Goal: Information Seeking & Learning: Learn about a topic

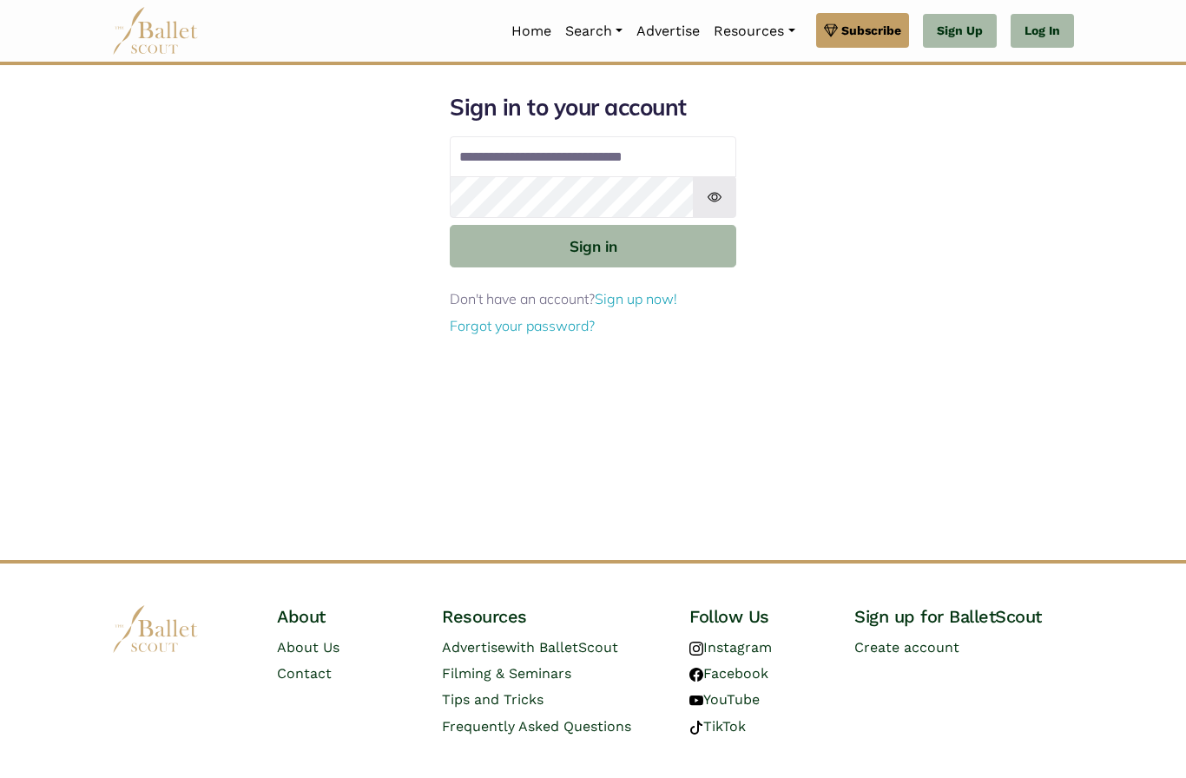
type input "**********"
click at [593, 245] on button "Sign in" at bounding box center [593, 246] width 287 height 43
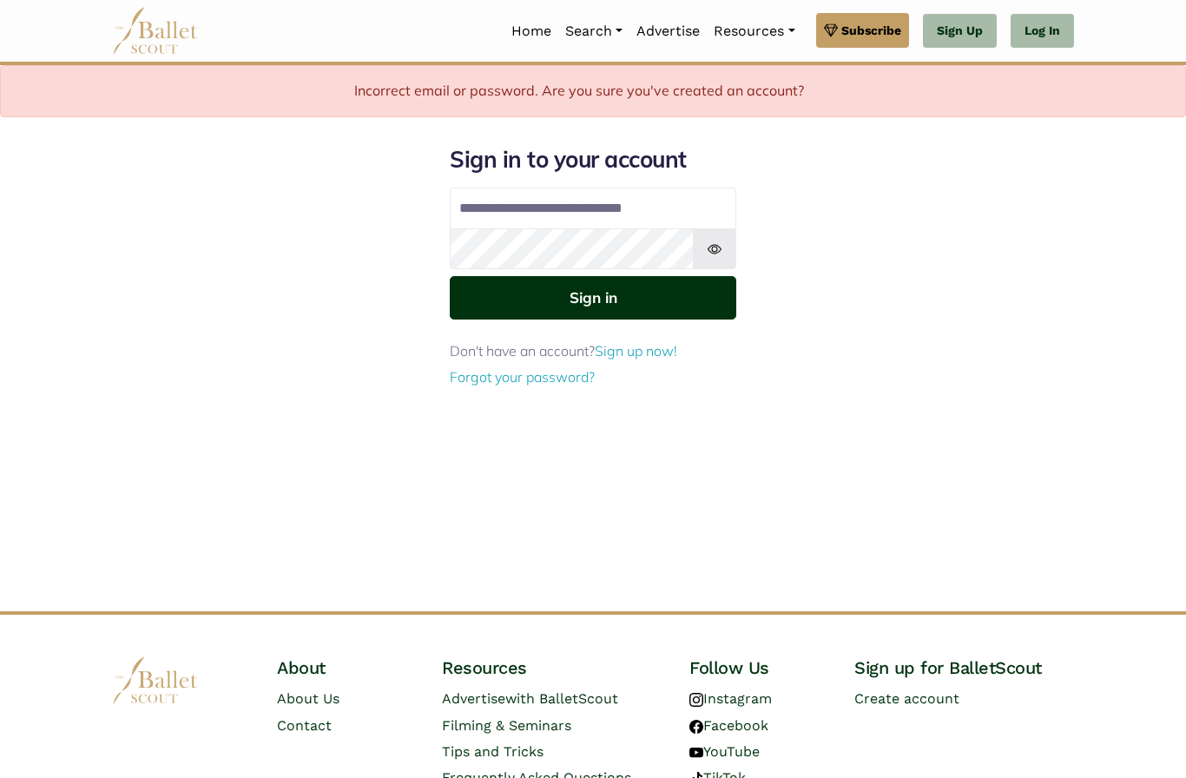
click at [591, 302] on button "Sign in" at bounding box center [593, 297] width 287 height 43
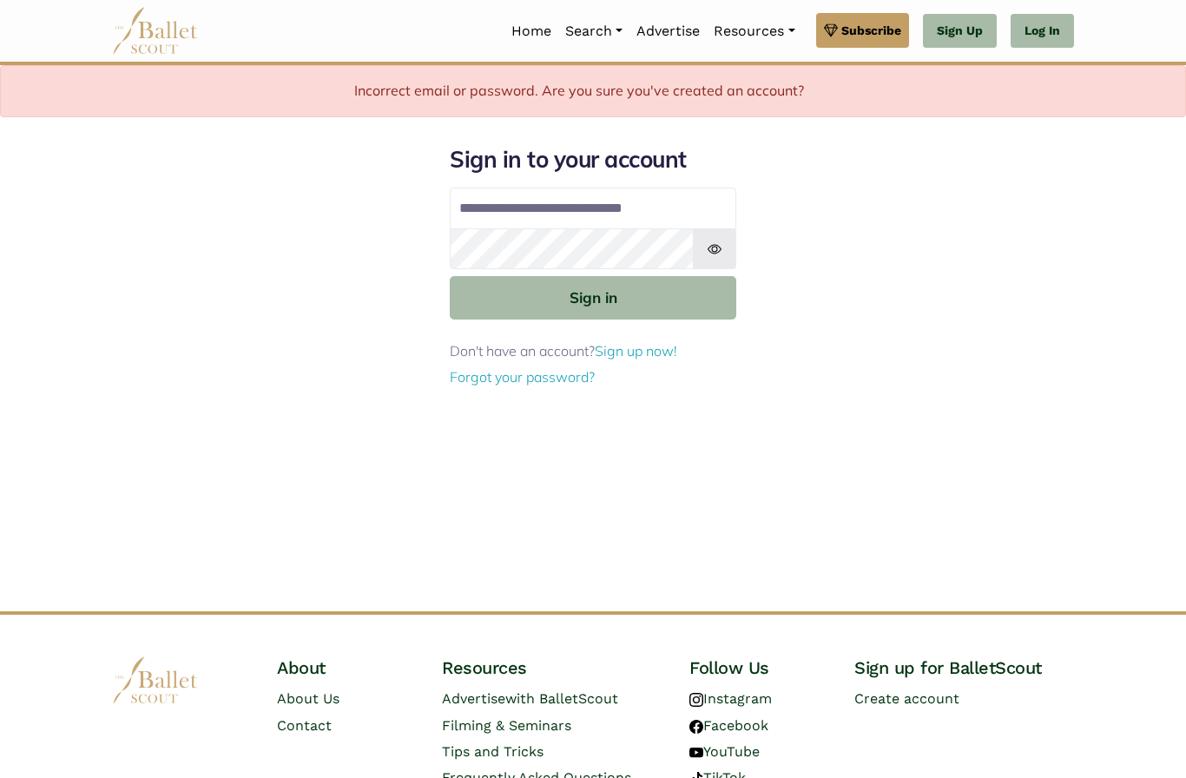
click at [710, 250] on img at bounding box center [714, 249] width 43 height 42
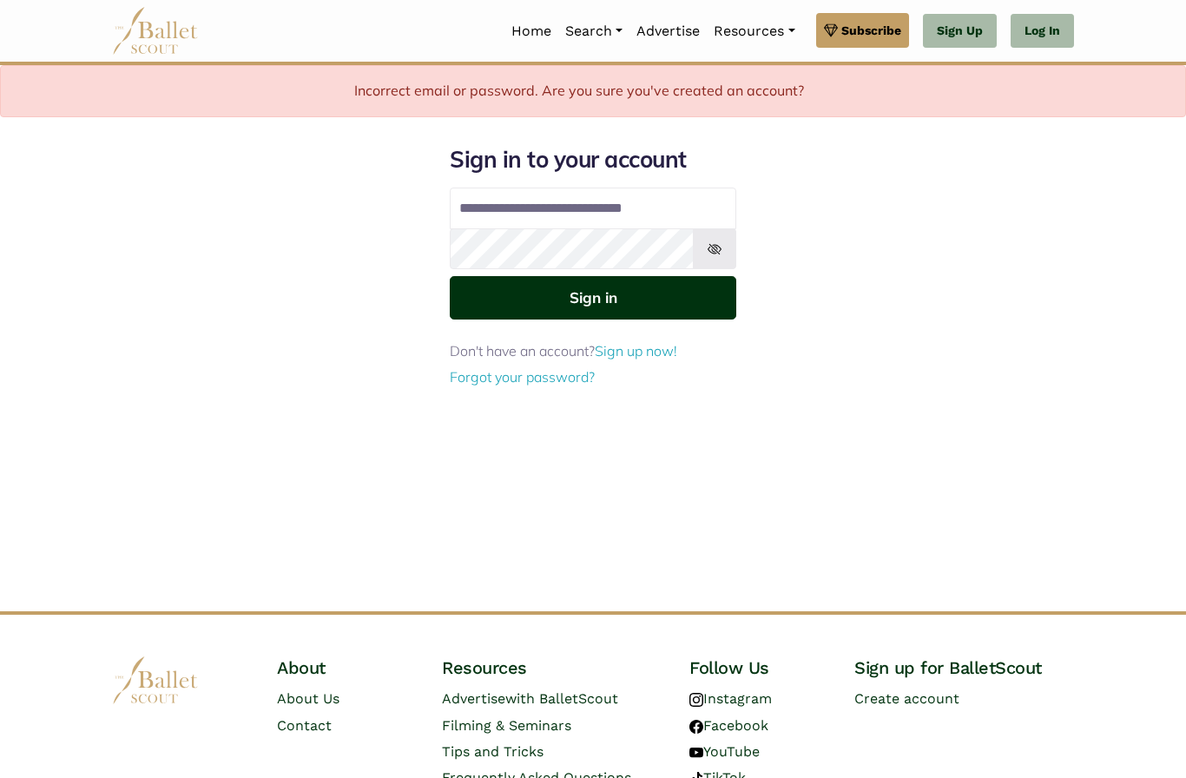
click at [599, 304] on button "Sign in" at bounding box center [593, 297] width 287 height 43
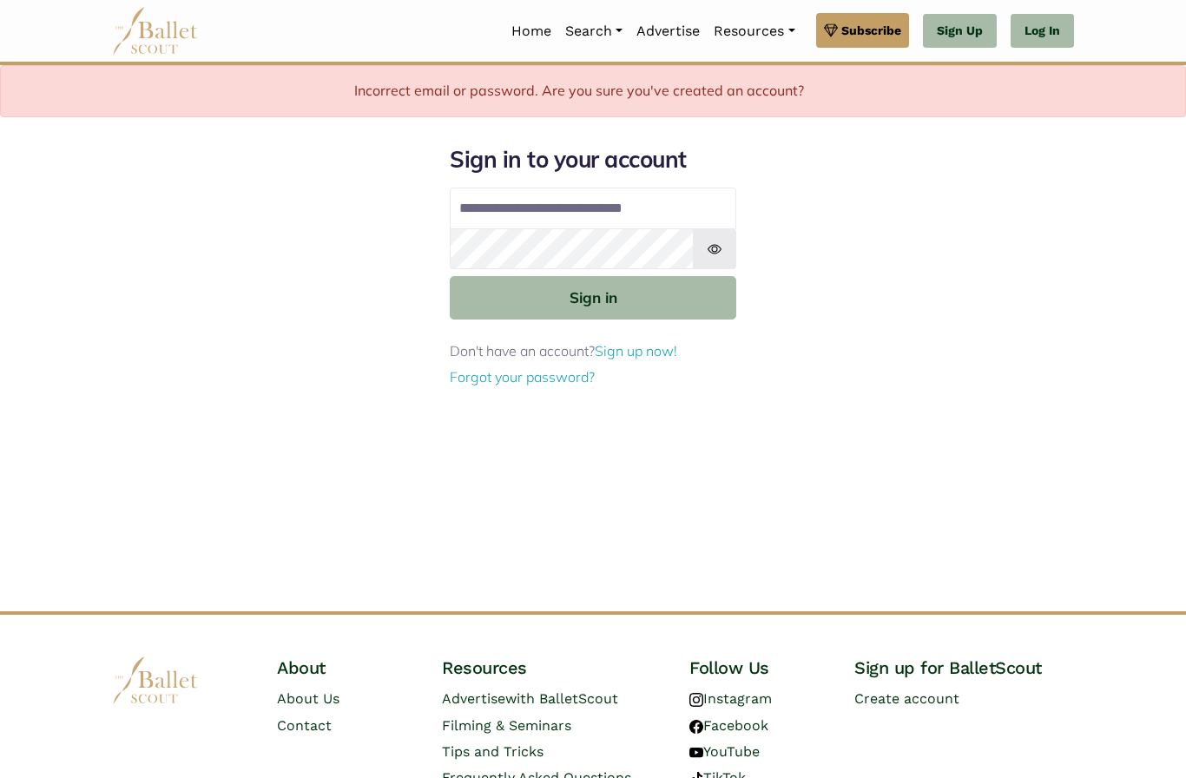
click at [607, 207] on input "**********" at bounding box center [593, 209] width 287 height 42
click at [718, 207] on input "**********" at bounding box center [593, 209] width 287 height 42
type input "*"
type input "**********"
click at [593, 296] on button "Sign in" at bounding box center [593, 297] width 287 height 43
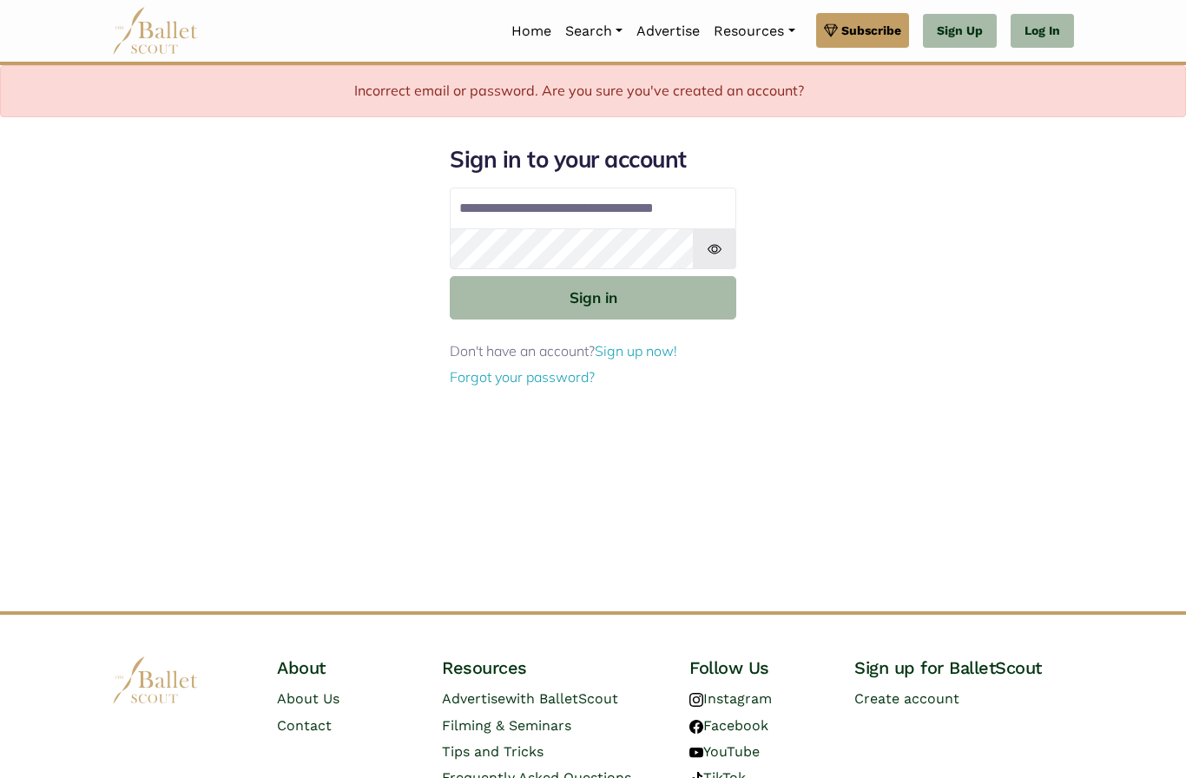
click at [729, 216] on input "**********" at bounding box center [593, 209] width 287 height 42
type input "**********"
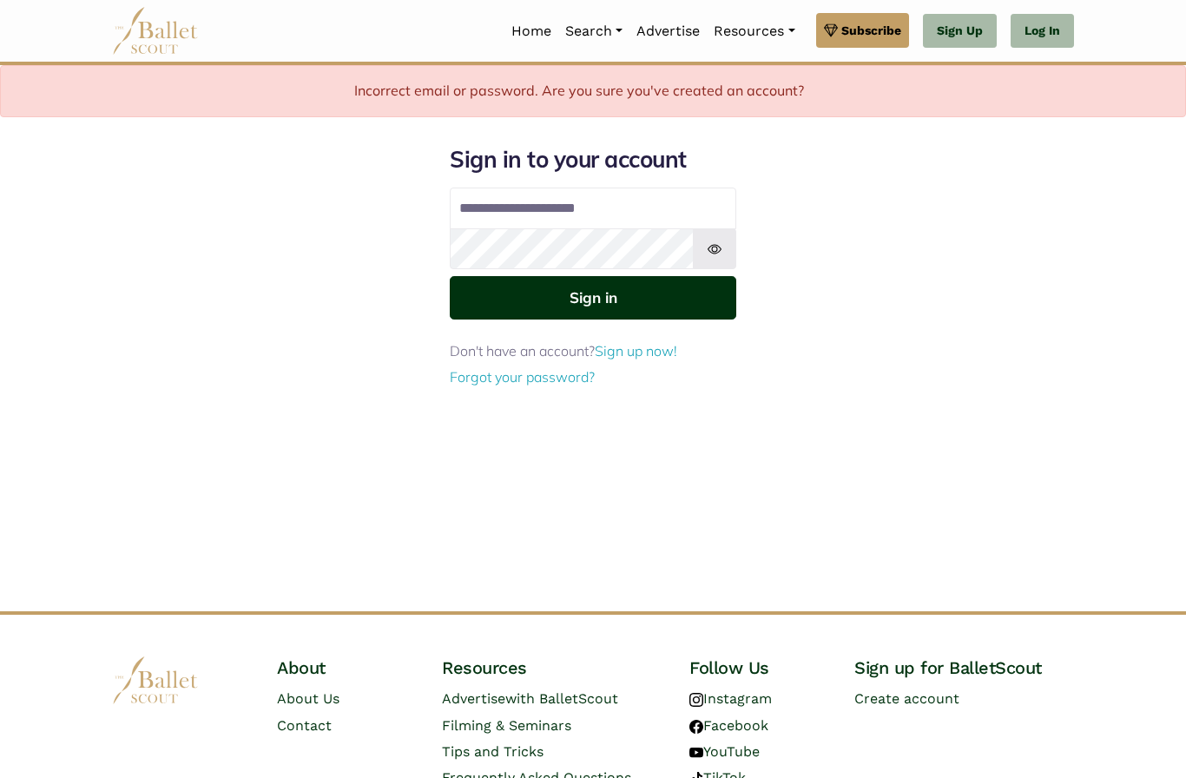
click at [654, 291] on button "Sign in" at bounding box center [593, 297] width 287 height 43
click at [578, 286] on button "Sign in" at bounding box center [593, 297] width 287 height 43
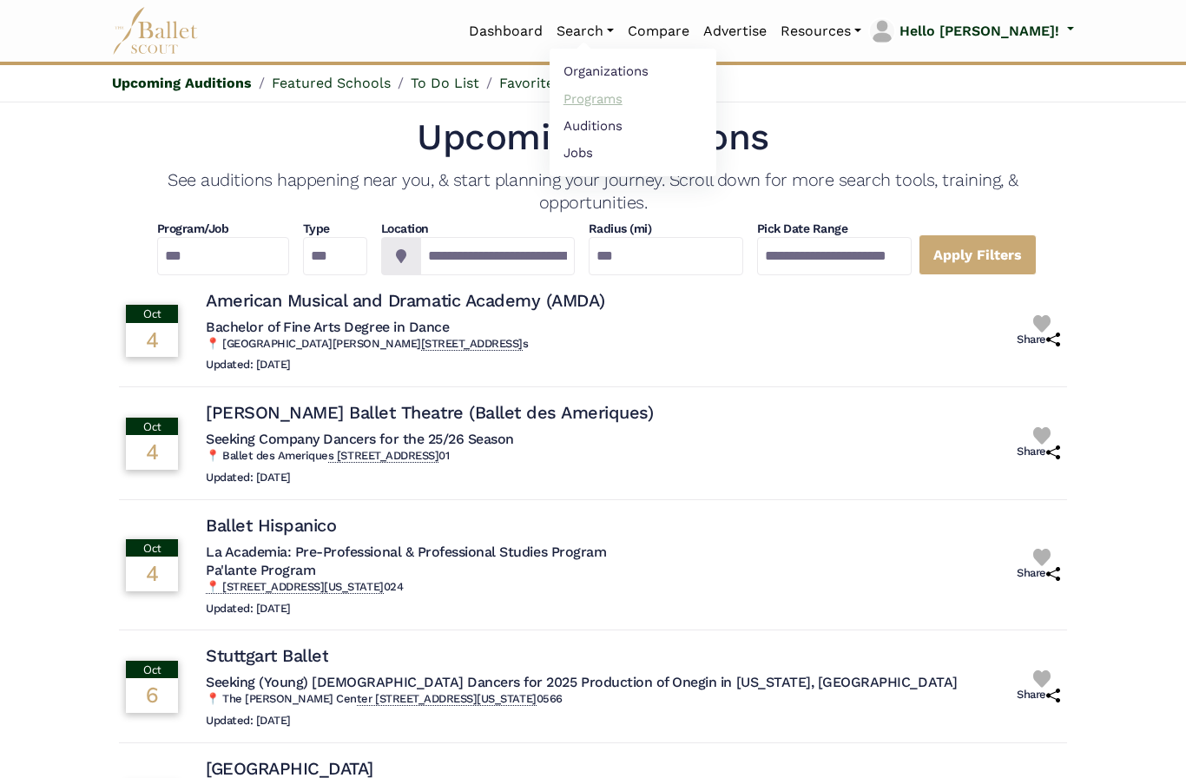
click at [670, 100] on link "Programs" at bounding box center [633, 98] width 167 height 27
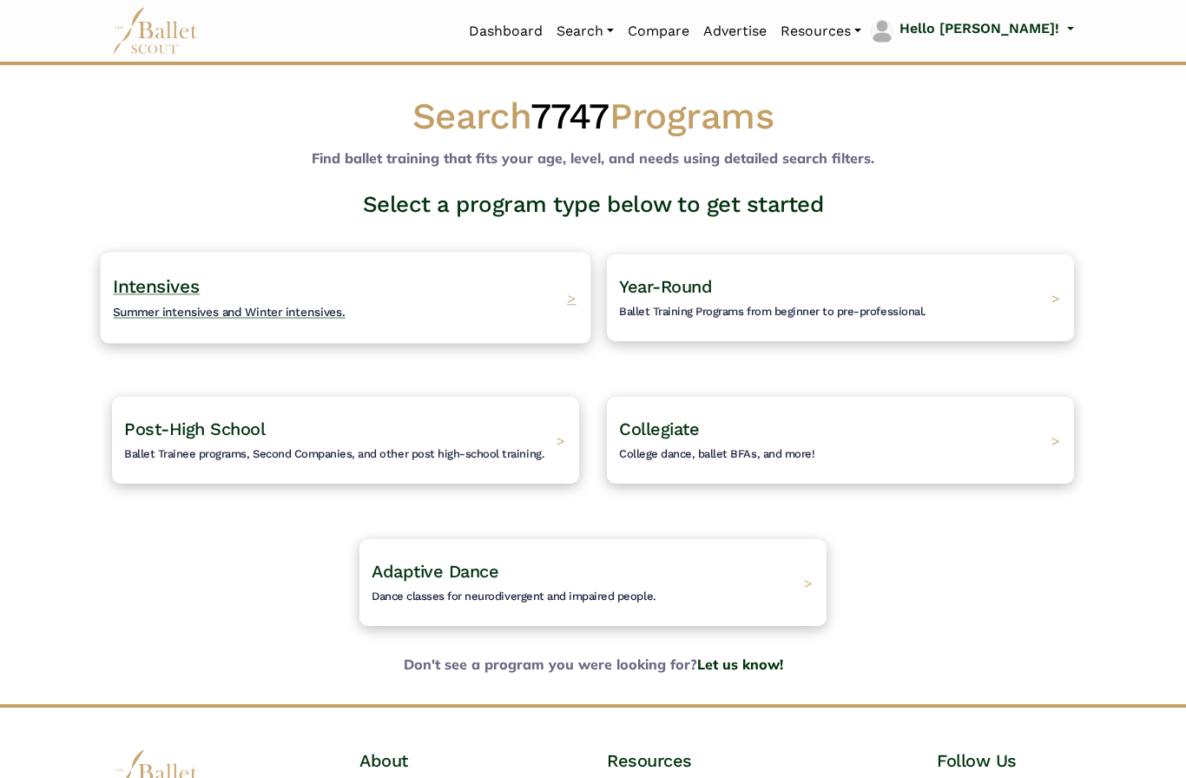
click at [388, 312] on div "Intensives Summer intensives and Winter intensives. >" at bounding box center [346, 297] width 491 height 91
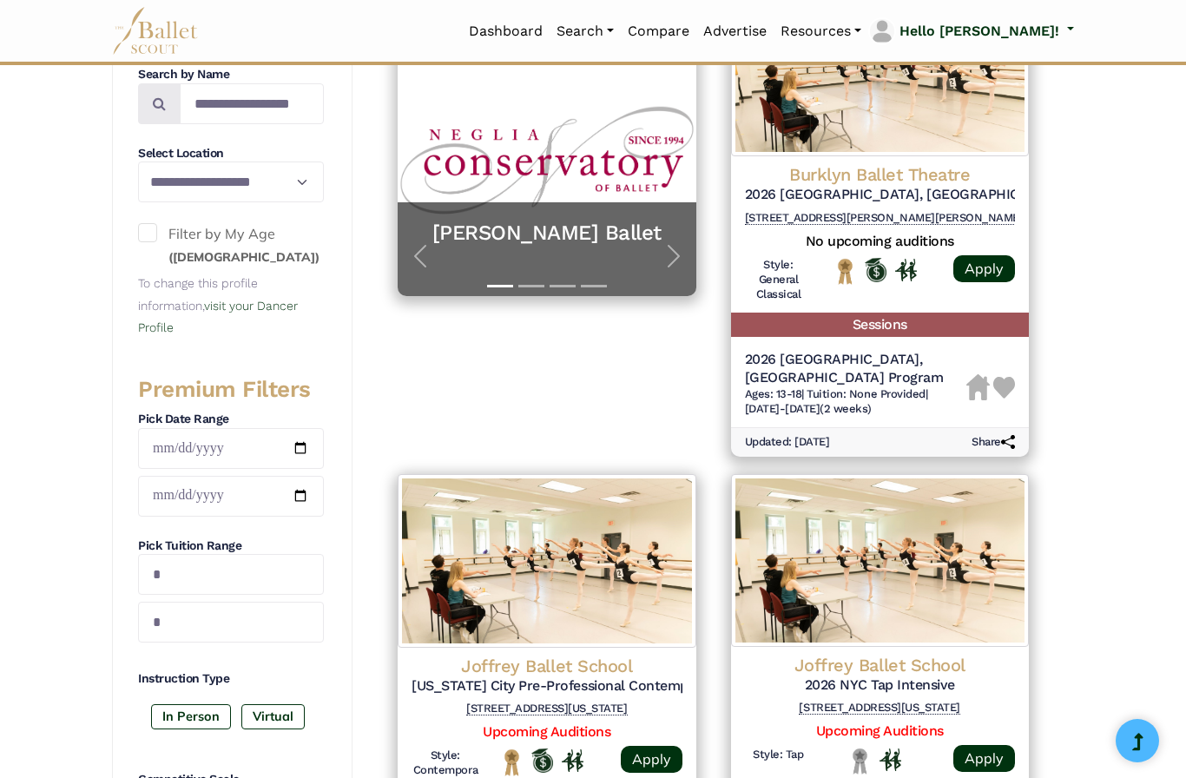
scroll to position [392, 0]
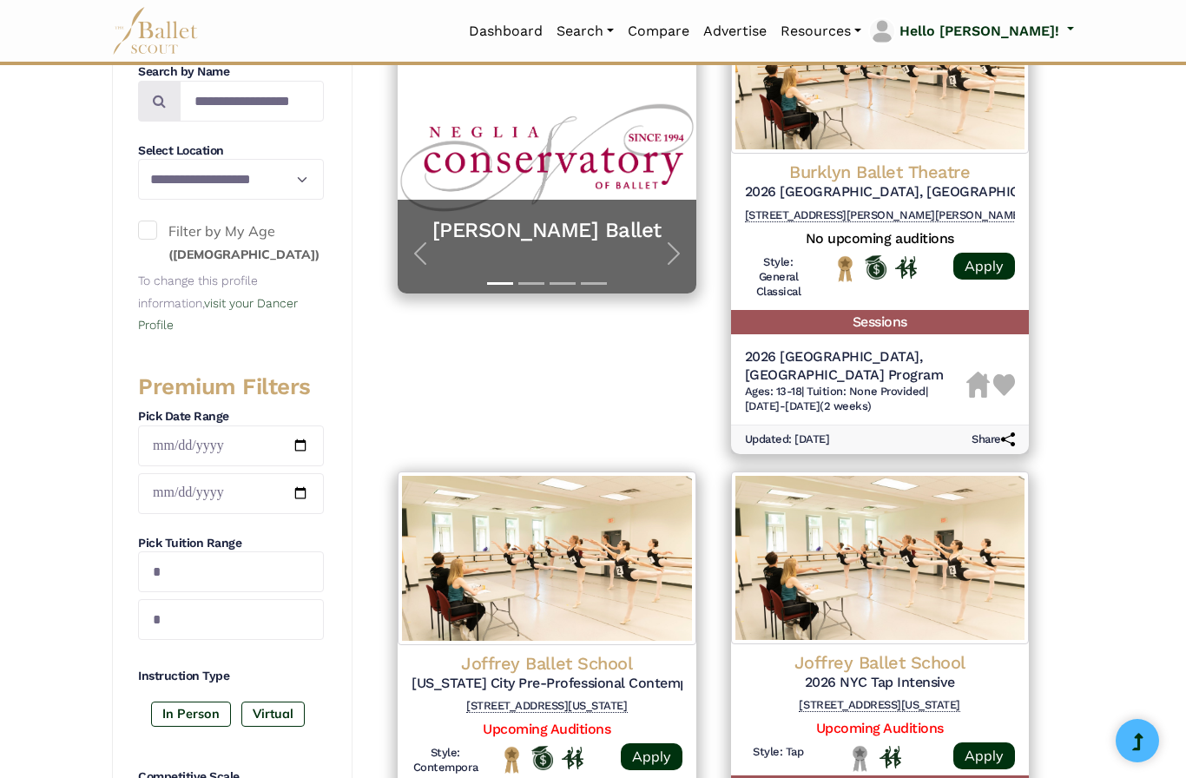
click at [146, 222] on span at bounding box center [147, 230] width 19 height 19
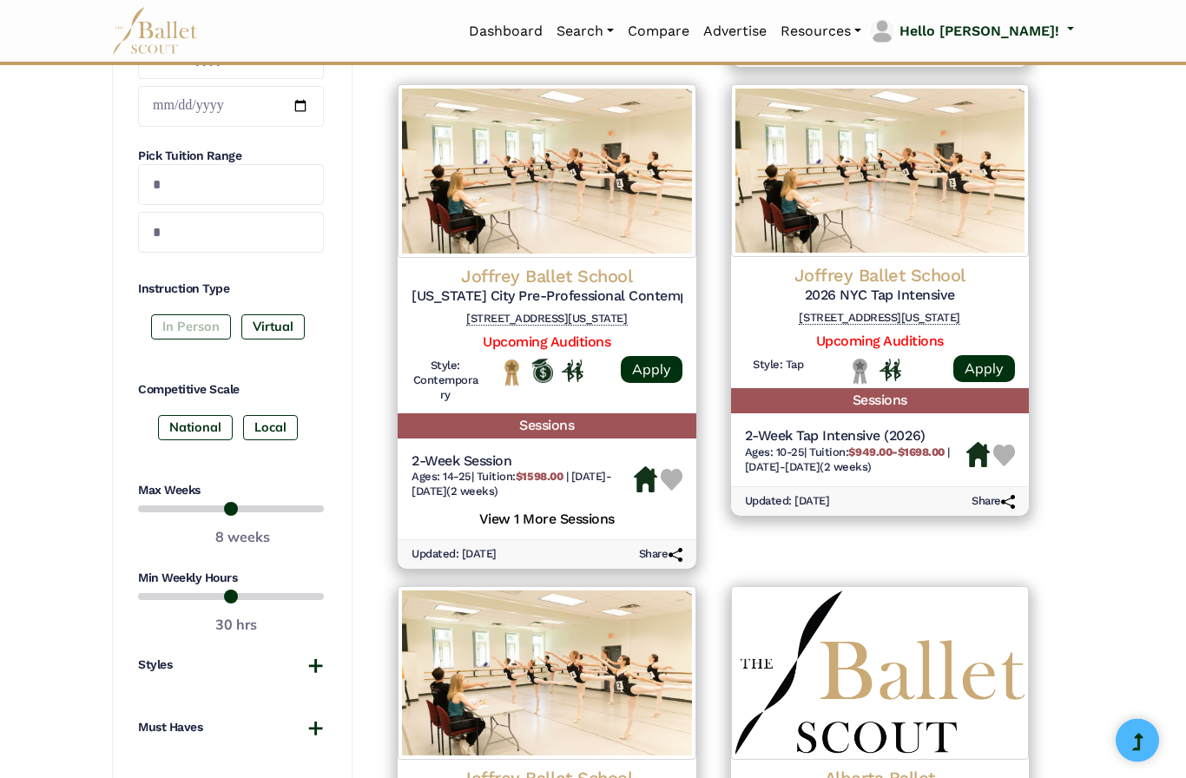
scroll to position [779, 0]
click at [221, 325] on label "In Person" at bounding box center [191, 326] width 80 height 24
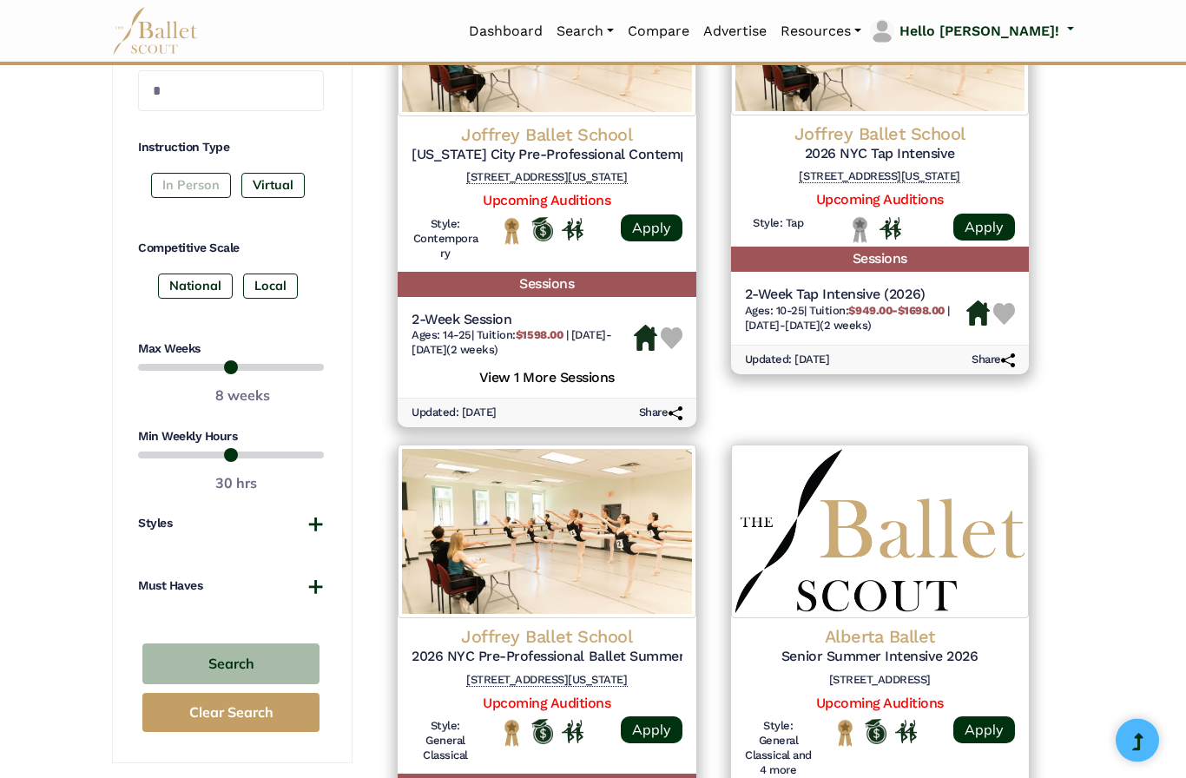
scroll to position [922, 0]
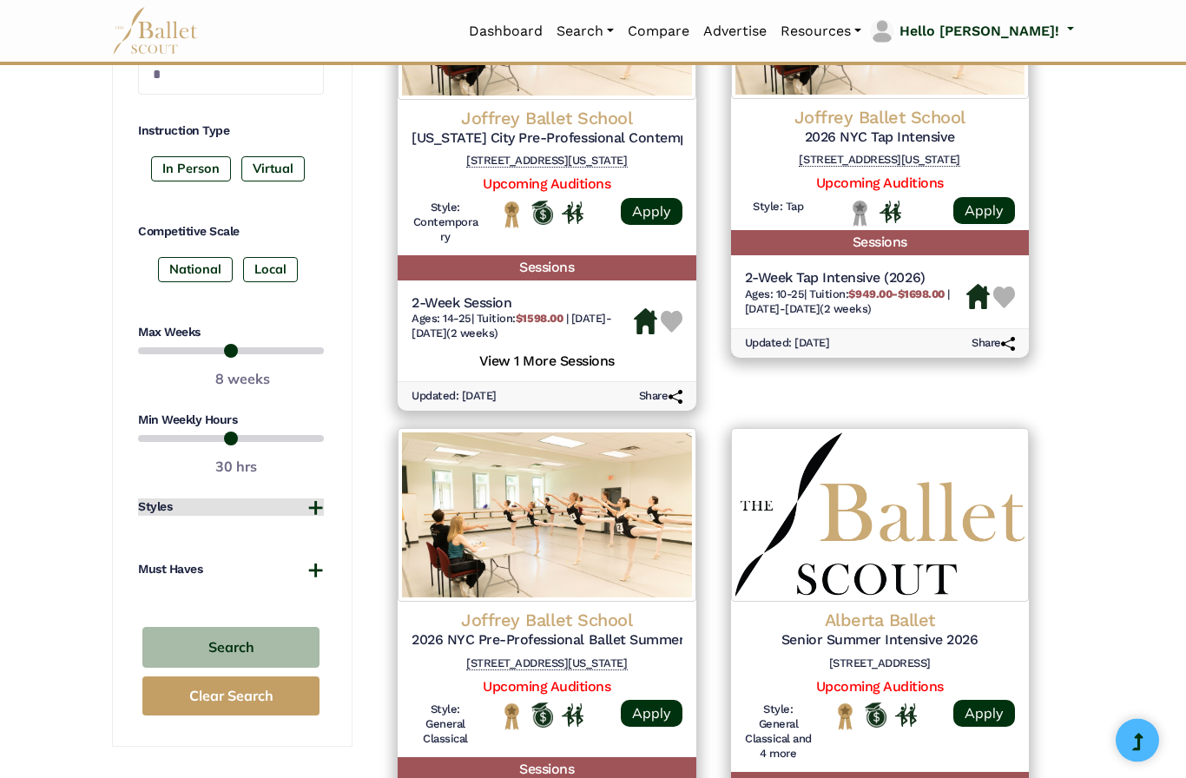
click at [321, 499] on button "Styles" at bounding box center [231, 507] width 186 height 17
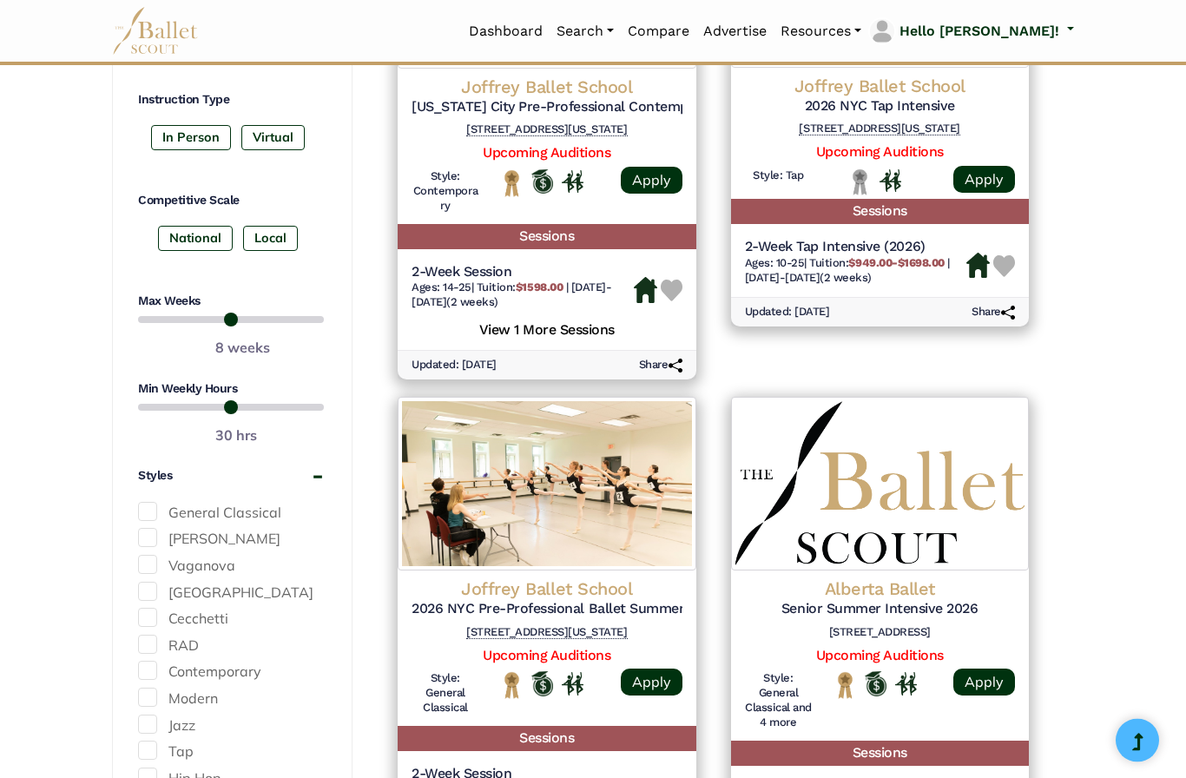
scroll to position [970, 0]
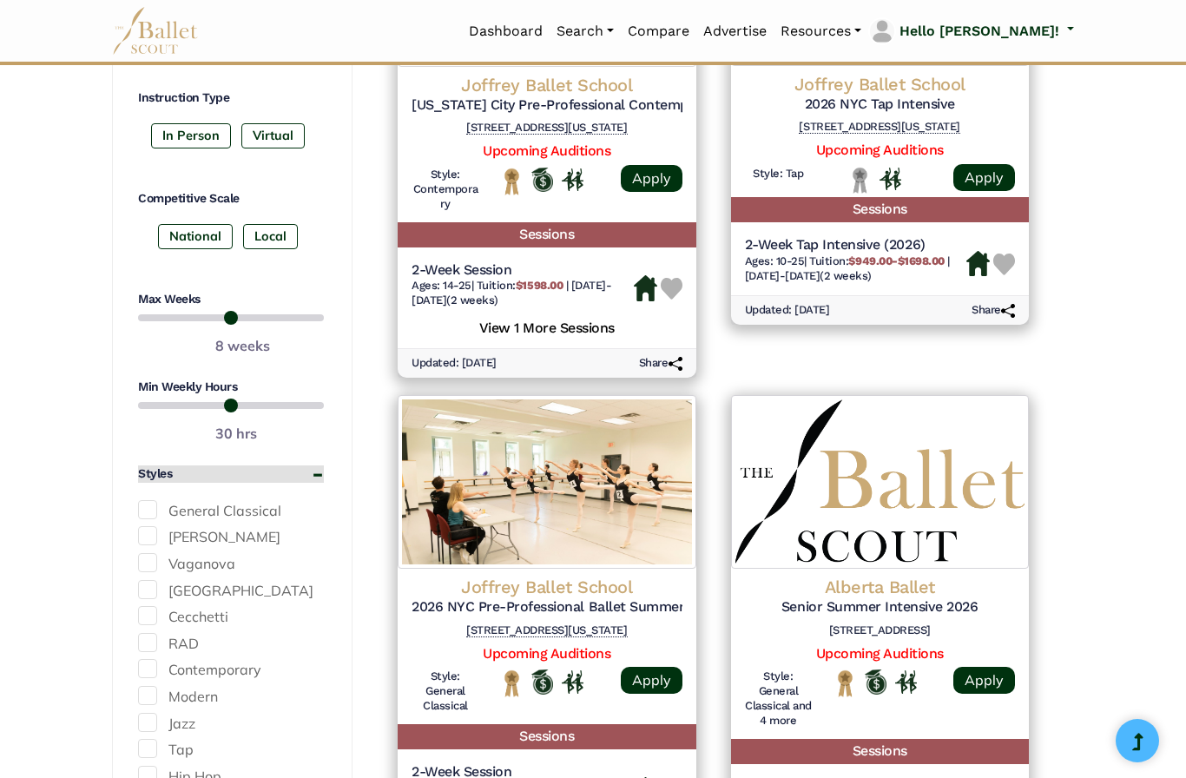
click at [321, 465] on button "Styles" at bounding box center [231, 473] width 186 height 17
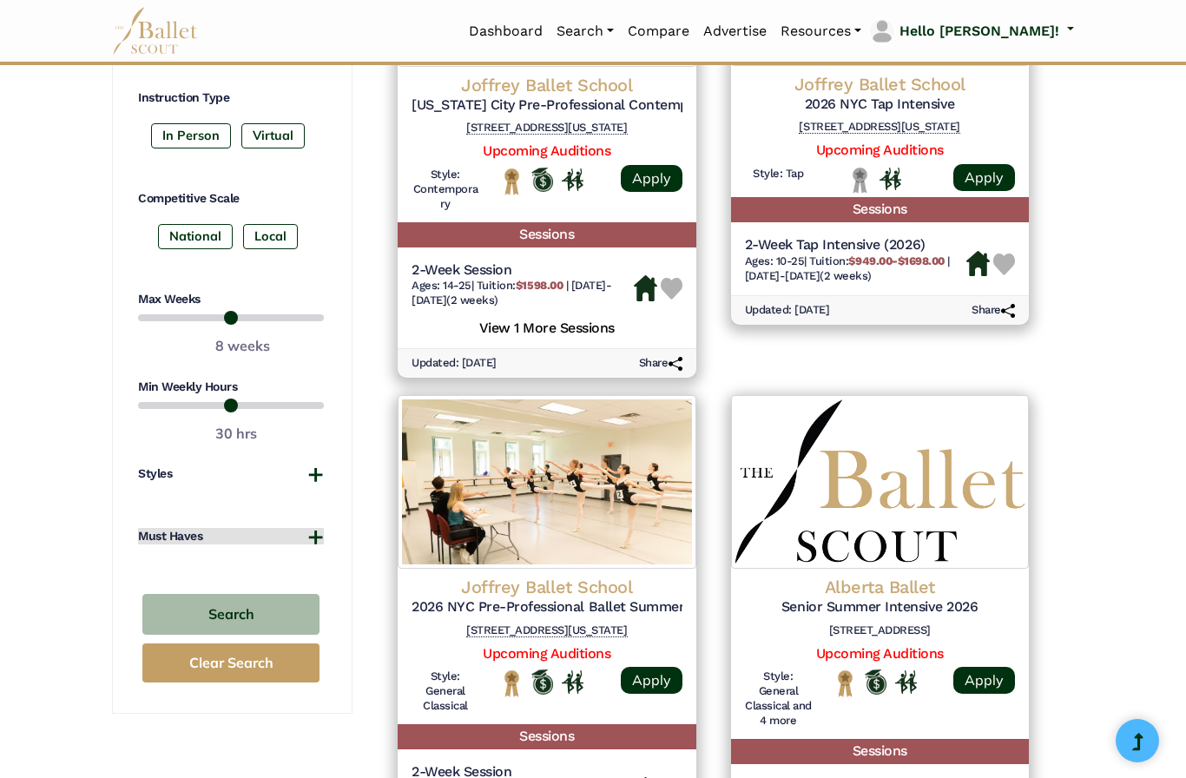
click at [323, 531] on button "Must Haves" at bounding box center [231, 536] width 186 height 17
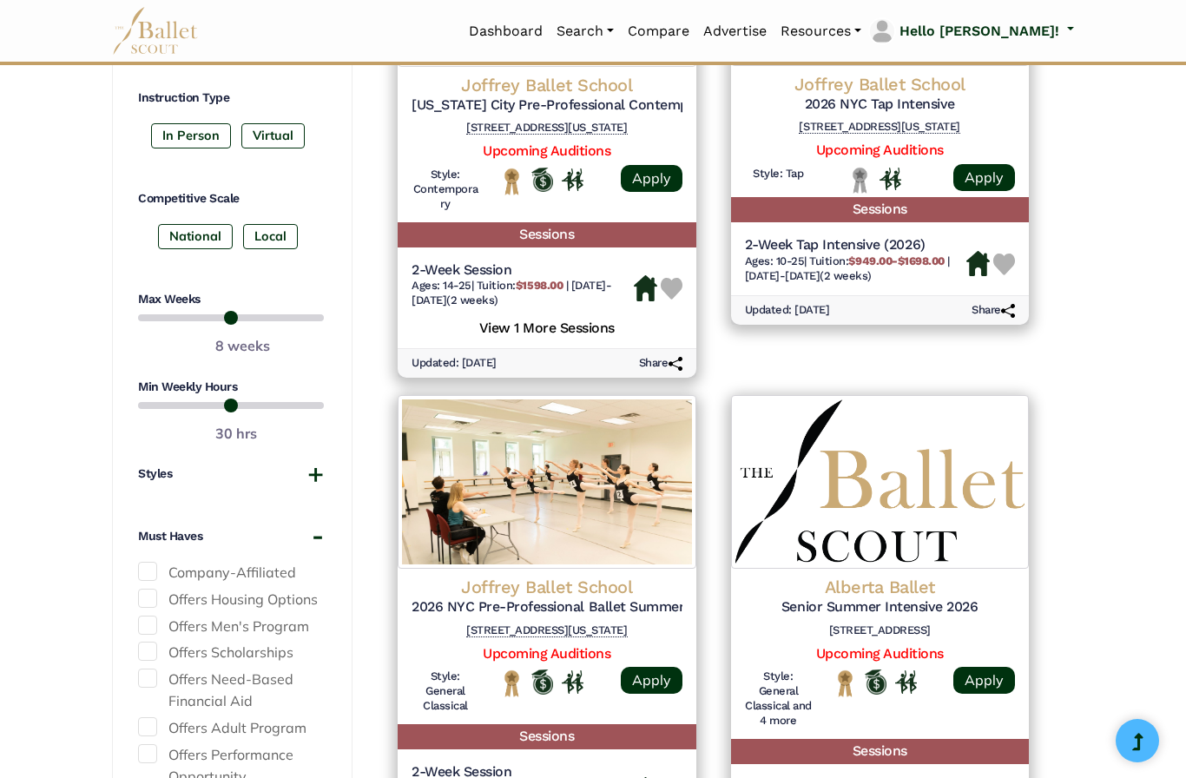
click at [340, 520] on div "**********" at bounding box center [232, 182] width 241 height 1526
click at [323, 528] on button "Must Haves" at bounding box center [231, 536] width 186 height 17
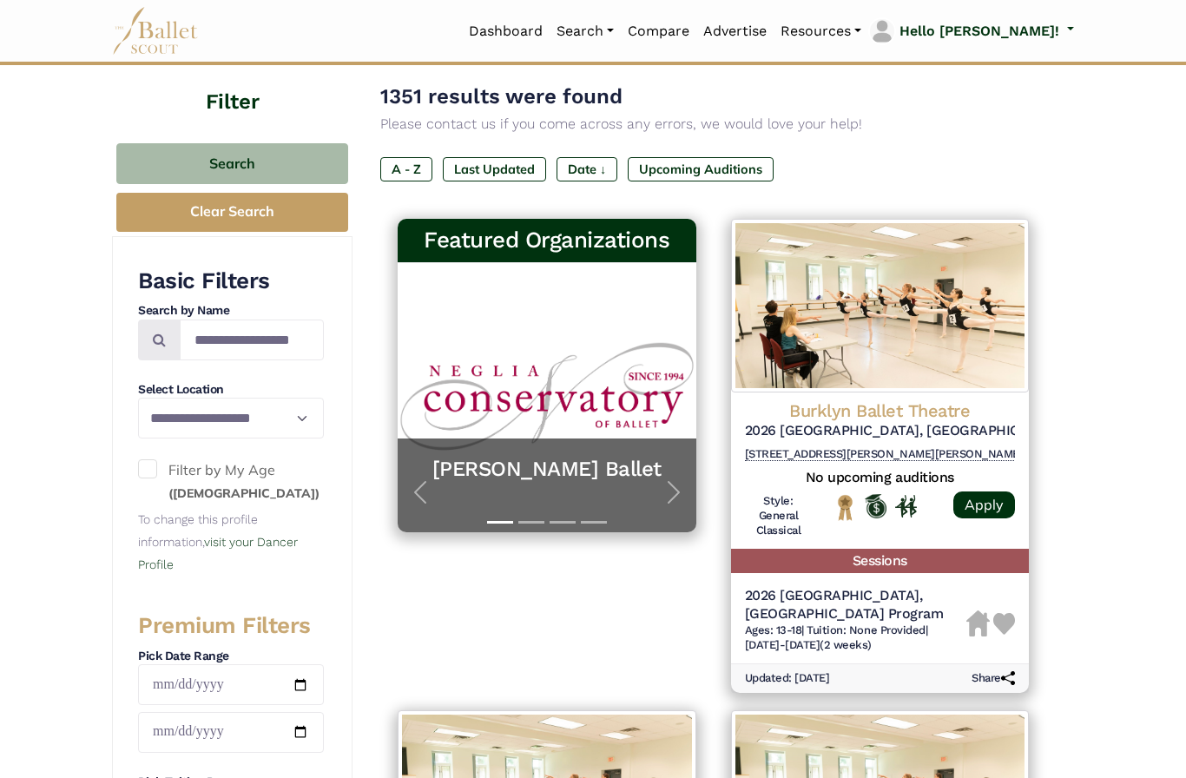
scroll to position [159, 0]
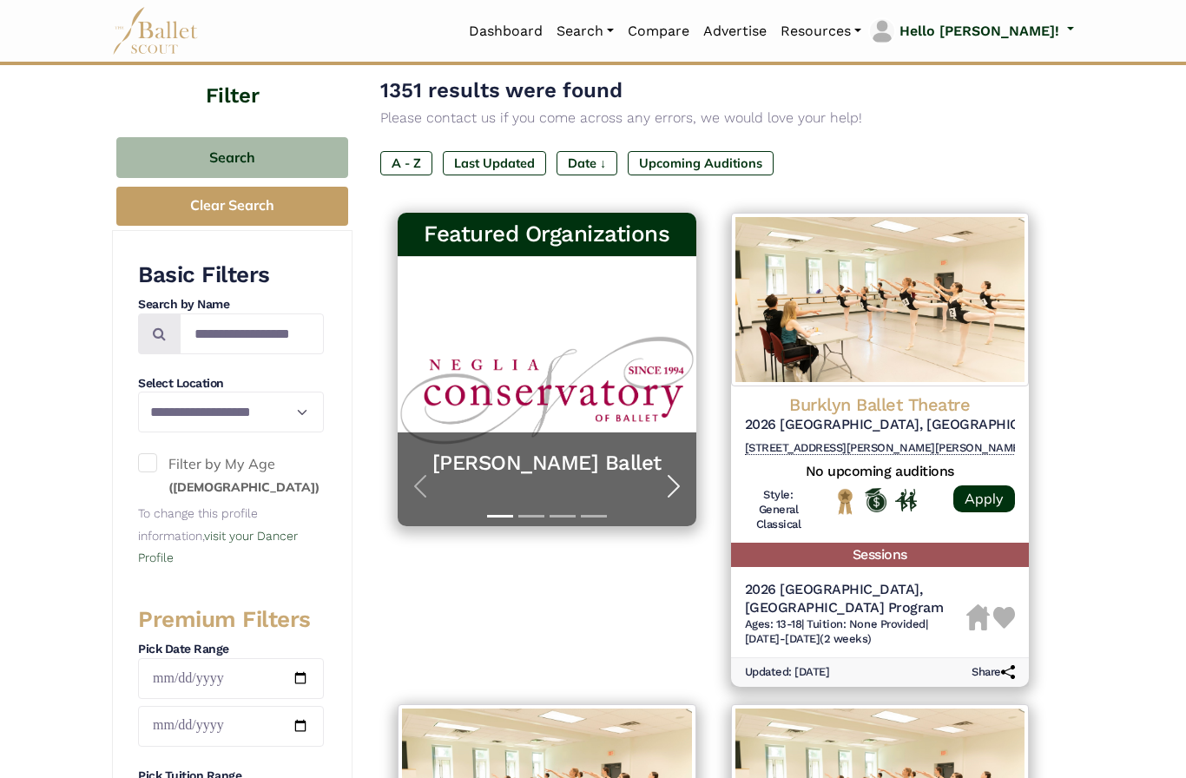
click at [667, 485] on span "button" at bounding box center [674, 486] width 28 height 28
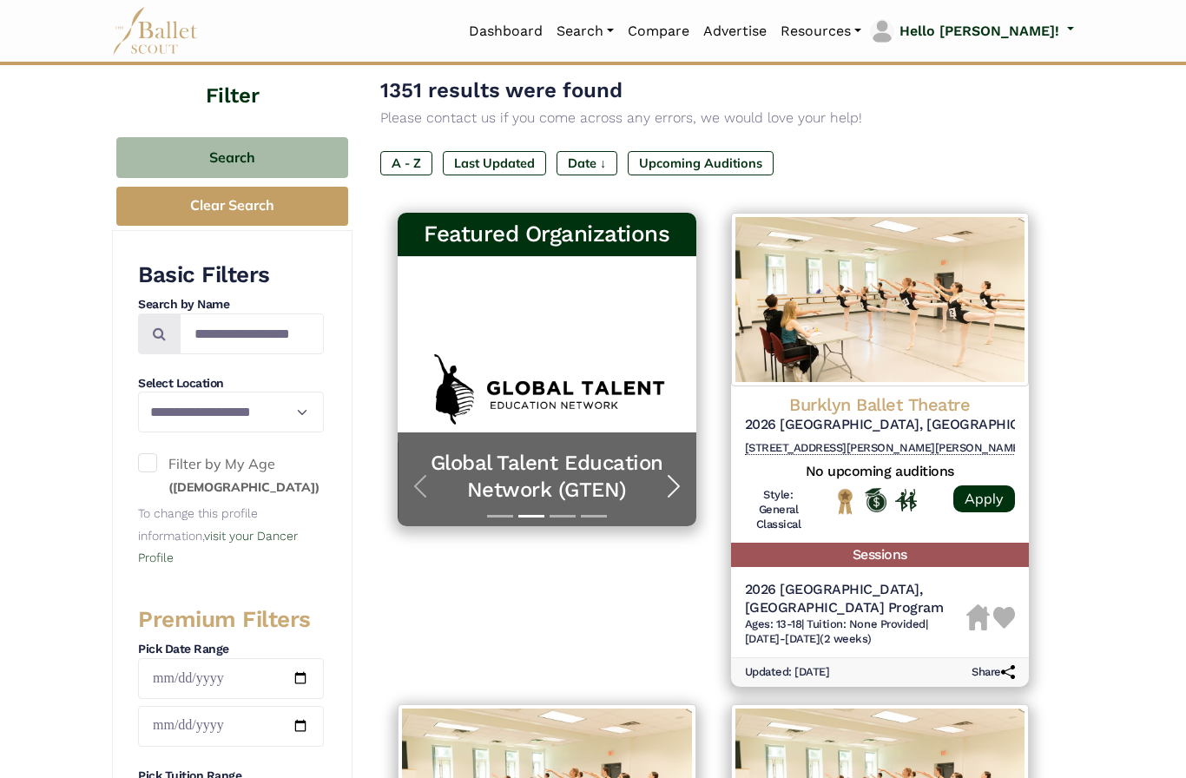
click at [681, 492] on span "button" at bounding box center [674, 486] width 28 height 28
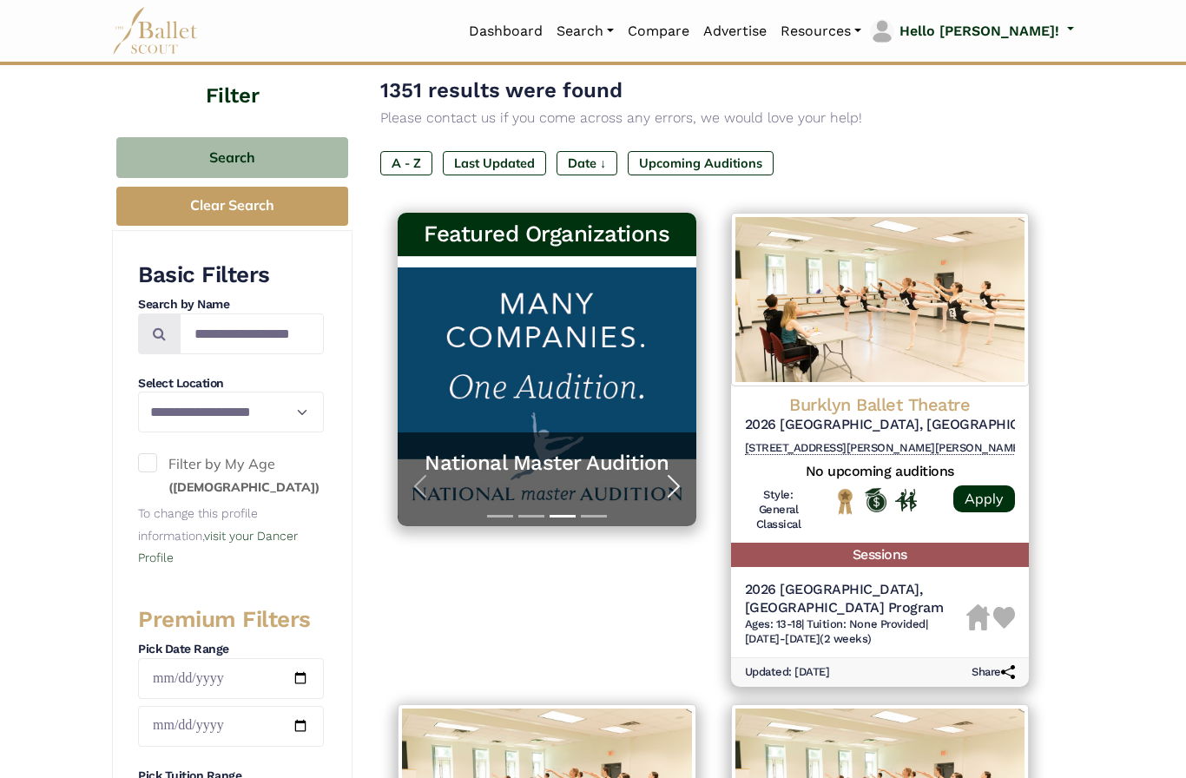
click at [680, 490] on span "button" at bounding box center [674, 486] width 28 height 28
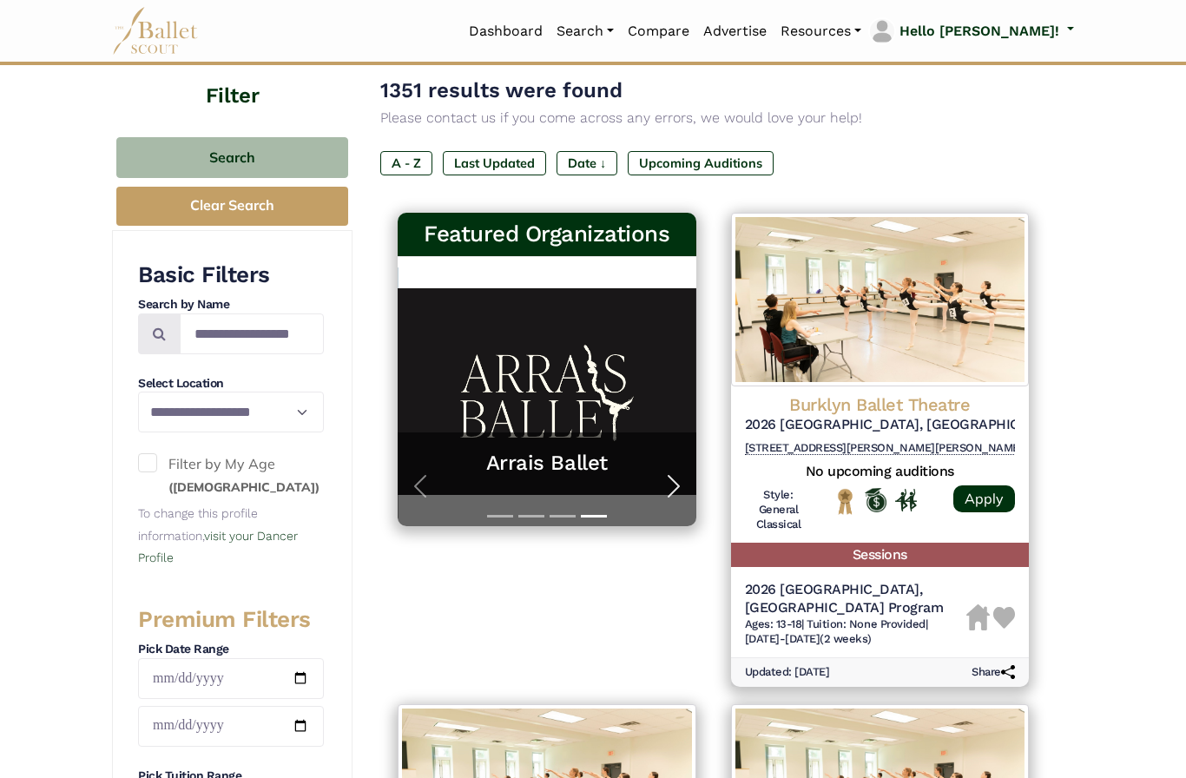
click at [683, 491] on span "button" at bounding box center [674, 486] width 28 height 28
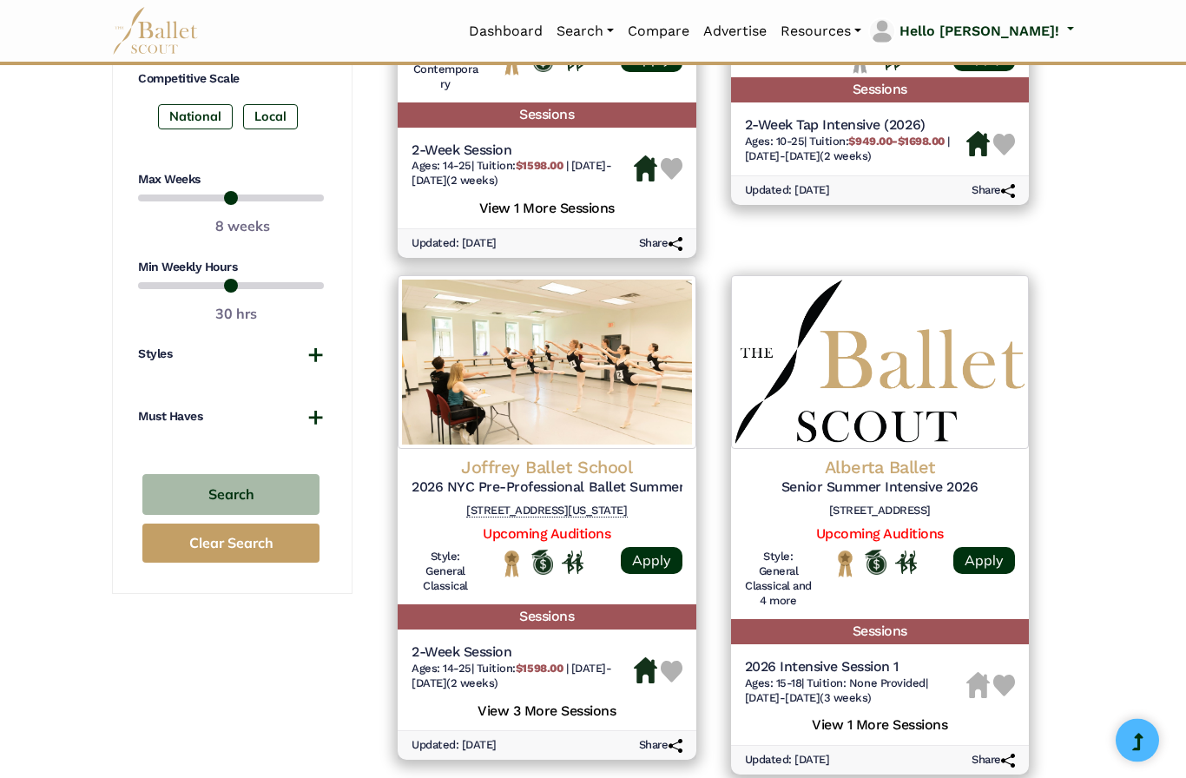
scroll to position [1090, 0]
type input "*"
click at [255, 475] on button "Search" at bounding box center [230, 494] width 177 height 41
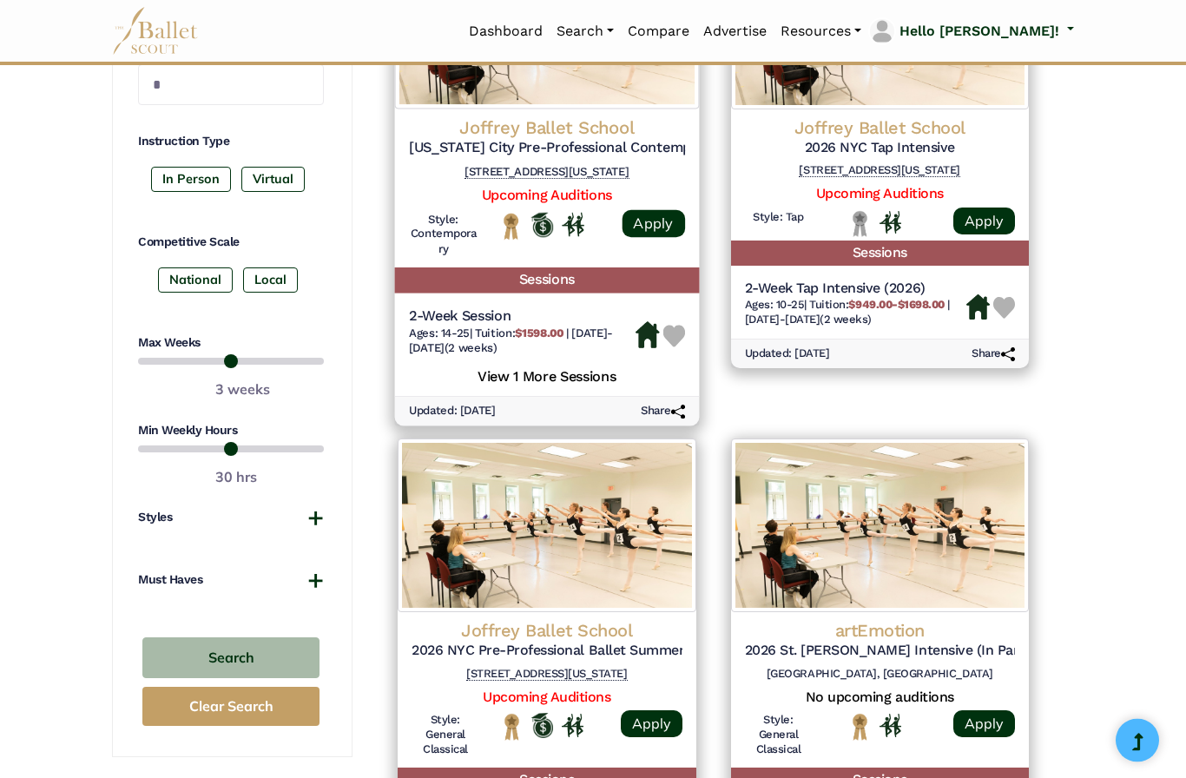
scroll to position [927, 0]
click at [590, 362] on h5 "View 1 More Sessions" at bounding box center [547, 373] width 276 height 23
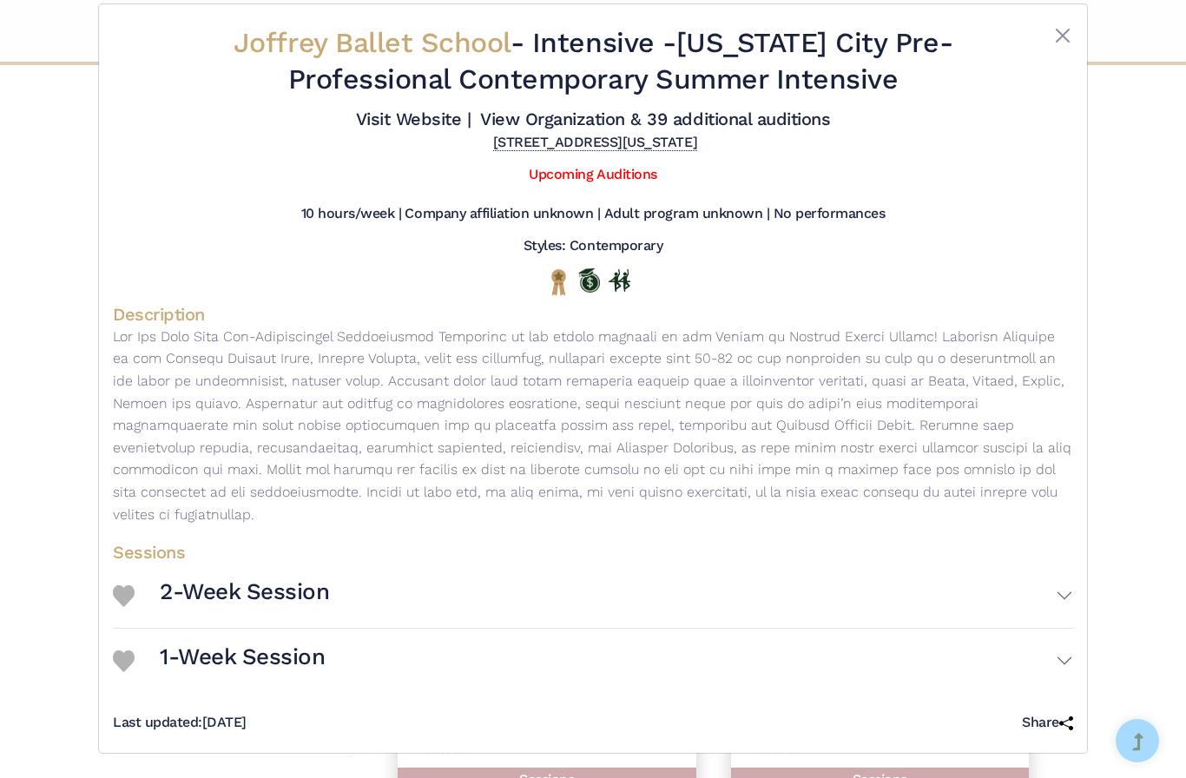
scroll to position [32, 0]
click at [298, 651] on h3 "1-Week Session" at bounding box center [242, 658] width 165 height 30
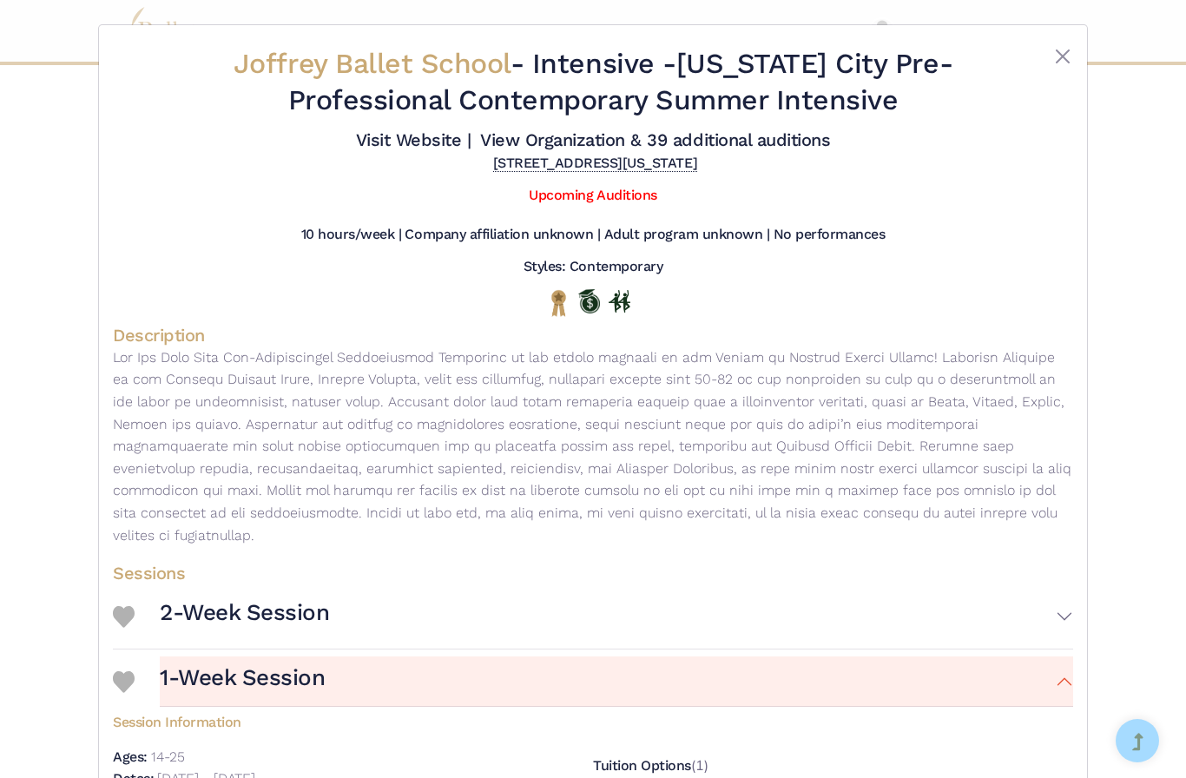
scroll to position [0, 0]
click at [626, 203] on link "Upcoming Auditions" at bounding box center [593, 195] width 128 height 17
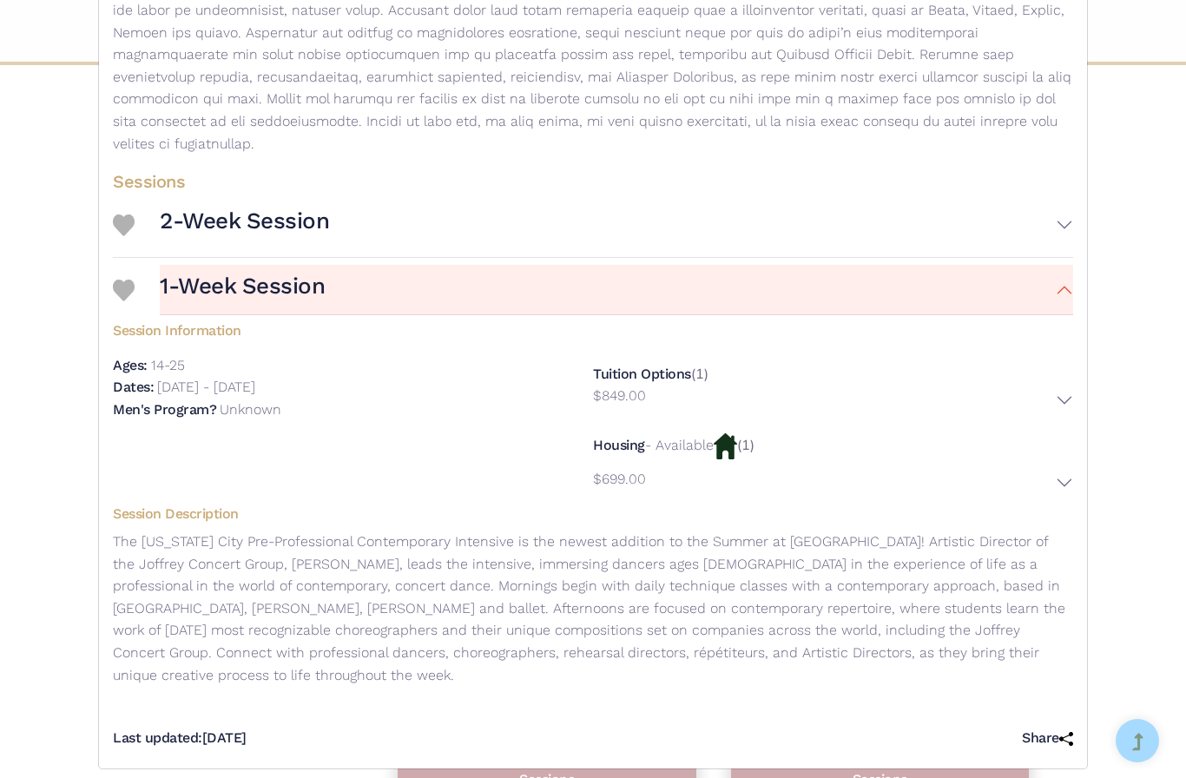
scroll to position [391, 0]
click at [292, 228] on h3 "2-Week Session" at bounding box center [244, 223] width 169 height 30
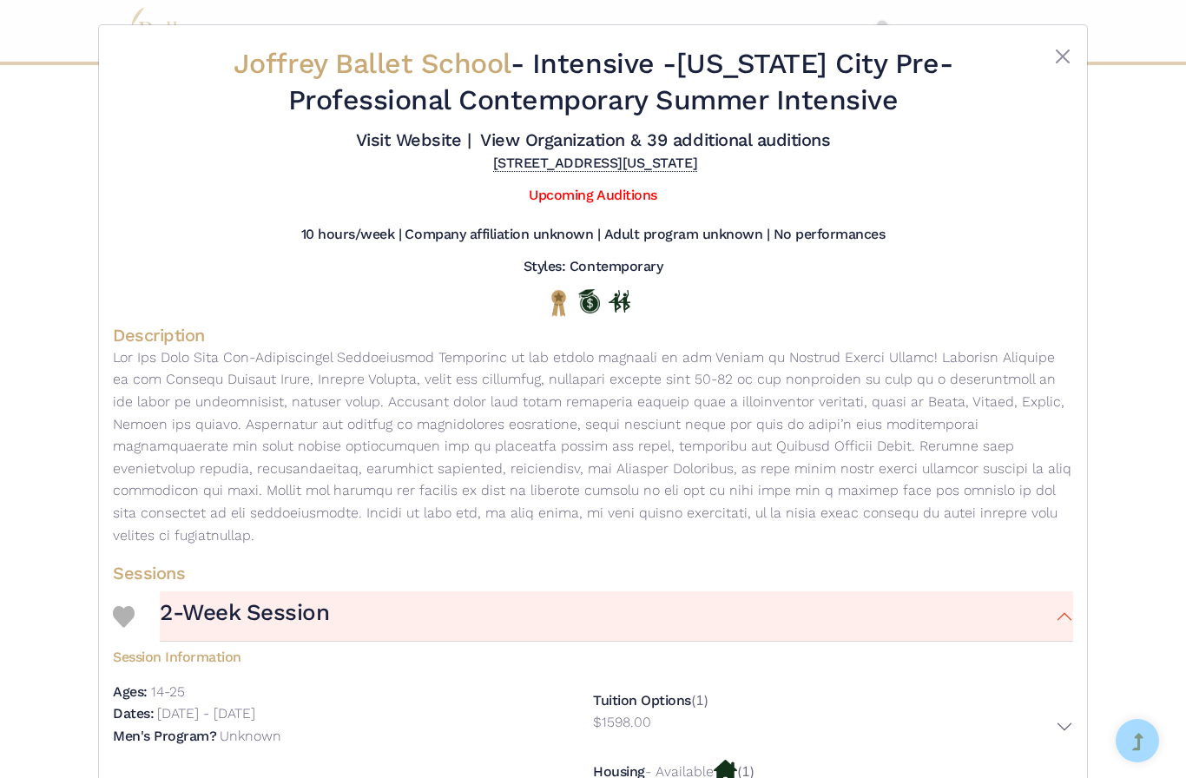
scroll to position [0, 0]
click at [623, 203] on link "Upcoming Auditions" at bounding box center [593, 195] width 128 height 17
click at [1054, 60] on button "Close" at bounding box center [1063, 56] width 21 height 21
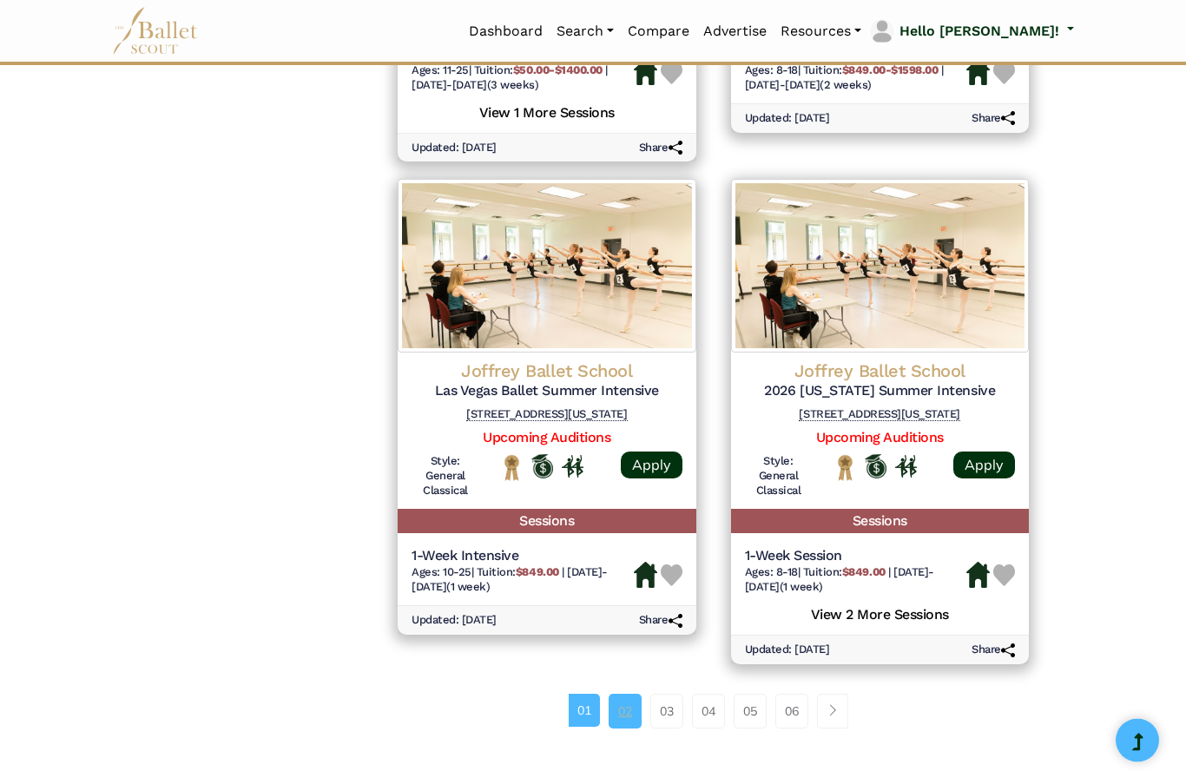
scroll to position [2197, 0]
click at [633, 694] on link "02" at bounding box center [625, 711] width 33 height 35
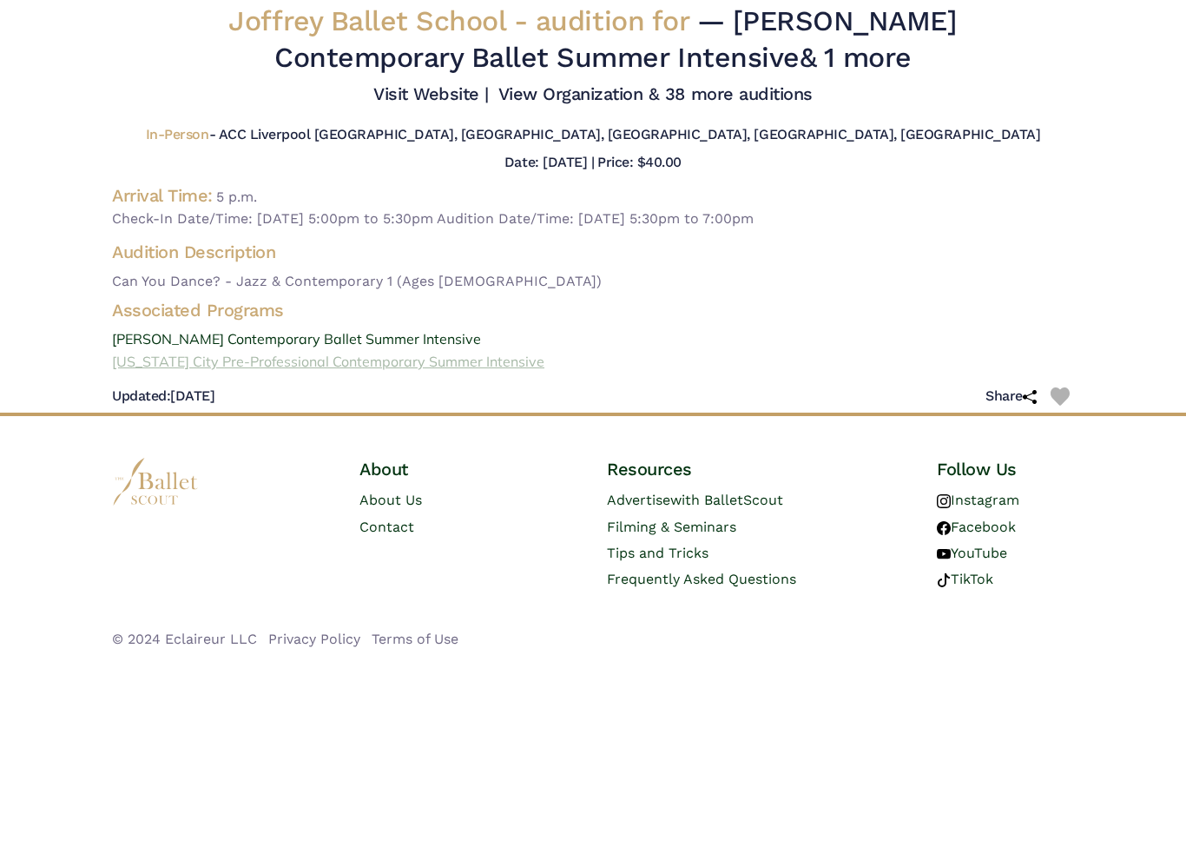
click at [506, 419] on link "New York City Pre-Professional Contemporary Summer Intensive" at bounding box center [593, 430] width 990 height 23
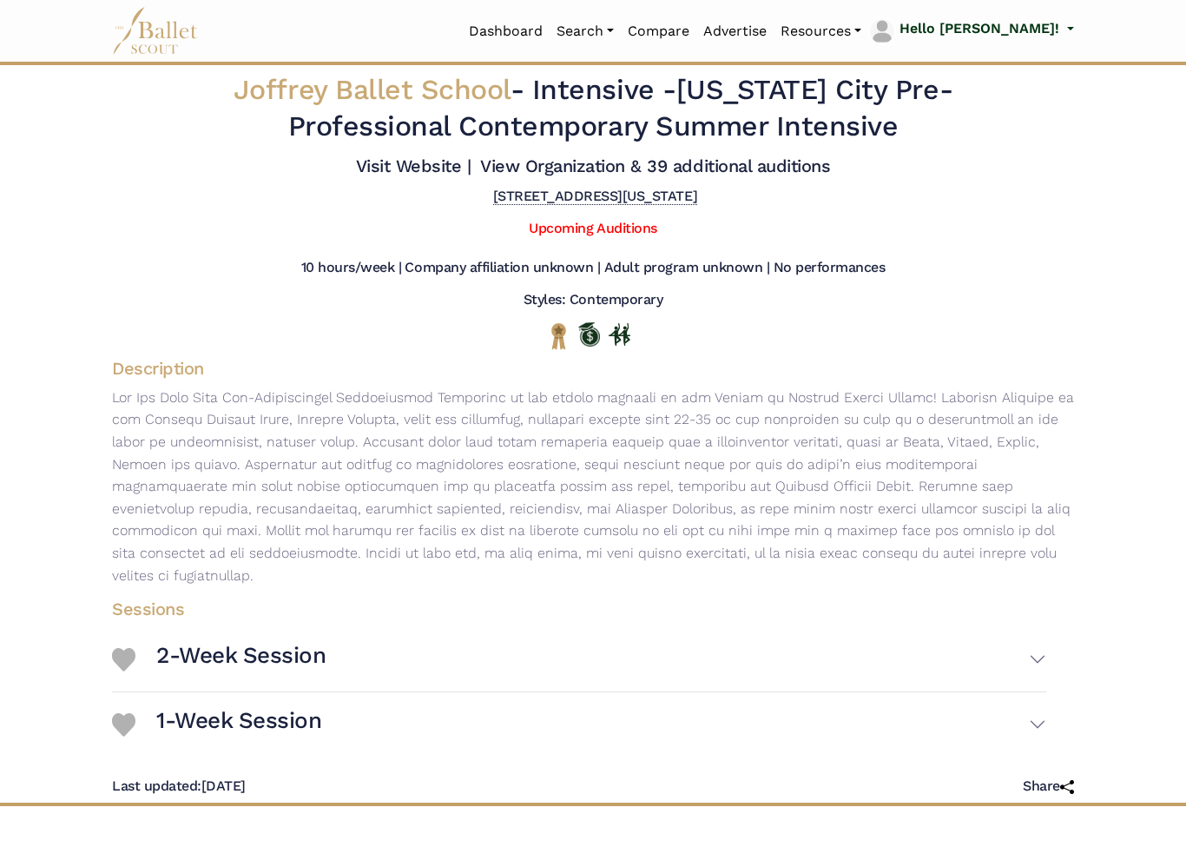
click at [639, 206] on h5 "434 6th Ave, New York, NY 10011" at bounding box center [593, 197] width 208 height 18
click at [472, 162] on link "Visit Website |" at bounding box center [414, 165] width 116 height 21
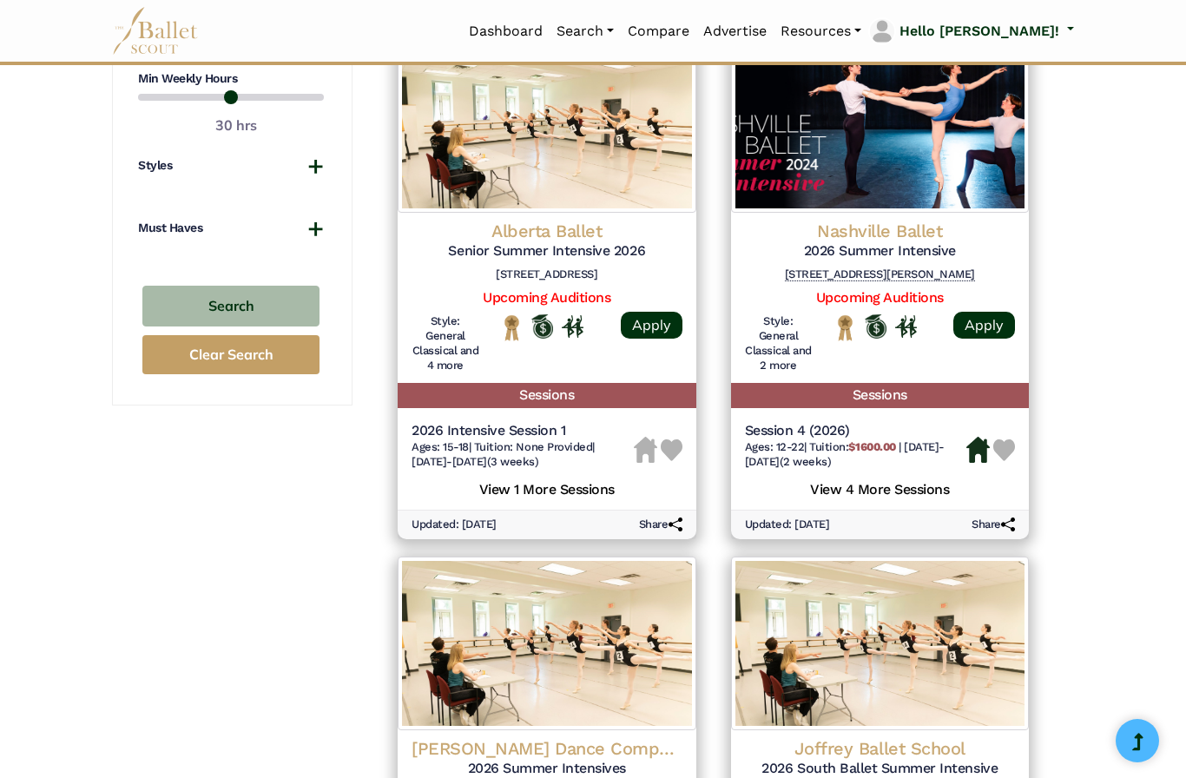
scroll to position [1290, 0]
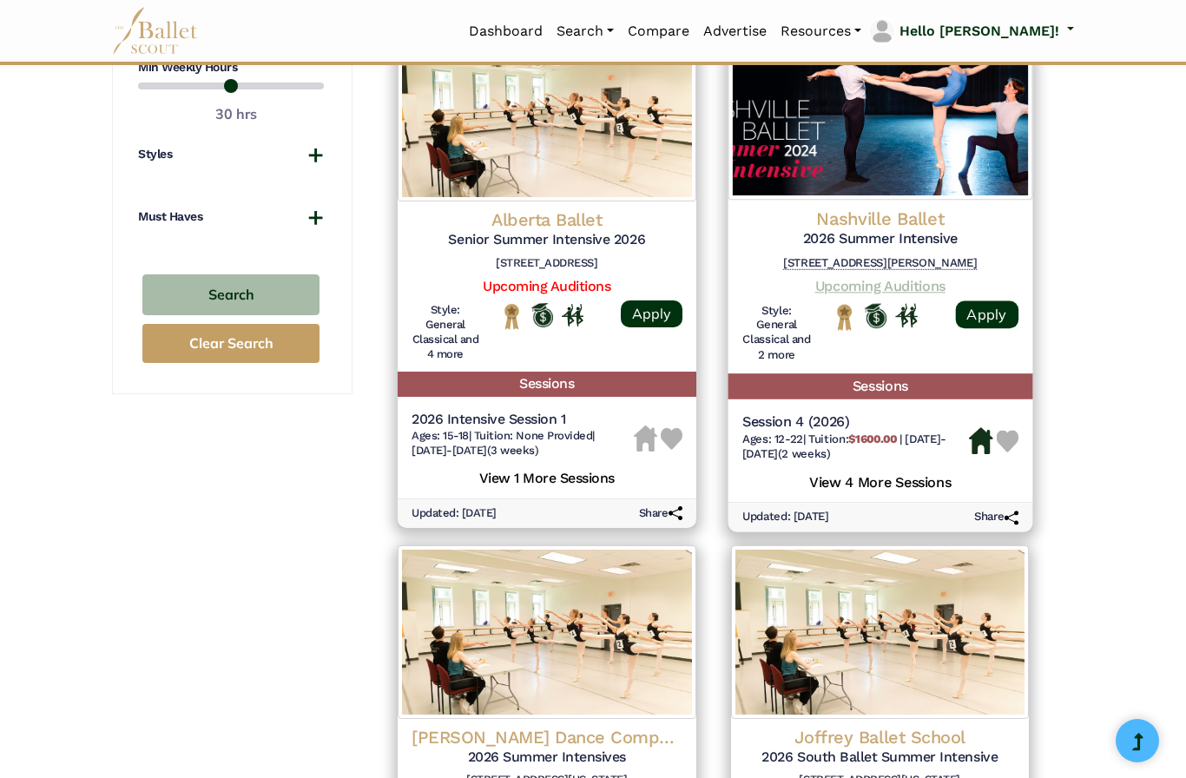
click at [923, 278] on link "Upcoming Auditions" at bounding box center [880, 286] width 130 height 17
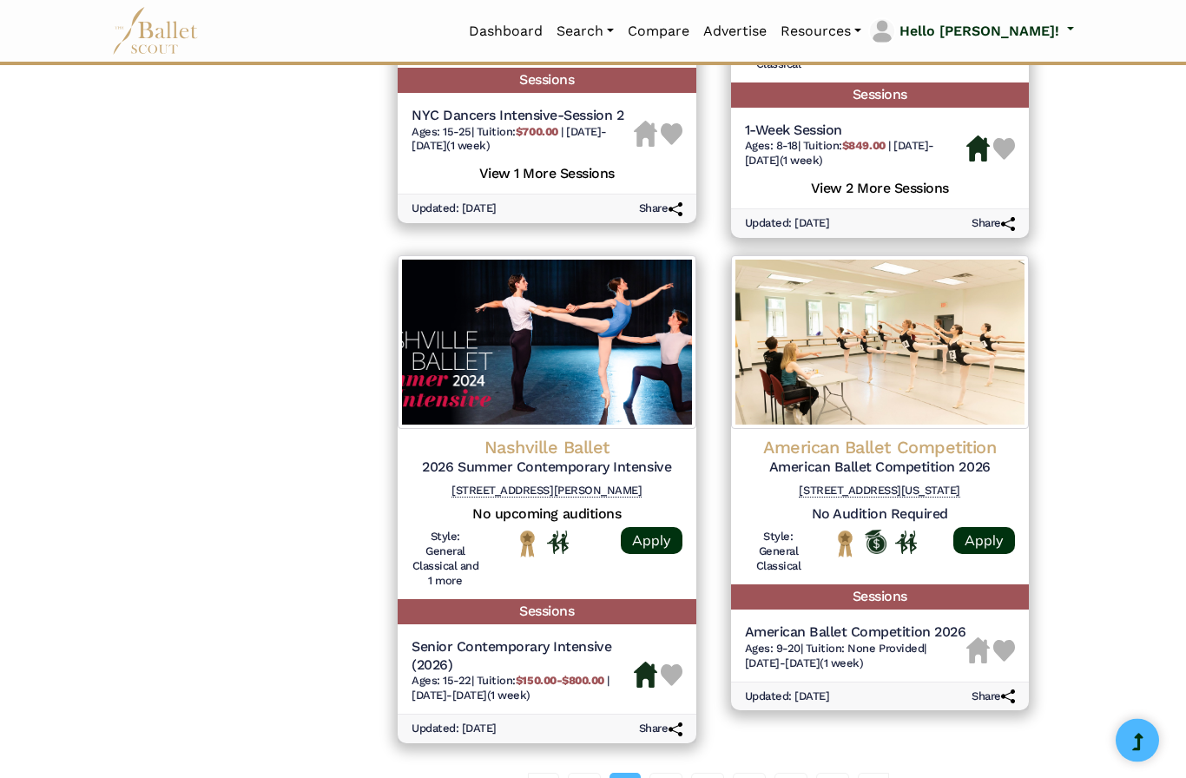
scroll to position [2082, 0]
click at [669, 773] on link "03" at bounding box center [666, 790] width 33 height 35
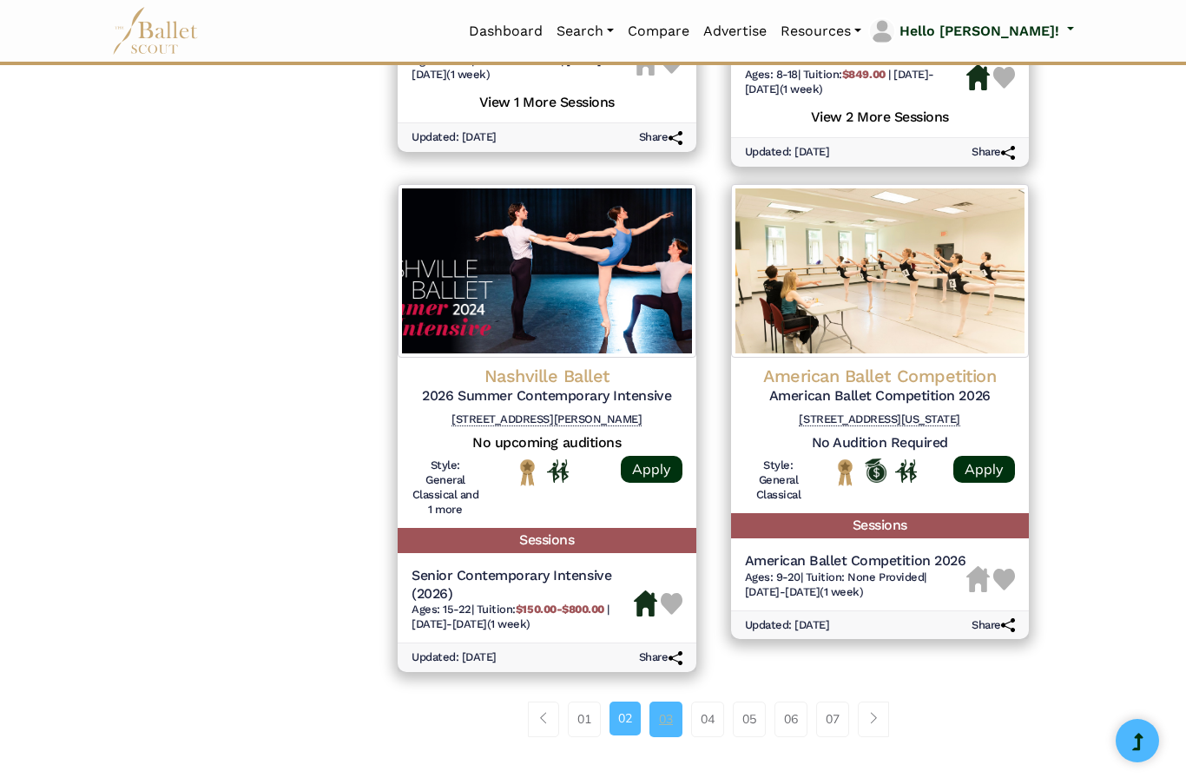
click at [663, 702] on link "03" at bounding box center [666, 719] width 33 height 35
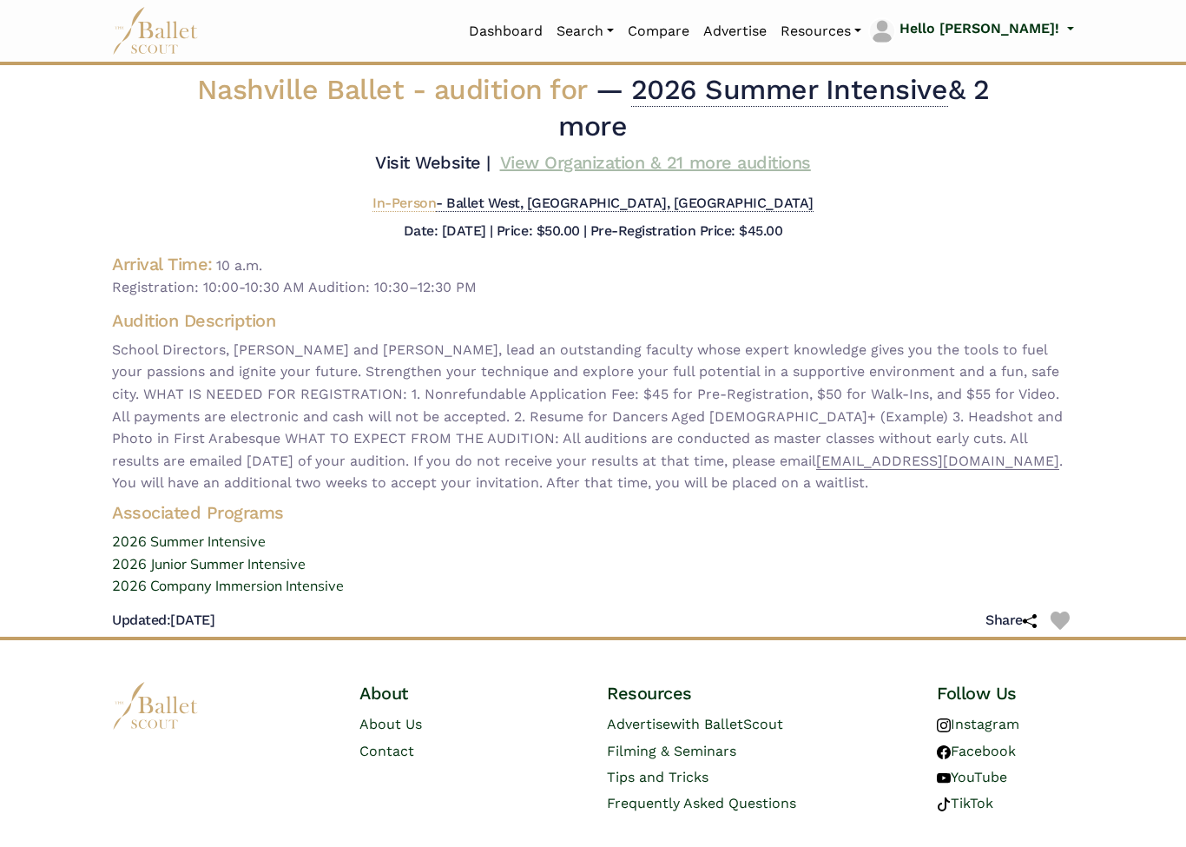
click at [660, 173] on link "View Organization & 21 more auditions" at bounding box center [655, 162] width 311 height 21
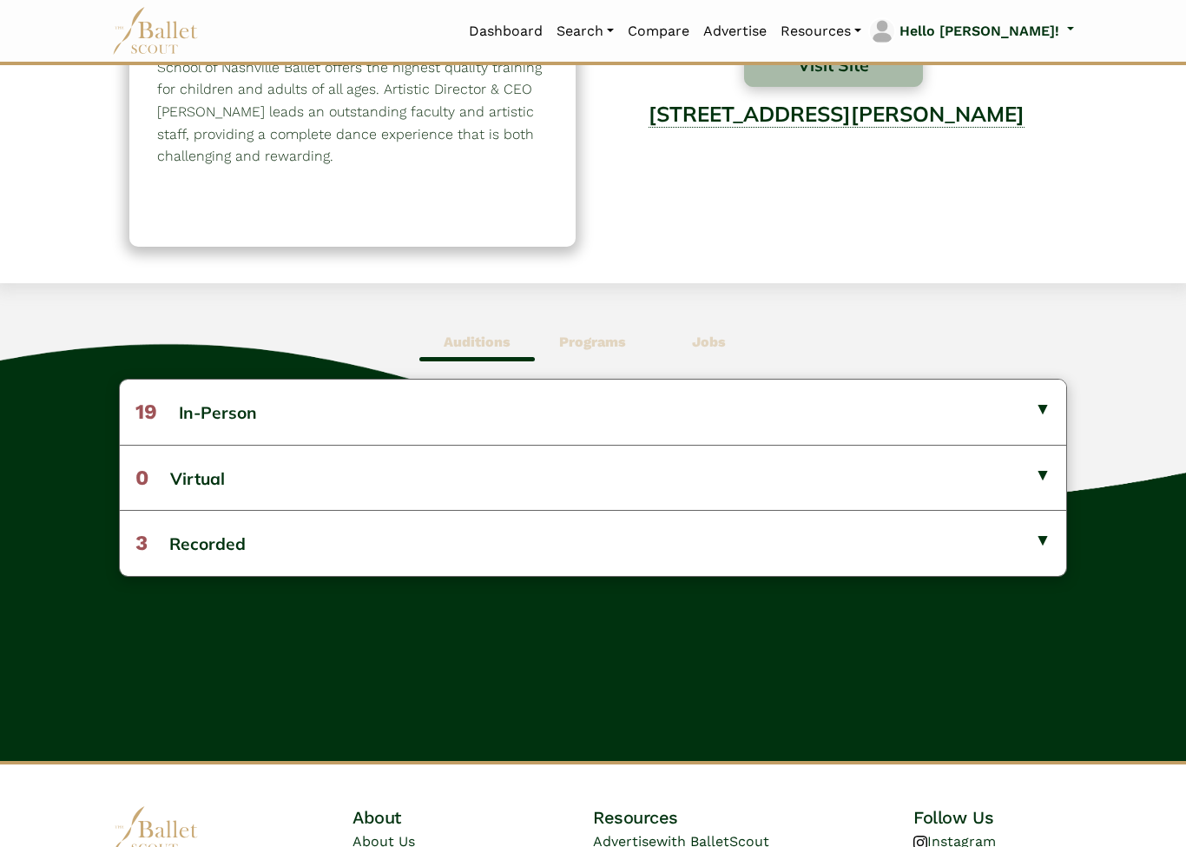
scroll to position [253, 0]
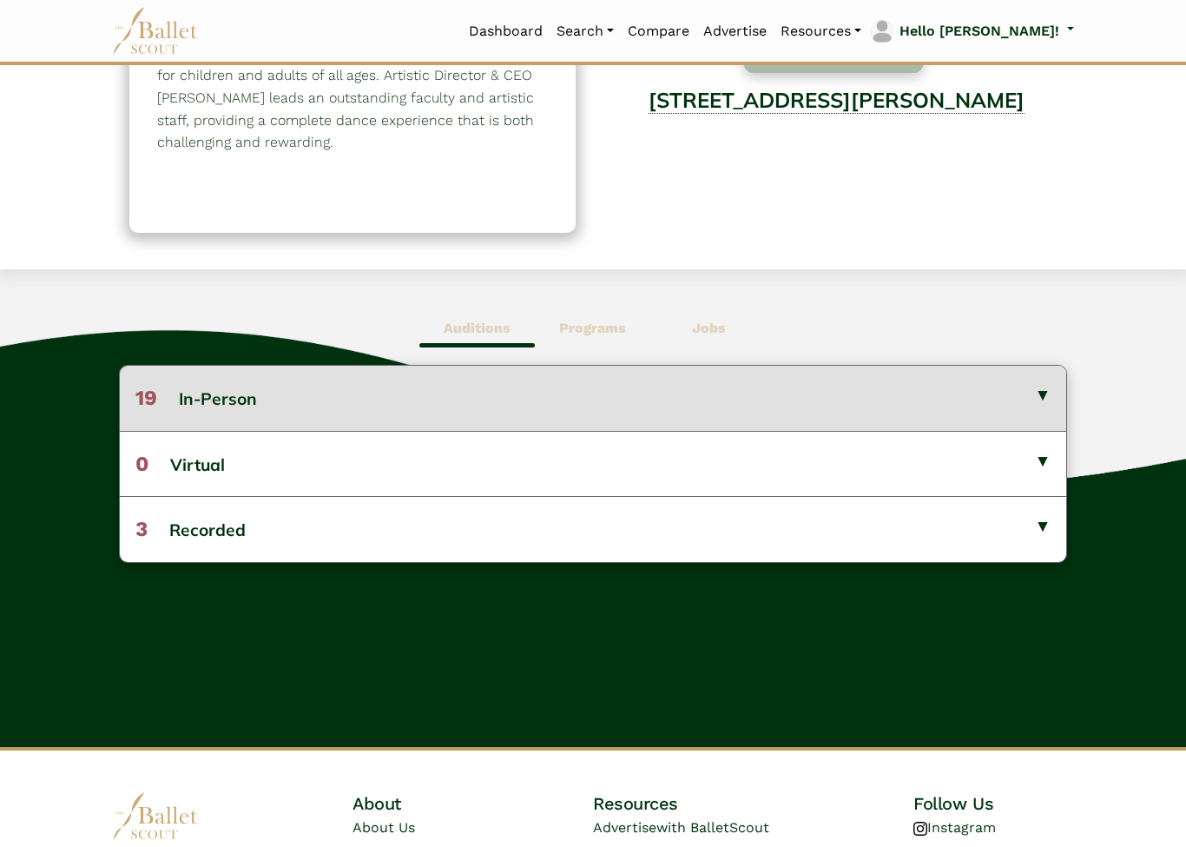
click at [1041, 402] on button "19 In-Person" at bounding box center [593, 398] width 947 height 64
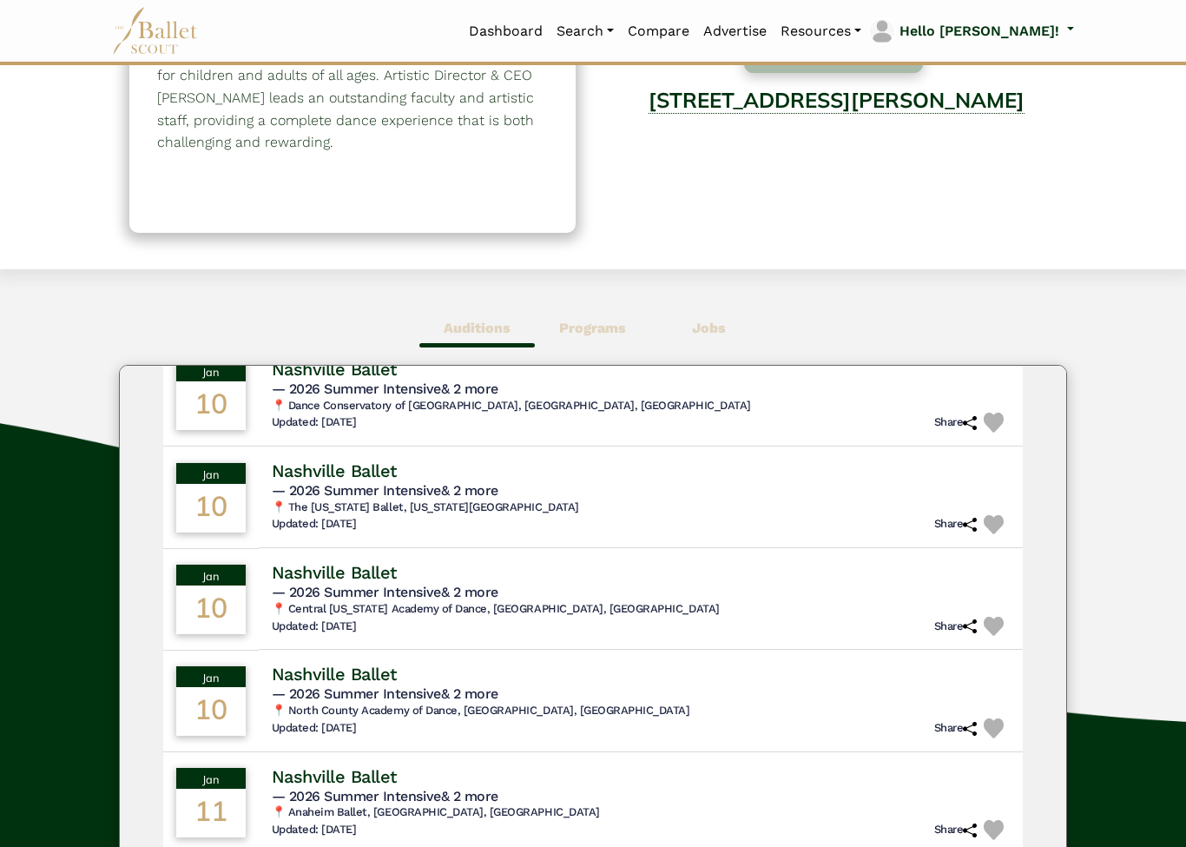
scroll to position [87, 0]
click at [496, 492] on link "& 2 more" at bounding box center [467, 489] width 58 height 17
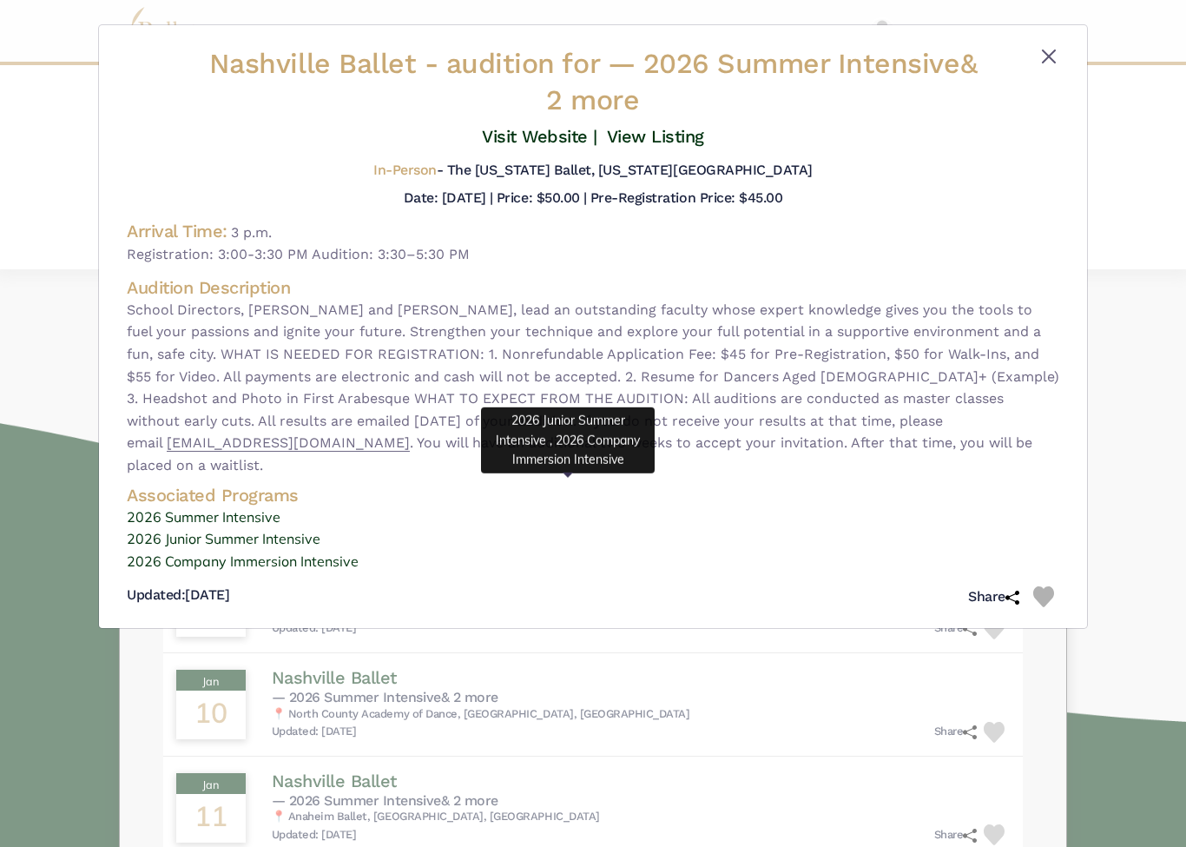
click at [1049, 53] on button "Close" at bounding box center [1049, 56] width 21 height 21
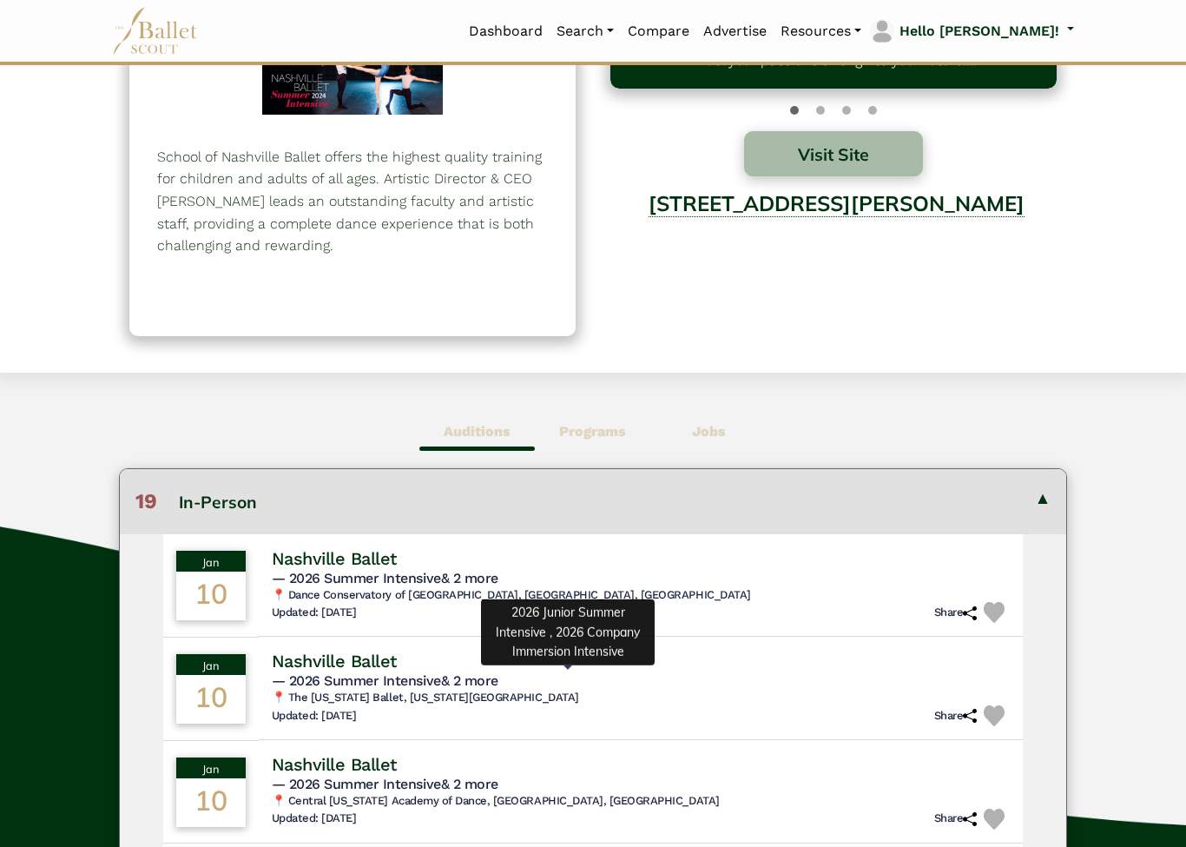
scroll to position [0, 0]
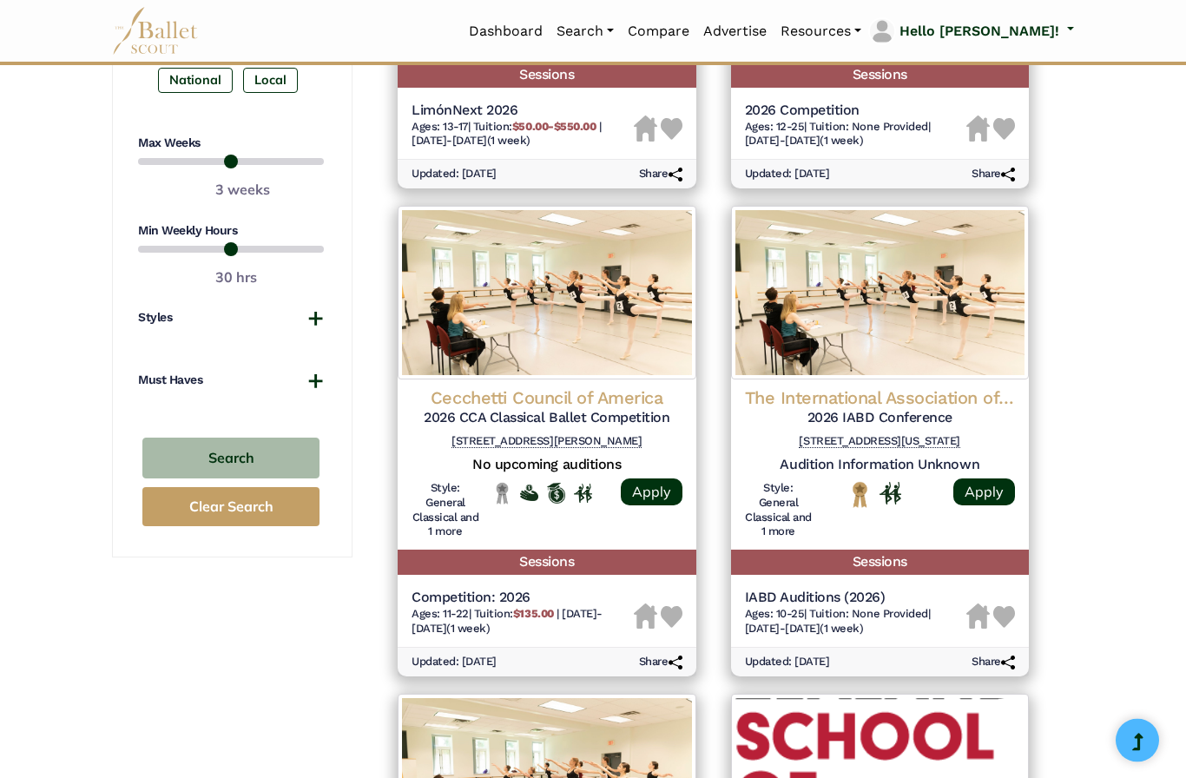
scroll to position [1128, 0]
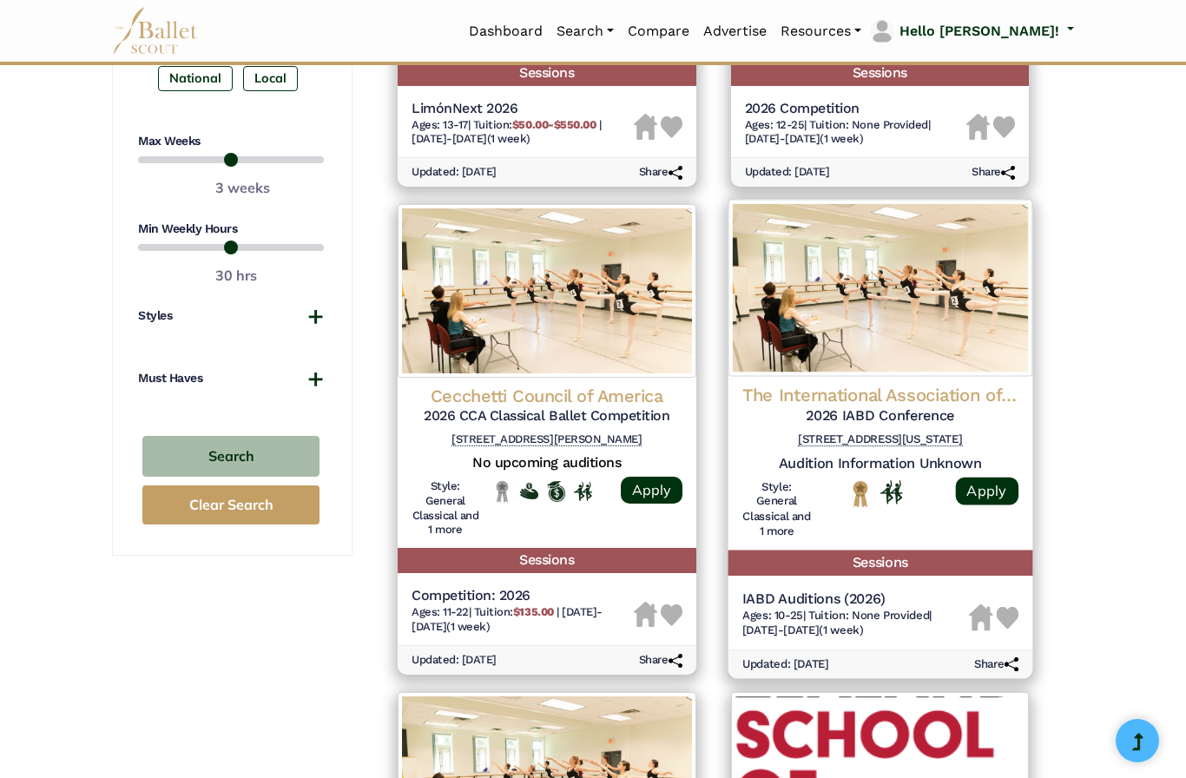
click at [919, 384] on h4 "The International Association of Blacks in Dance (IABD)" at bounding box center [880, 395] width 276 height 23
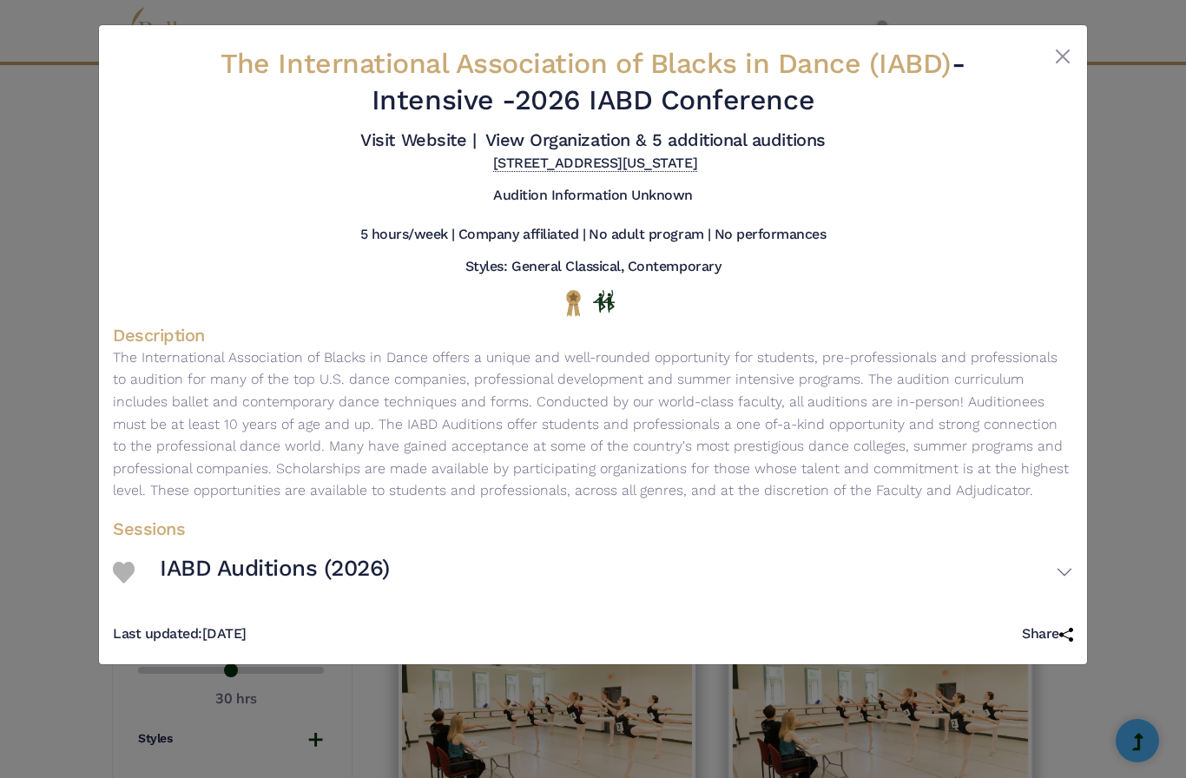
scroll to position [704, 0]
click at [285, 584] on h3 "IABD Auditions (2026)" at bounding box center [275, 569] width 230 height 30
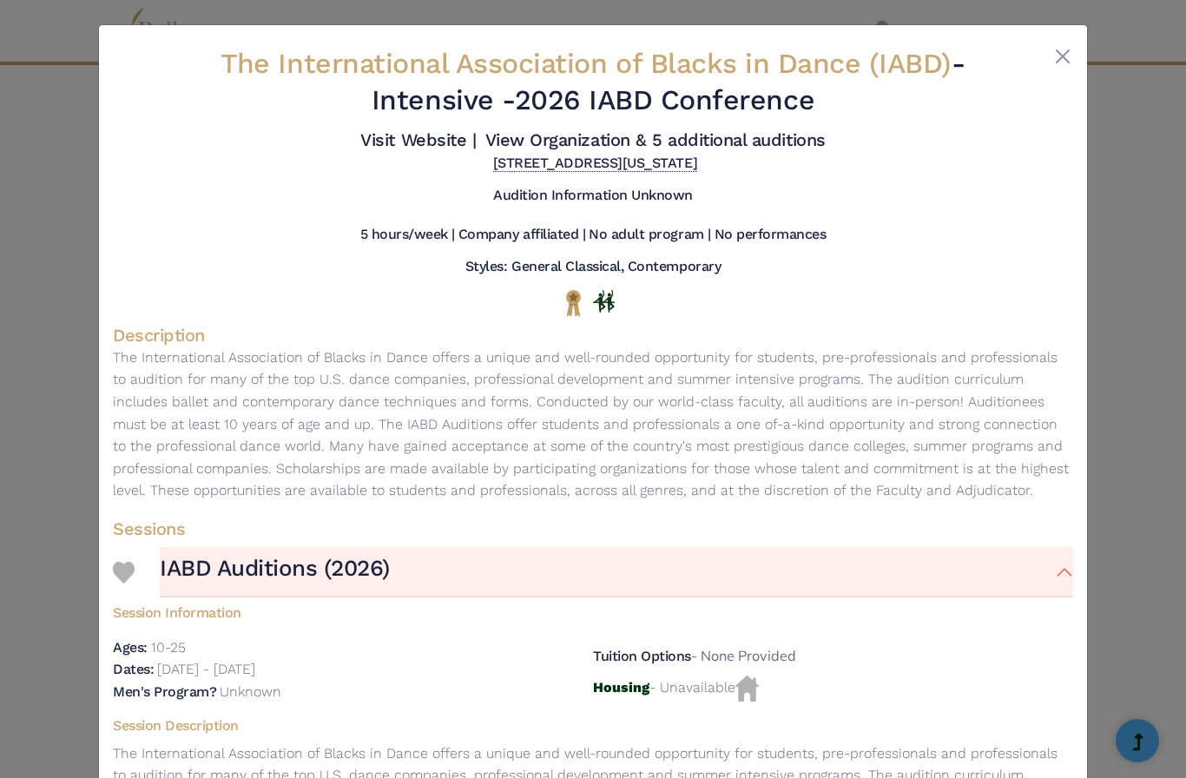
scroll to position [0, 0]
click at [1068, 61] on button "Close" at bounding box center [1063, 56] width 21 height 21
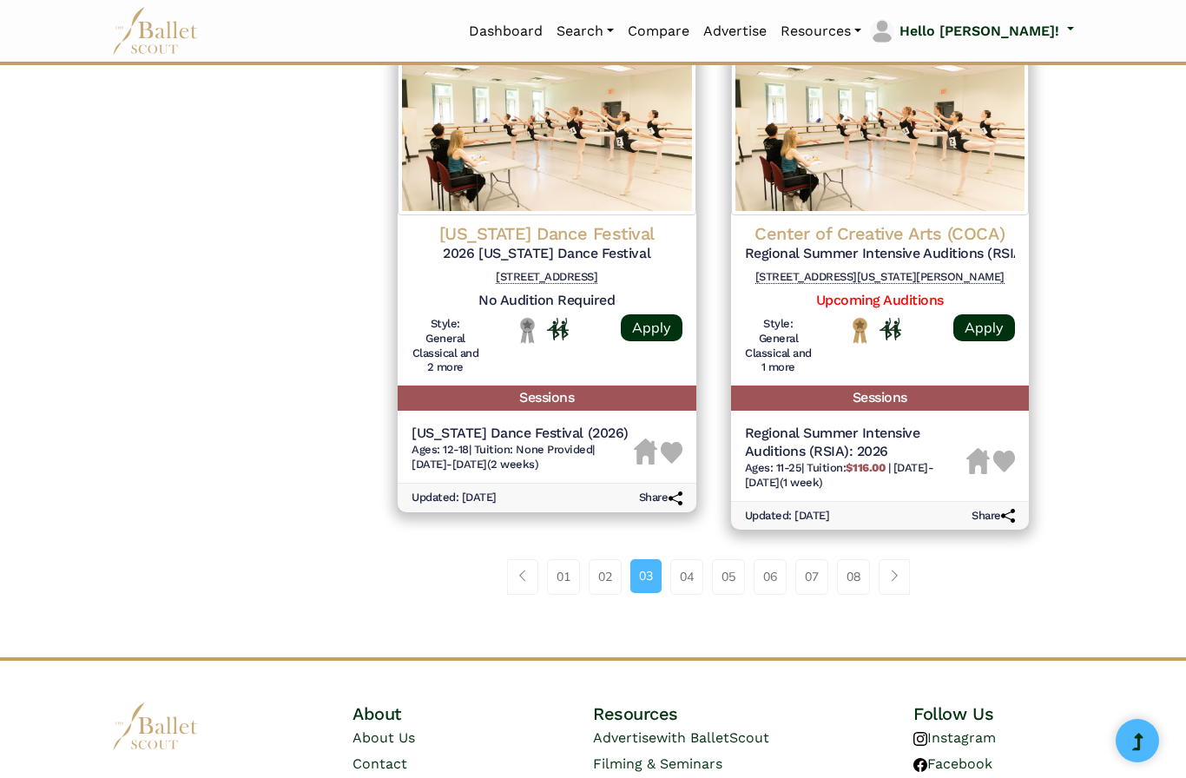
scroll to position [2217, 0]
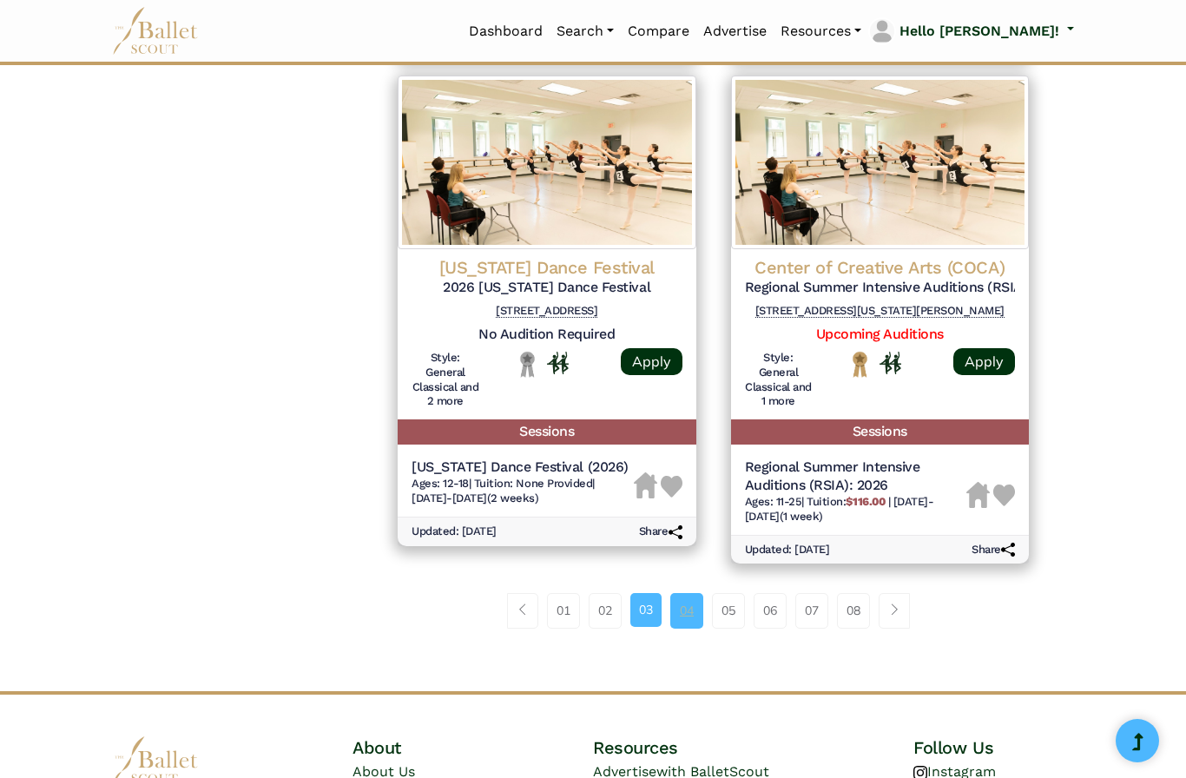
click at [693, 593] on link "04" at bounding box center [686, 610] width 33 height 35
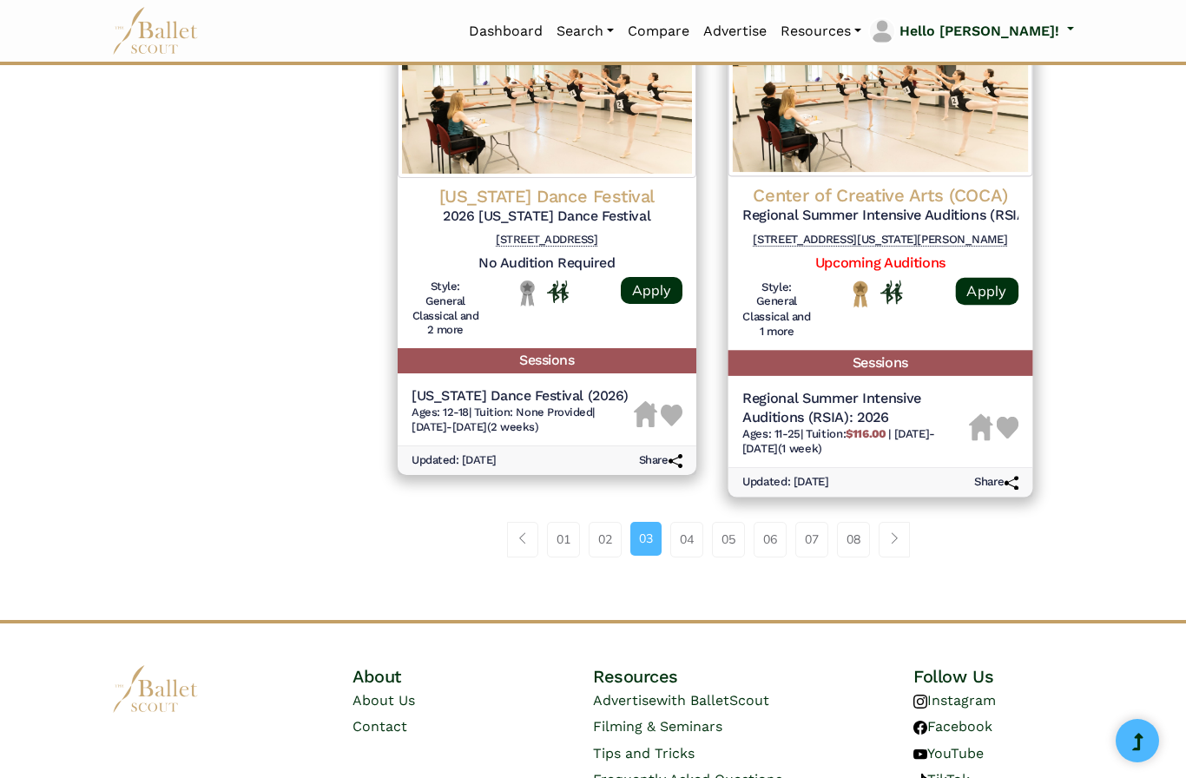
click at [978, 184] on h4 "Center of Creative Arts (COCA)" at bounding box center [880, 195] width 276 height 23
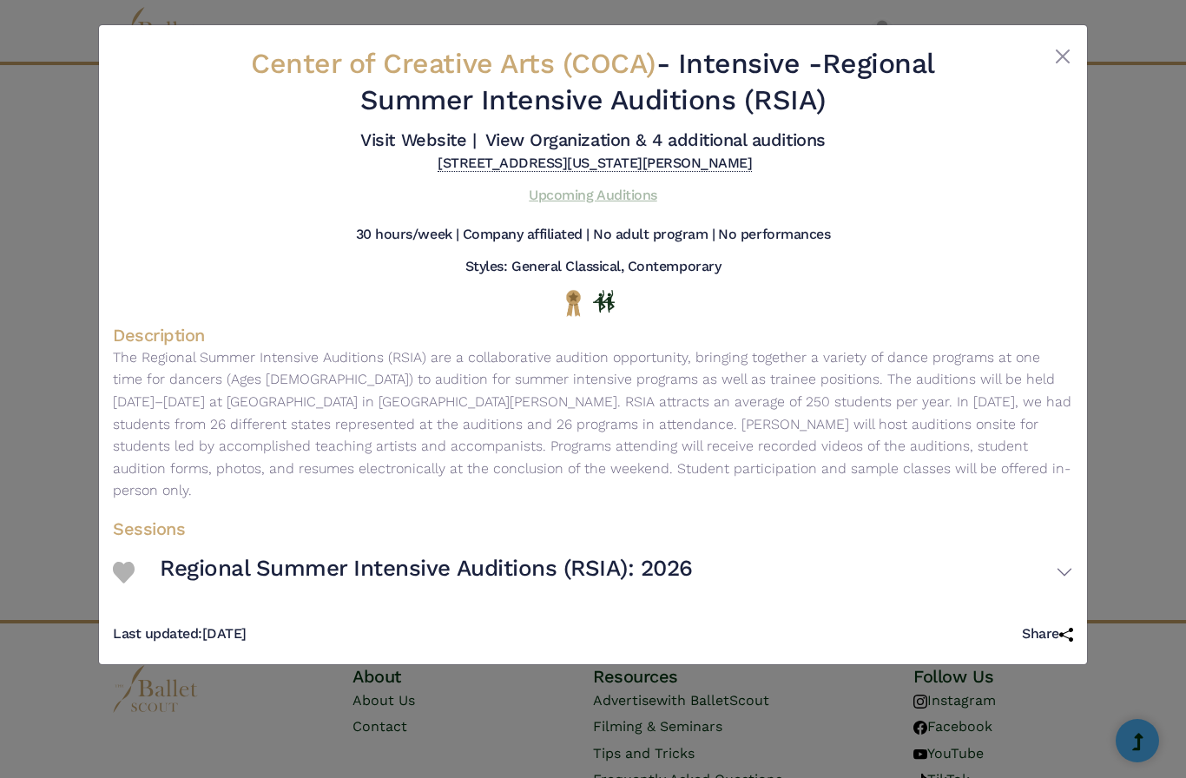
click at [630, 203] on link "Upcoming Auditions" at bounding box center [593, 195] width 128 height 17
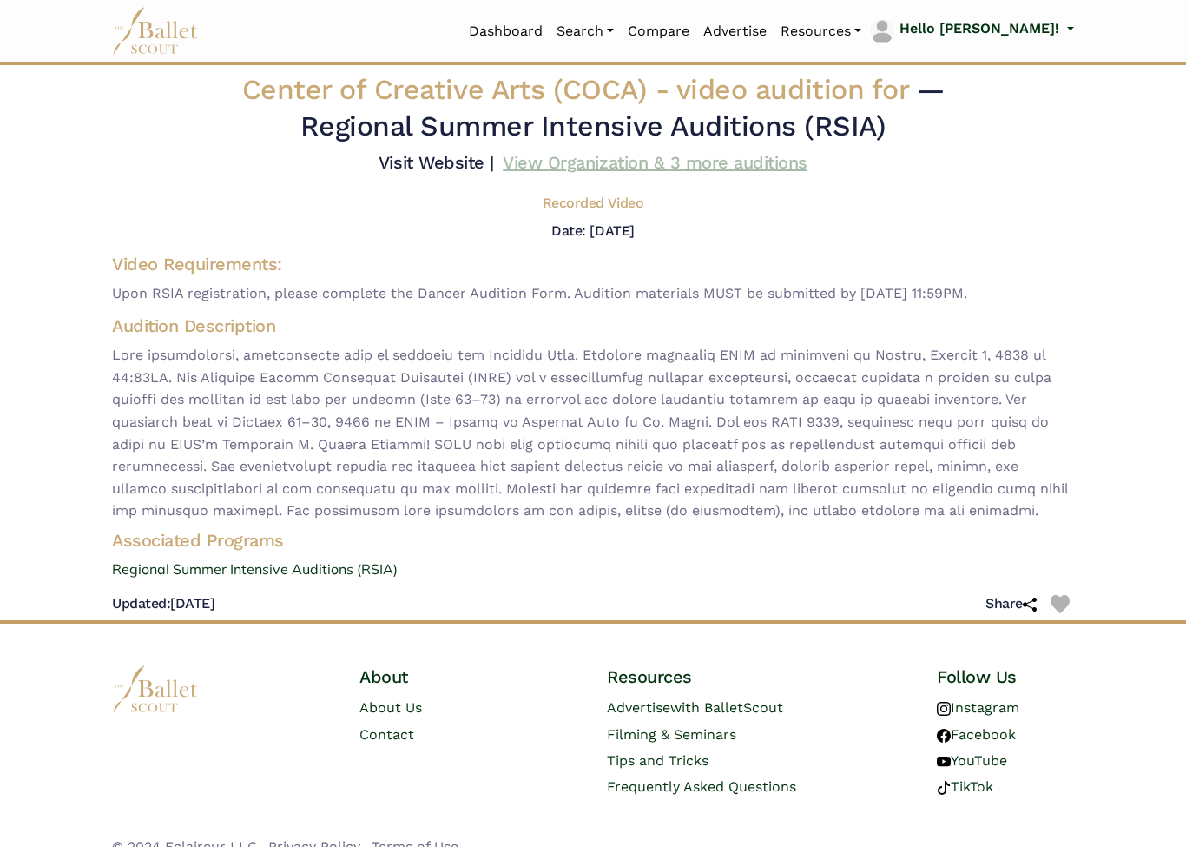
click at [703, 173] on link "View Organization & 3 more auditions" at bounding box center [655, 162] width 305 height 21
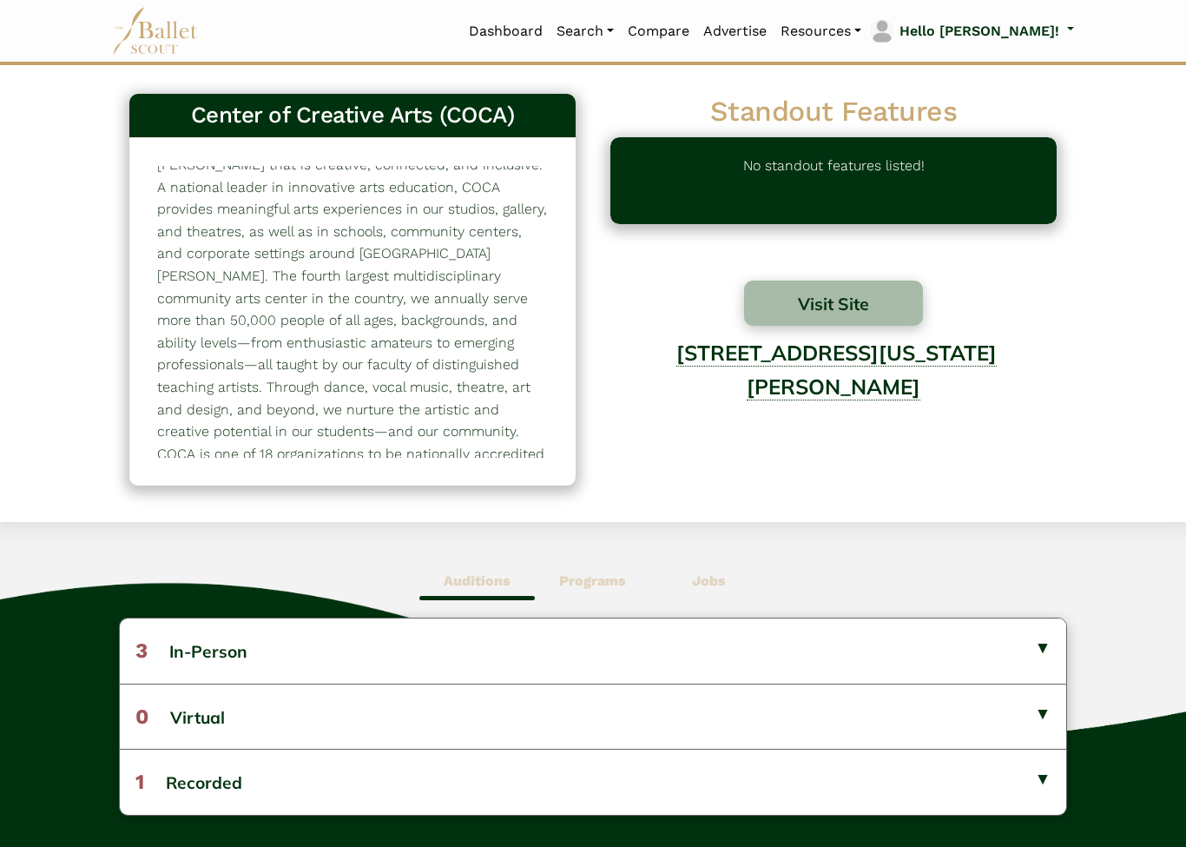
scroll to position [56, 0]
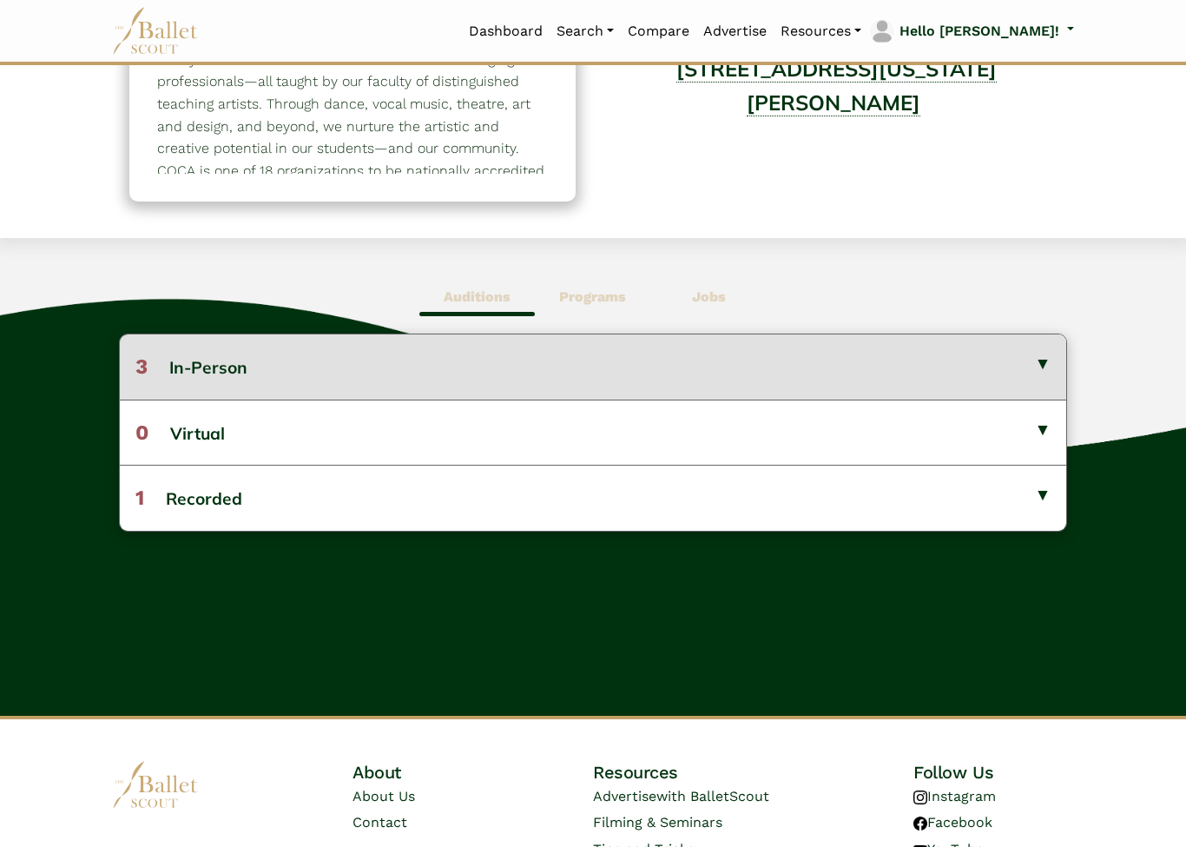
click at [481, 373] on button "3 In-Person" at bounding box center [593, 367] width 947 height 64
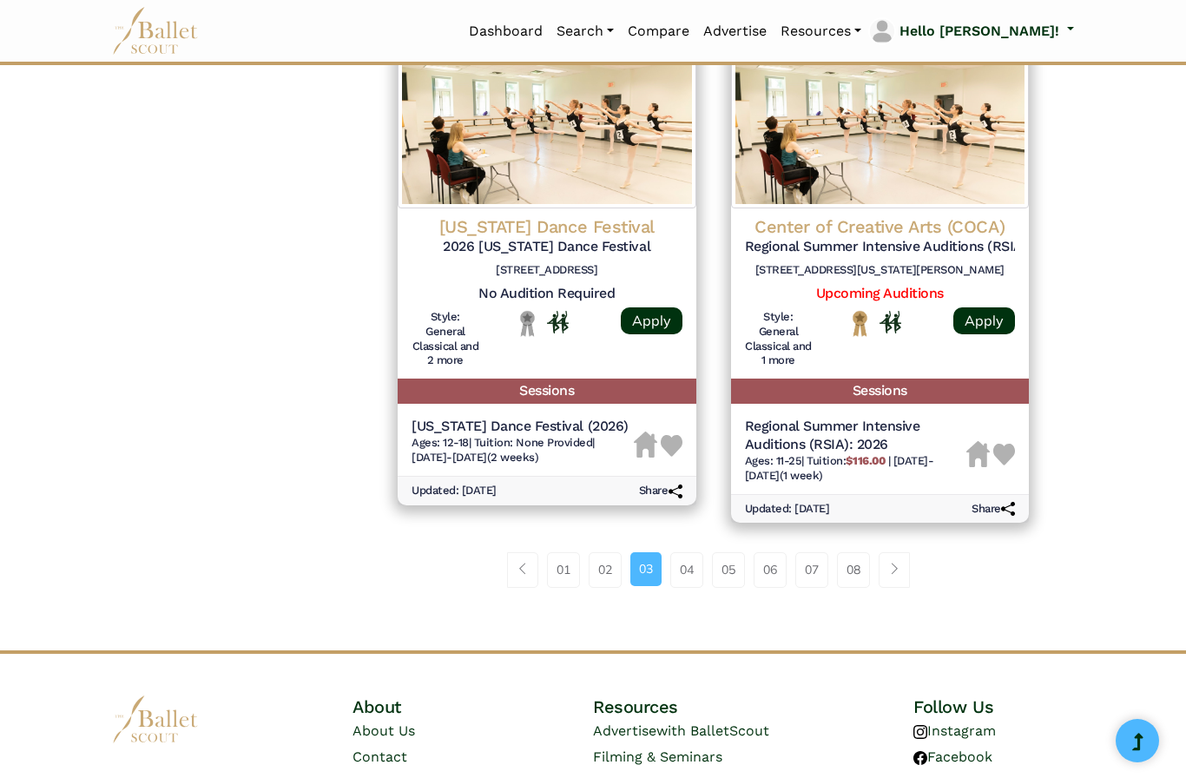
scroll to position [2282, 0]
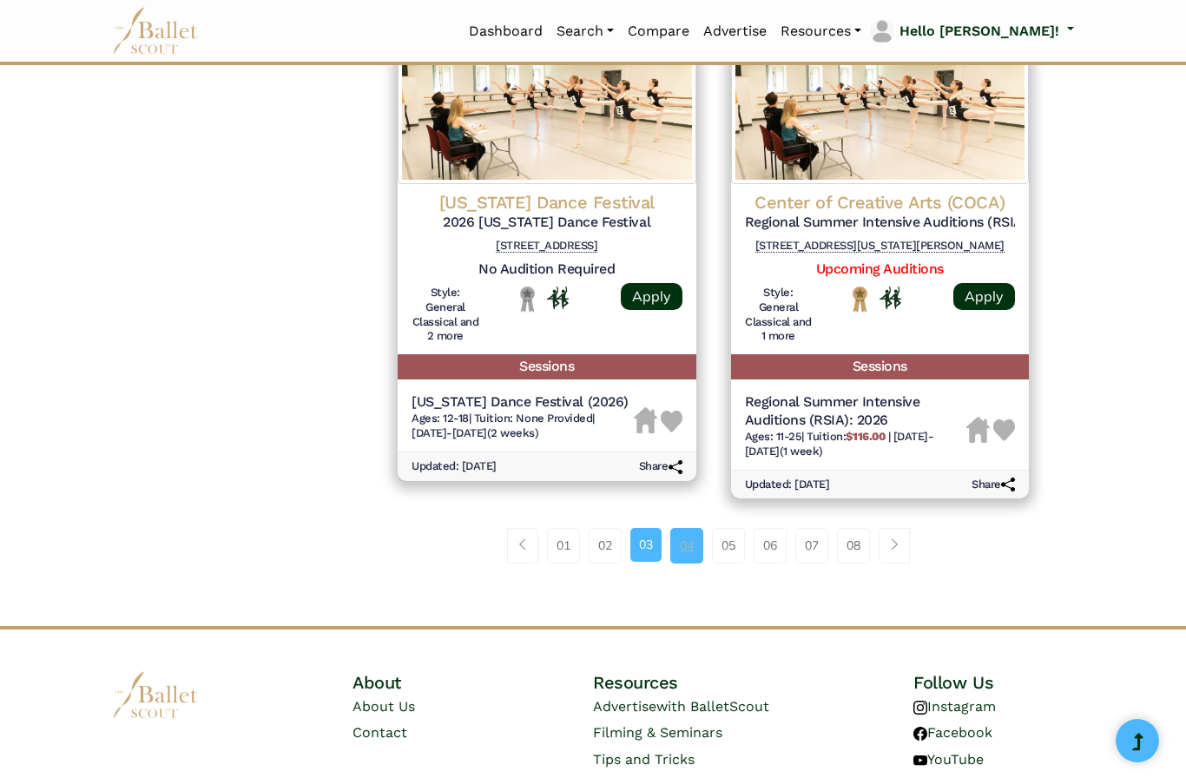
click at [696, 528] on link "04" at bounding box center [686, 545] width 33 height 35
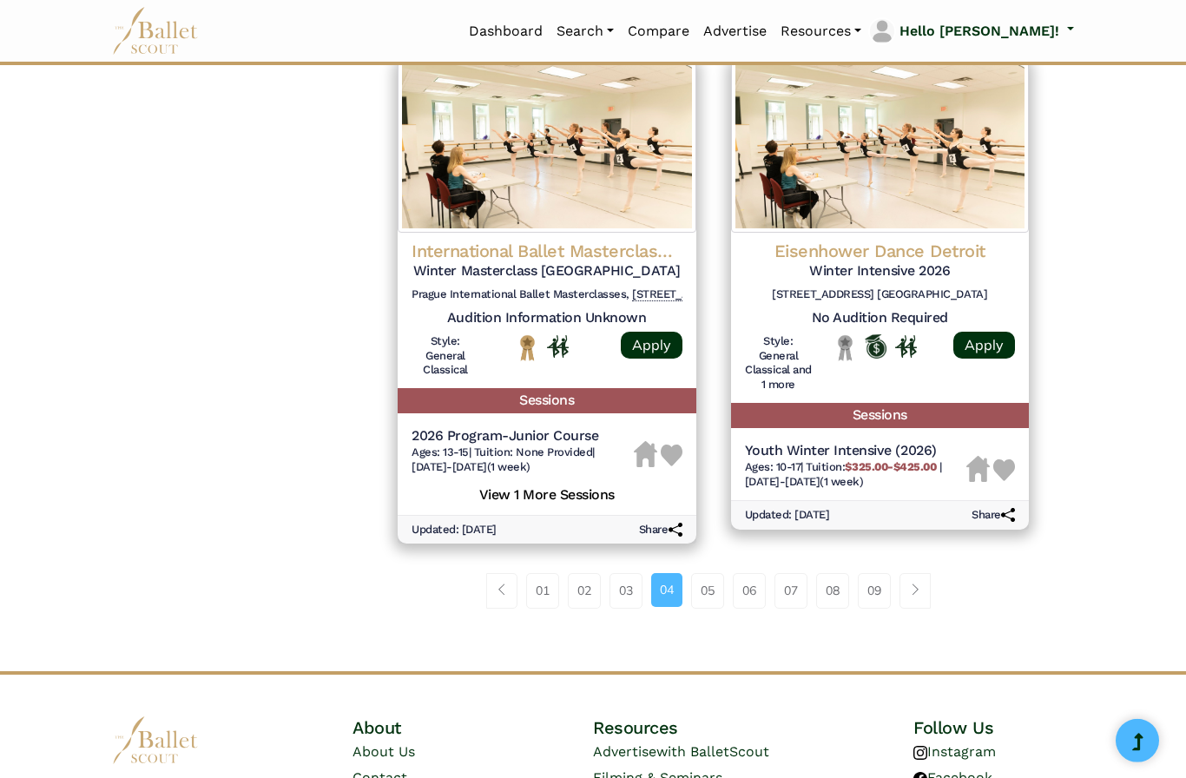
scroll to position [2321, 0]
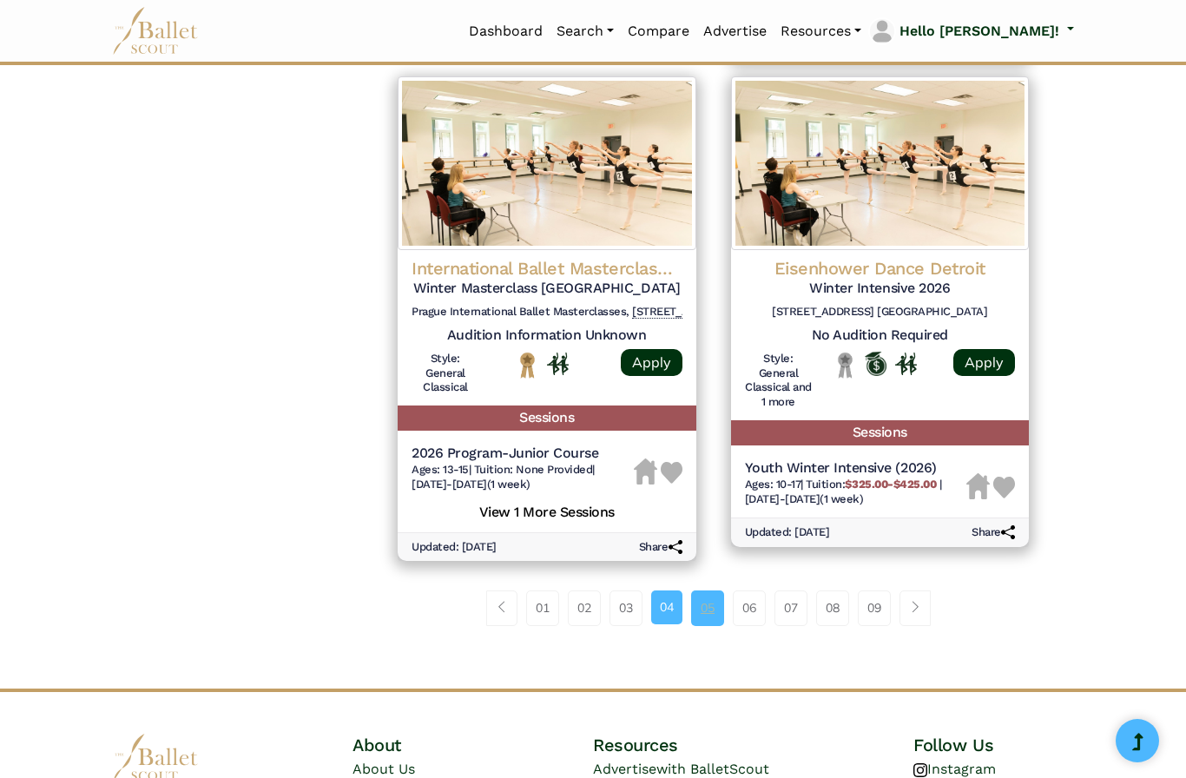
click at [707, 591] on link "05" at bounding box center [707, 608] width 33 height 35
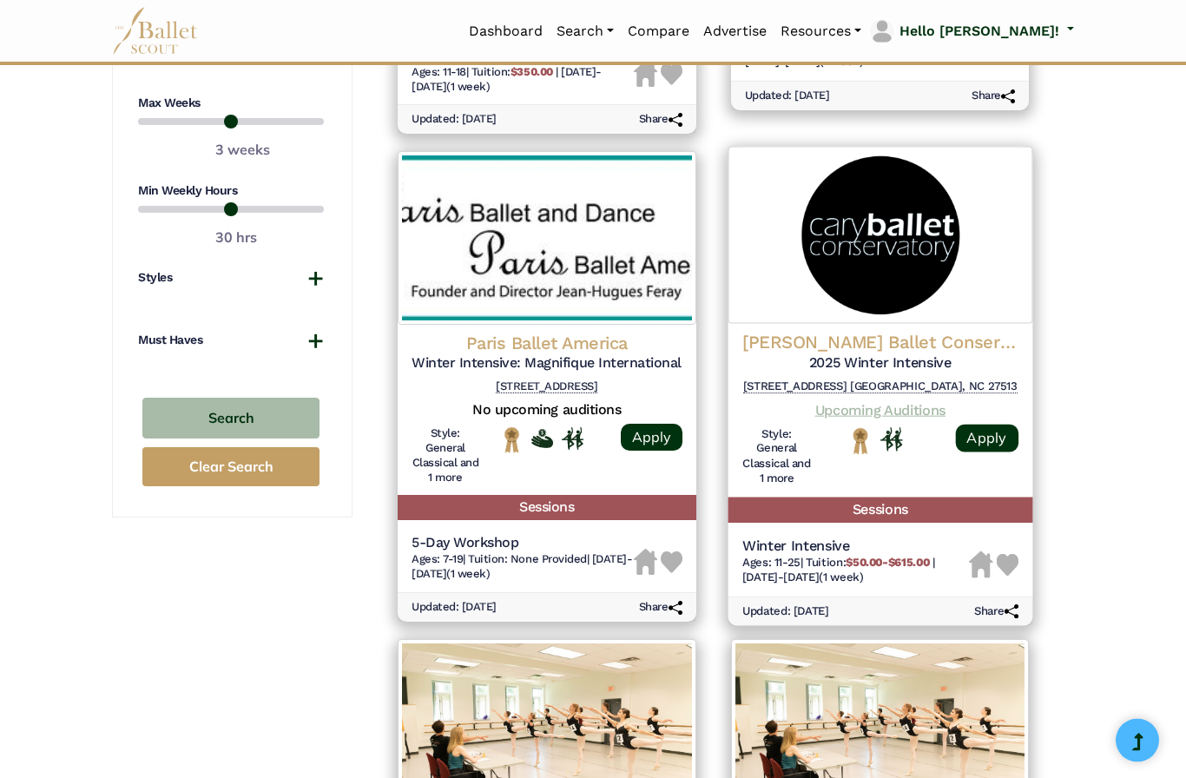
scroll to position [1166, 0]
click at [928, 401] on link "Upcoming Auditions" at bounding box center [880, 409] width 130 height 17
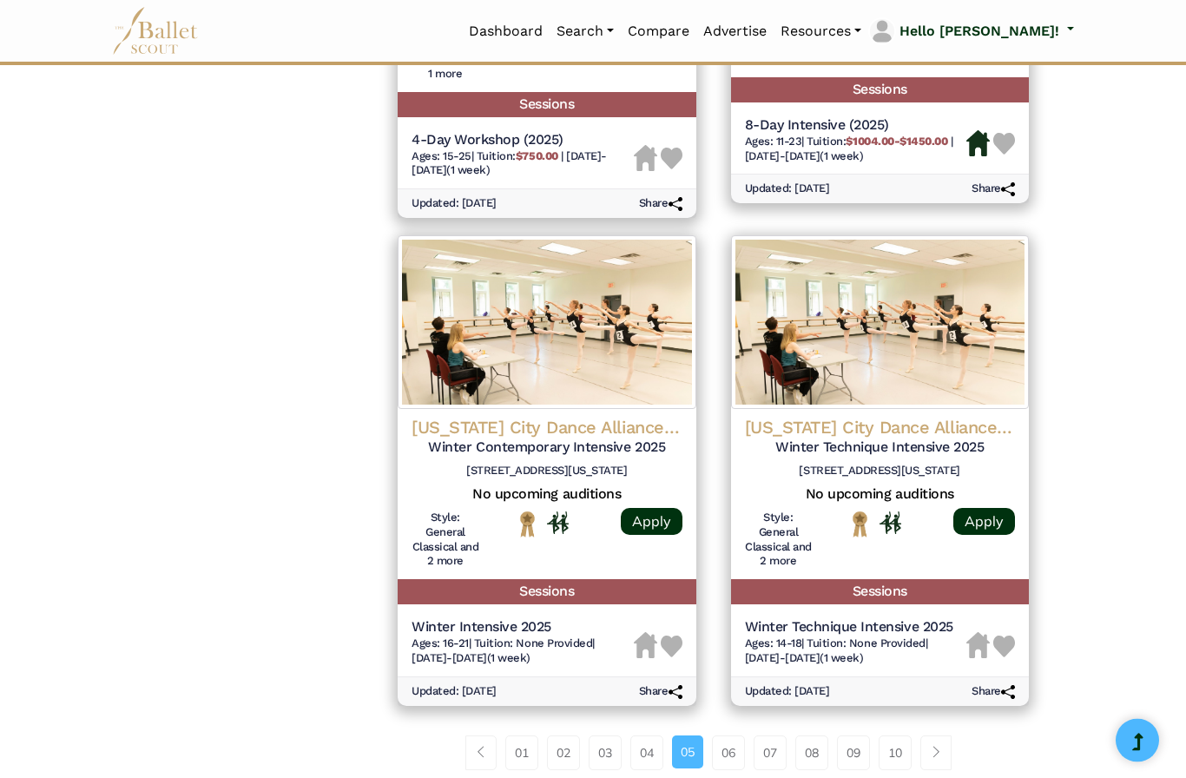
scroll to position [2059, 0]
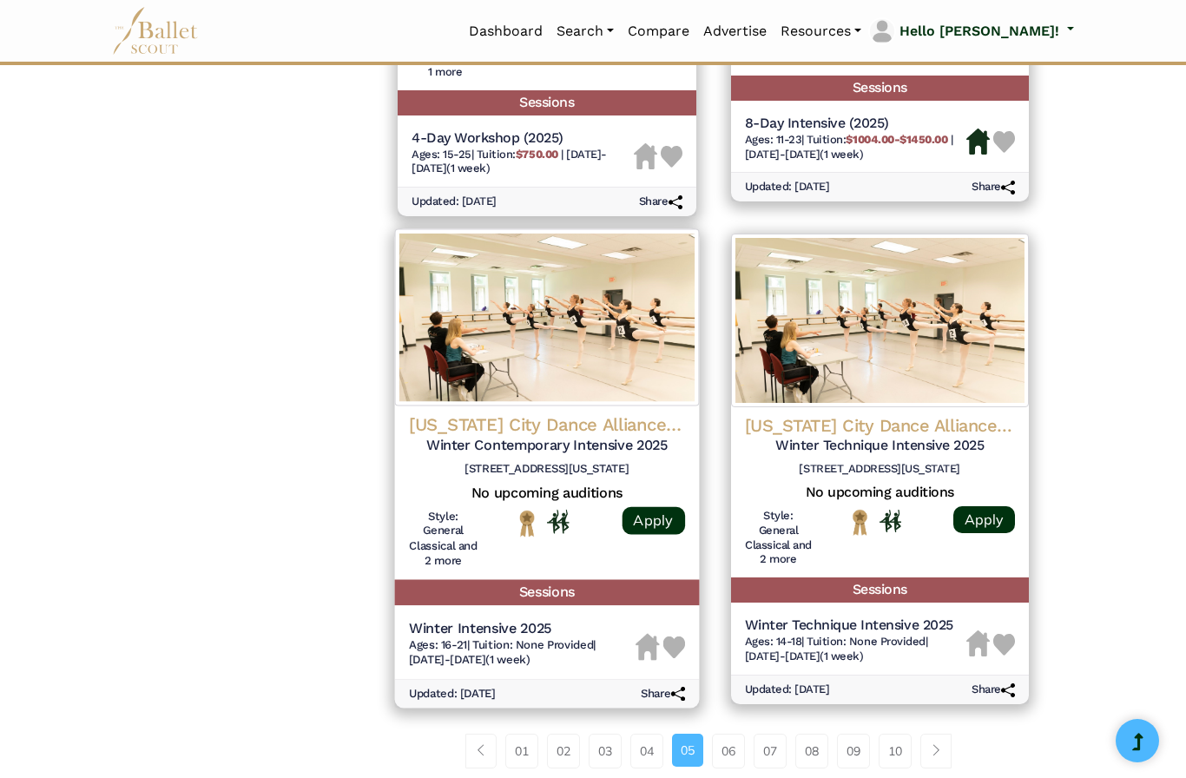
click at [603, 413] on h4 "[US_STATE] City Dance Alliance ([GEOGRAPHIC_DATA])" at bounding box center [547, 424] width 276 height 23
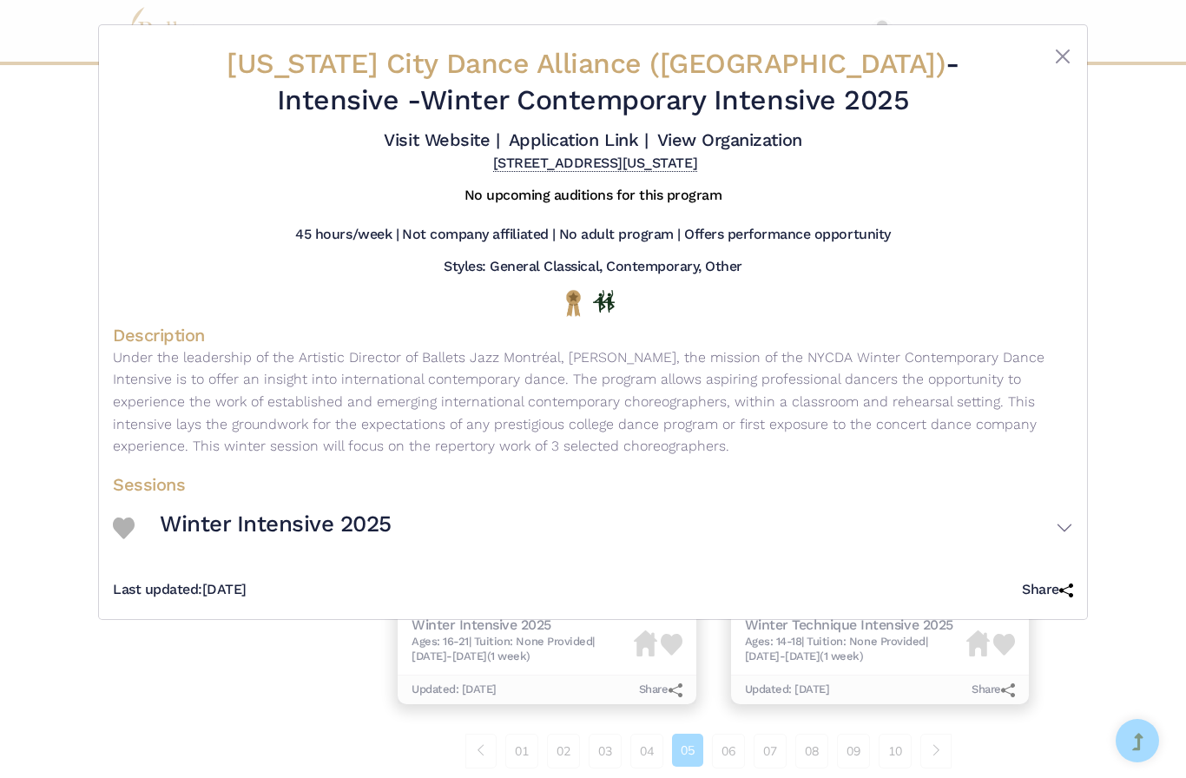
click at [376, 537] on h3 "Winter Intensive 2025" at bounding box center [276, 525] width 232 height 30
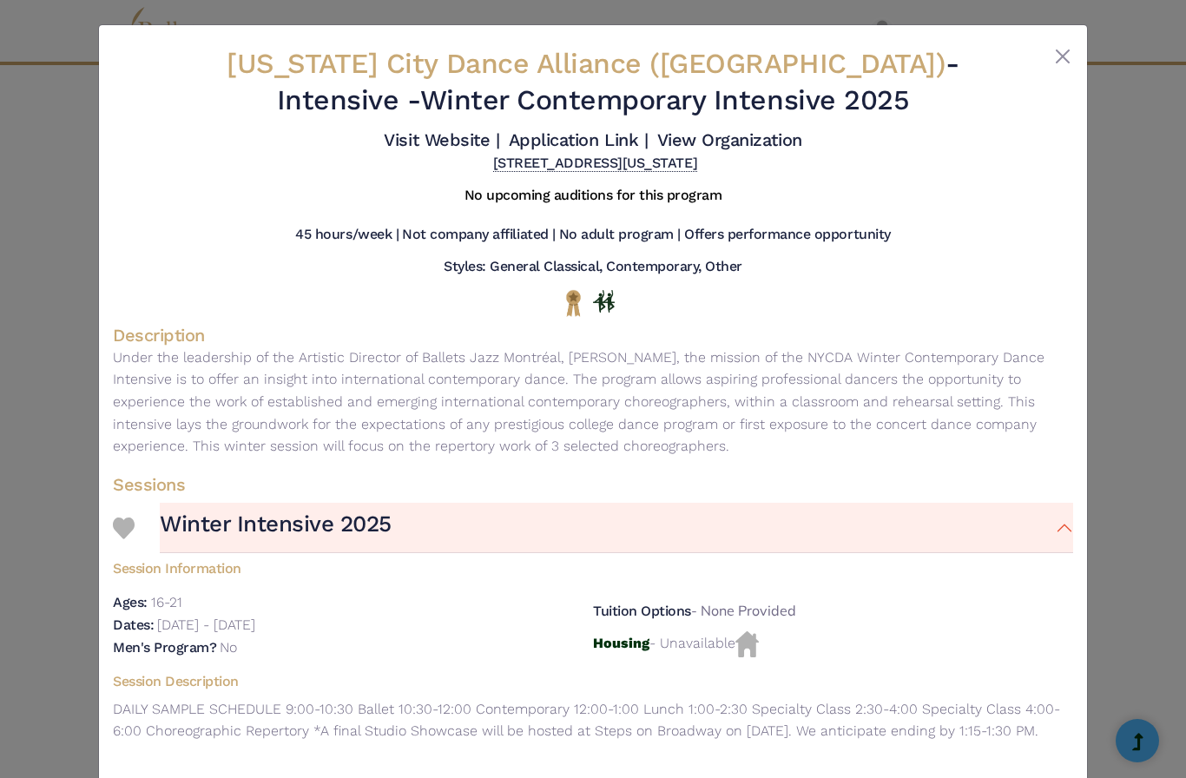
scroll to position [0, 0]
click at [499, 136] on link "Visit Website |" at bounding box center [442, 139] width 116 height 21
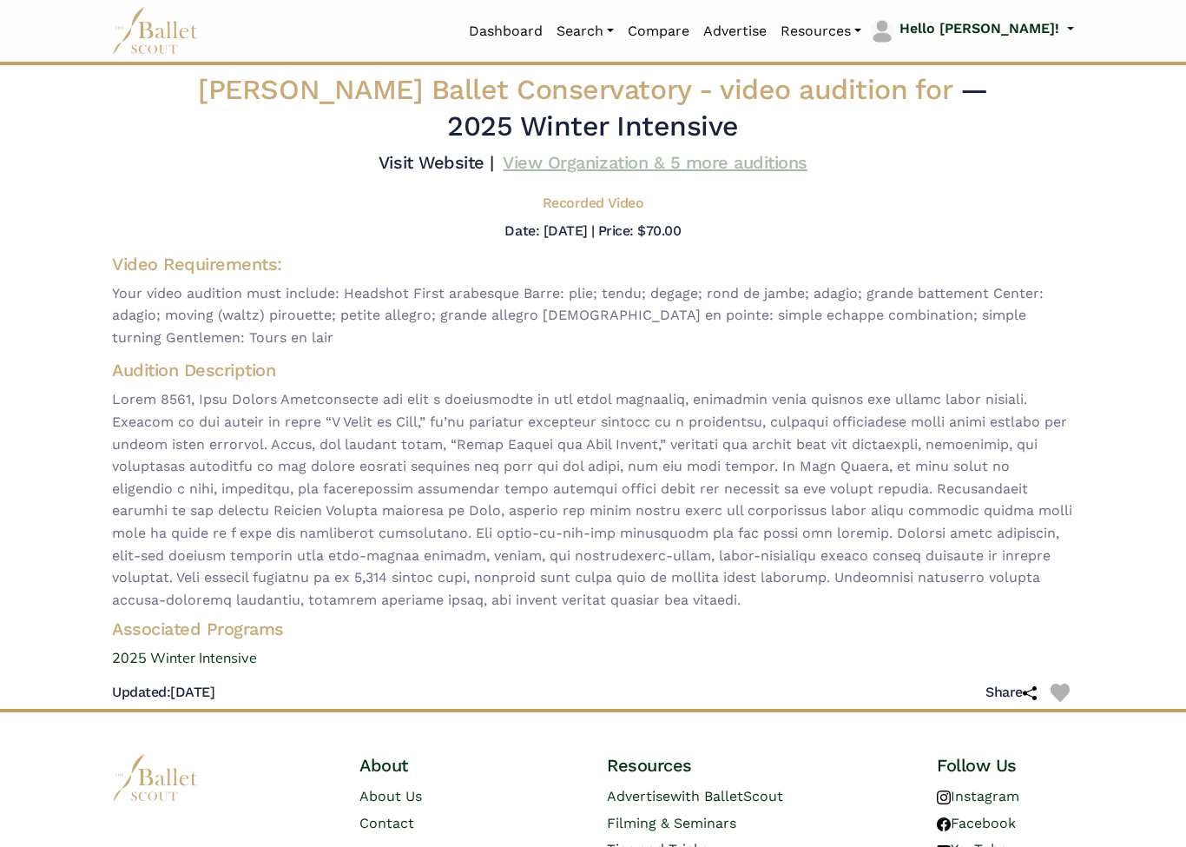
click at [708, 173] on link "View Organization & 5 more auditions" at bounding box center [655, 162] width 305 height 21
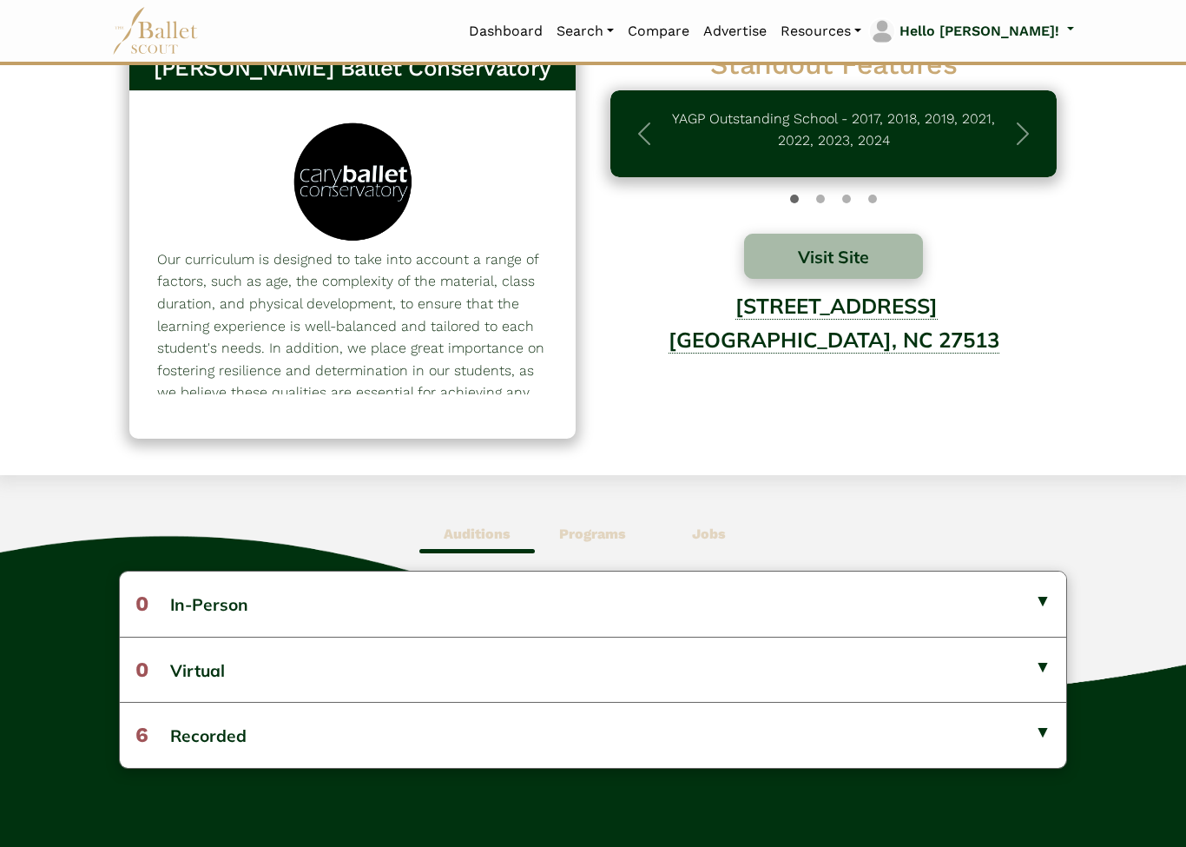
scroll to position [81, 0]
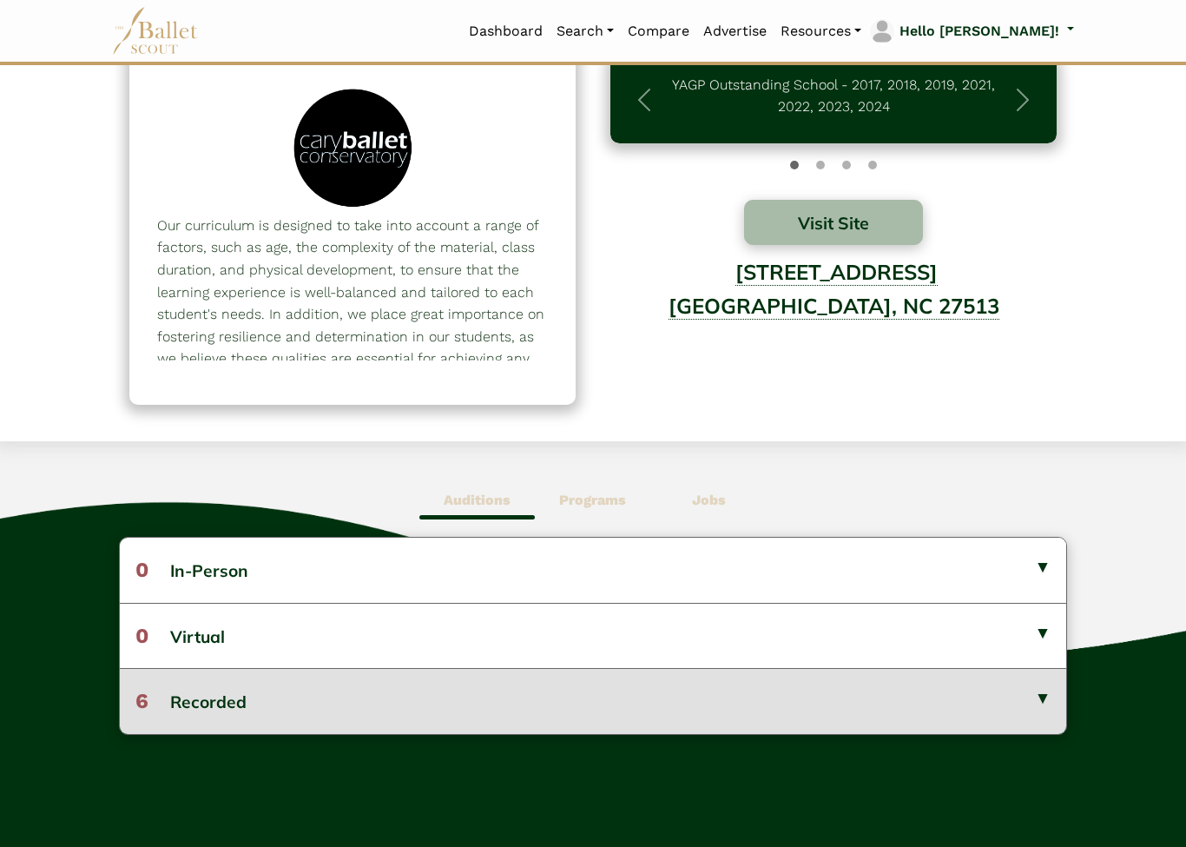
click at [1046, 699] on button "6 Recorded" at bounding box center [593, 700] width 947 height 65
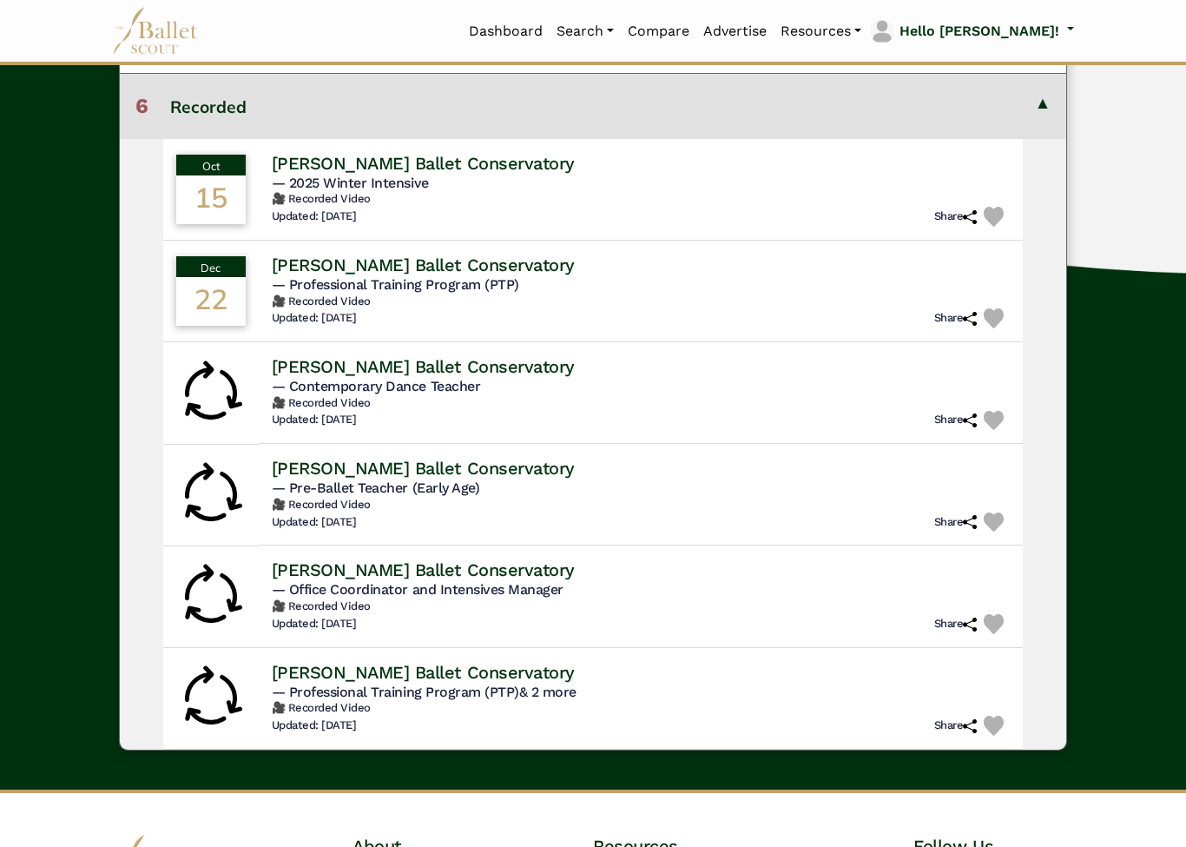
scroll to position [672, 0]
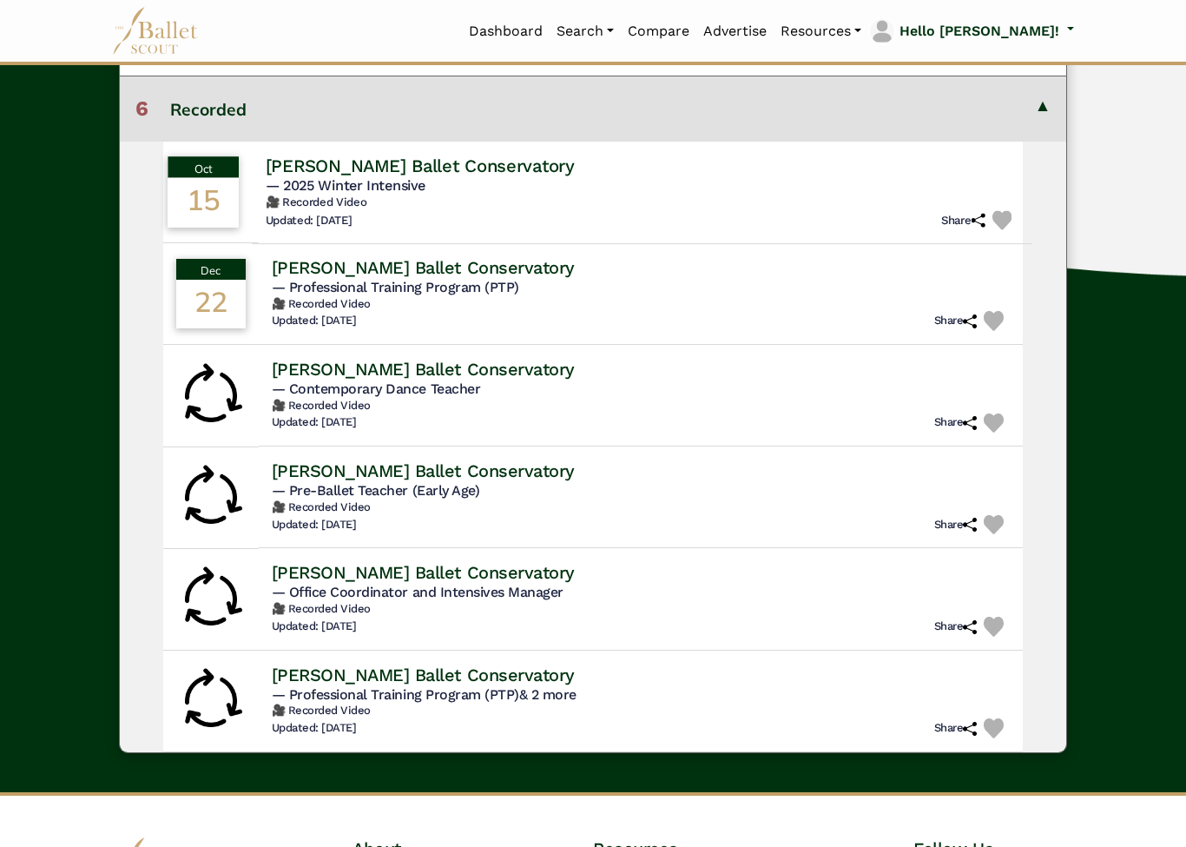
click at [567, 182] on h5 "— 2025 Winter Intensive" at bounding box center [642, 186] width 754 height 18
click at [426, 188] on span "— 2025 Winter Intensive" at bounding box center [345, 185] width 161 height 17
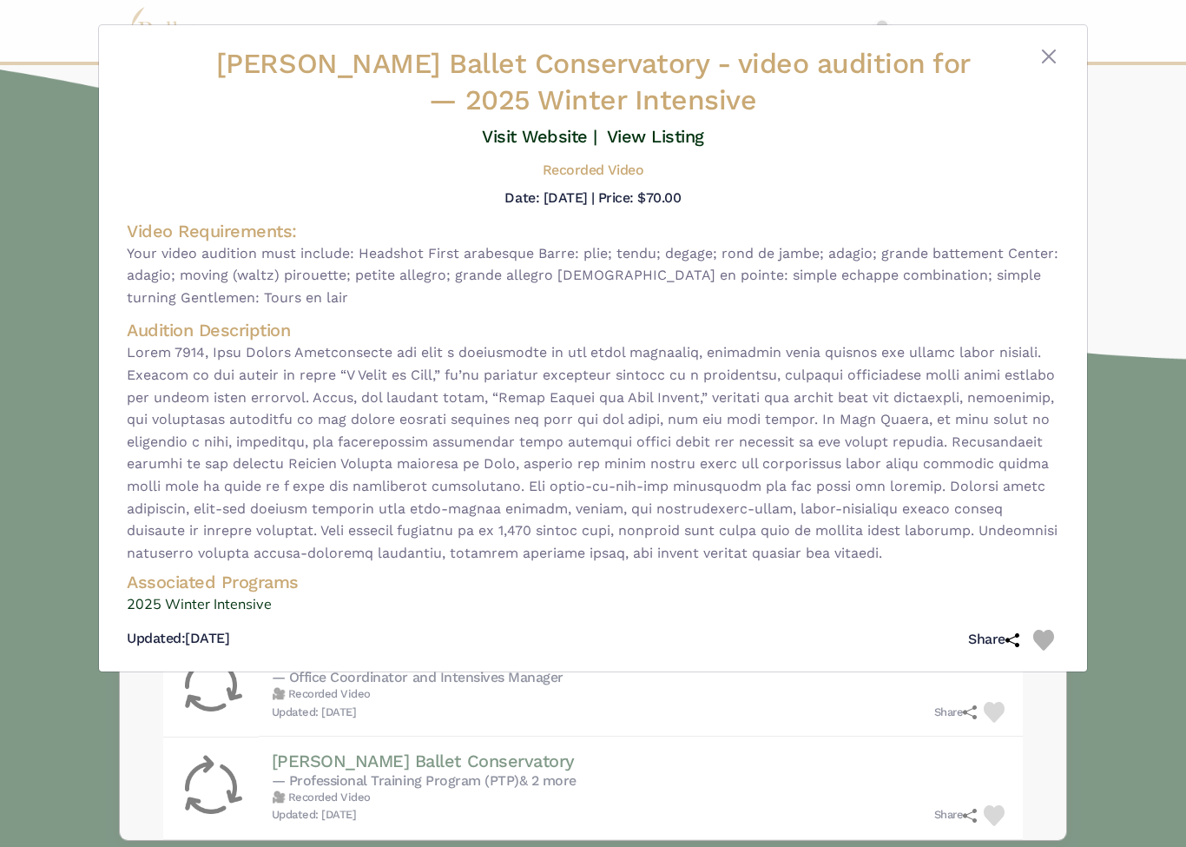
scroll to position [565, 0]
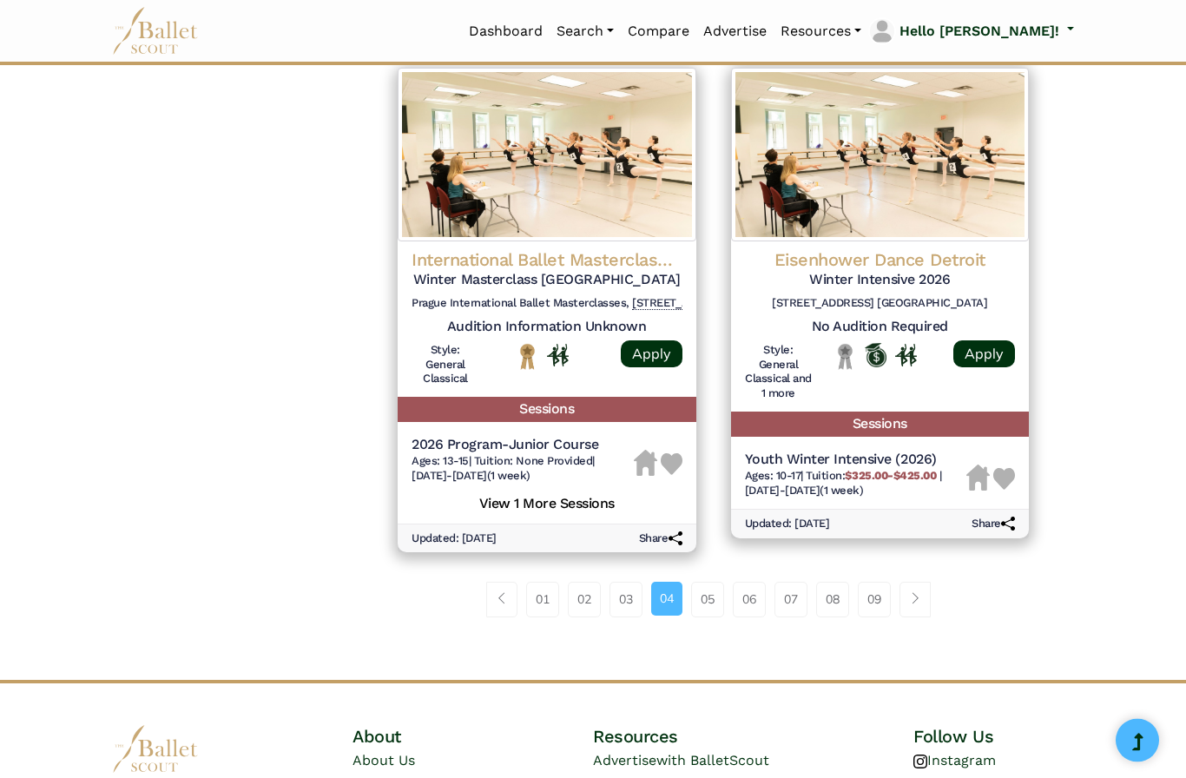
scroll to position [2330, 0]
click at [706, 582] on link "05" at bounding box center [707, 599] width 33 height 35
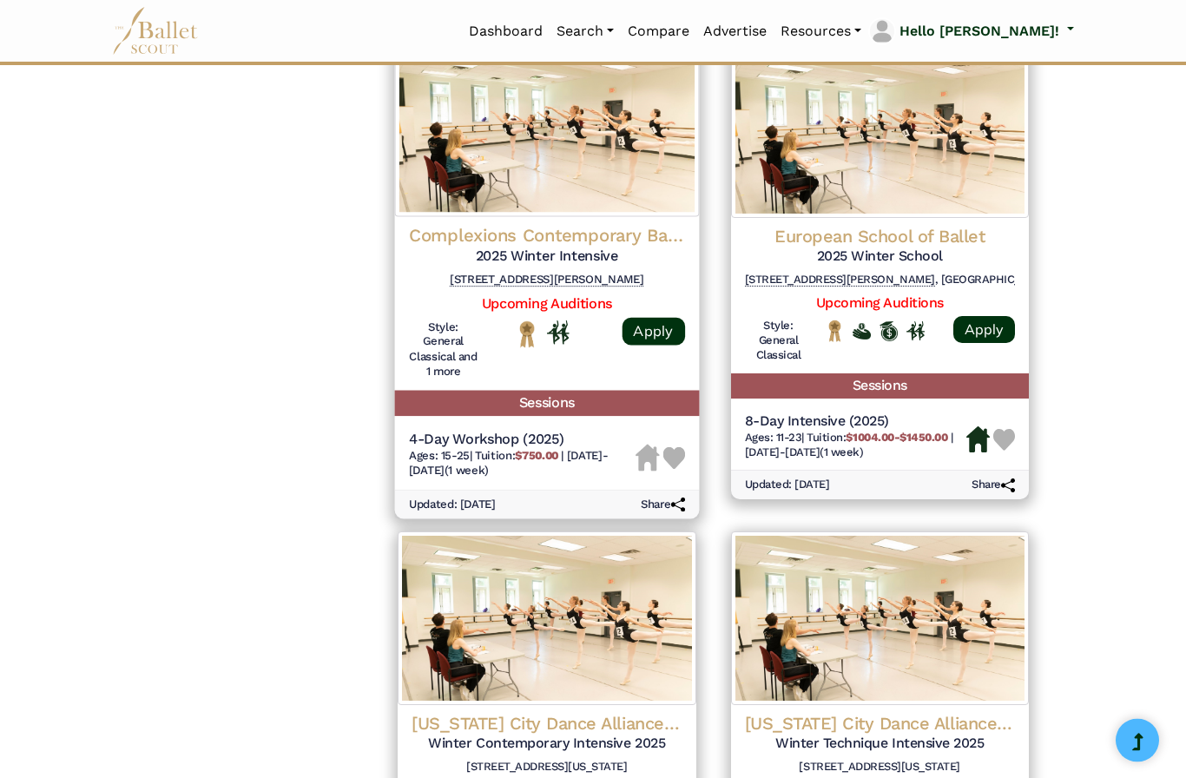
scroll to position [1761, 0]
click at [617, 224] on h4 "Complexions Contemporary Ballet" at bounding box center [547, 235] width 276 height 23
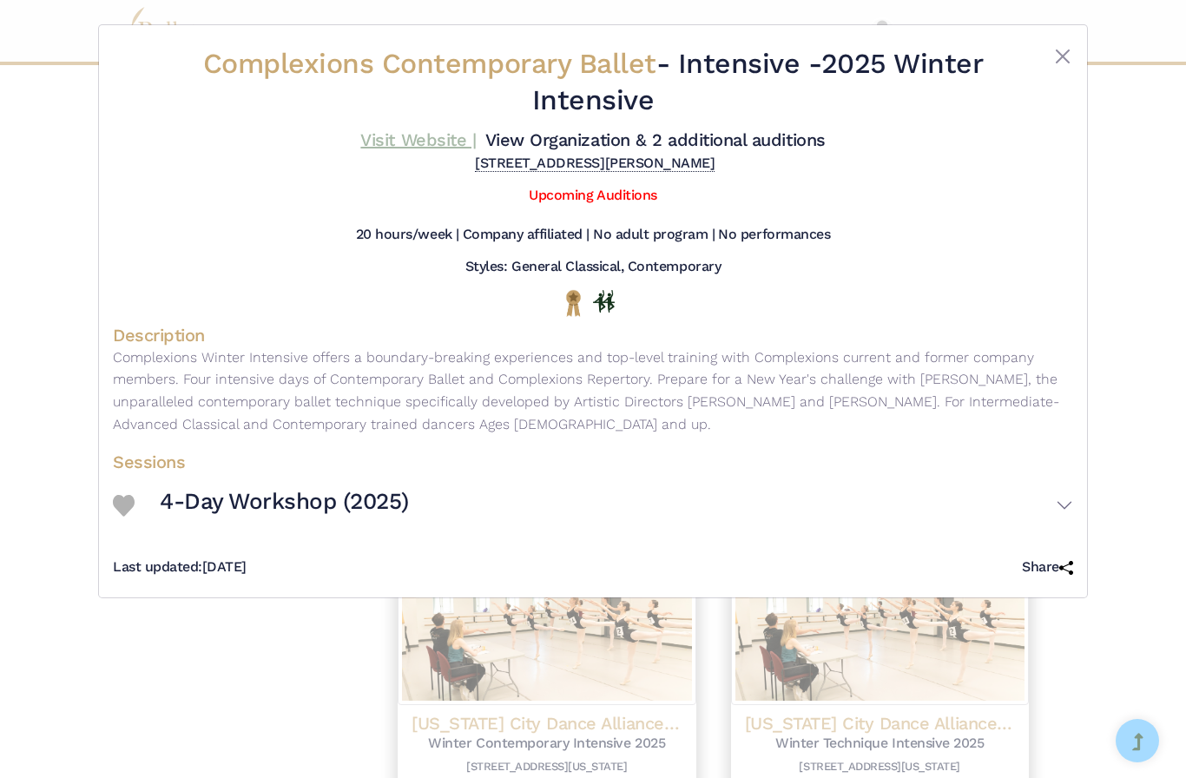
click at [476, 140] on link "Visit Website |" at bounding box center [418, 139] width 116 height 21
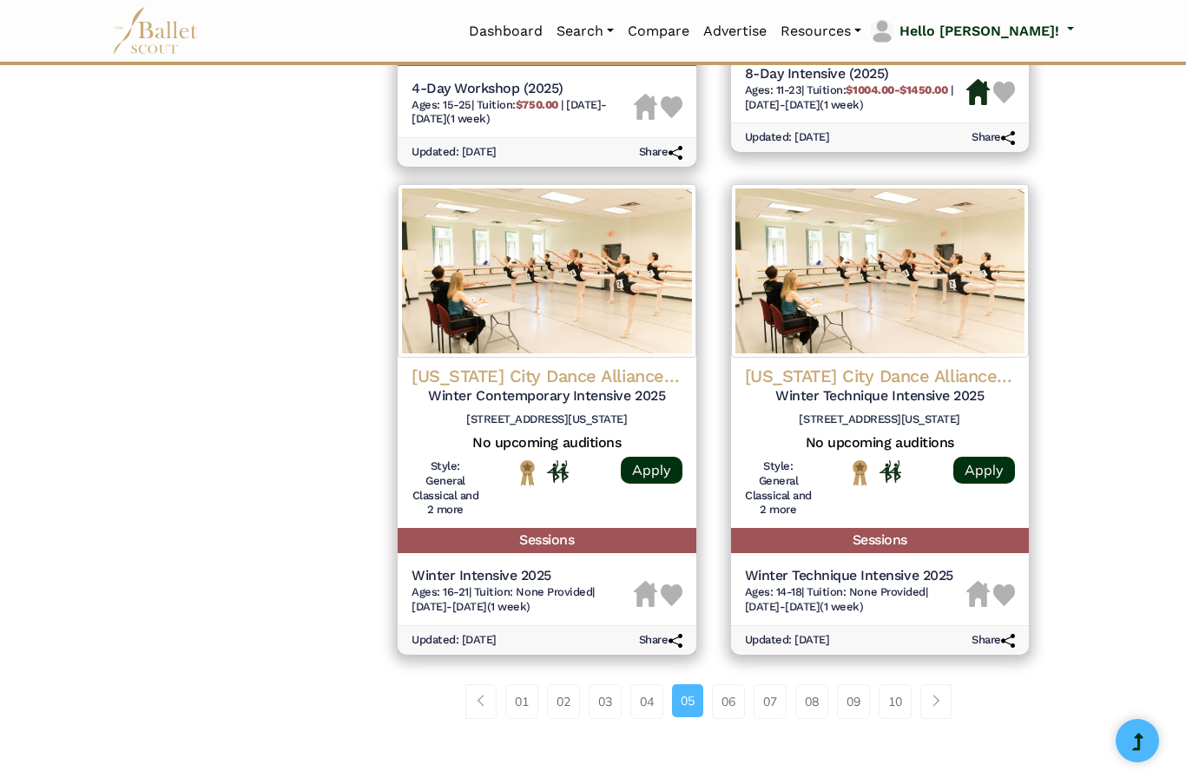
scroll to position [2312, 0]
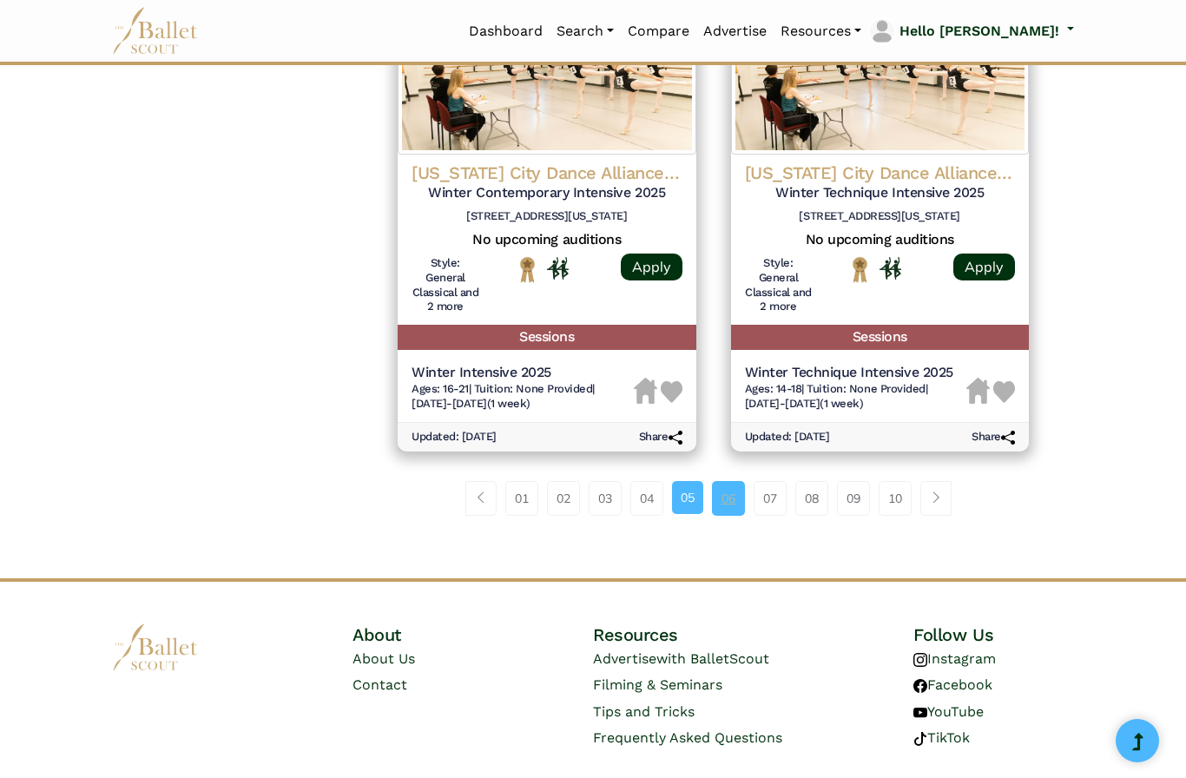
click at [736, 481] on link "06" at bounding box center [728, 498] width 33 height 35
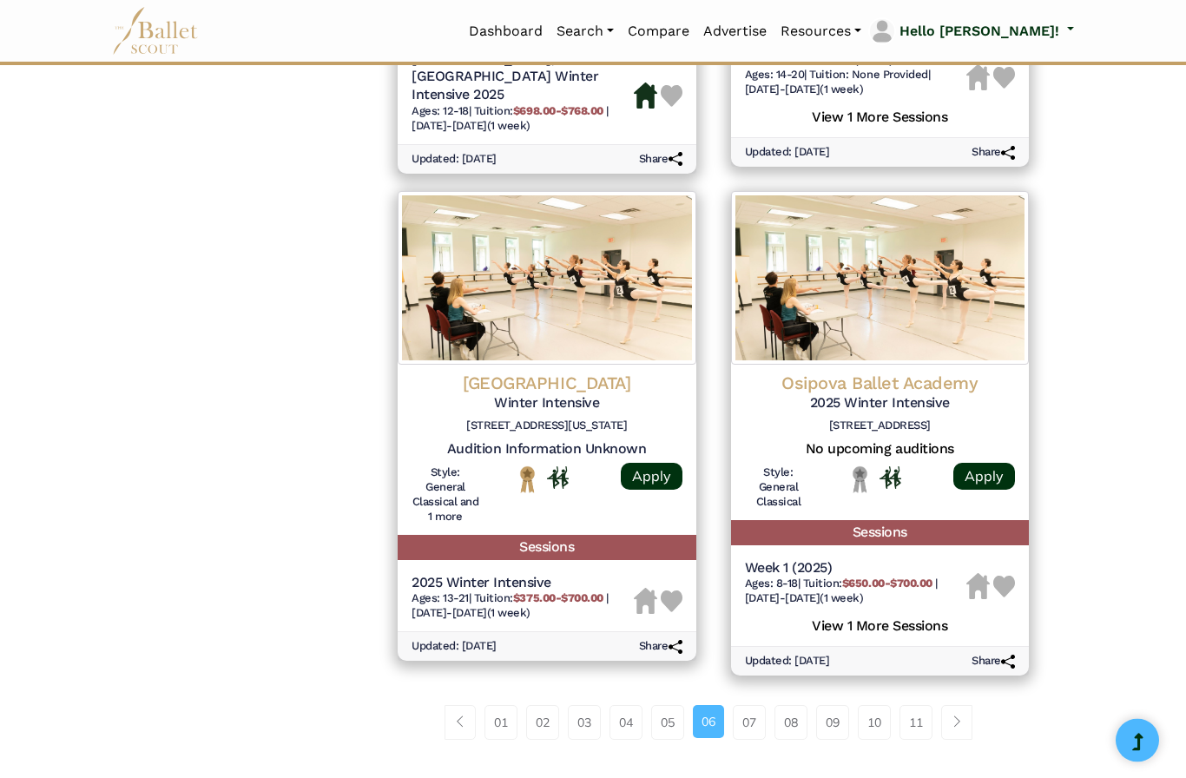
scroll to position [2185, 0]
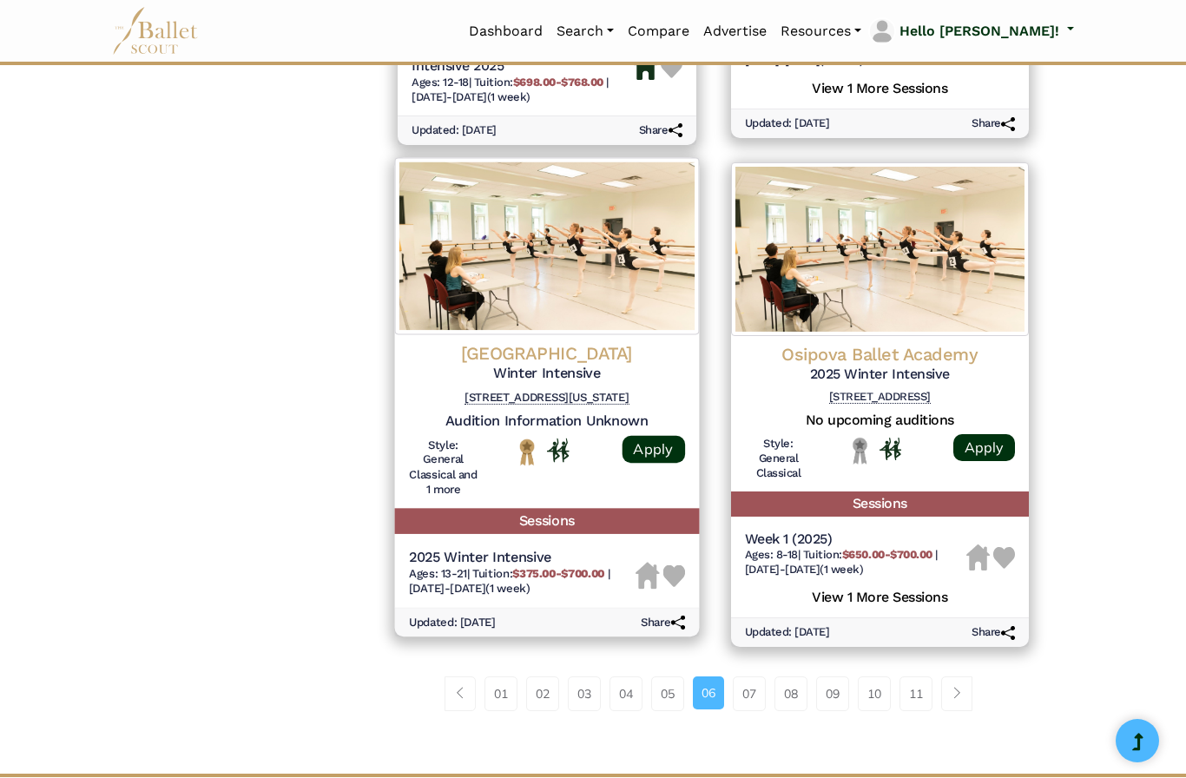
click at [593, 548] on h5 "2025 Winter Intensive" at bounding box center [522, 557] width 227 height 18
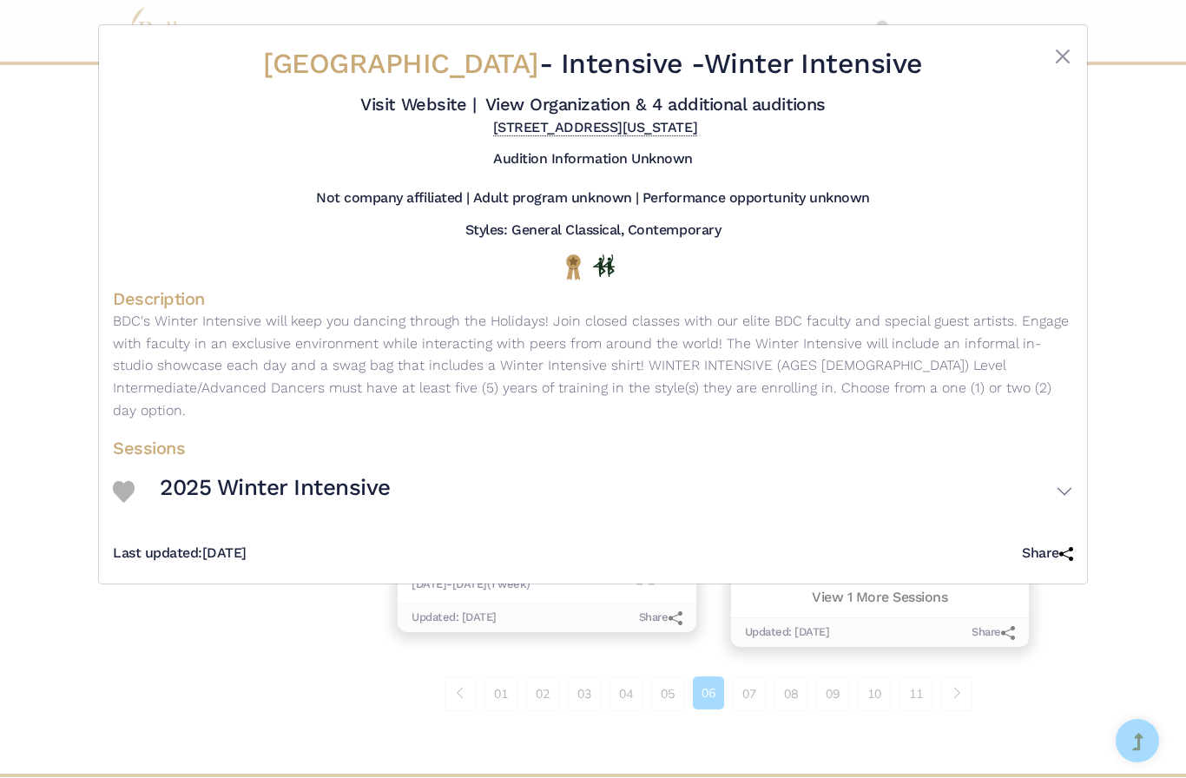
click at [352, 486] on h3 "2025 Winter Intensive" at bounding box center [275, 488] width 231 height 30
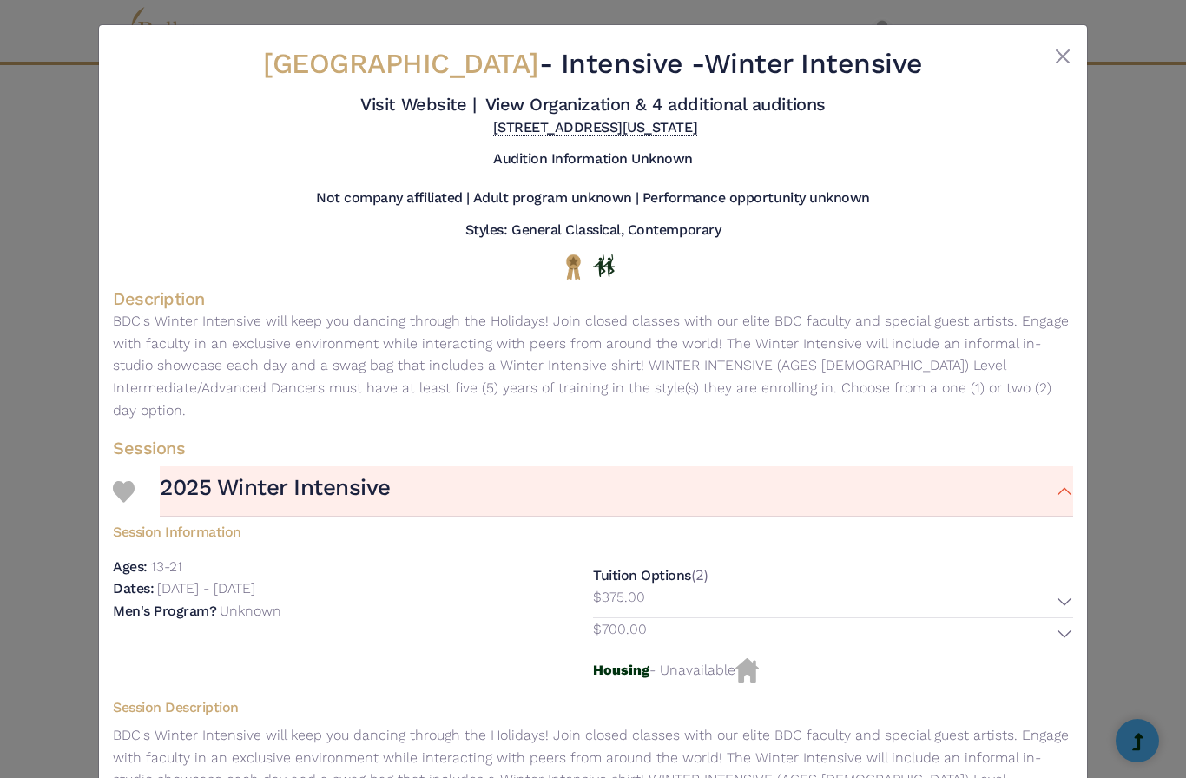
scroll to position [1414, 0]
click at [750, 115] on link "View Organization & 4 additional auditions" at bounding box center [655, 104] width 340 height 21
click at [1066, 46] on button "Close" at bounding box center [1063, 56] width 21 height 21
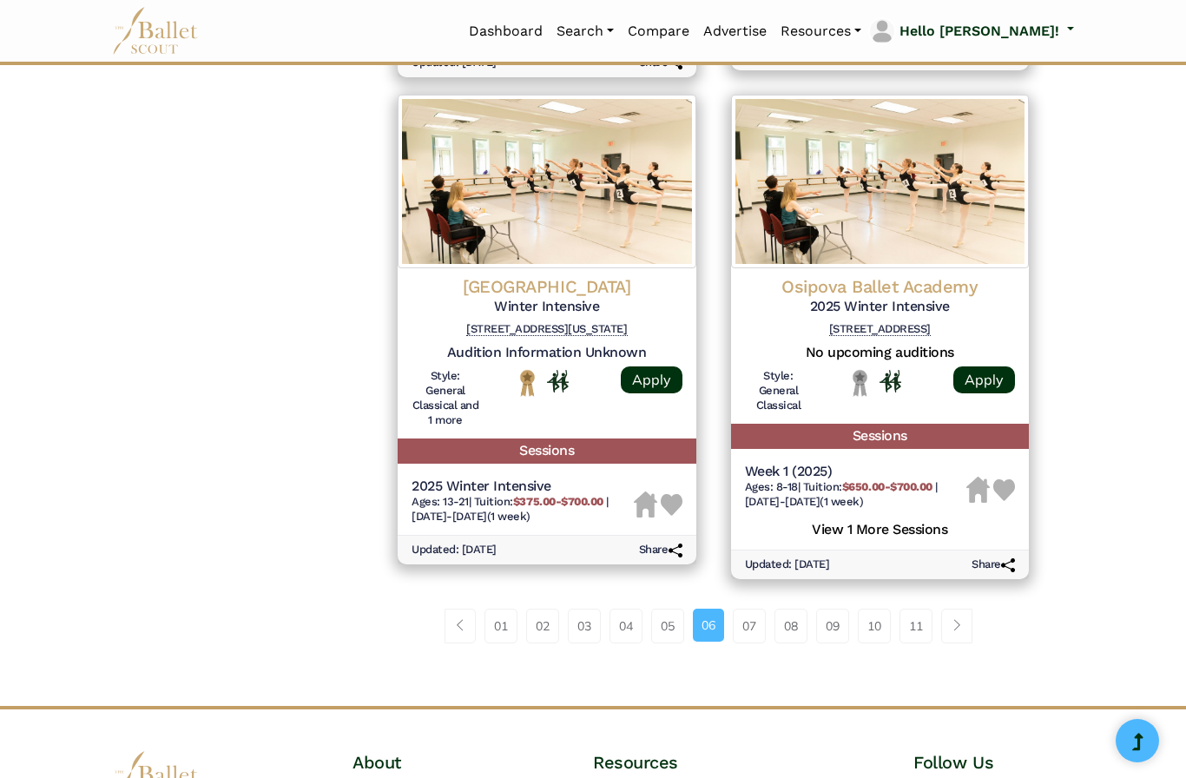
scroll to position [2285, 0]
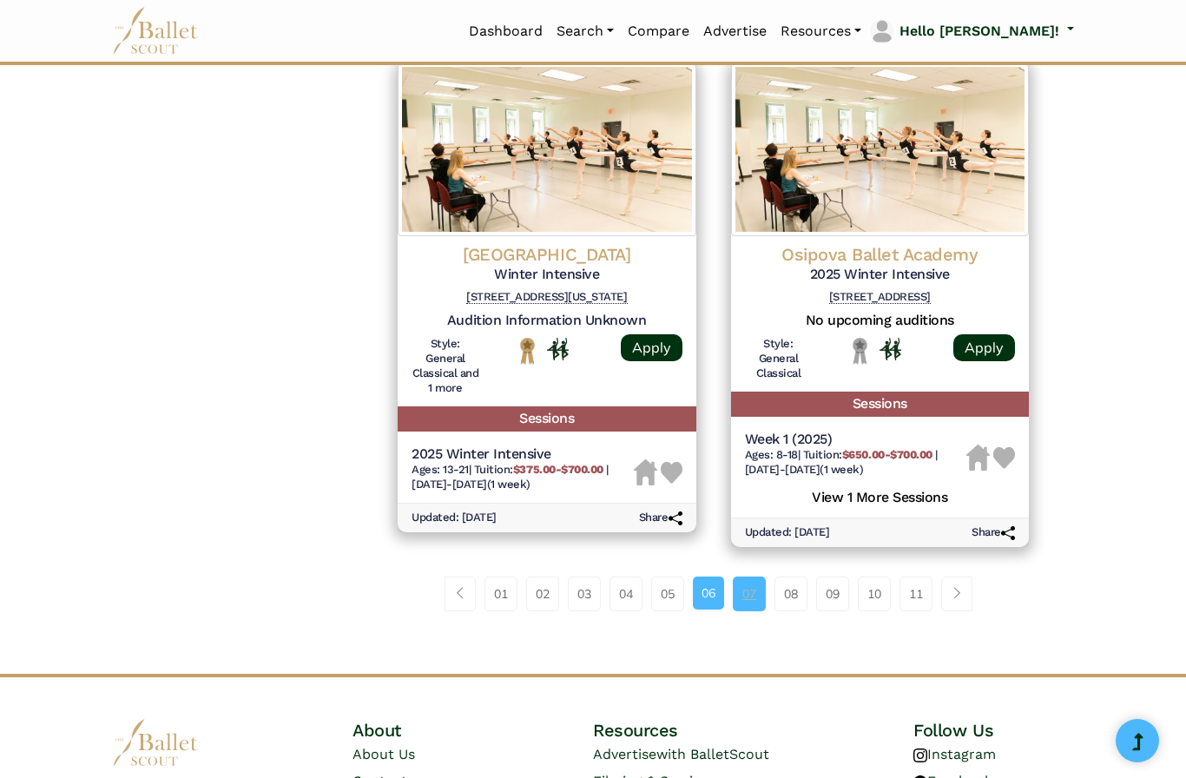
click at [744, 577] on link "07" at bounding box center [749, 594] width 33 height 35
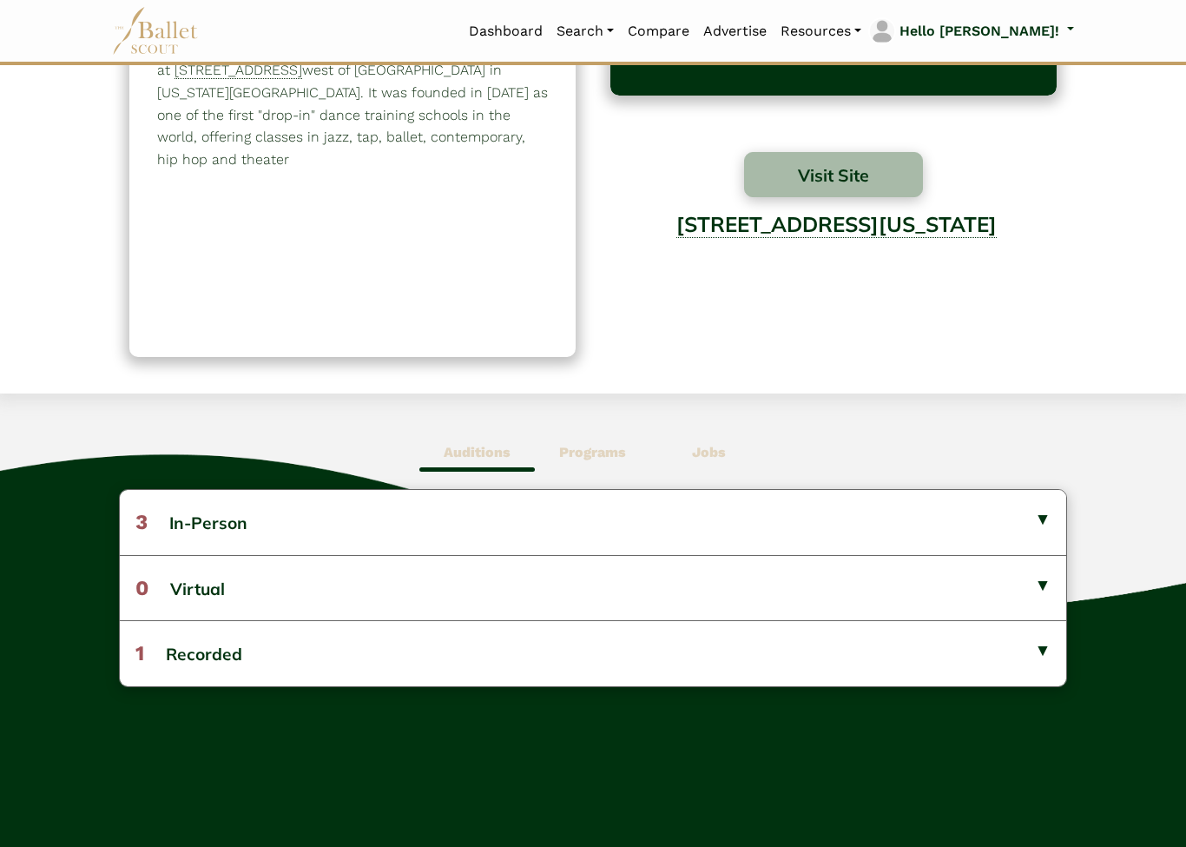
scroll to position [129, 0]
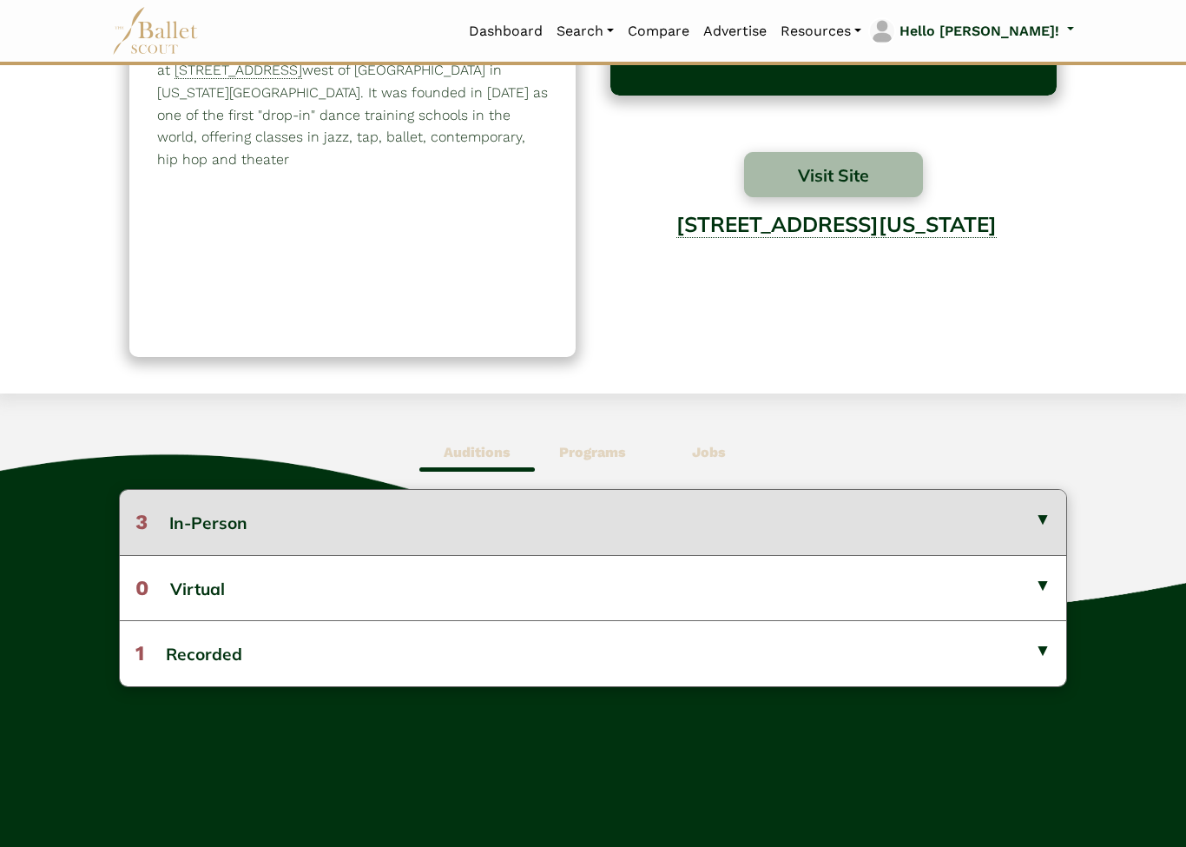
click at [1053, 519] on button "3 In-Person" at bounding box center [593, 522] width 947 height 64
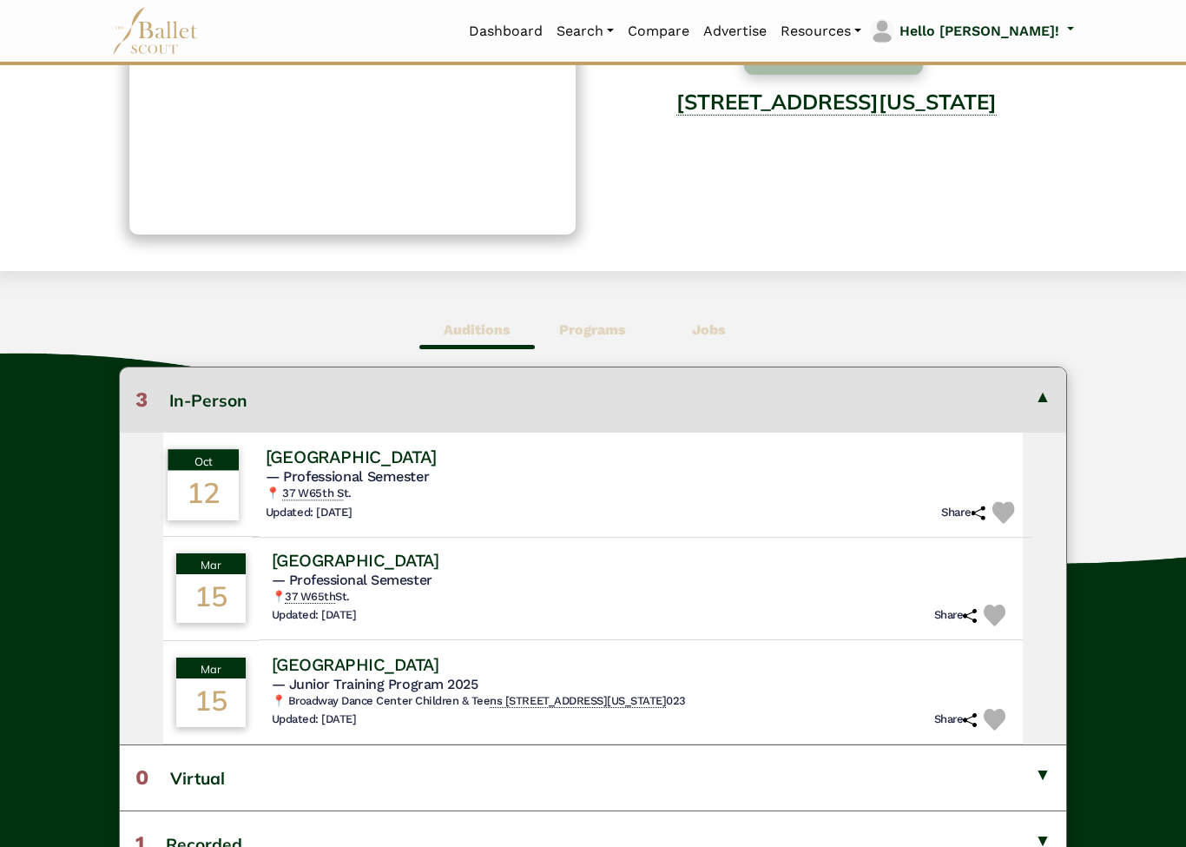
scroll to position [251, 0]
click at [436, 458] on h4 "Broadway Dance Center" at bounding box center [350, 456] width 171 height 23
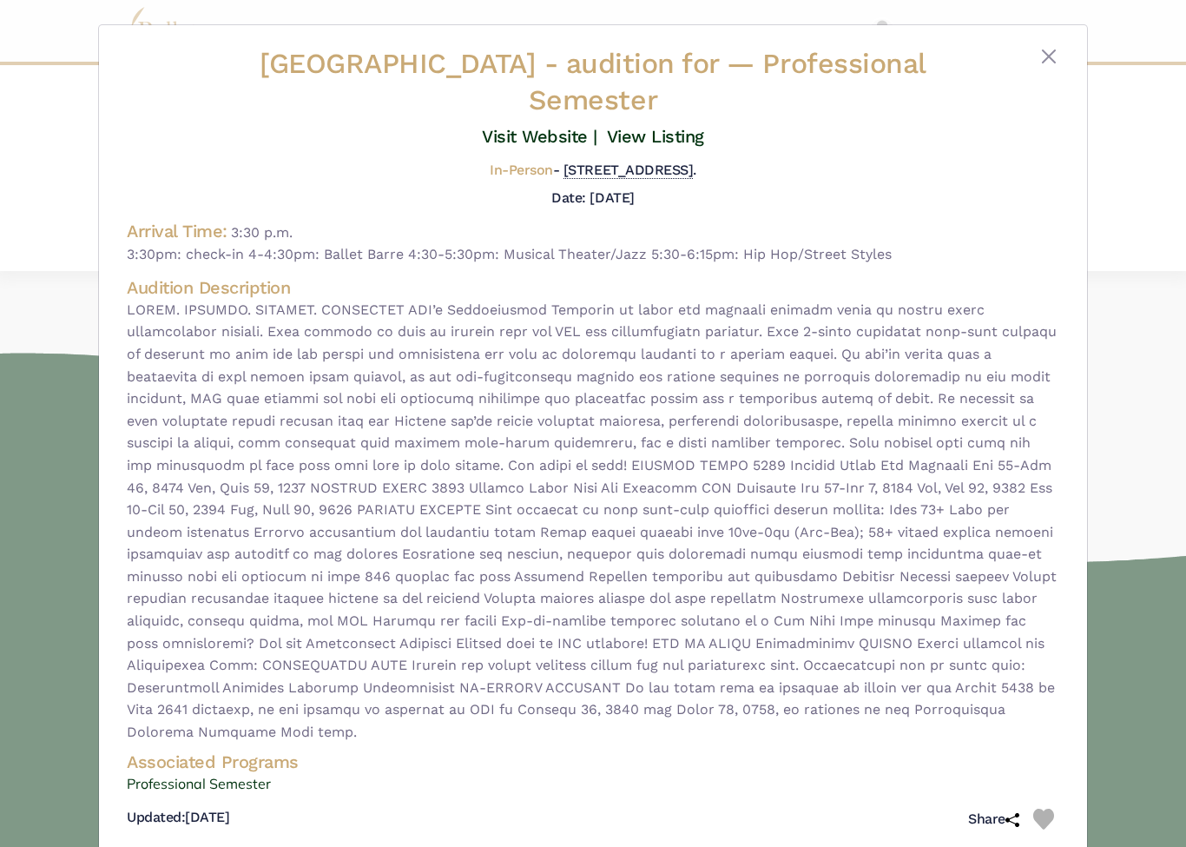
click at [1045, 57] on button "Close" at bounding box center [1049, 56] width 21 height 21
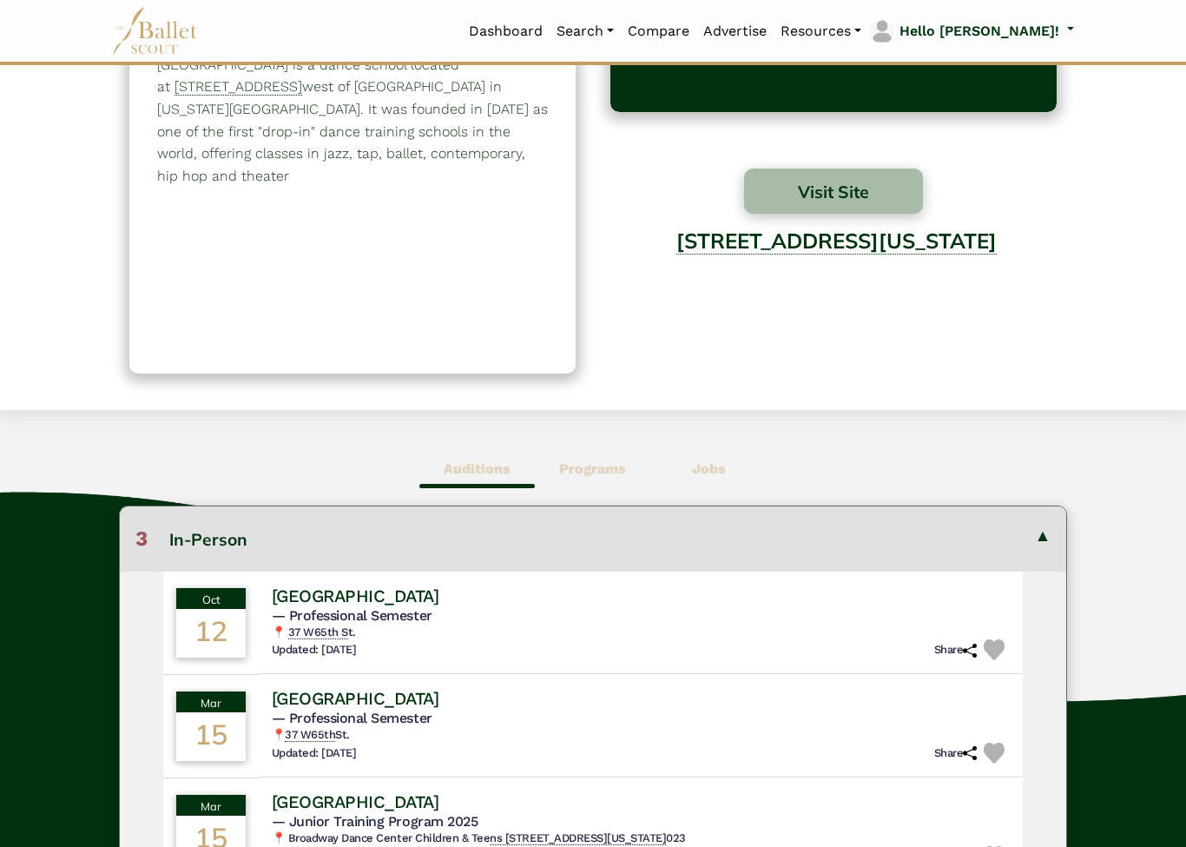
scroll to position [0, 0]
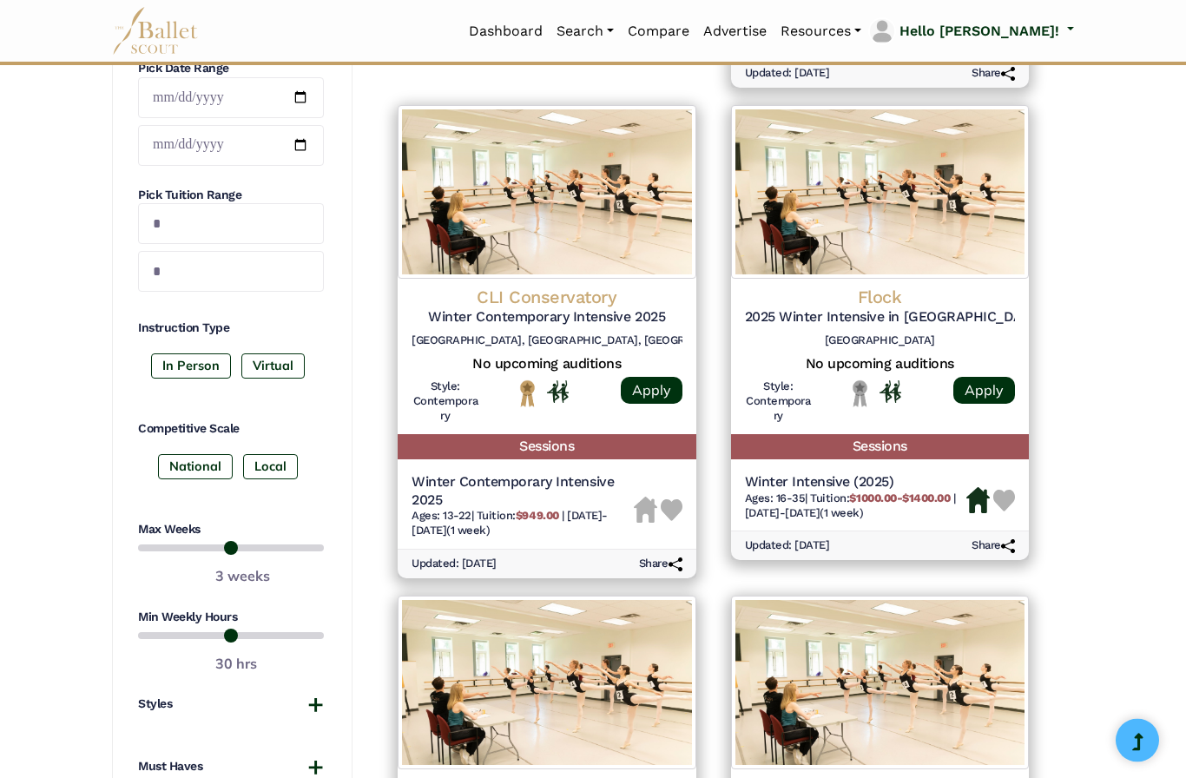
scroll to position [748, 0]
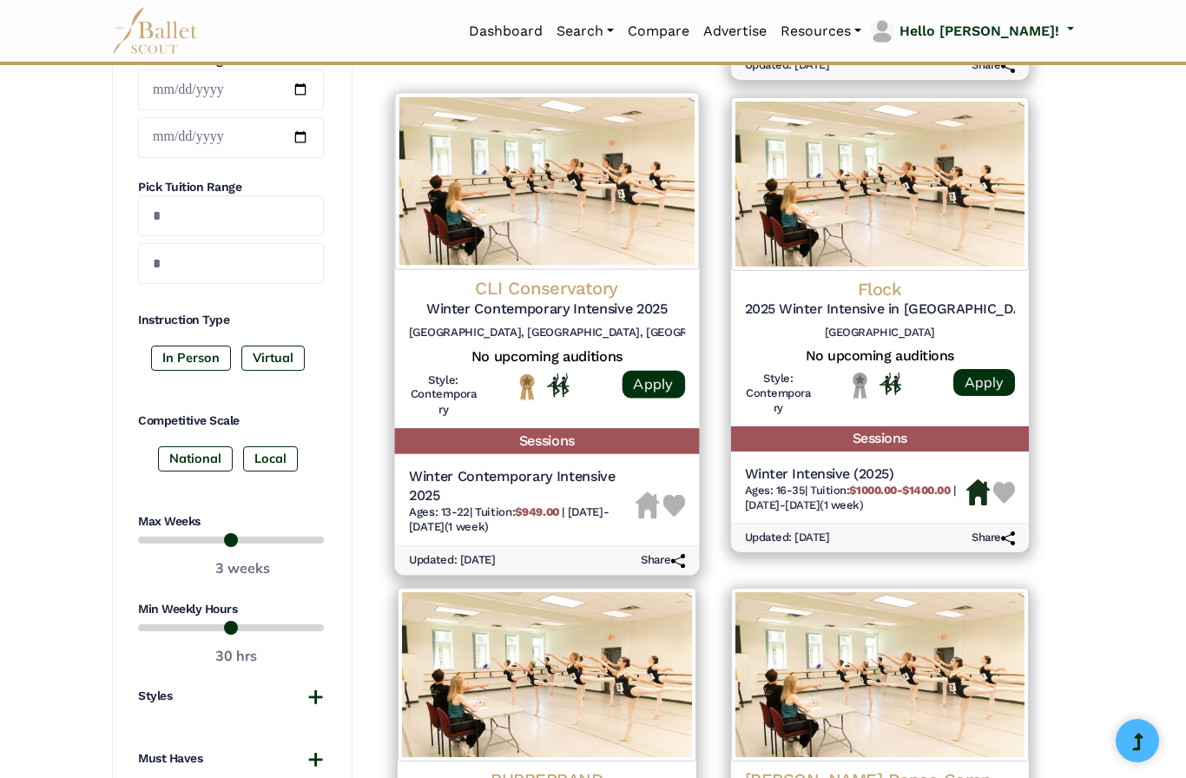
click at [589, 289] on h4 "CLI Conservatory" at bounding box center [547, 288] width 276 height 23
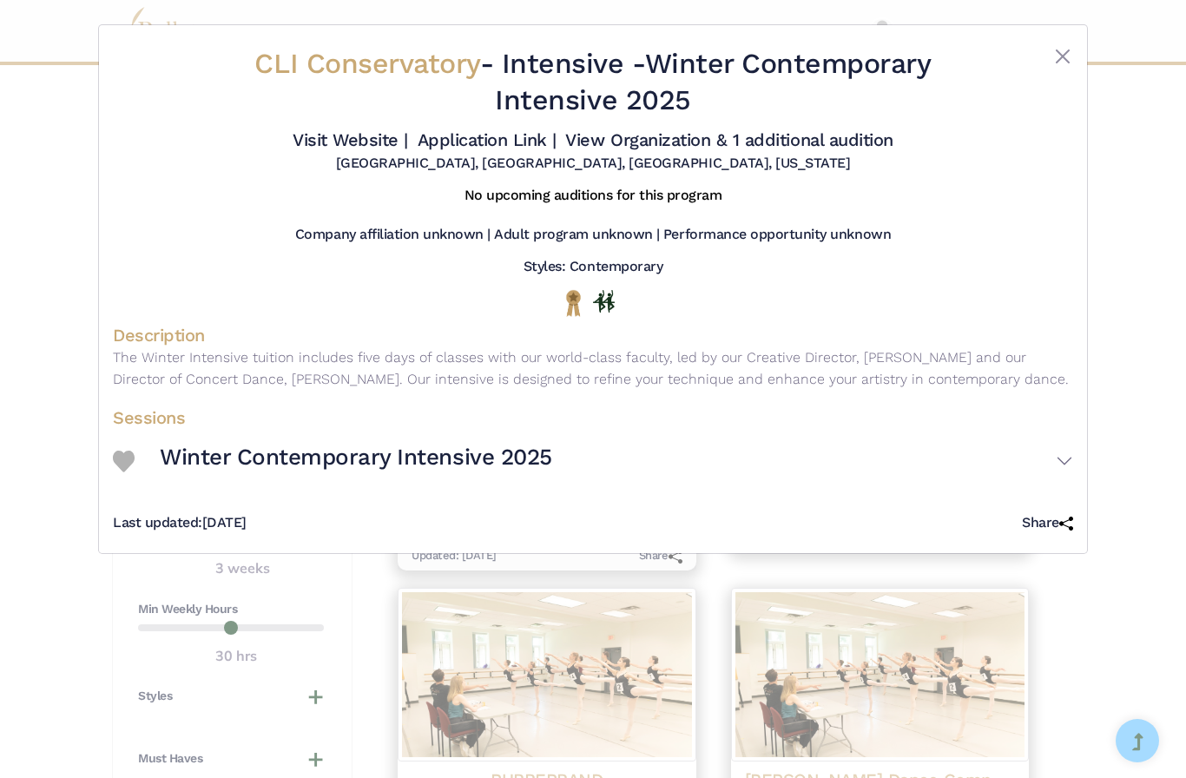
click at [521, 472] on h3 "Winter Contemporary Intensive 2025" at bounding box center [356, 458] width 393 height 30
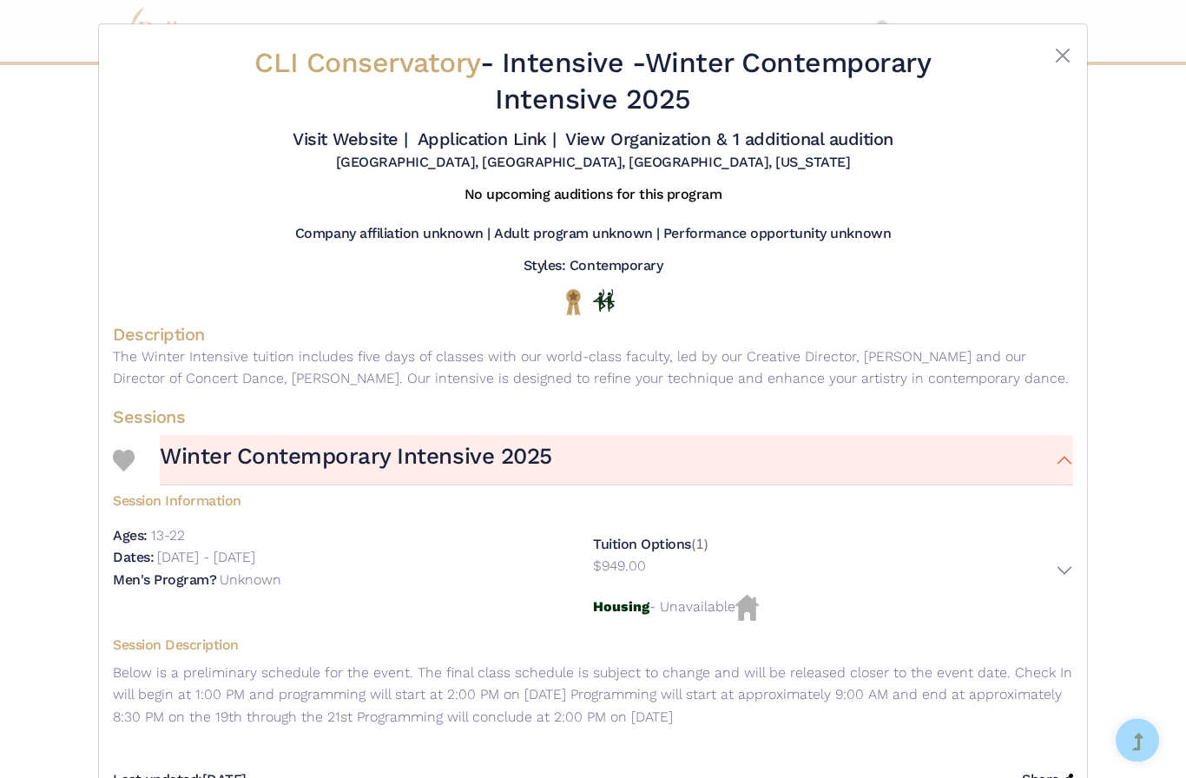
scroll to position [1186, 0]
click at [715, 150] on link "View Organization & 1 additional audition" at bounding box center [728, 139] width 327 height 21
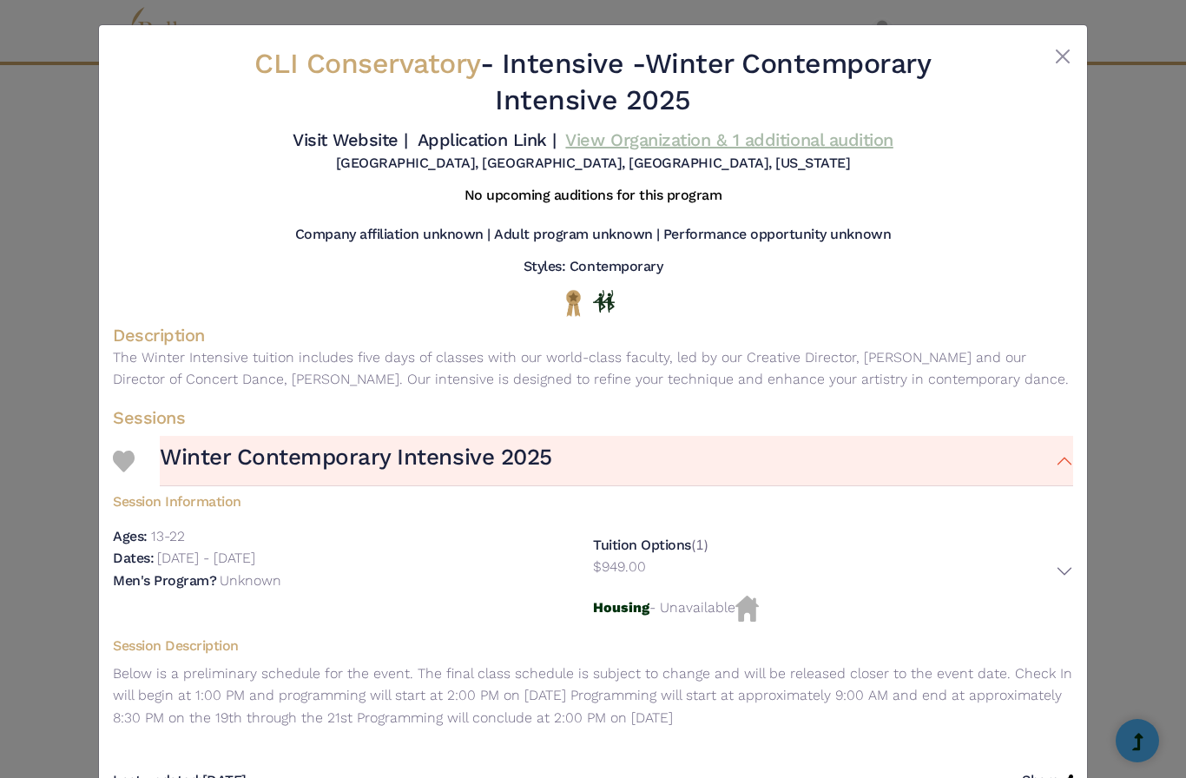
click at [1060, 60] on button "Close" at bounding box center [1063, 56] width 21 height 21
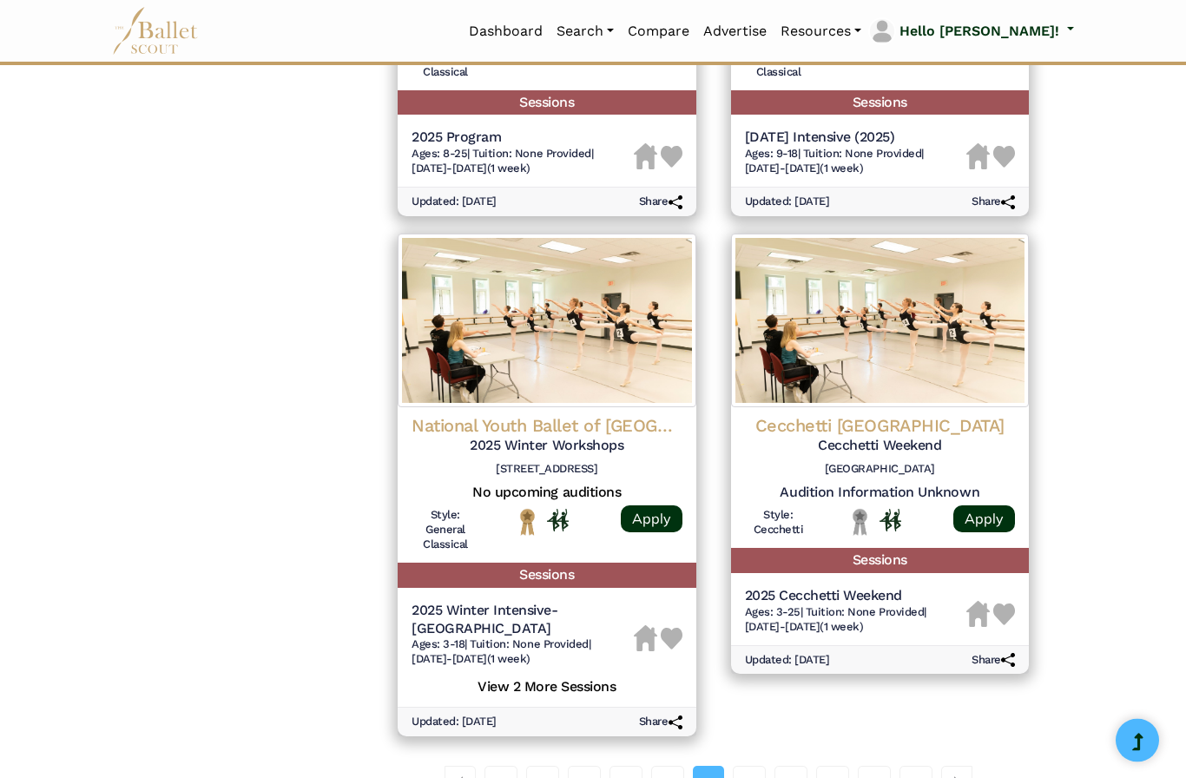
scroll to position [2096, 0]
click at [750, 766] on link "08" at bounding box center [749, 783] width 33 height 35
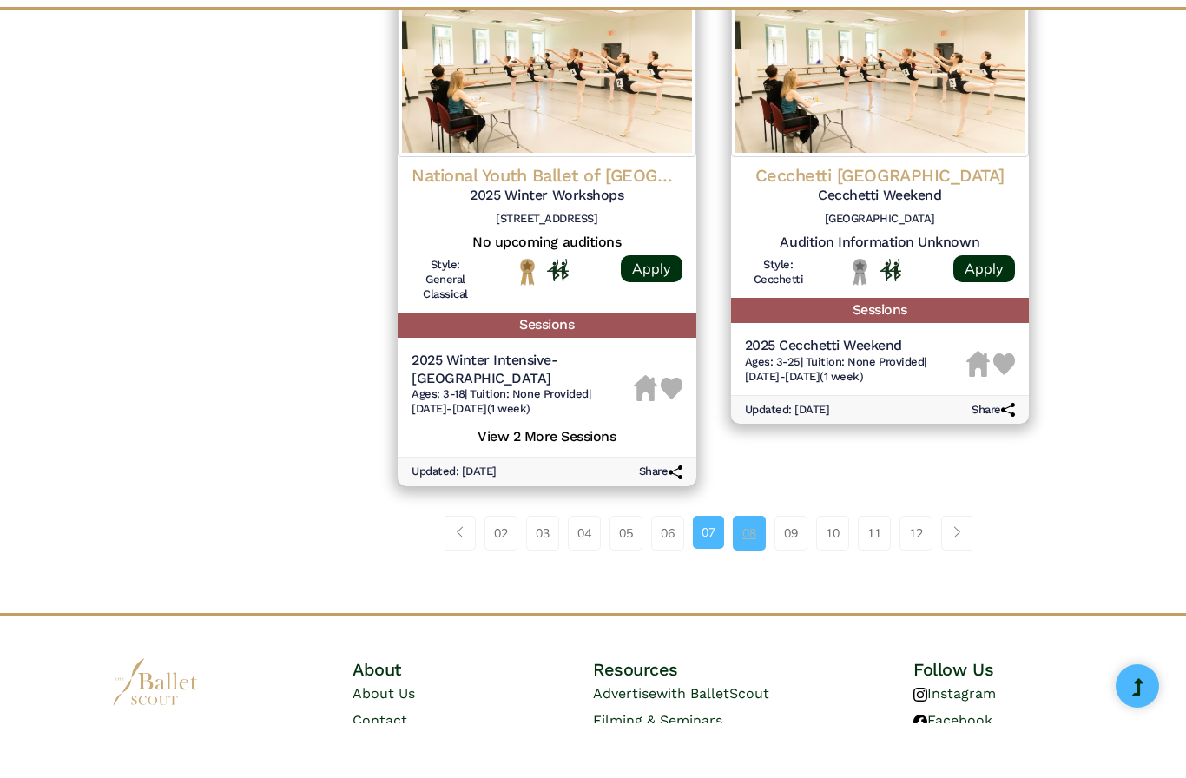
scroll to position [2362, 0]
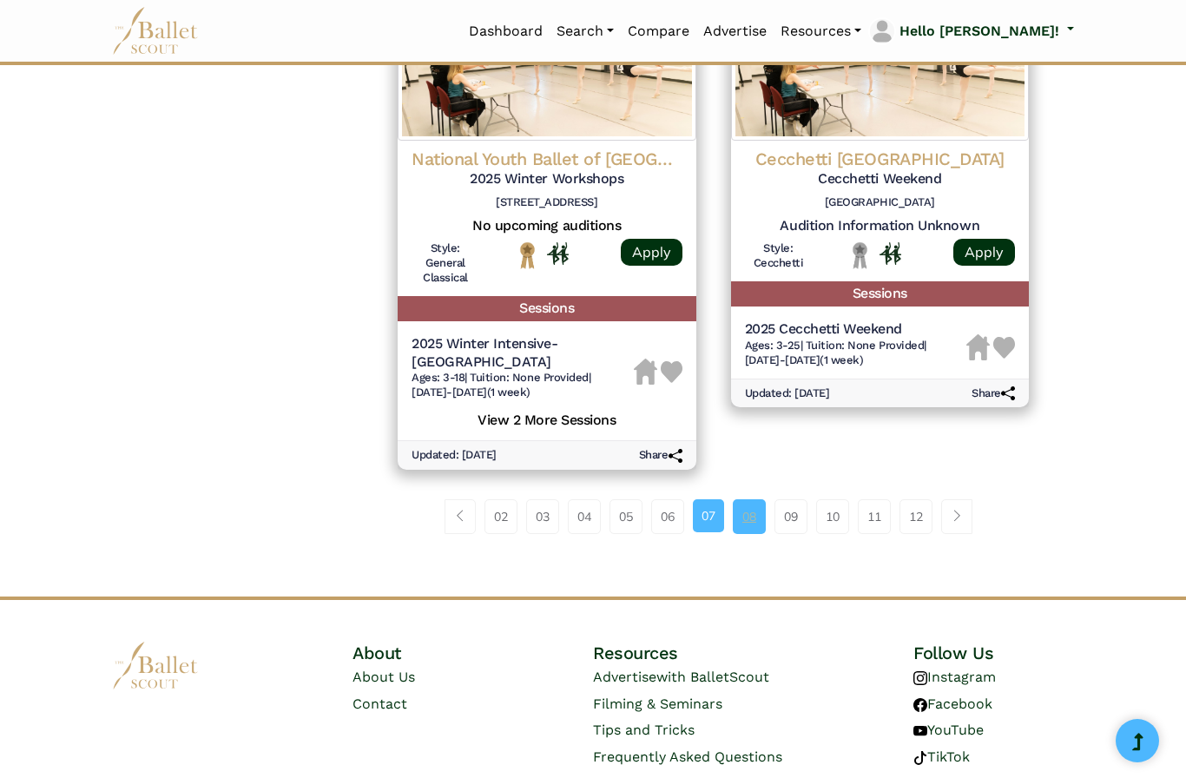
click at [752, 499] on link "08" at bounding box center [749, 516] width 33 height 35
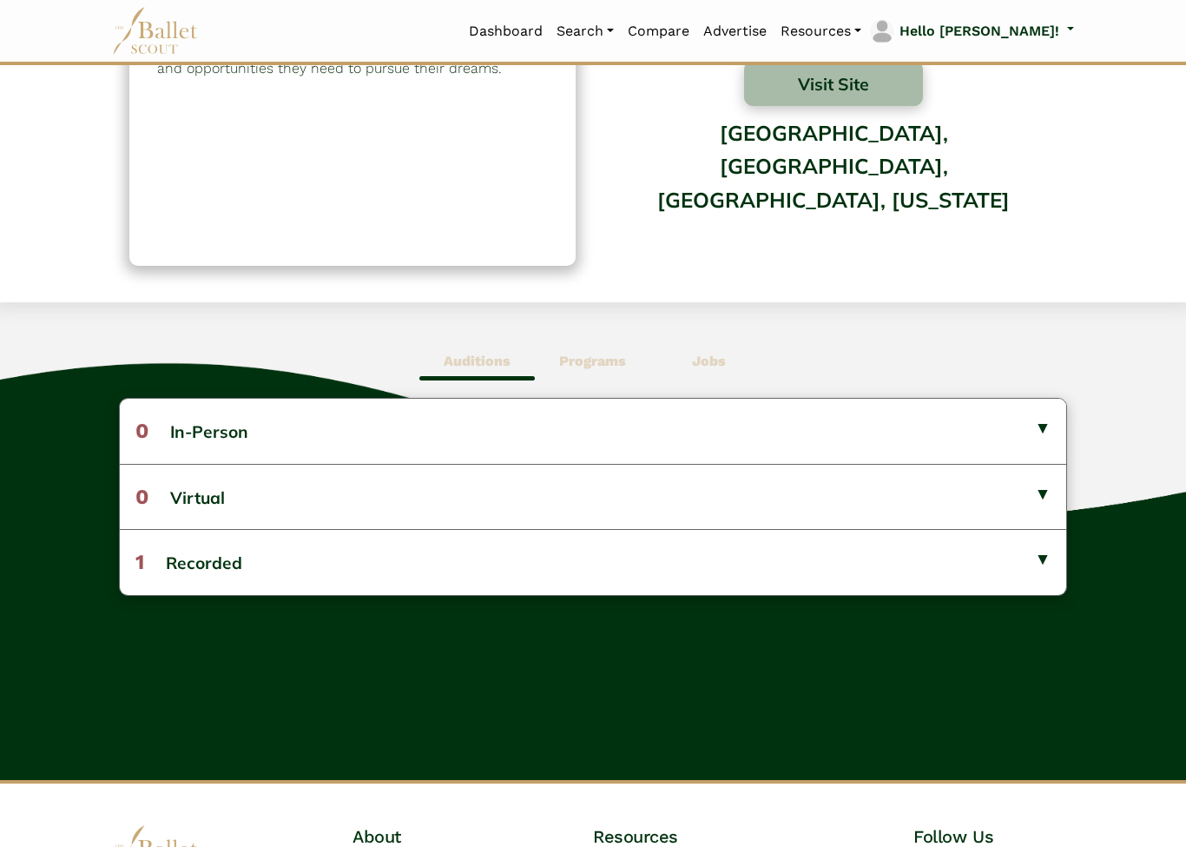
scroll to position [220, 0]
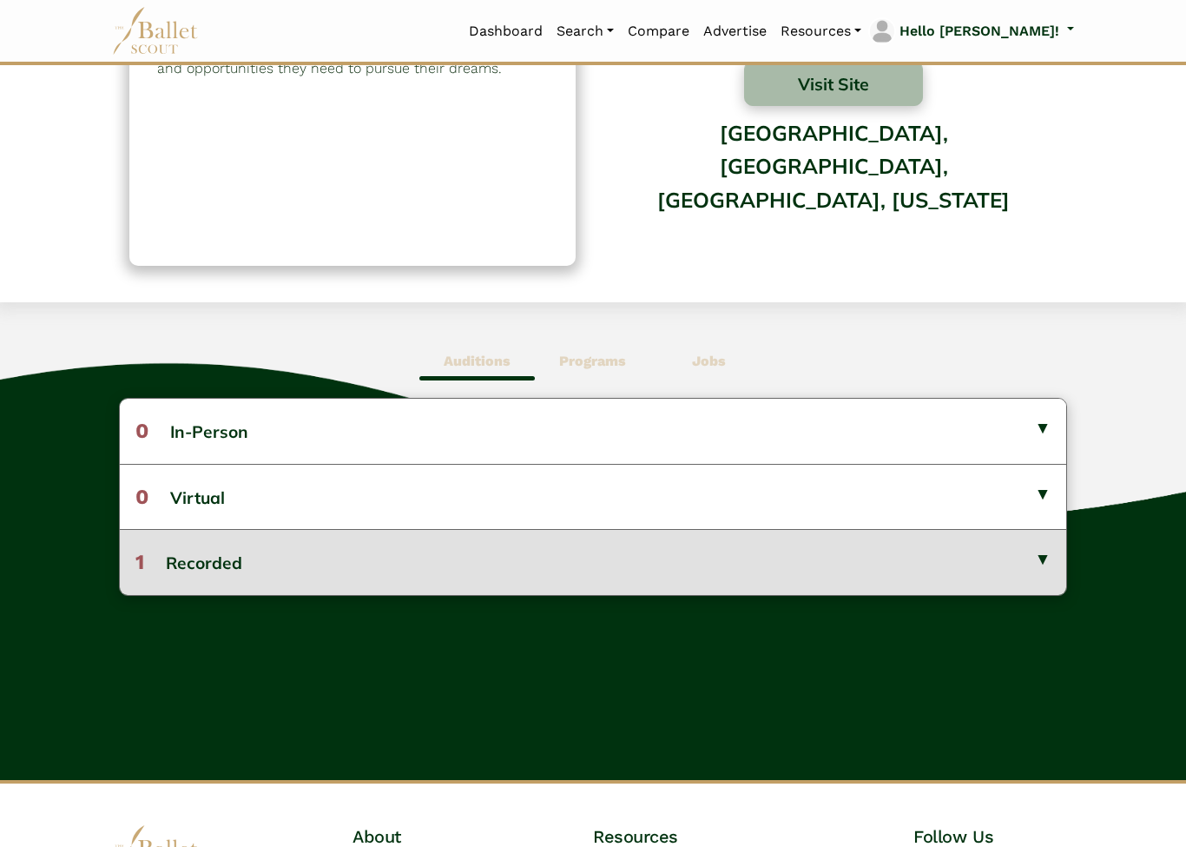
click at [1046, 560] on button "1 Recorded" at bounding box center [593, 561] width 947 height 65
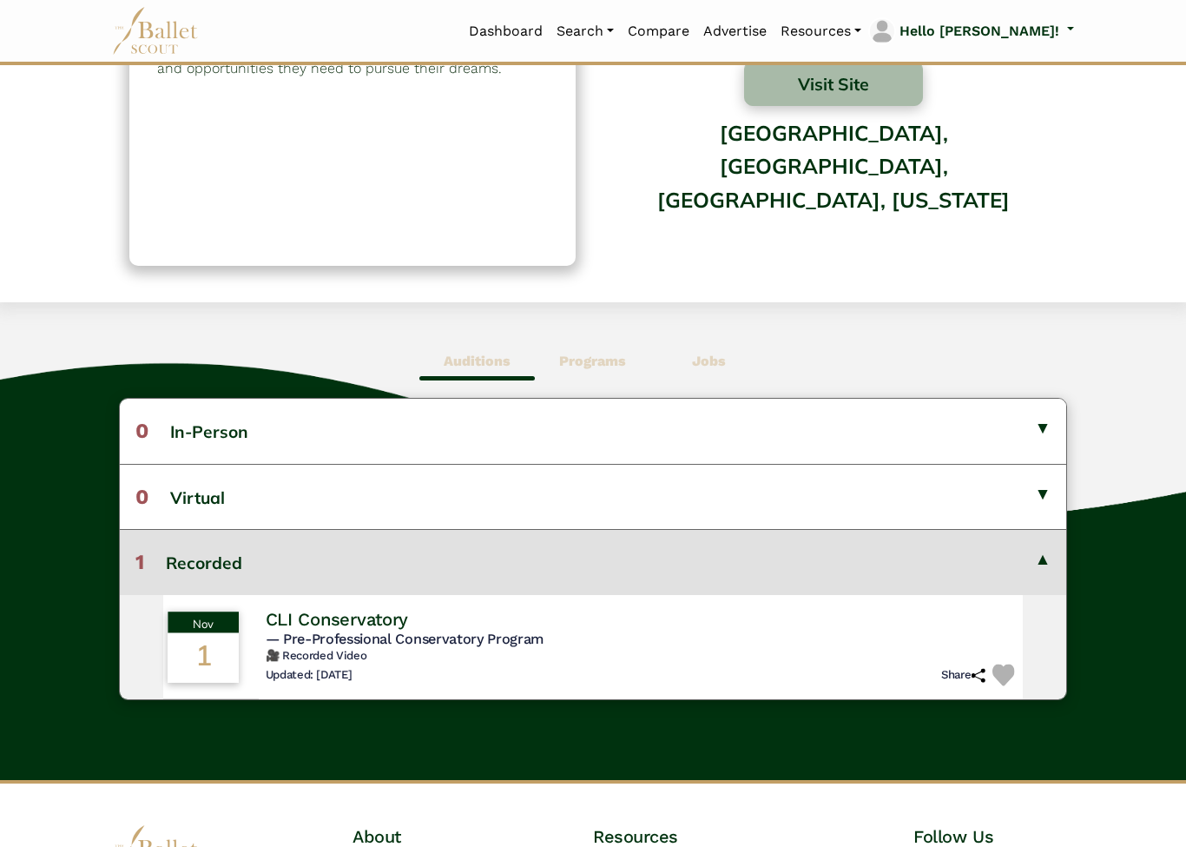
click at [544, 642] on span "— Pre-Professional Conservatory Program" at bounding box center [404, 638] width 279 height 17
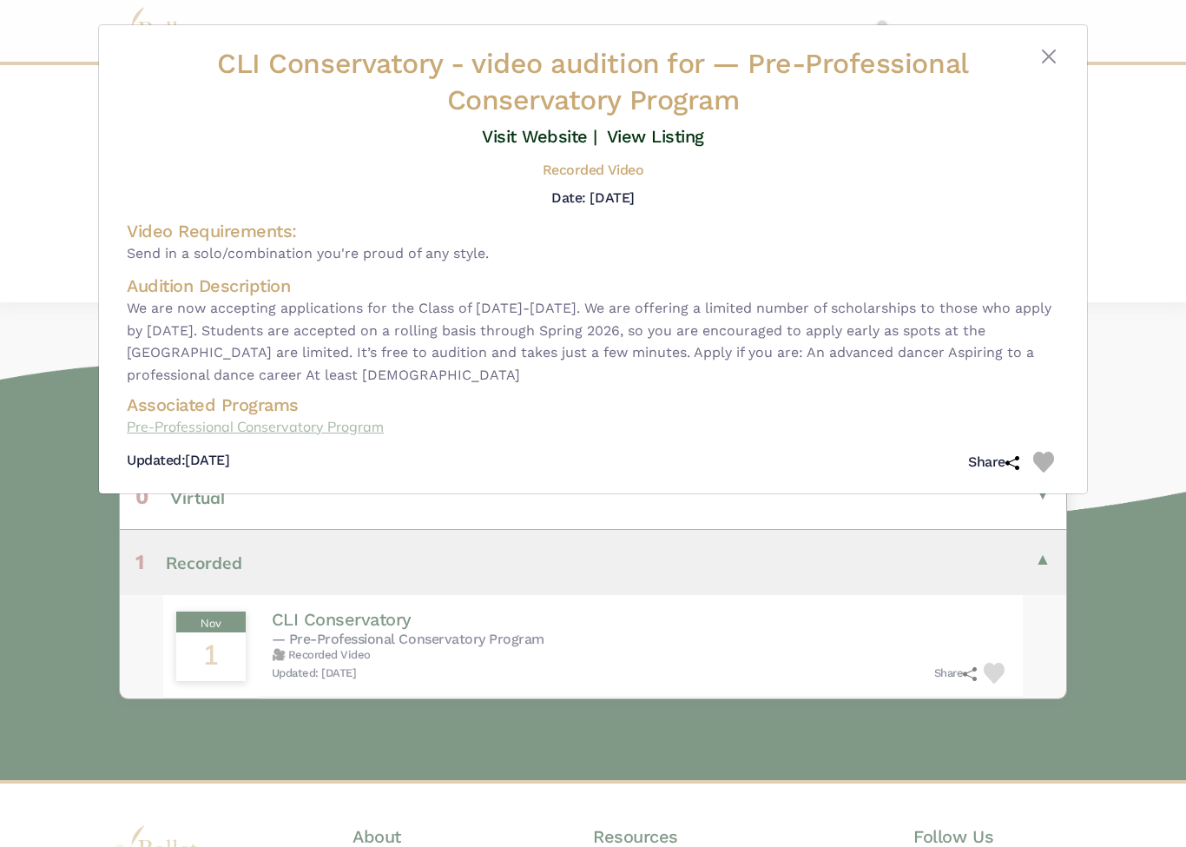
click at [372, 416] on link "Pre-Professional Conservatory Program" at bounding box center [593, 427] width 933 height 23
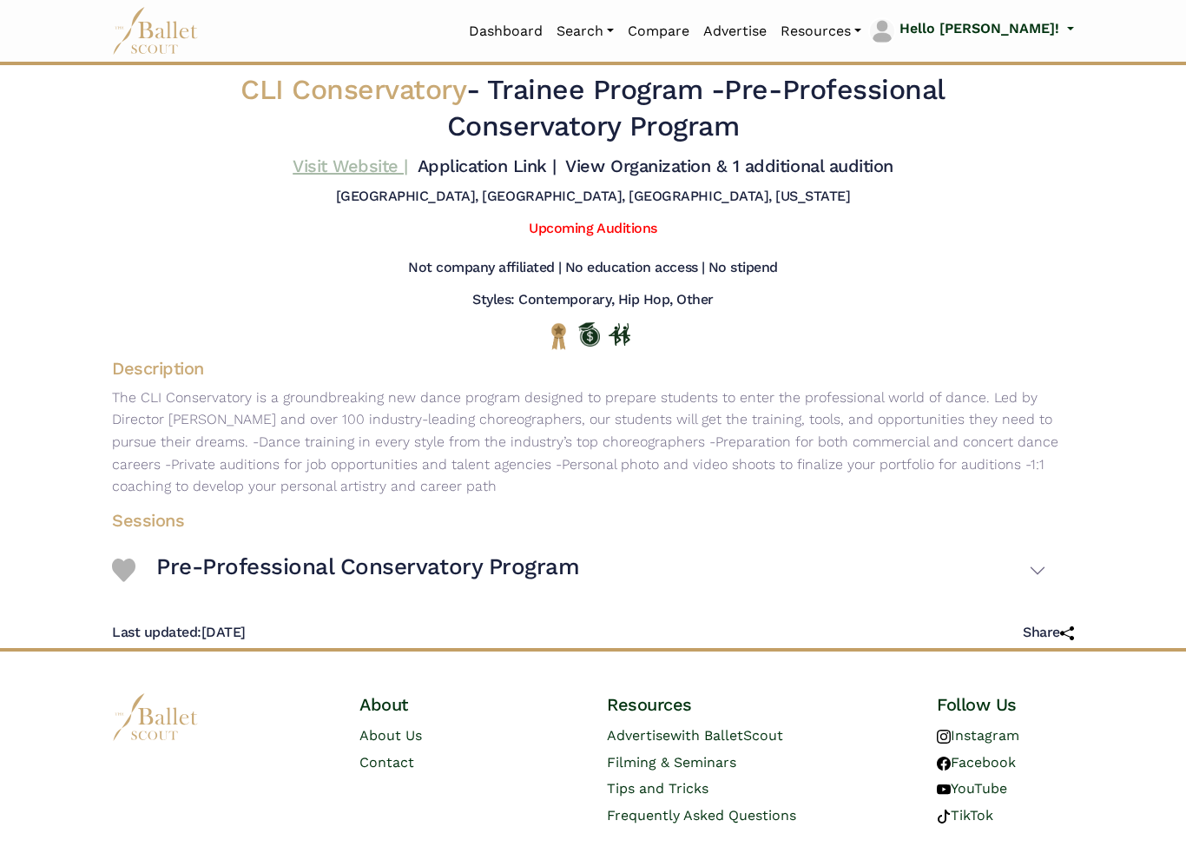
click at [408, 155] on link "Visit Website |" at bounding box center [351, 165] width 116 height 21
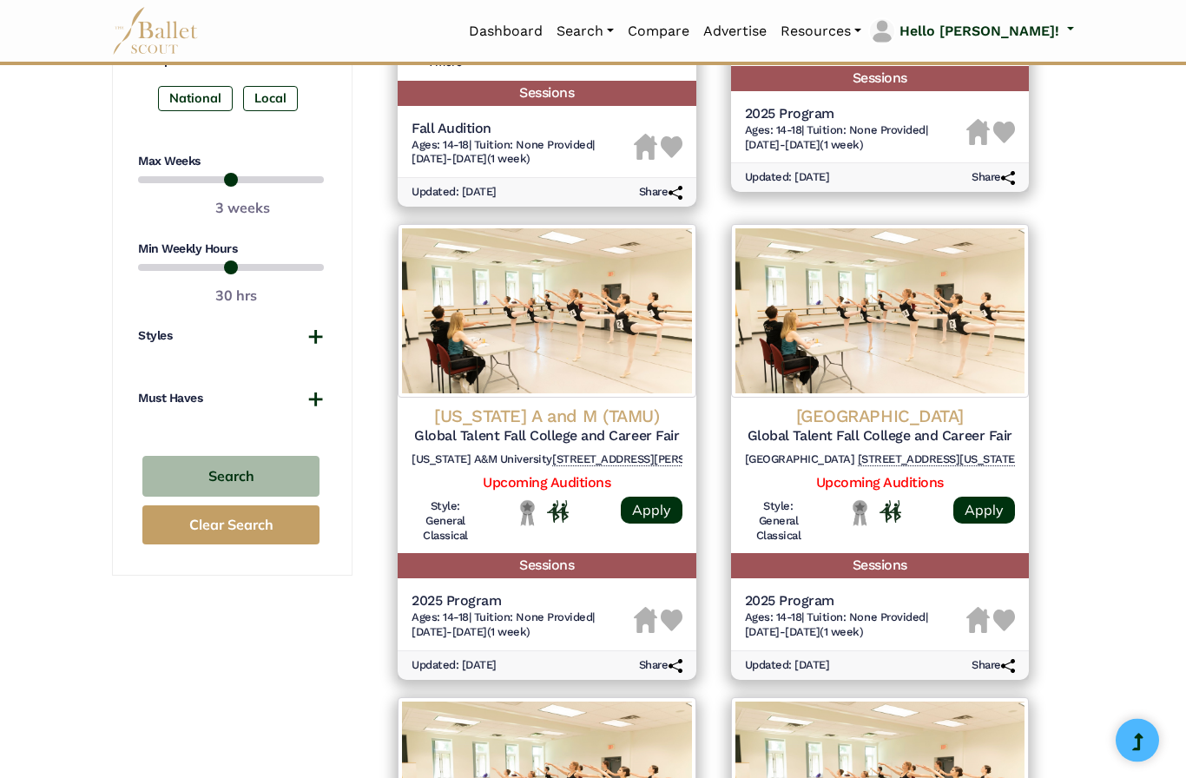
scroll to position [1109, 0]
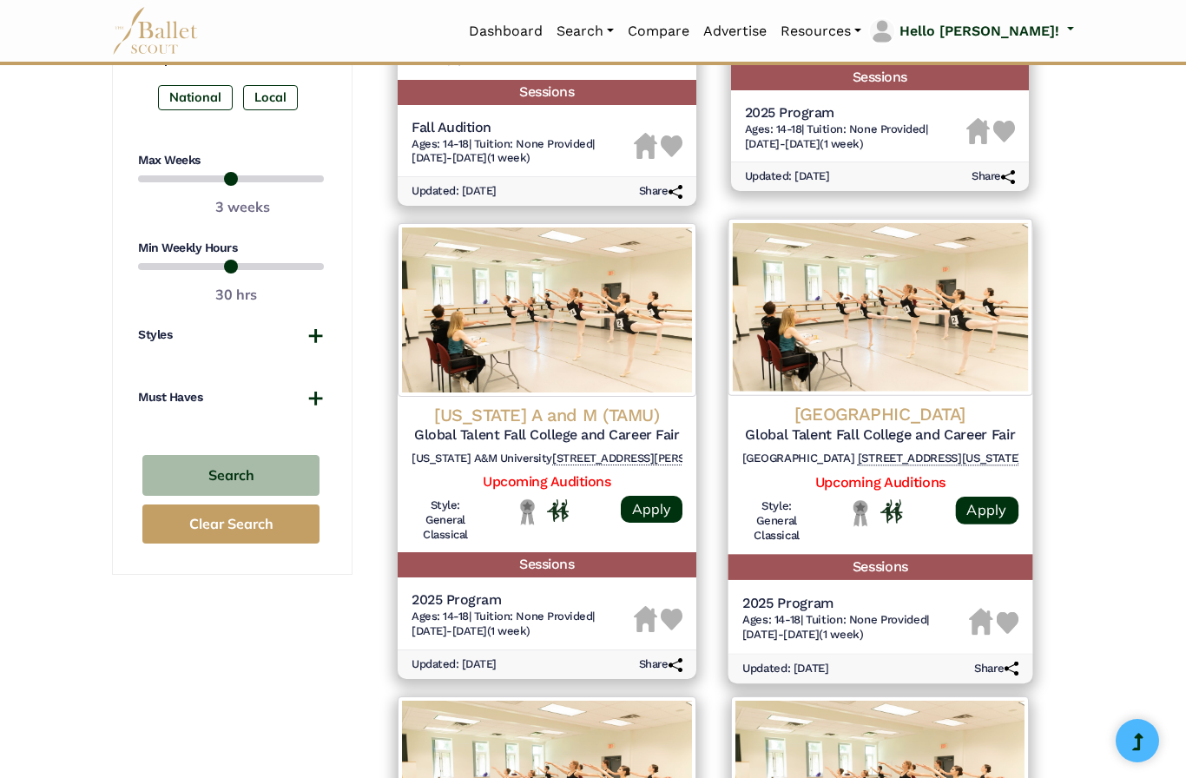
click at [973, 426] on h5 "Global Talent Fall College and Career Fair" at bounding box center [880, 435] width 276 height 18
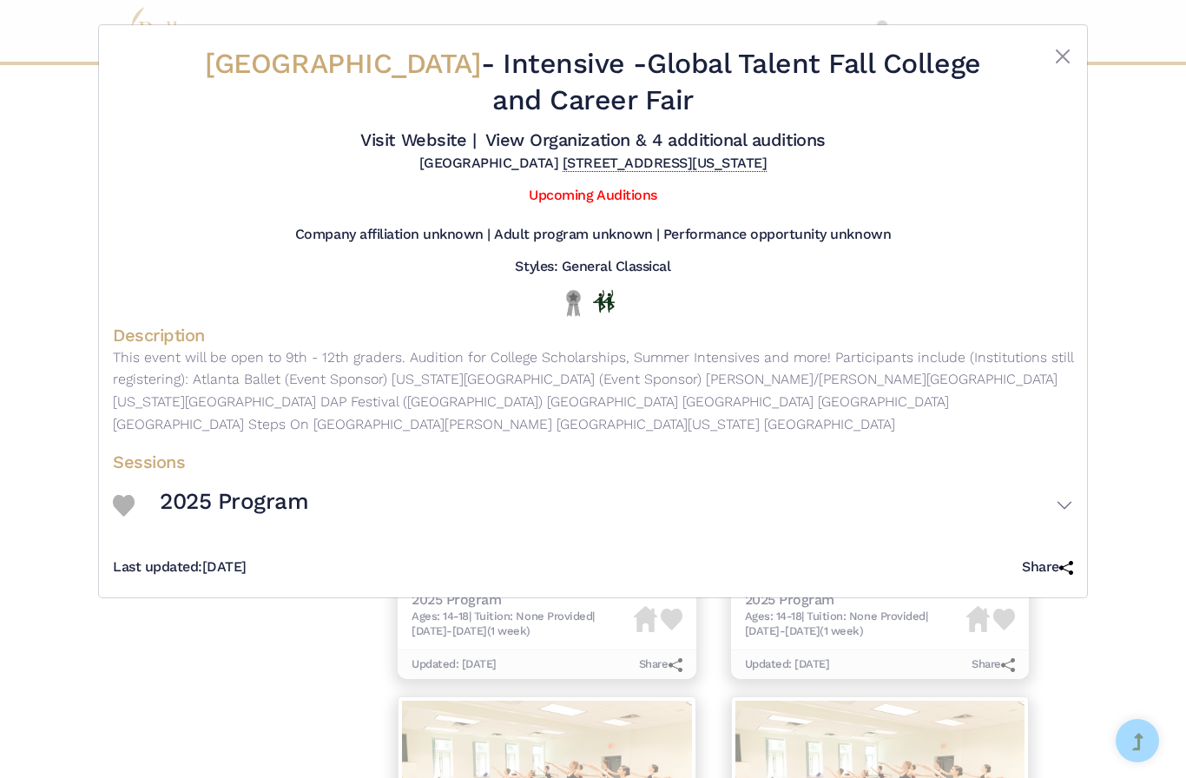
click at [282, 517] on h3 "2025 Program" at bounding box center [234, 502] width 149 height 30
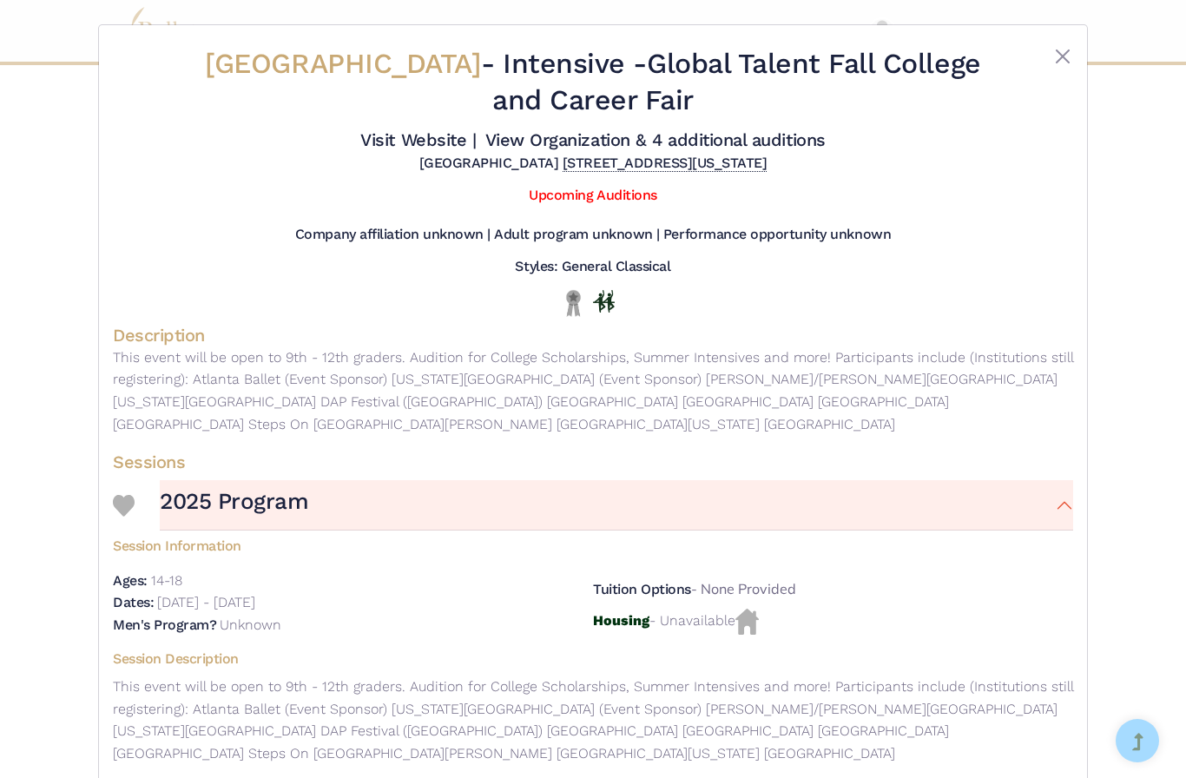
scroll to position [0, 0]
click at [684, 150] on link "View Organization & 4 additional auditions" at bounding box center [655, 139] width 340 height 21
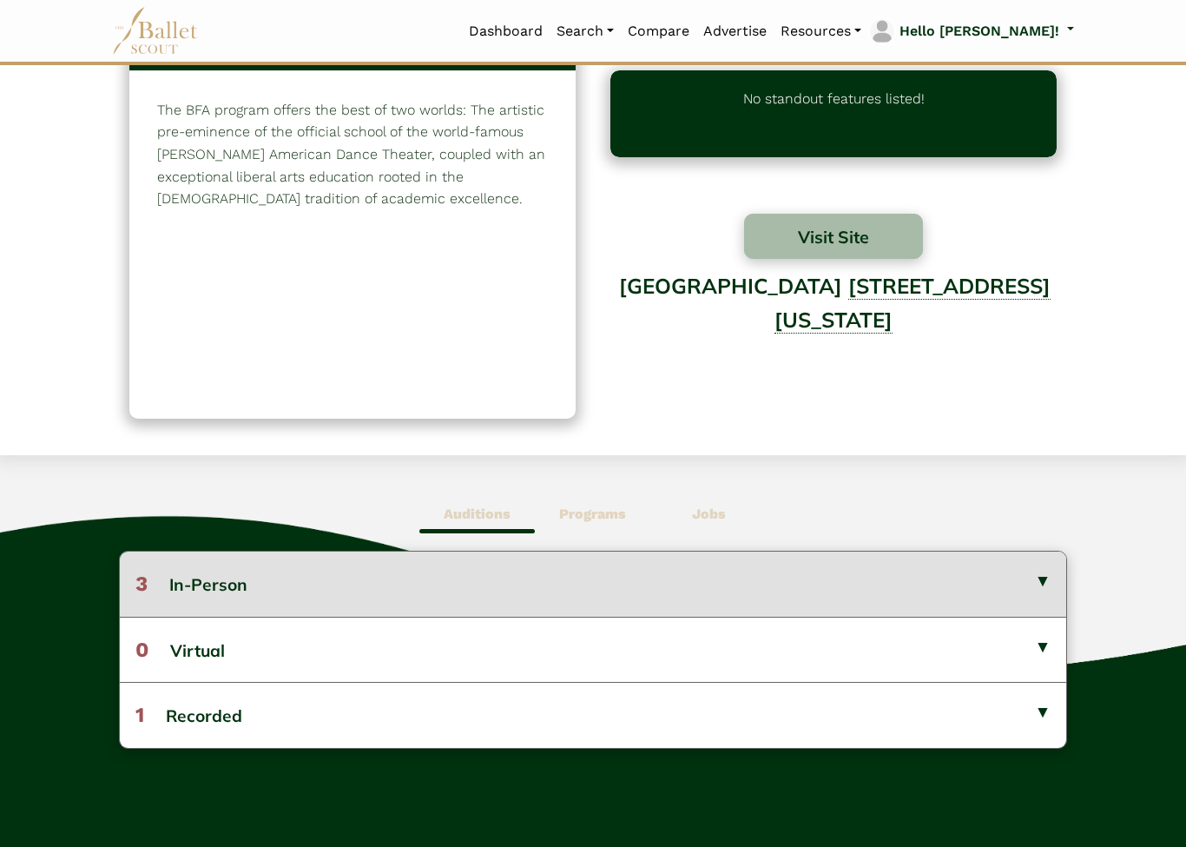
click at [1045, 589] on button "3 In-Person" at bounding box center [593, 584] width 947 height 64
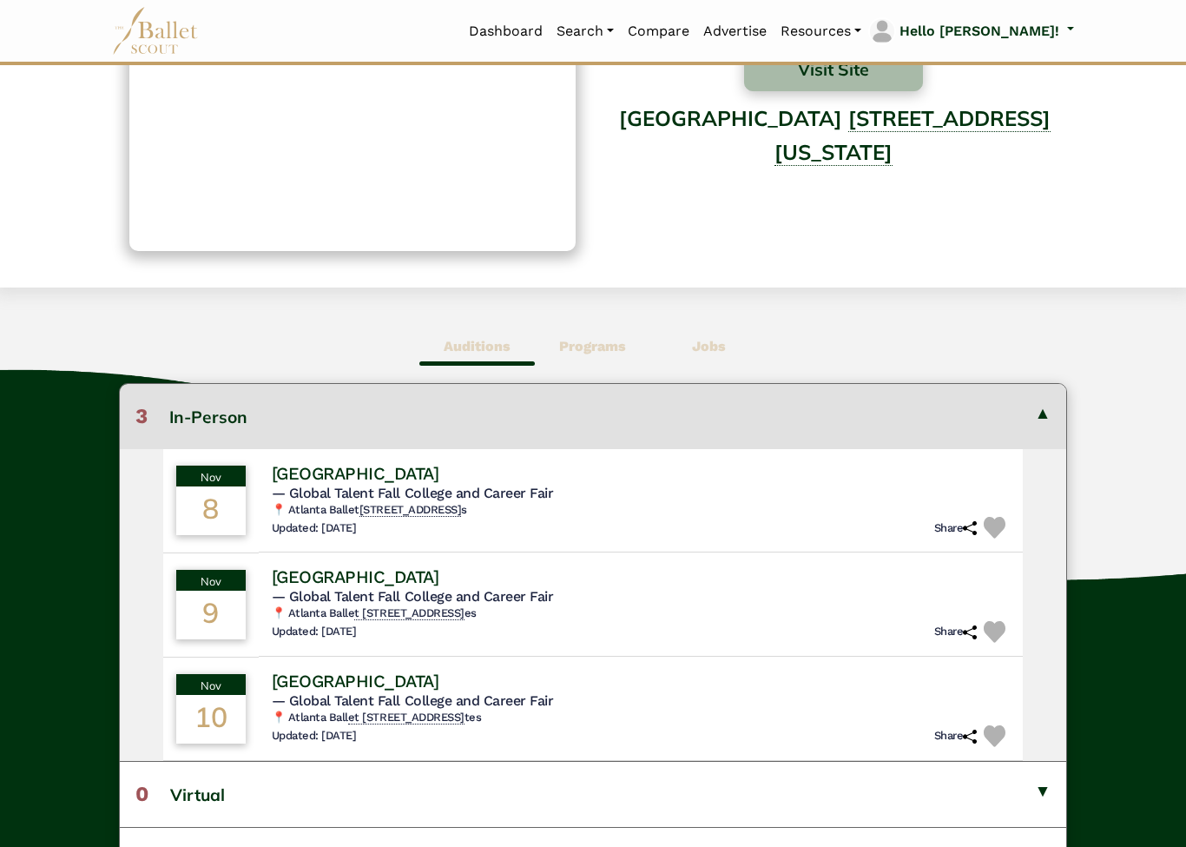
scroll to position [237, 0]
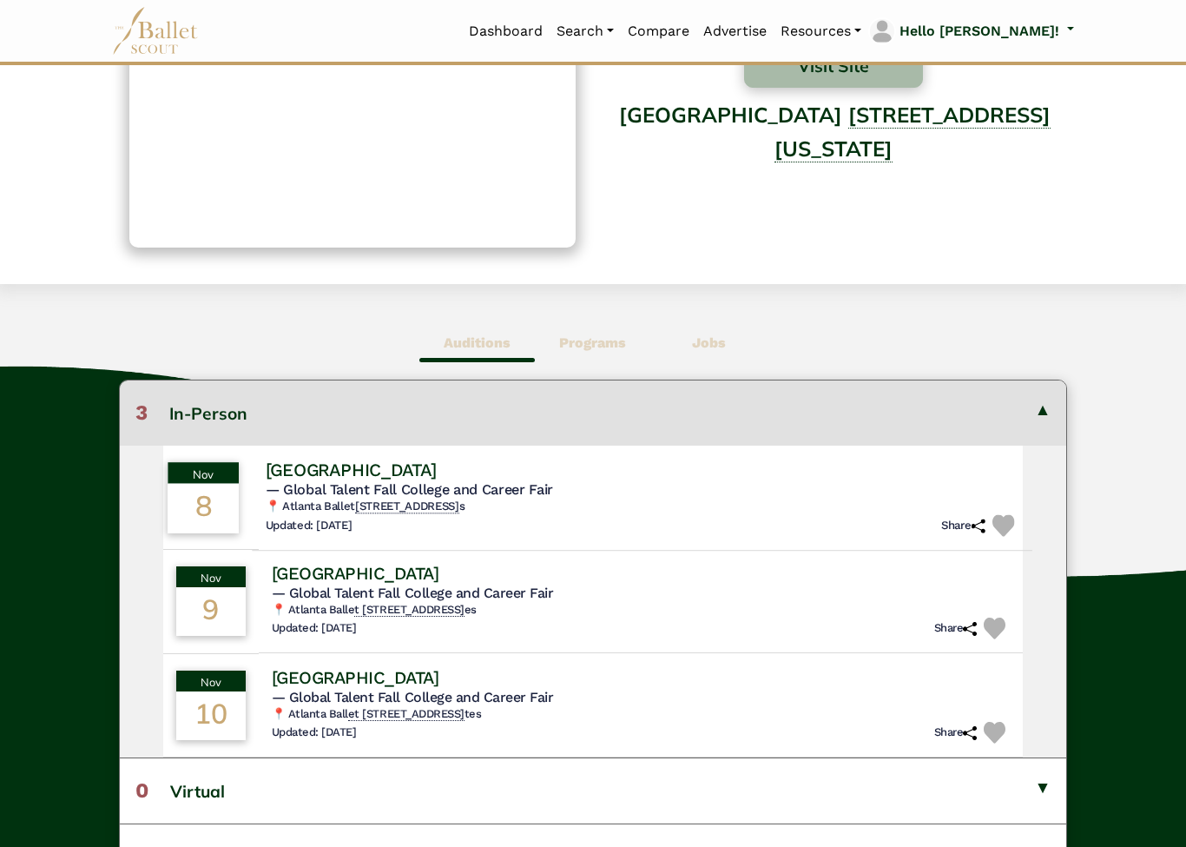
click at [485, 469] on div "Fordham University" at bounding box center [642, 470] width 754 height 23
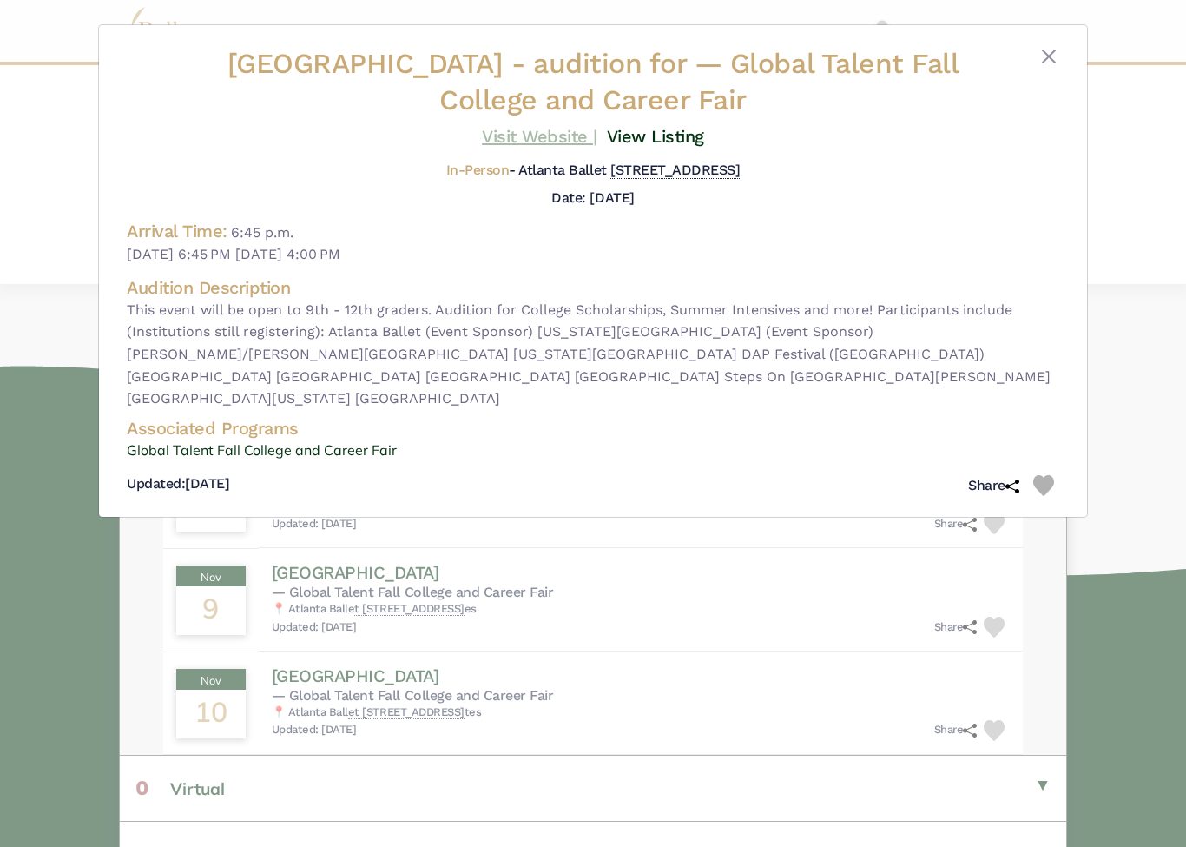
click at [553, 136] on link "Visit Website |" at bounding box center [540, 136] width 116 height 21
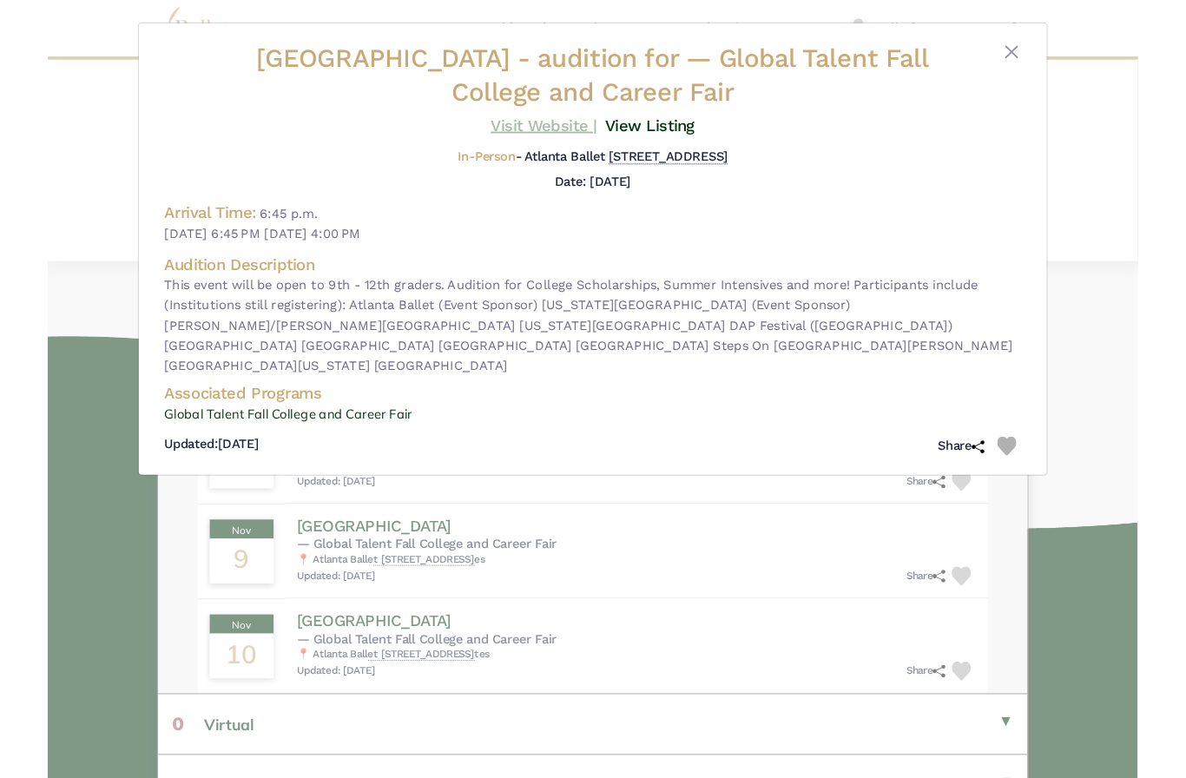
scroll to position [309, 0]
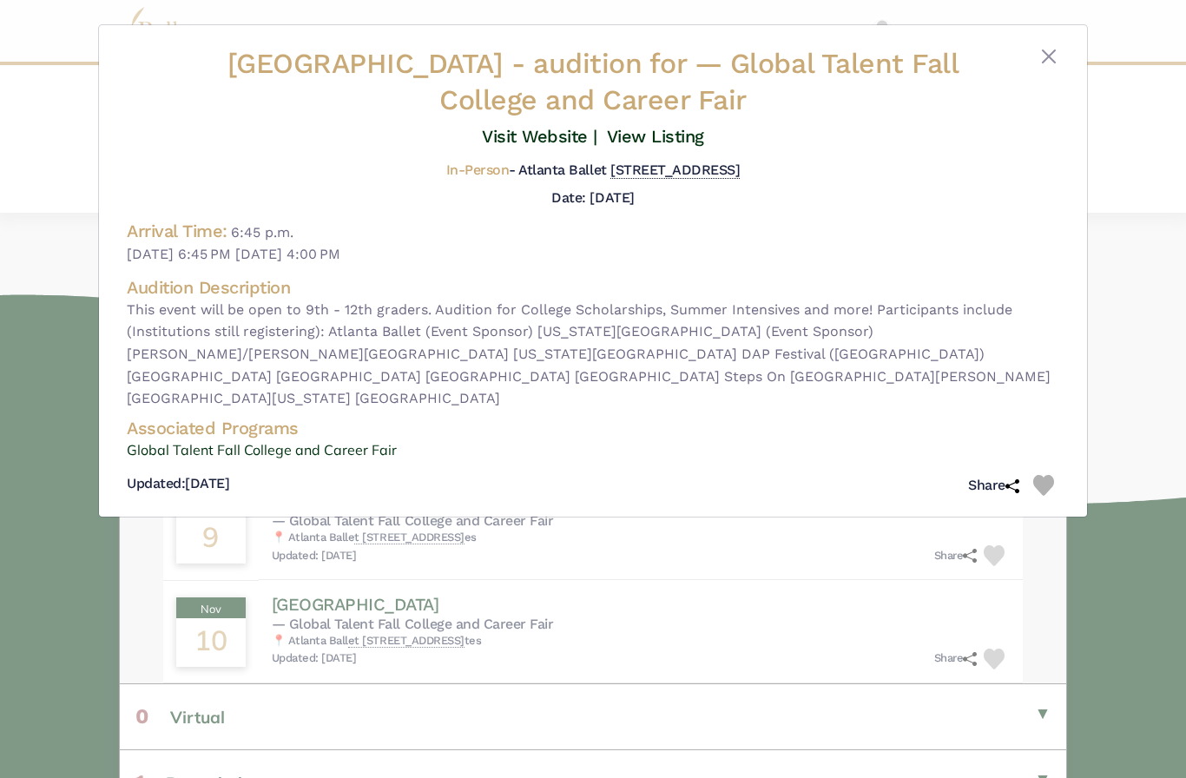
click at [1044, 485] on img at bounding box center [1043, 485] width 21 height 21
click at [668, 136] on link "View Listing" at bounding box center [655, 136] width 97 height 21
click at [1054, 55] on button "Close" at bounding box center [1049, 56] width 21 height 21
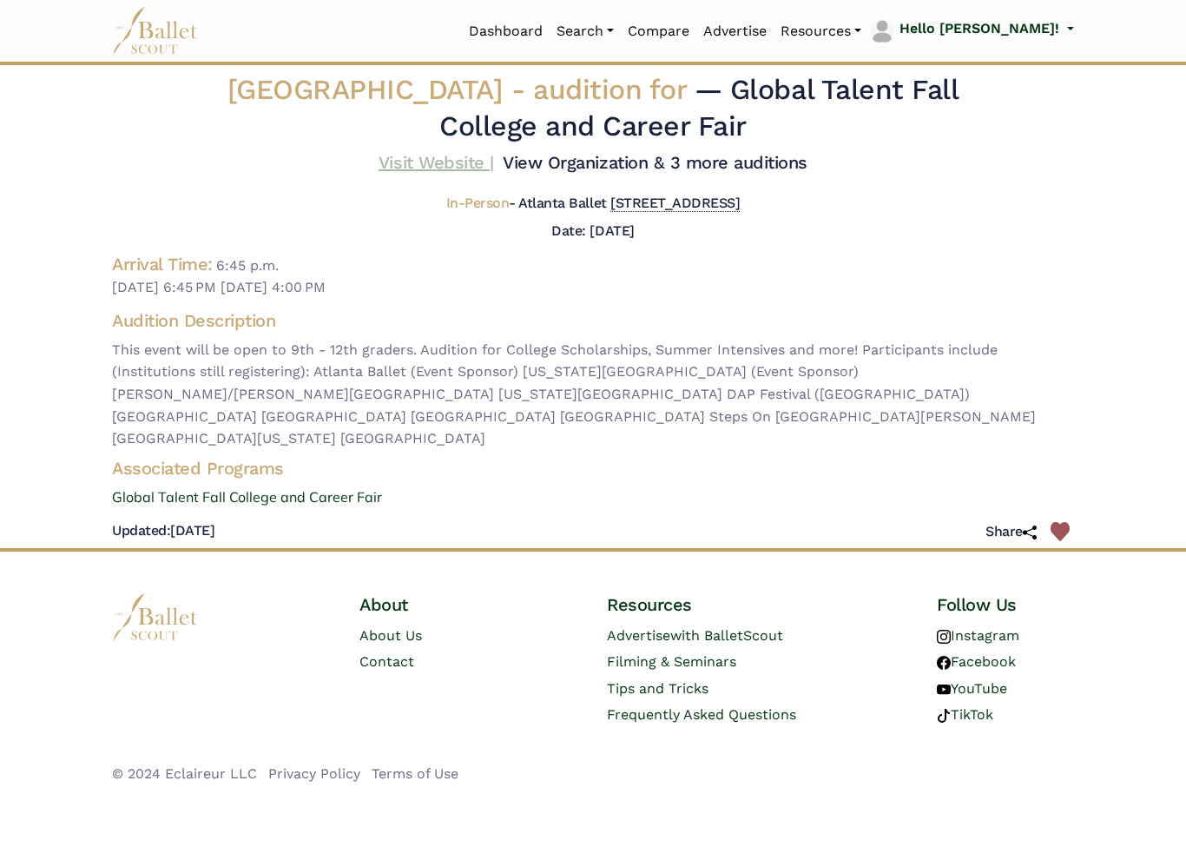
click at [494, 153] on link "Visit Website |" at bounding box center [437, 162] width 116 height 21
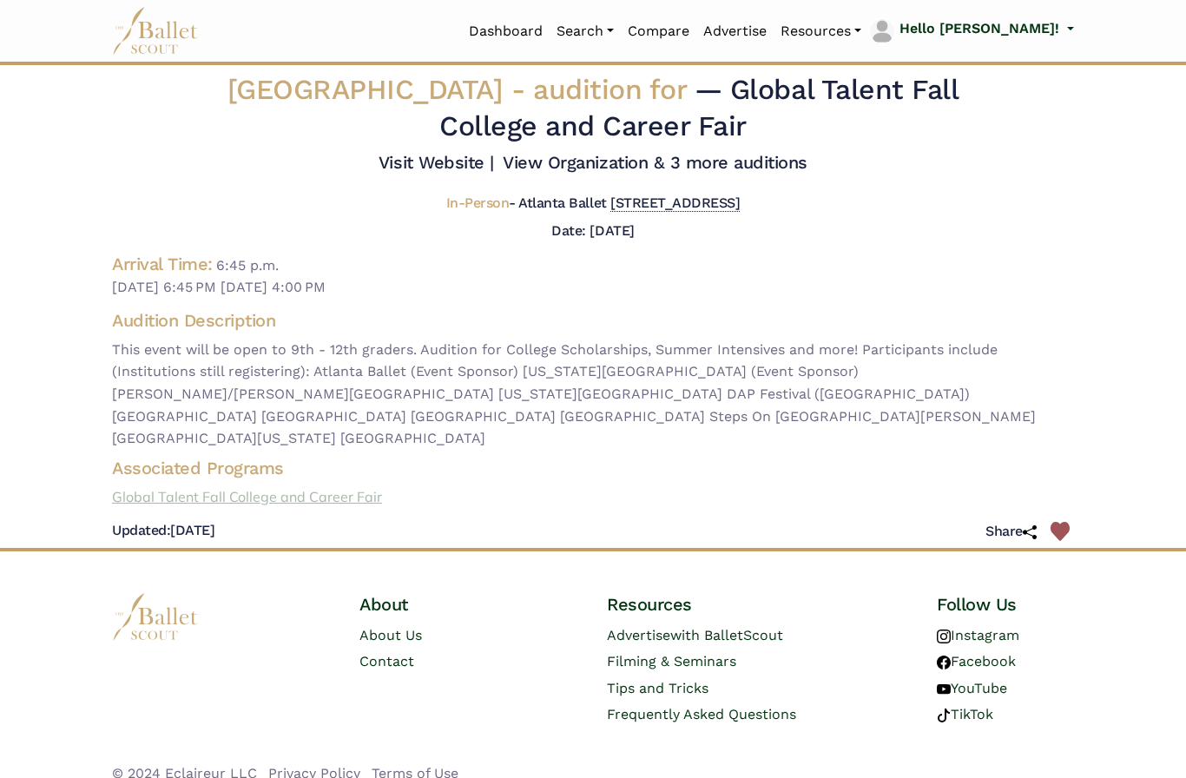
click at [337, 509] on link "Global Talent Fall College and Career Fair" at bounding box center [593, 497] width 990 height 23
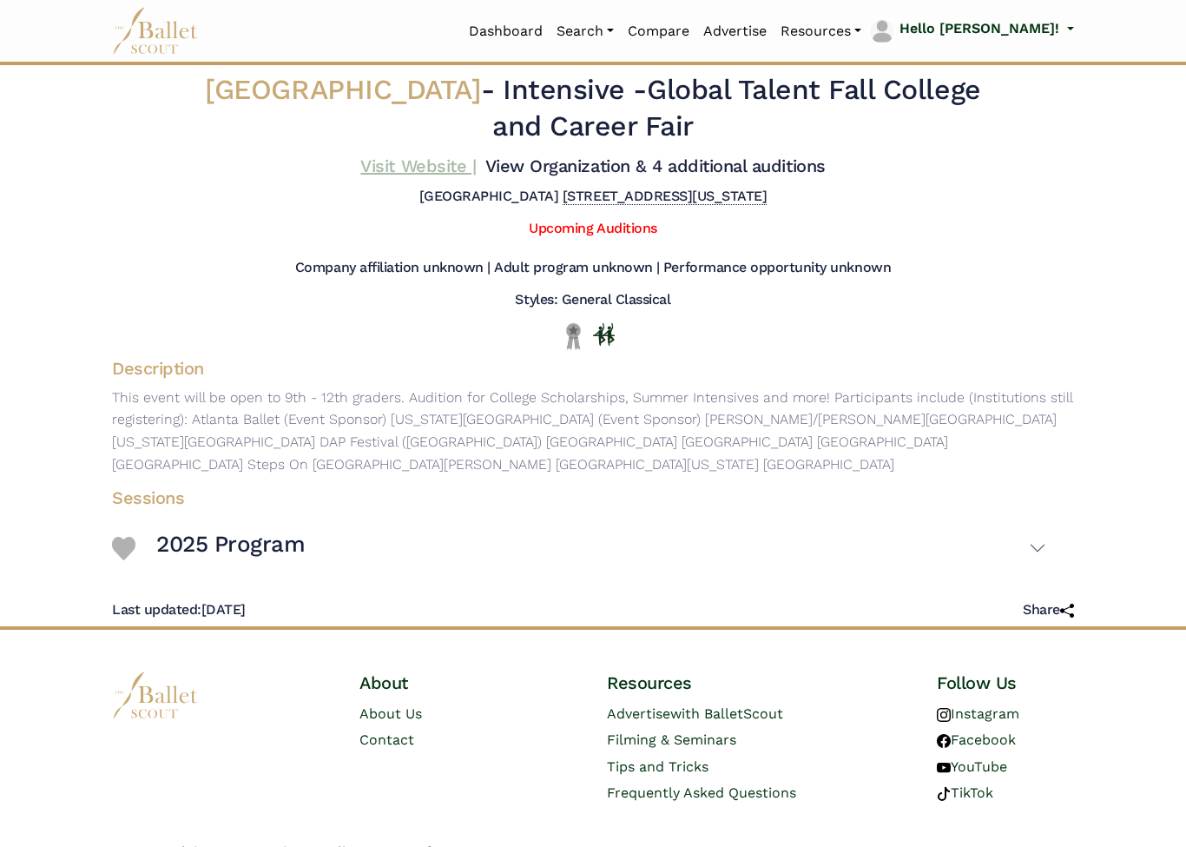
click at [476, 168] on link "Visit Website |" at bounding box center [418, 165] width 116 height 21
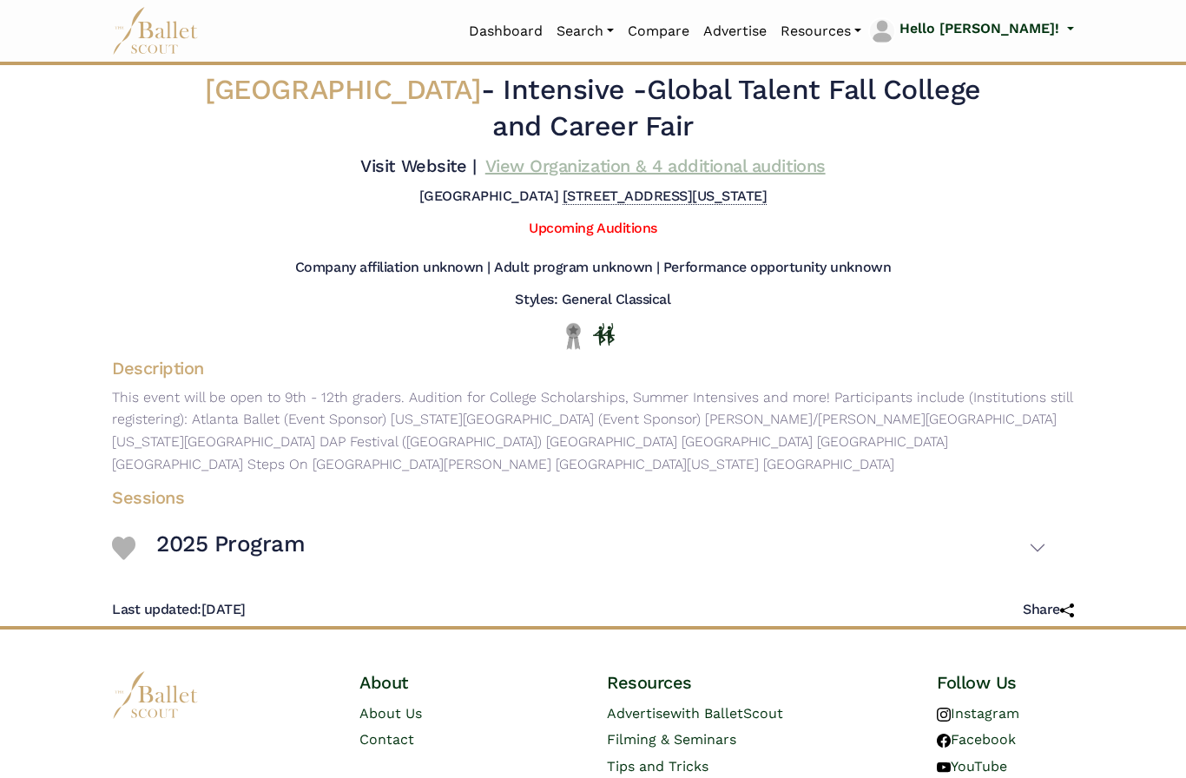
click at [545, 176] on link "View Organization & 4 additional auditions" at bounding box center [655, 165] width 340 height 21
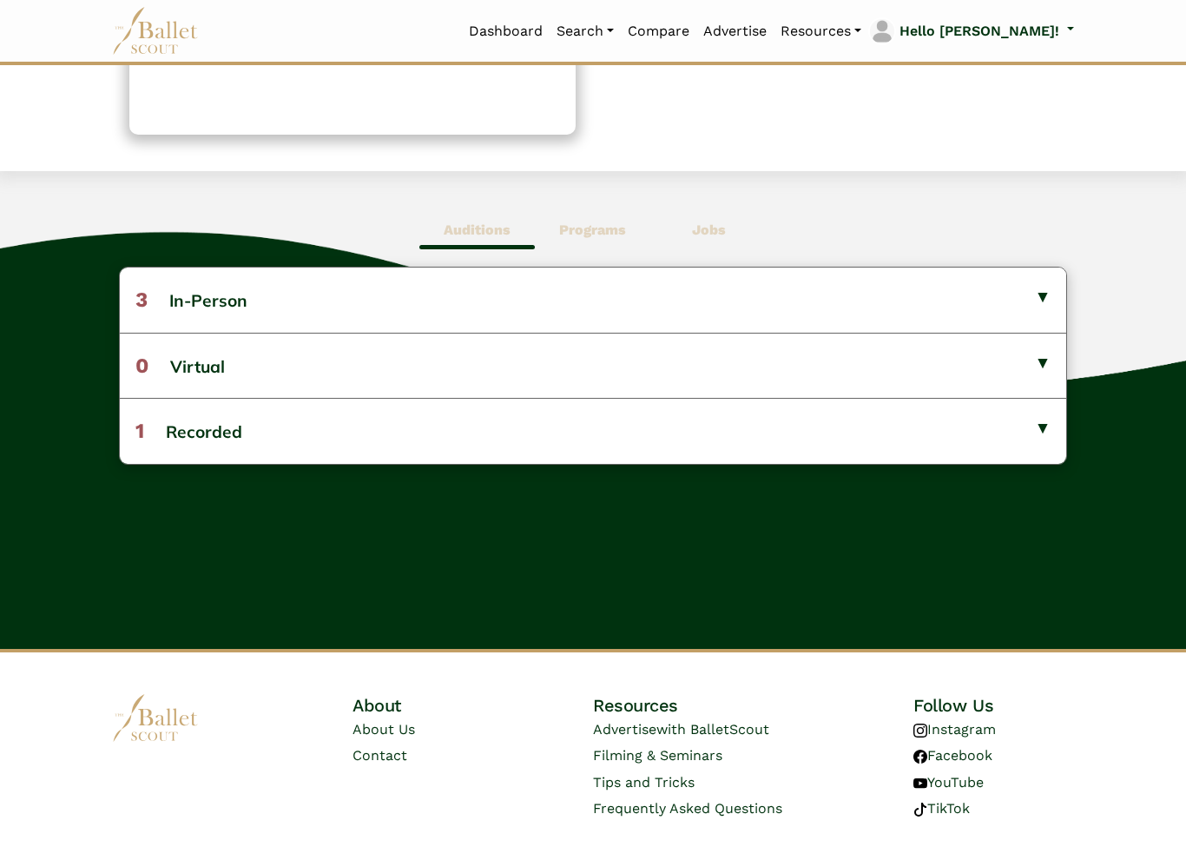
scroll to position [366, 0]
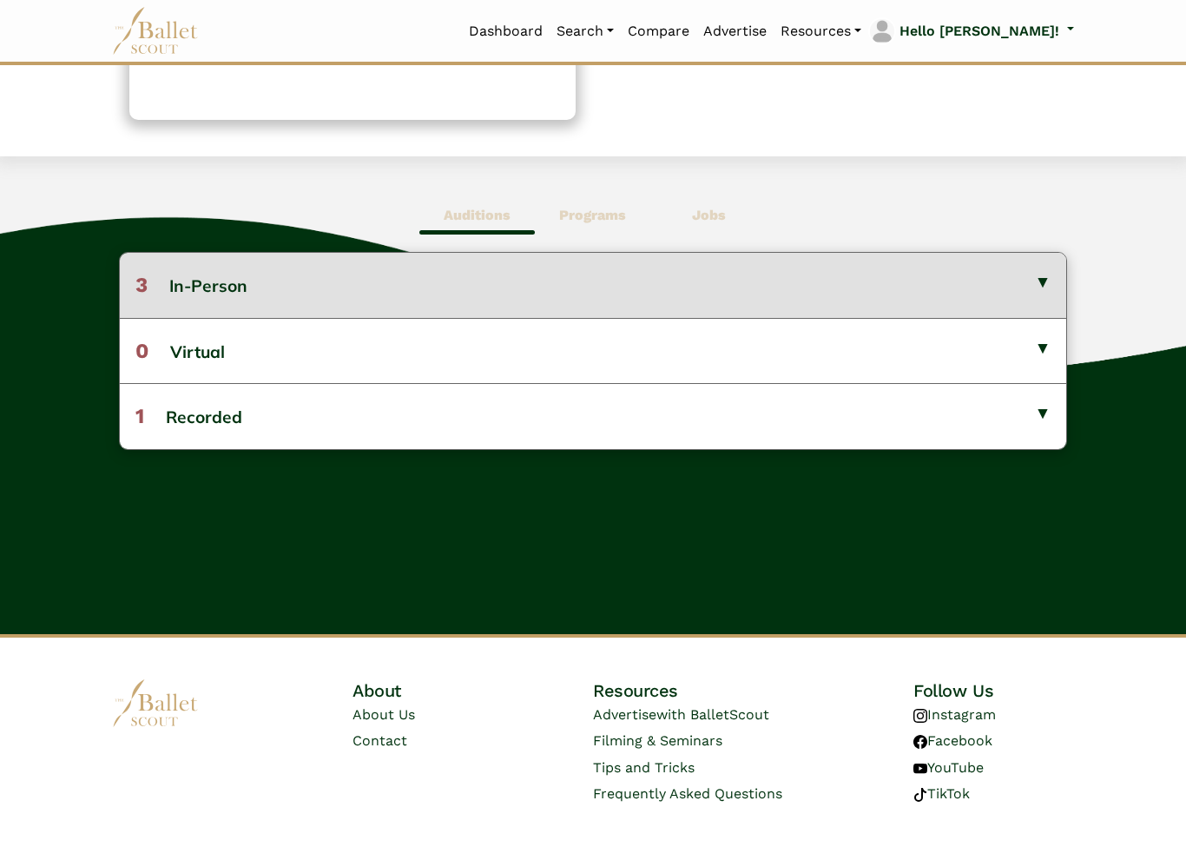
click at [1039, 293] on button "3 In-Person" at bounding box center [593, 285] width 947 height 64
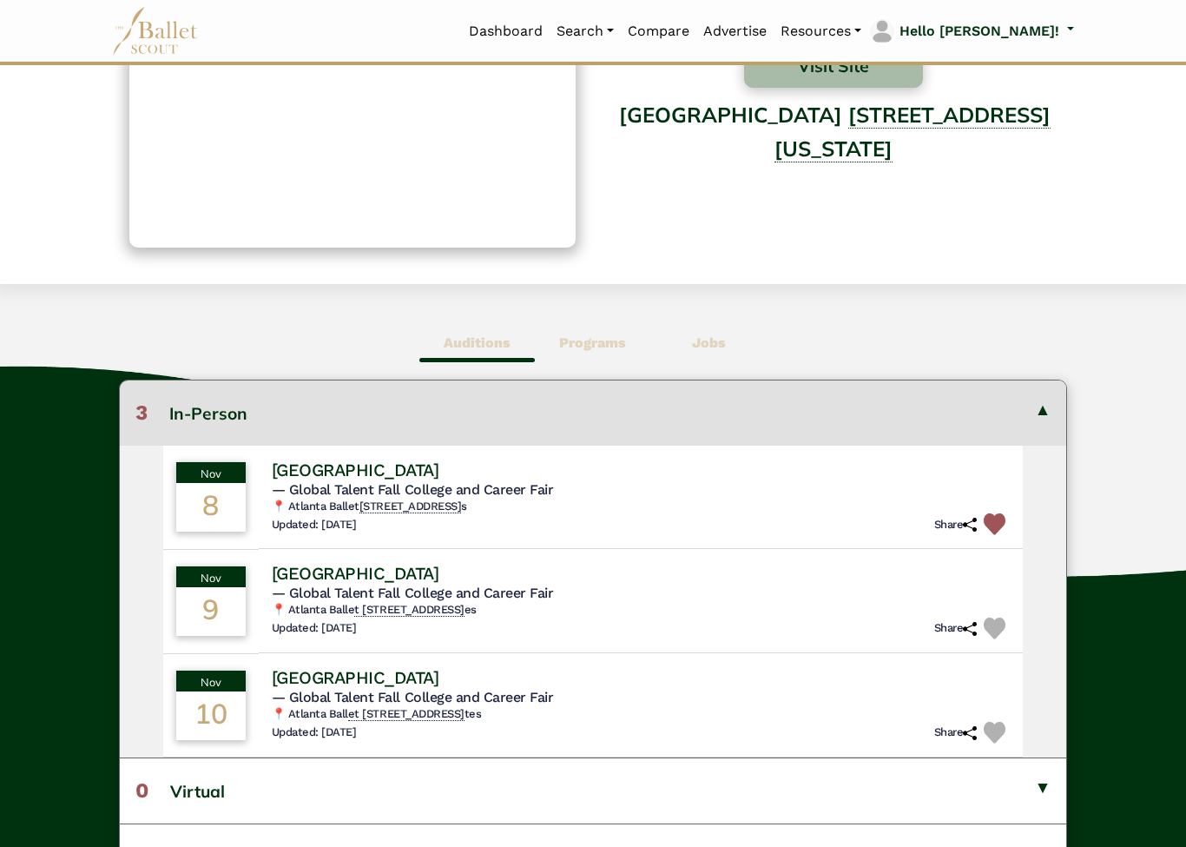
scroll to position [0, 0]
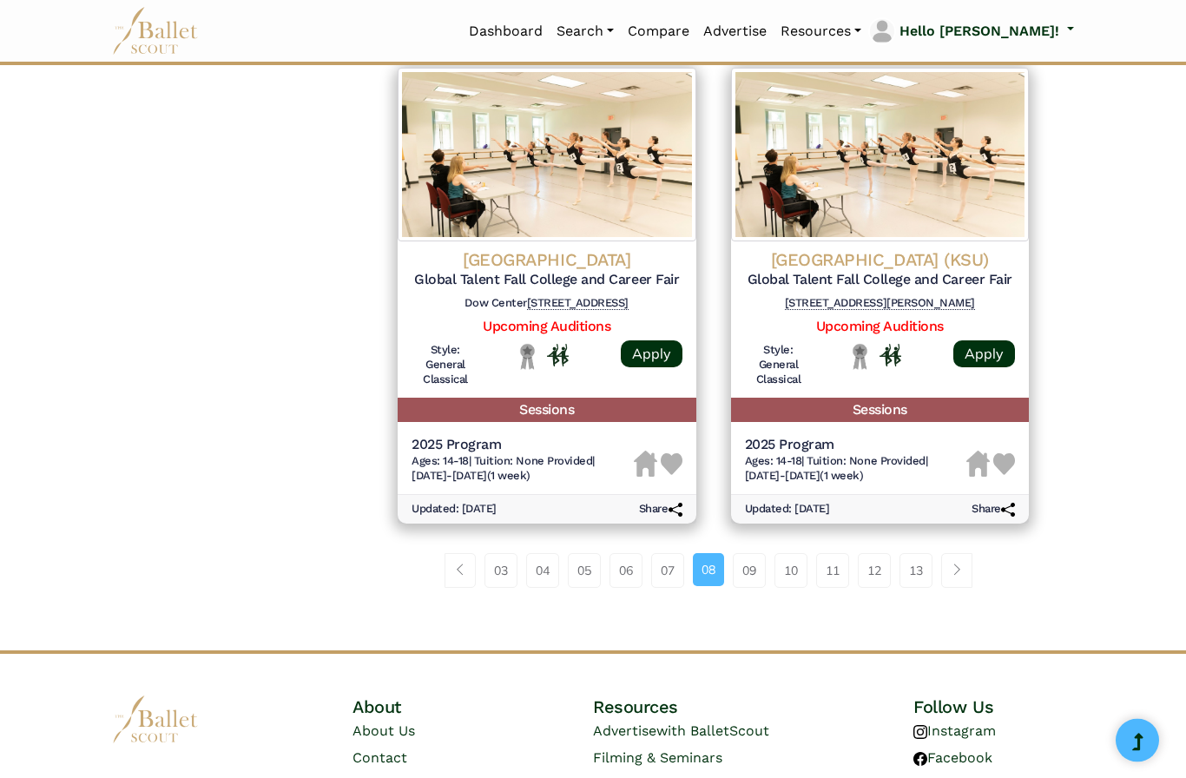
scroll to position [2212, 0]
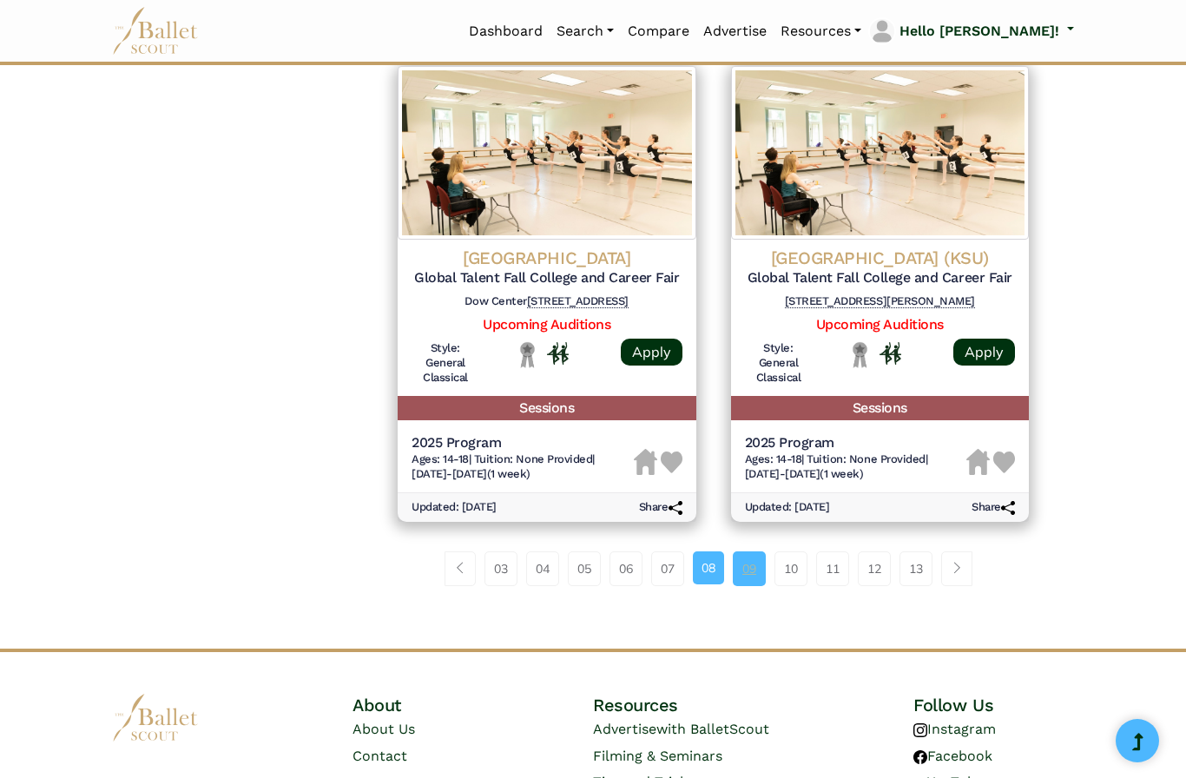
click at [752, 551] on link "09" at bounding box center [749, 568] width 33 height 35
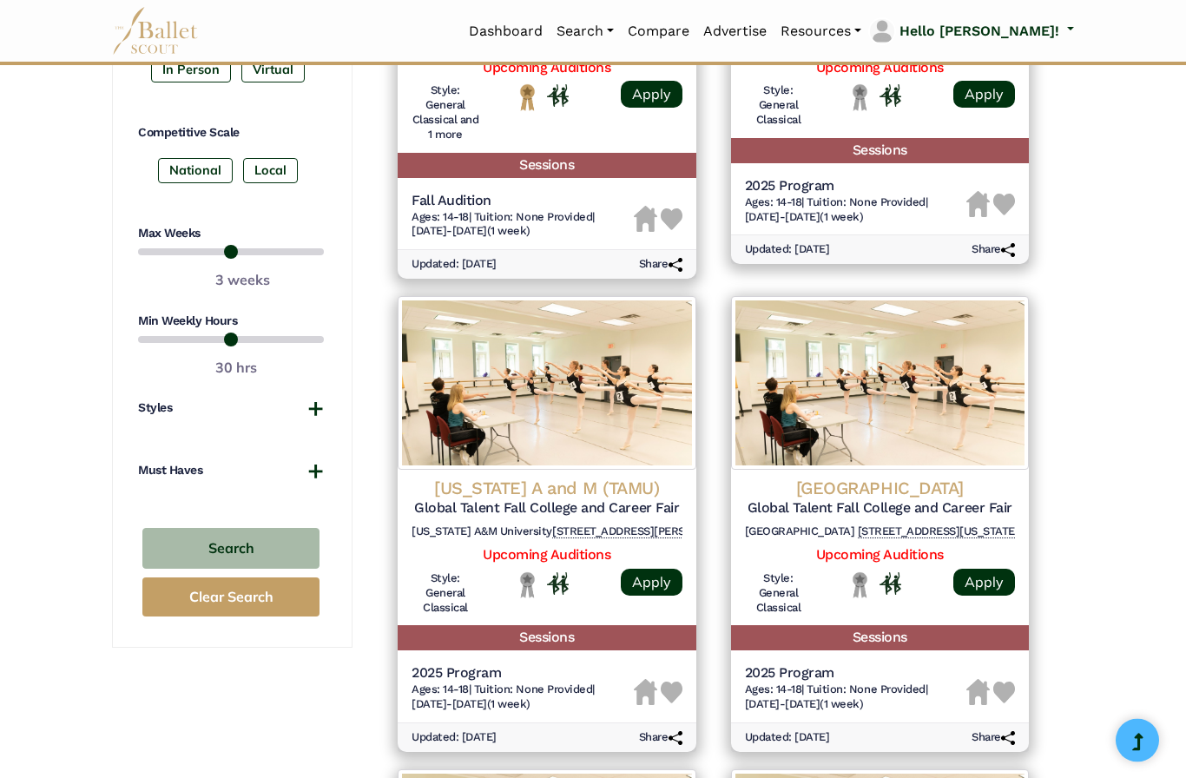
scroll to position [1036, 0]
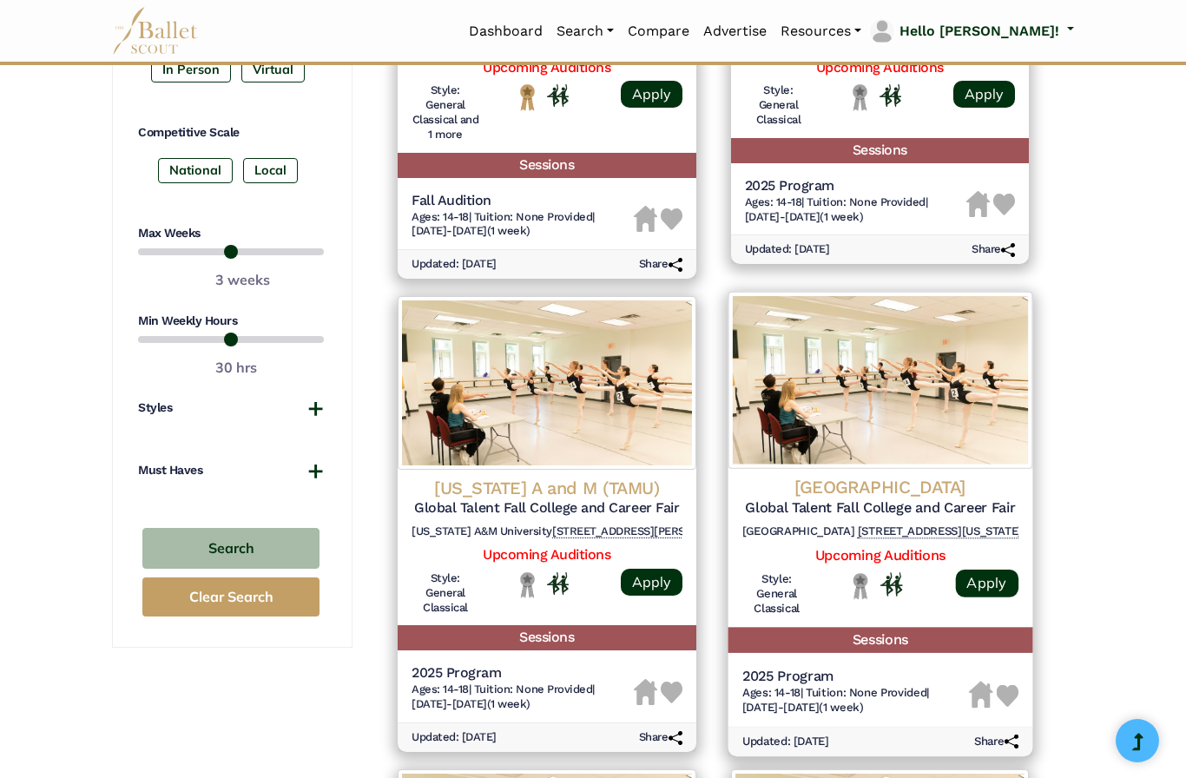
click at [902, 481] on h4 "Fordham University" at bounding box center [880, 487] width 276 height 23
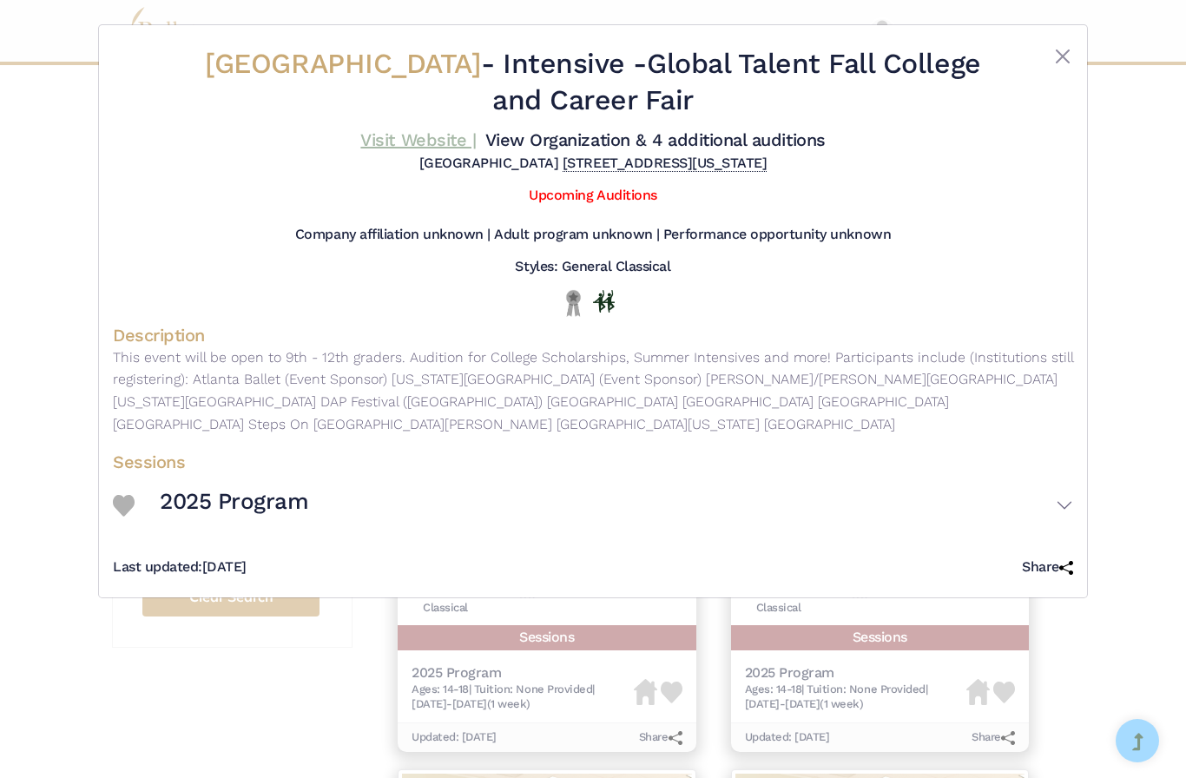
click at [476, 148] on link "Visit Website |" at bounding box center [418, 139] width 116 height 21
click at [681, 150] on link "View Organization & 4 additional auditions" at bounding box center [655, 139] width 340 height 21
click at [1060, 46] on button "Close" at bounding box center [1063, 56] width 21 height 21
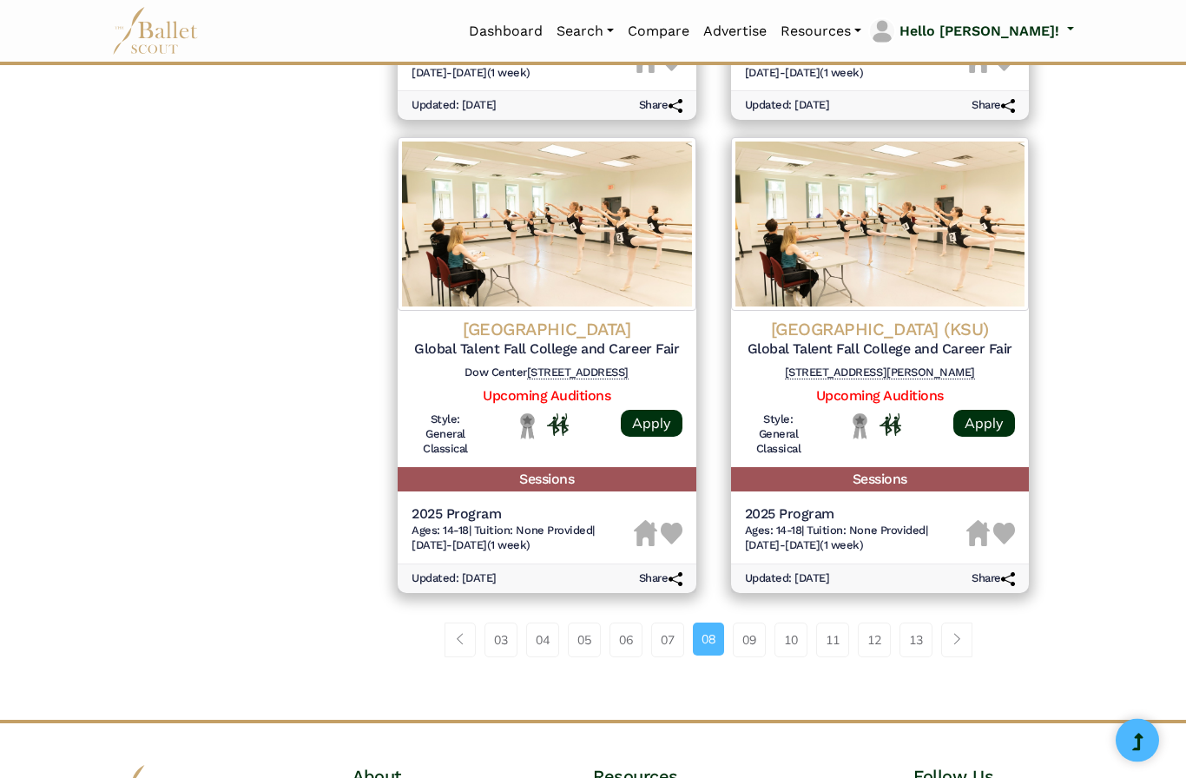
scroll to position [2142, 0]
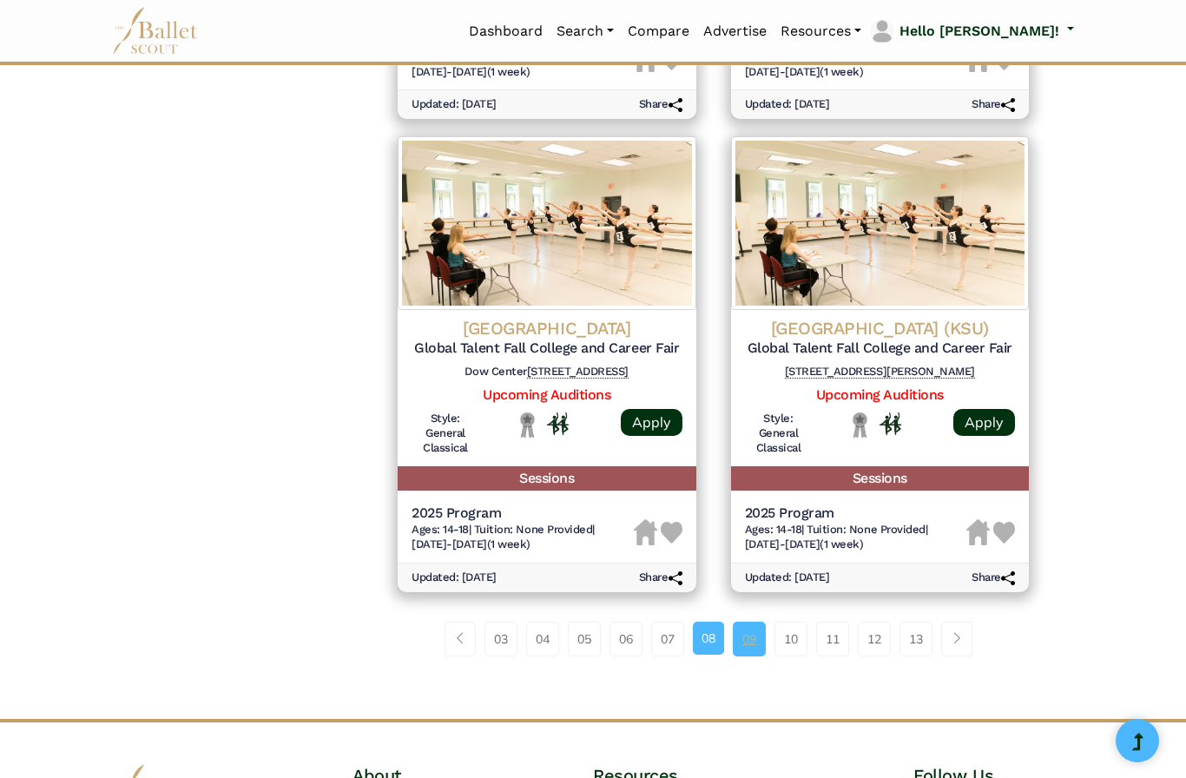
click at [748, 622] on link "09" at bounding box center [749, 639] width 33 height 35
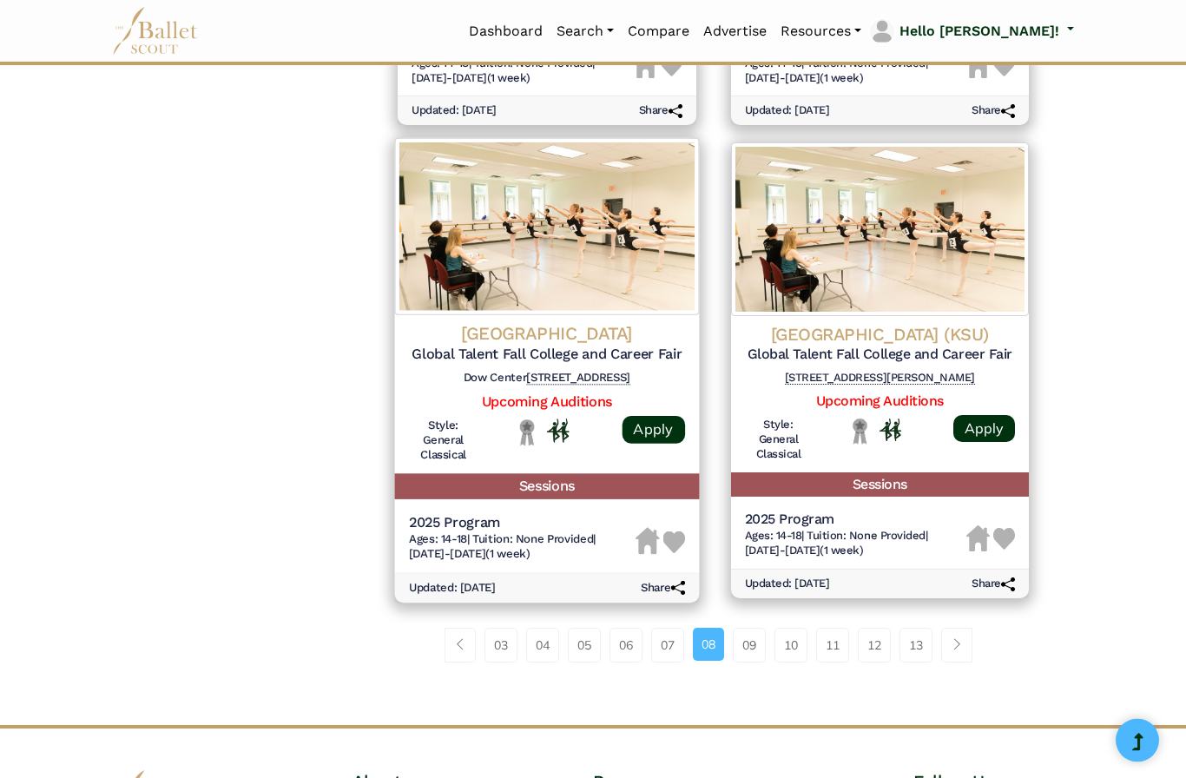
scroll to position [2136, 0]
click at [539, 322] on h4 "Hope College" at bounding box center [547, 333] width 276 height 23
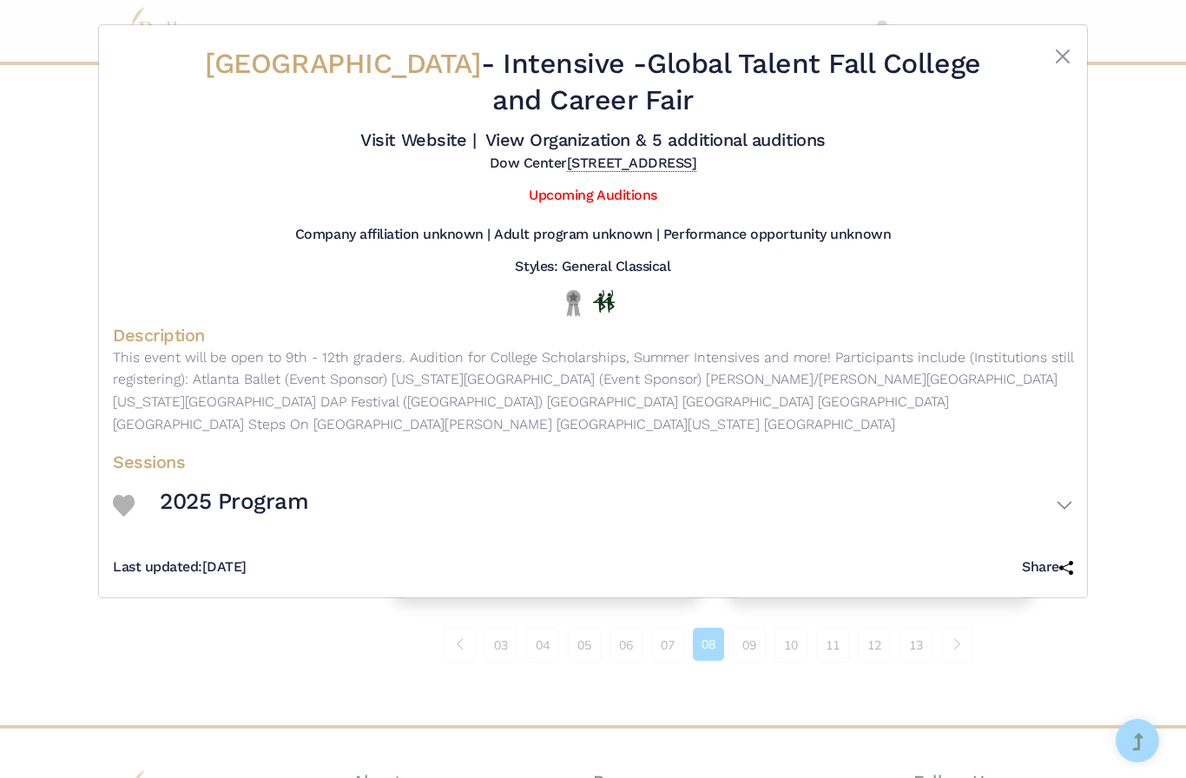
click at [956, 444] on div "Description This event will be open to 9th - 12th graders. Audition for College…" at bounding box center [593, 384] width 961 height 120
click at [700, 150] on link "View Organization & 5 additional auditions" at bounding box center [655, 139] width 340 height 21
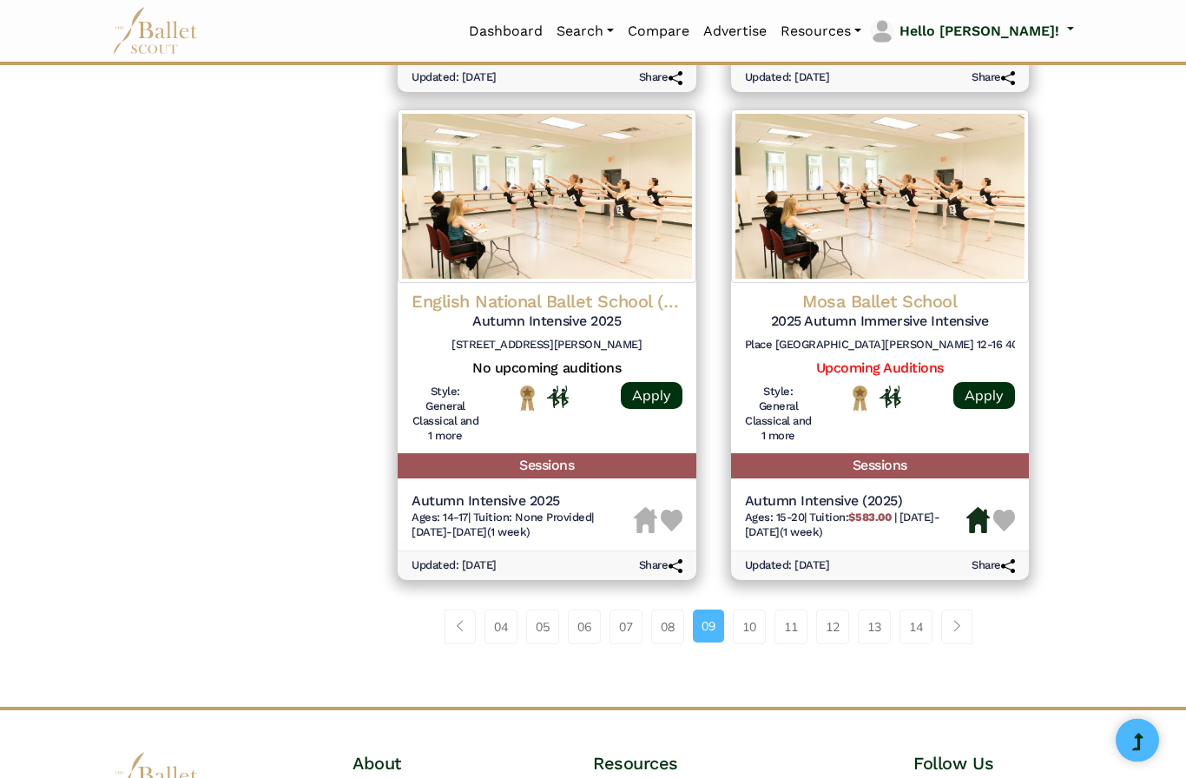
scroll to position [2169, 0]
click at [745, 610] on link "10" at bounding box center [749, 627] width 33 height 35
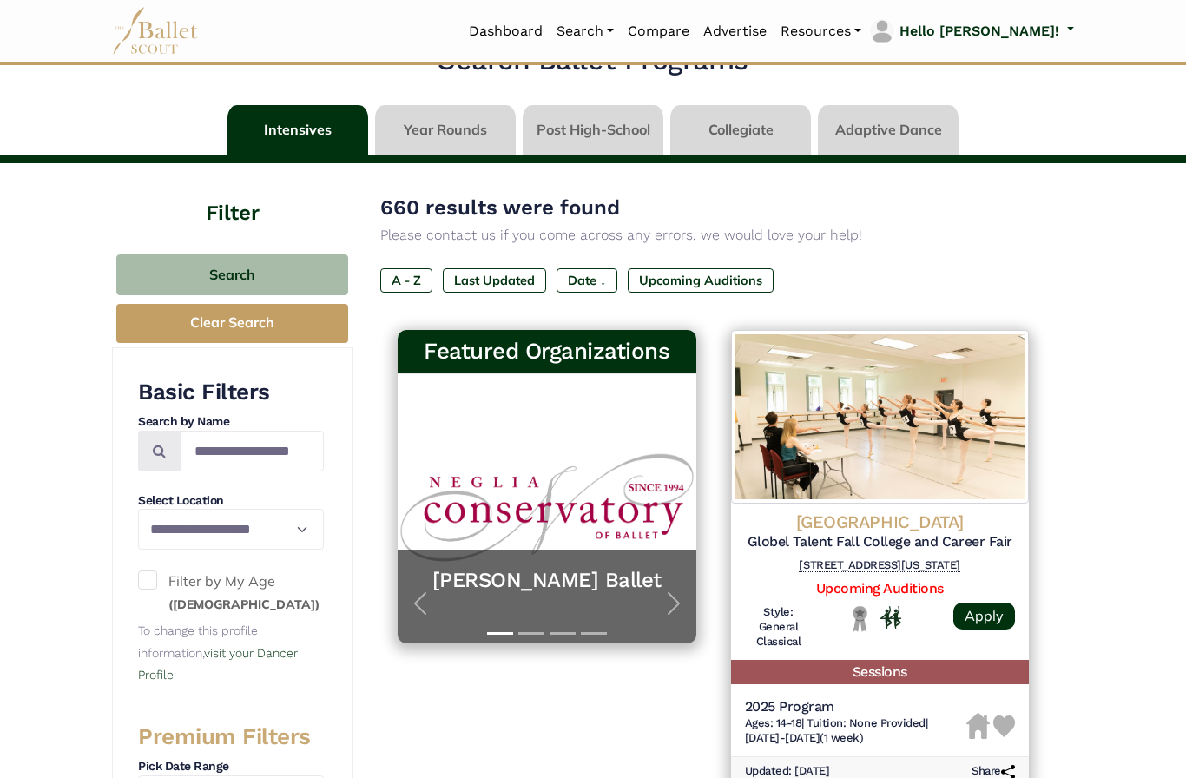
scroll to position [36, 0]
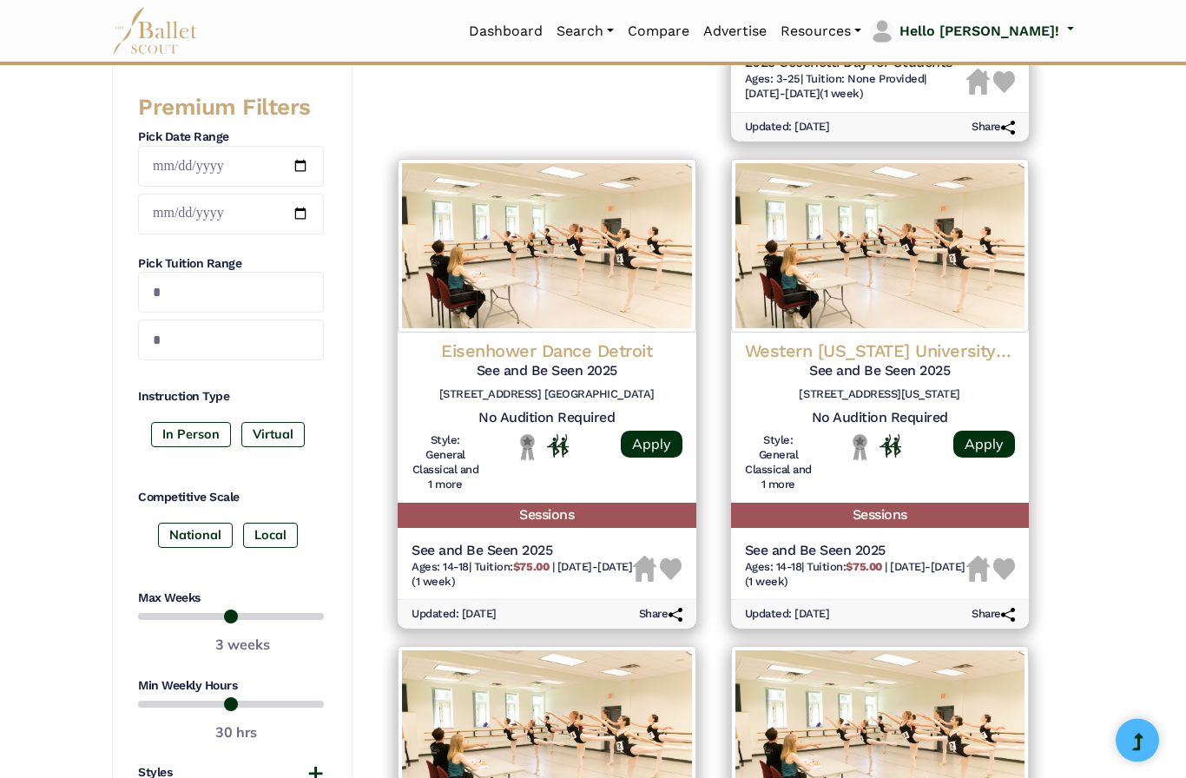
scroll to position [671, 0]
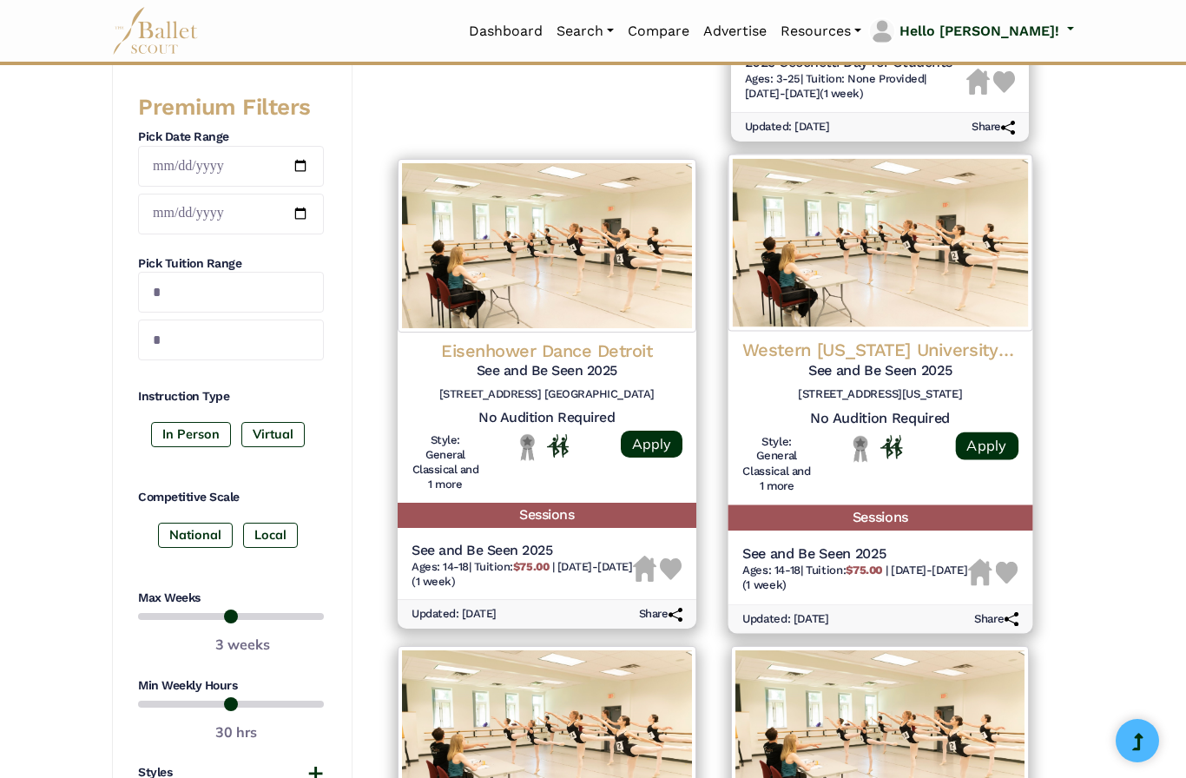
click at [934, 364] on h5 "See and Be Seen 2025" at bounding box center [880, 370] width 276 height 18
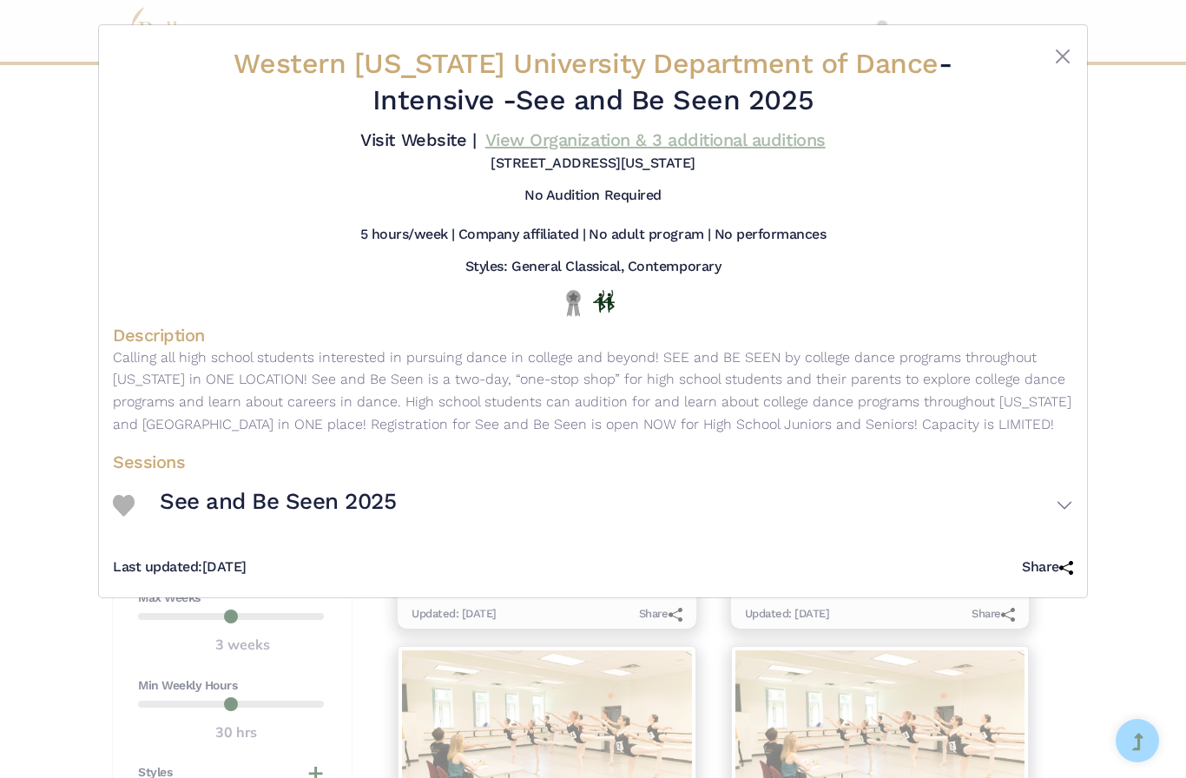
click at [544, 150] on link "View Organization & 3 additional auditions" at bounding box center [655, 139] width 340 height 21
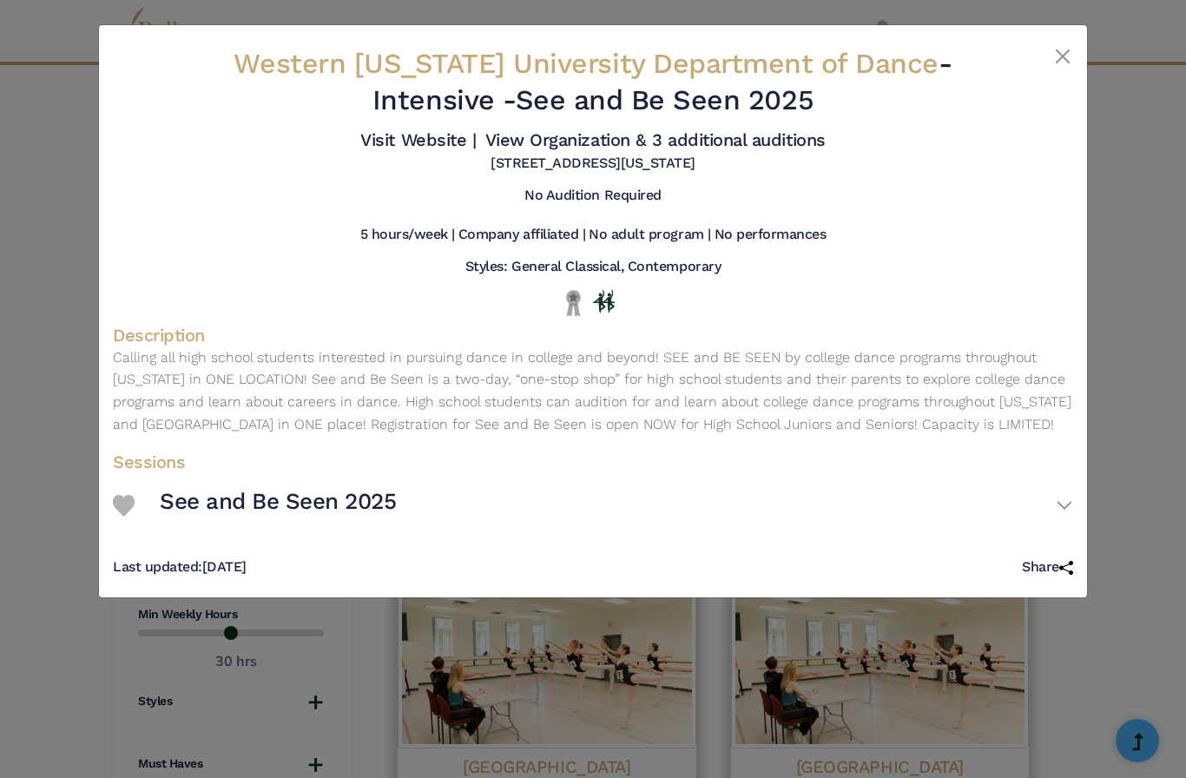
click at [1046, 55] on div at bounding box center [1034, 85] width 80 height 79
click at [1071, 49] on button "Close" at bounding box center [1063, 56] width 21 height 21
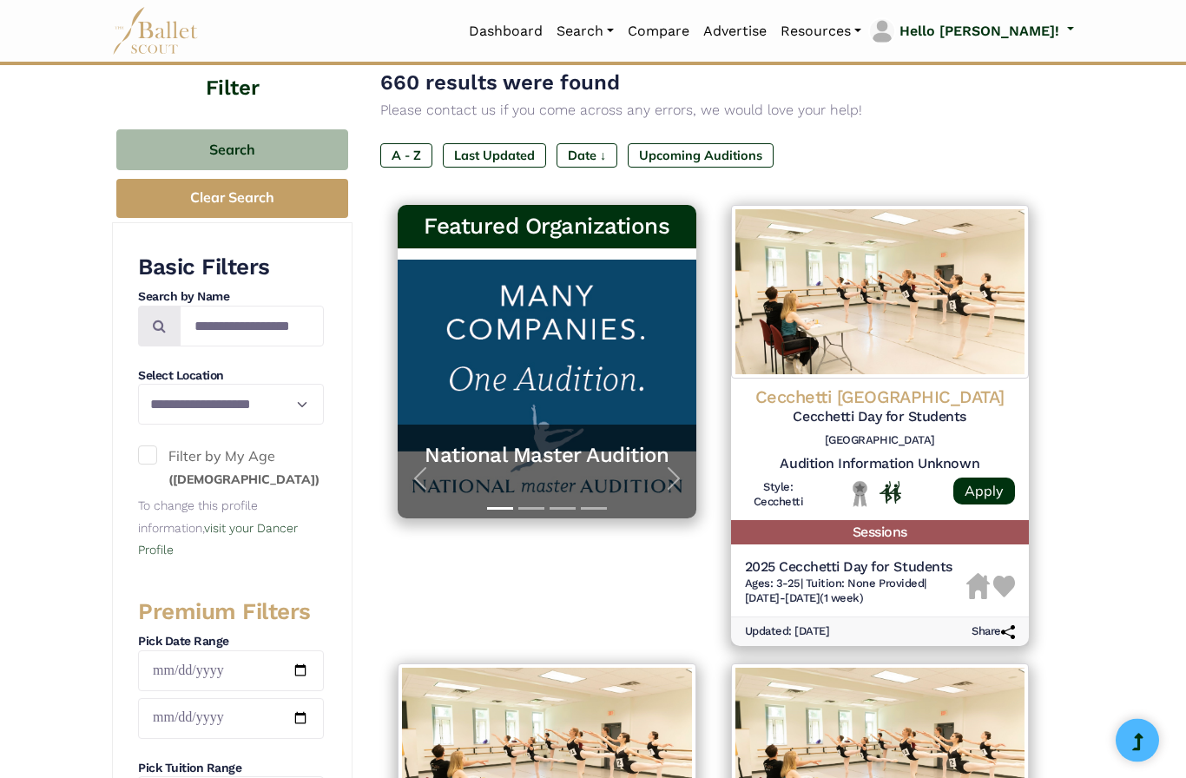
scroll to position [0, 0]
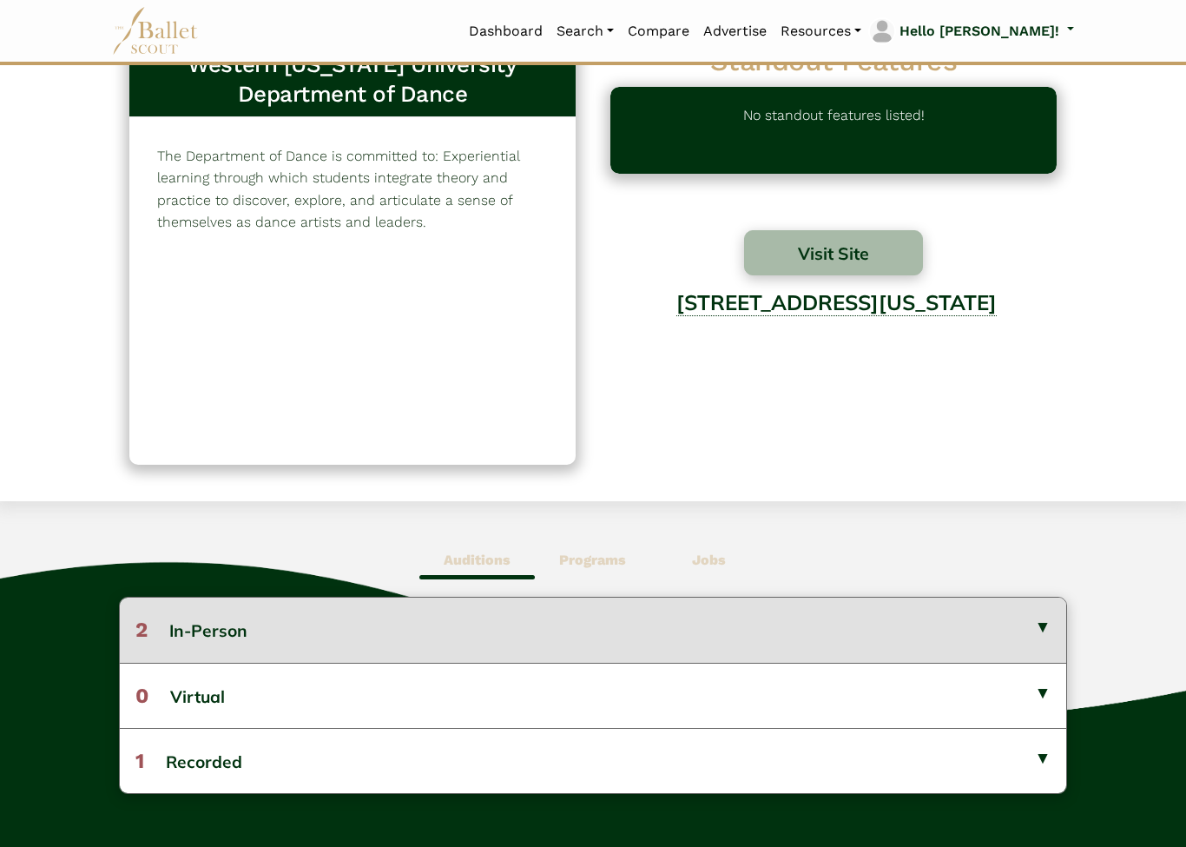
click at [1046, 627] on button "2 In-Person" at bounding box center [593, 630] width 947 height 64
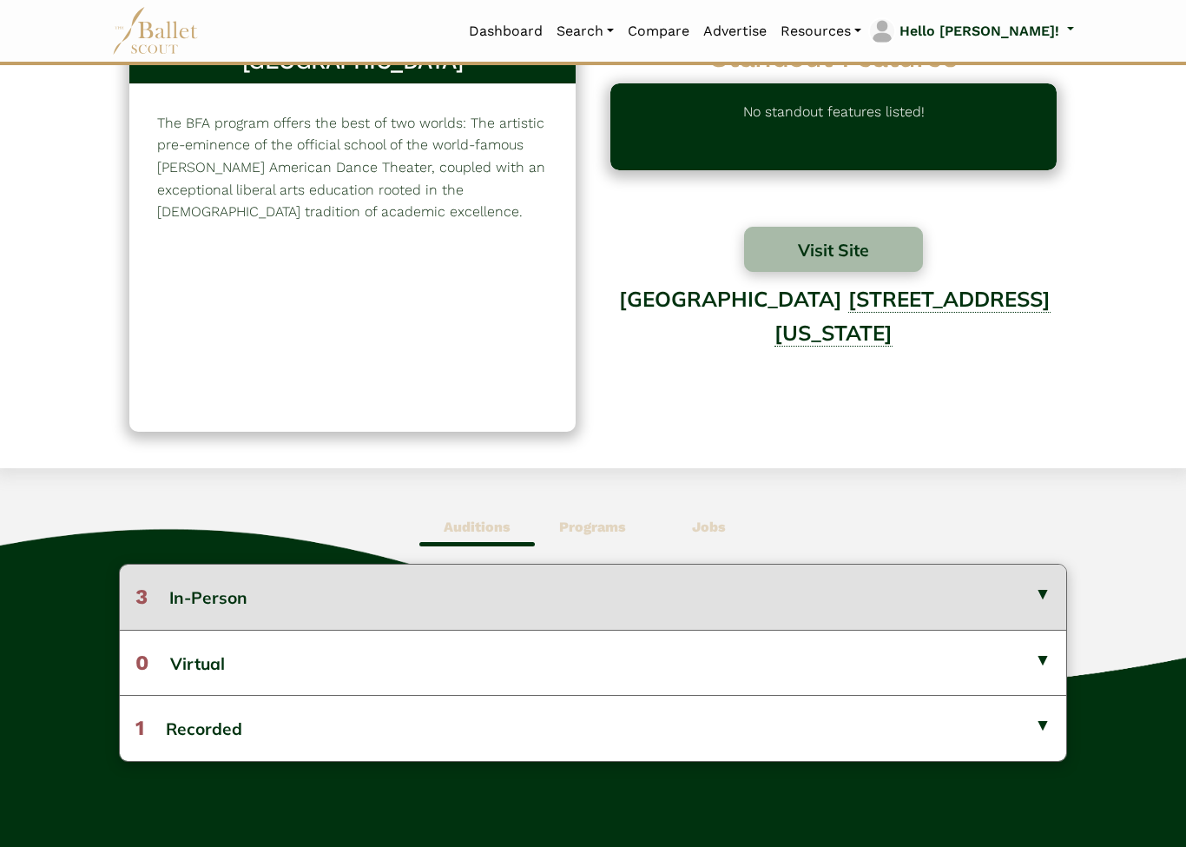
click at [1035, 593] on button "3 In-Person" at bounding box center [593, 597] width 947 height 64
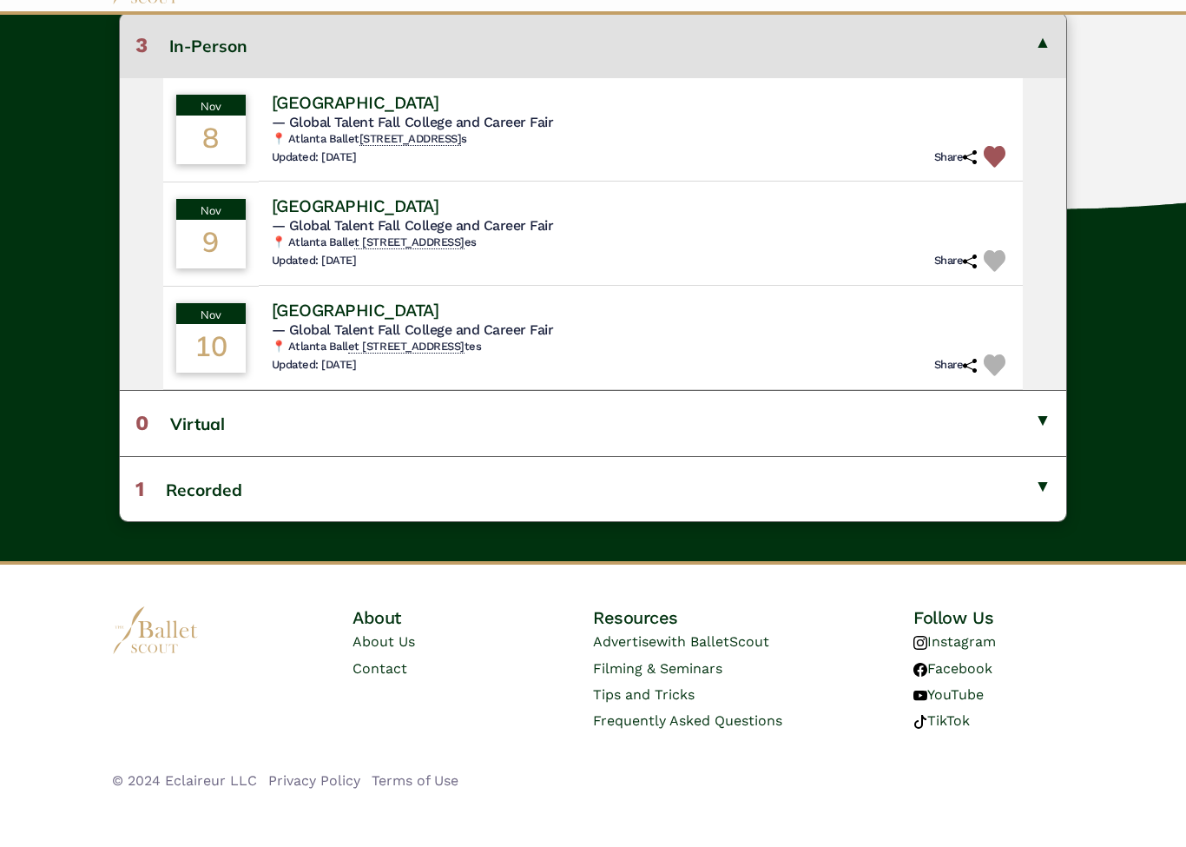
scroll to position [483, 0]
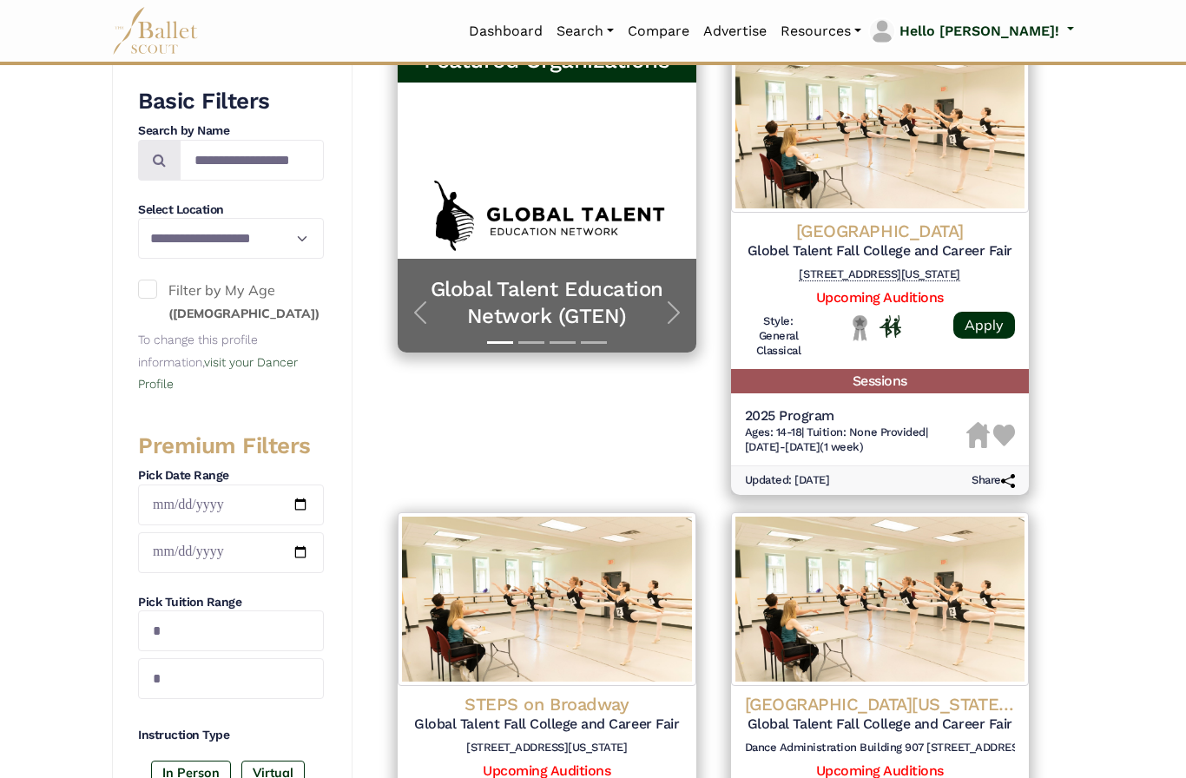
scroll to position [333, 0]
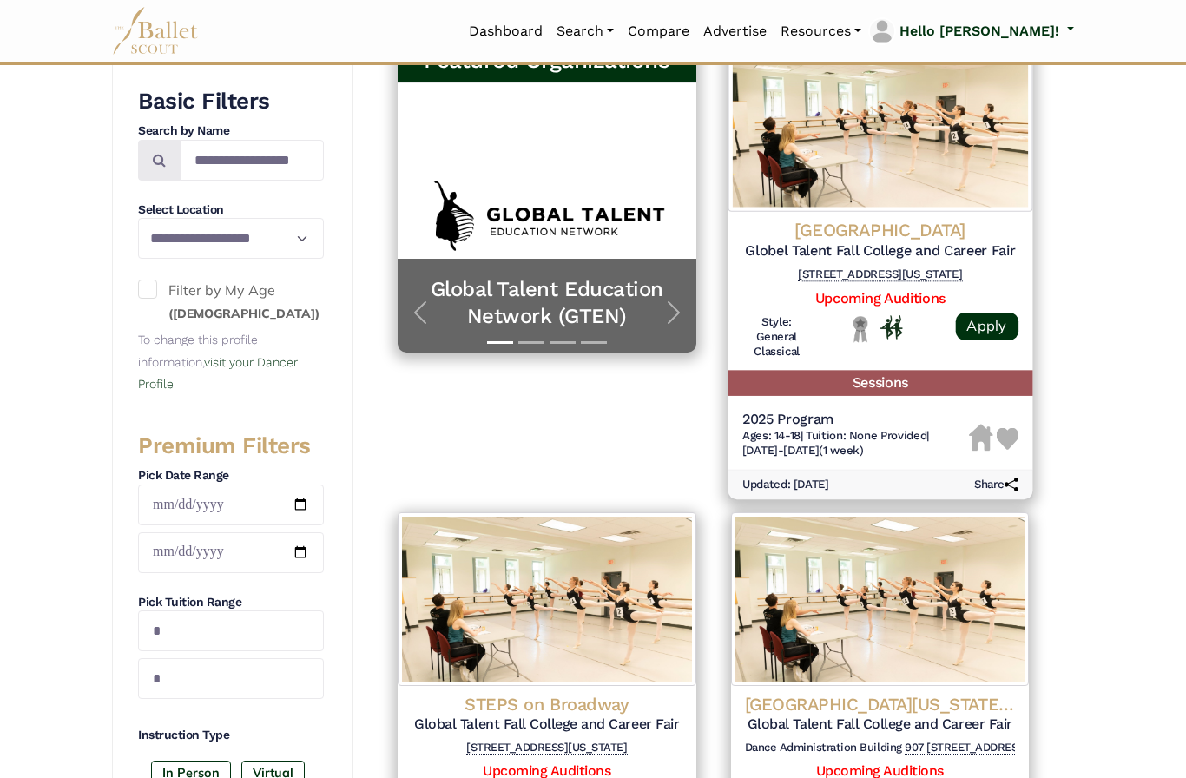
click at [967, 244] on h5 "Globel Talent Fall College and Career Fair" at bounding box center [880, 251] width 276 height 18
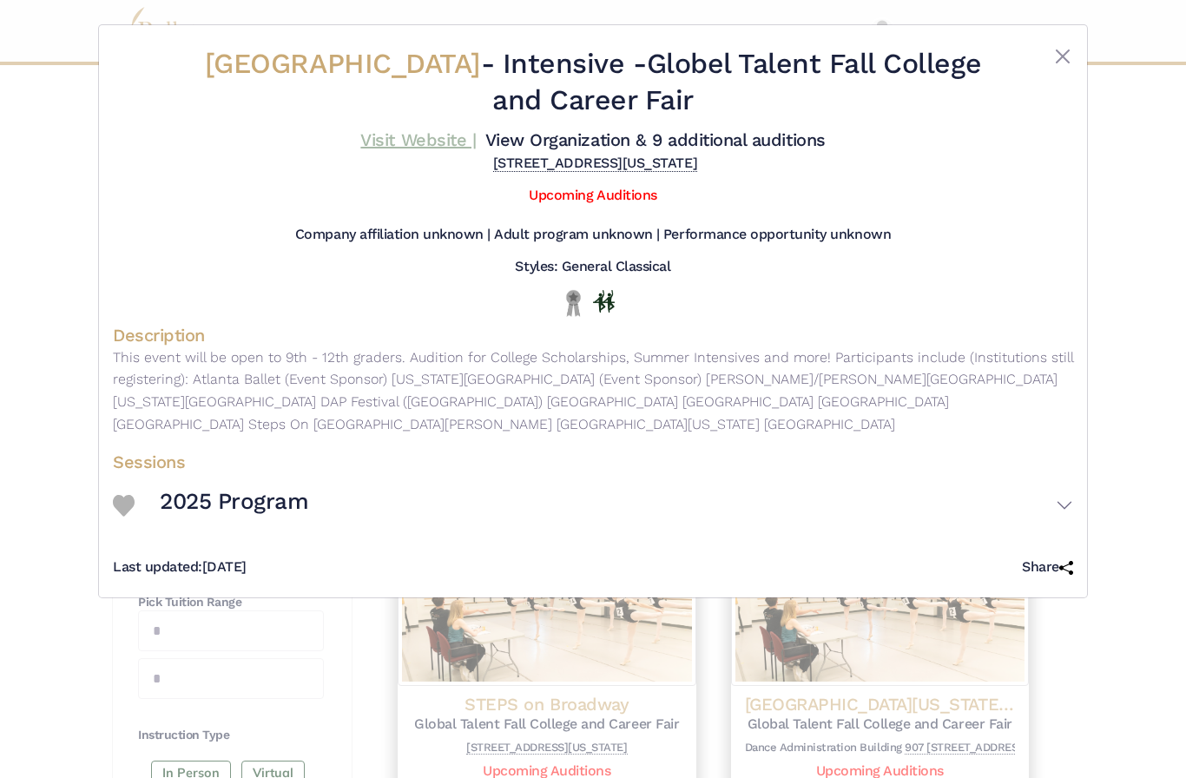
click at [476, 144] on link "Visit Website |" at bounding box center [418, 139] width 116 height 21
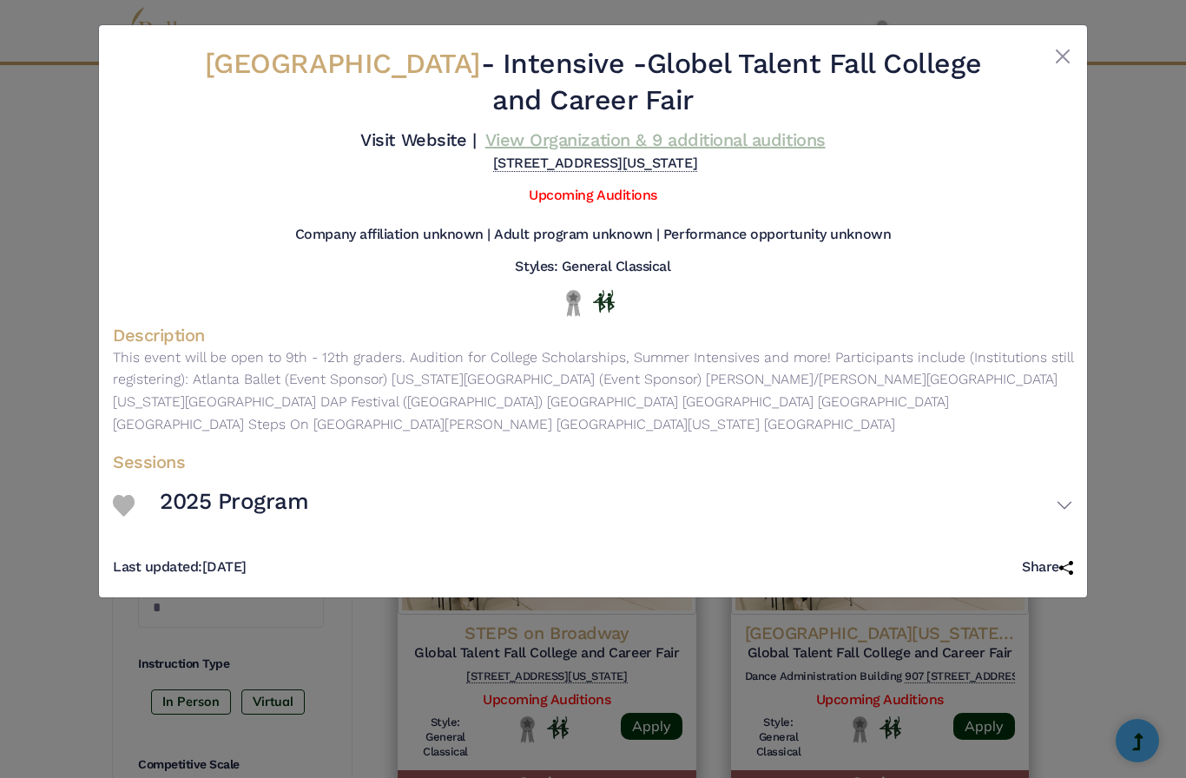
click at [703, 150] on link "View Organization & 9 additional auditions" at bounding box center [655, 139] width 340 height 21
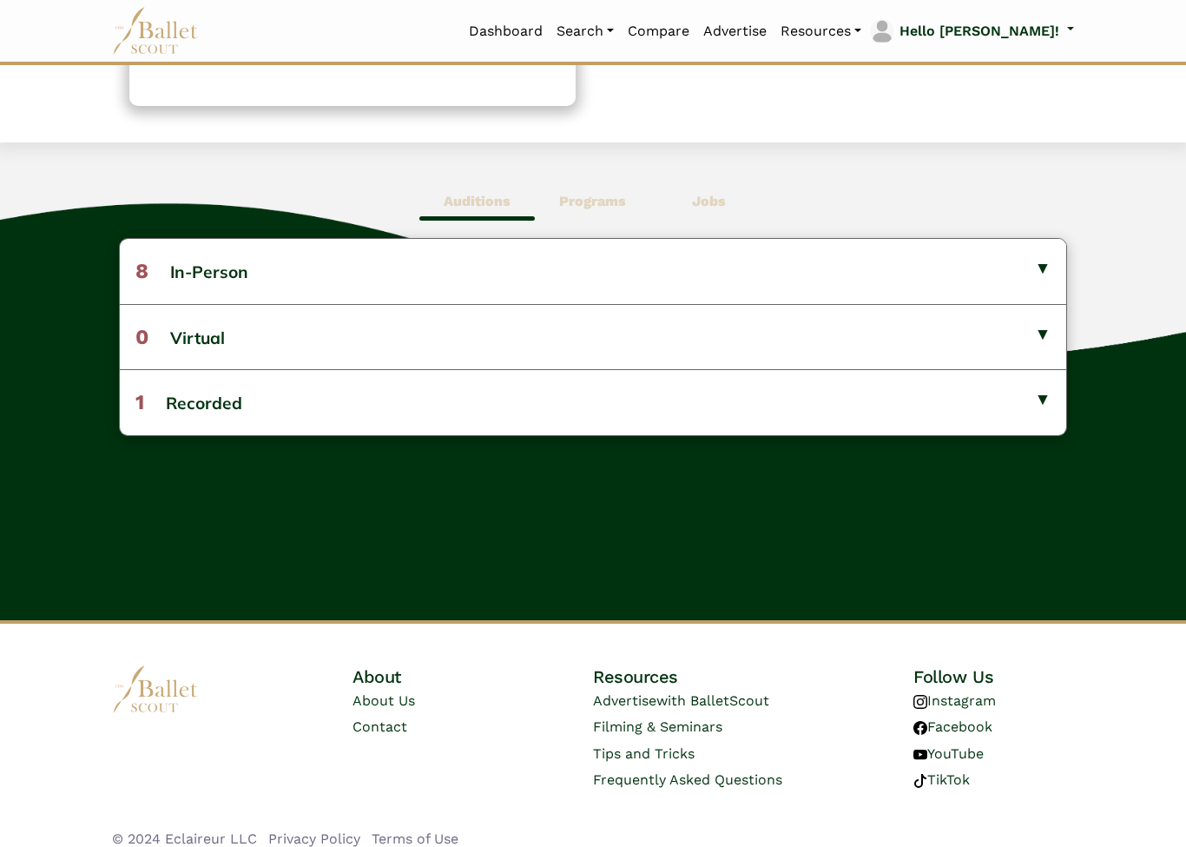
scroll to position [388, 0]
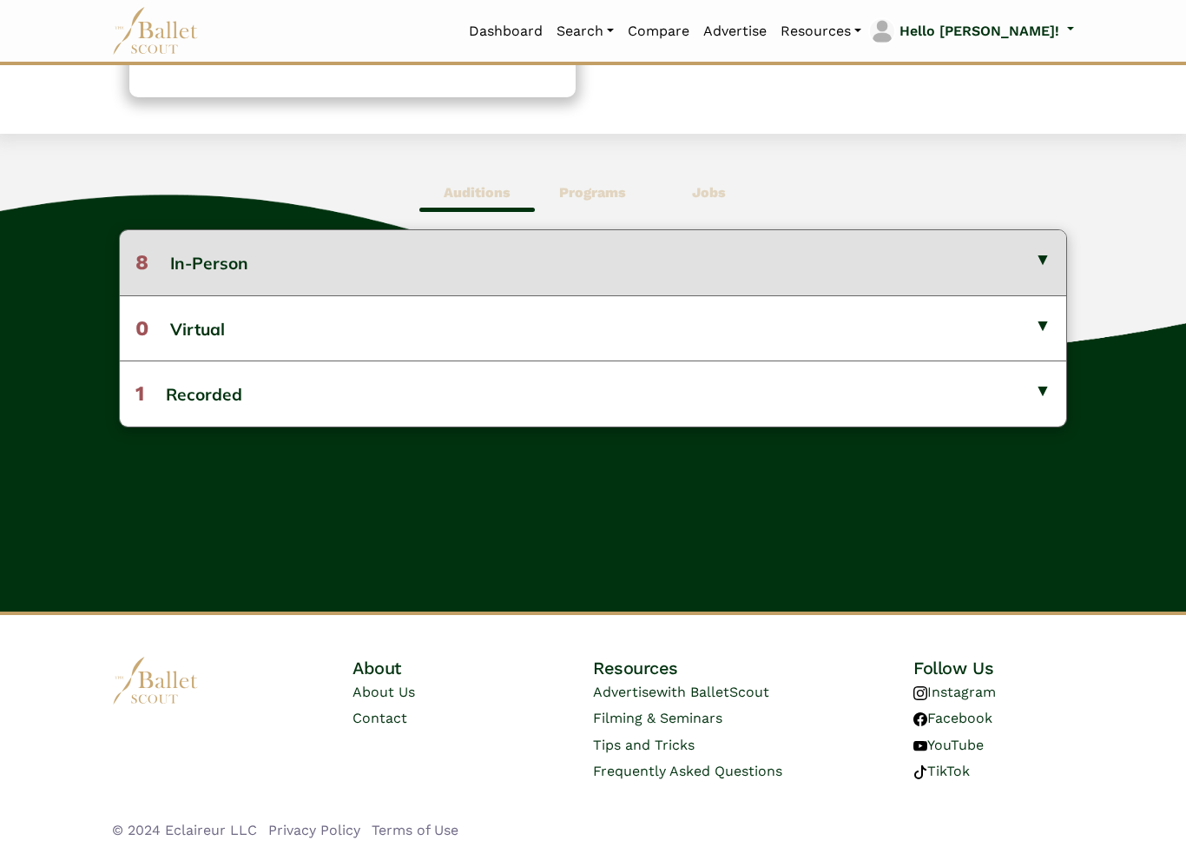
click at [1040, 255] on button "8 In-Person" at bounding box center [593, 262] width 947 height 64
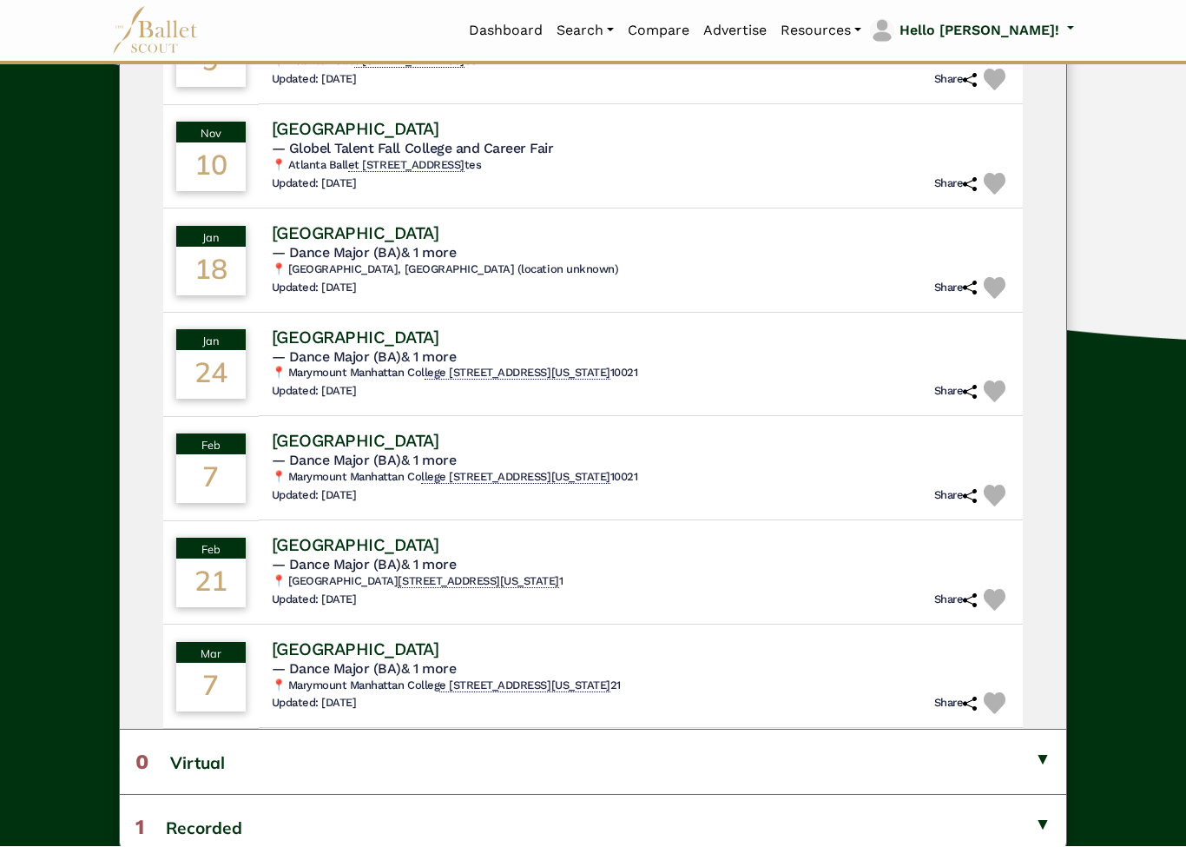
scroll to position [613, 0]
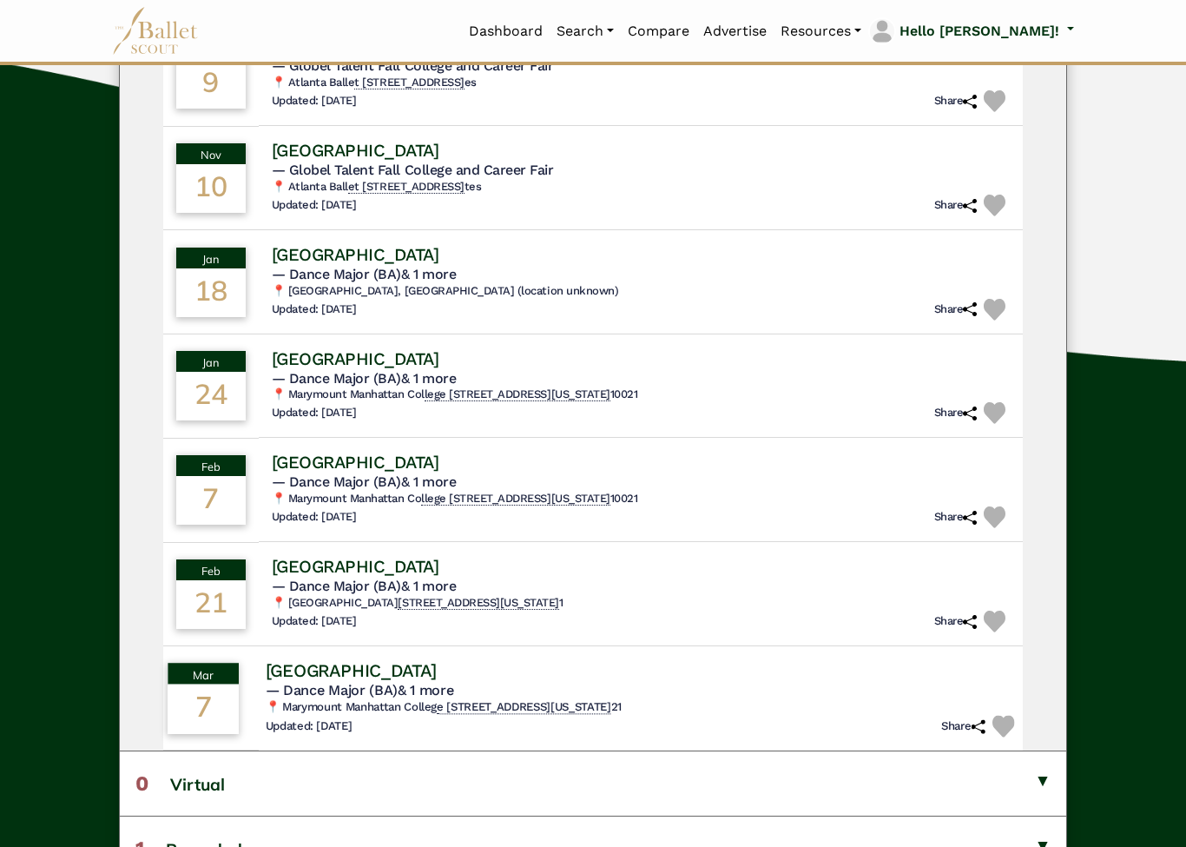
click at [436, 664] on h4 "Marymount Manhattan College" at bounding box center [350, 669] width 171 height 23
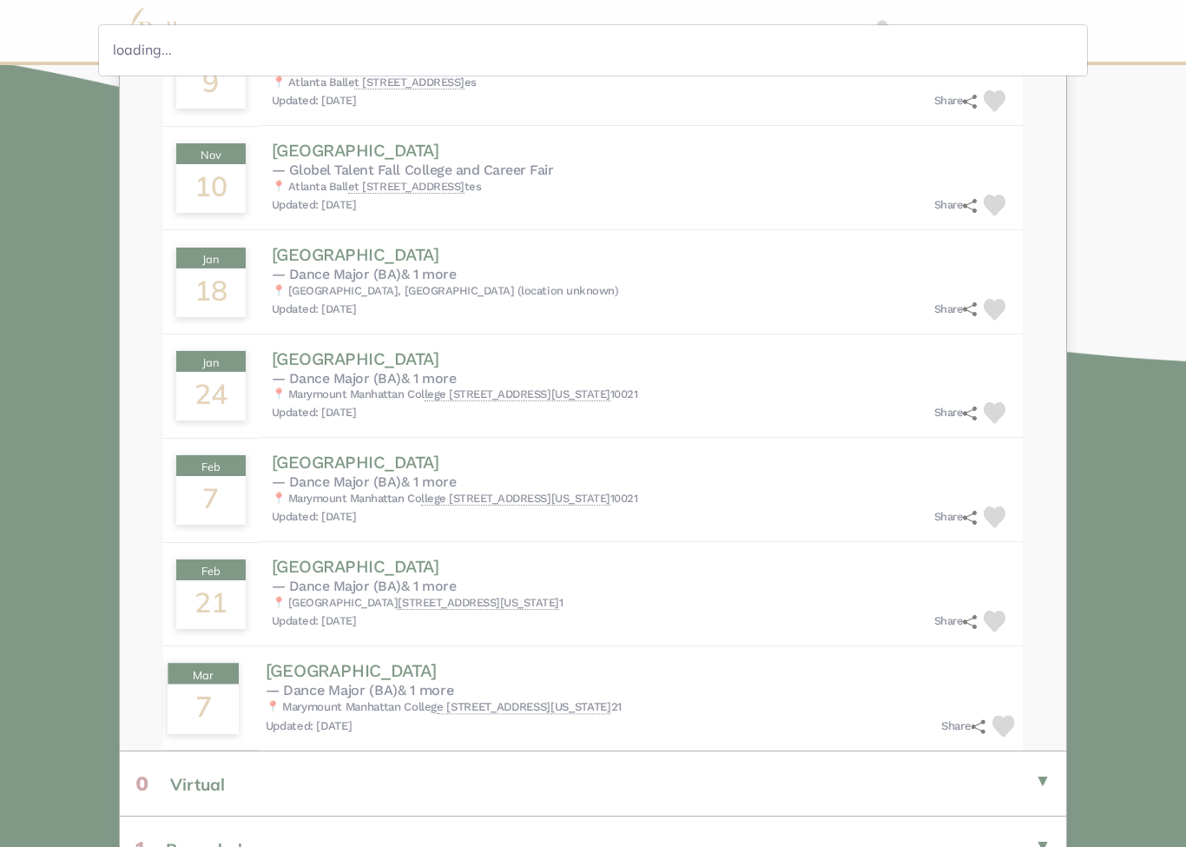
scroll to position [145, 0]
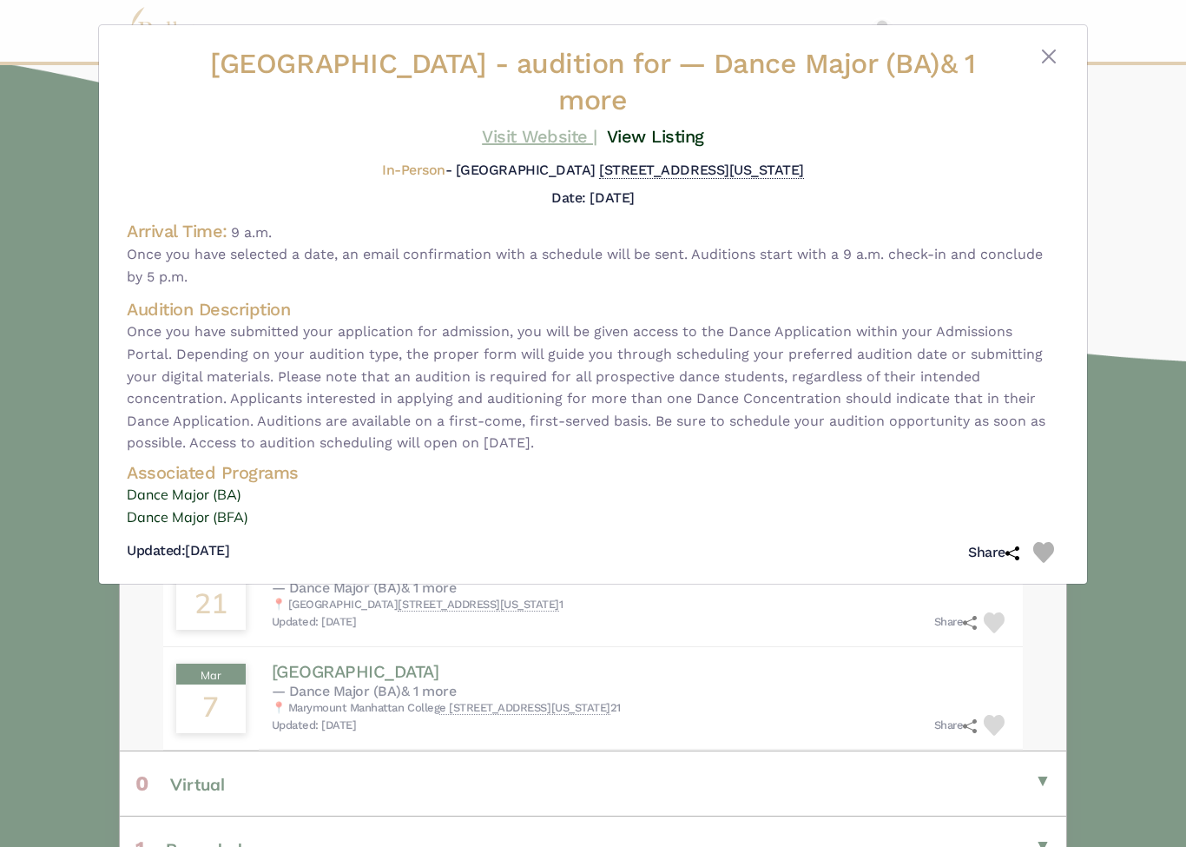
click at [558, 135] on link "Visit Website |" at bounding box center [540, 136] width 116 height 21
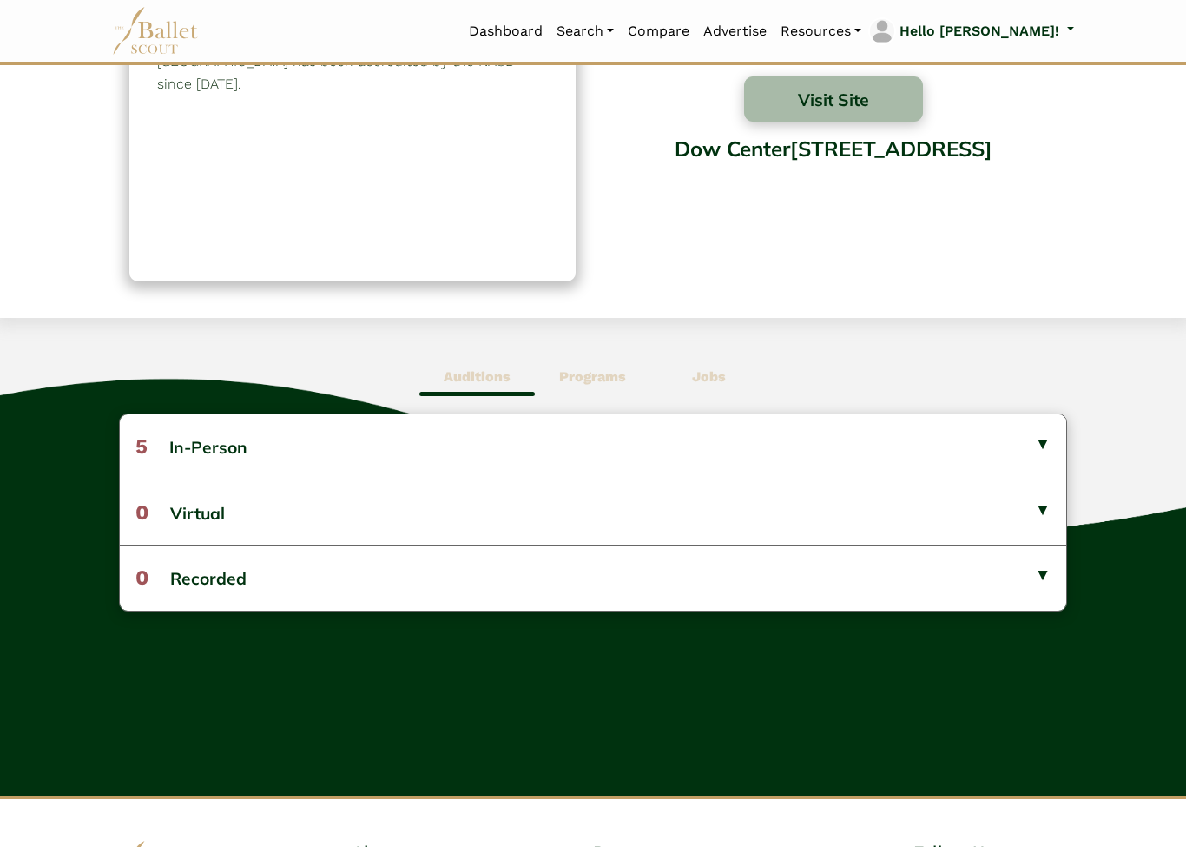
scroll to position [216, 0]
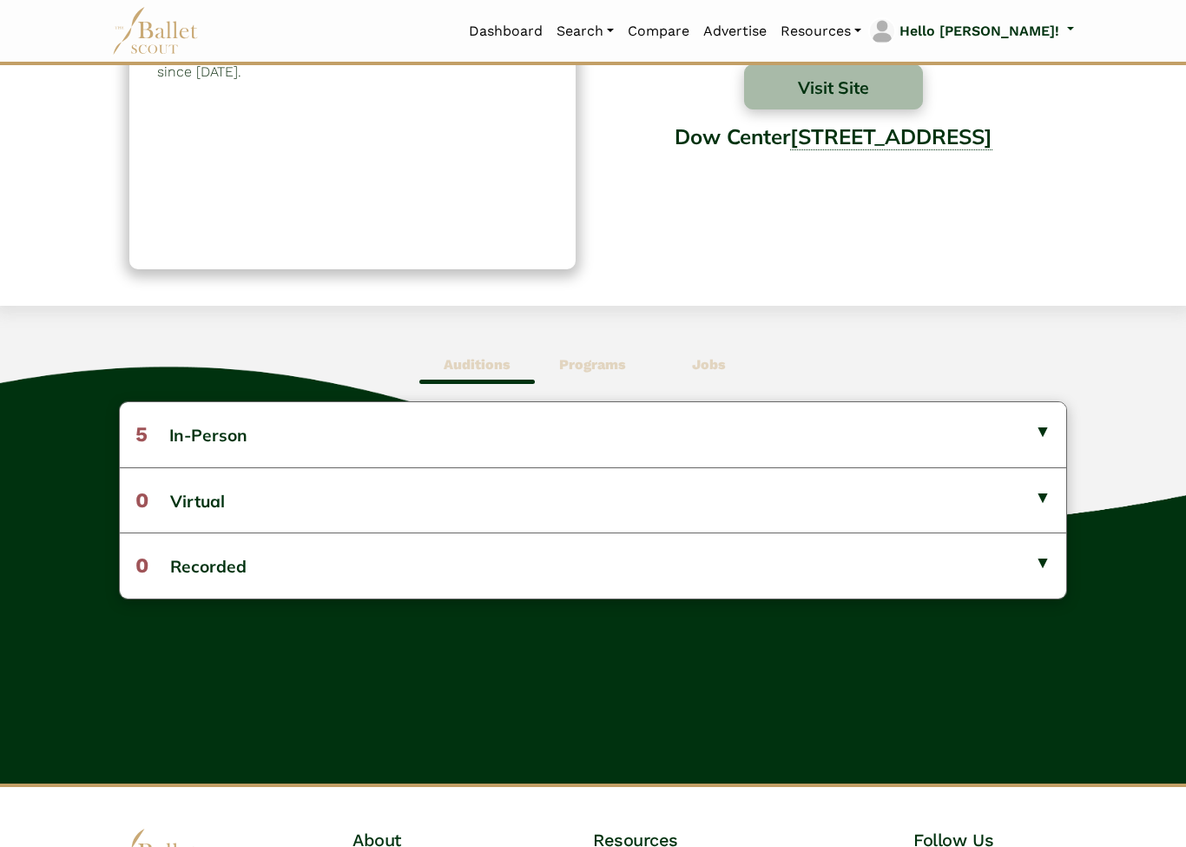
click at [1043, 441] on button "5 In-Person" at bounding box center [593, 434] width 947 height 64
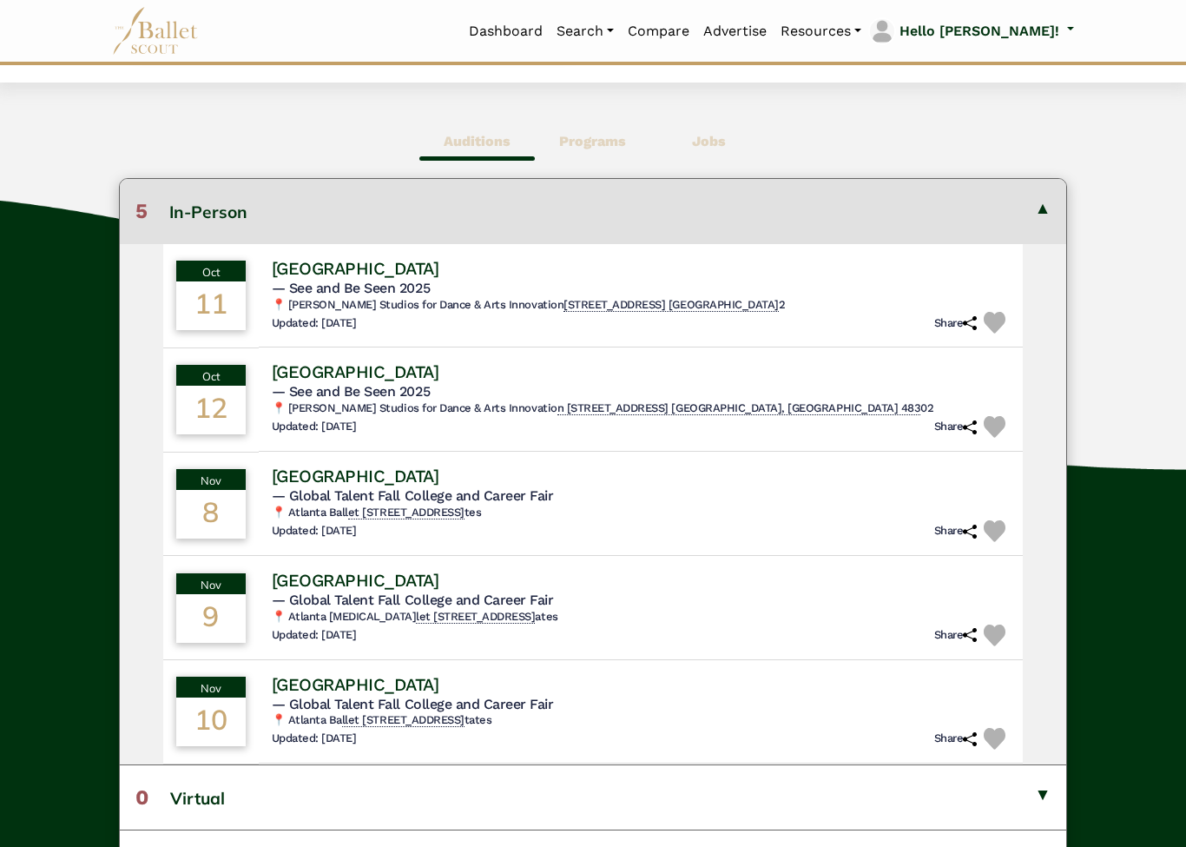
scroll to position [439, 0]
click at [373, 373] on h4 "[GEOGRAPHIC_DATA]" at bounding box center [350, 372] width 171 height 23
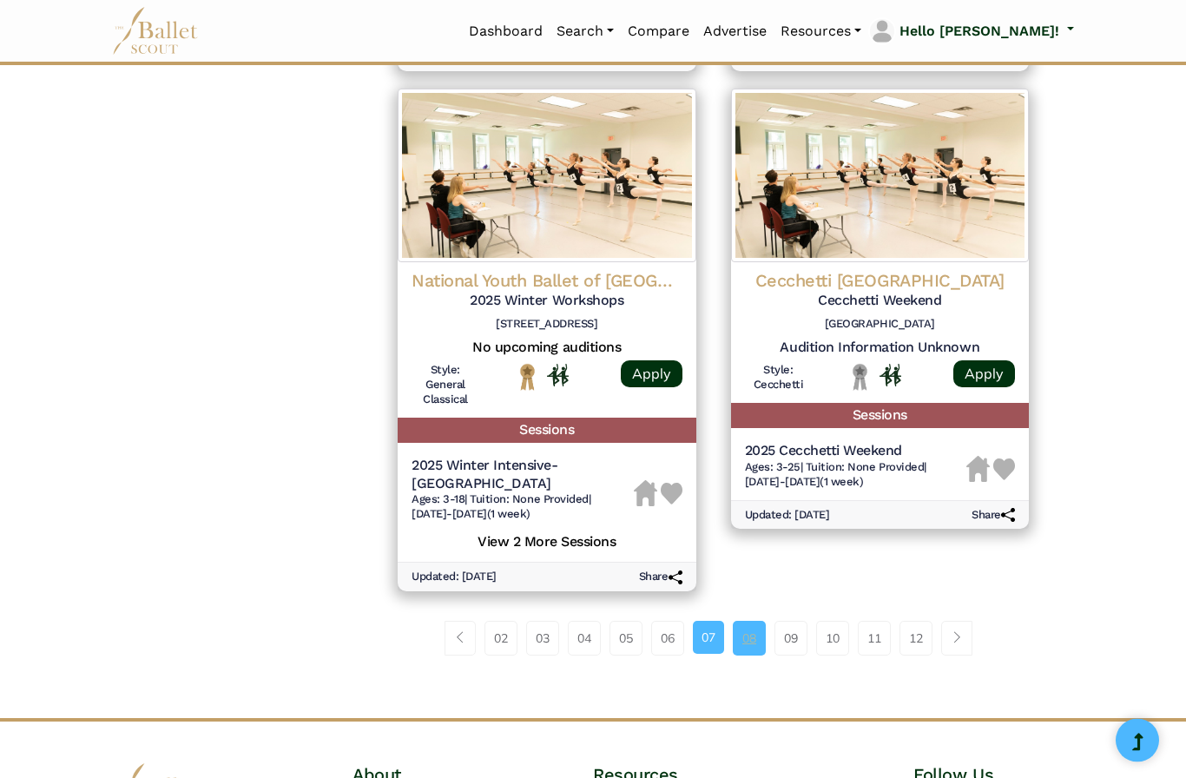
scroll to position [2241, 0]
click at [747, 621] on link "08" at bounding box center [749, 638] width 33 height 35
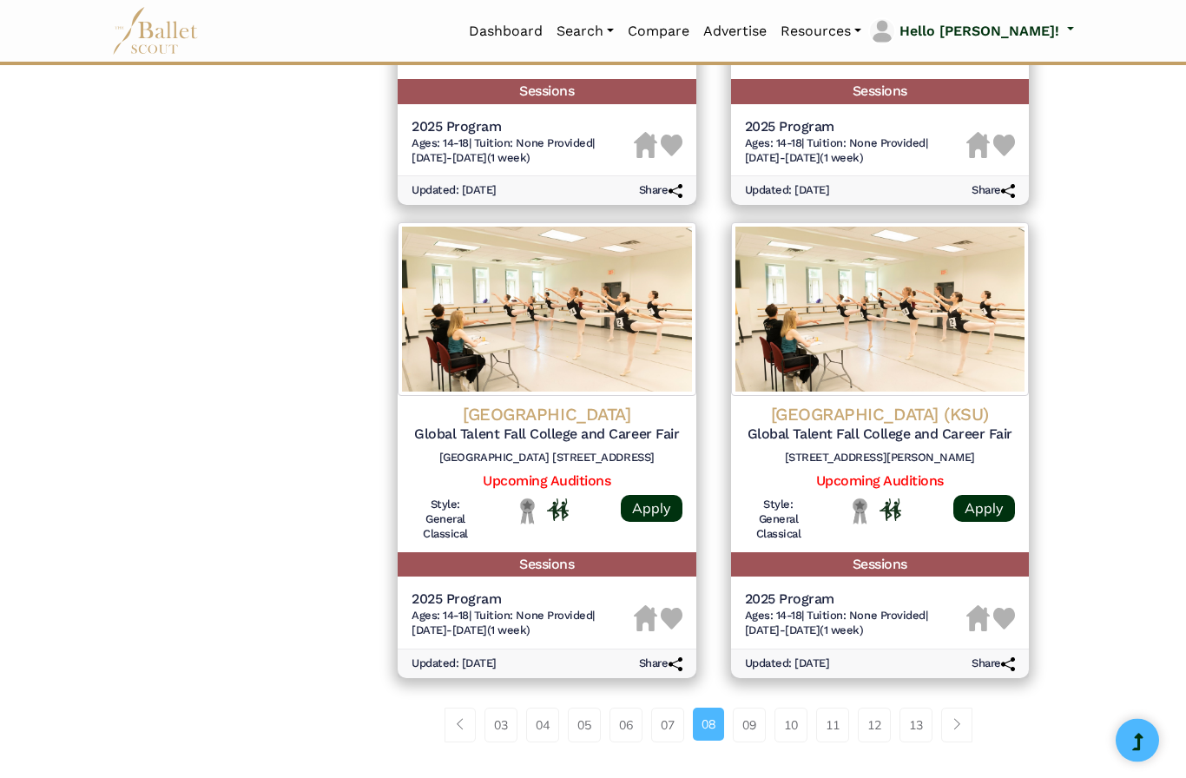
scroll to position [2056, 0]
click at [749, 708] on link "09" at bounding box center [749, 725] width 33 height 35
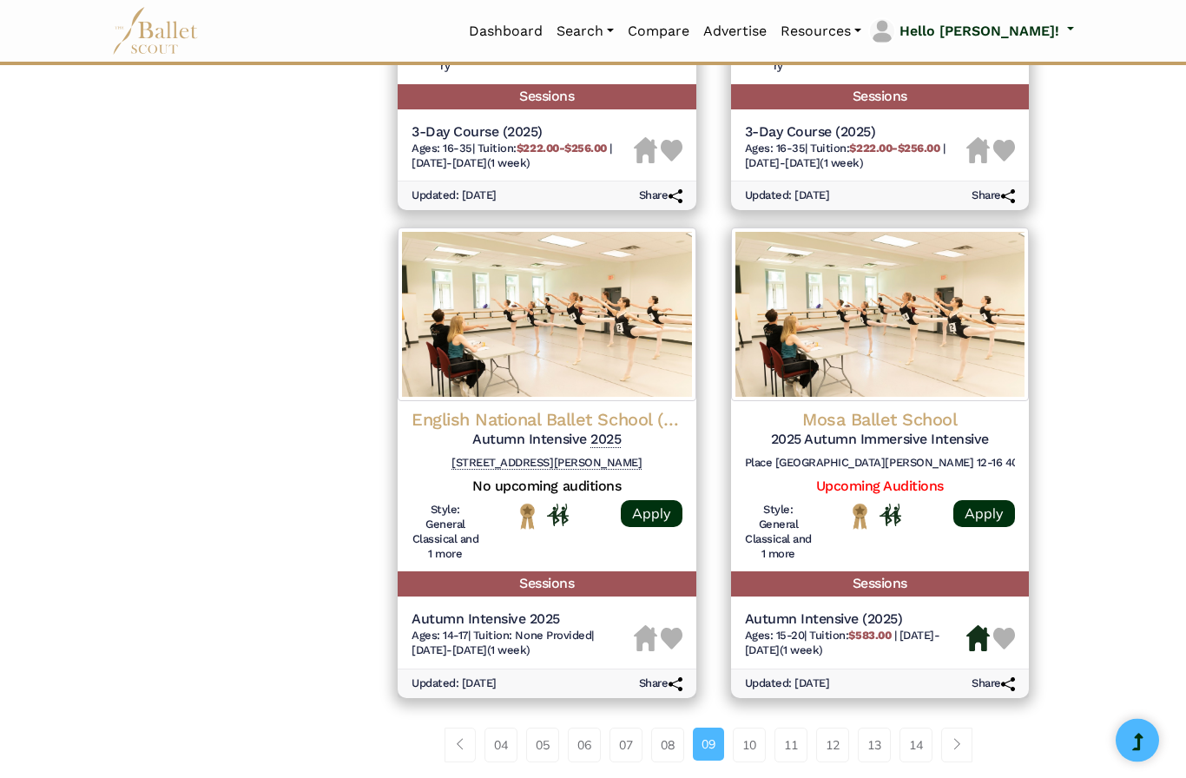
scroll to position [2050, 0]
click at [737, 728] on link "10" at bounding box center [749, 745] width 33 height 35
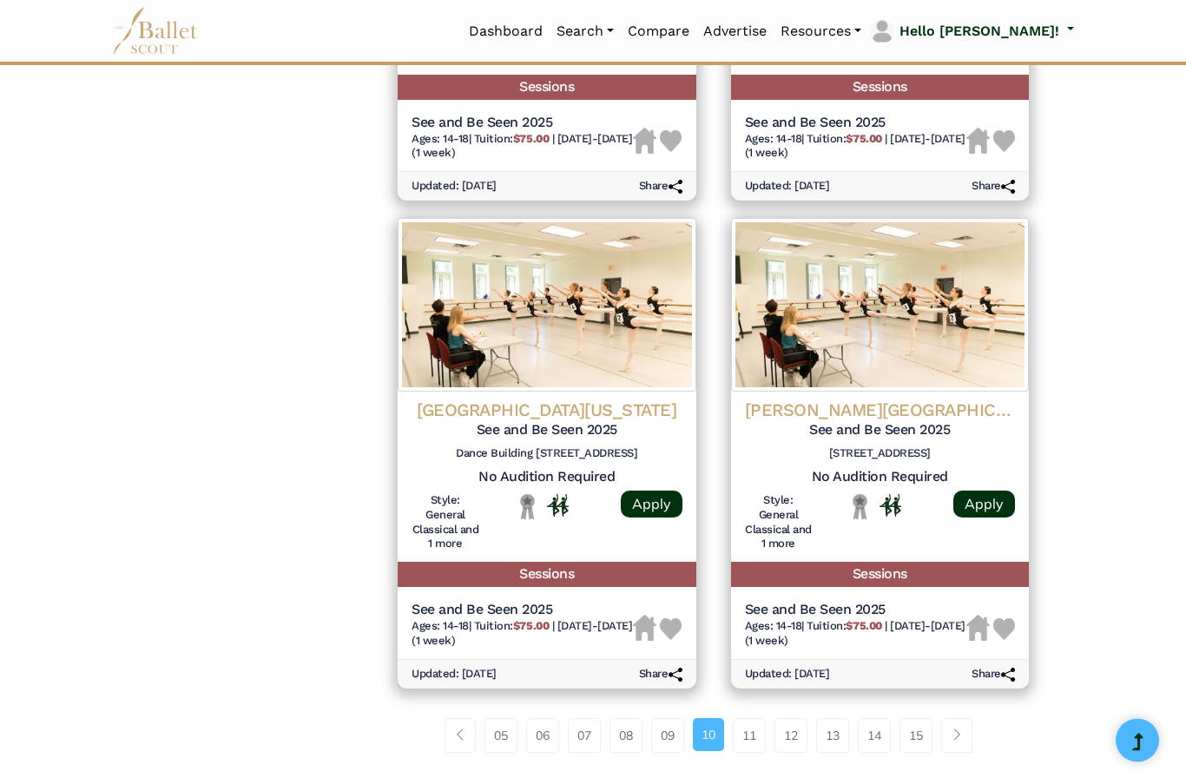
scroll to position [2080, 0]
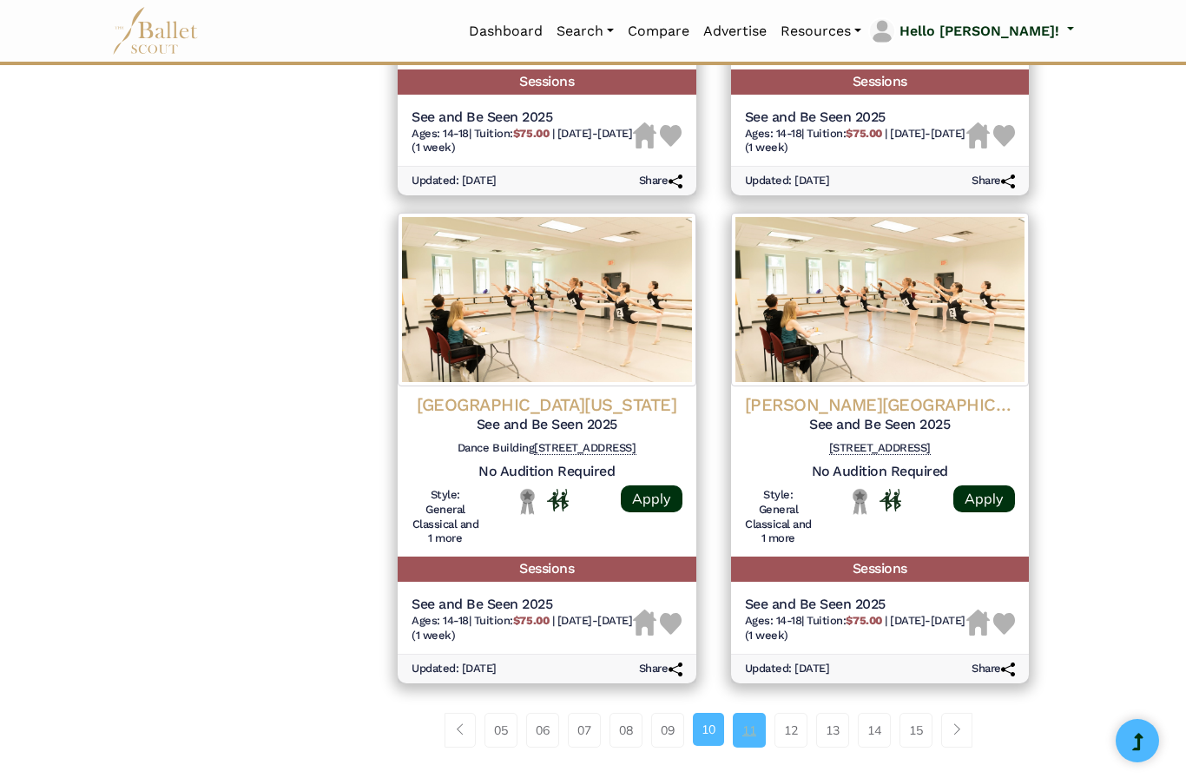
click at [746, 713] on link "11" at bounding box center [749, 730] width 33 height 35
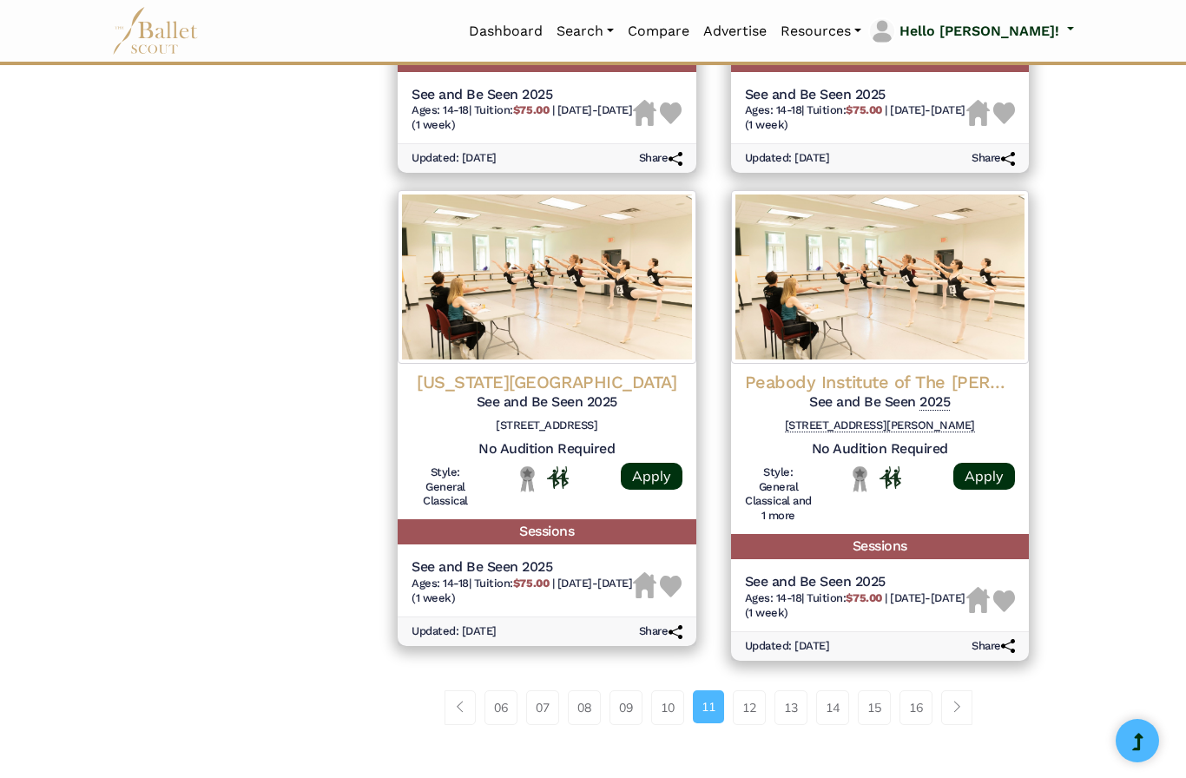
scroll to position [2095, 0]
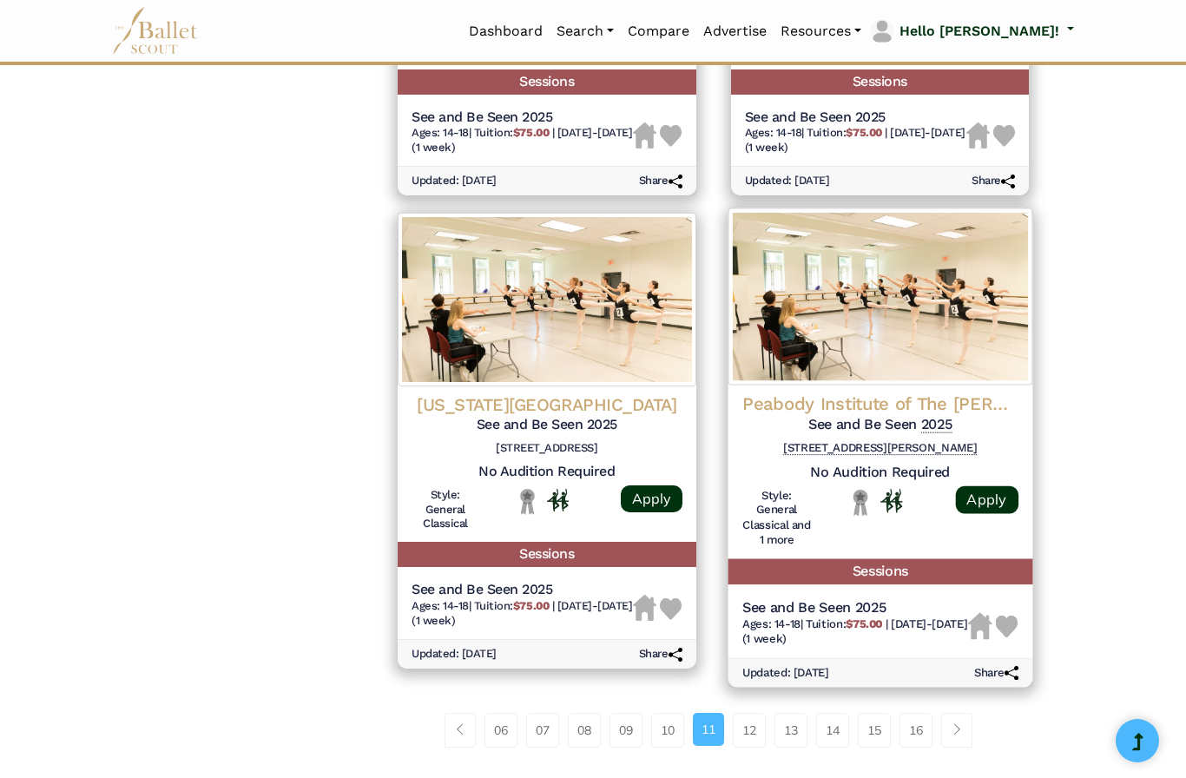
click at [961, 393] on h4 "Peabody Institute of The [PERSON_NAME][GEOGRAPHIC_DATA][PERSON_NAME]" at bounding box center [880, 404] width 276 height 23
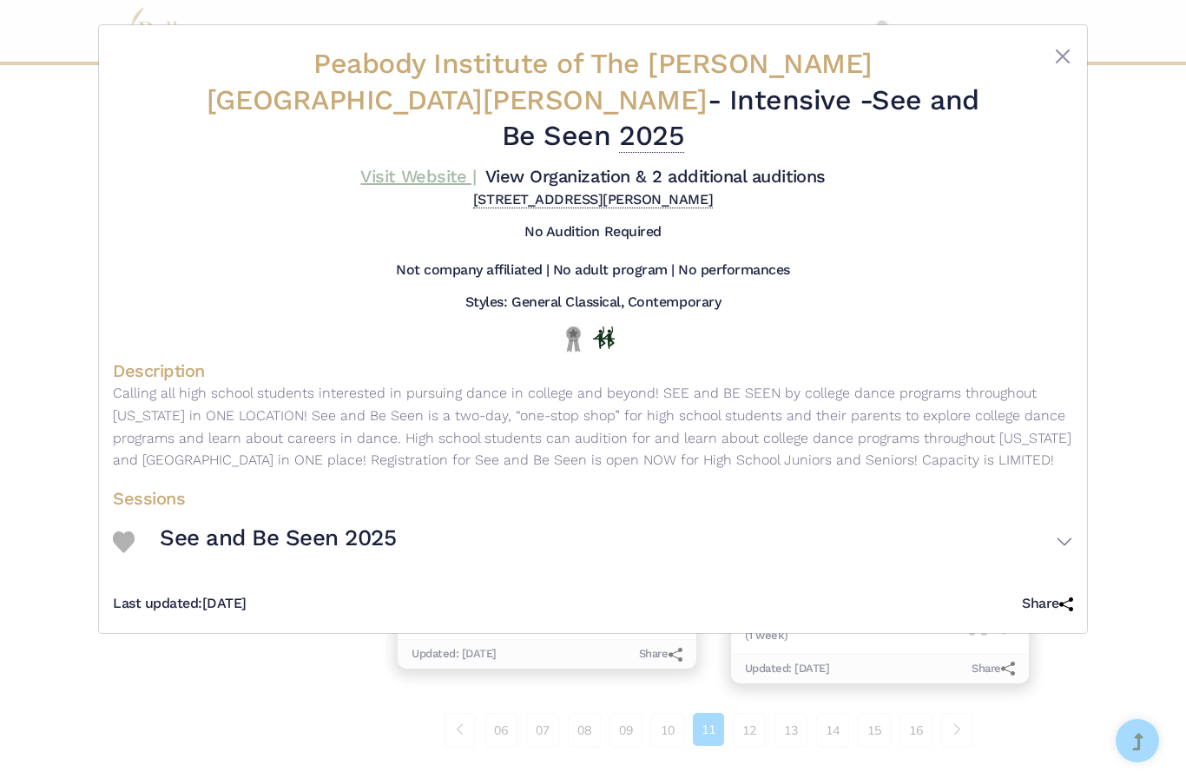
click at [476, 166] on link "Visit Website |" at bounding box center [418, 176] width 116 height 21
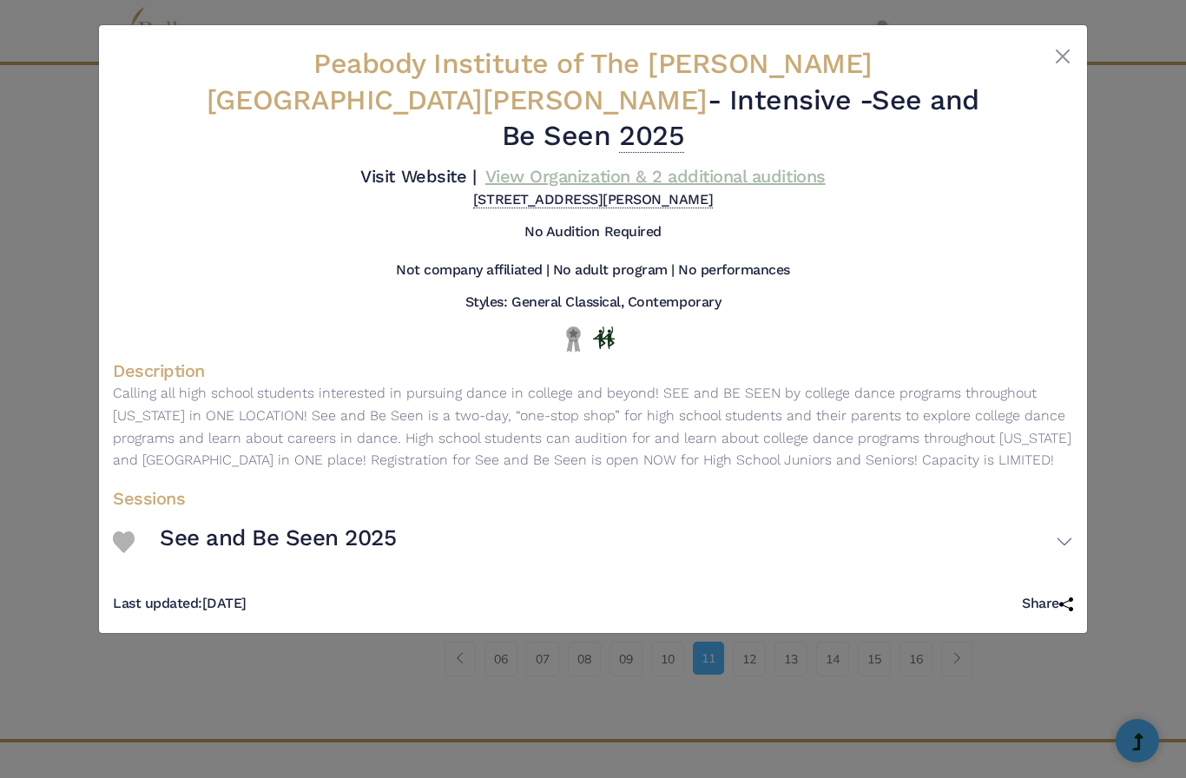
click at [669, 166] on link "View Organization & 2 additional auditions" at bounding box center [655, 176] width 340 height 21
click at [1058, 64] on button "Close" at bounding box center [1063, 56] width 21 height 21
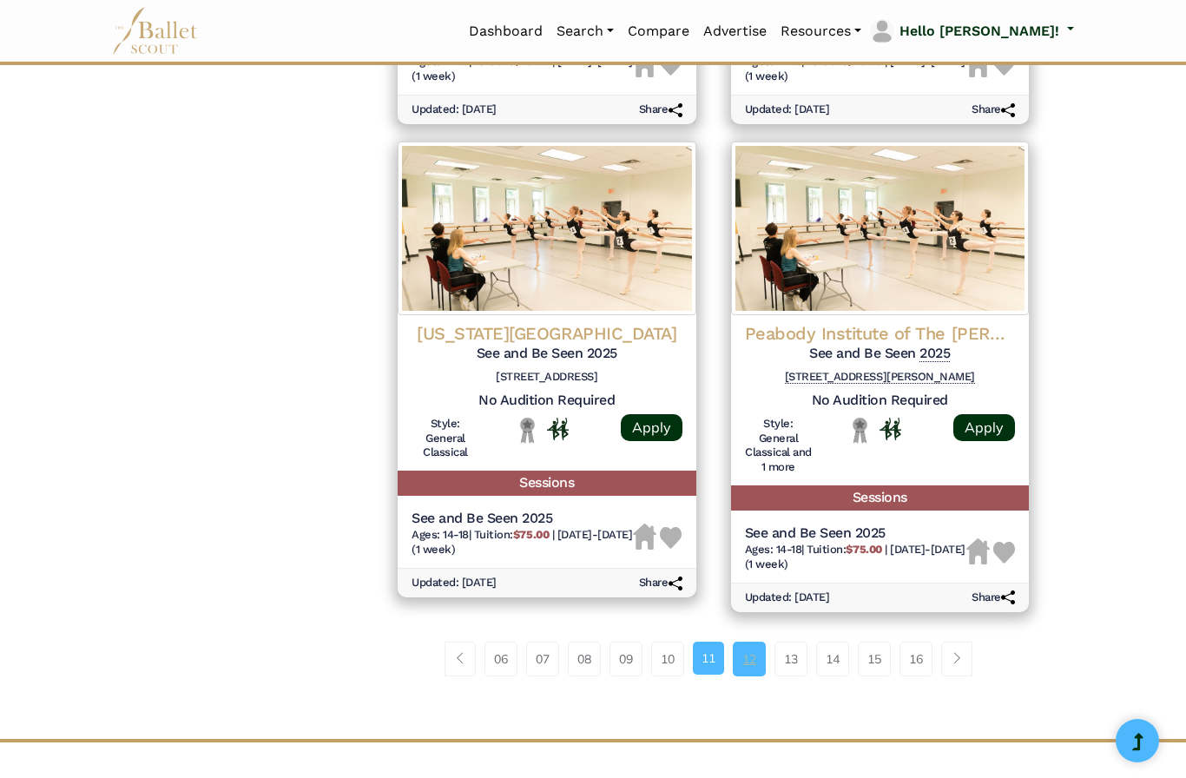
click at [751, 642] on link "12" at bounding box center [749, 659] width 33 height 35
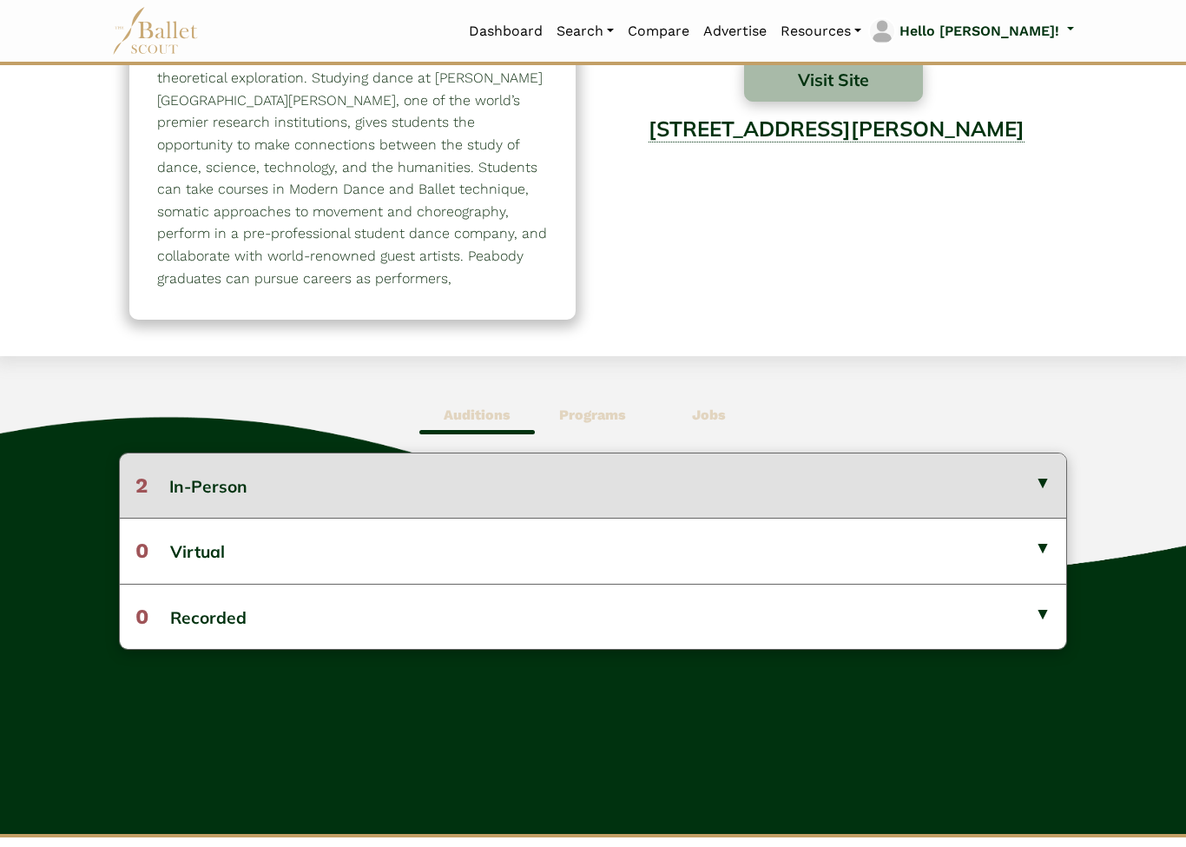
click at [1039, 454] on button "2 In-Person" at bounding box center [593, 486] width 947 height 64
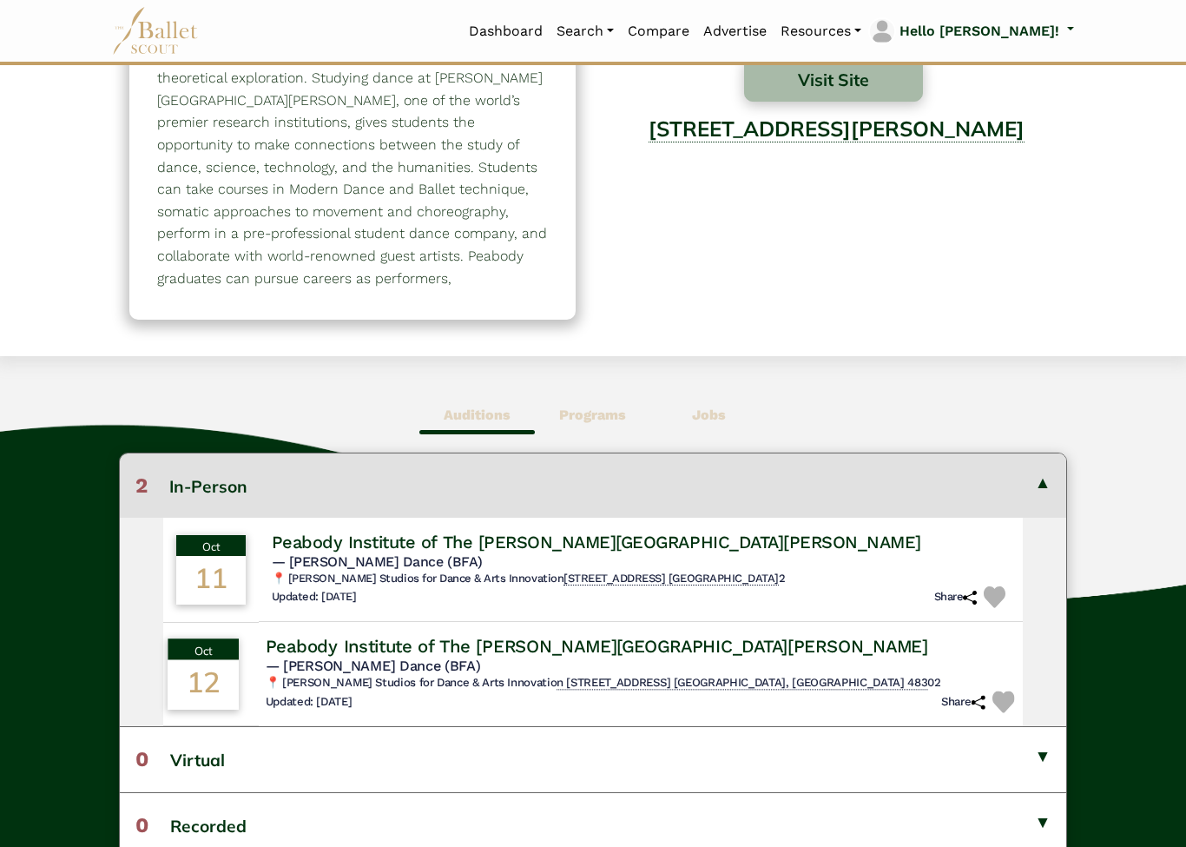
click at [682, 634] on h4 "Peabody Institute of The [PERSON_NAME][GEOGRAPHIC_DATA][PERSON_NAME]" at bounding box center [596, 645] width 663 height 23
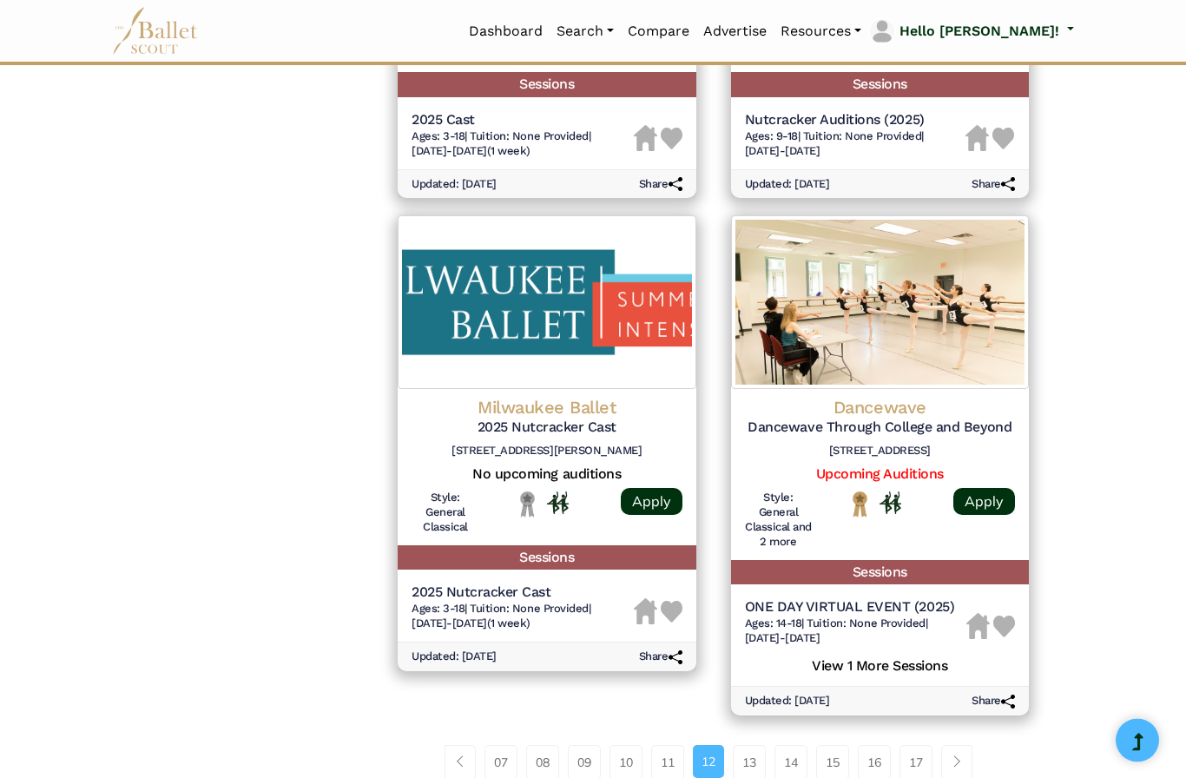
scroll to position [2155, 0]
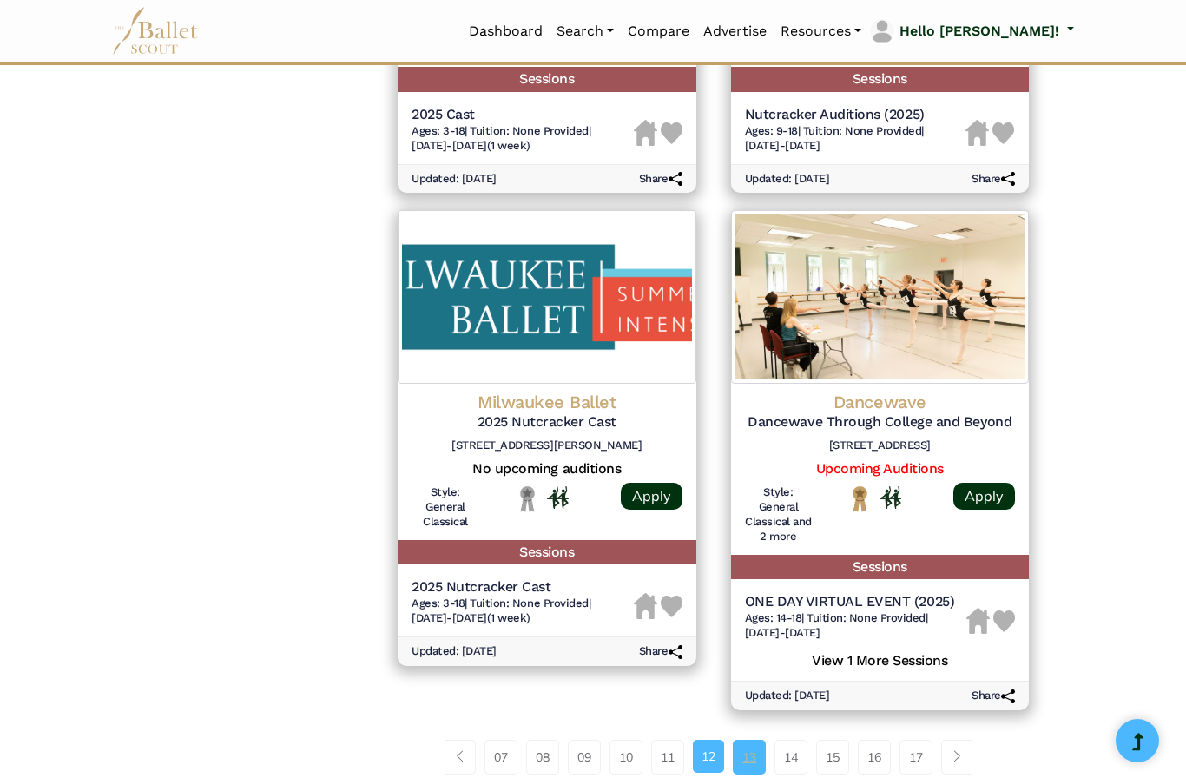
click at [749, 740] on link "13" at bounding box center [749, 757] width 33 height 35
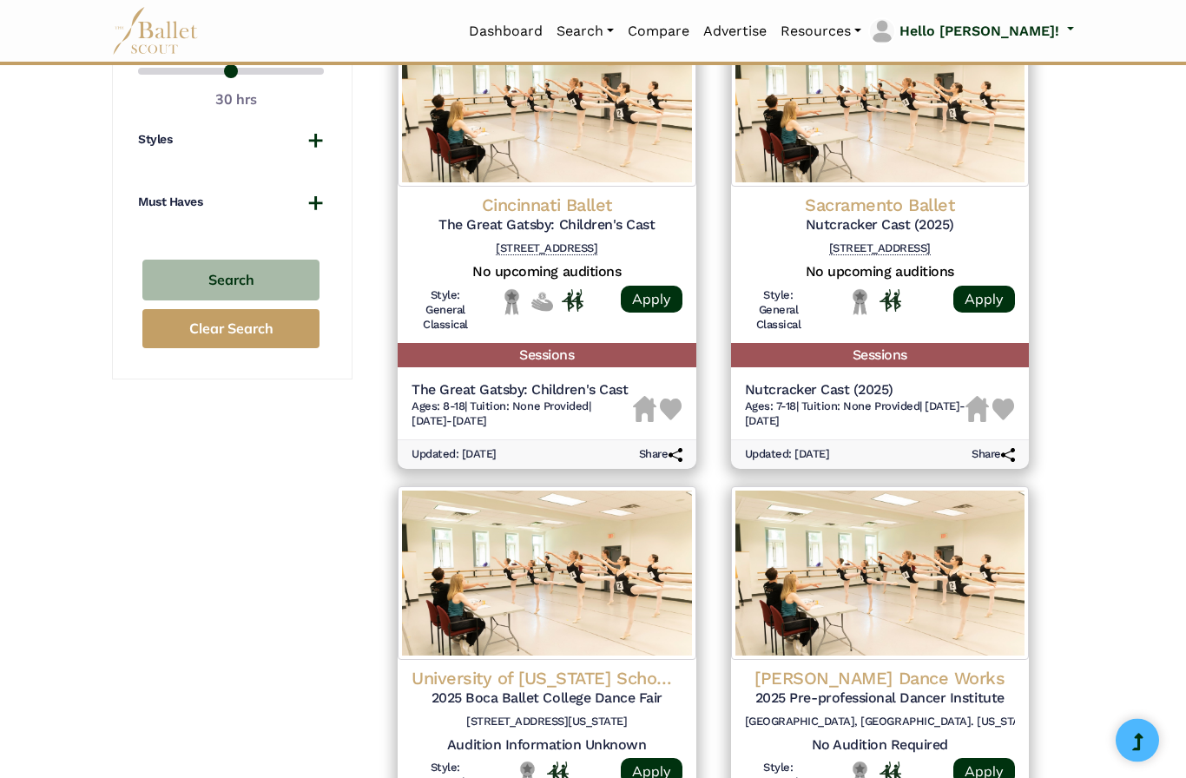
scroll to position [1304, 0]
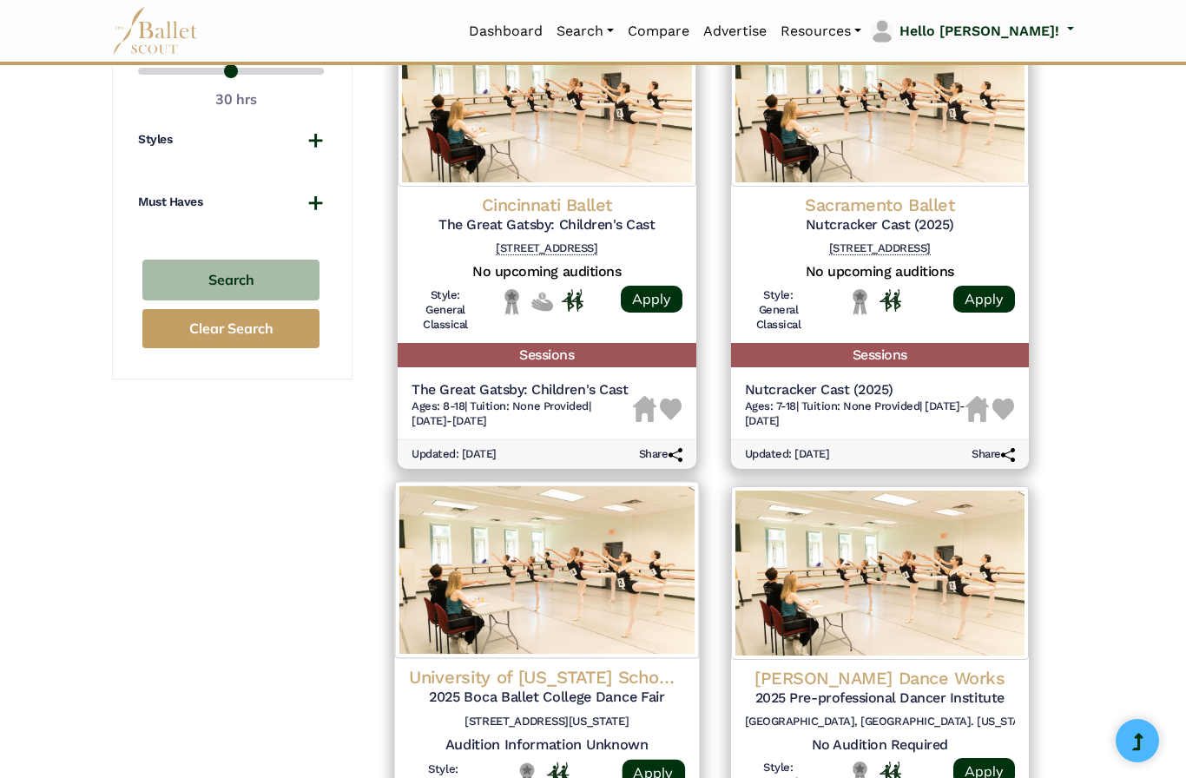
click at [616, 689] on h5 "2025 Boca Ballet College Dance Fair" at bounding box center [547, 698] width 276 height 18
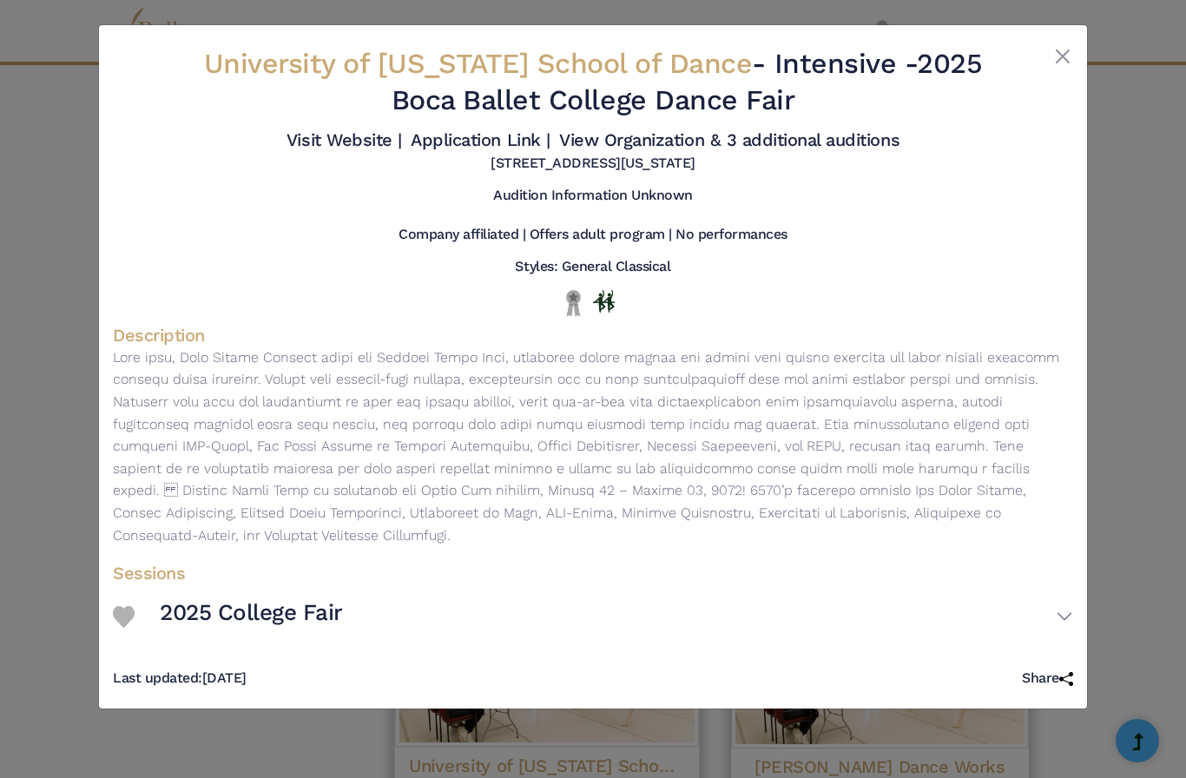
scroll to position [1214, 0]
click at [550, 141] on link "Application Link |" at bounding box center [480, 139] width 139 height 21
click at [402, 142] on link "Visit Website |" at bounding box center [345, 139] width 116 height 21
click at [1058, 55] on button "Close" at bounding box center [1063, 56] width 21 height 21
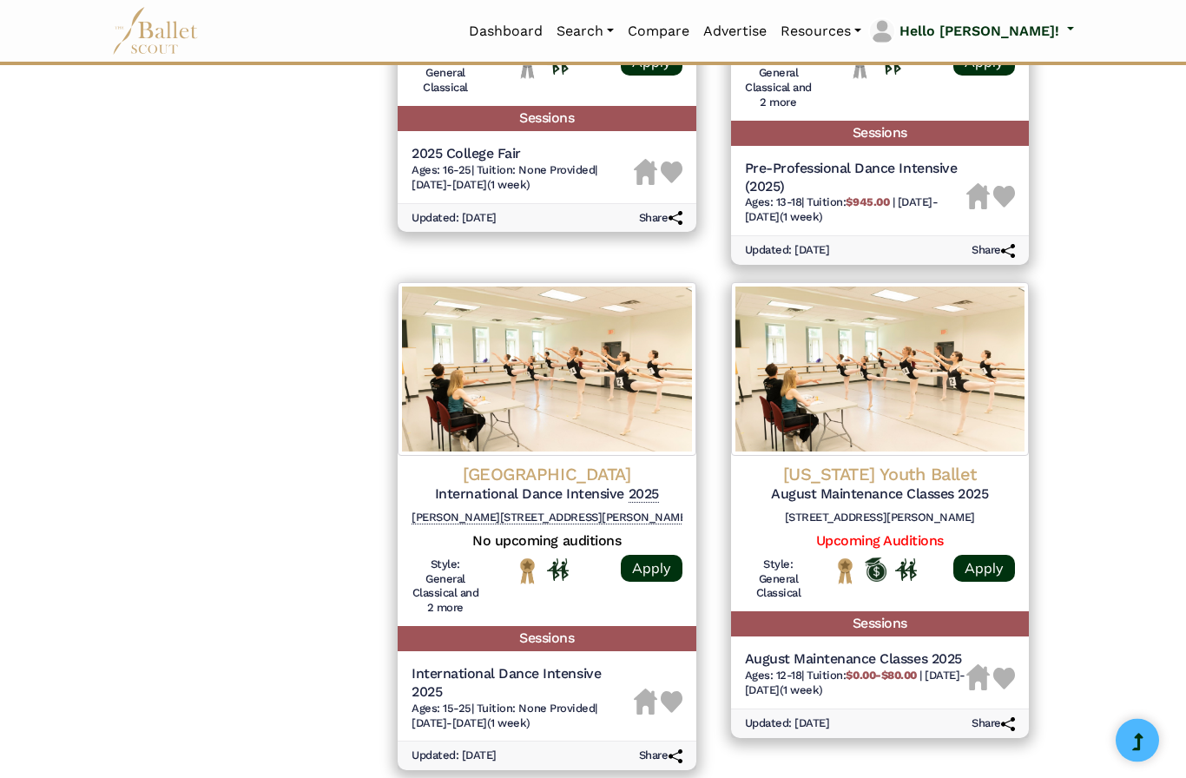
scroll to position [2014, 0]
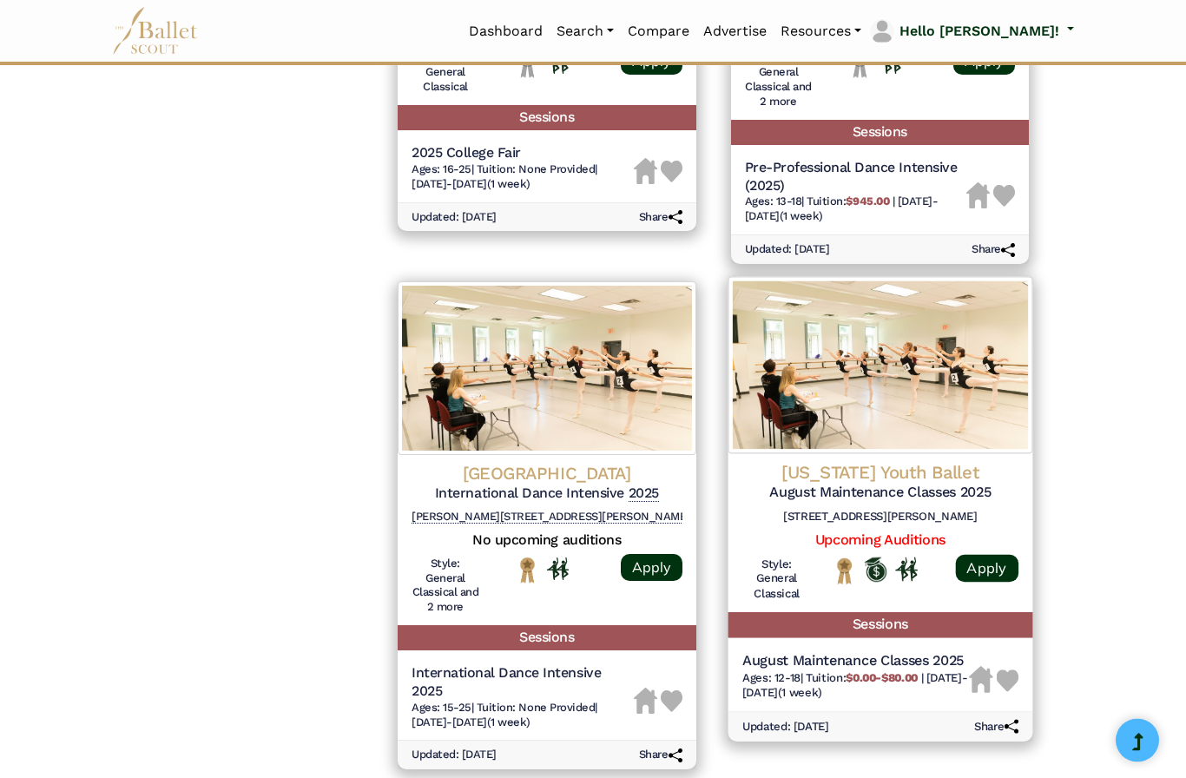
click at [944, 462] on h4 "Maryland Youth Ballet" at bounding box center [880, 473] width 276 height 23
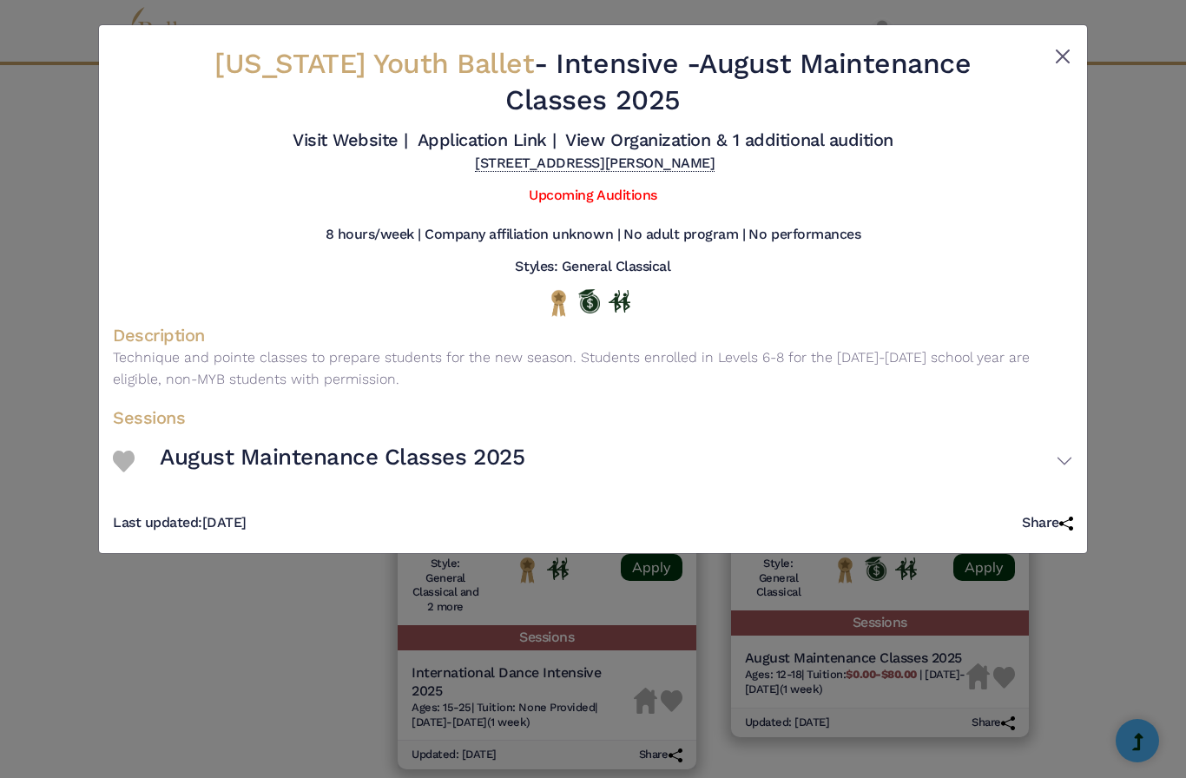
click at [1071, 50] on button "Close" at bounding box center [1063, 56] width 21 height 21
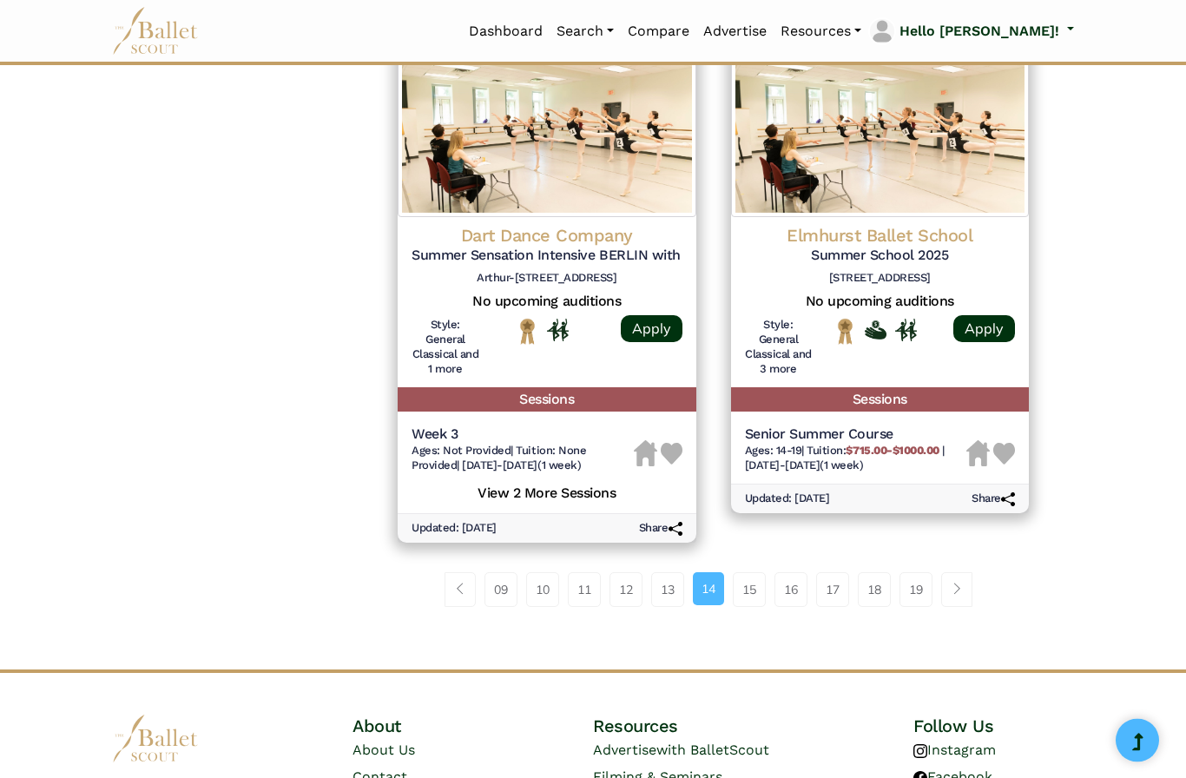
scroll to position [2319, 0]
click at [756, 572] on link "15" at bounding box center [749, 589] width 33 height 35
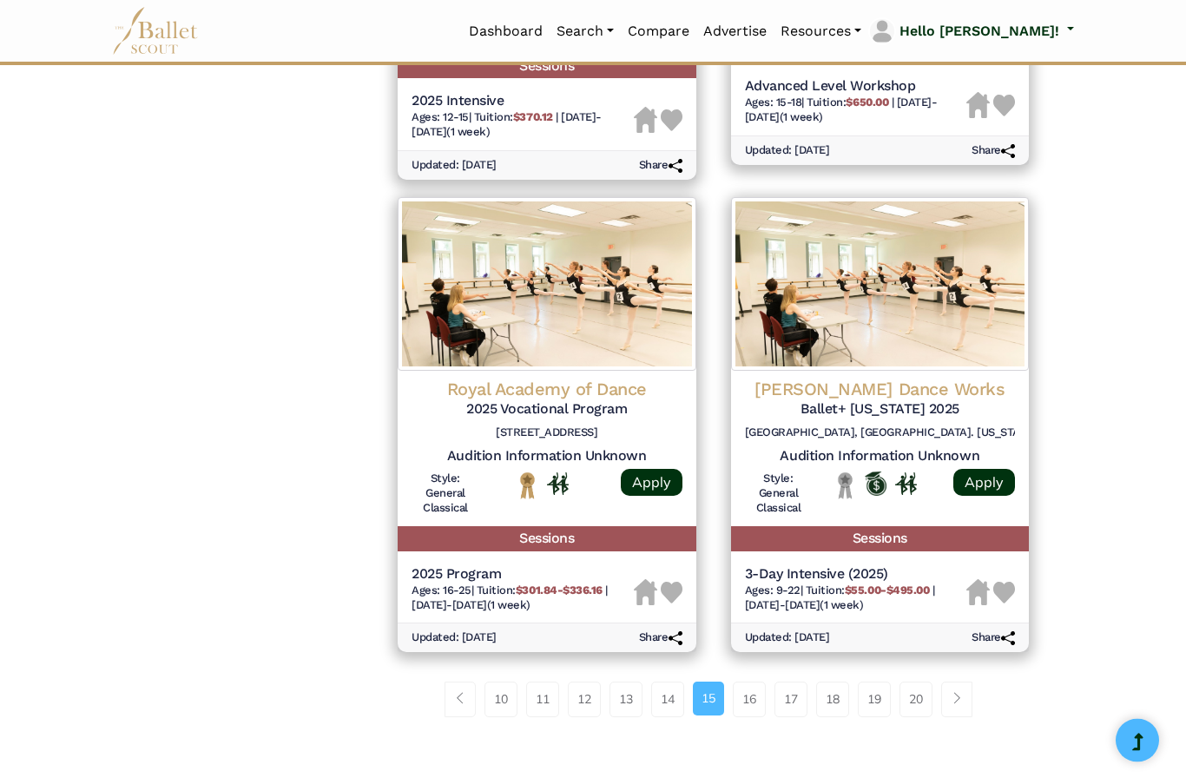
scroll to position [2133, 0]
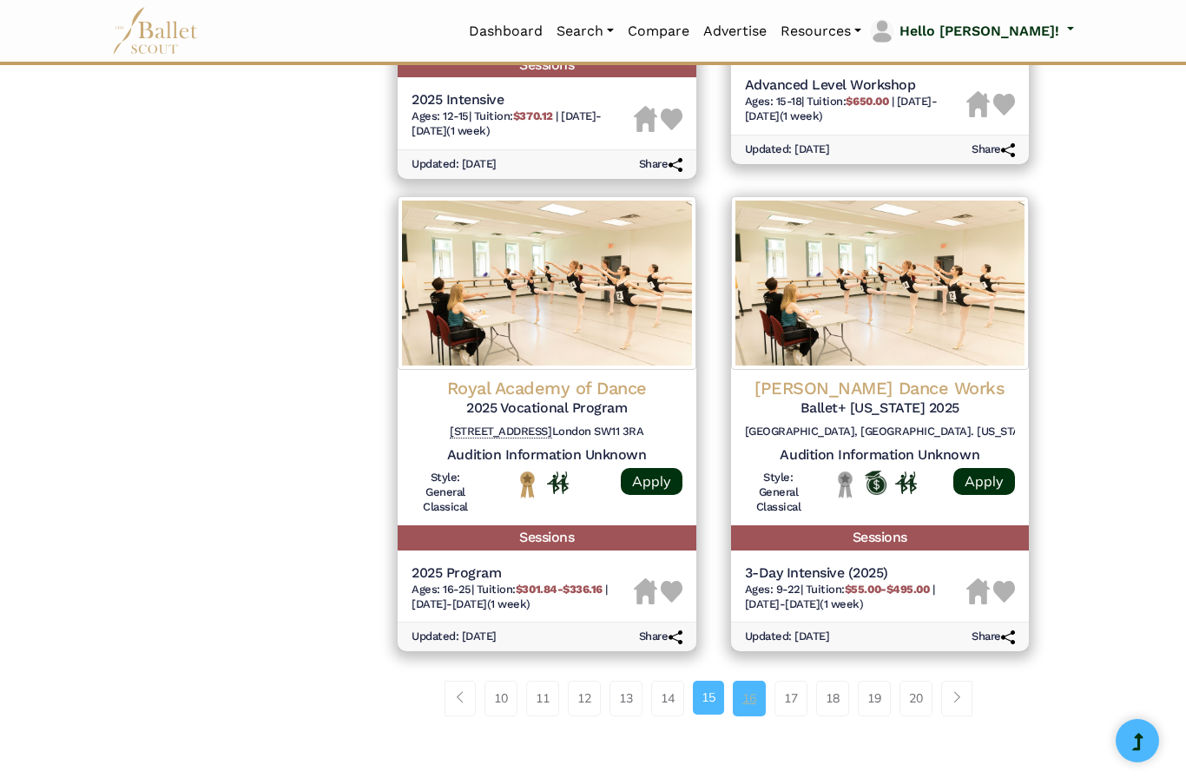
click at [756, 681] on link "16" at bounding box center [749, 698] width 33 height 35
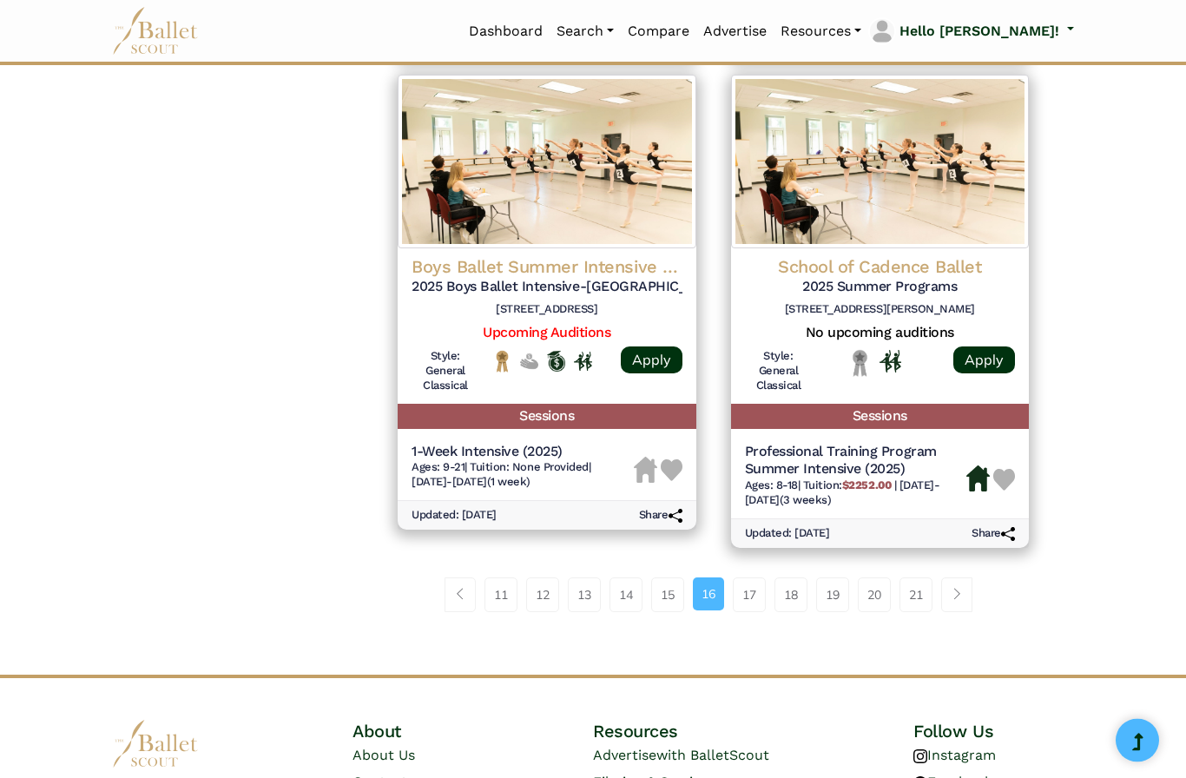
scroll to position [2295, 0]
click at [749, 578] on link "17" at bounding box center [749, 595] width 33 height 35
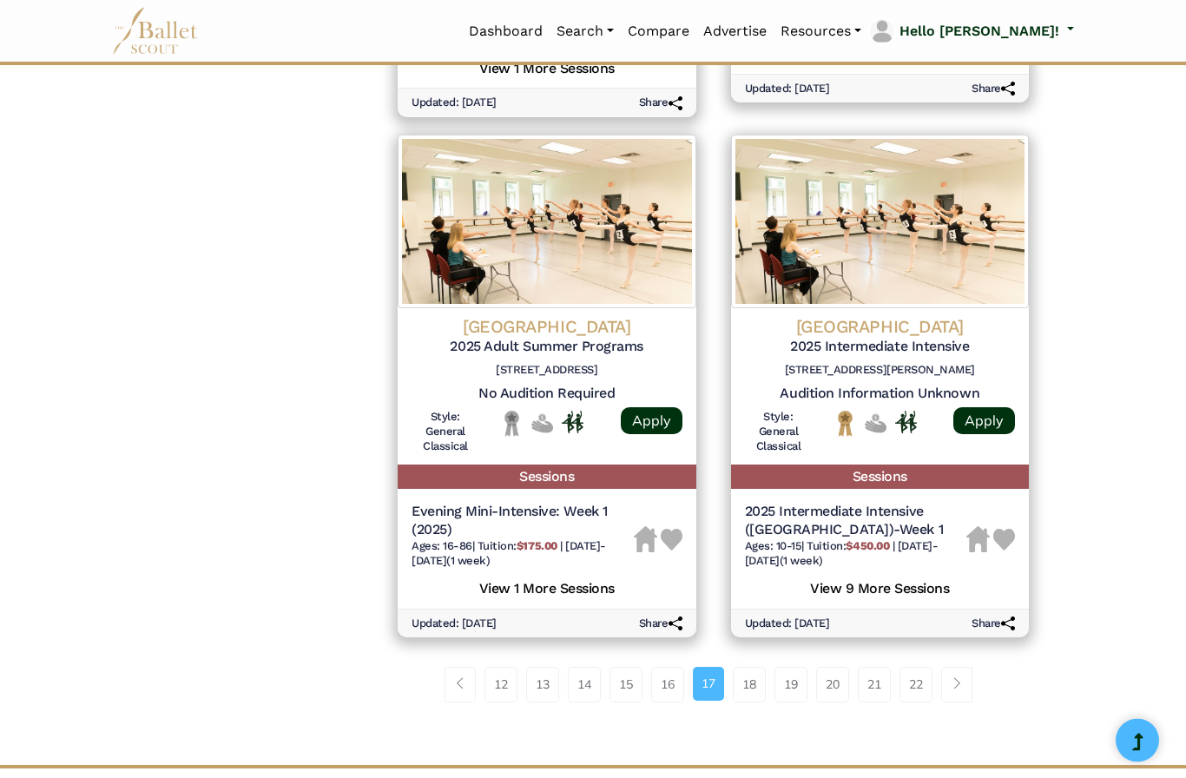
scroll to position [2268, 0]
click at [749, 667] on link "18" at bounding box center [749, 684] width 33 height 35
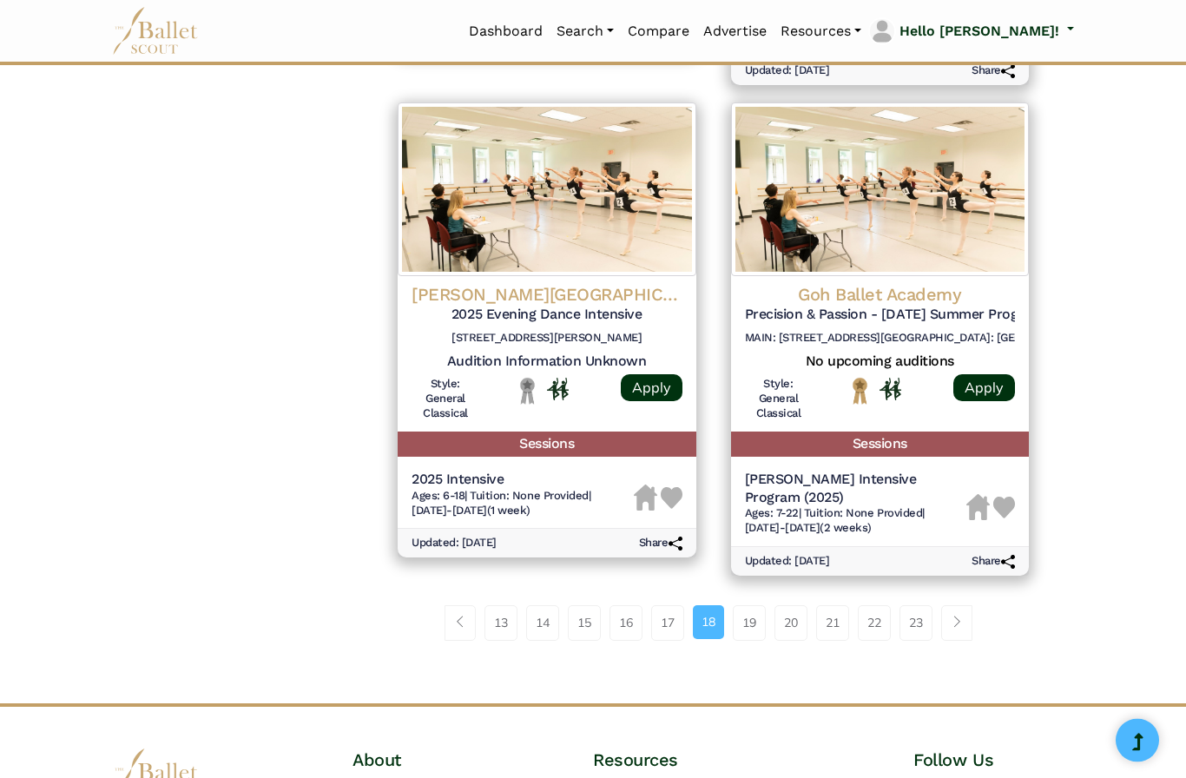
scroll to position [2227, 0]
click at [750, 605] on link "19" at bounding box center [749, 622] width 33 height 35
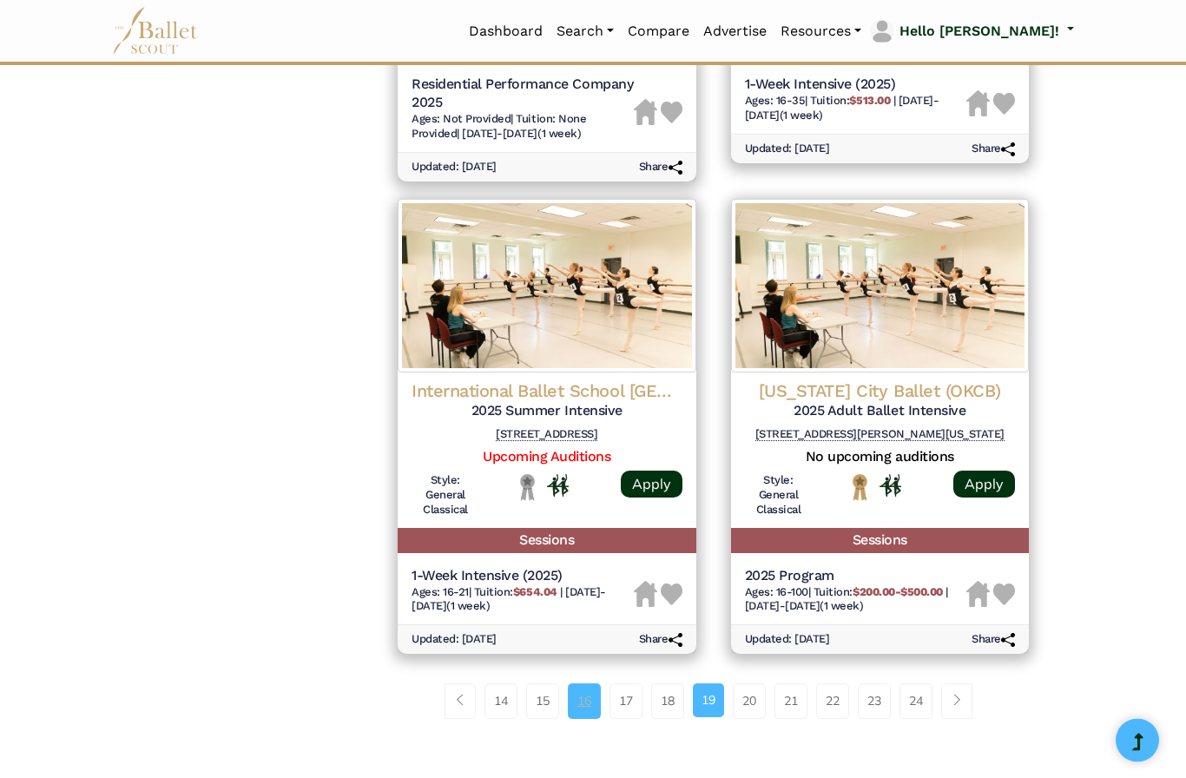
scroll to position [2134, 0]
click at [581, 683] on link "16" at bounding box center [584, 700] width 33 height 35
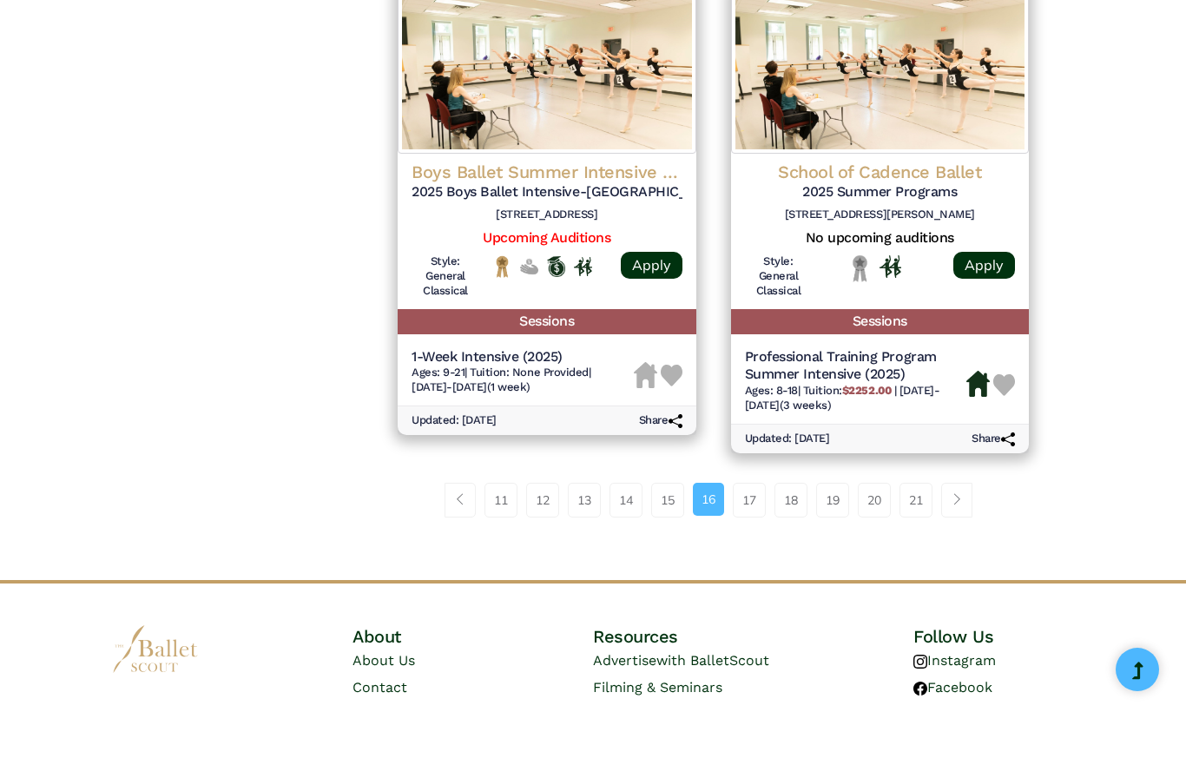
scroll to position [2319, 0]
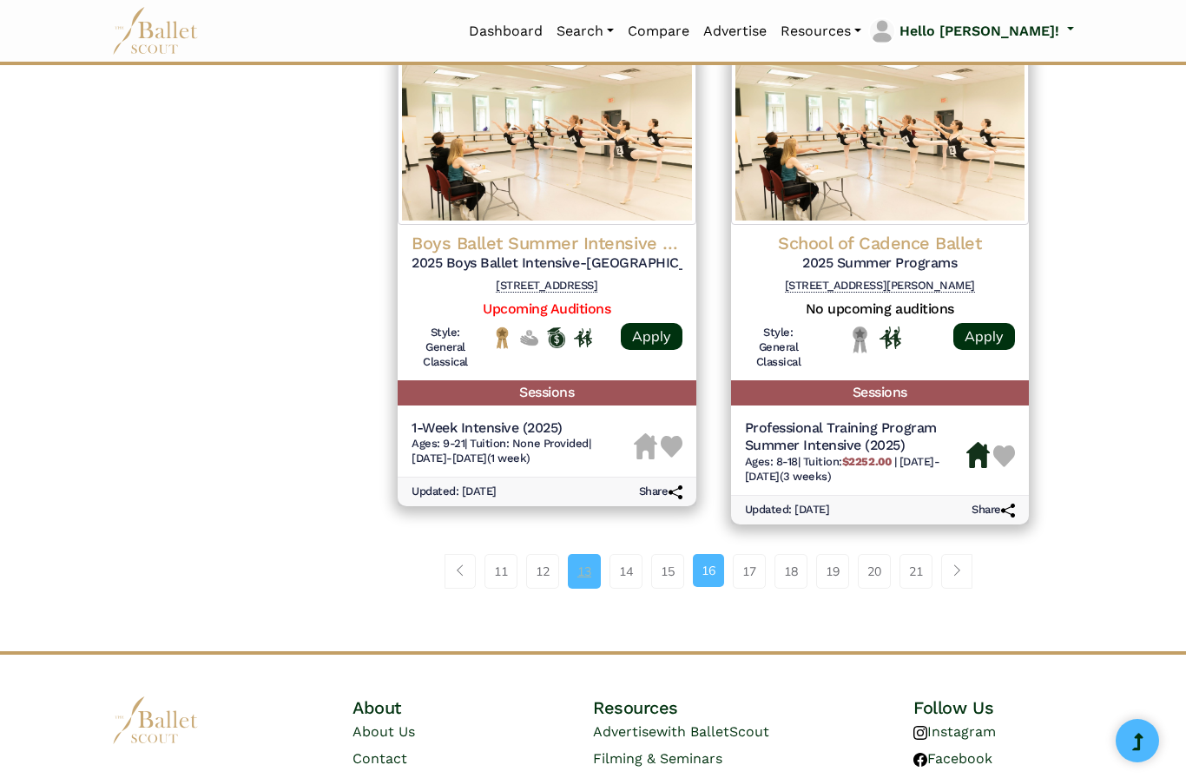
click at [575, 554] on link "13" at bounding box center [584, 571] width 33 height 35
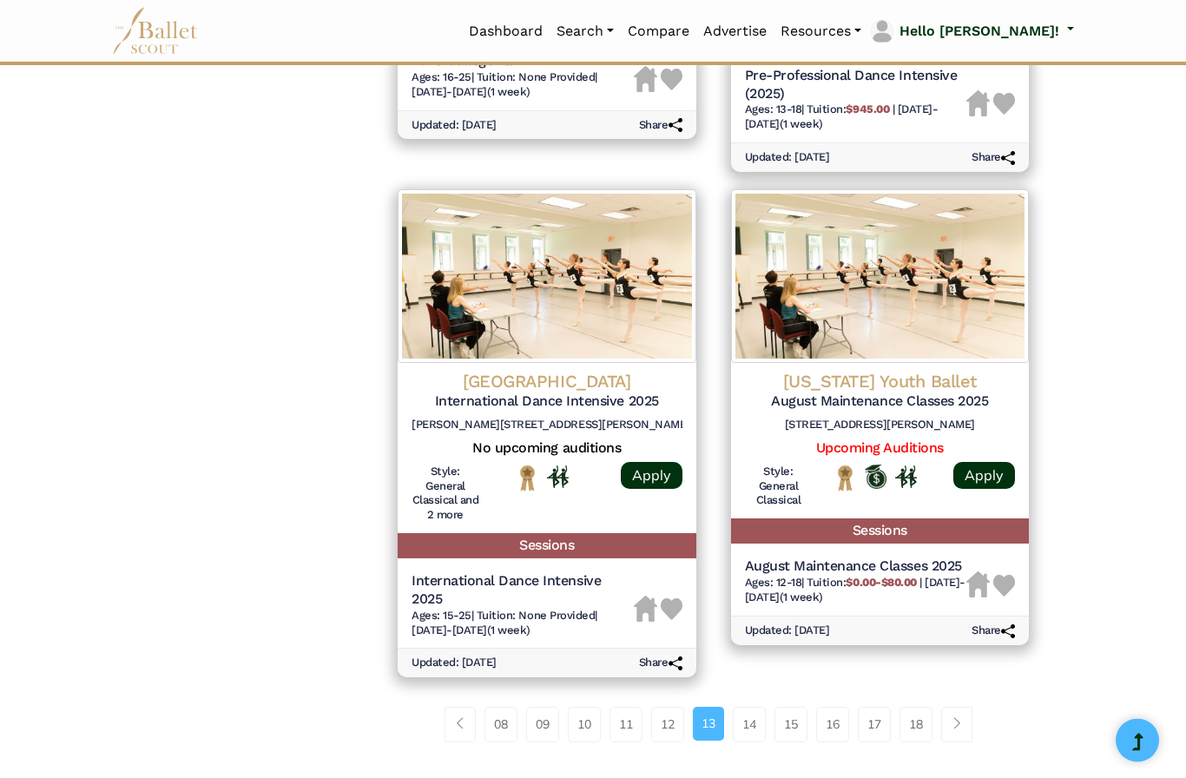
scroll to position [2107, 0]
click at [623, 707] on link "11" at bounding box center [626, 724] width 33 height 35
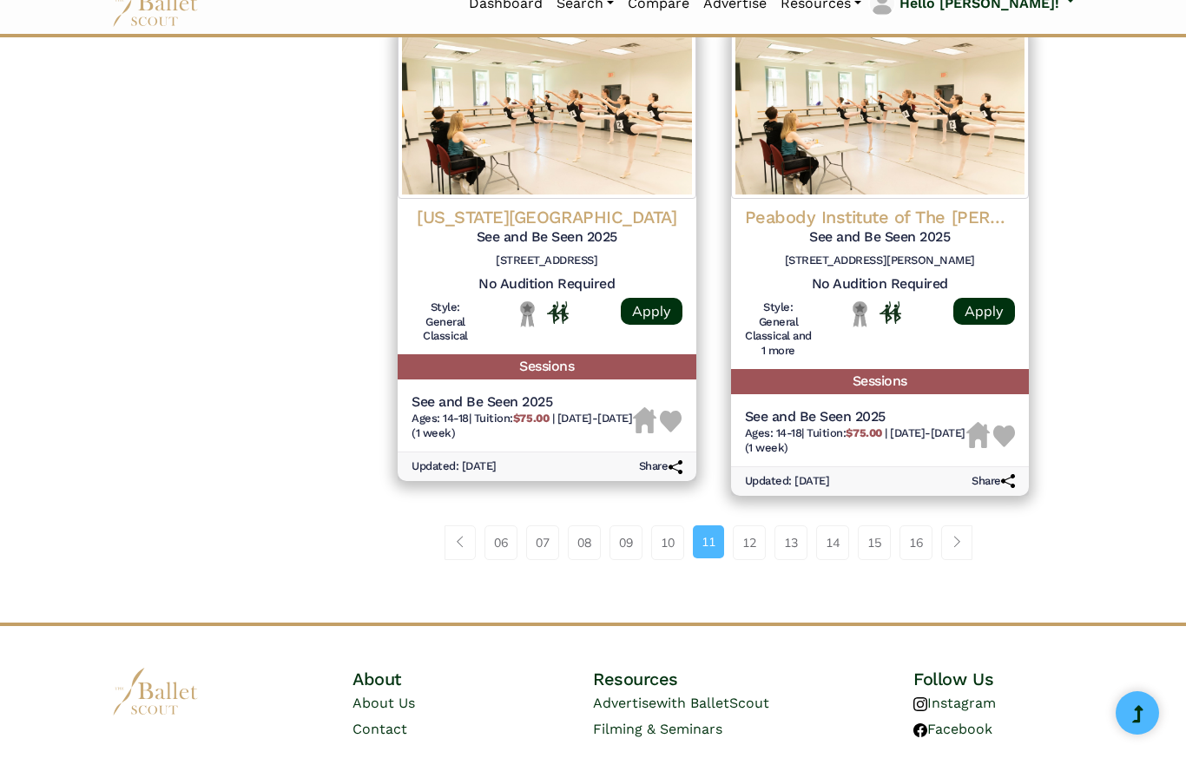
scroll to position [2326, 0]
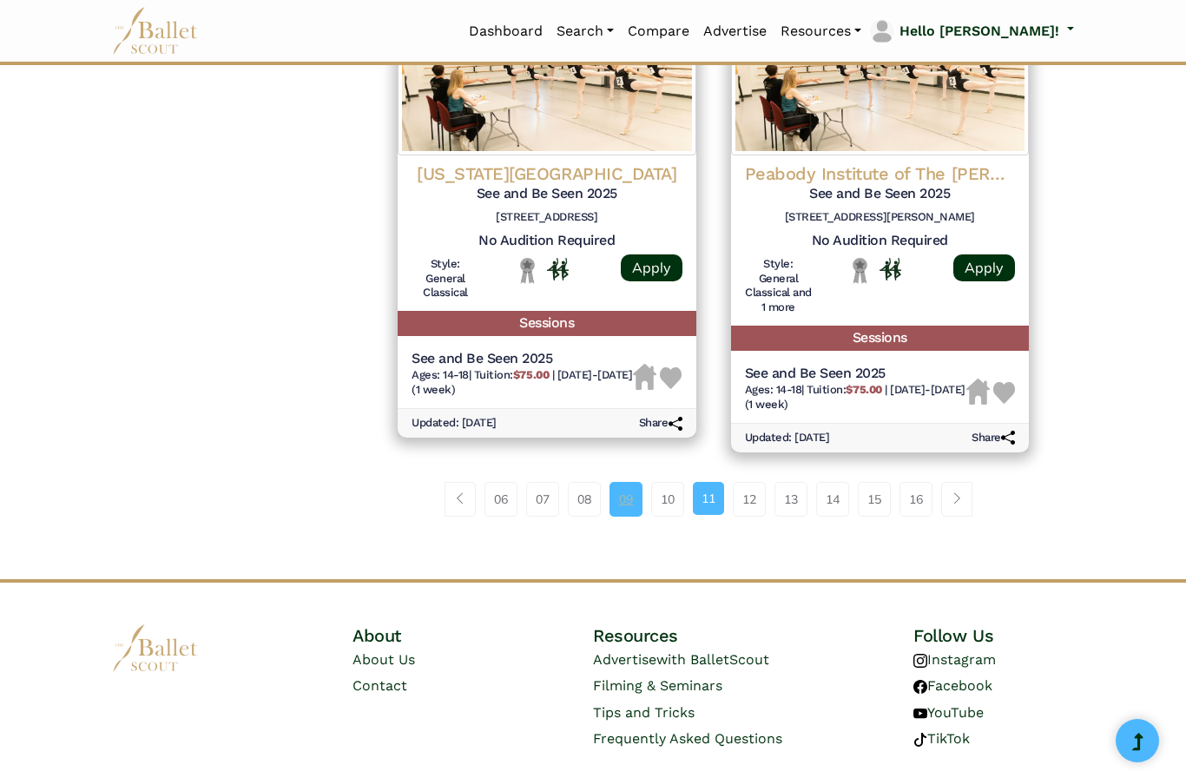
click at [628, 482] on link "09" at bounding box center [626, 499] width 33 height 35
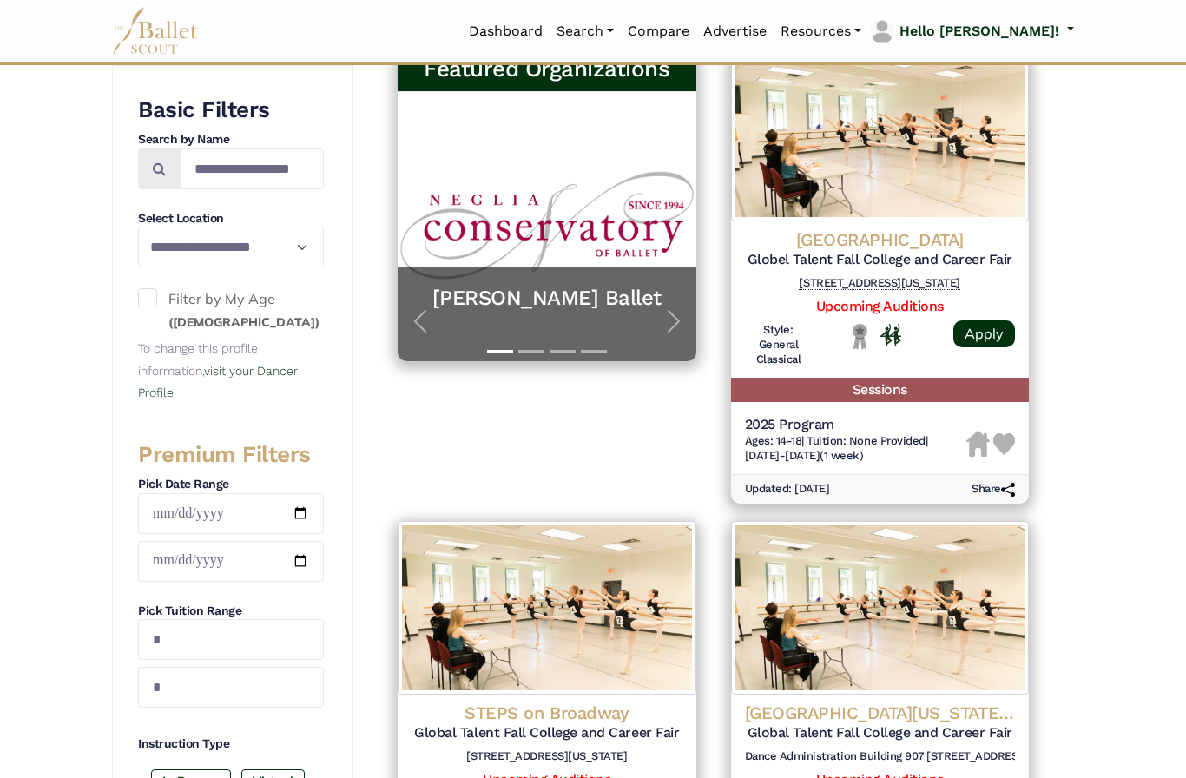
scroll to position [324, 0]
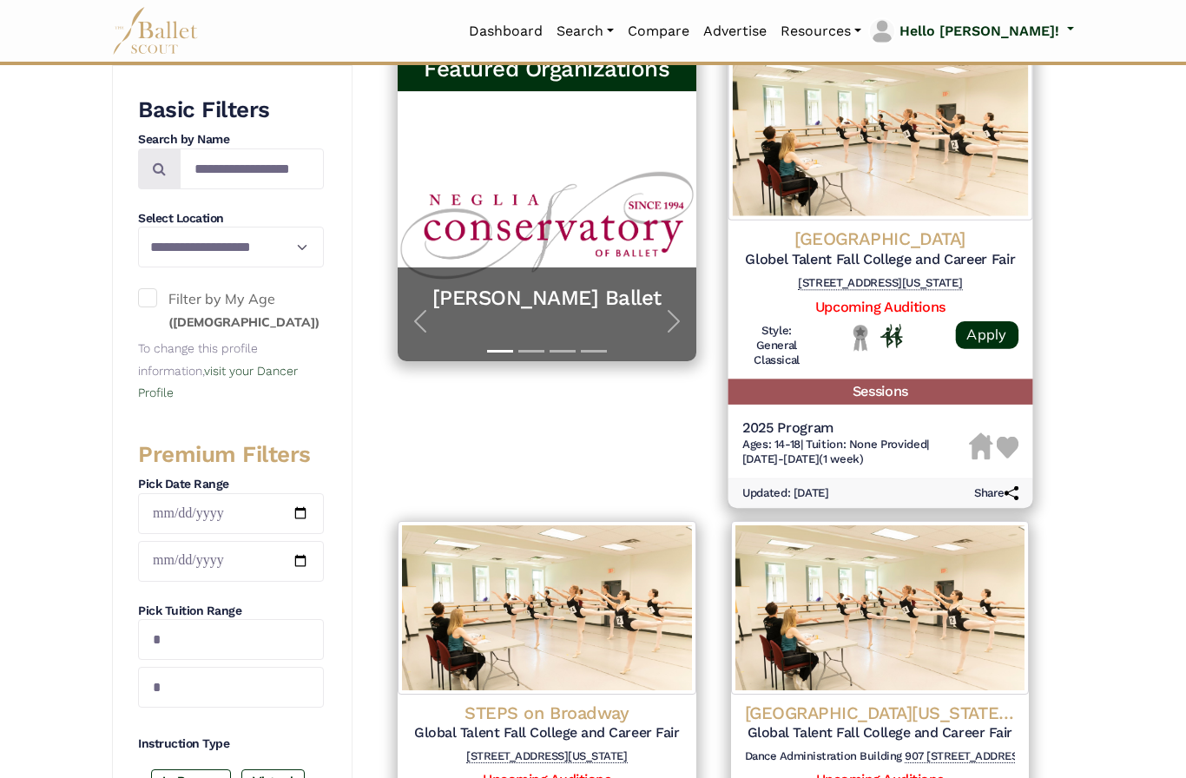
click at [928, 277] on h6 "[STREET_ADDRESS][US_STATE]" at bounding box center [880, 283] width 276 height 15
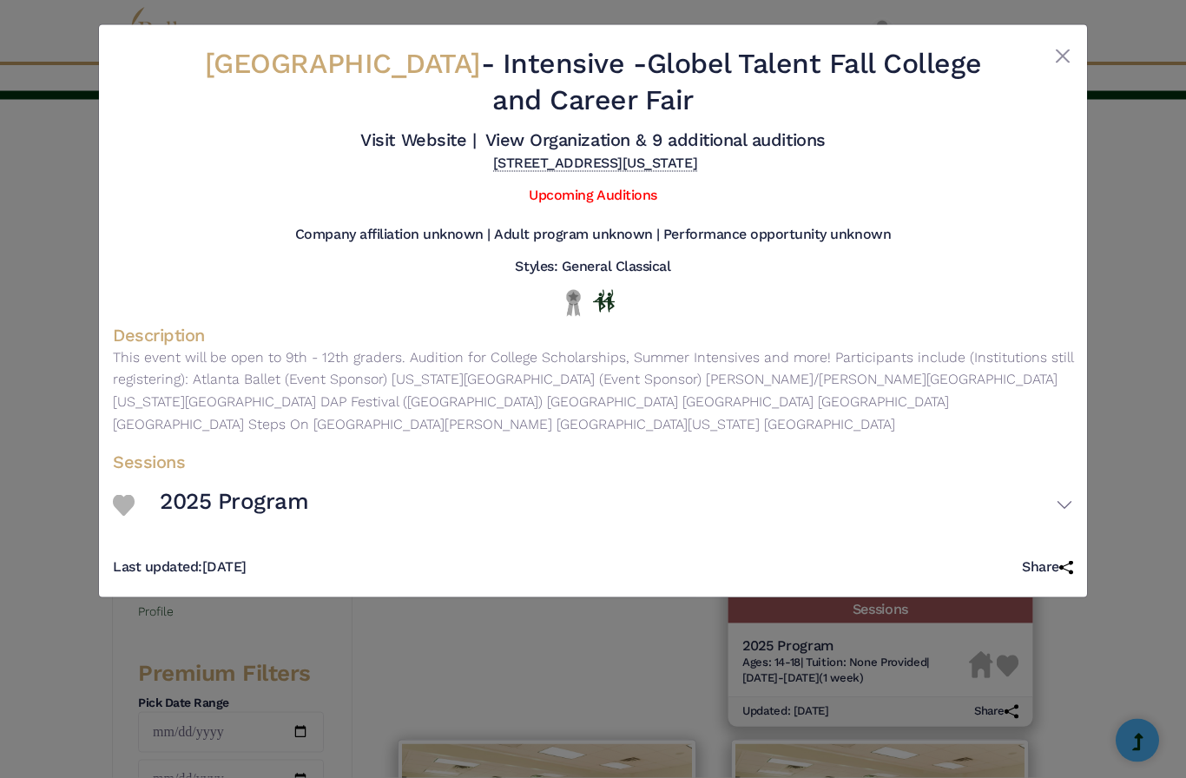
scroll to position [0, 0]
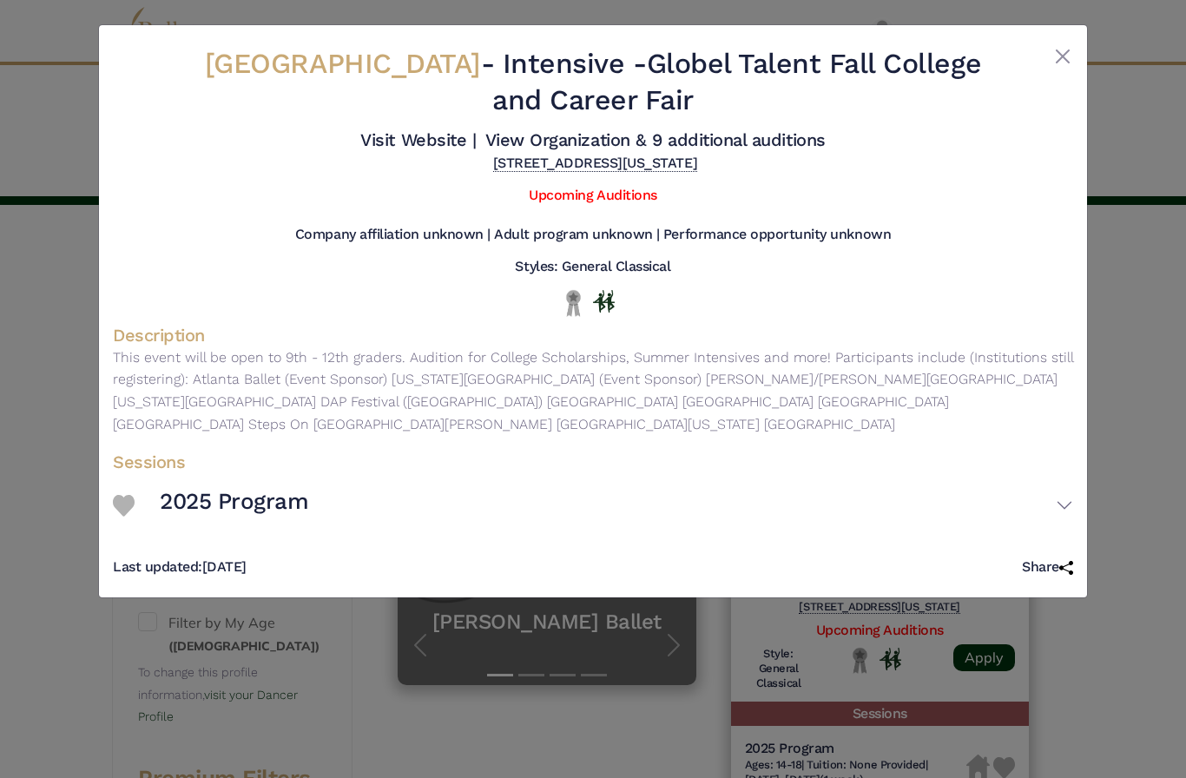
click at [1042, 60] on div at bounding box center [1034, 85] width 80 height 79
click at [1071, 48] on button "Close" at bounding box center [1063, 56] width 21 height 21
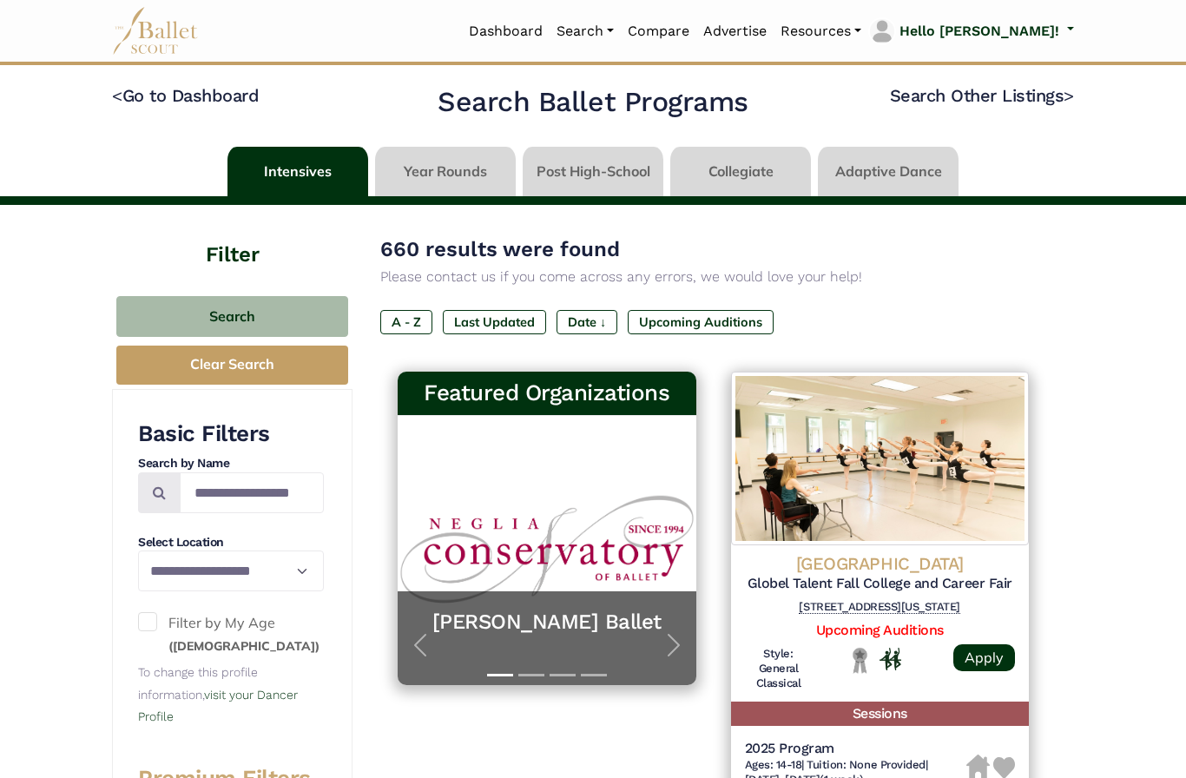
click at [758, 180] on link at bounding box center [740, 172] width 141 height 50
click at [764, 175] on link at bounding box center [740, 172] width 141 height 50
click at [734, 173] on link at bounding box center [740, 172] width 141 height 50
click at [762, 151] on link at bounding box center [740, 172] width 141 height 50
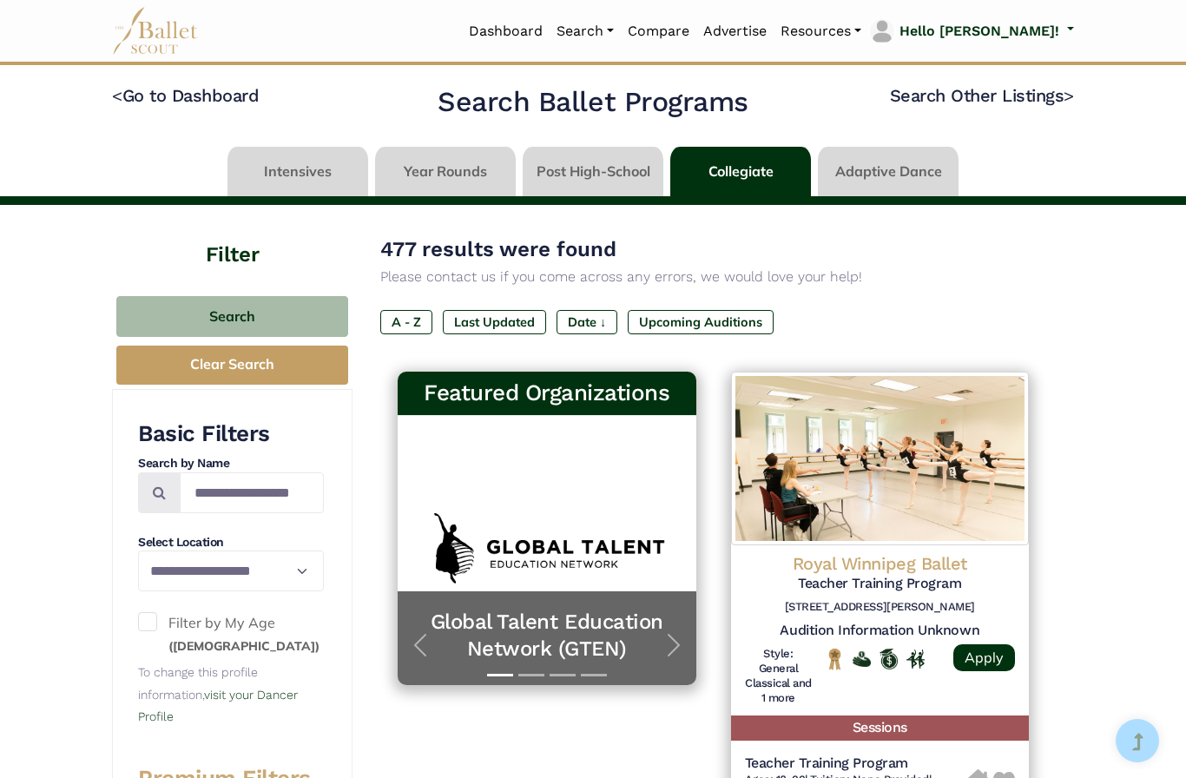
scroll to position [-6, 0]
click at [749, 169] on link at bounding box center [740, 172] width 141 height 50
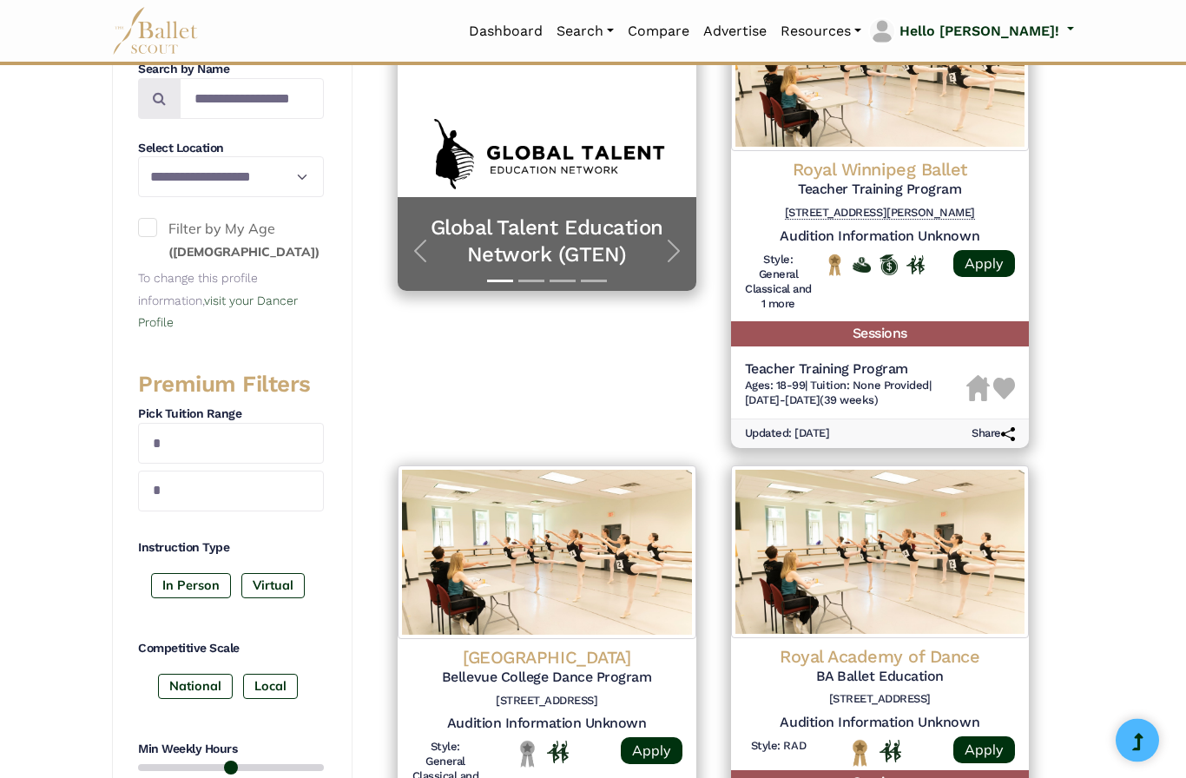
scroll to position [394, 0]
click at [152, 231] on span at bounding box center [147, 227] width 19 height 19
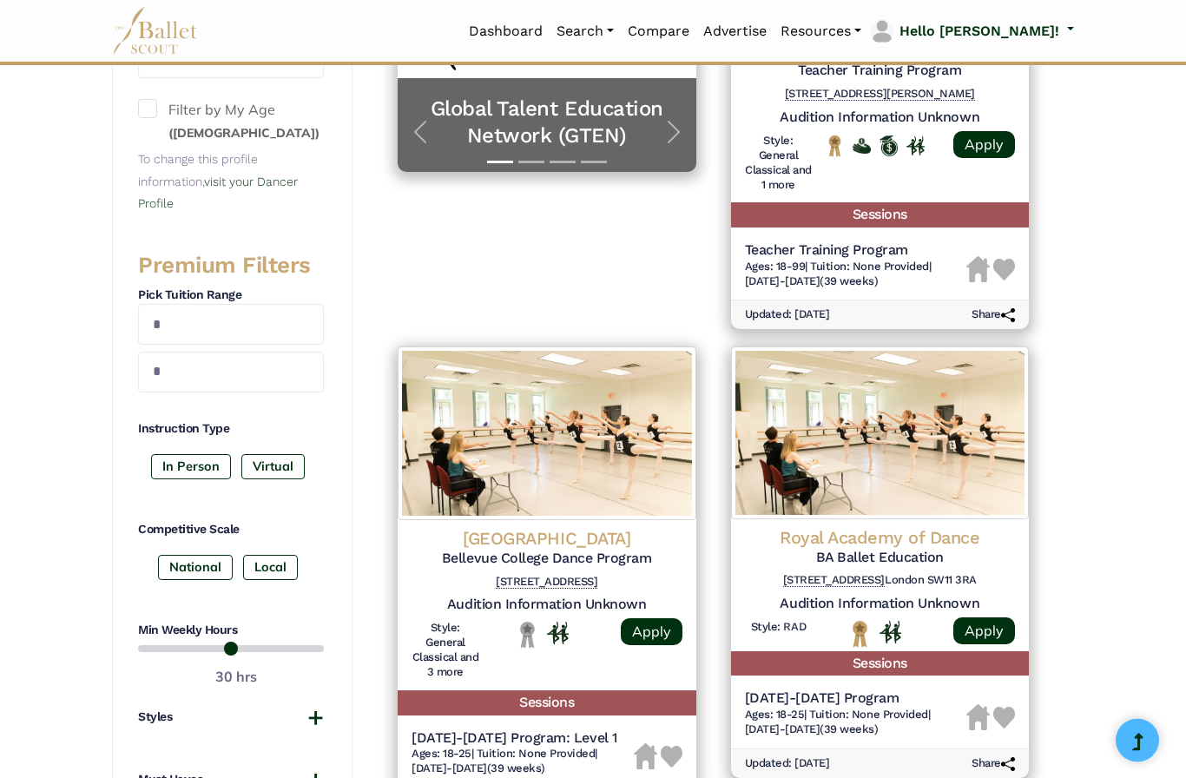
scroll to position [513, 0]
click at [208, 467] on label "In Person" at bounding box center [191, 466] width 80 height 24
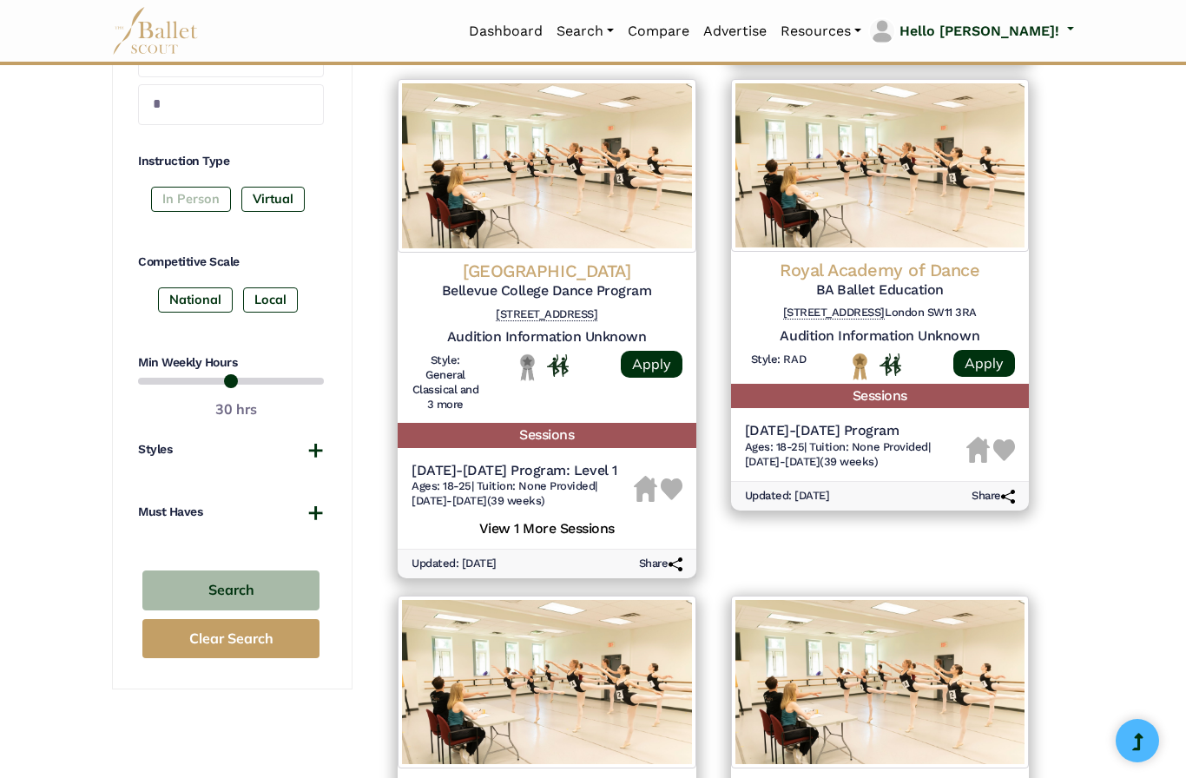
scroll to position [777, 0]
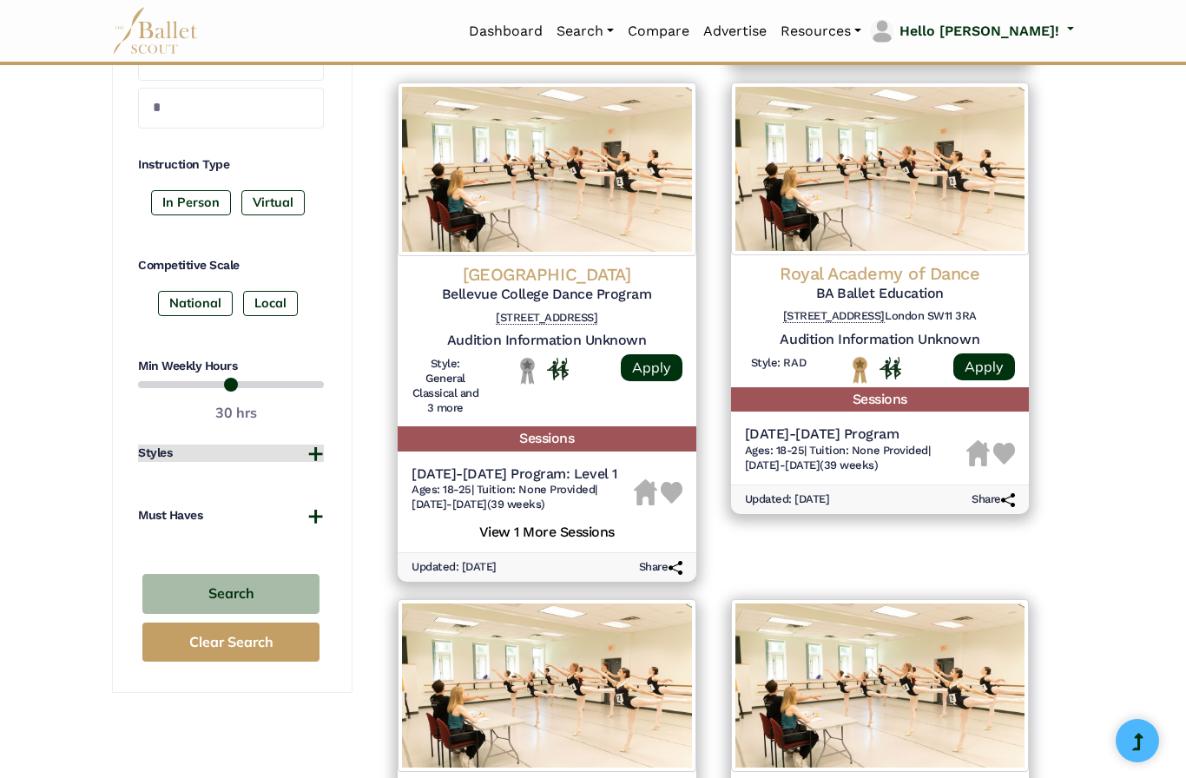
click at [320, 446] on button "Styles" at bounding box center [231, 453] width 186 height 17
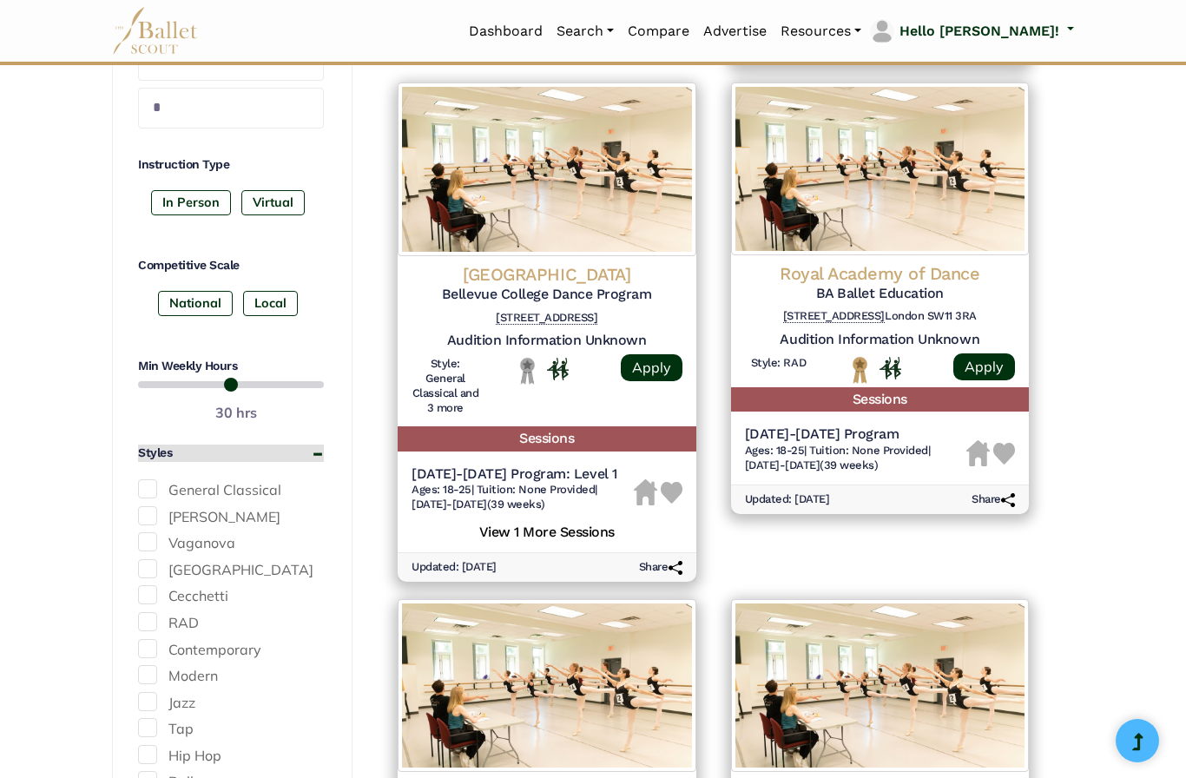
click at [319, 445] on button "Styles" at bounding box center [231, 453] width 186 height 17
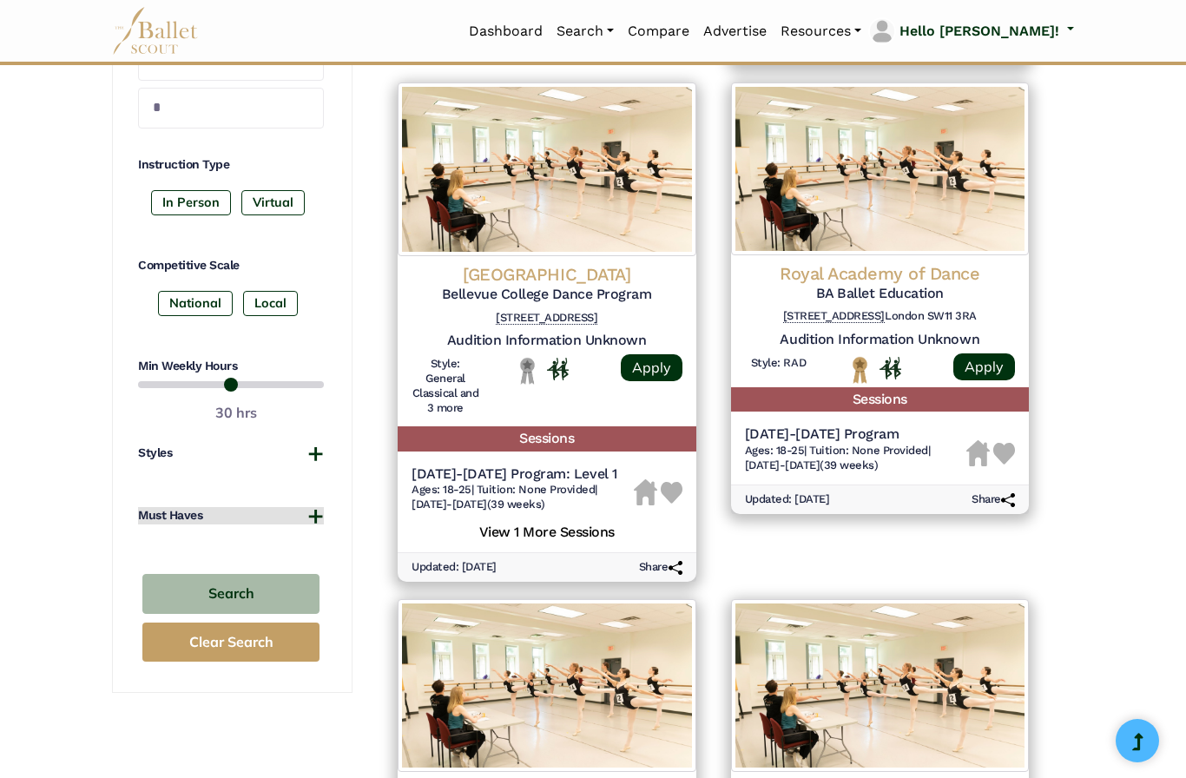
click at [323, 507] on button "Must Haves" at bounding box center [231, 515] width 186 height 17
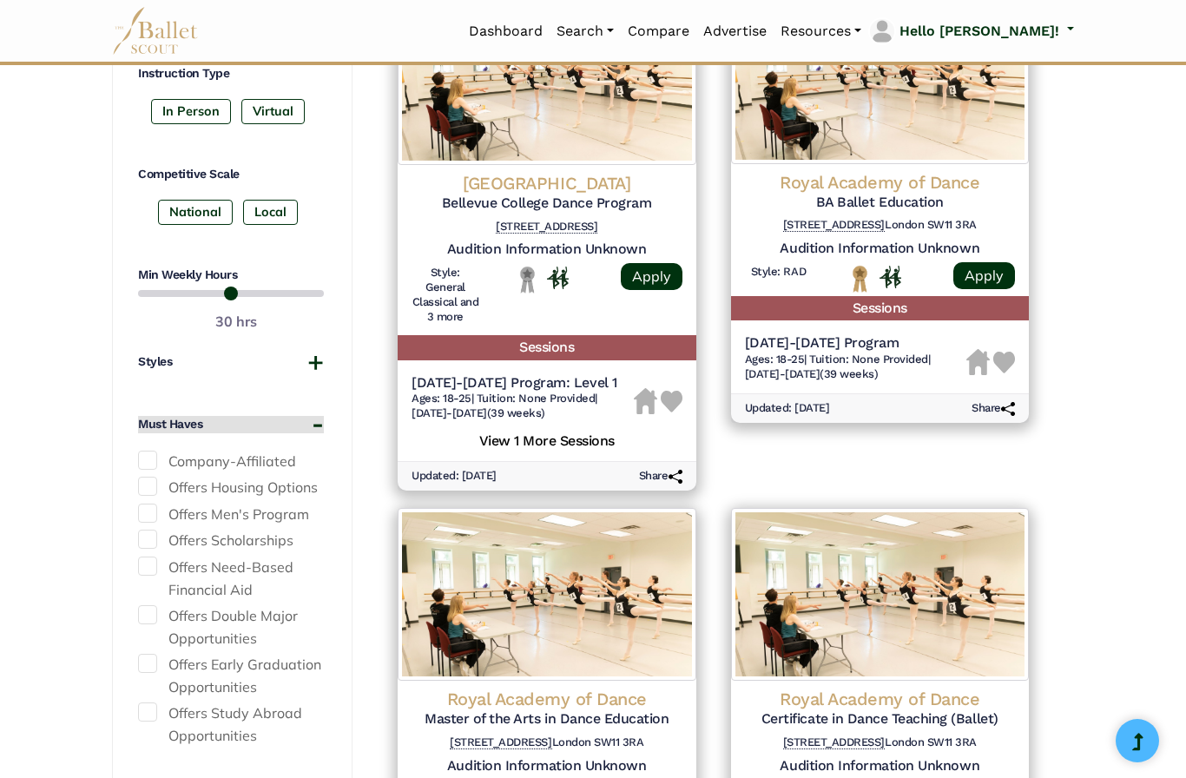
scroll to position [872, 0]
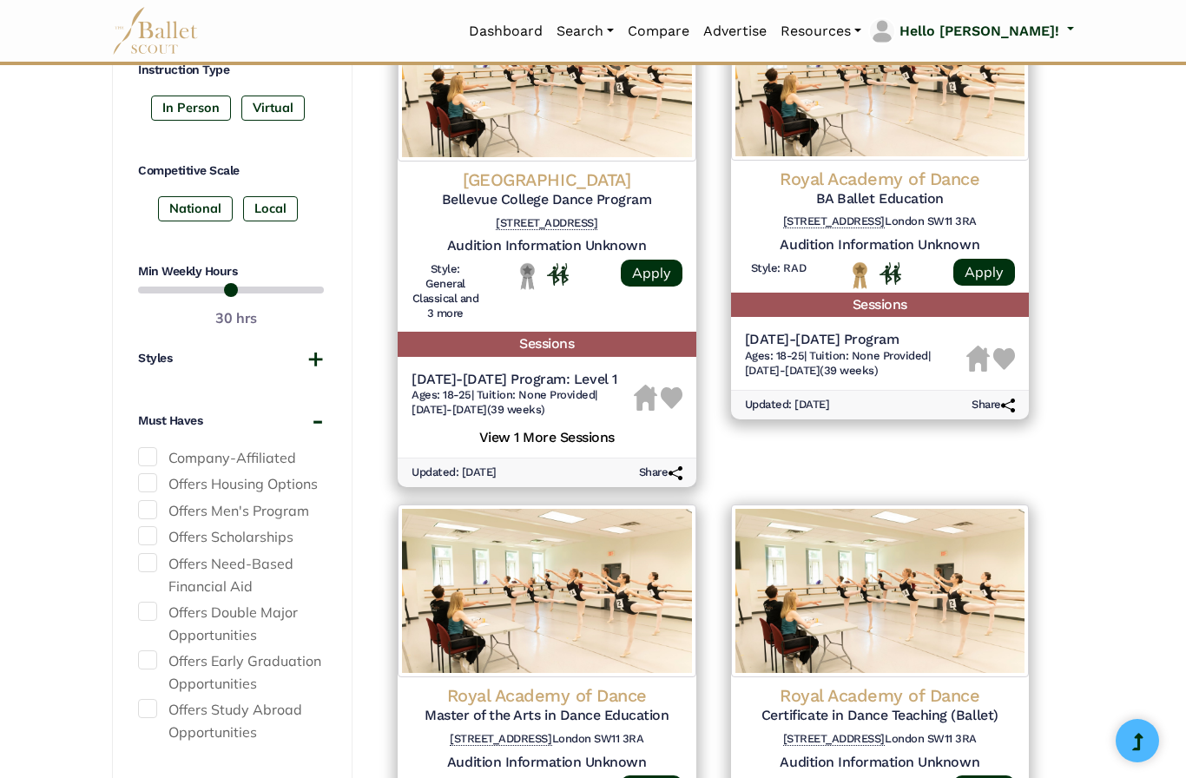
click at [149, 526] on span at bounding box center [147, 535] width 19 height 19
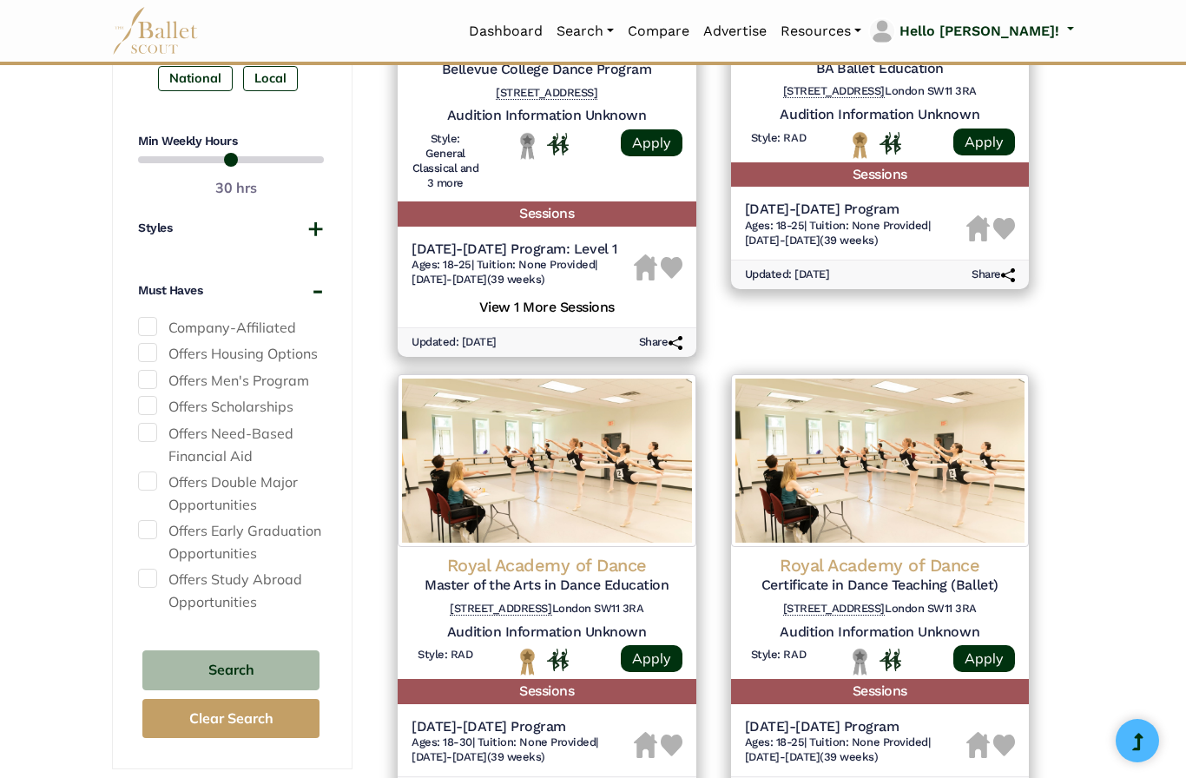
scroll to position [995, 0]
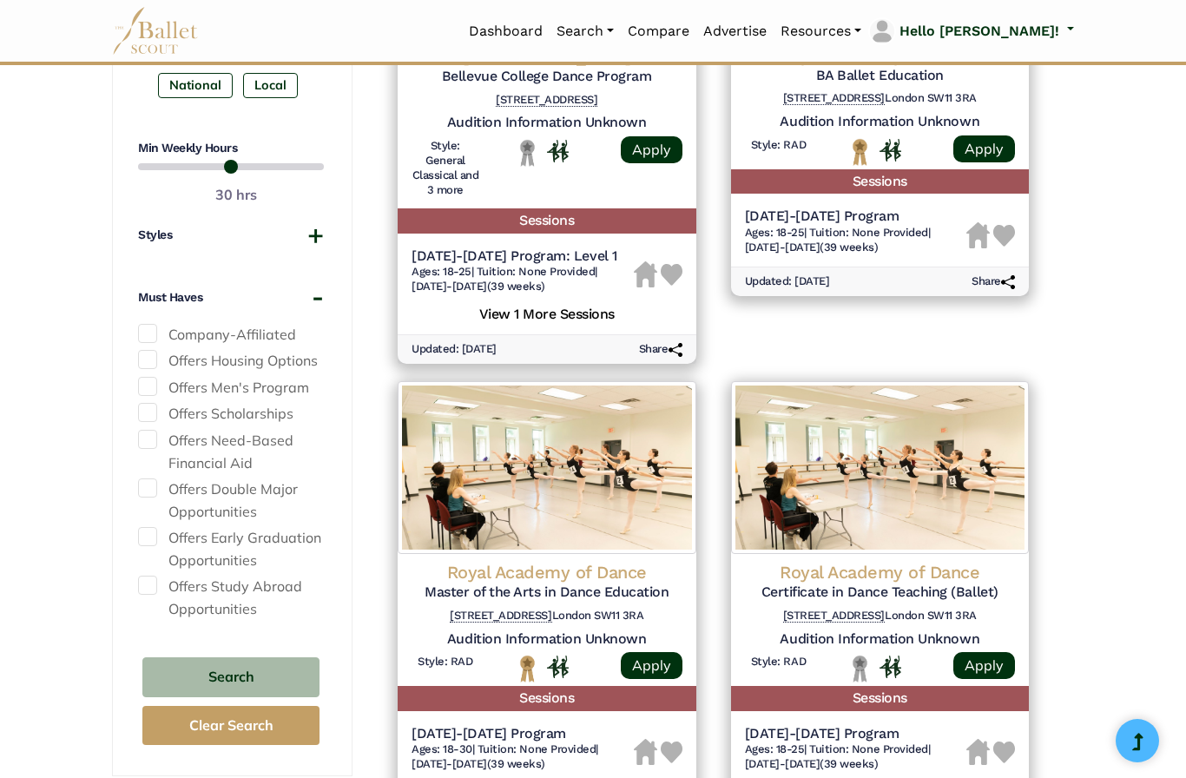
click at [155, 479] on span at bounding box center [147, 488] width 19 height 19
click at [268, 665] on button "Search" at bounding box center [230, 677] width 177 height 41
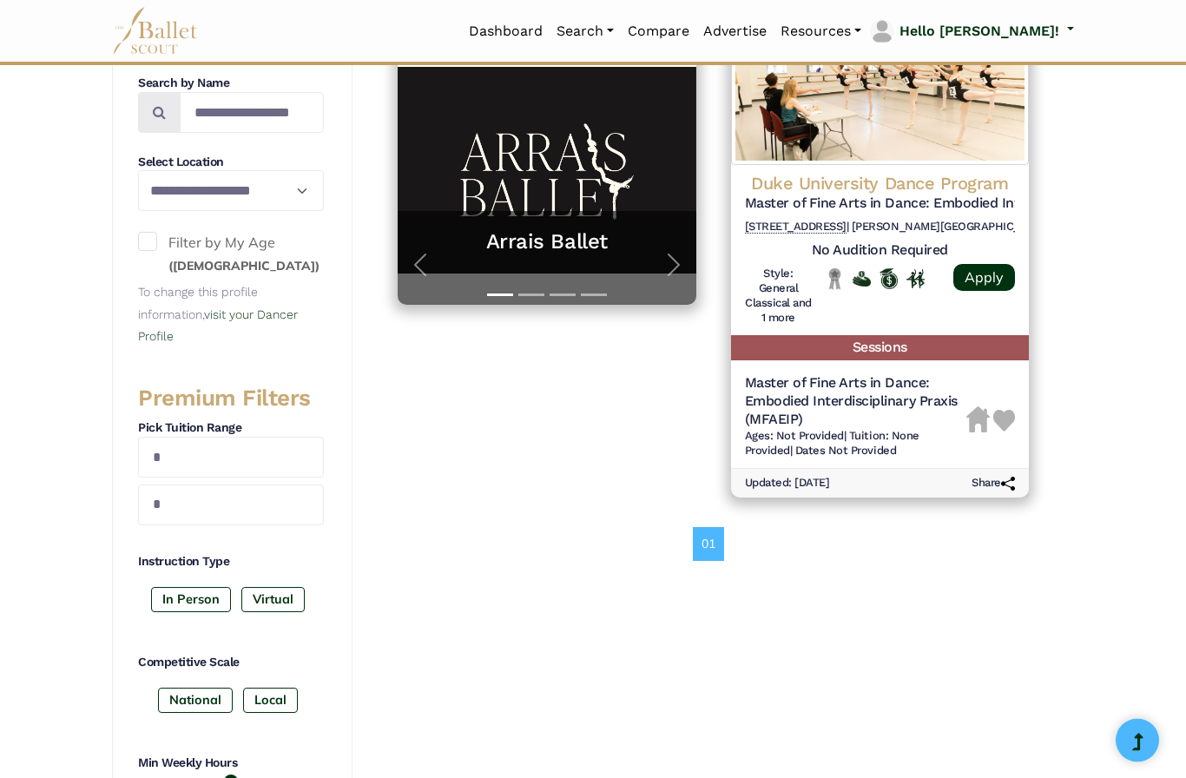
scroll to position [380, 0]
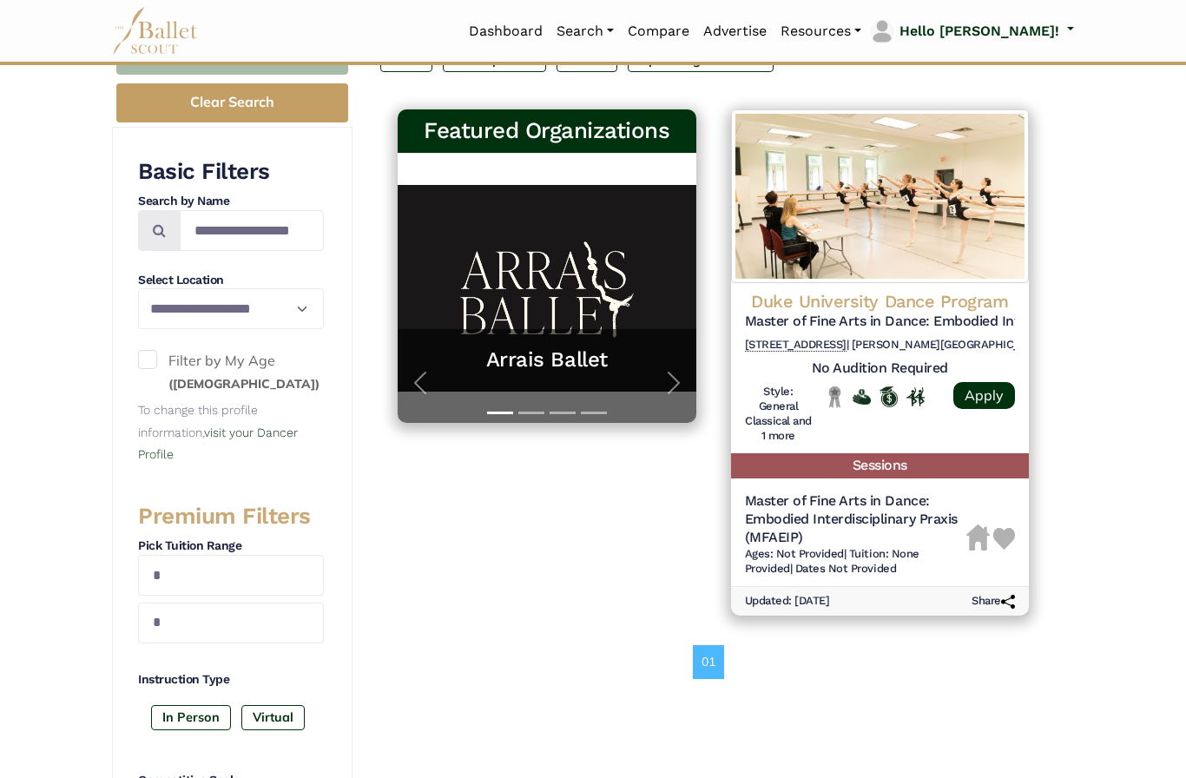
click at [155, 365] on span at bounding box center [147, 359] width 19 height 19
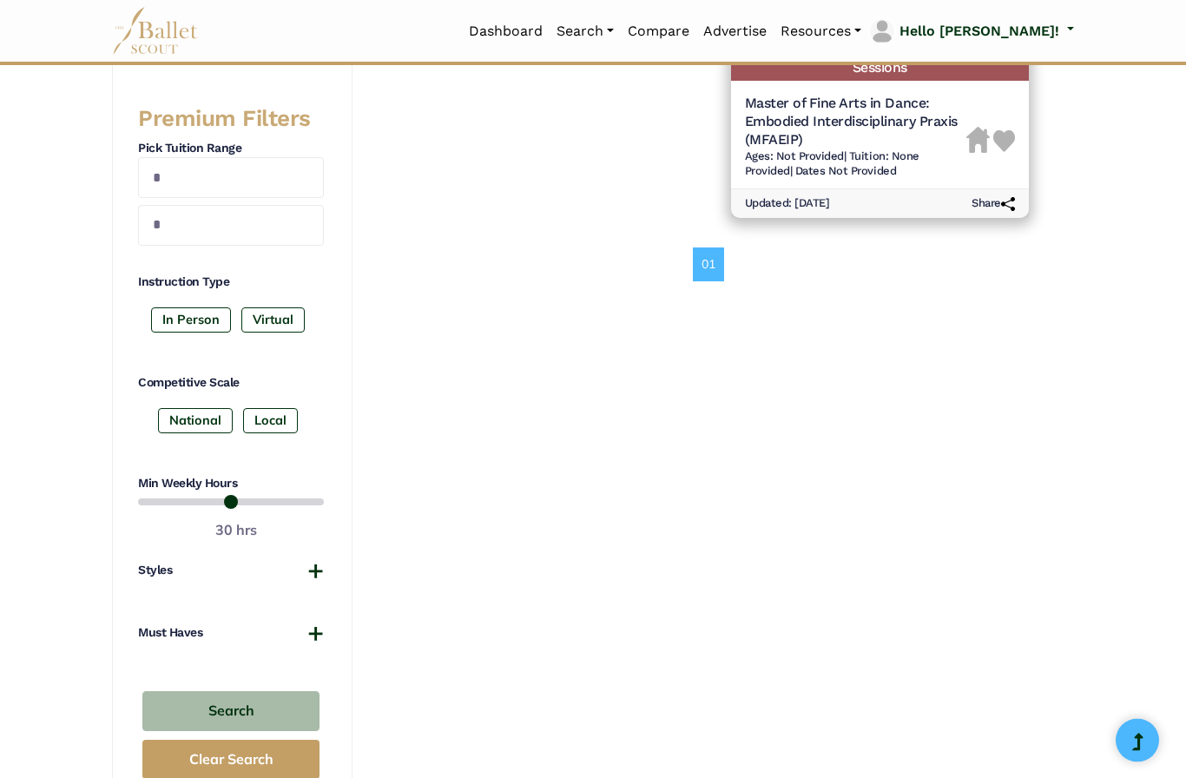
scroll to position [660, 0]
click at [270, 703] on button "Search" at bounding box center [230, 711] width 177 height 41
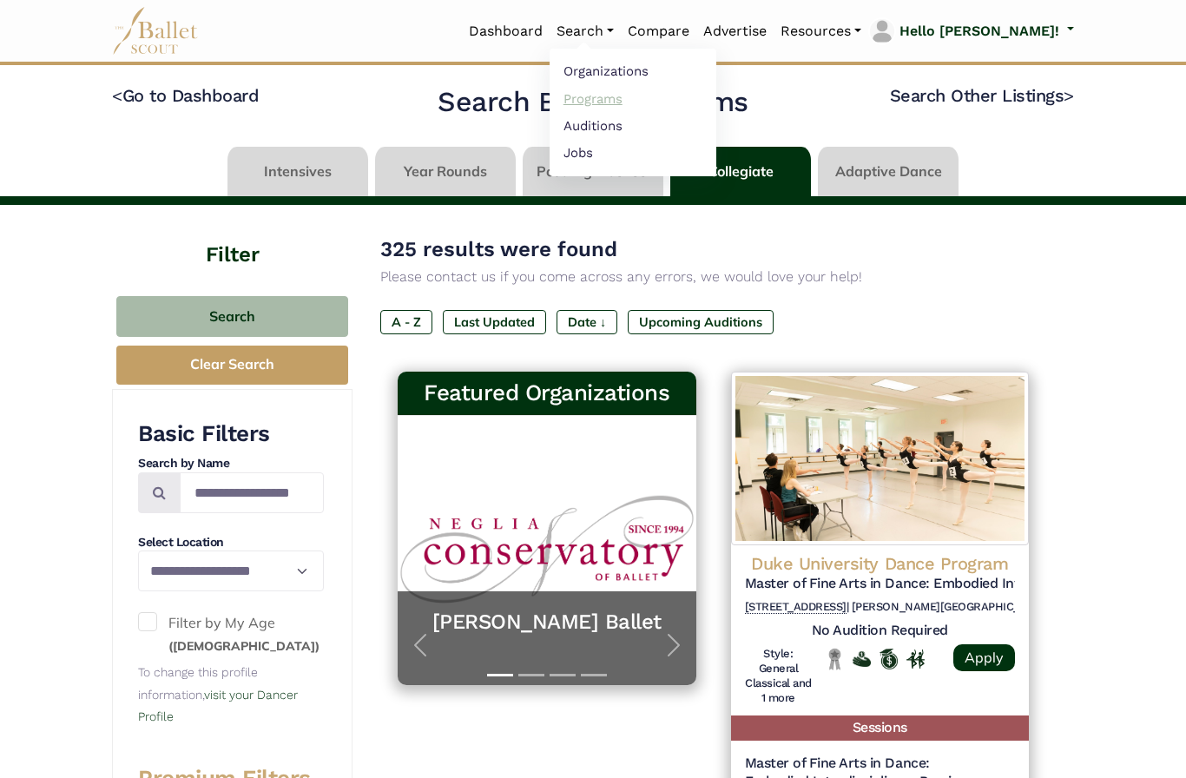
click at [677, 103] on link "Programs" at bounding box center [633, 98] width 167 height 27
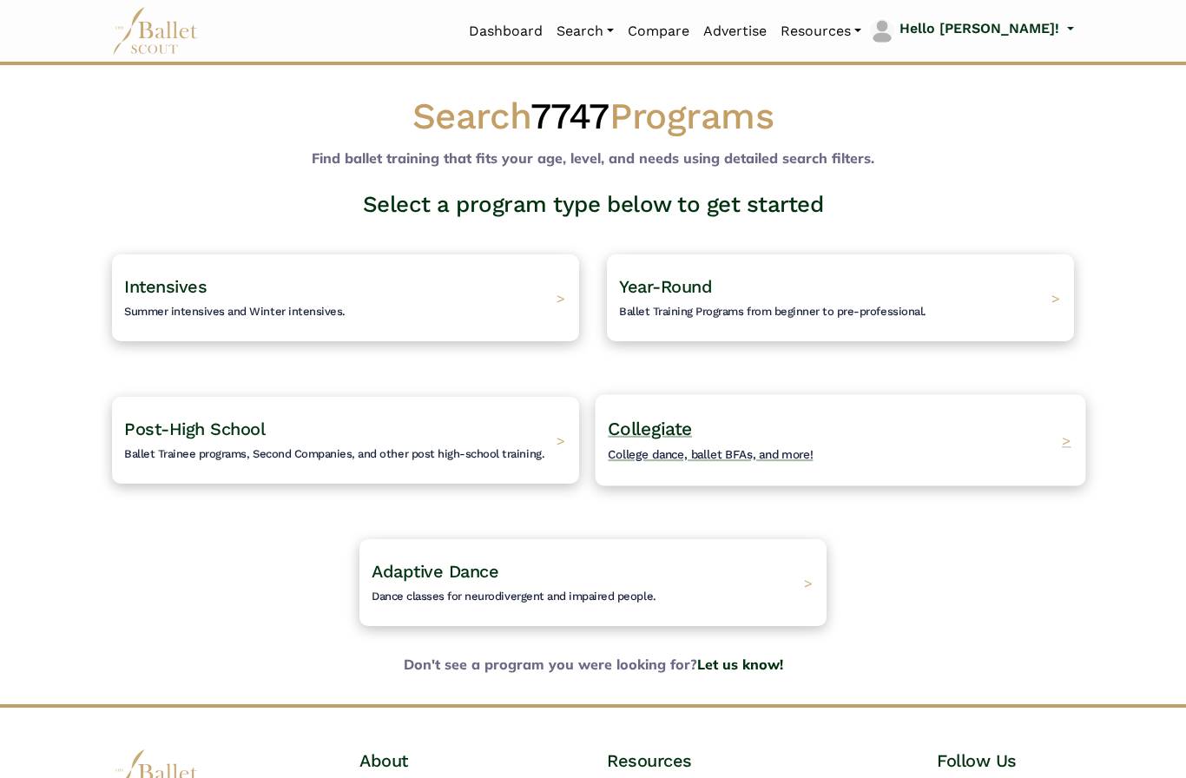
click at [1054, 447] on div "Collegiate College dance, ballet BFAs, and more! >" at bounding box center [841, 439] width 491 height 91
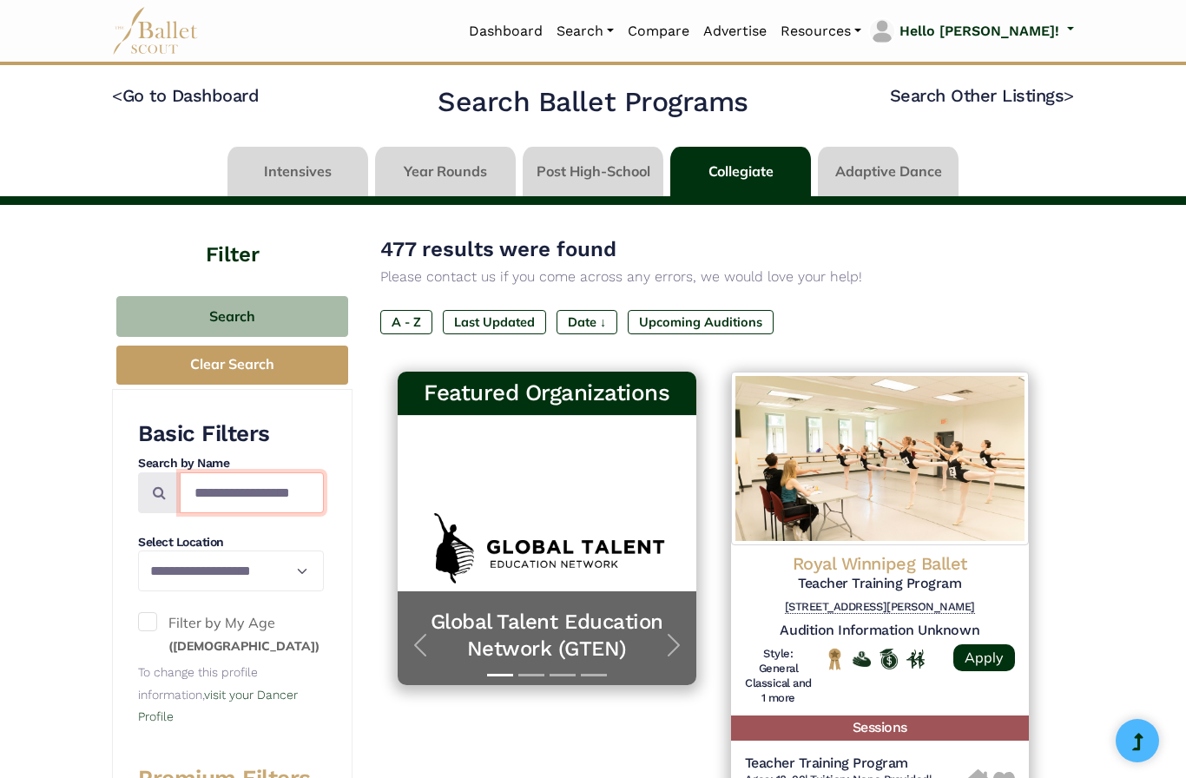
click at [283, 483] on input "Search by names..." at bounding box center [252, 492] width 144 height 41
type input "**********"
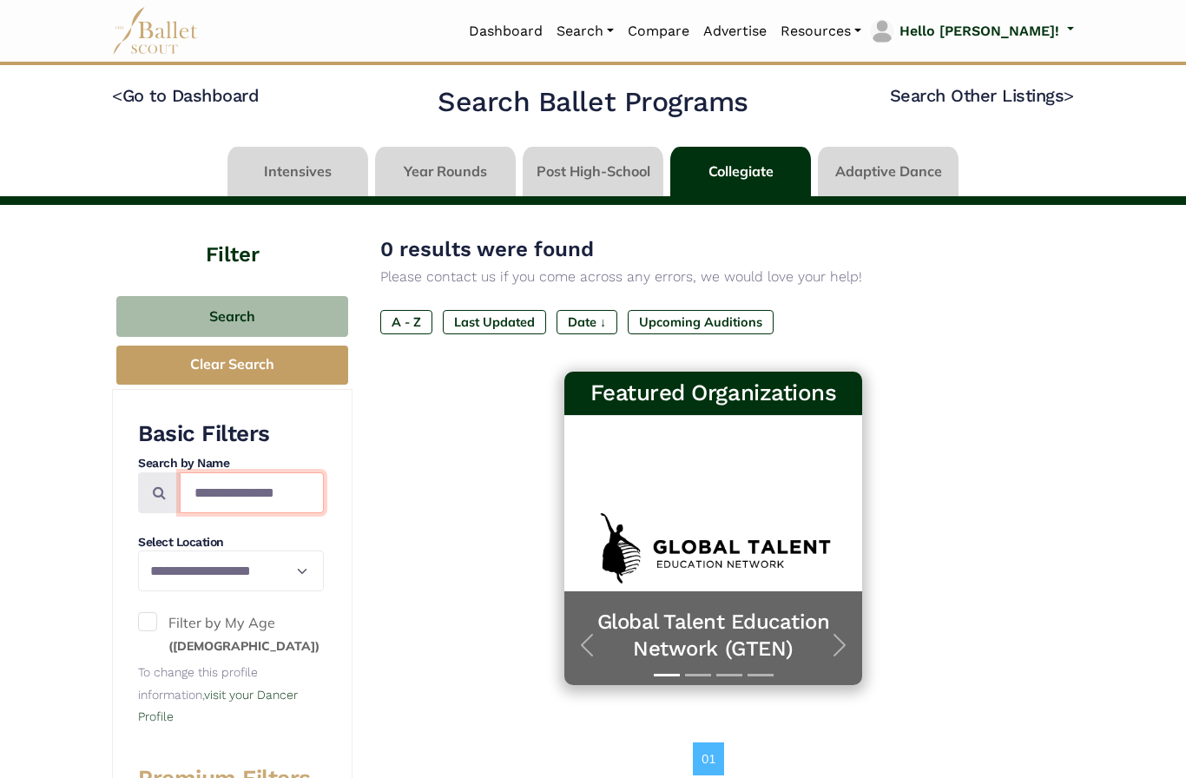
click at [298, 482] on input "**********" at bounding box center [252, 492] width 144 height 41
type input "*"
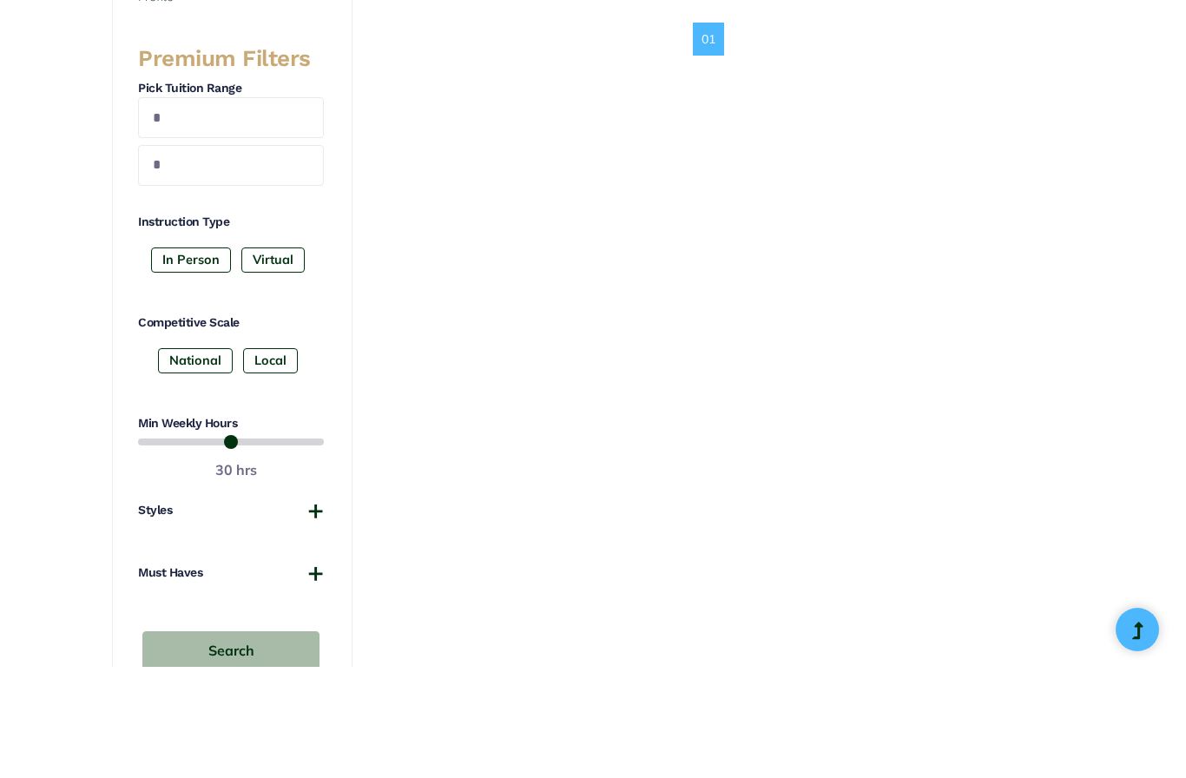
scroll to position [625, 0]
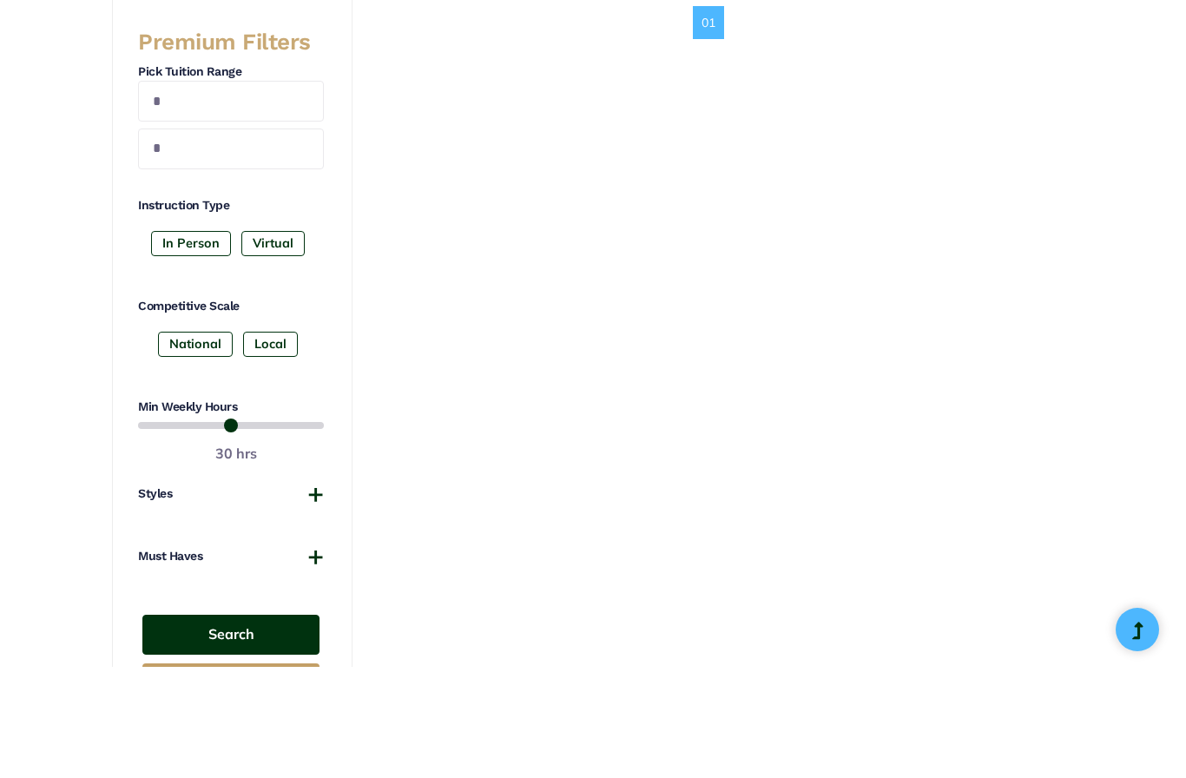
click at [267, 726] on button "Search" at bounding box center [230, 746] width 177 height 41
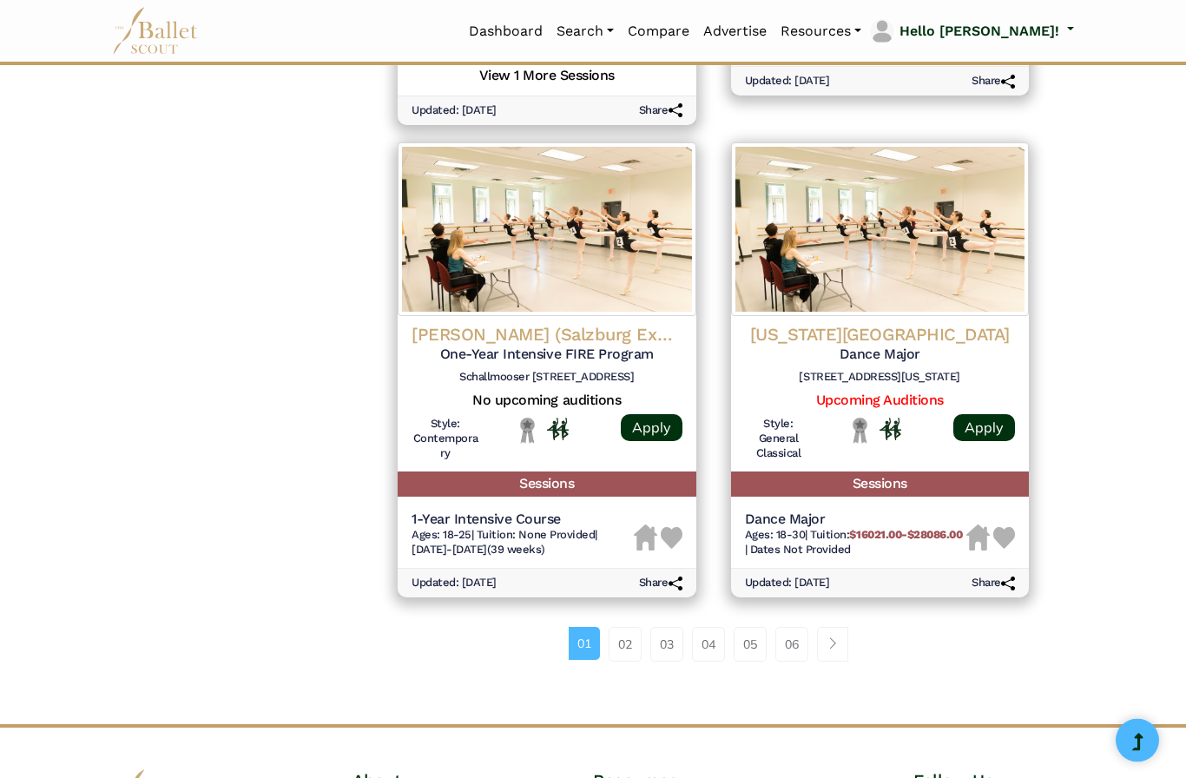
scroll to position [2193, 0]
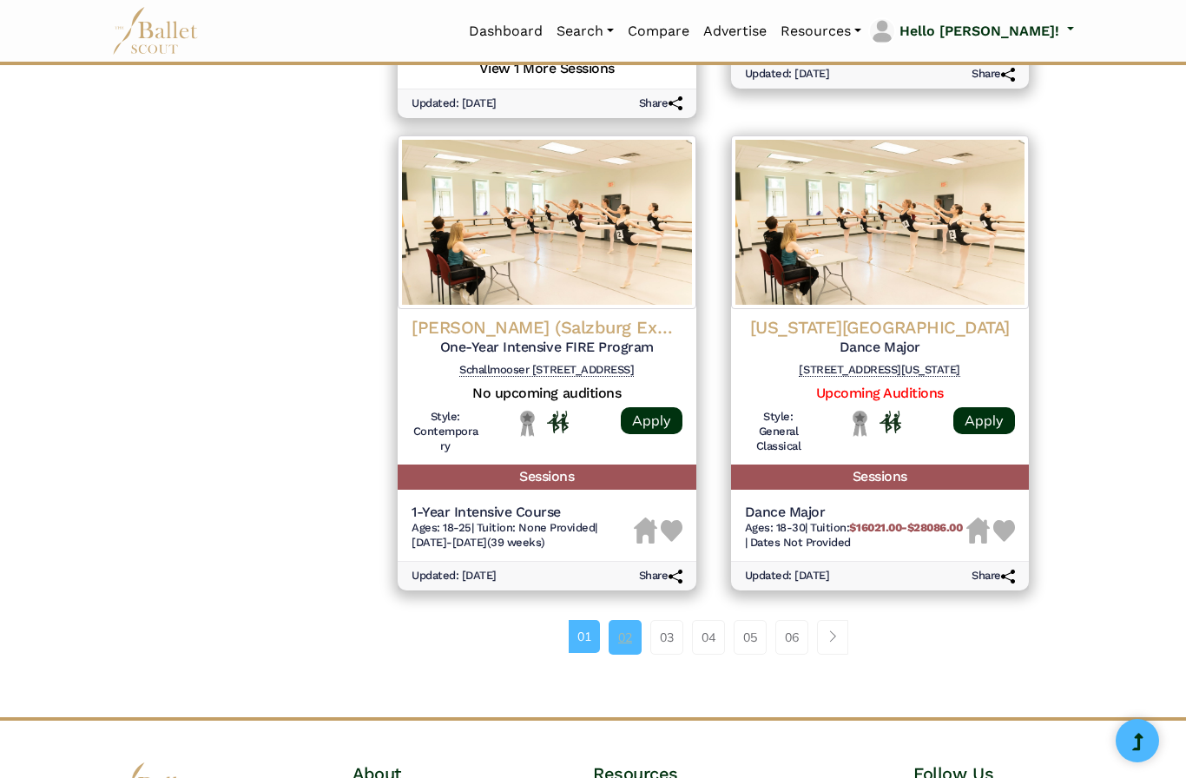
click at [627, 620] on link "02" at bounding box center [625, 637] width 33 height 35
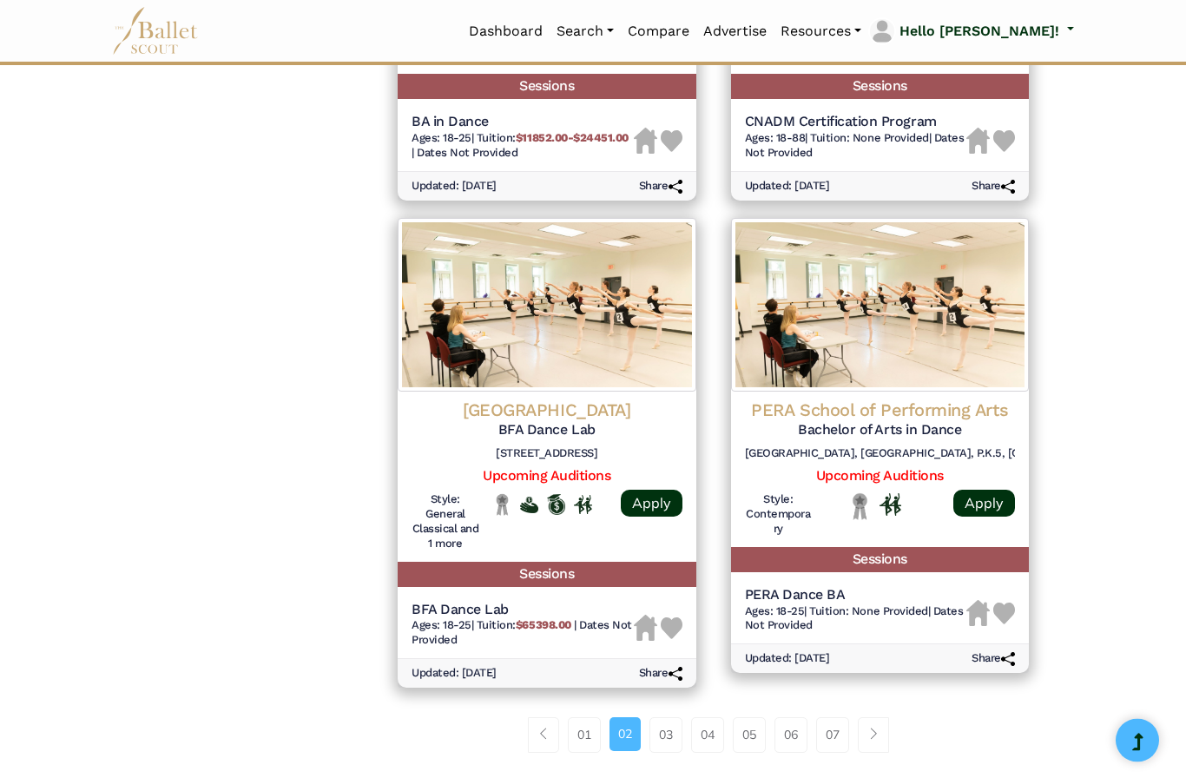
scroll to position [2126, 0]
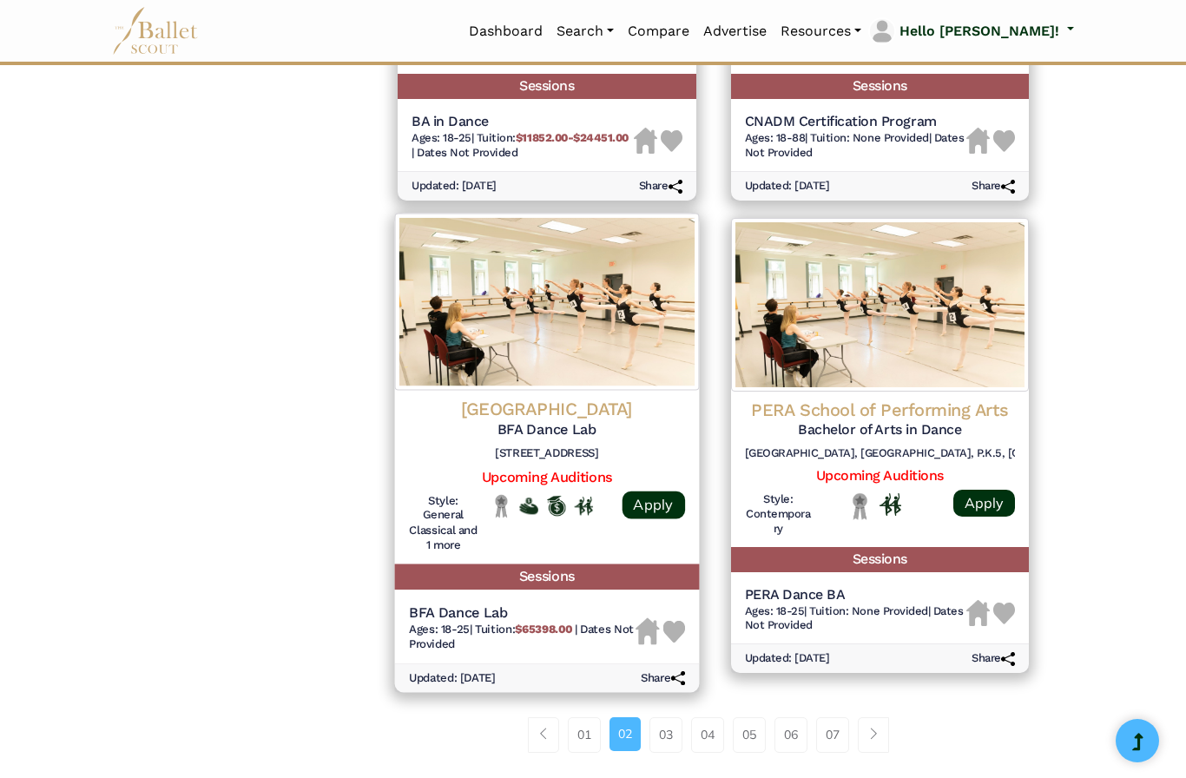
click at [591, 420] on h5 "BFA Dance Lab" at bounding box center [547, 429] width 276 height 18
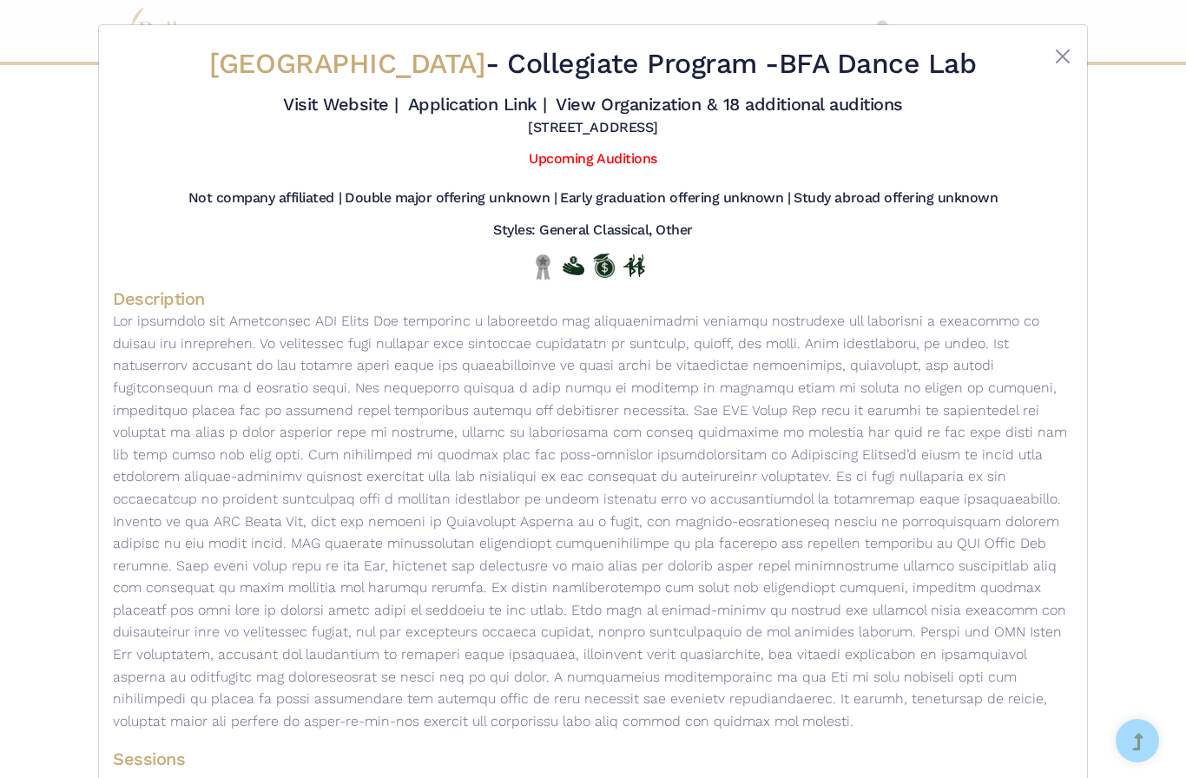
scroll to position [0, 0]
click at [547, 111] on link "Application Link |" at bounding box center [477, 104] width 139 height 21
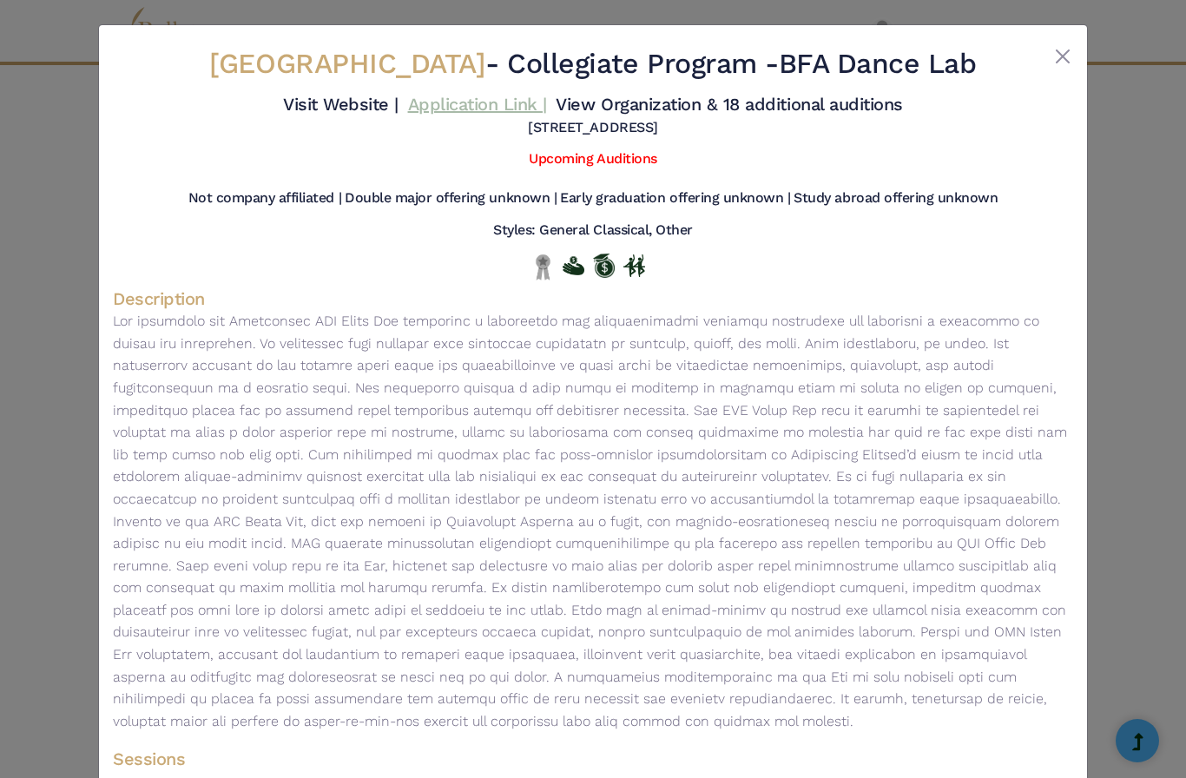
scroll to position [2197, 0]
click at [658, 115] on link "View Organization & 18 additional auditions" at bounding box center [729, 104] width 347 height 21
click at [1048, 54] on div at bounding box center [1034, 67] width 80 height 43
click at [1057, 54] on button "Close" at bounding box center [1063, 56] width 21 height 21
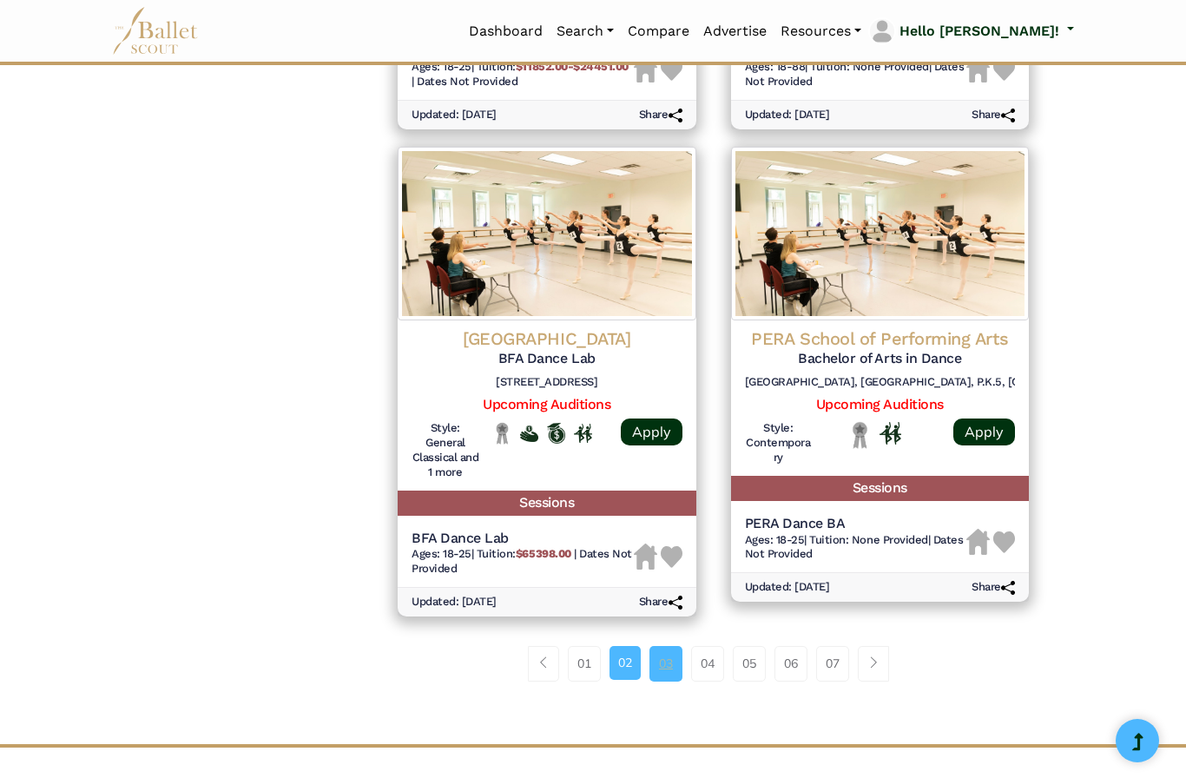
click at [663, 646] on link "03" at bounding box center [666, 663] width 33 height 35
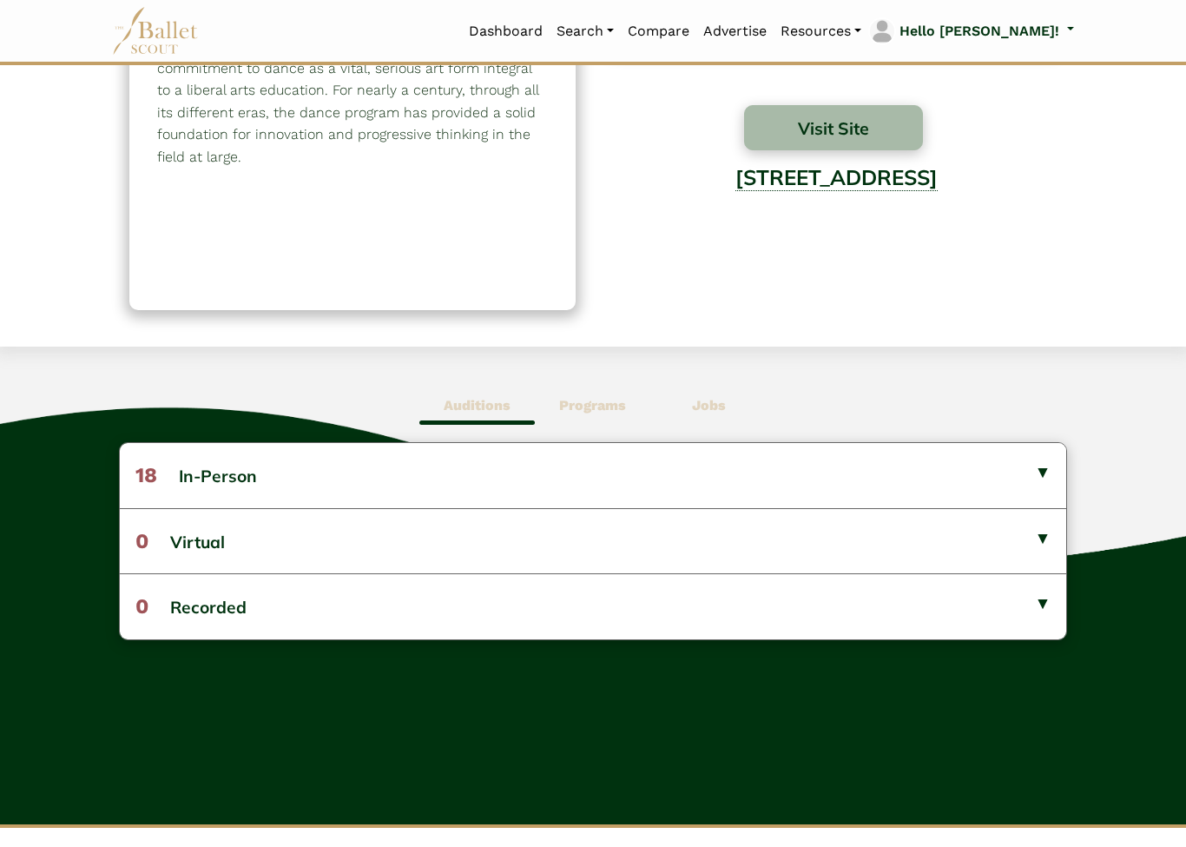
scroll to position [175, 0]
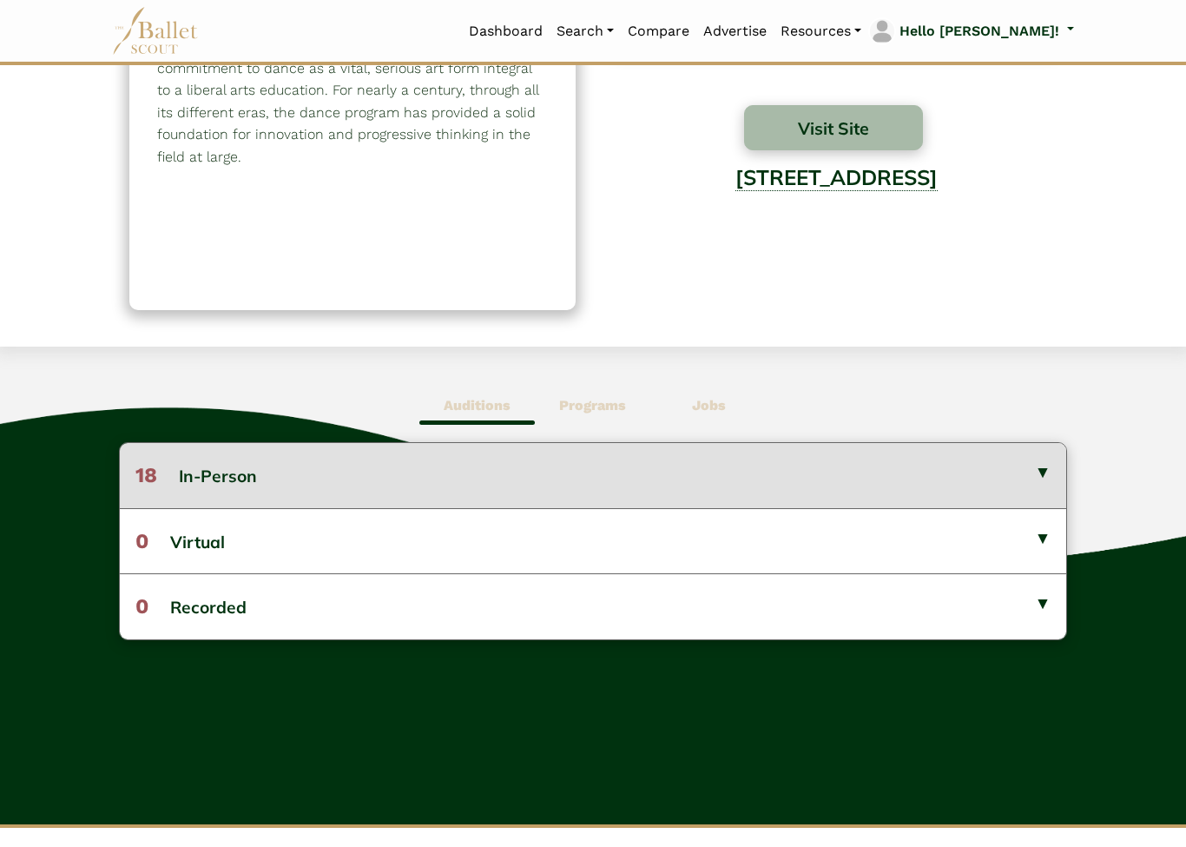
click at [1043, 472] on button "18 In-Person" at bounding box center [593, 475] width 947 height 64
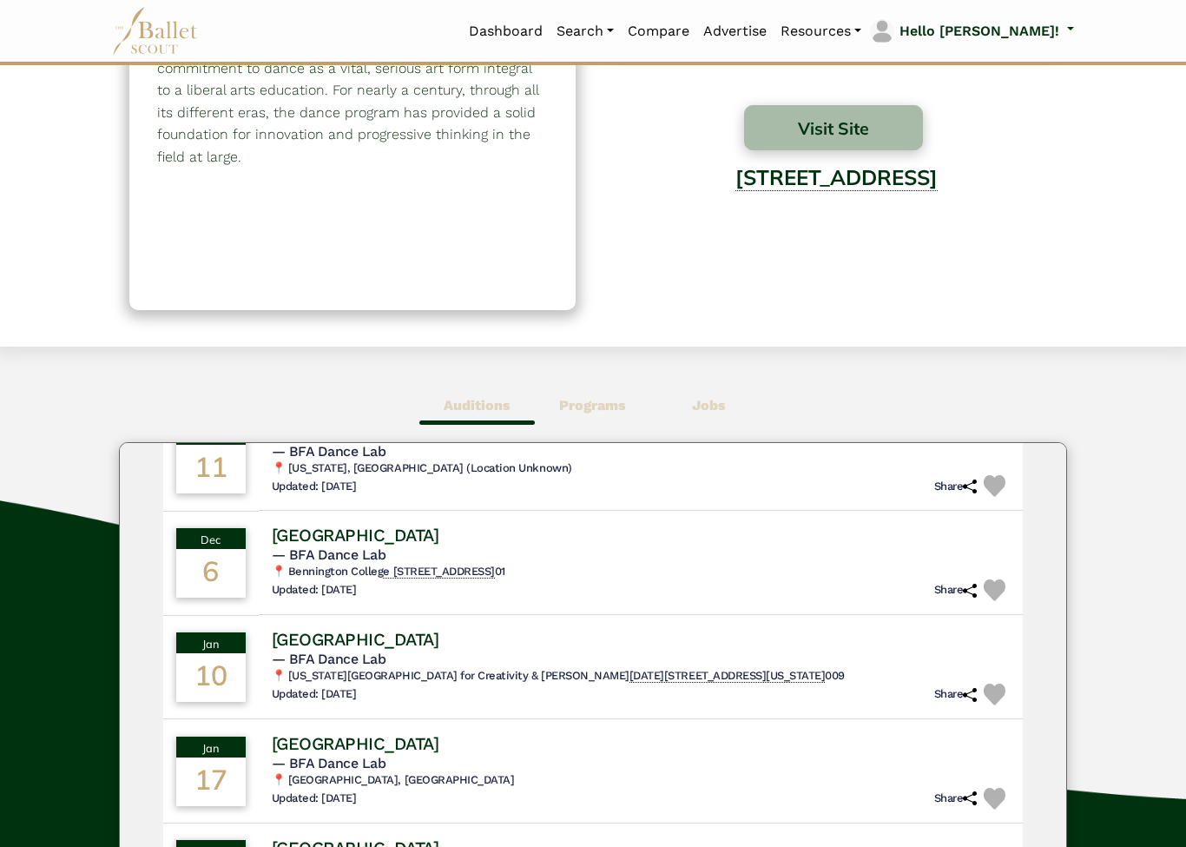
scroll to position [102, 0]
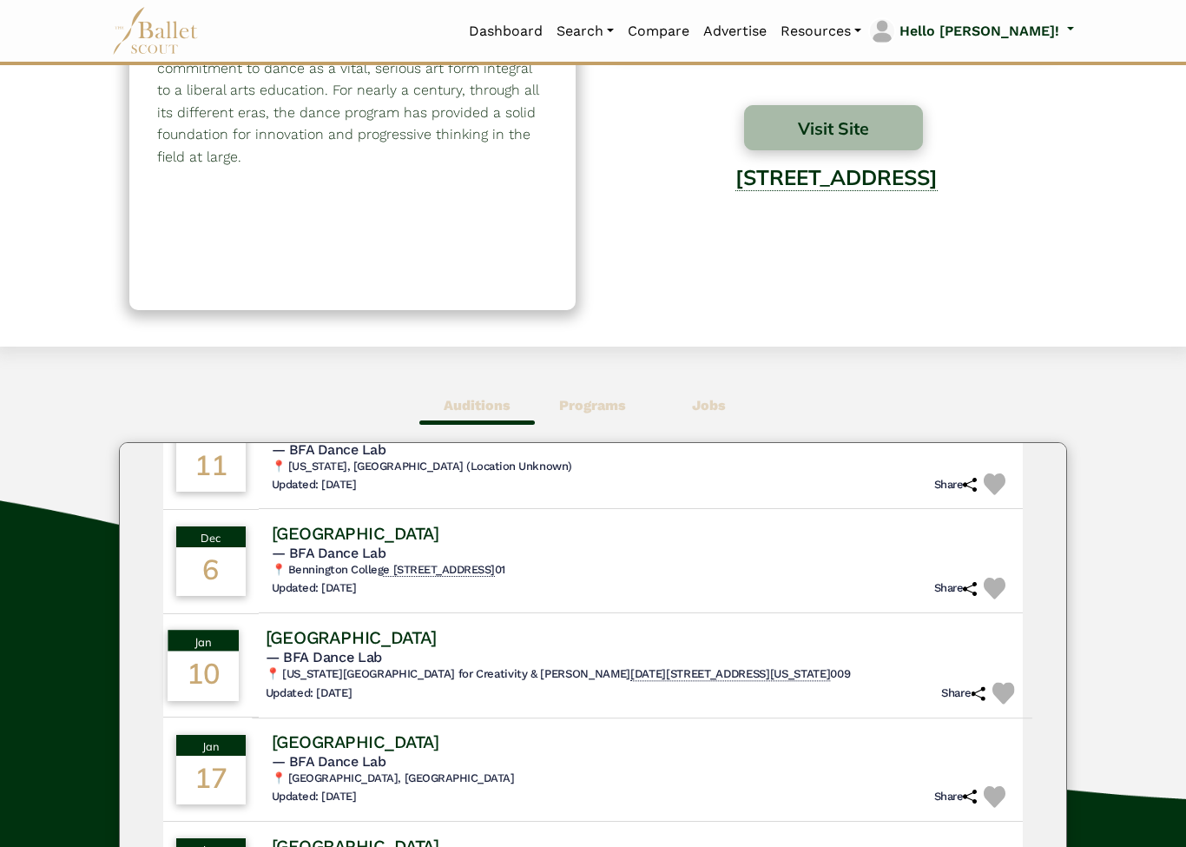
click at [436, 633] on h4 "[GEOGRAPHIC_DATA]" at bounding box center [350, 636] width 171 height 23
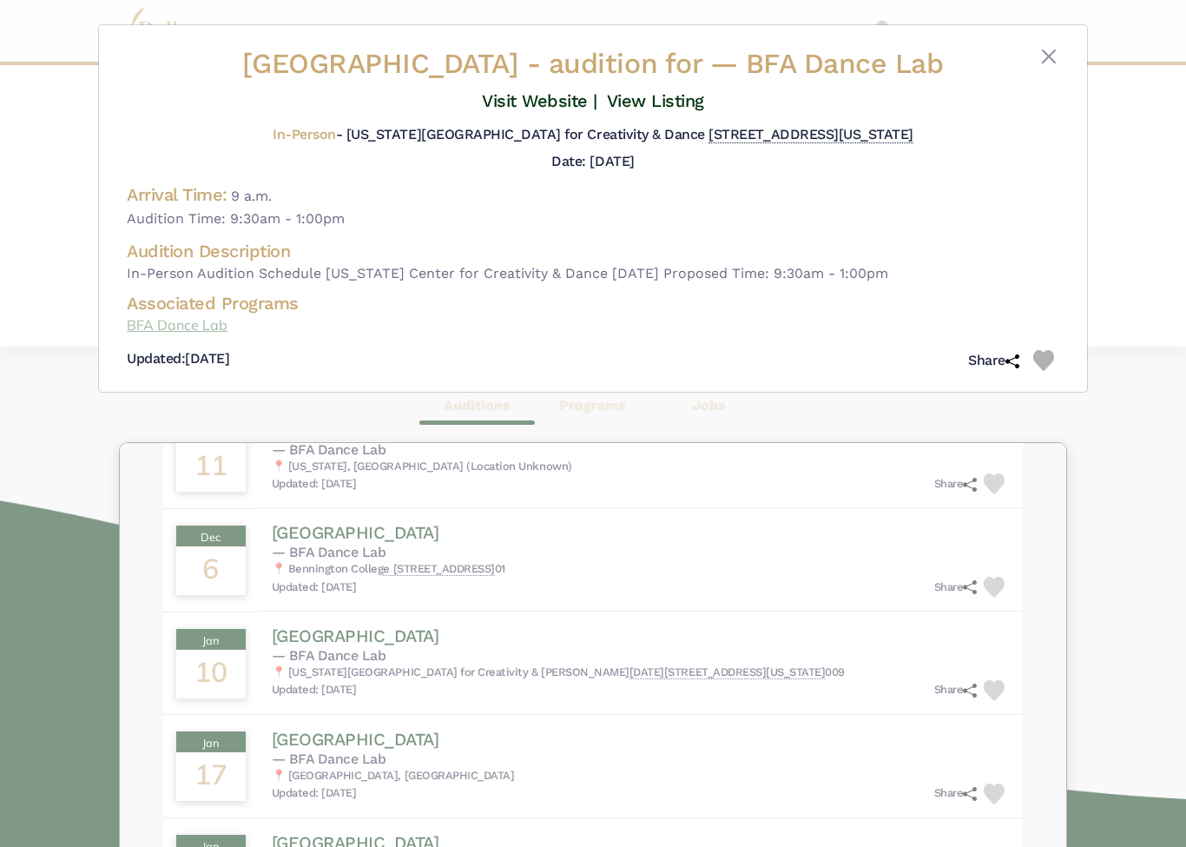
click at [205, 326] on link "BFA Dance Lab" at bounding box center [593, 325] width 933 height 23
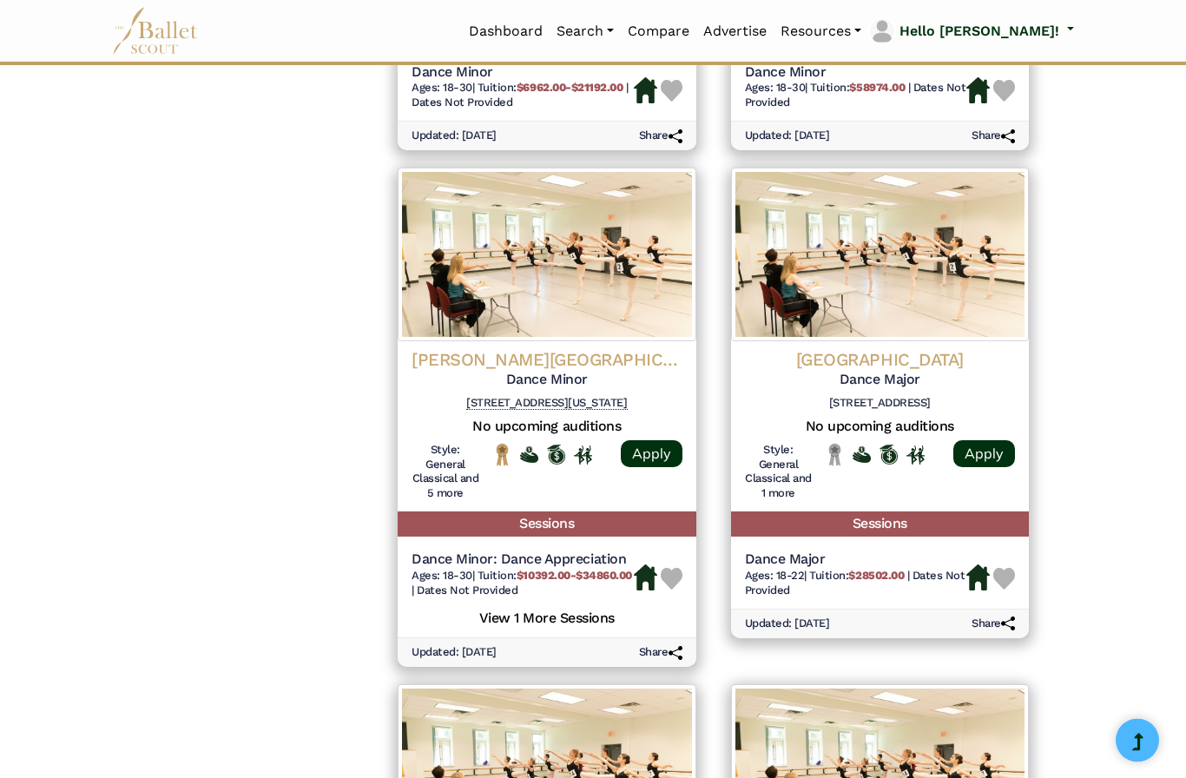
scroll to position [1718, 0]
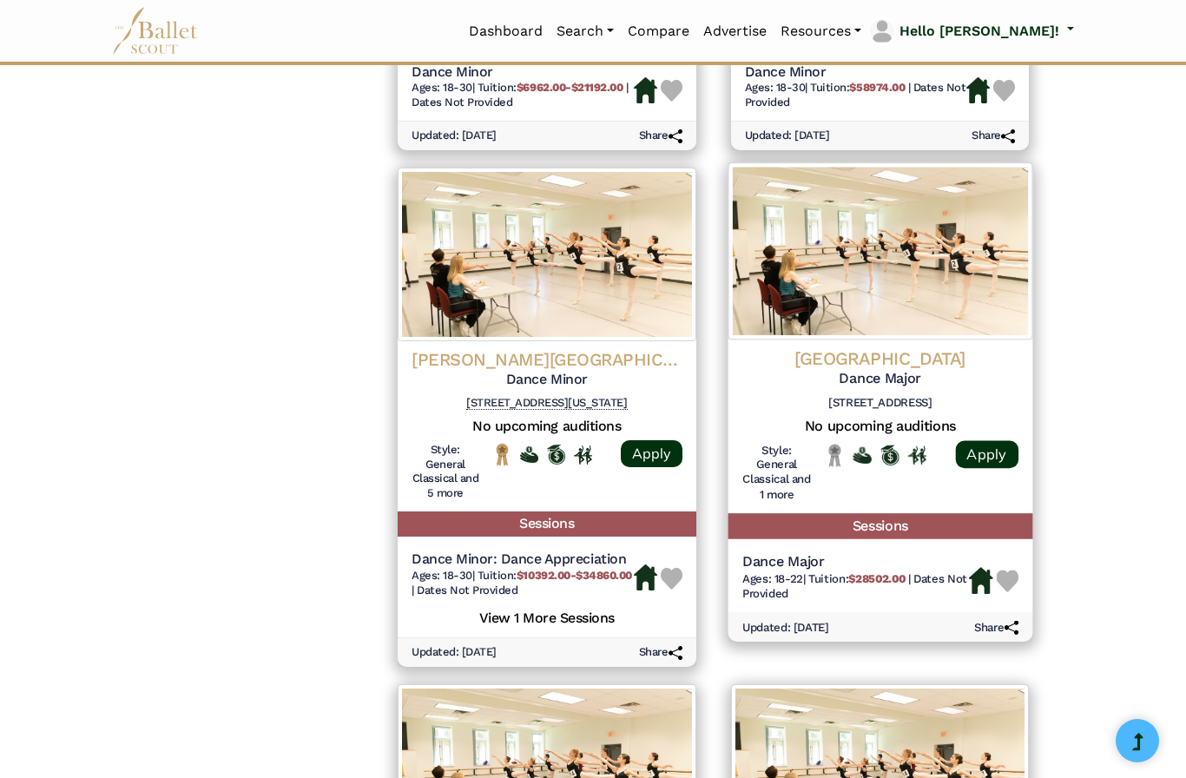
click at [919, 370] on h5 "Dance Major" at bounding box center [880, 379] width 276 height 18
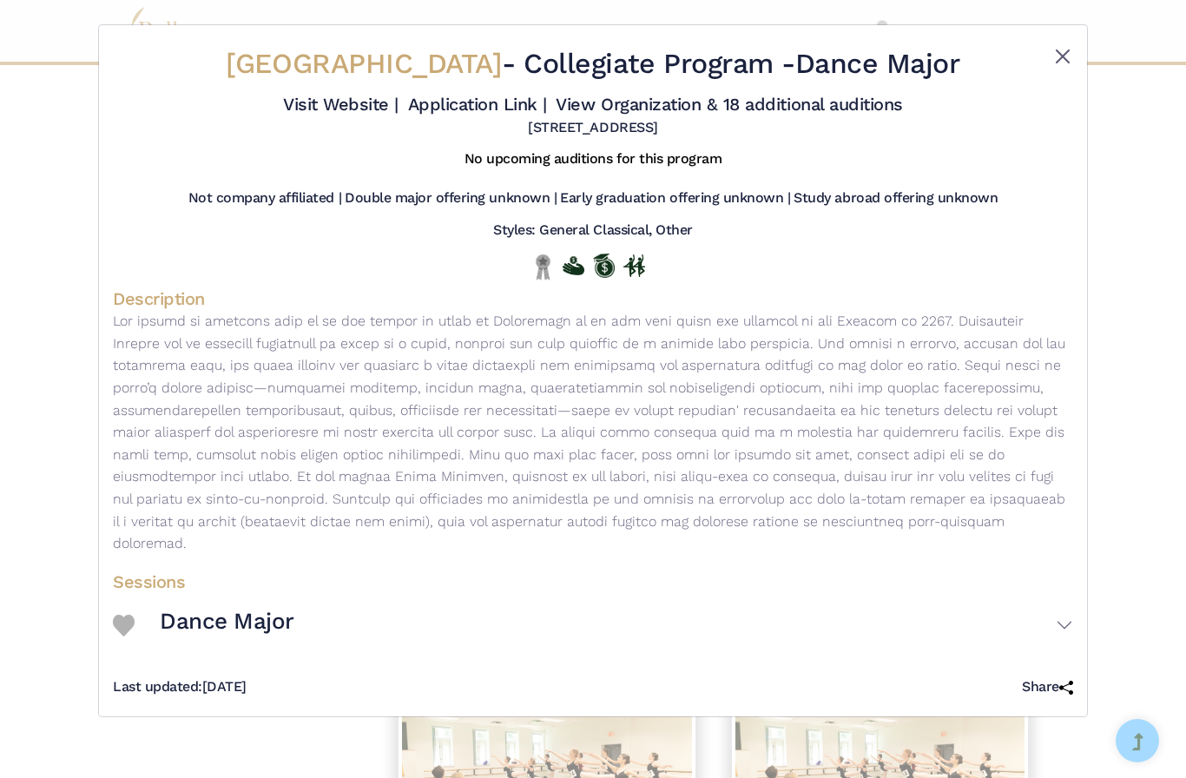
click at [1056, 60] on button "Close" at bounding box center [1063, 56] width 21 height 21
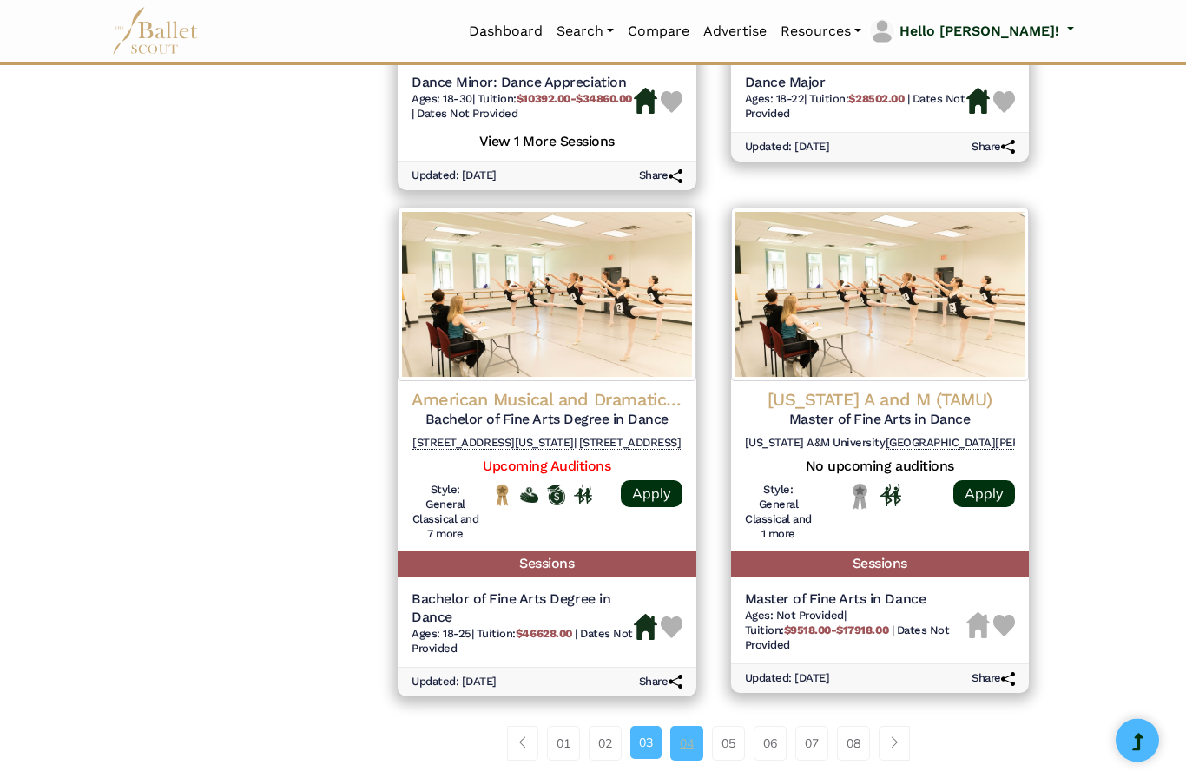
scroll to position [2195, 0]
click at [687, 726] on link "04" at bounding box center [686, 743] width 33 height 35
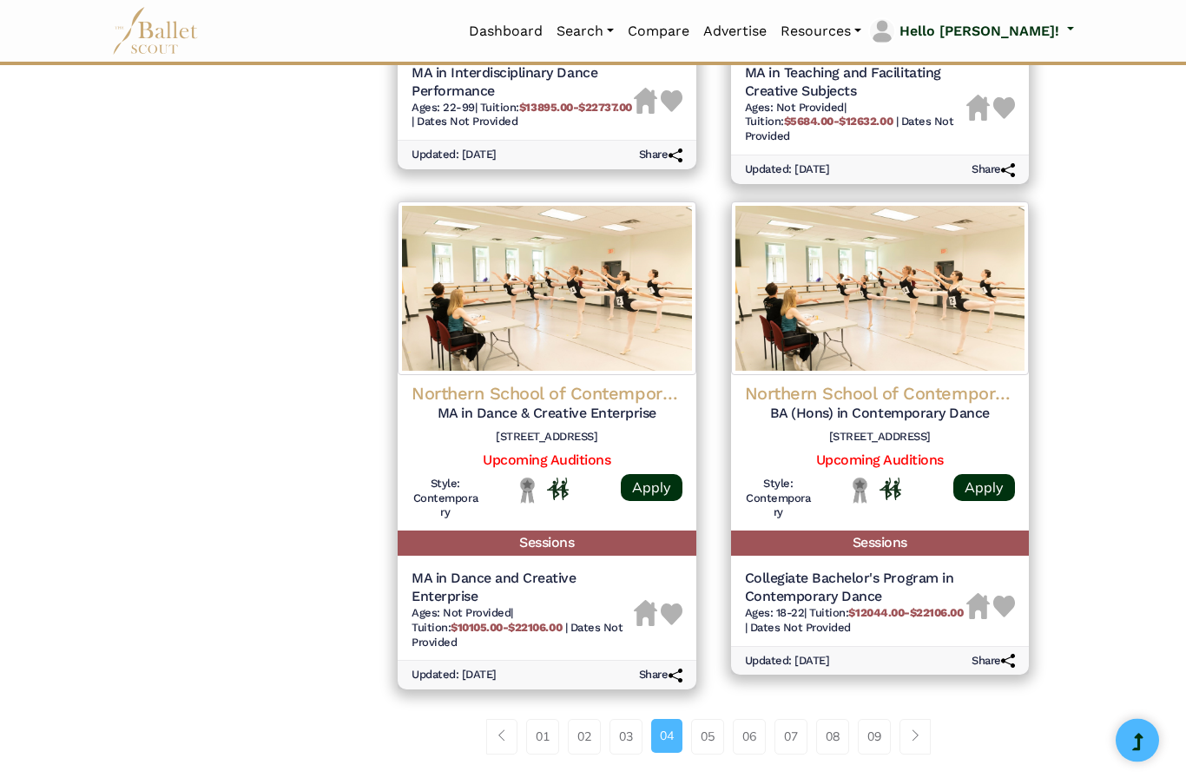
scroll to position [2196, 0]
click at [695, 719] on link "05" at bounding box center [707, 736] width 33 height 35
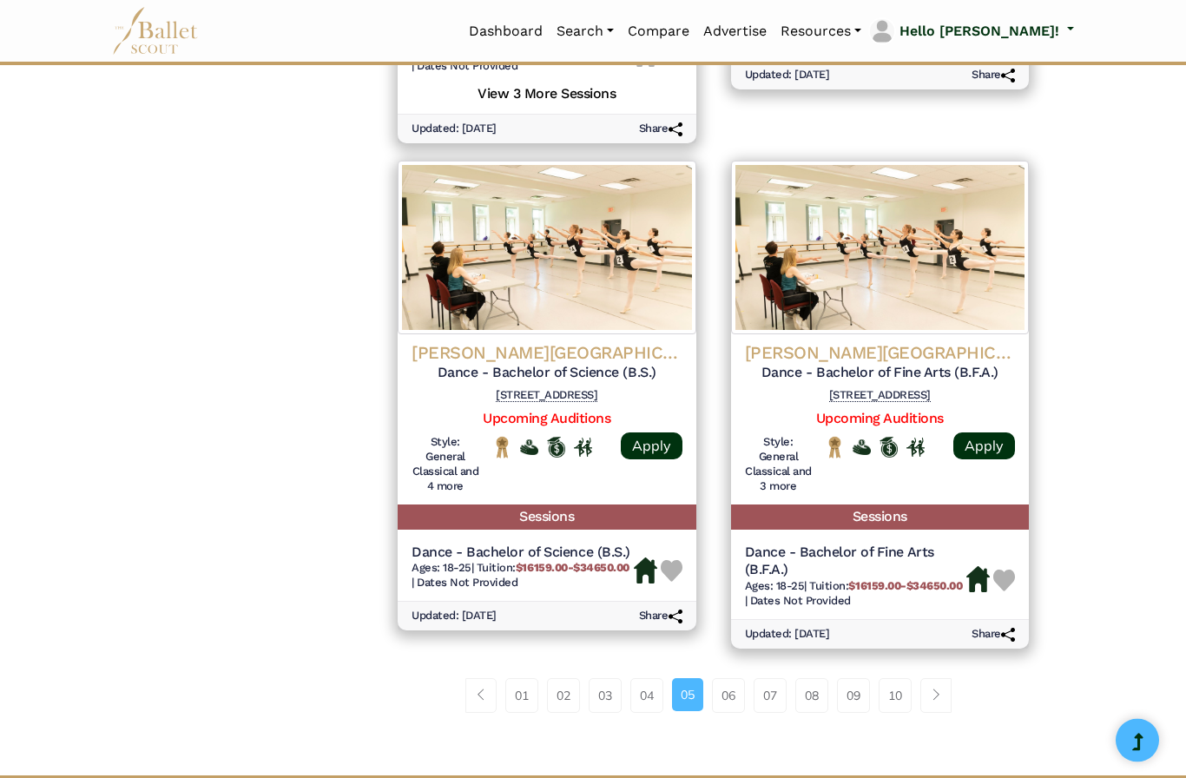
scroll to position [2235, 0]
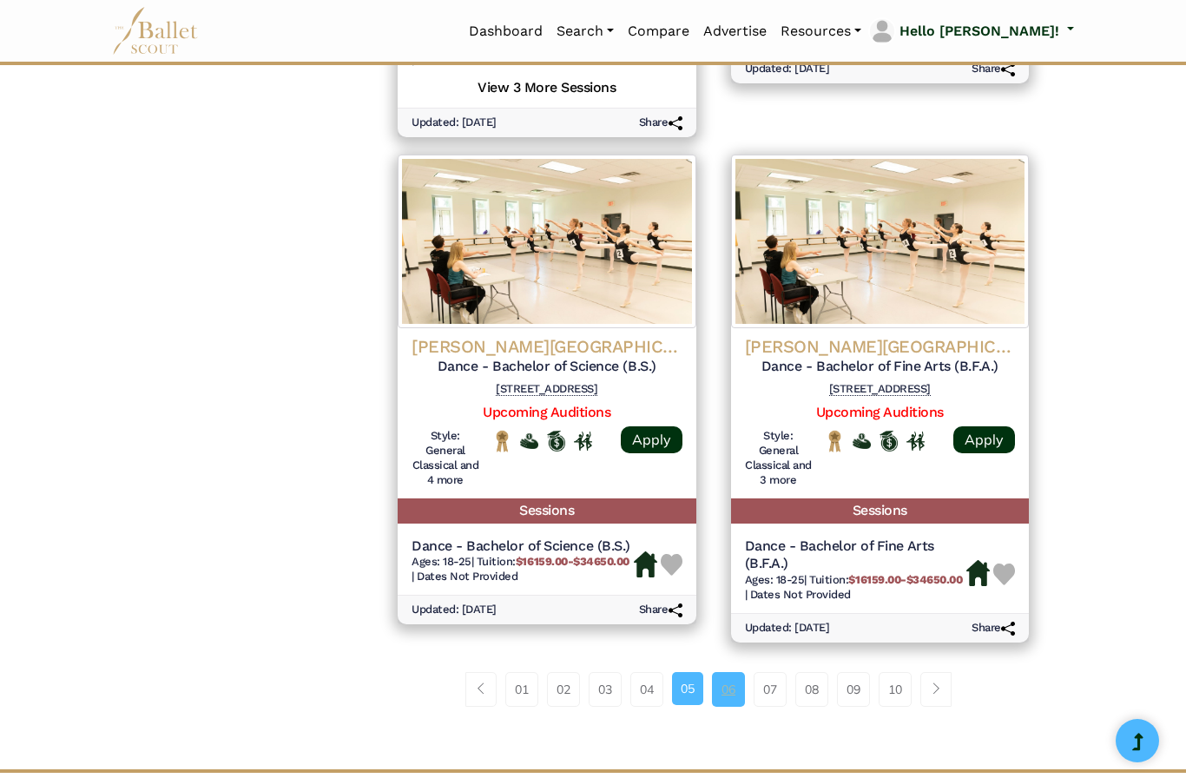
click at [736, 672] on link "06" at bounding box center [728, 689] width 33 height 35
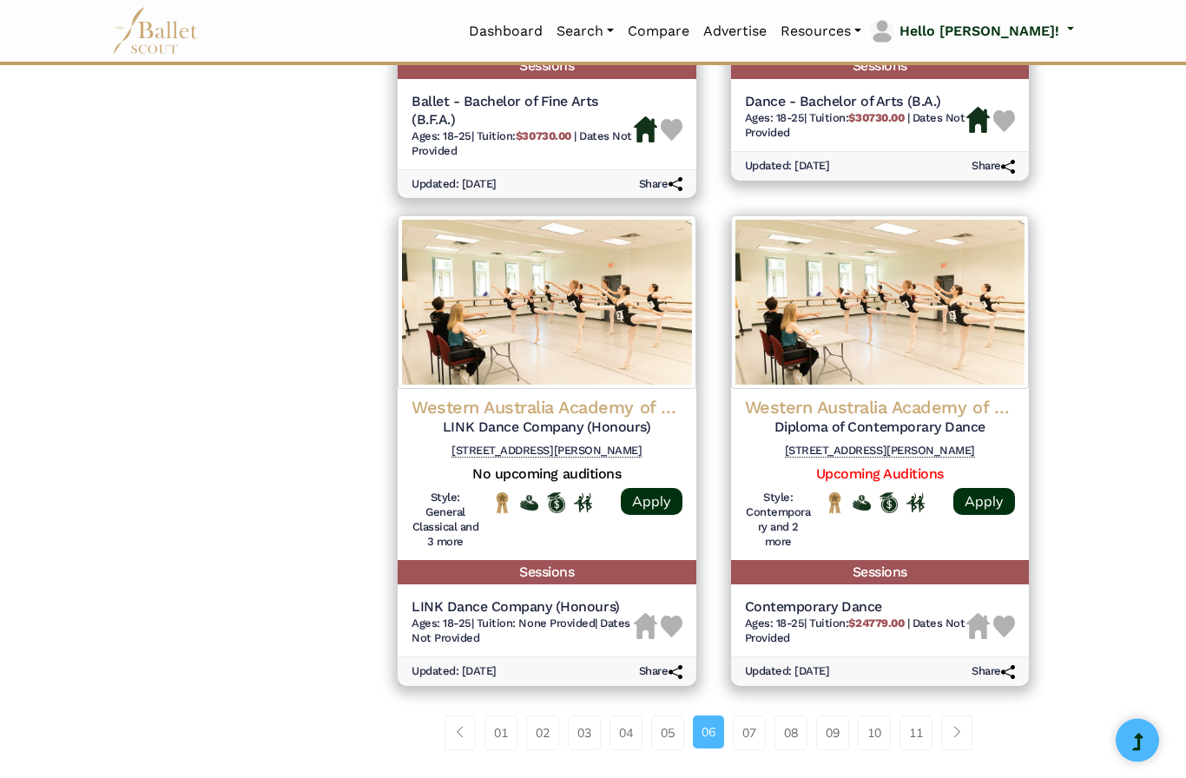
scroll to position [2172, 0]
click at [749, 716] on link "07" at bounding box center [749, 733] width 33 height 35
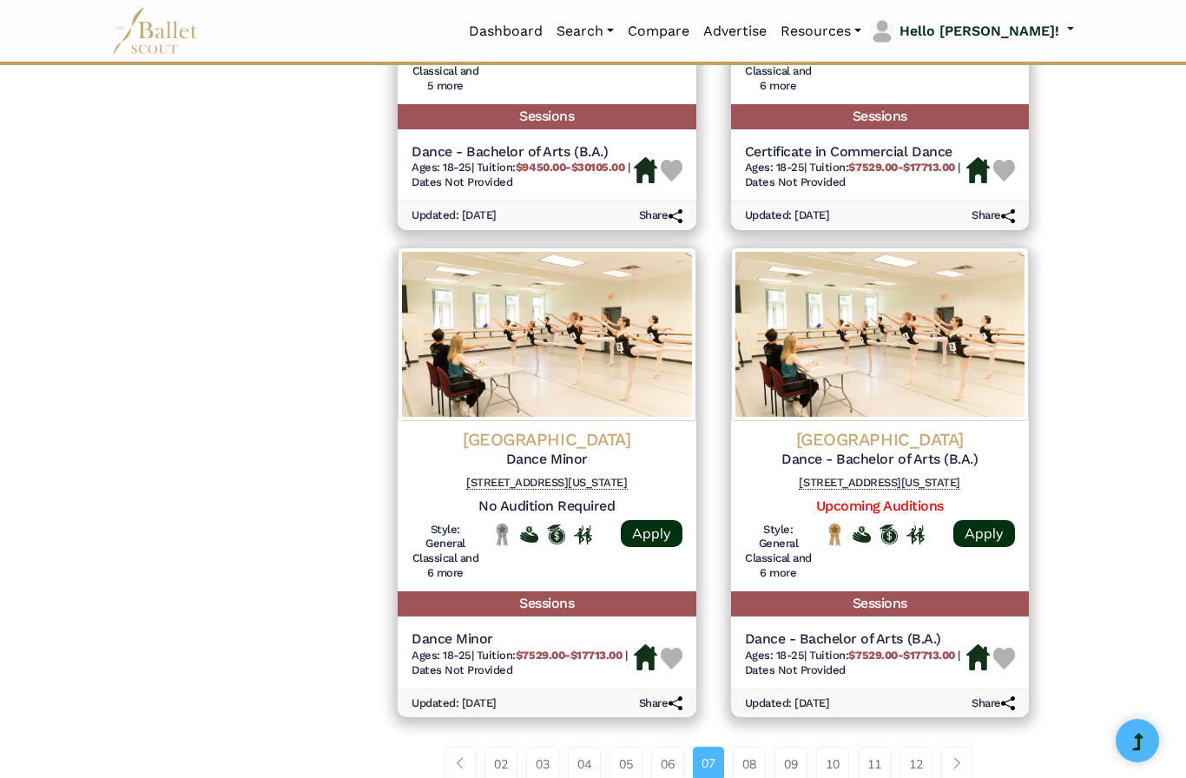
scroll to position [2089, 0]
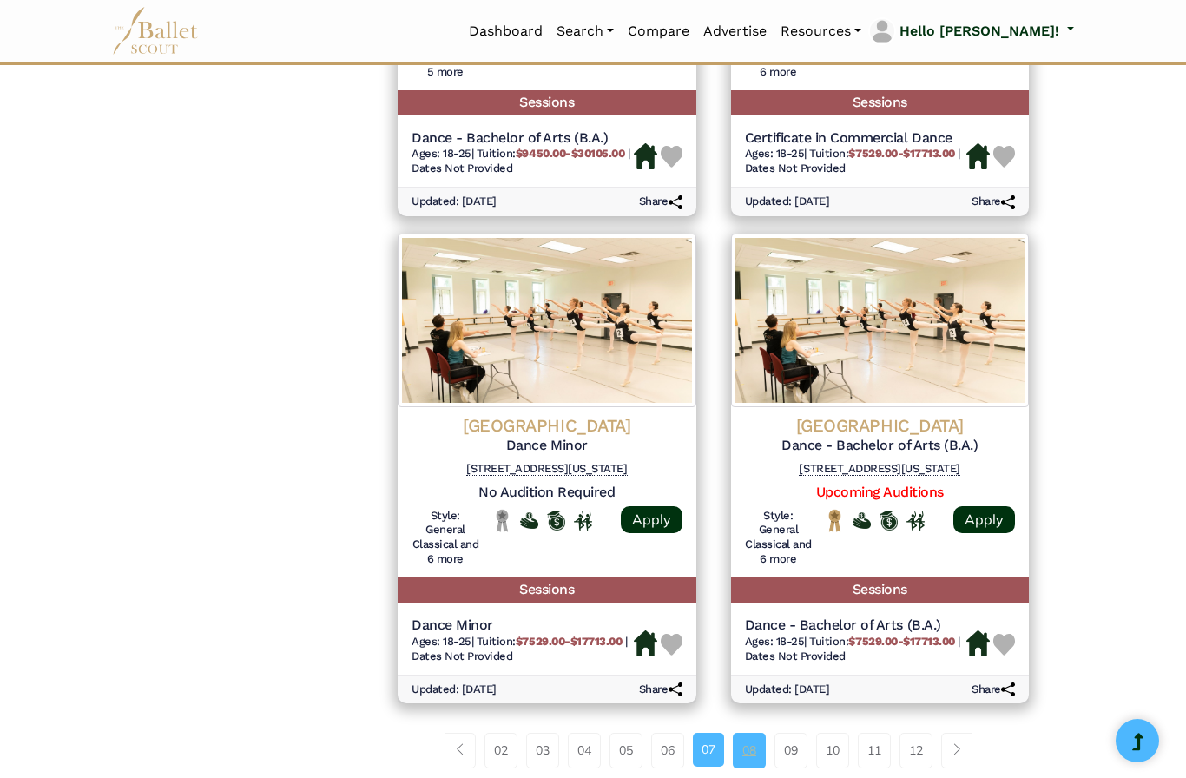
click at [746, 733] on link "08" at bounding box center [749, 750] width 33 height 35
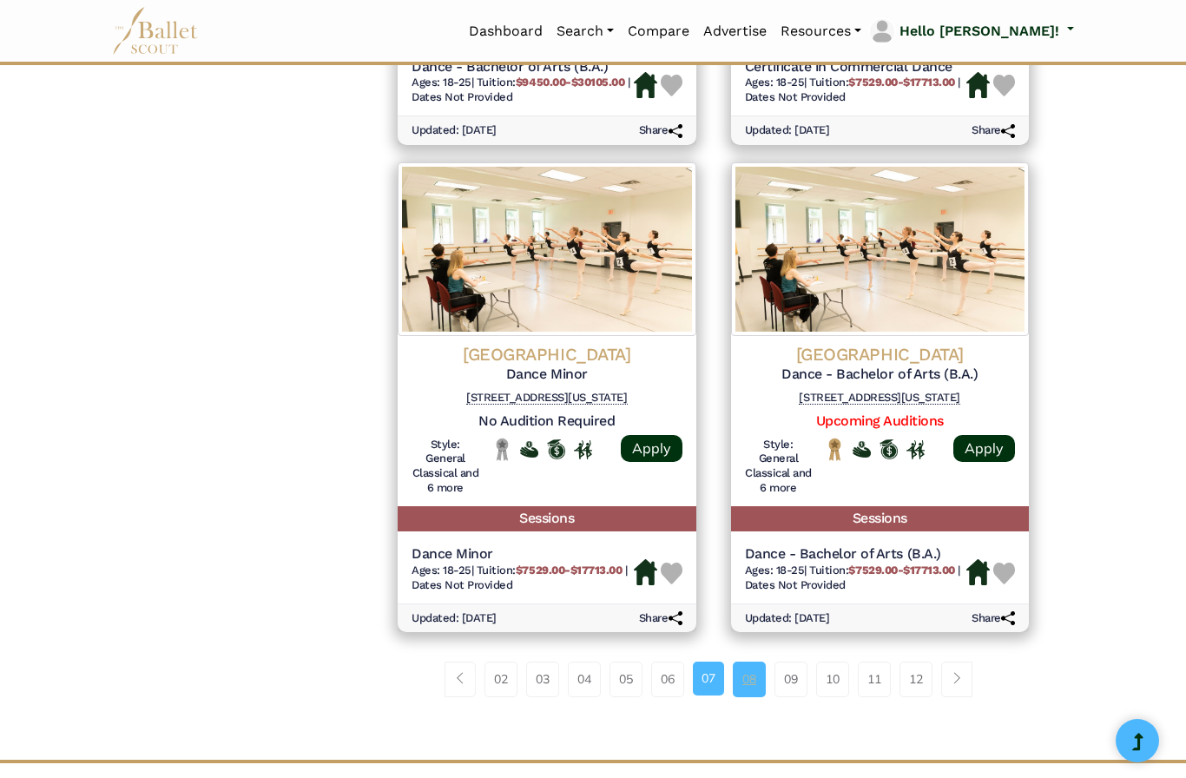
click at [750, 662] on link "08" at bounding box center [749, 679] width 33 height 35
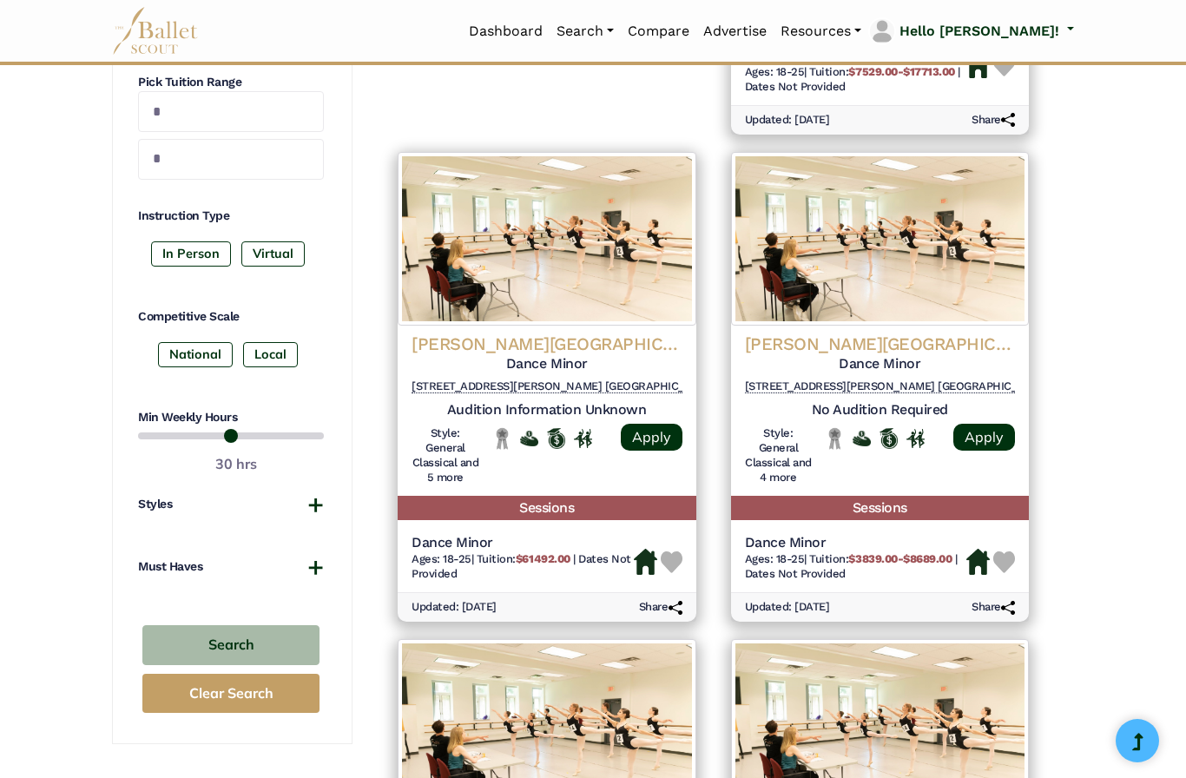
scroll to position [723, 0]
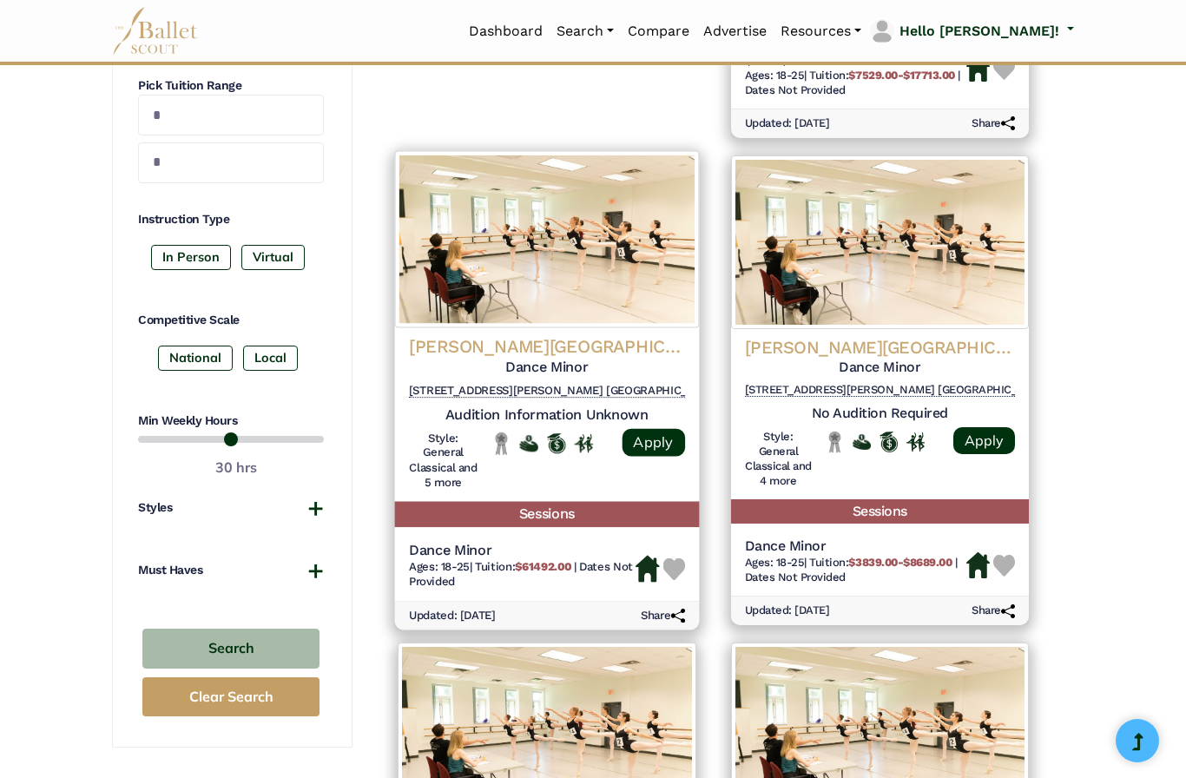
click at [567, 344] on h4 "Whitman College" at bounding box center [547, 345] width 276 height 23
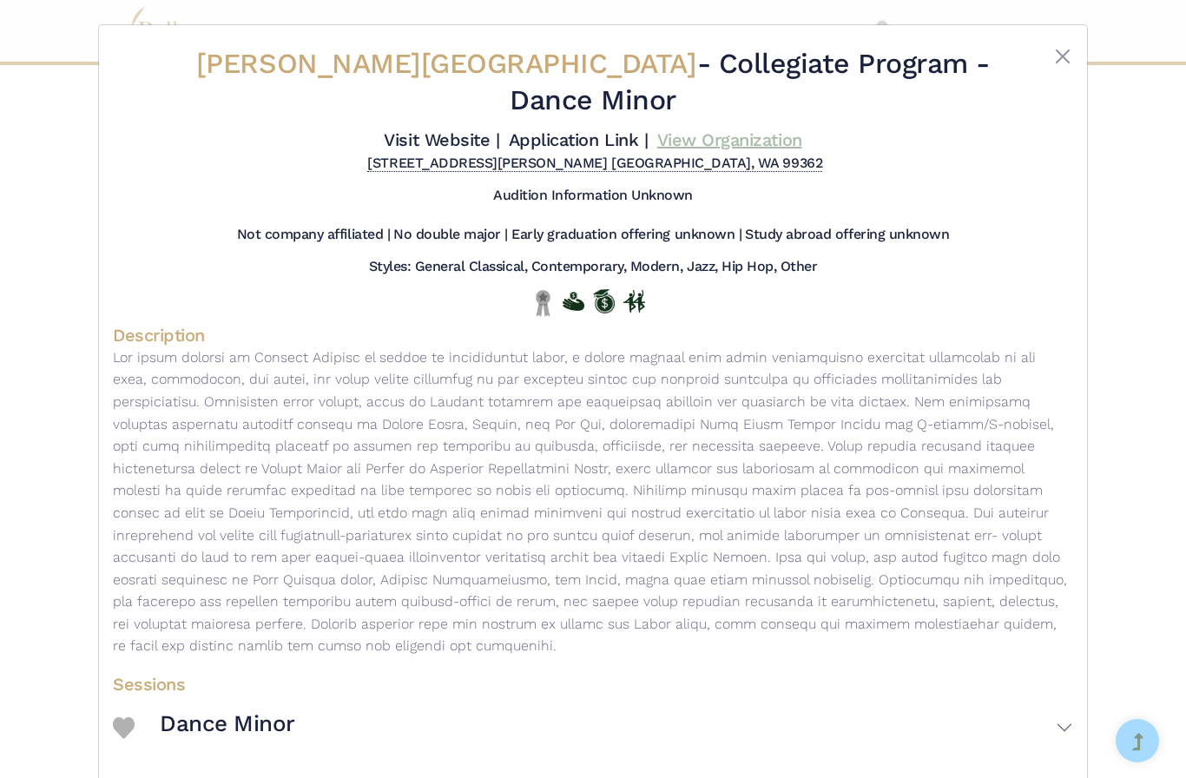
click at [657, 129] on link "View Organization" at bounding box center [729, 139] width 145 height 21
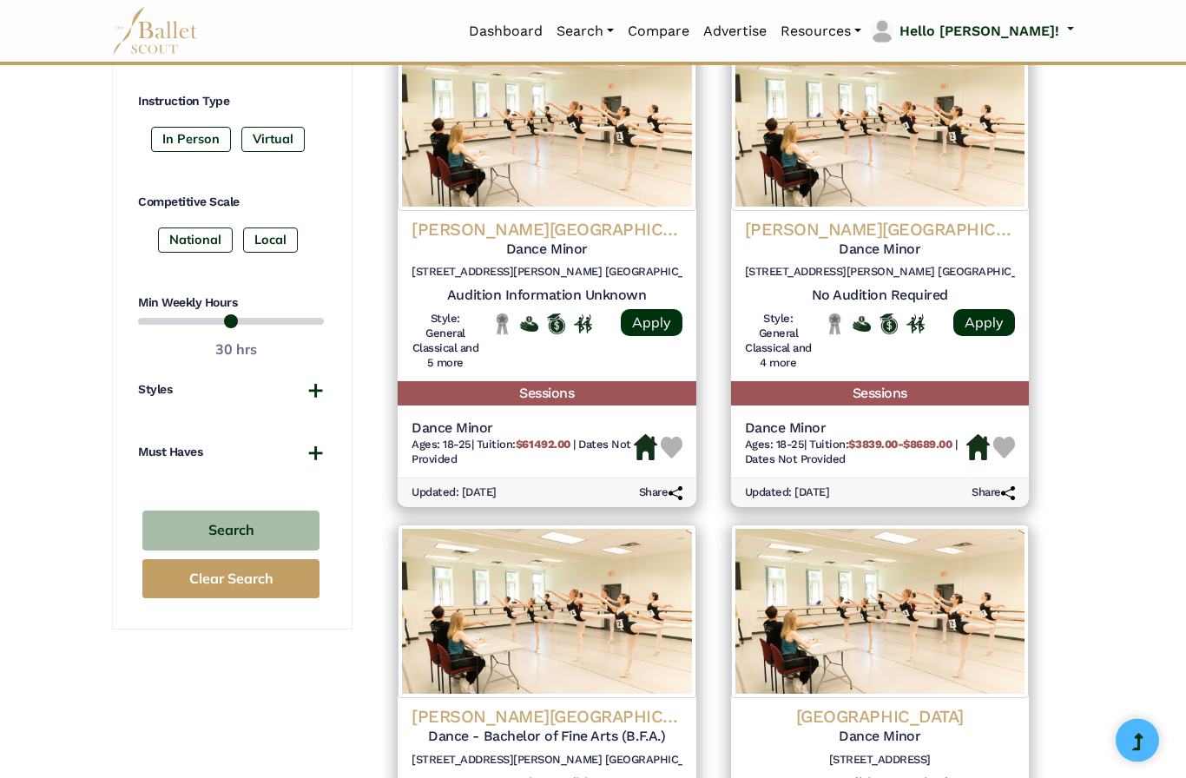
scroll to position [841, 0]
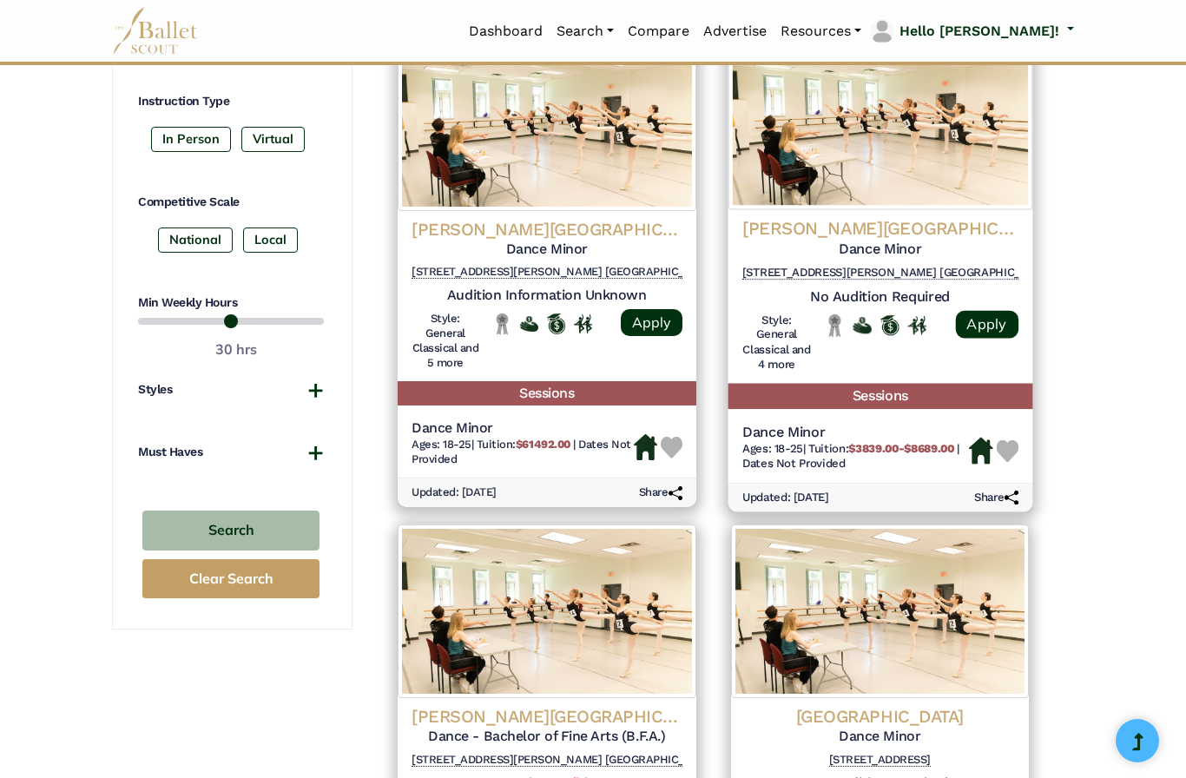
click at [931, 240] on h5 "Dance Minor" at bounding box center [880, 249] width 276 height 18
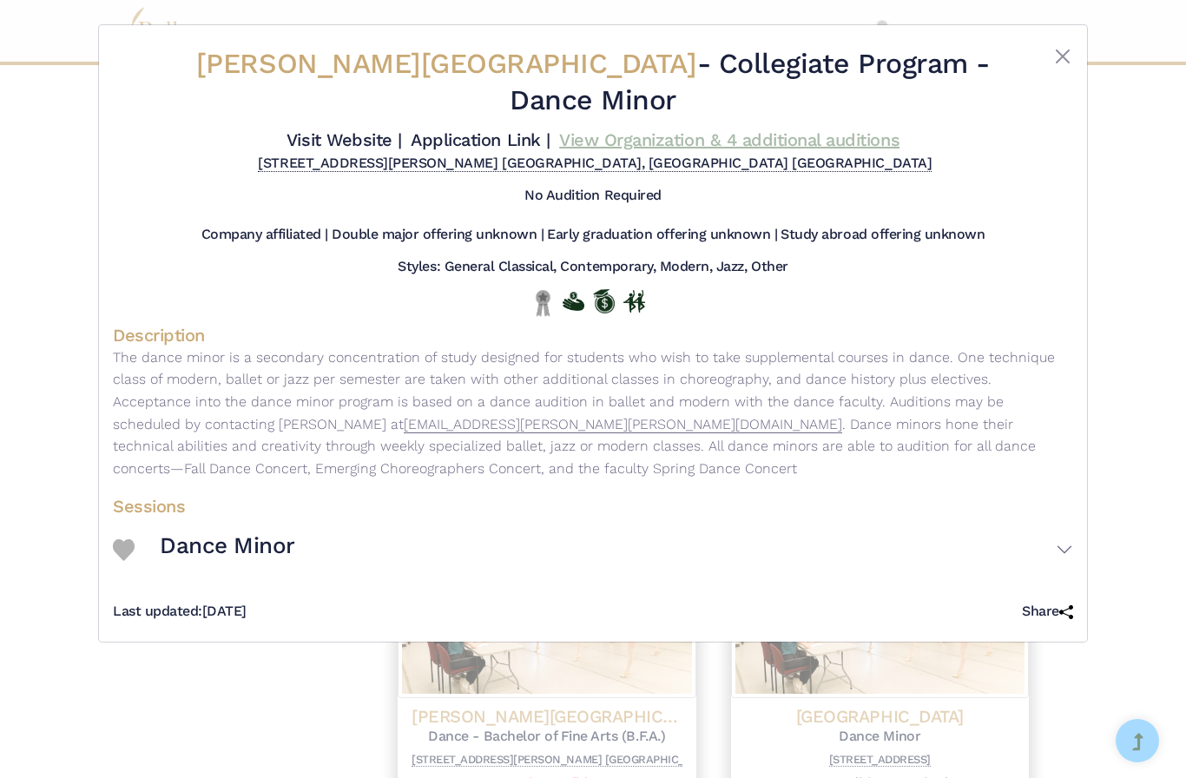
click at [583, 129] on link "View Organization & 4 additional auditions" at bounding box center [729, 139] width 340 height 21
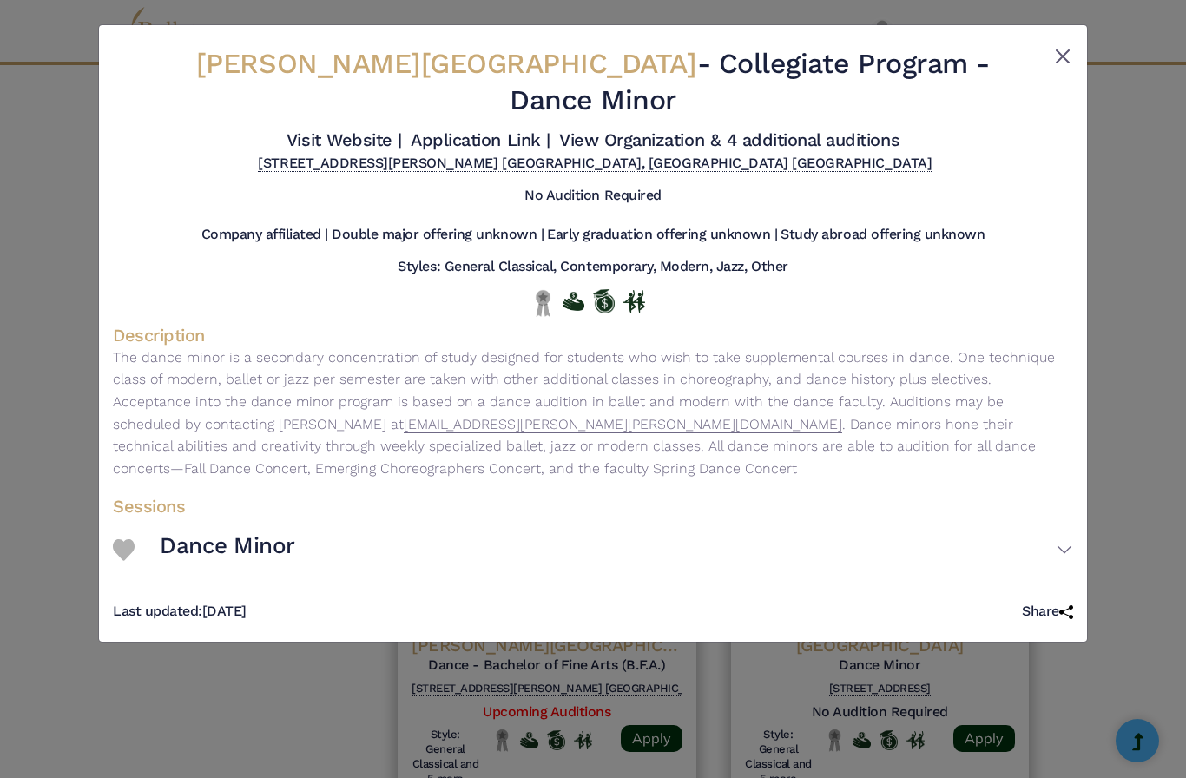
click at [1071, 54] on button "Close" at bounding box center [1063, 56] width 21 height 21
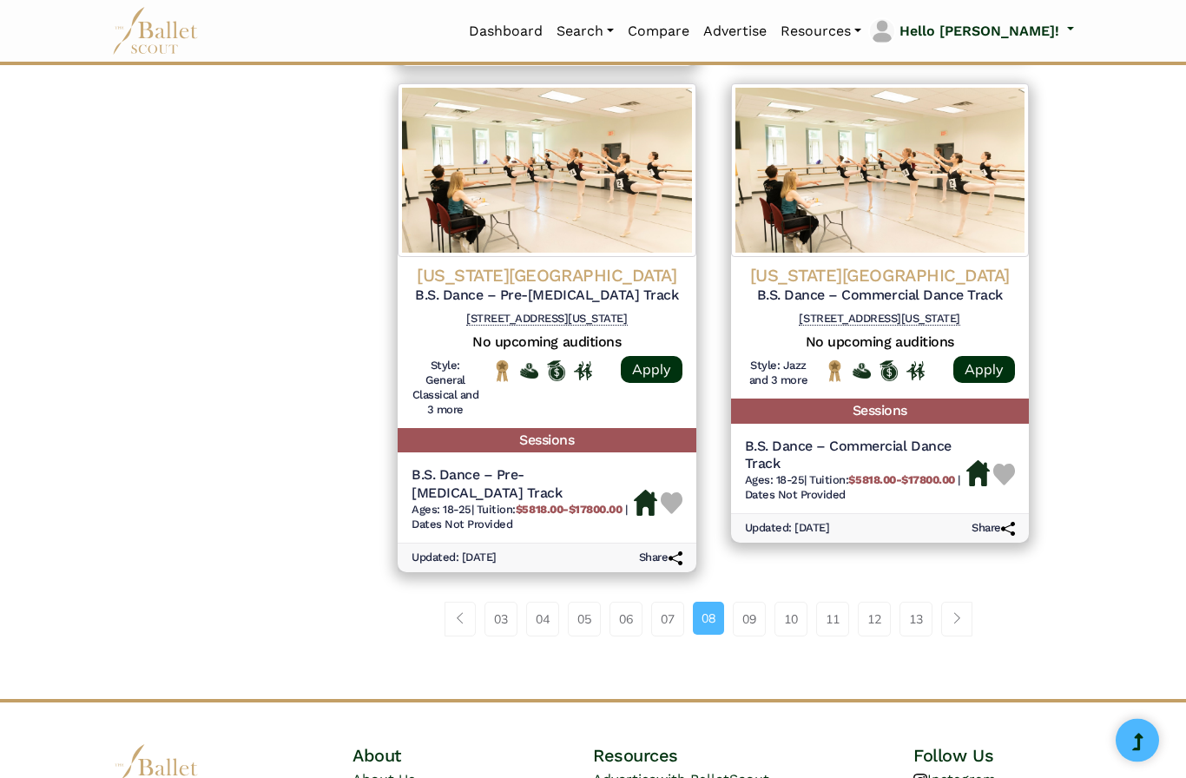
scroll to position [2294, 0]
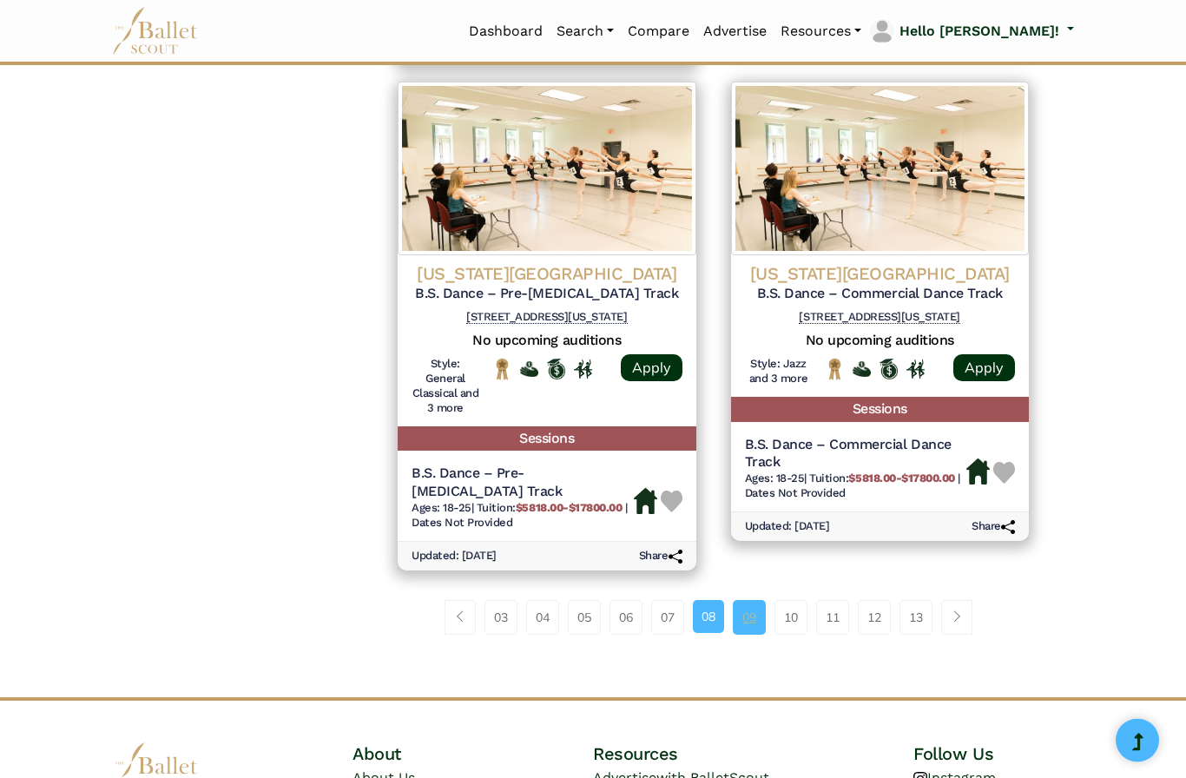
click at [750, 601] on link "09" at bounding box center [749, 618] width 33 height 35
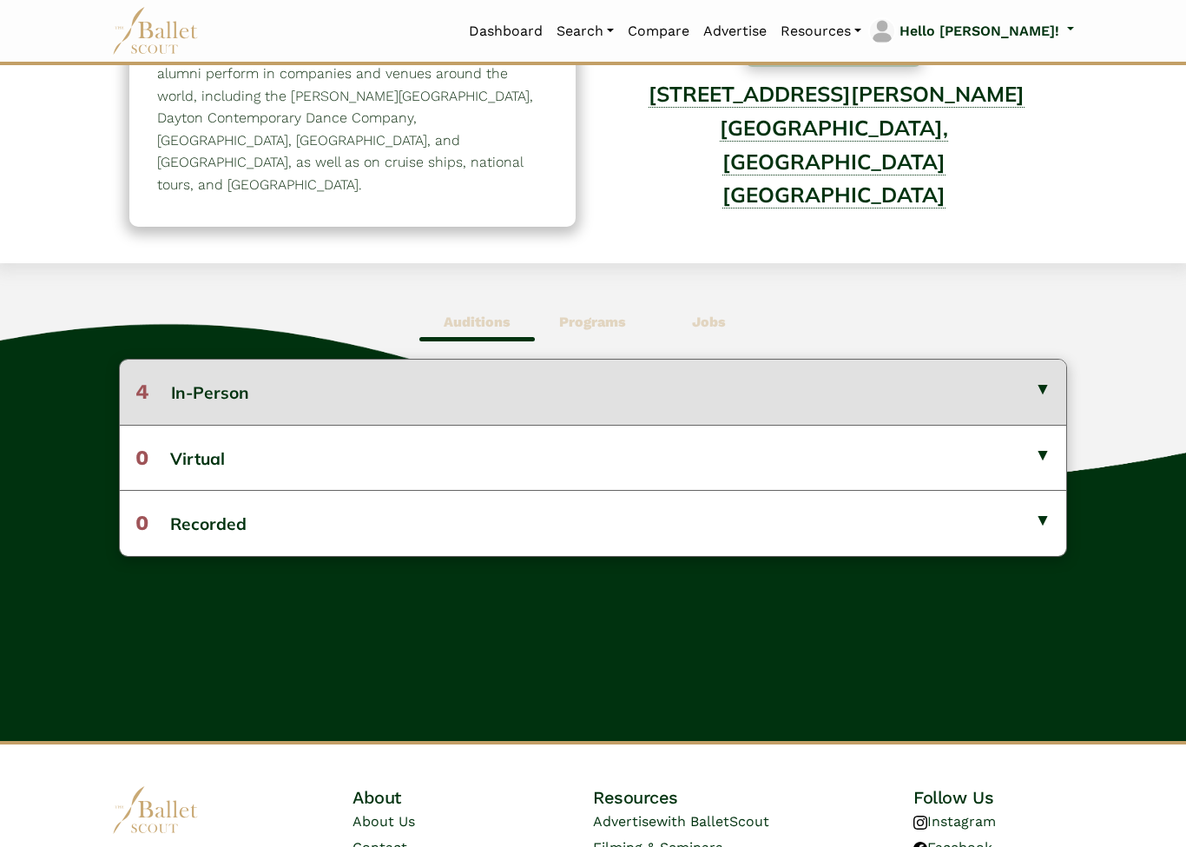
click at [1047, 387] on button "4 In-Person" at bounding box center [593, 392] width 947 height 64
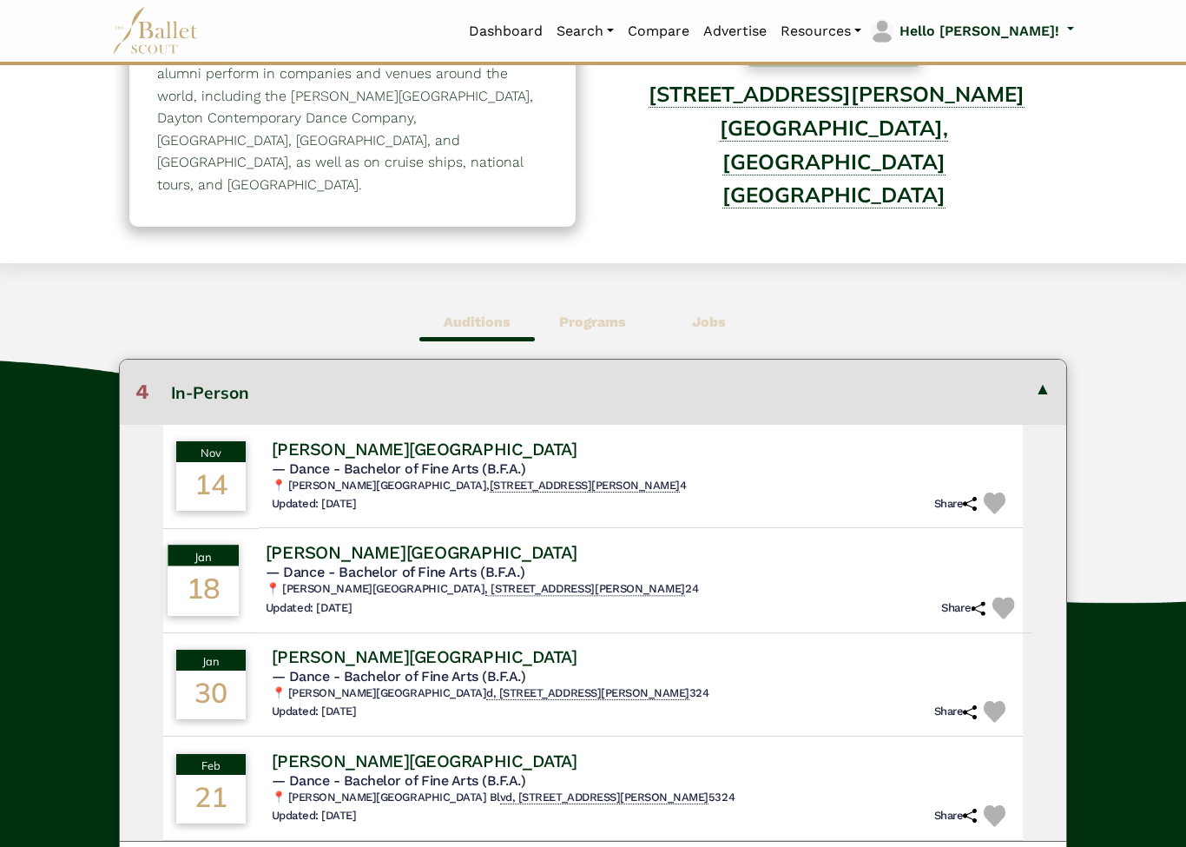
click at [402, 556] on h4 "[PERSON_NAME][GEOGRAPHIC_DATA]" at bounding box center [421, 552] width 312 height 23
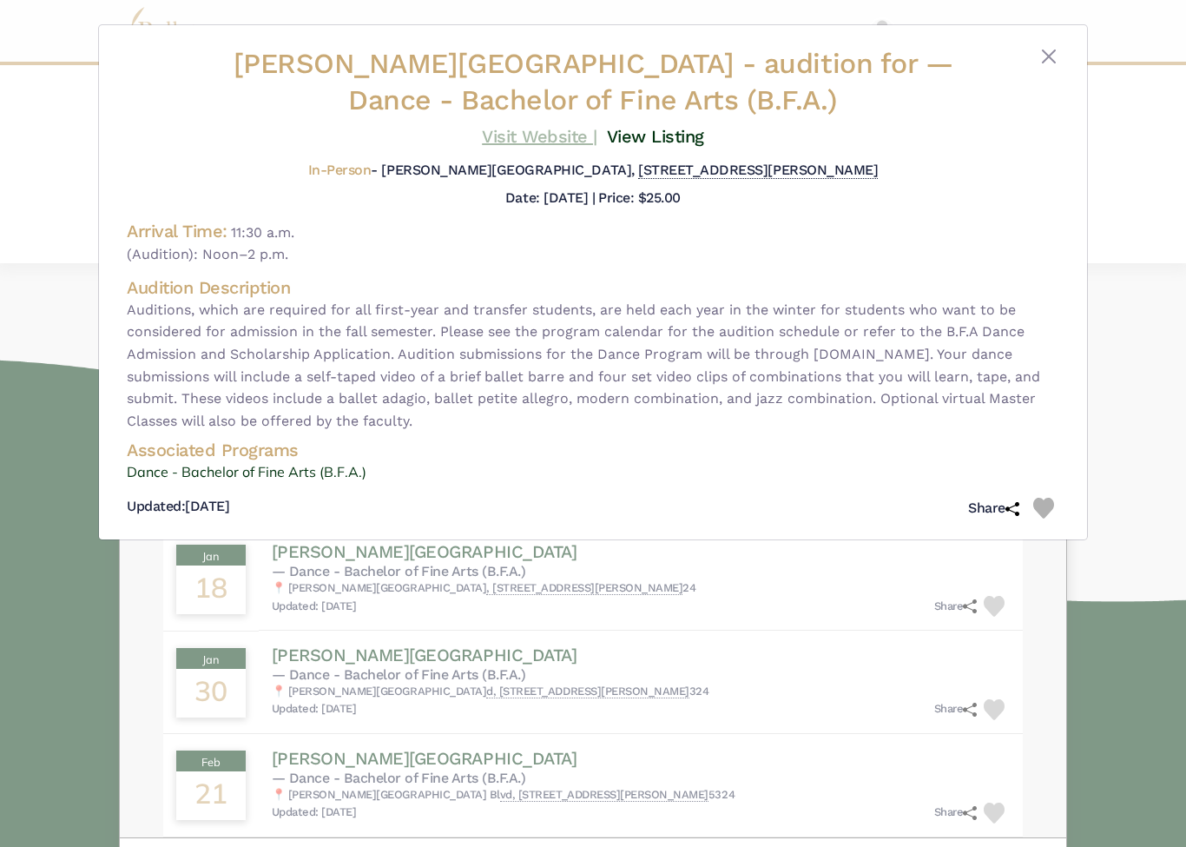
click at [558, 126] on link "Visit Website |" at bounding box center [540, 136] width 116 height 21
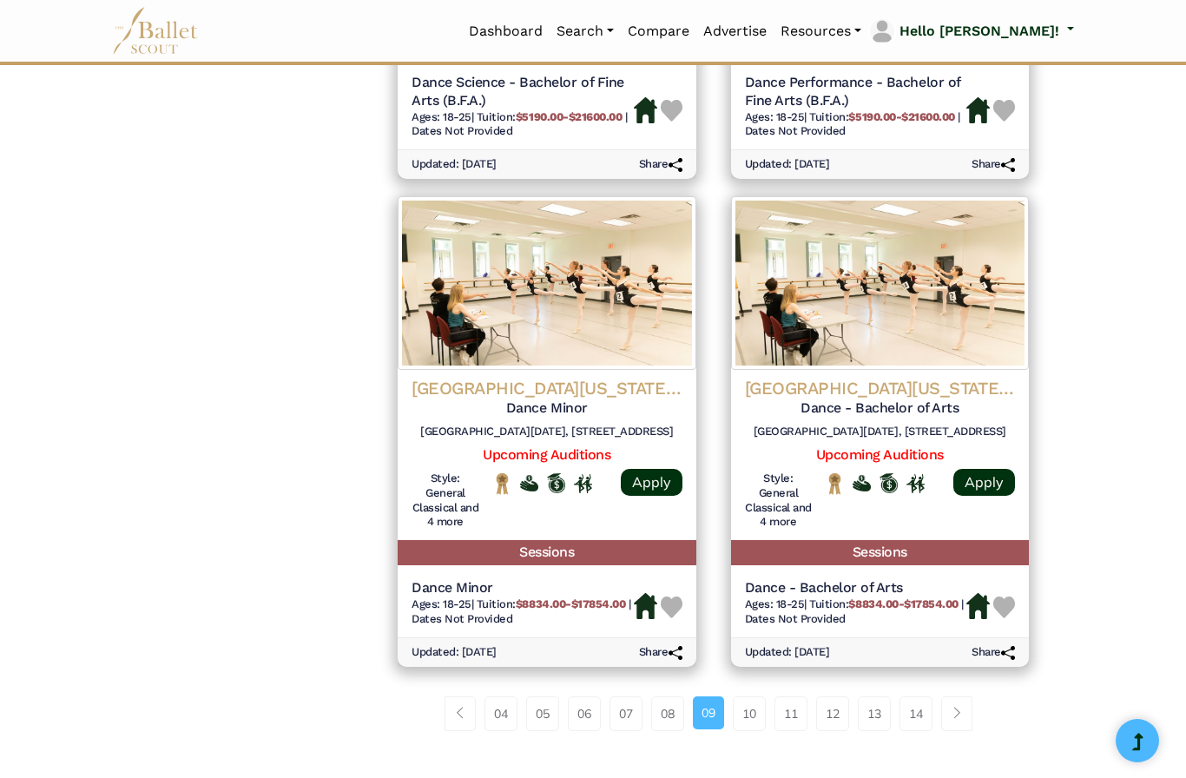
scroll to position [2202, 0]
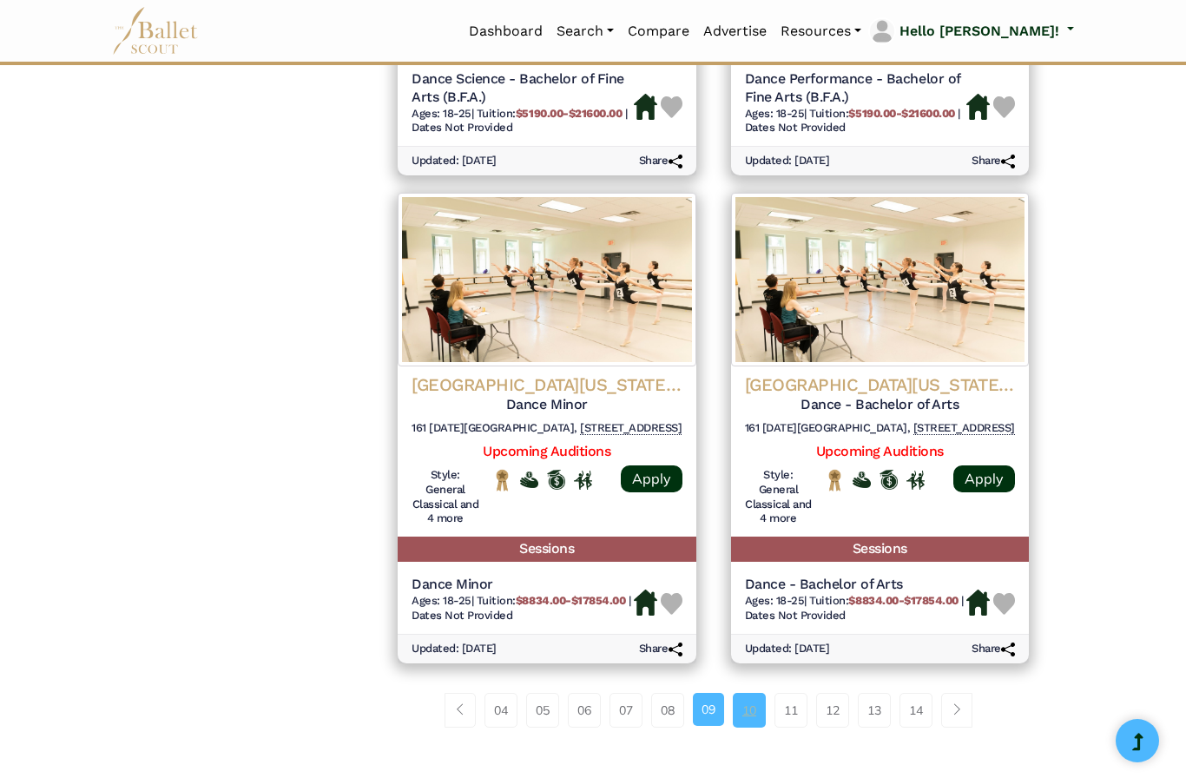
click at [752, 693] on link "10" at bounding box center [749, 710] width 33 height 35
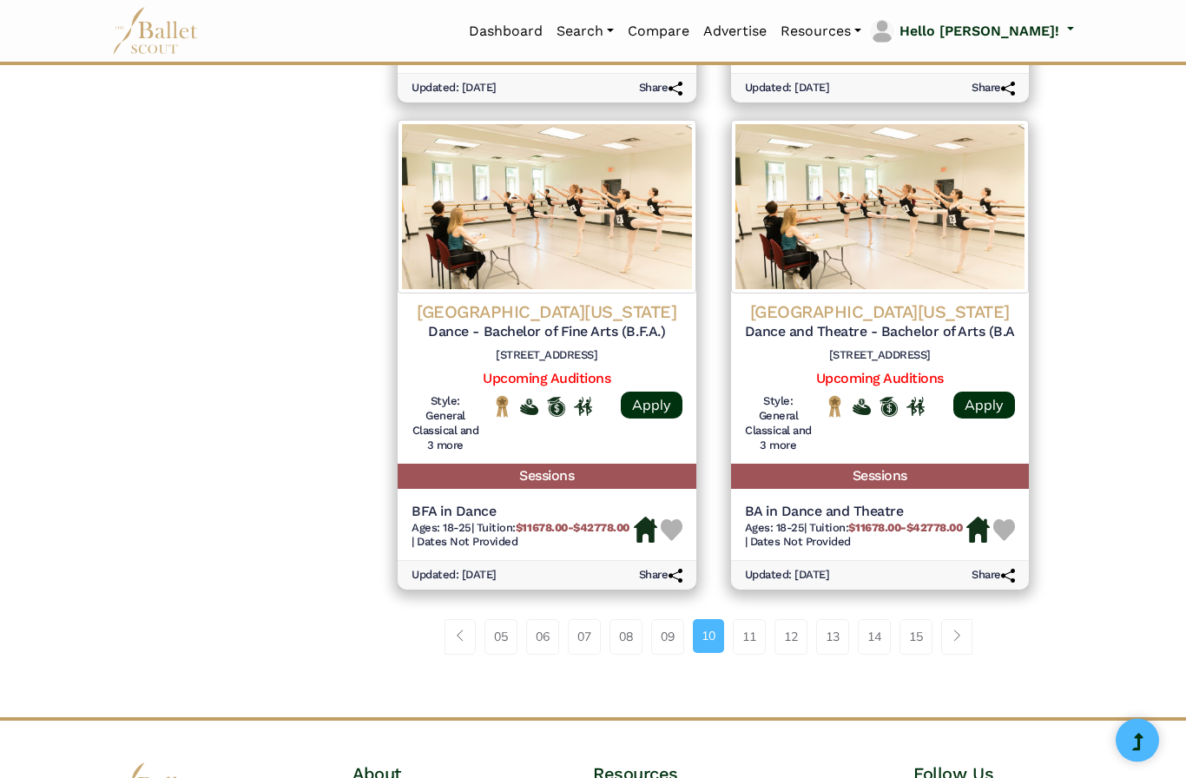
scroll to position [2221, 0]
click at [766, 619] on link "11" at bounding box center [749, 636] width 33 height 35
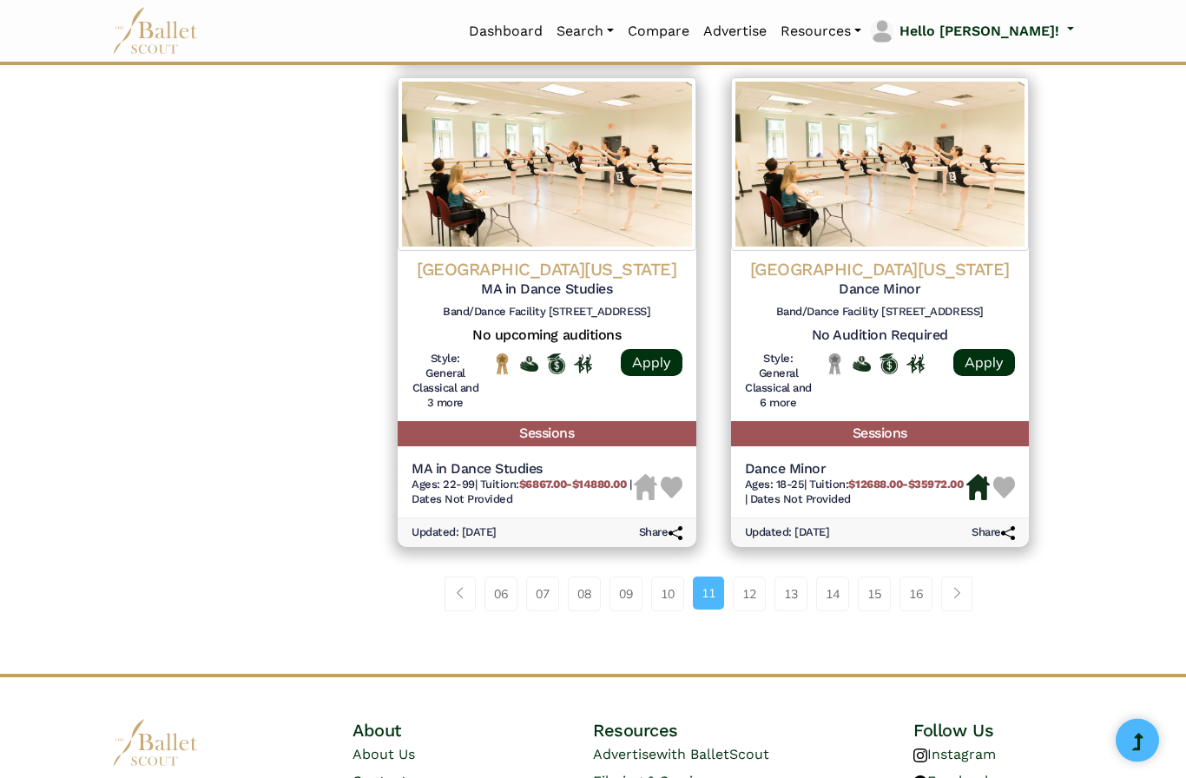
scroll to position [2281, 0]
click at [759, 577] on link "12" at bounding box center [749, 594] width 33 height 35
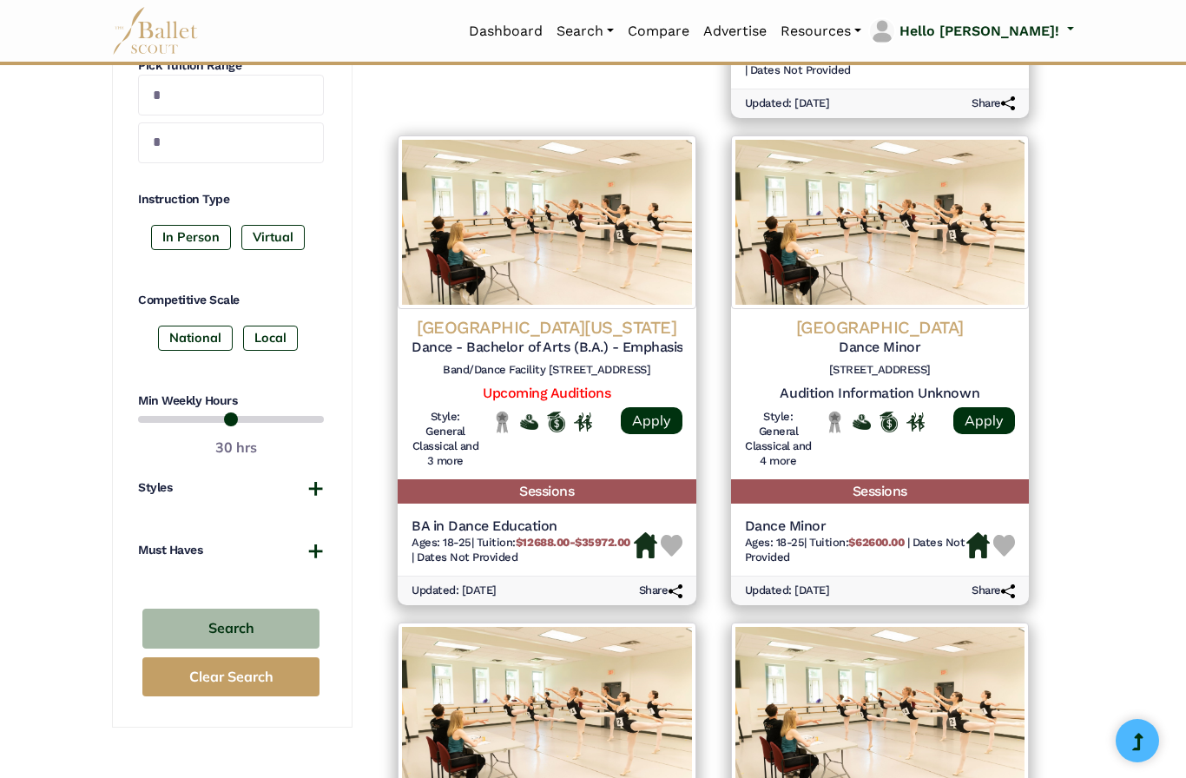
scroll to position [728, 0]
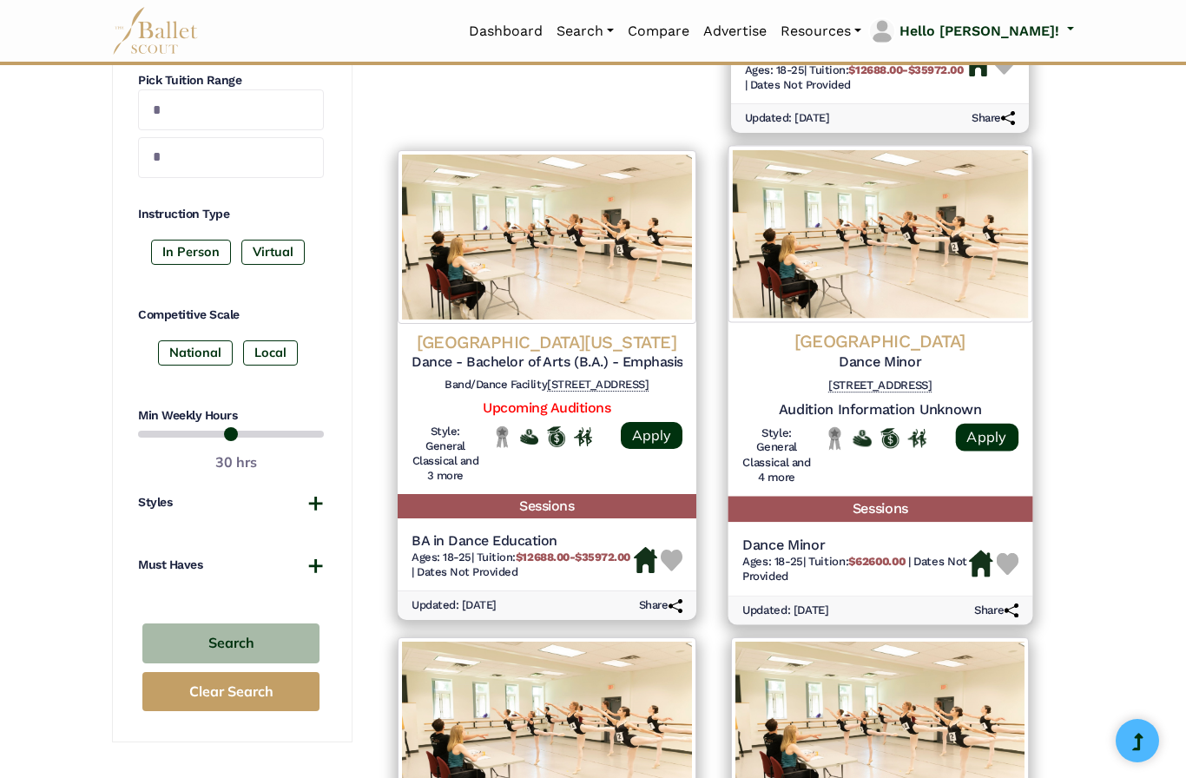
click at [923, 337] on h4 "University of Richmond" at bounding box center [880, 340] width 276 height 23
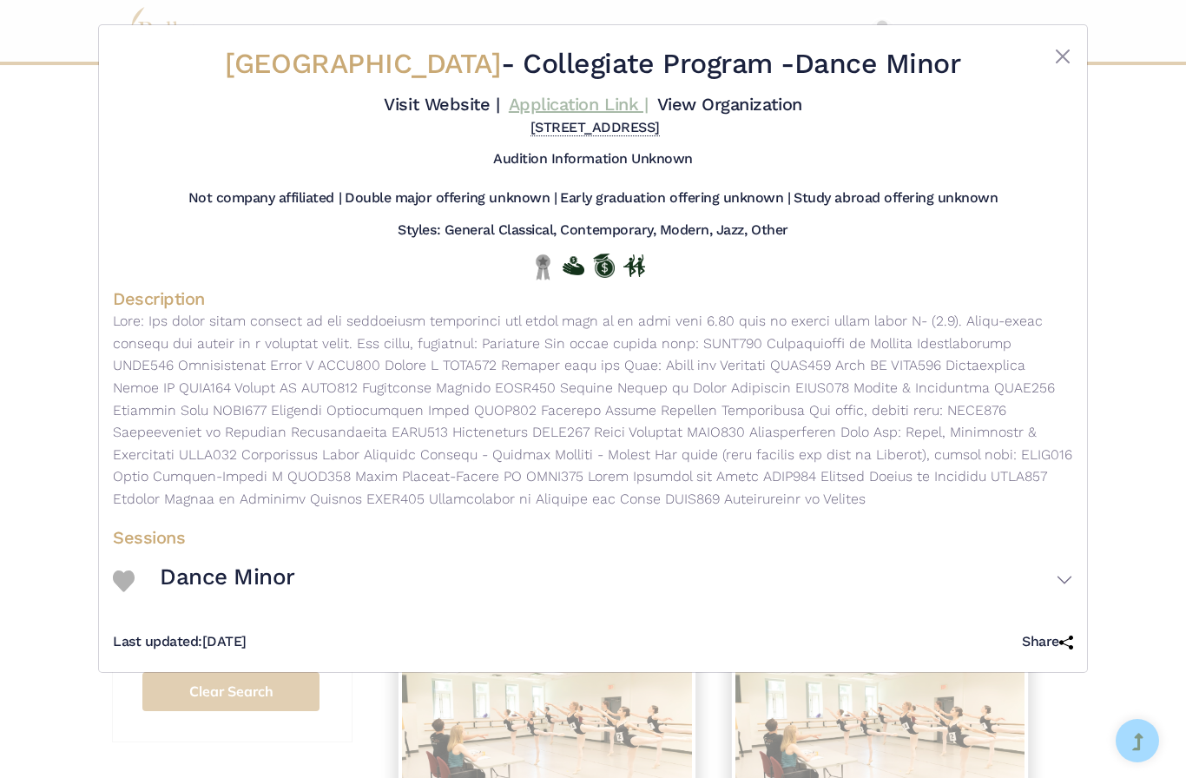
click at [648, 101] on link "Application Link |" at bounding box center [578, 104] width 139 height 21
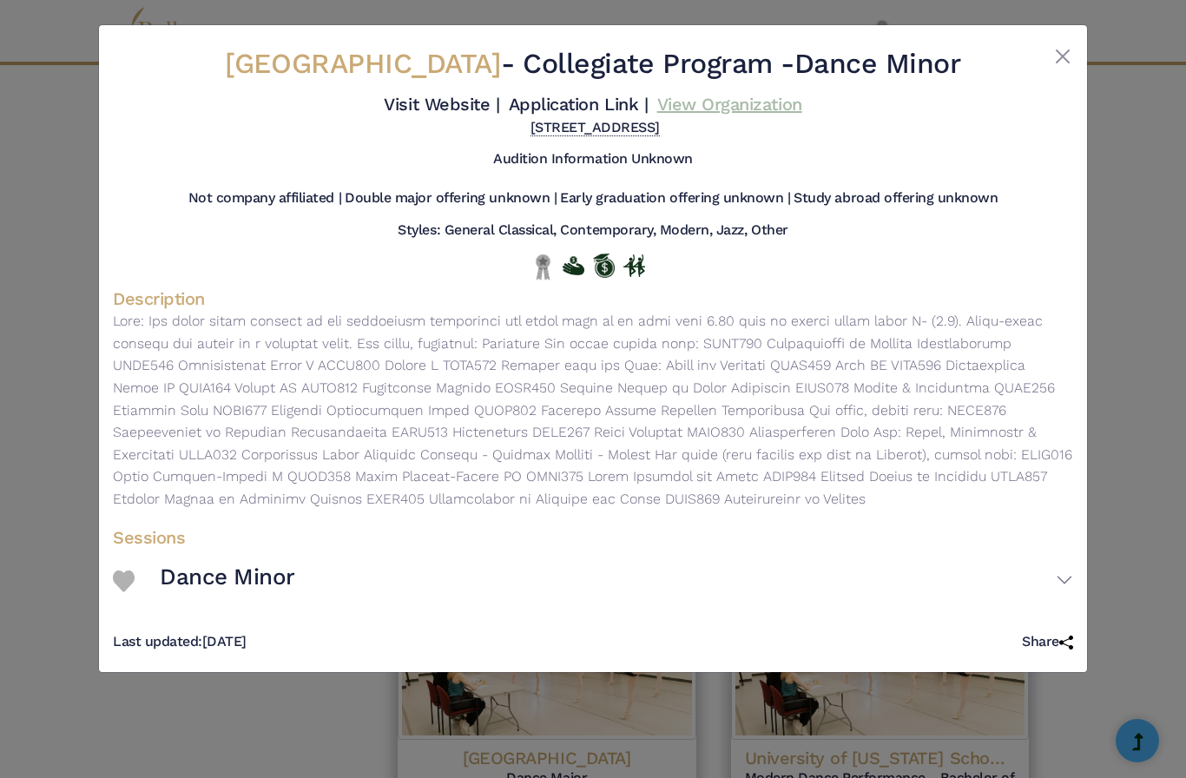
click at [657, 115] on link "View Organization" at bounding box center [729, 104] width 145 height 21
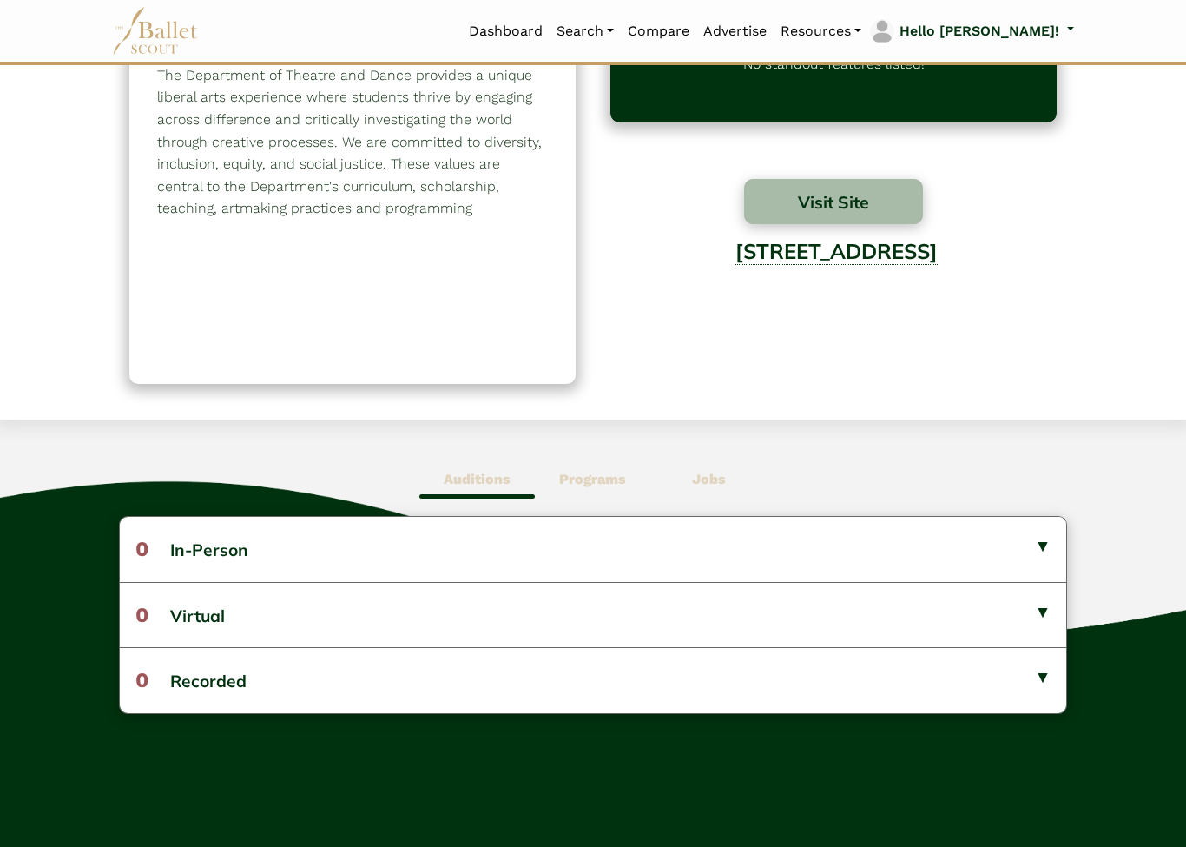
scroll to position [84, 0]
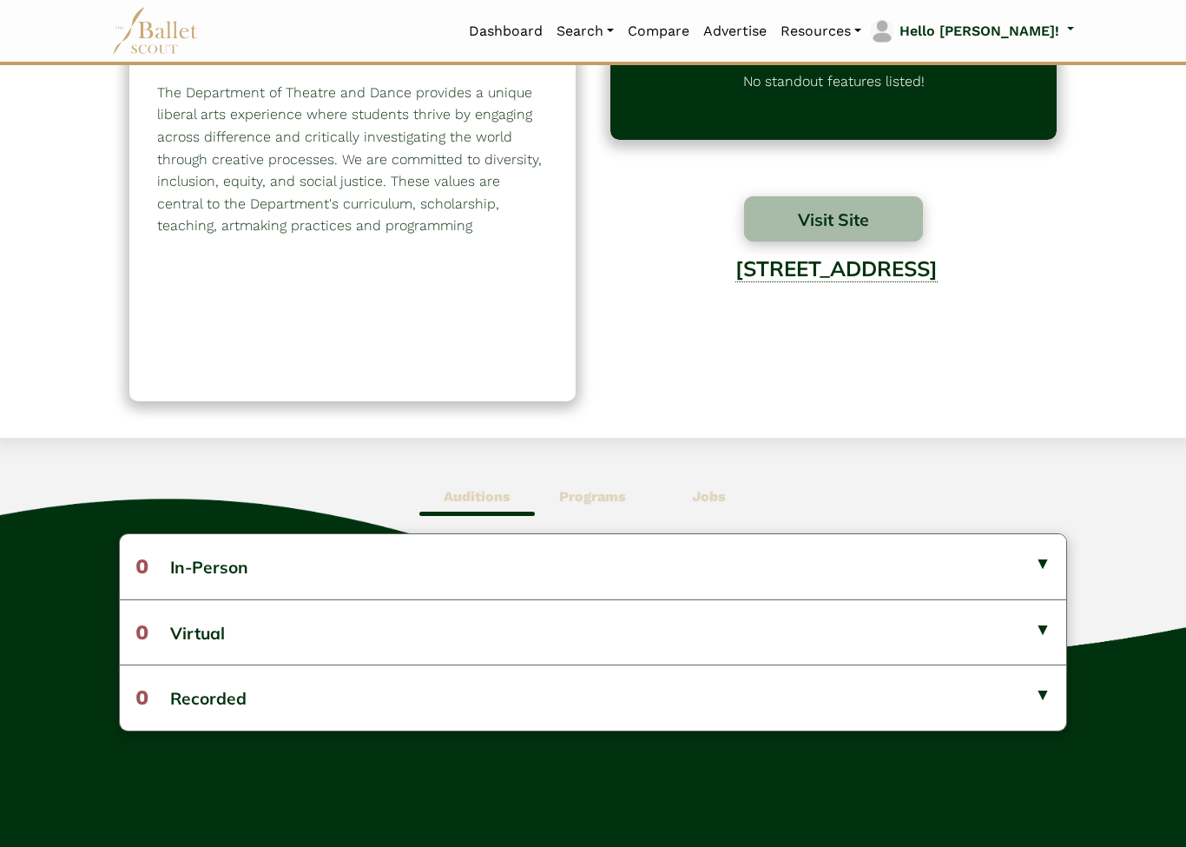
click at [593, 497] on b "Programs" at bounding box center [592, 496] width 67 height 17
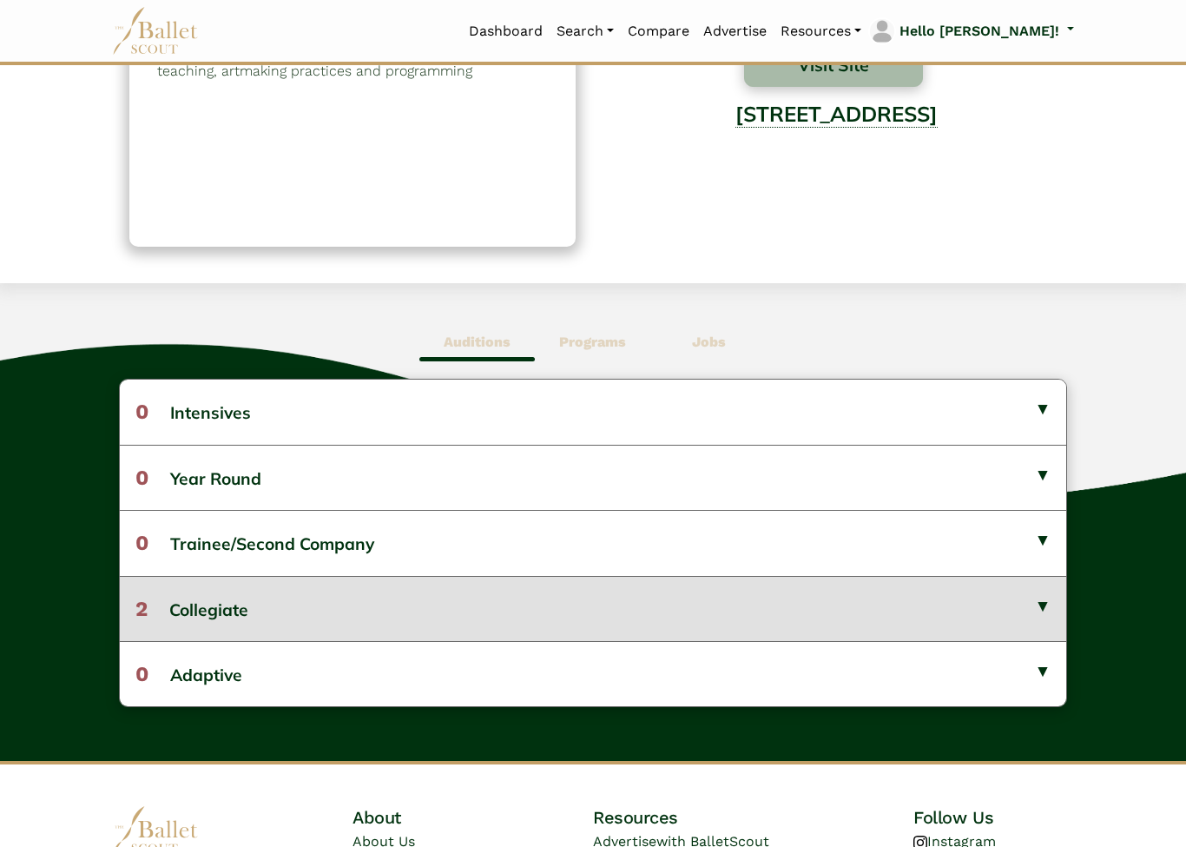
click at [1040, 609] on button "2 Collegiate" at bounding box center [593, 609] width 947 height 65
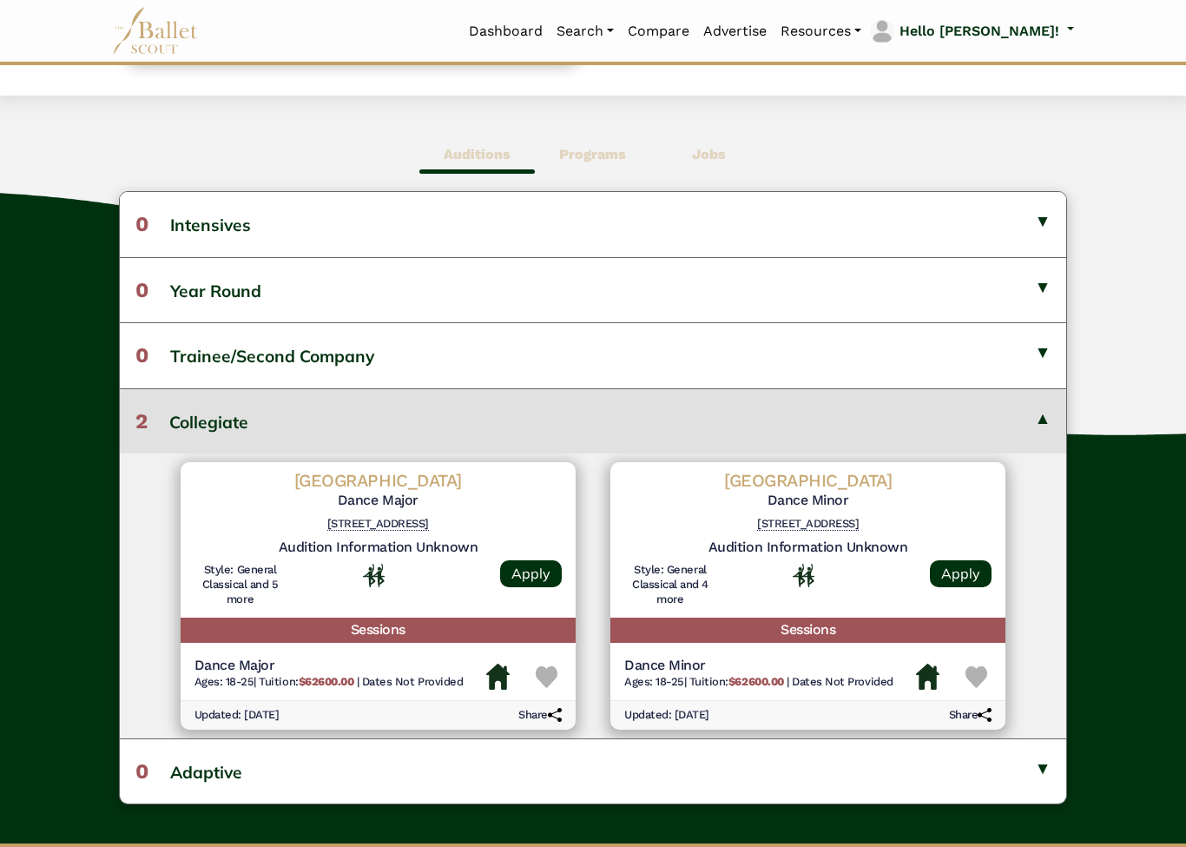
scroll to position [426, 0]
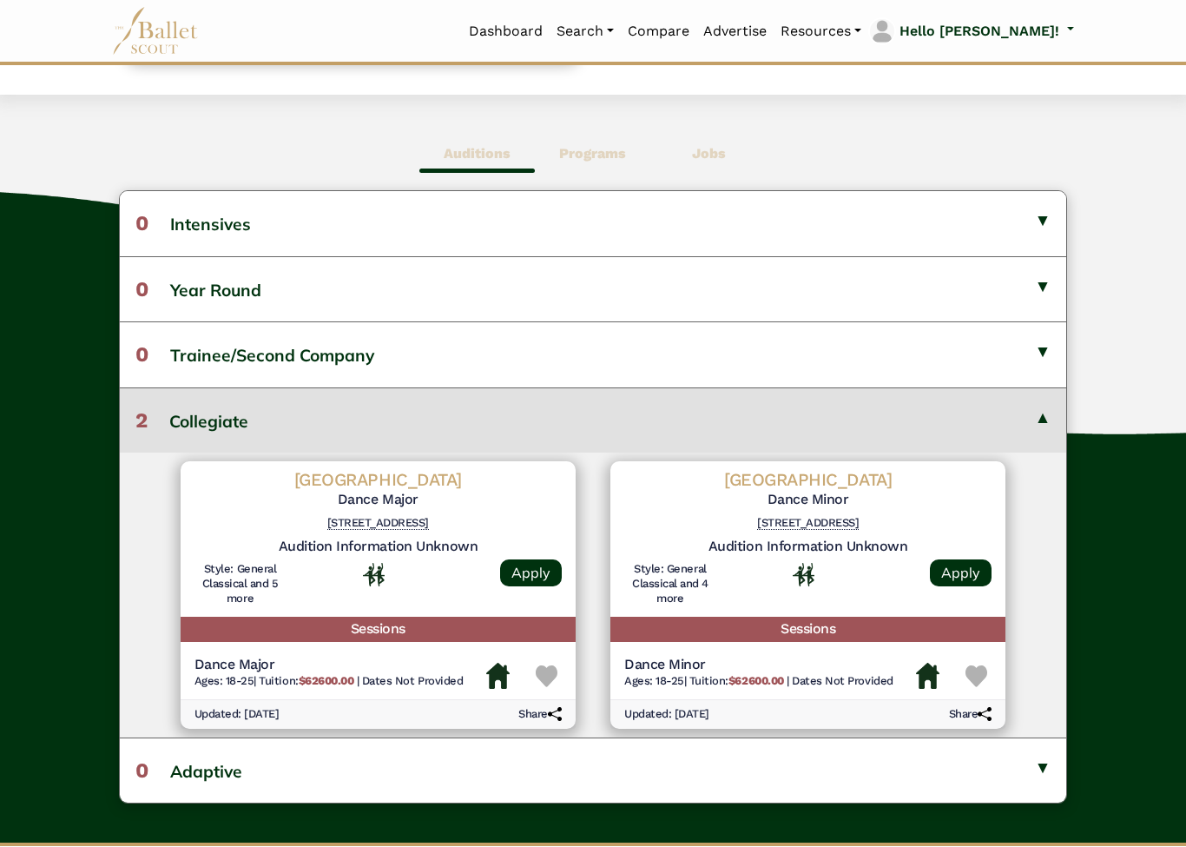
click at [1045, 417] on button "2 Collegiate" at bounding box center [593, 420] width 947 height 65
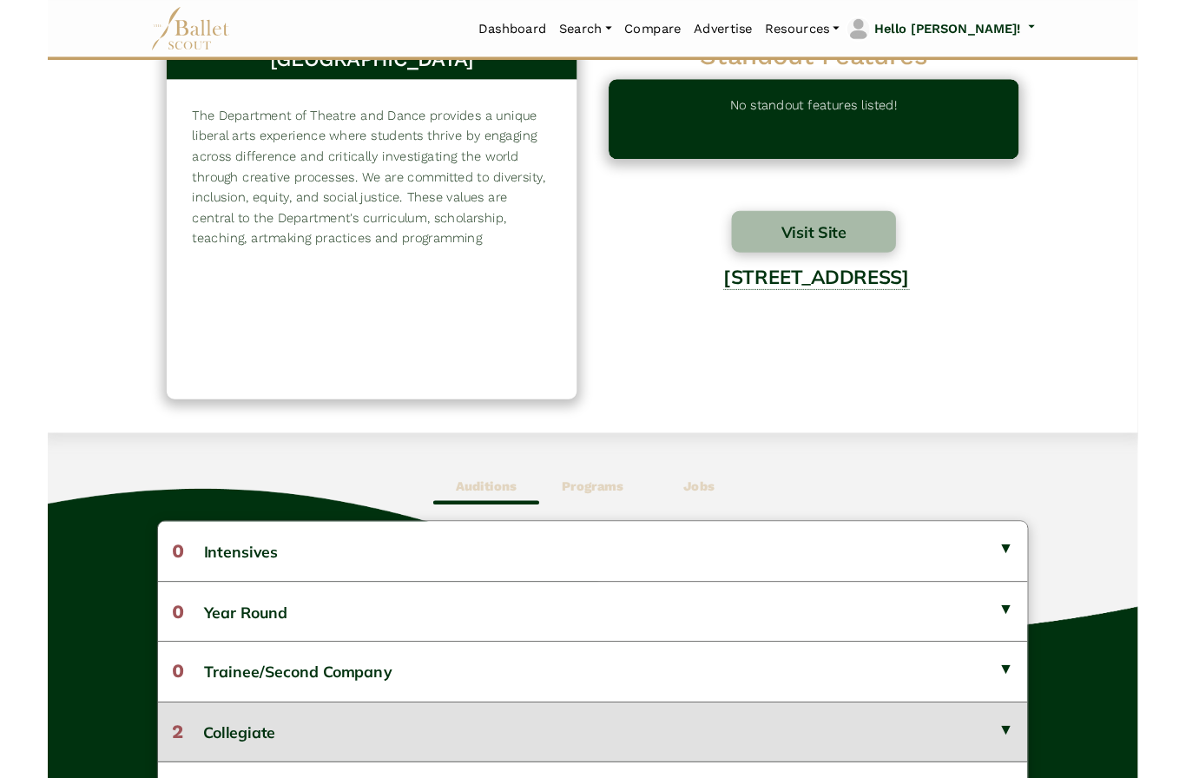
scroll to position [0, 0]
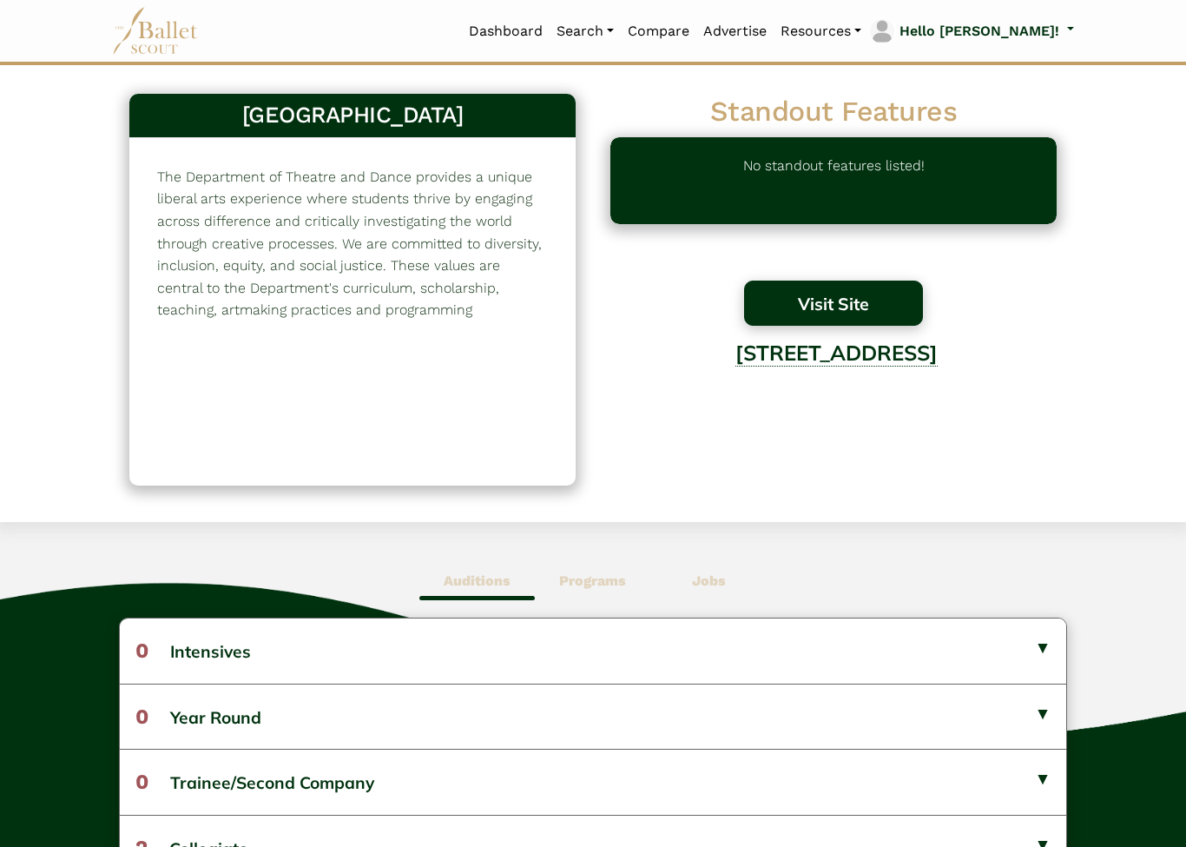
click at [881, 312] on button "Visit Site" at bounding box center [833, 303] width 179 height 45
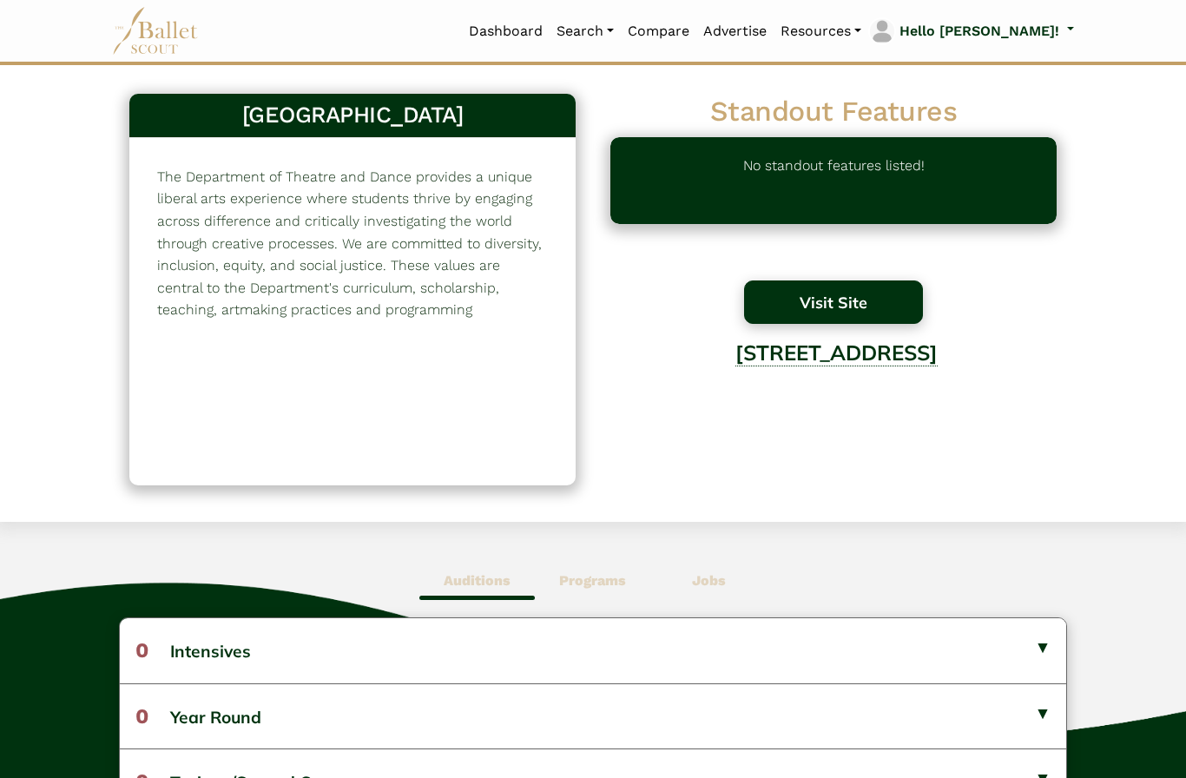
click at [813, 308] on button "Visit Site" at bounding box center [833, 302] width 179 height 43
click at [818, 308] on button "Visit Site" at bounding box center [833, 302] width 179 height 43
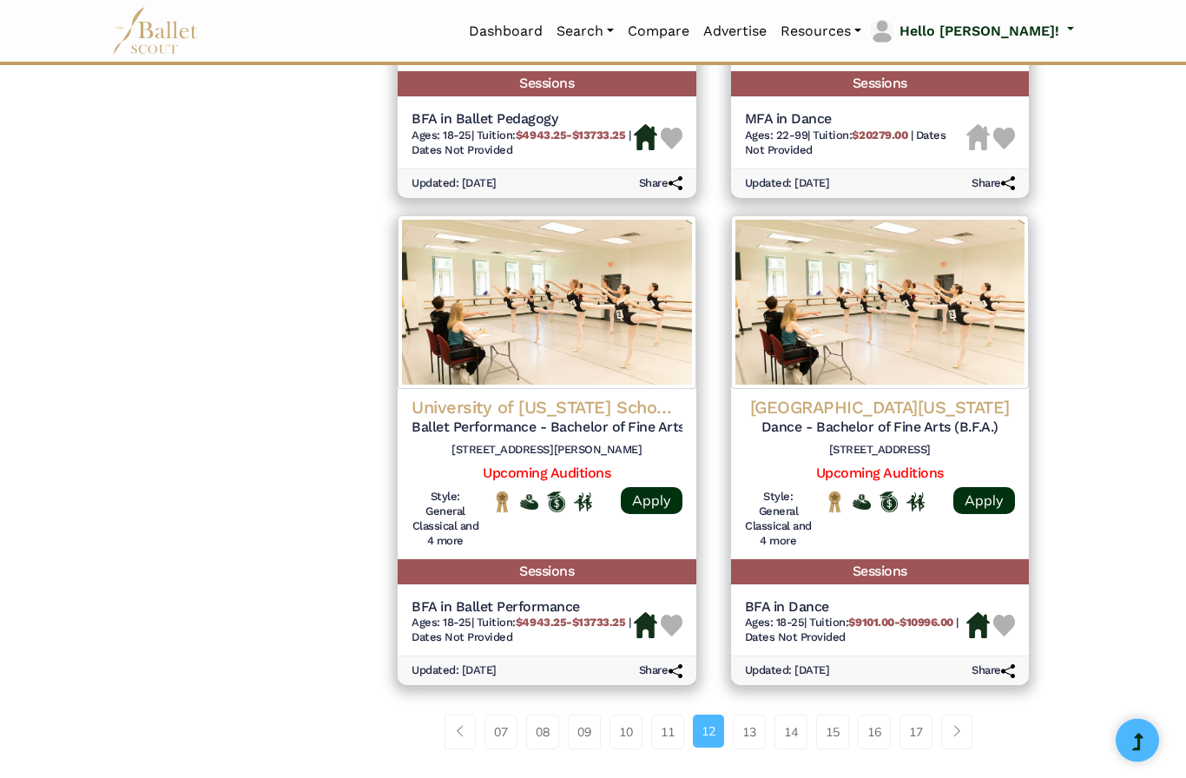
scroll to position [2143, 0]
click at [748, 715] on link "13" at bounding box center [749, 732] width 33 height 35
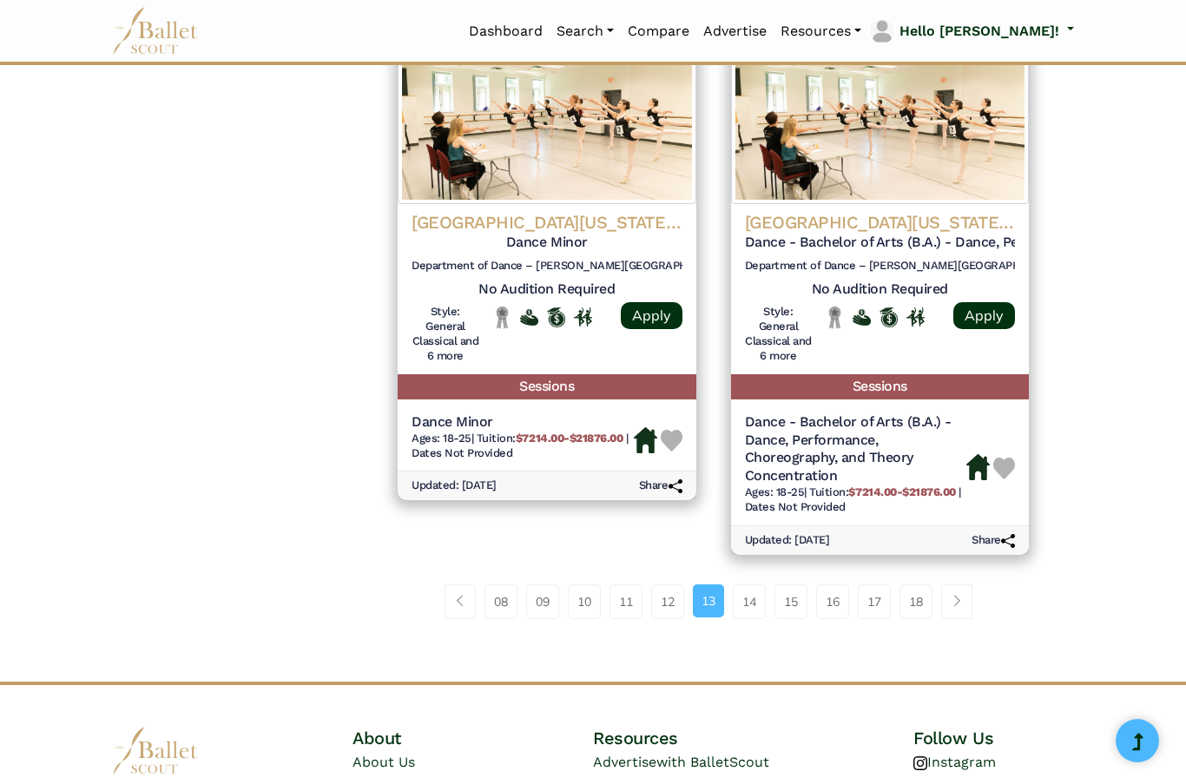
scroll to position [2302, 0]
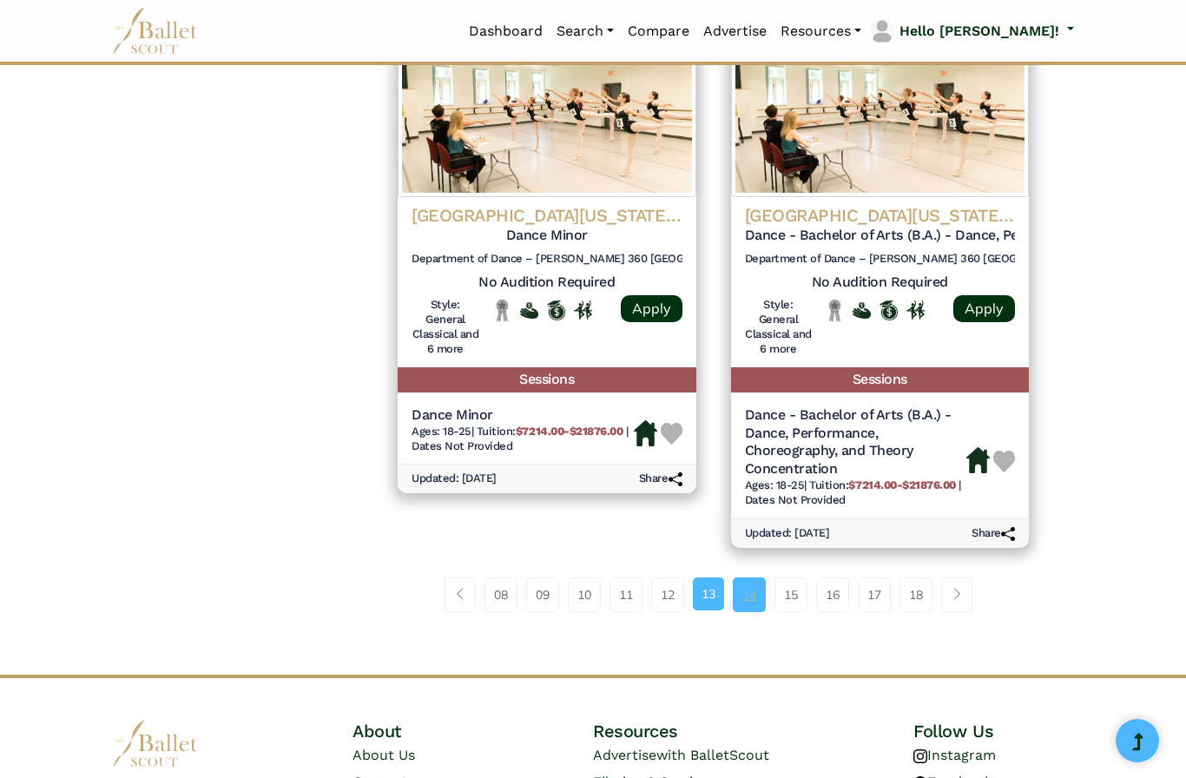
click at [749, 578] on link "14" at bounding box center [749, 595] width 33 height 35
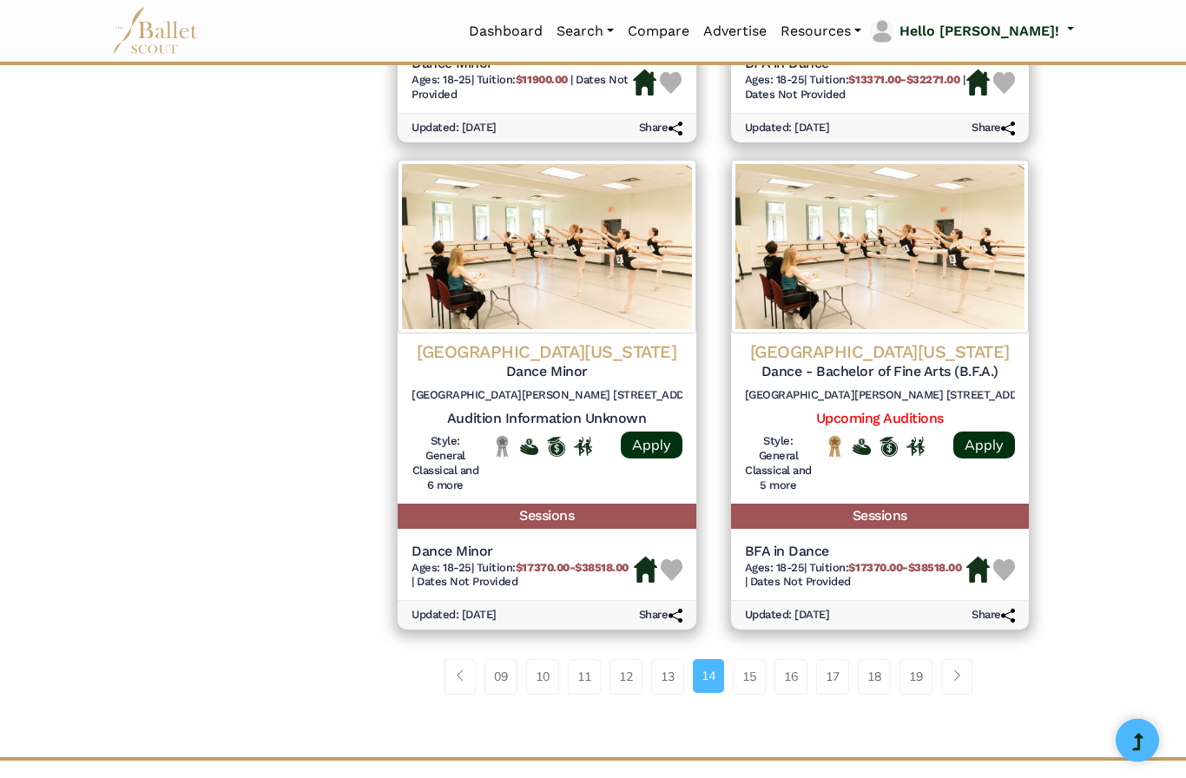
scroll to position [2181, 0]
click at [757, 659] on link "15" at bounding box center [749, 676] width 33 height 35
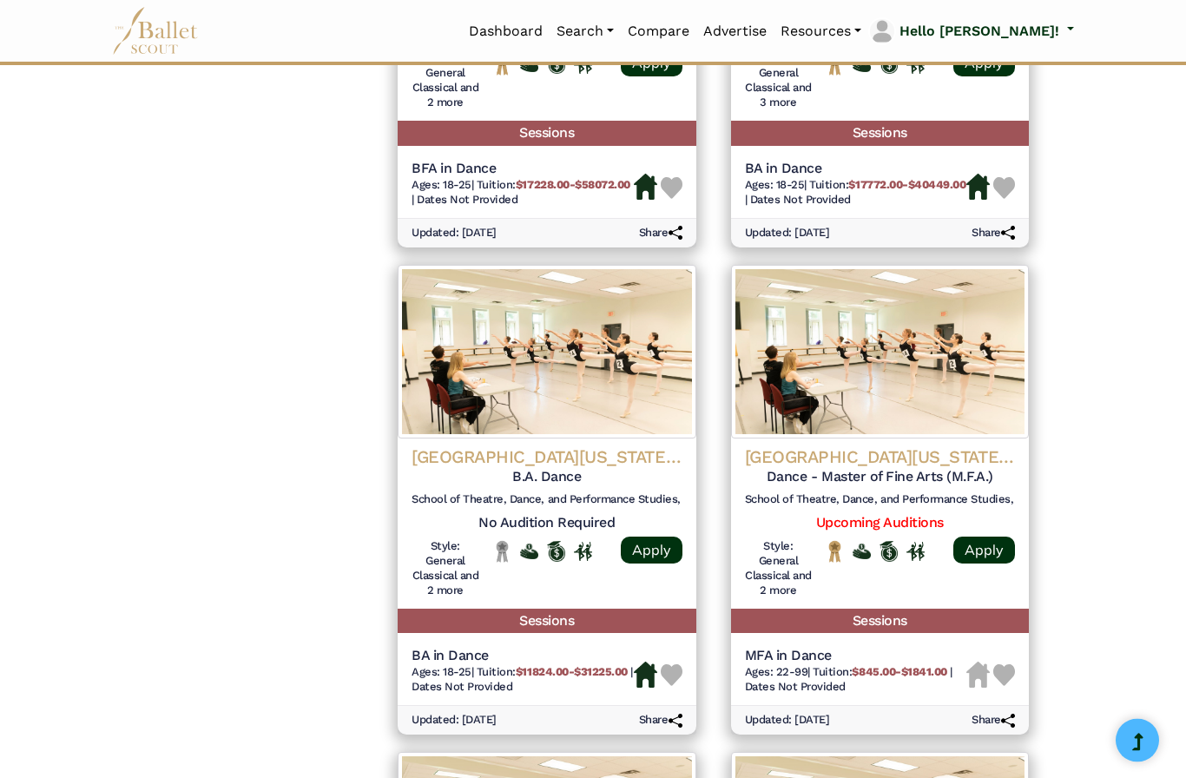
scroll to position [1586, 0]
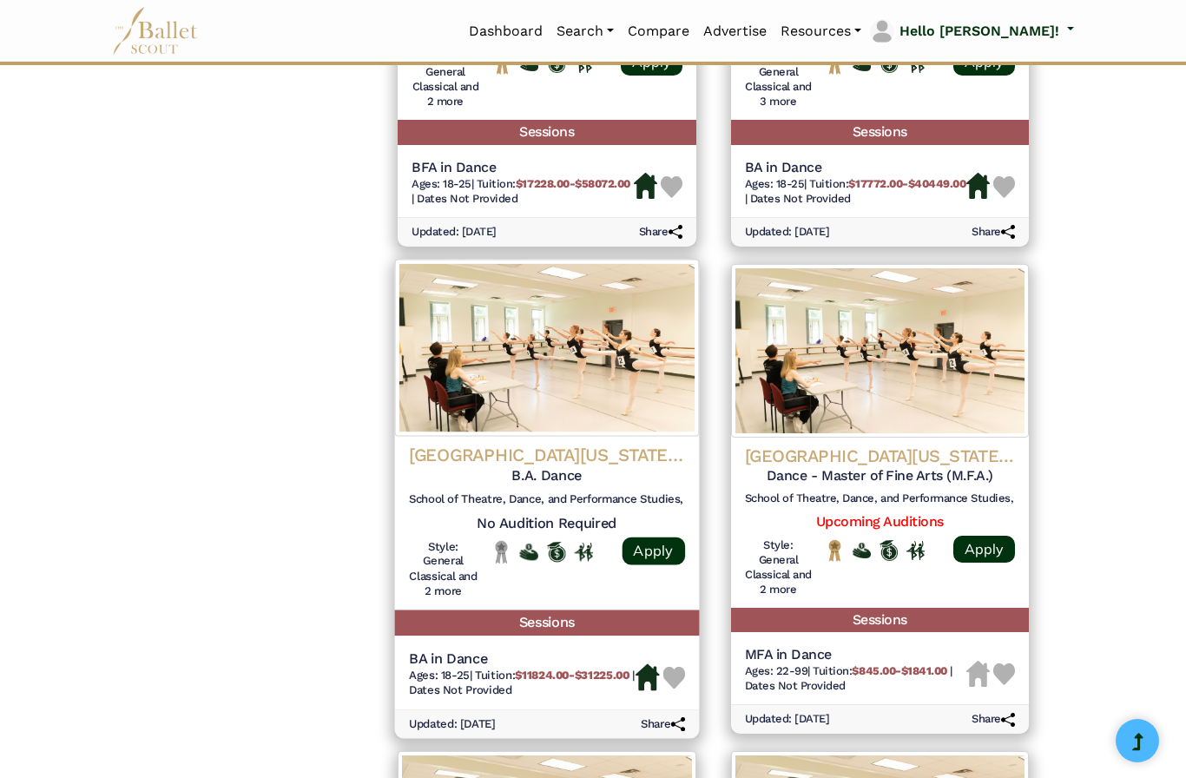
click at [640, 443] on h4 "[GEOGRAPHIC_DATA][US_STATE], Dance, and Performance Studies" at bounding box center [547, 454] width 276 height 23
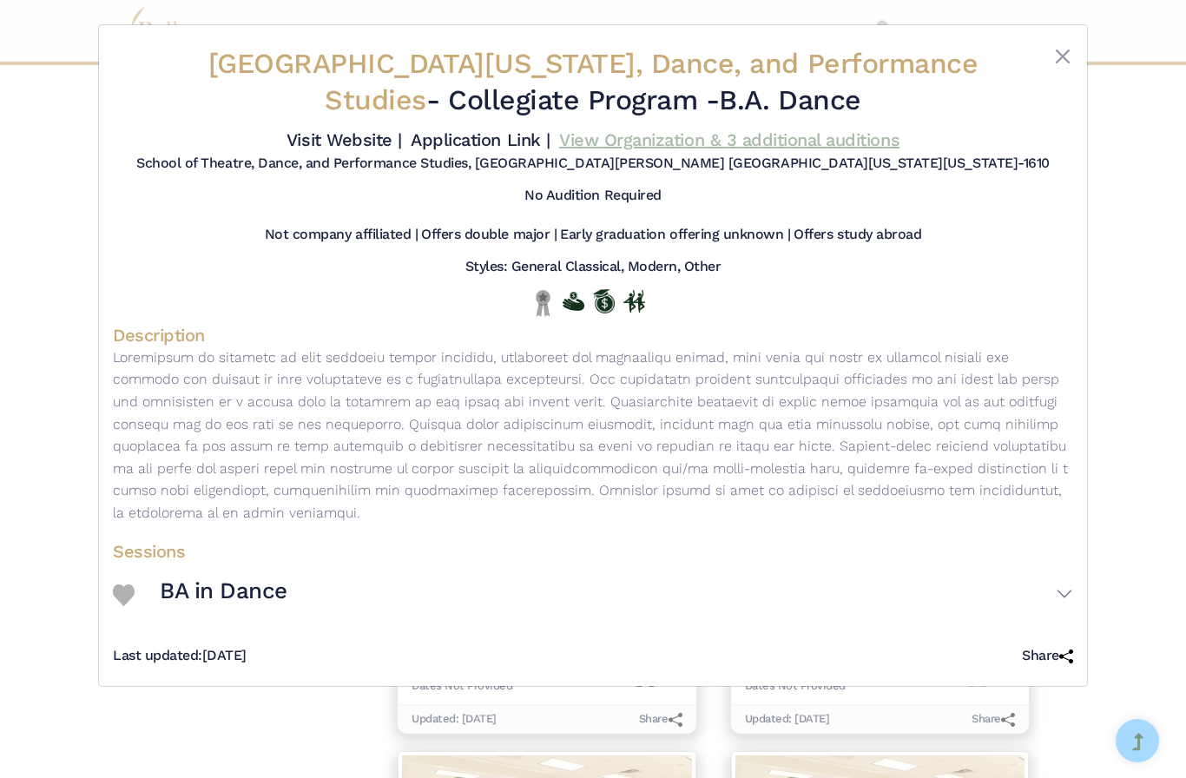
click at [573, 150] on link "View Organization & 3 additional auditions" at bounding box center [729, 139] width 340 height 21
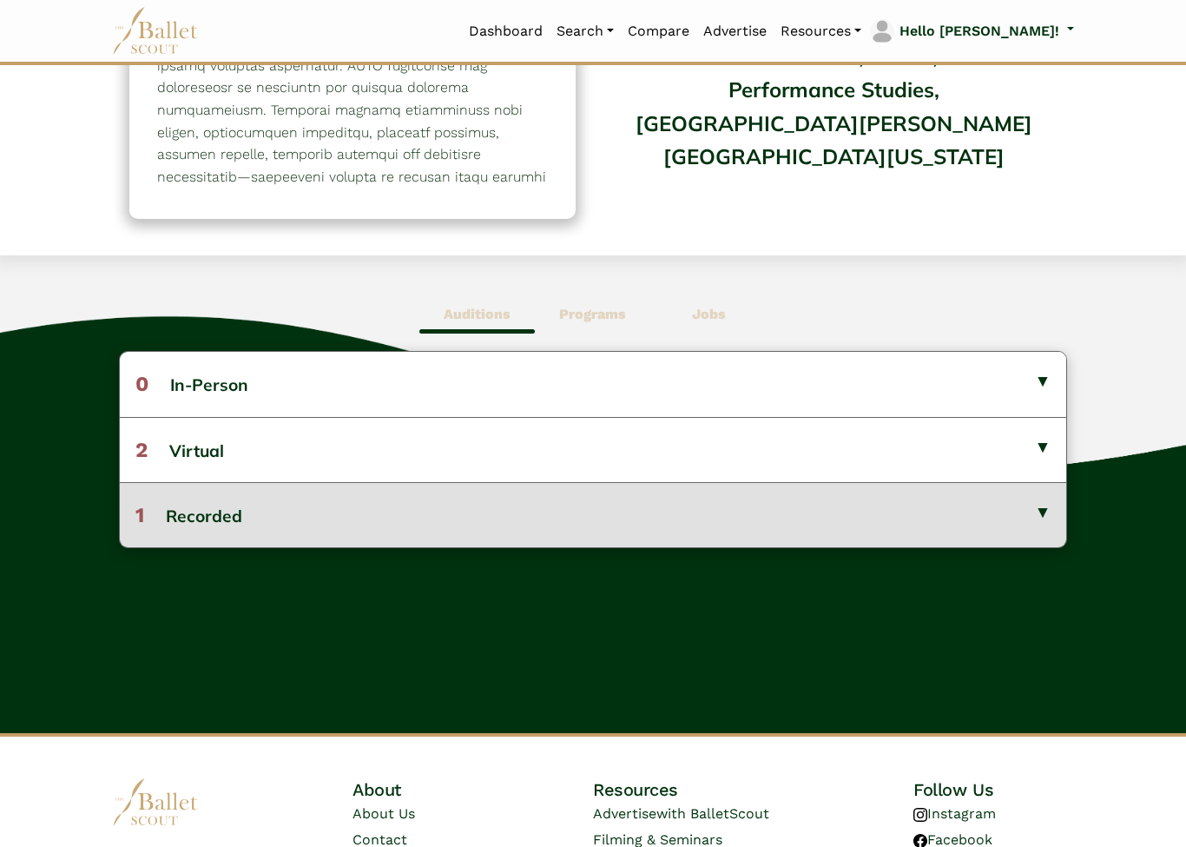
click at [1046, 545] on button "1 Recorded" at bounding box center [593, 515] width 947 height 65
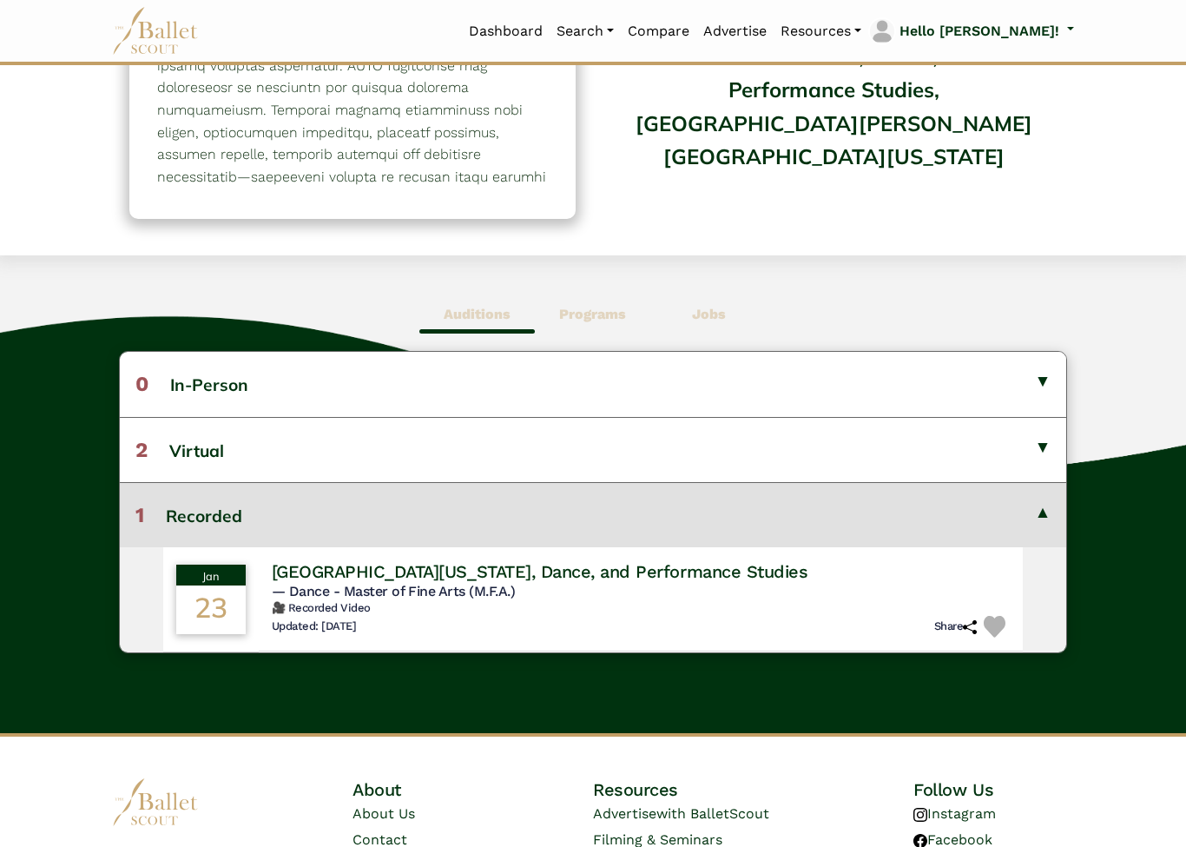
click at [1042, 544] on button "1 Recorded" at bounding box center [593, 514] width 947 height 65
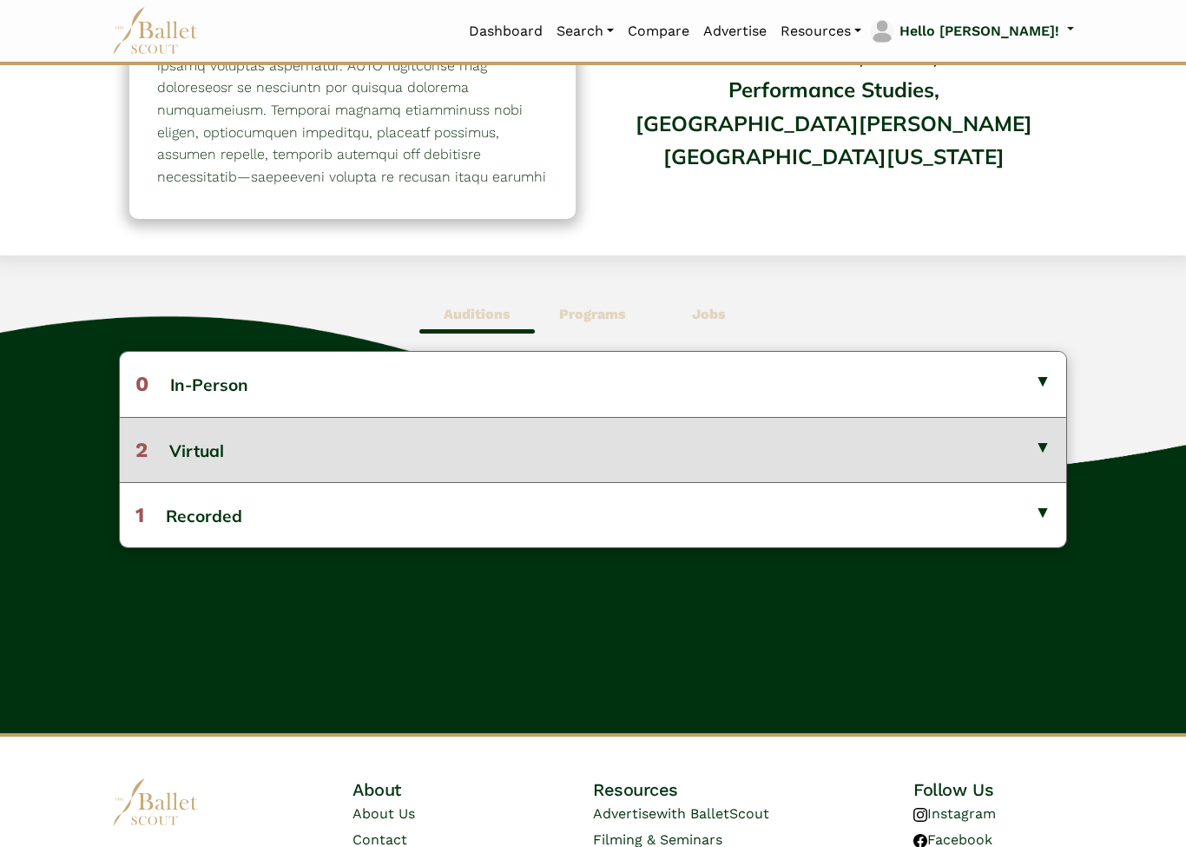
click at [1044, 482] on button "2 Virtual" at bounding box center [593, 449] width 947 height 65
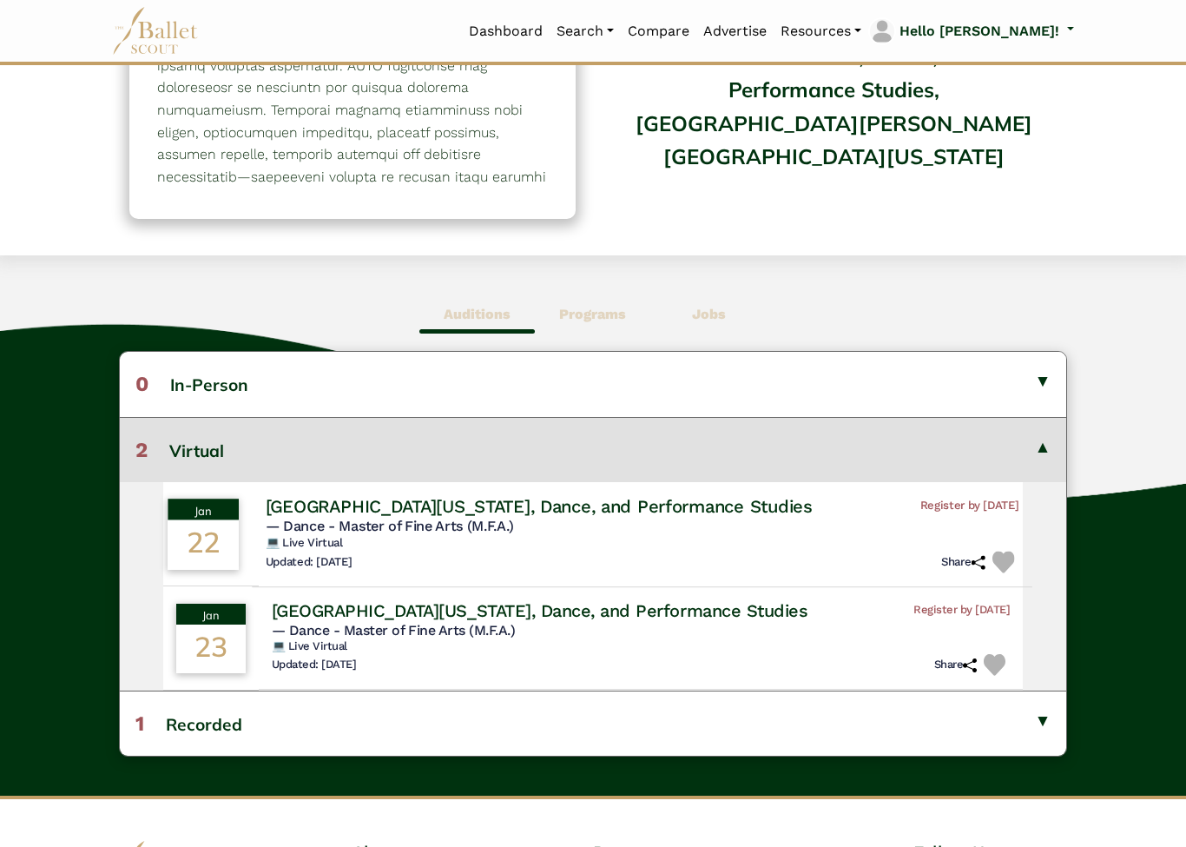
click at [783, 536] on h5 "— Dance - Master of Fine Arts (M.F.A.)" at bounding box center [642, 527] width 754 height 18
click at [812, 518] on h4 "[GEOGRAPHIC_DATA][US_STATE], Dance, and Performance Studies" at bounding box center [538, 505] width 547 height 23
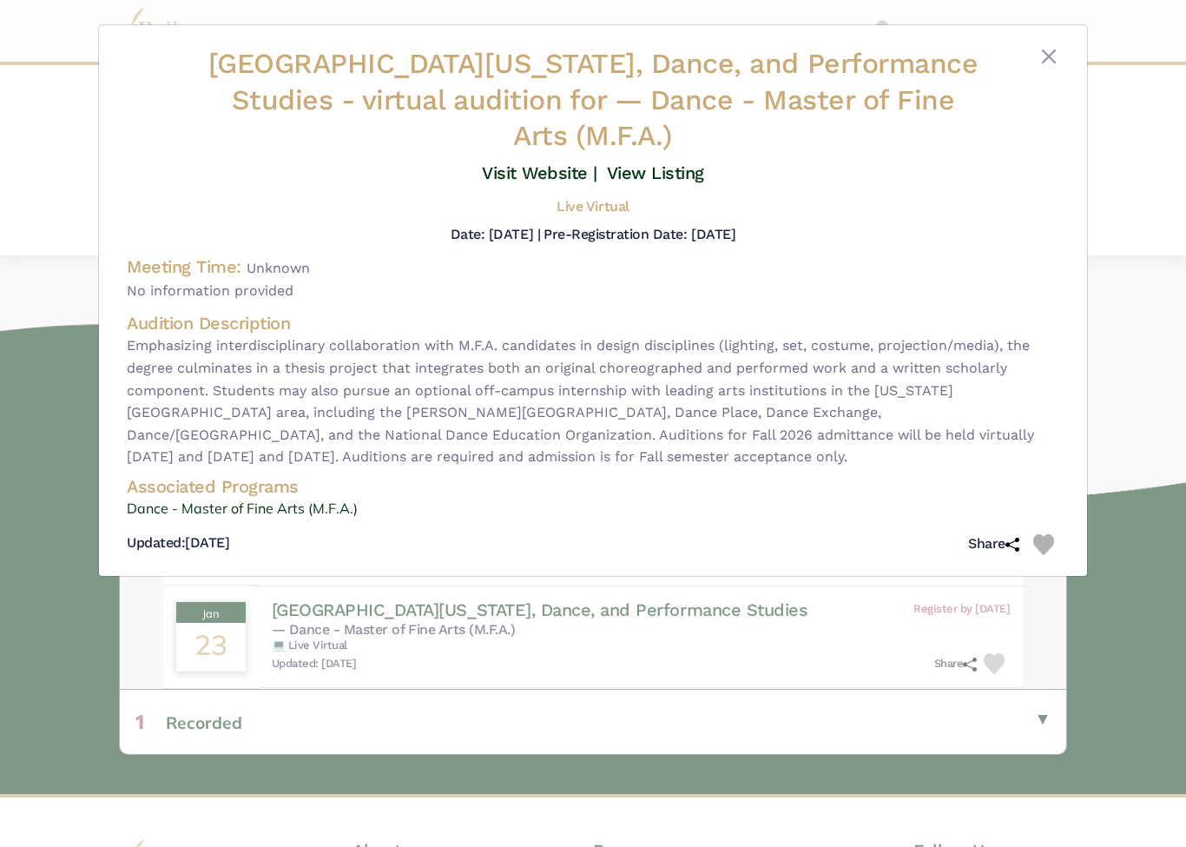
click at [1042, 51] on button "Close" at bounding box center [1049, 56] width 21 height 21
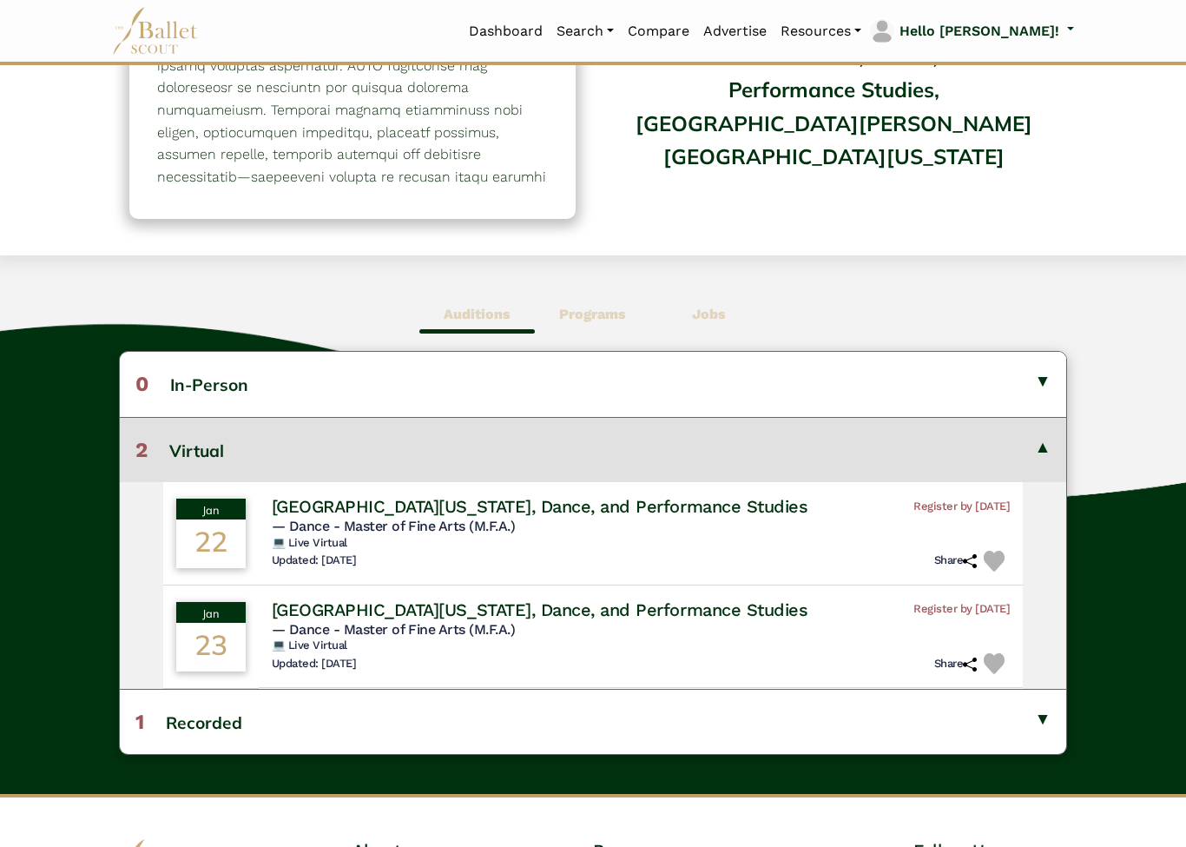
click at [1043, 473] on button "2 Virtual" at bounding box center [593, 449] width 947 height 65
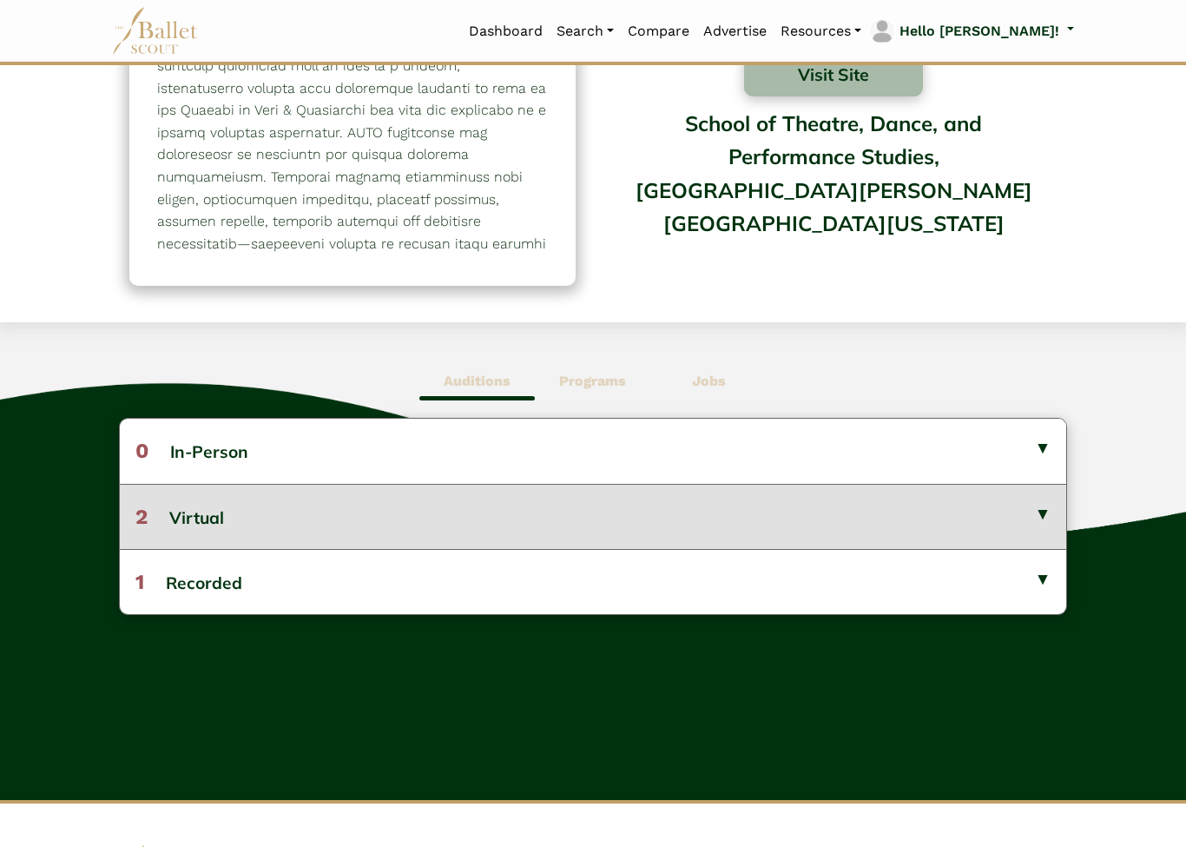
scroll to position [0, 0]
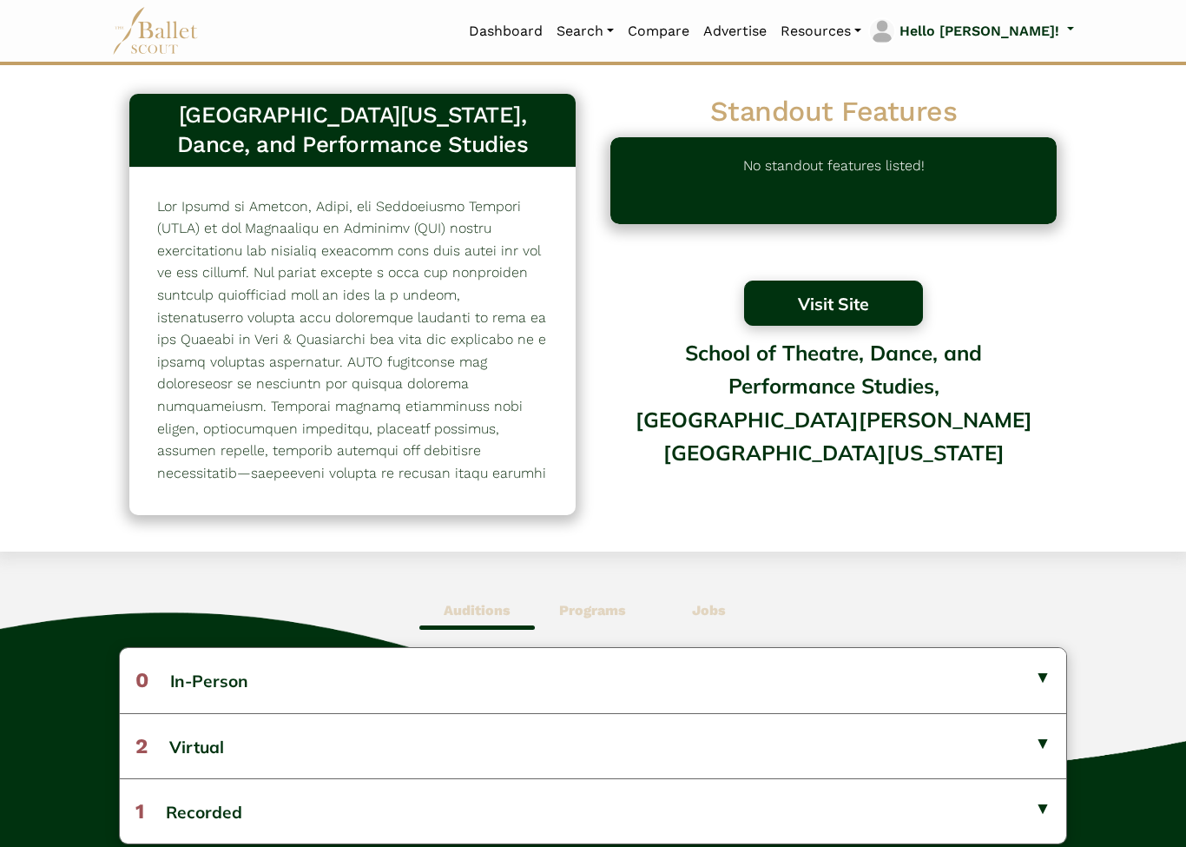
click at [849, 313] on button "Visit Site" at bounding box center [833, 303] width 179 height 45
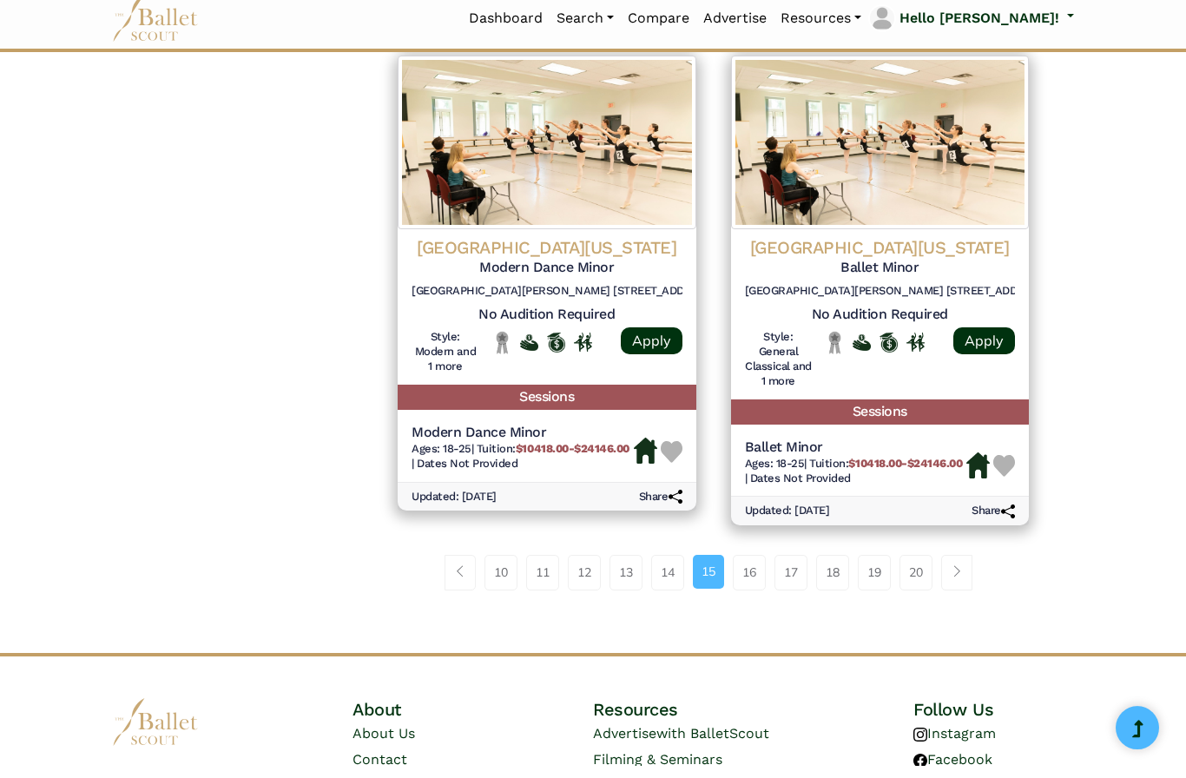
scroll to position [2340, 0]
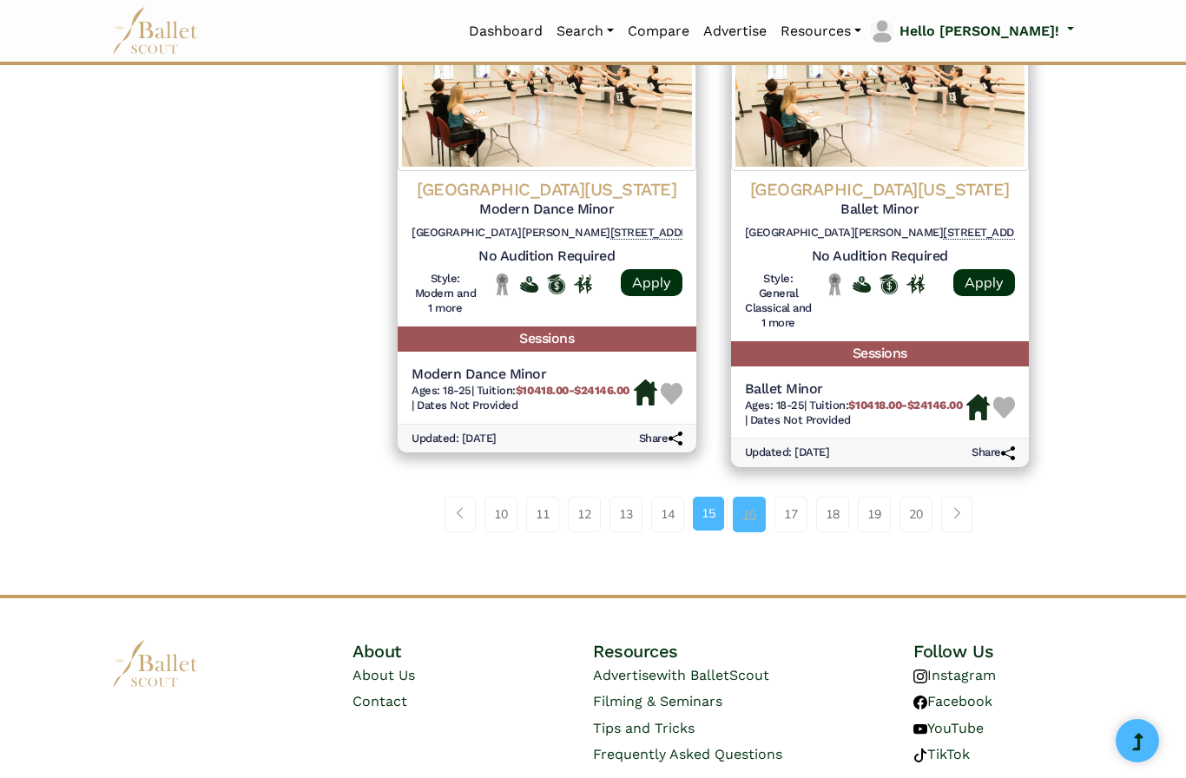
click at [749, 497] on link "16" at bounding box center [749, 514] width 33 height 35
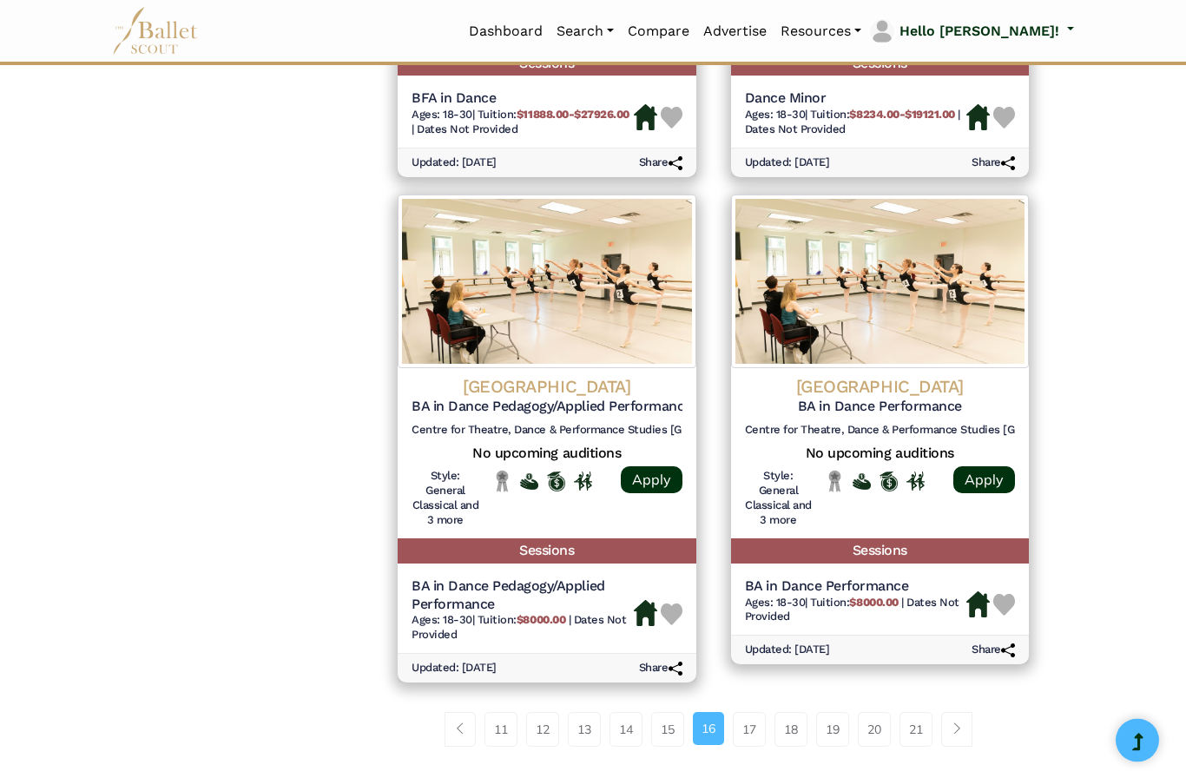
scroll to position [2146, 0]
click at [757, 712] on link "17" at bounding box center [749, 729] width 33 height 35
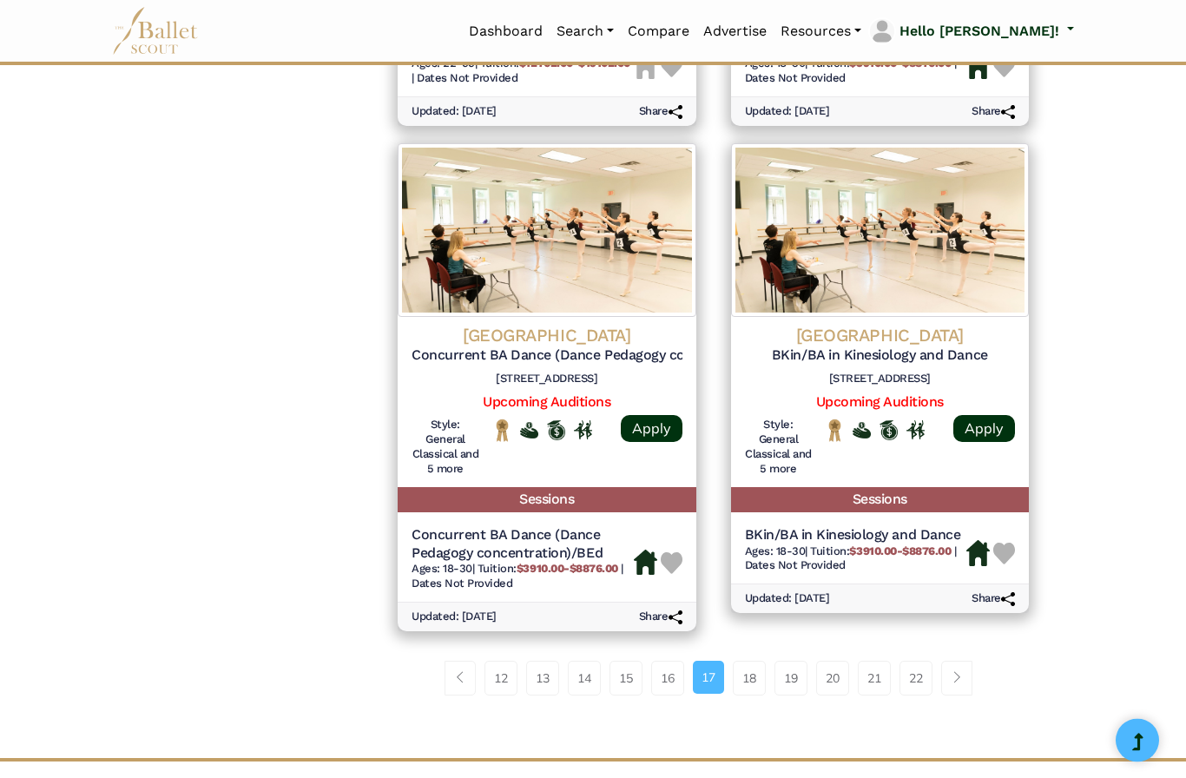
scroll to position [2208, 0]
click at [752, 661] on link "18" at bounding box center [749, 678] width 33 height 35
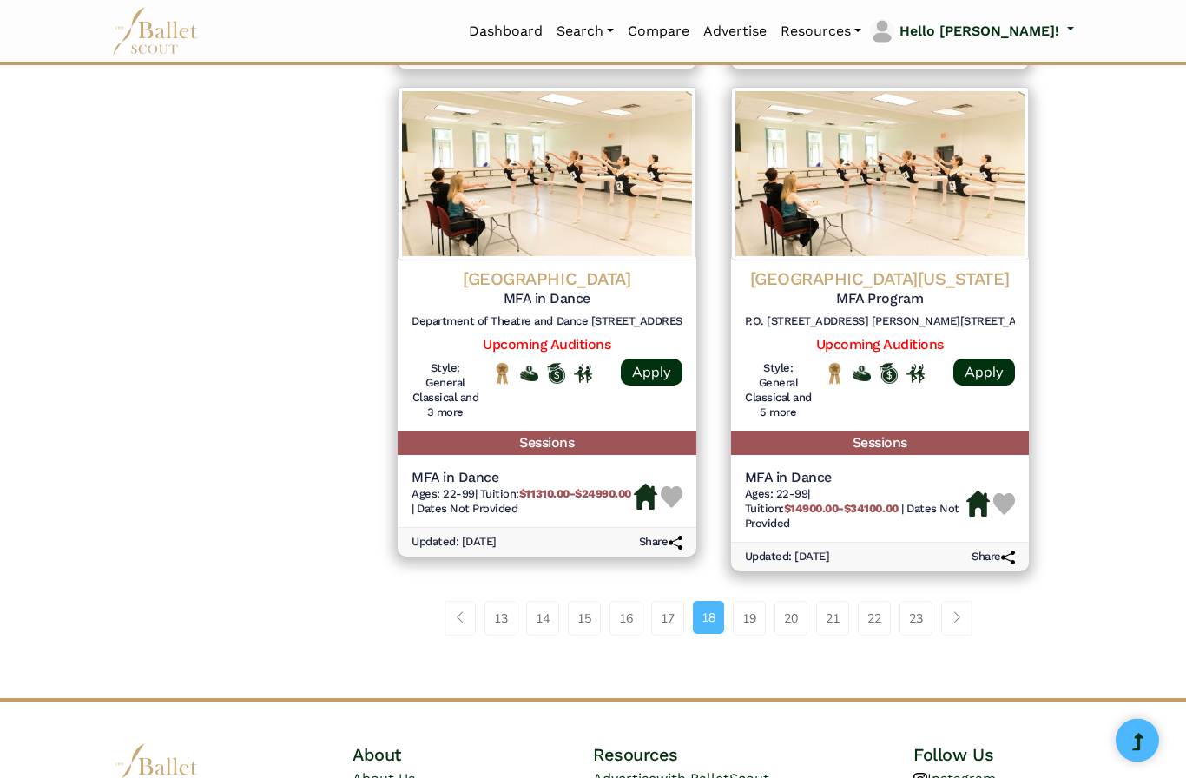
scroll to position [2194, 0]
click at [749, 601] on link "19" at bounding box center [749, 618] width 33 height 35
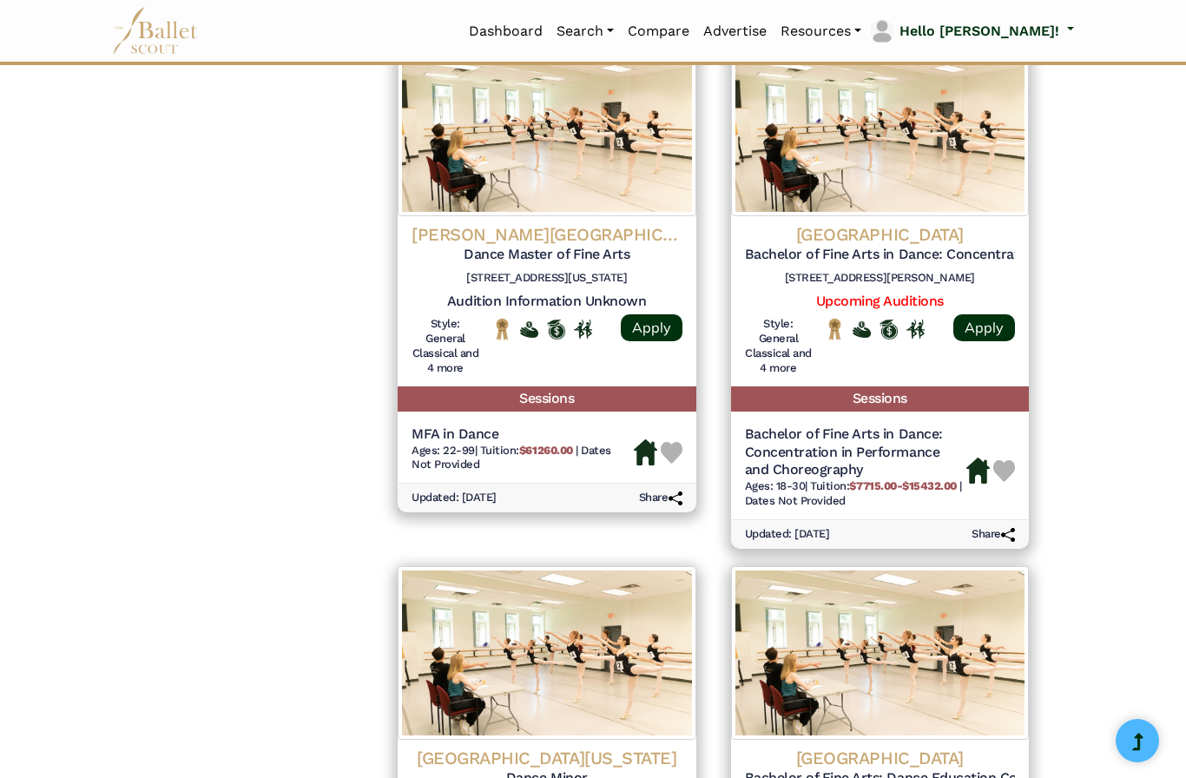
scroll to position [1880, 0]
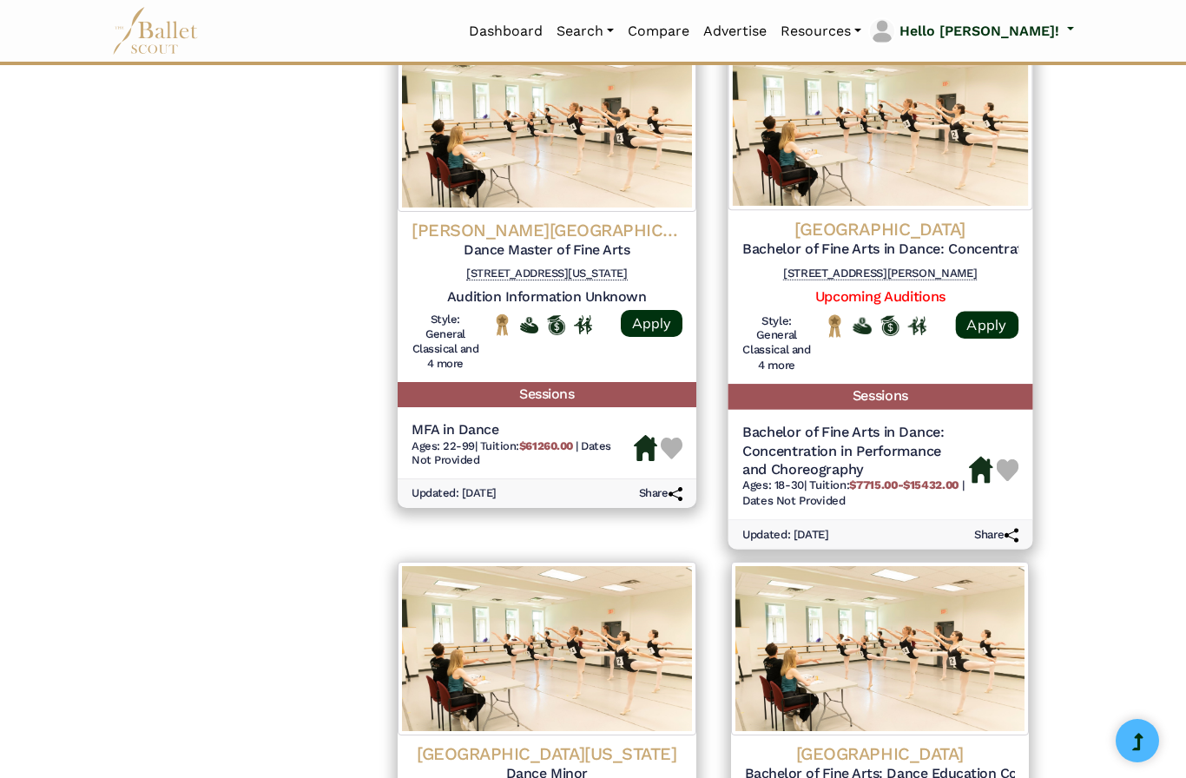
click at [913, 217] on h4 "[GEOGRAPHIC_DATA]" at bounding box center [880, 228] width 276 height 23
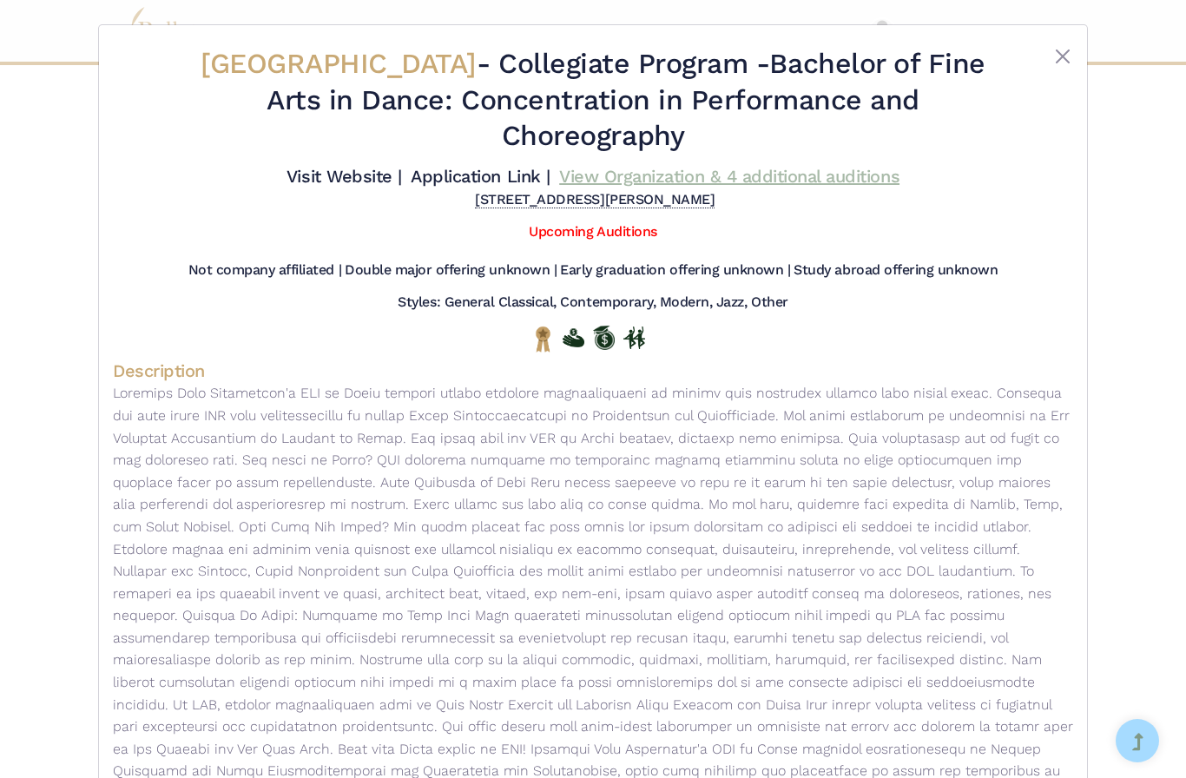
click at [636, 187] on link "View Organization & 4 additional auditions" at bounding box center [729, 176] width 340 height 21
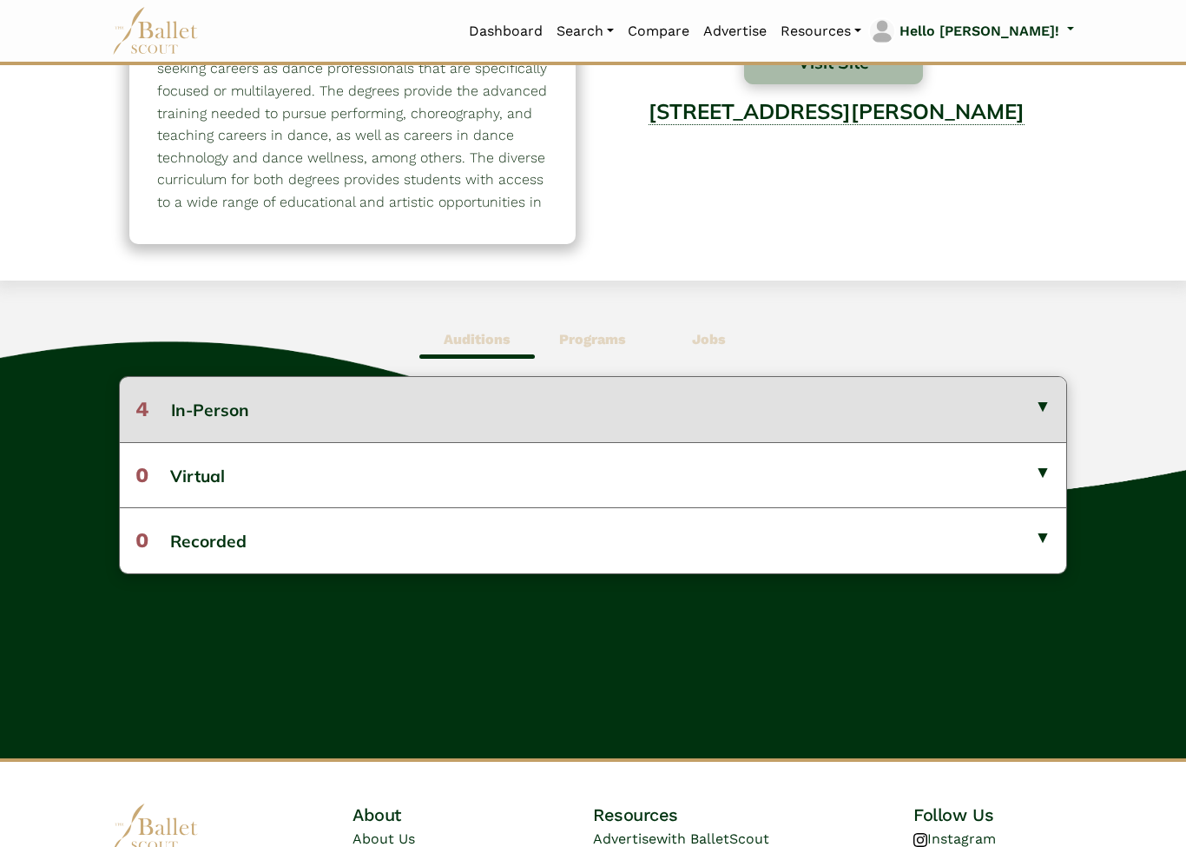
click at [1014, 423] on button "4 In-Person" at bounding box center [593, 410] width 947 height 64
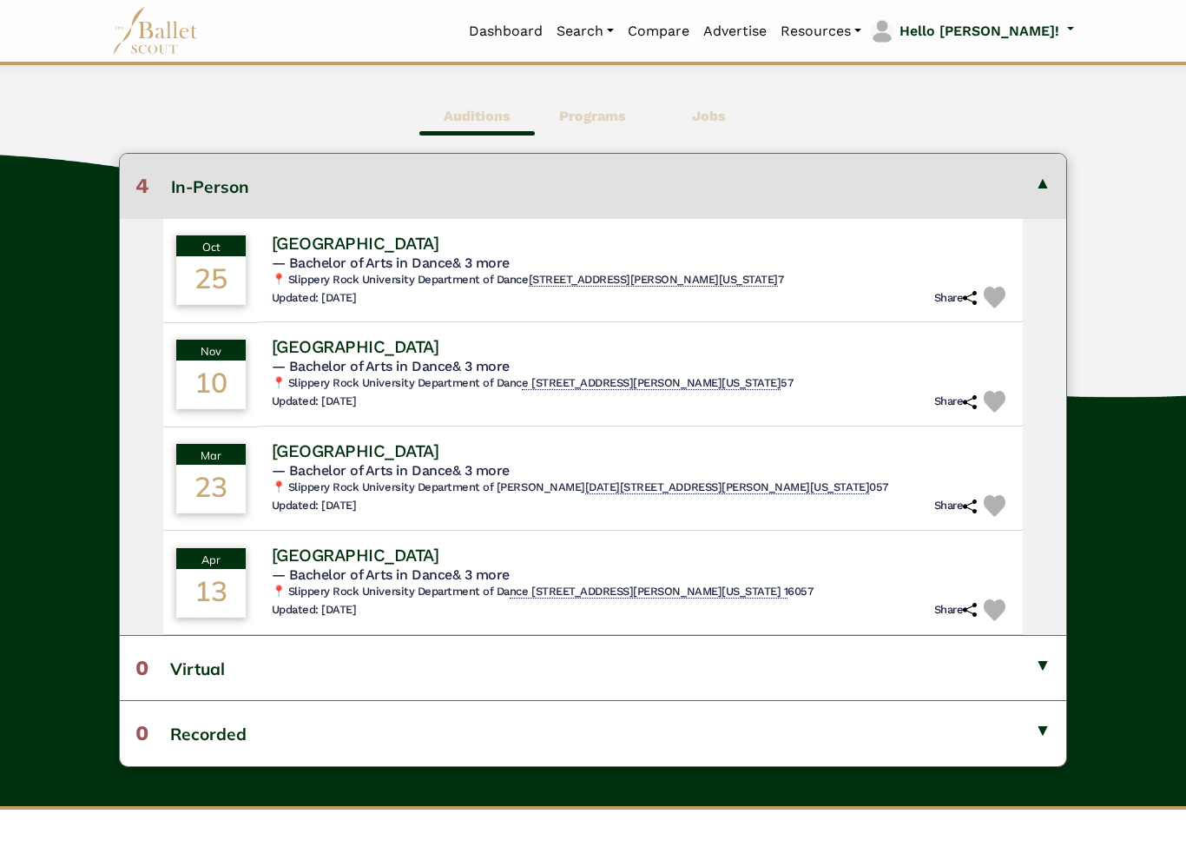
scroll to position [465, 0]
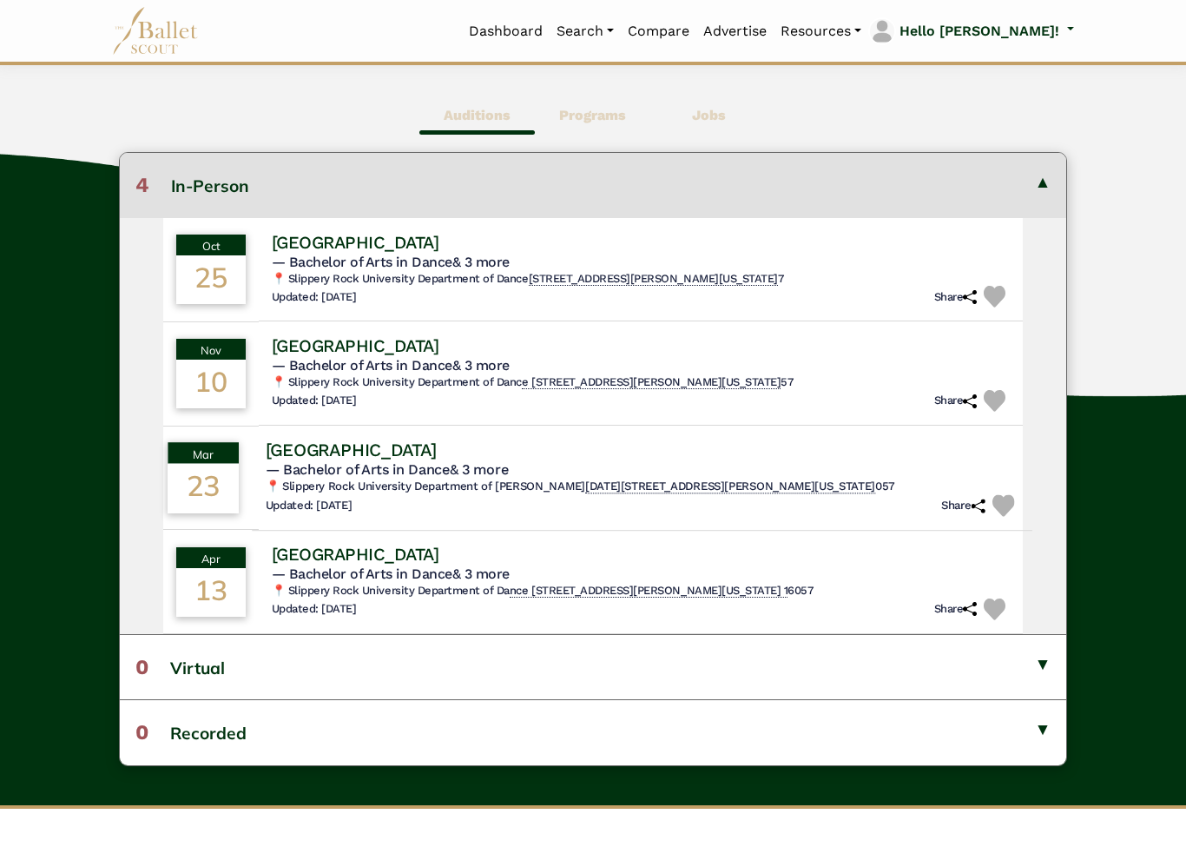
click at [436, 450] on h4 "[GEOGRAPHIC_DATA]" at bounding box center [350, 449] width 171 height 23
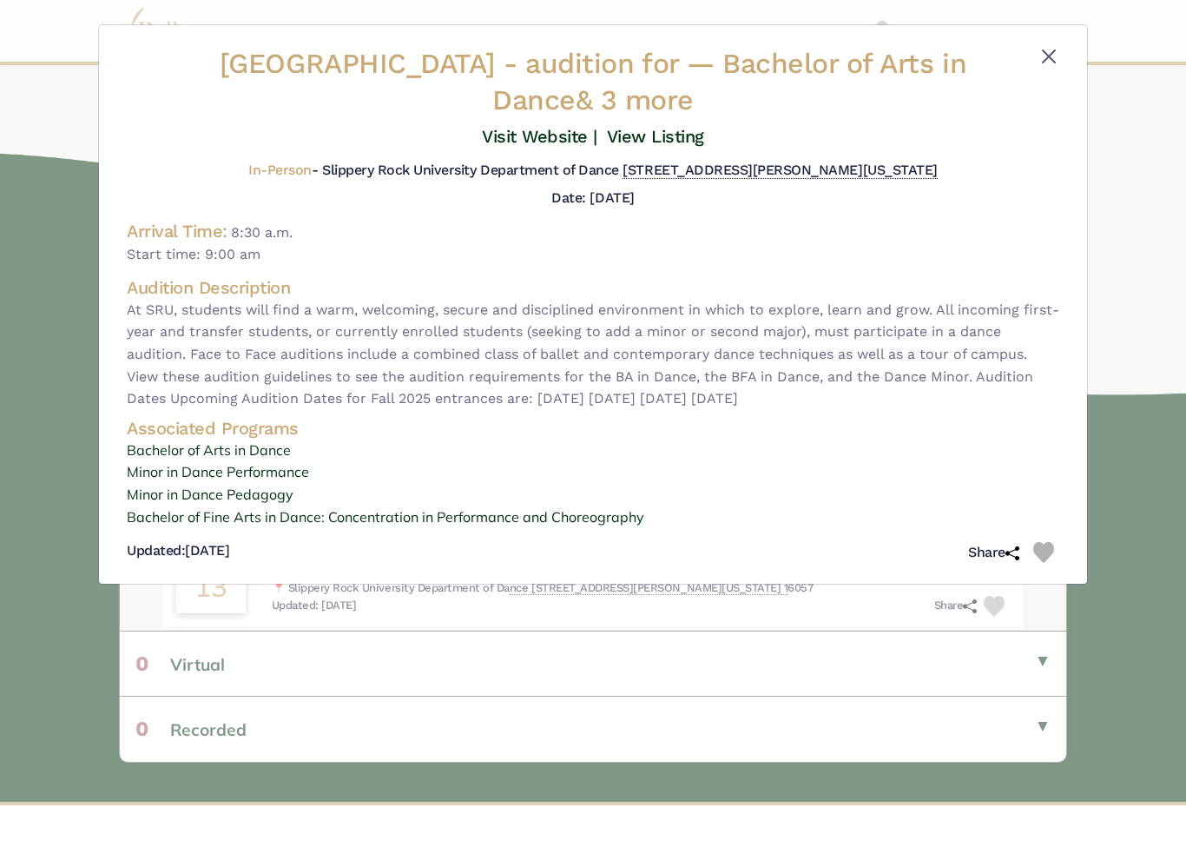
click at [1048, 54] on button "Close" at bounding box center [1049, 56] width 21 height 21
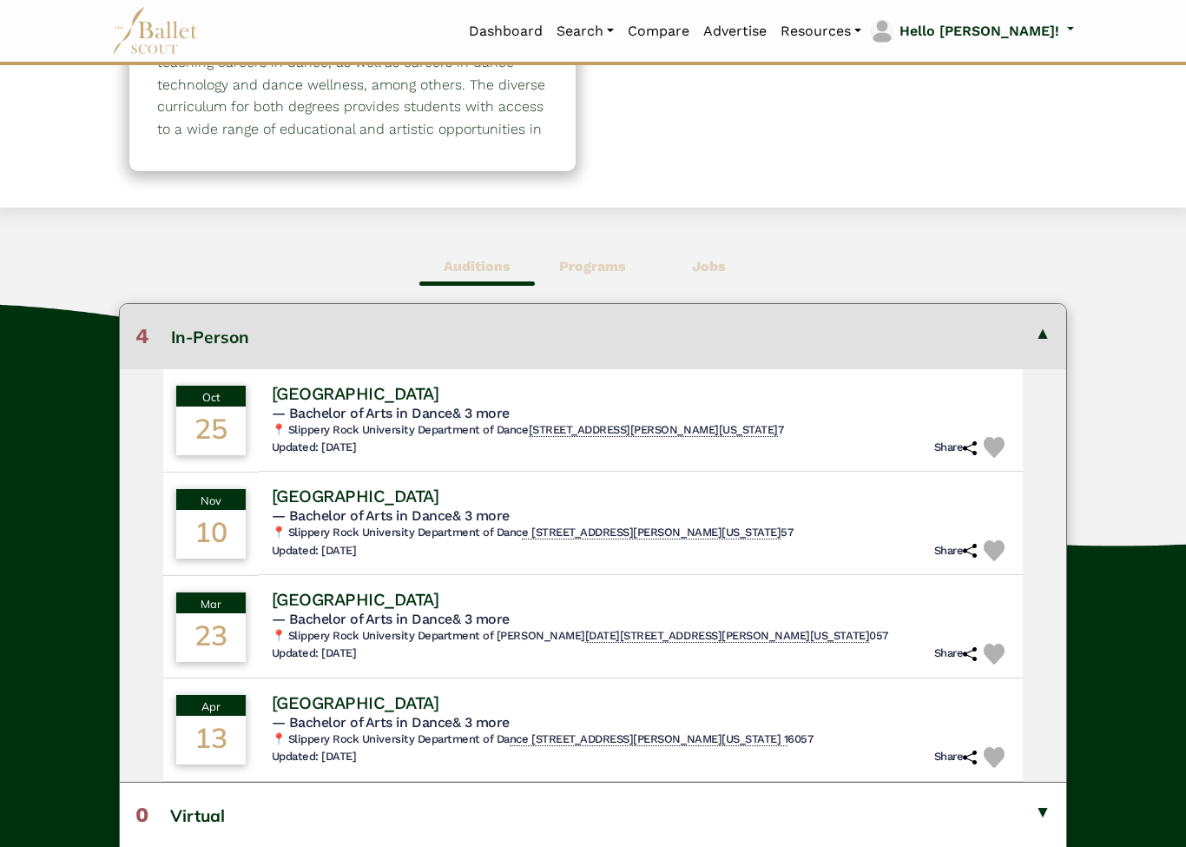
scroll to position [311, 0]
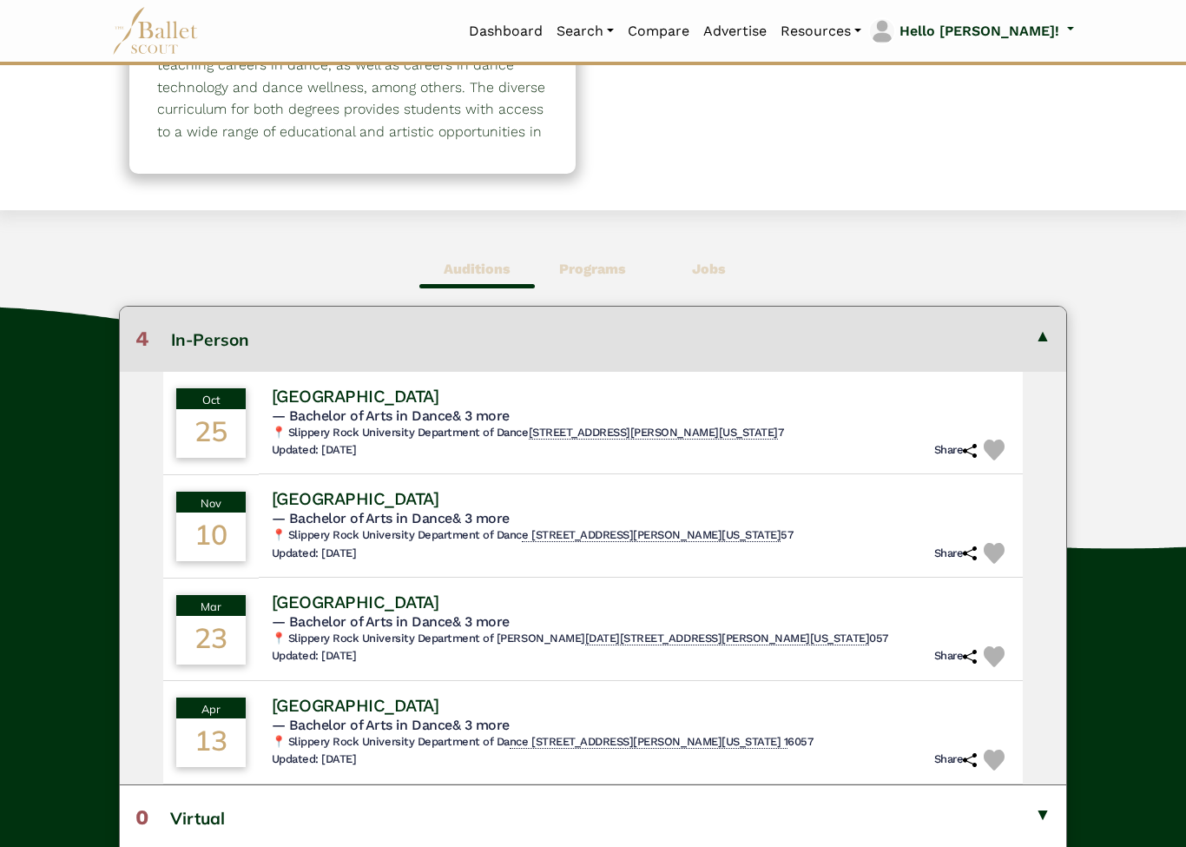
click at [1046, 338] on button "4 In-Person" at bounding box center [593, 339] width 947 height 64
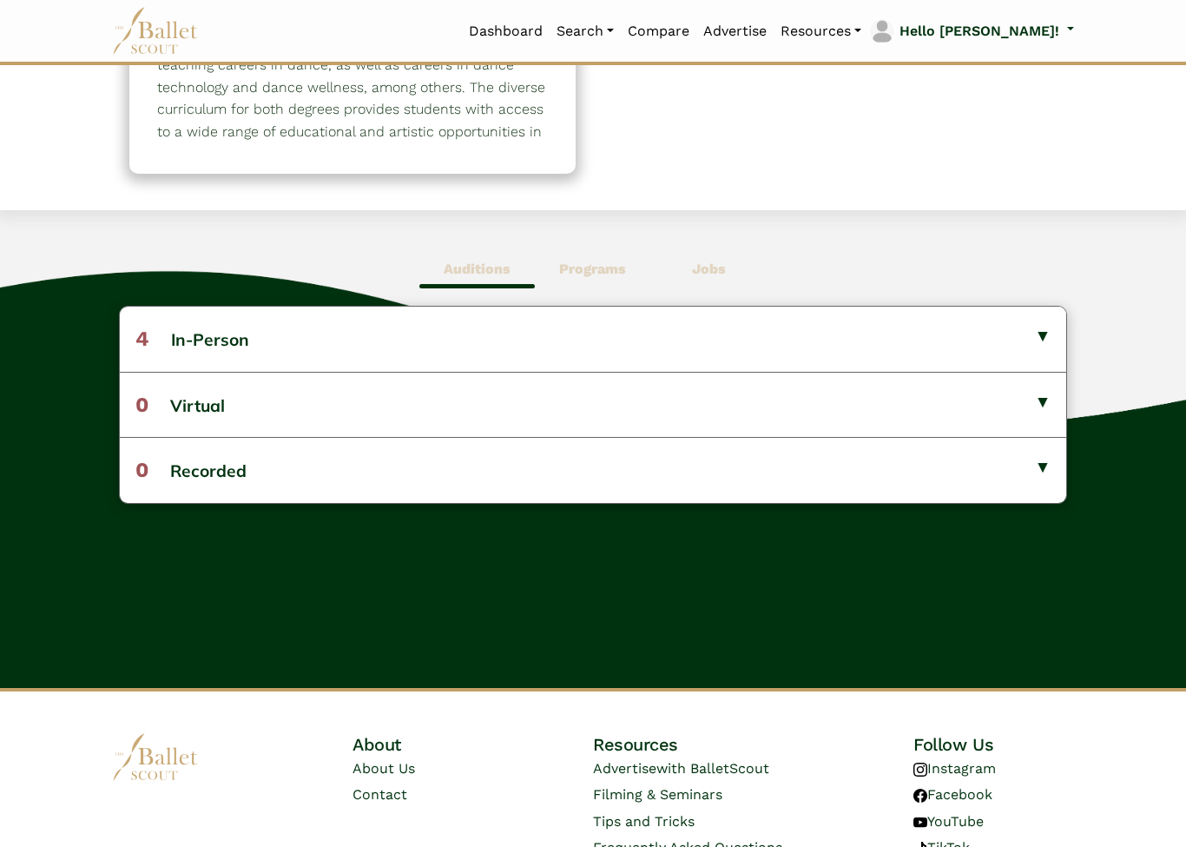
click at [605, 269] on b "Programs" at bounding box center [592, 269] width 67 height 17
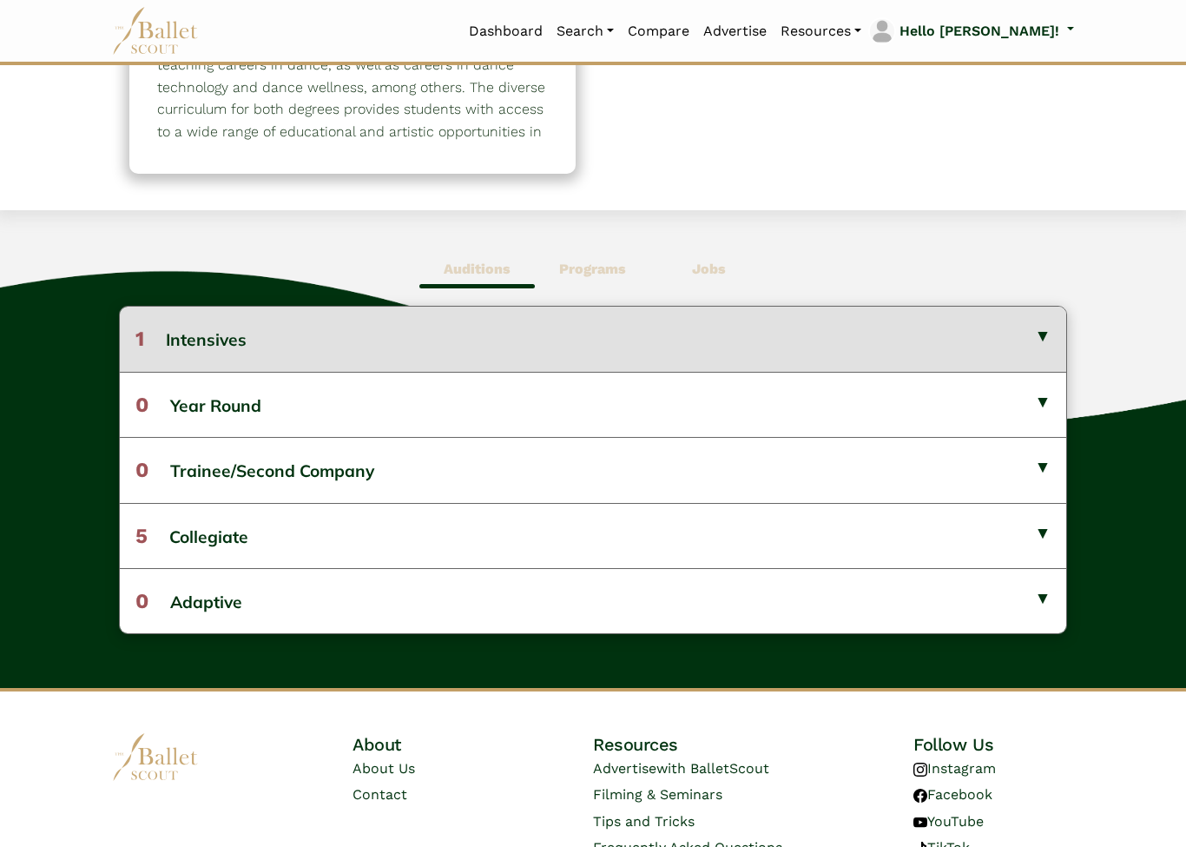
click at [1040, 343] on button "1 Intensives" at bounding box center [593, 339] width 947 height 64
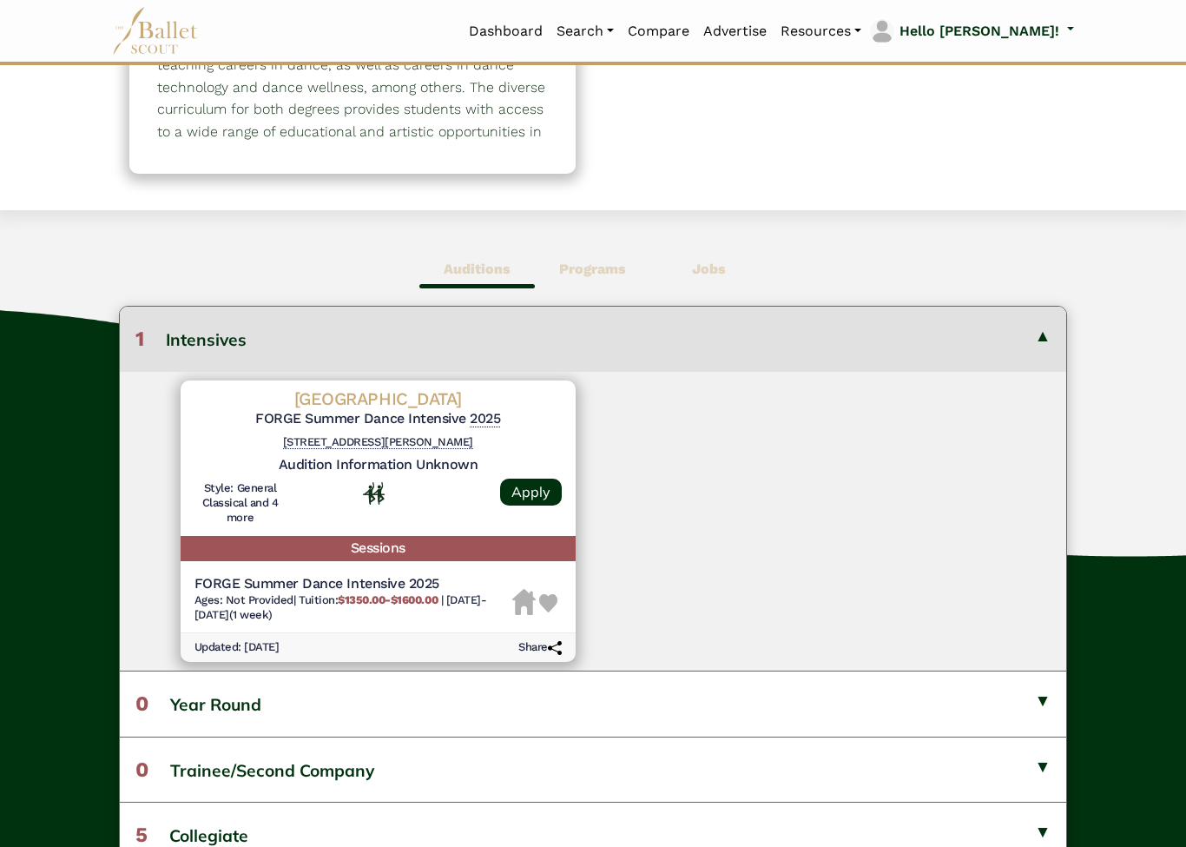
click at [464, 444] on h6 "[STREET_ADDRESS][PERSON_NAME]" at bounding box center [378, 443] width 367 height 15
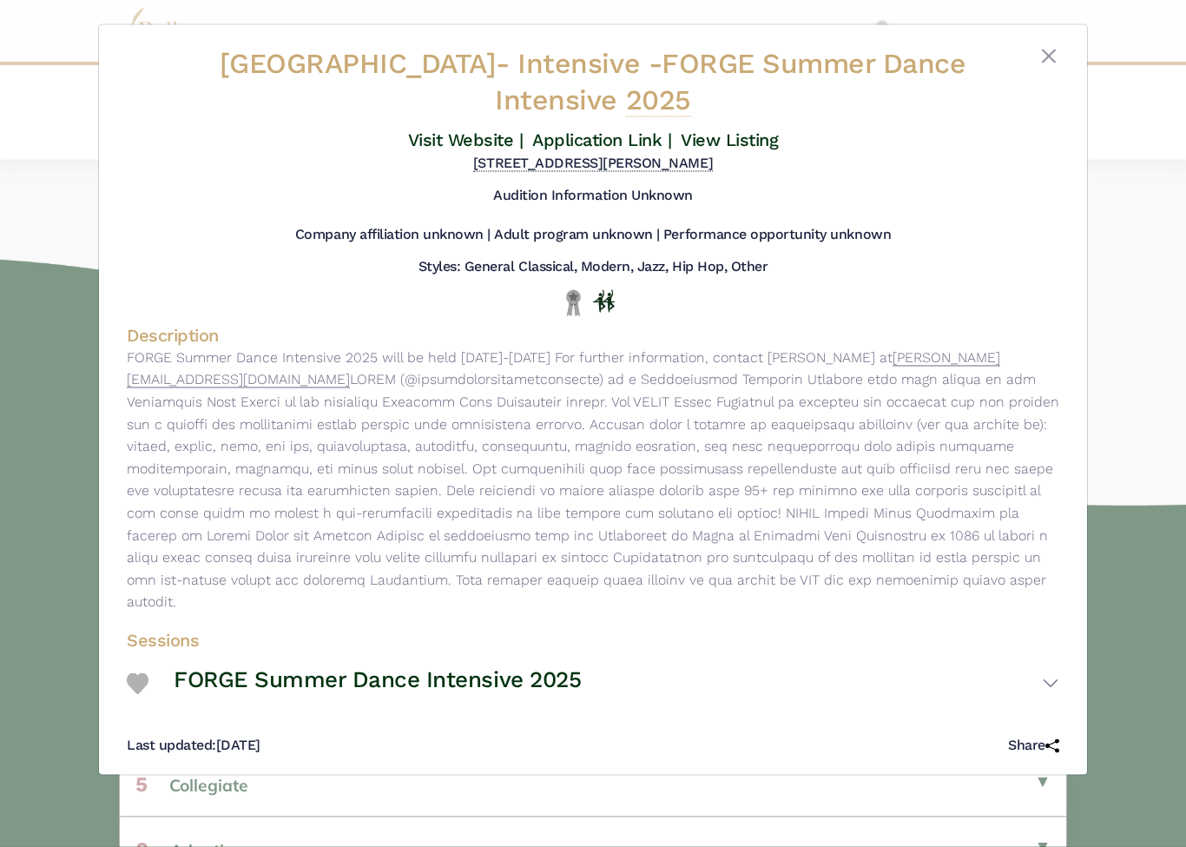
scroll to position [365, 0]
click at [527, 665] on h3 "FORGE Summer Dance Intensive 2025" at bounding box center [377, 680] width 407 height 30
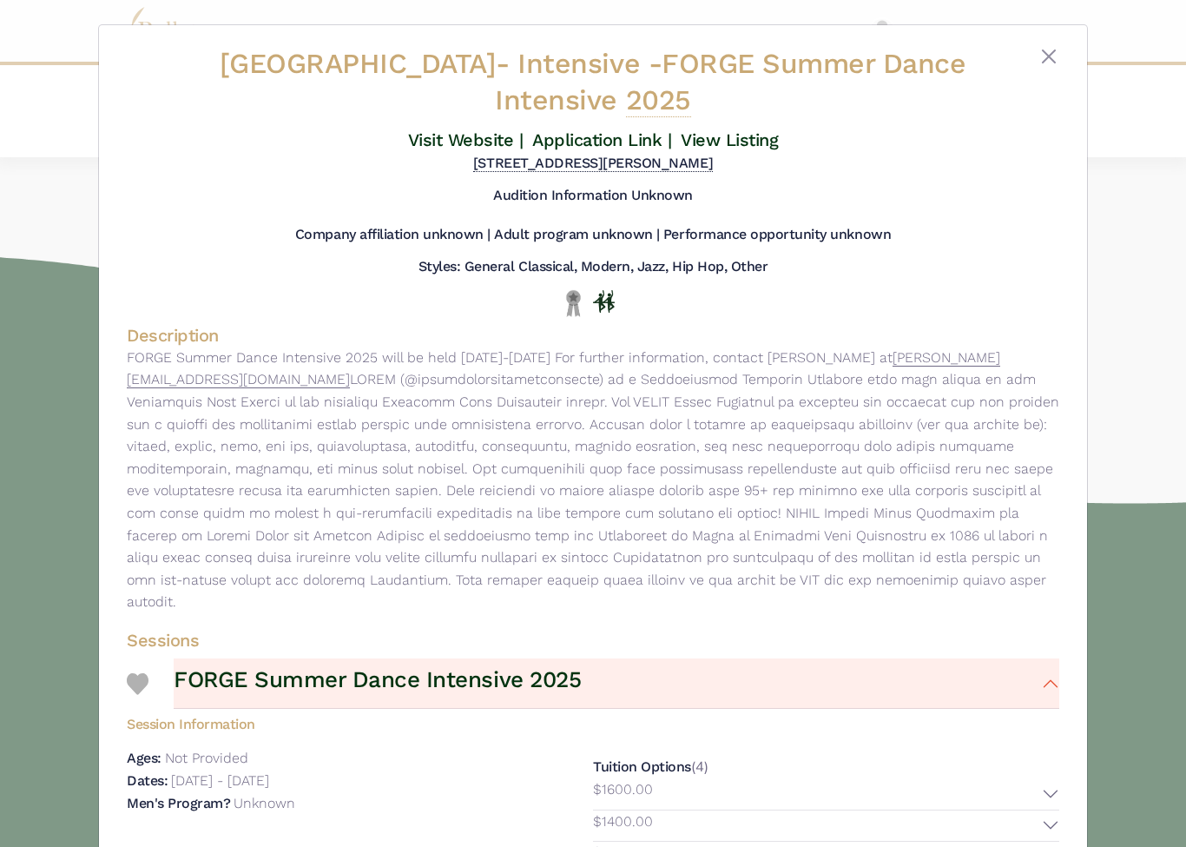
scroll to position [0, 0]
click at [1053, 63] on button "Close" at bounding box center [1049, 56] width 21 height 21
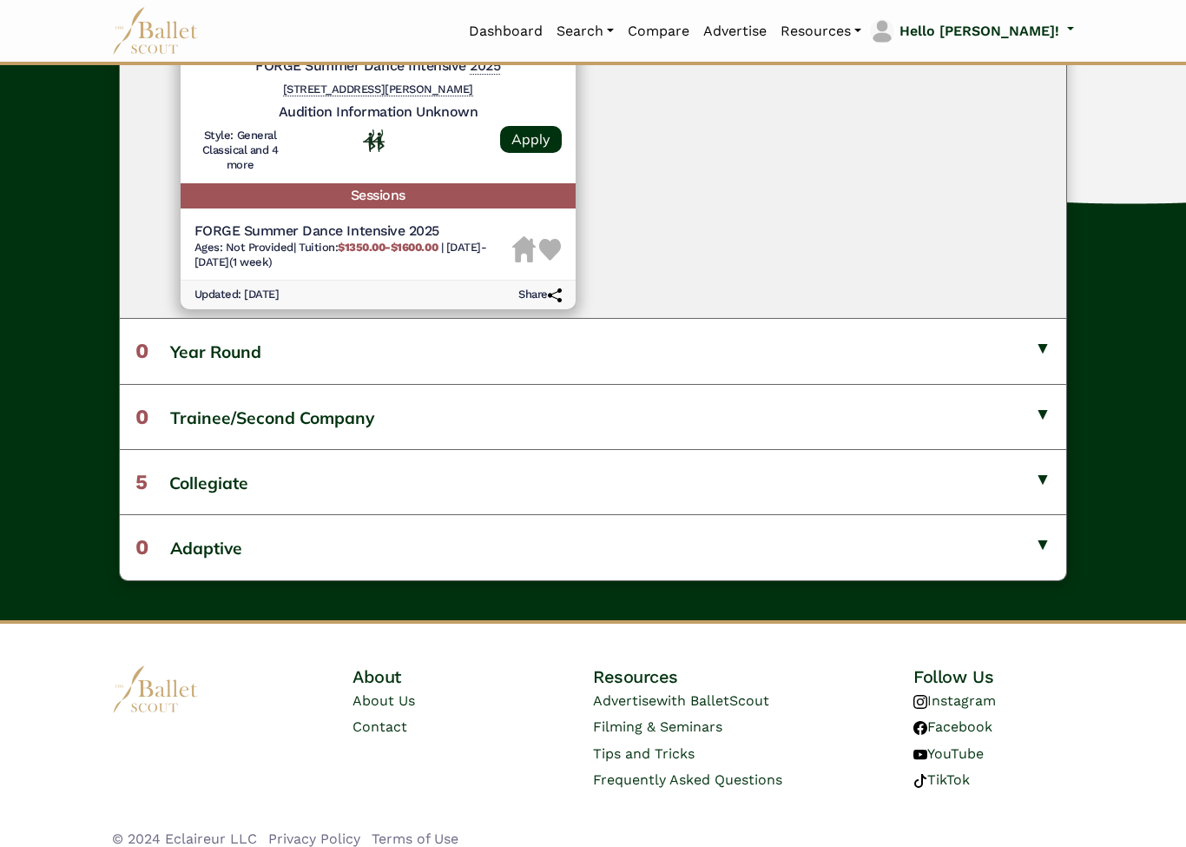
scroll to position [667, 0]
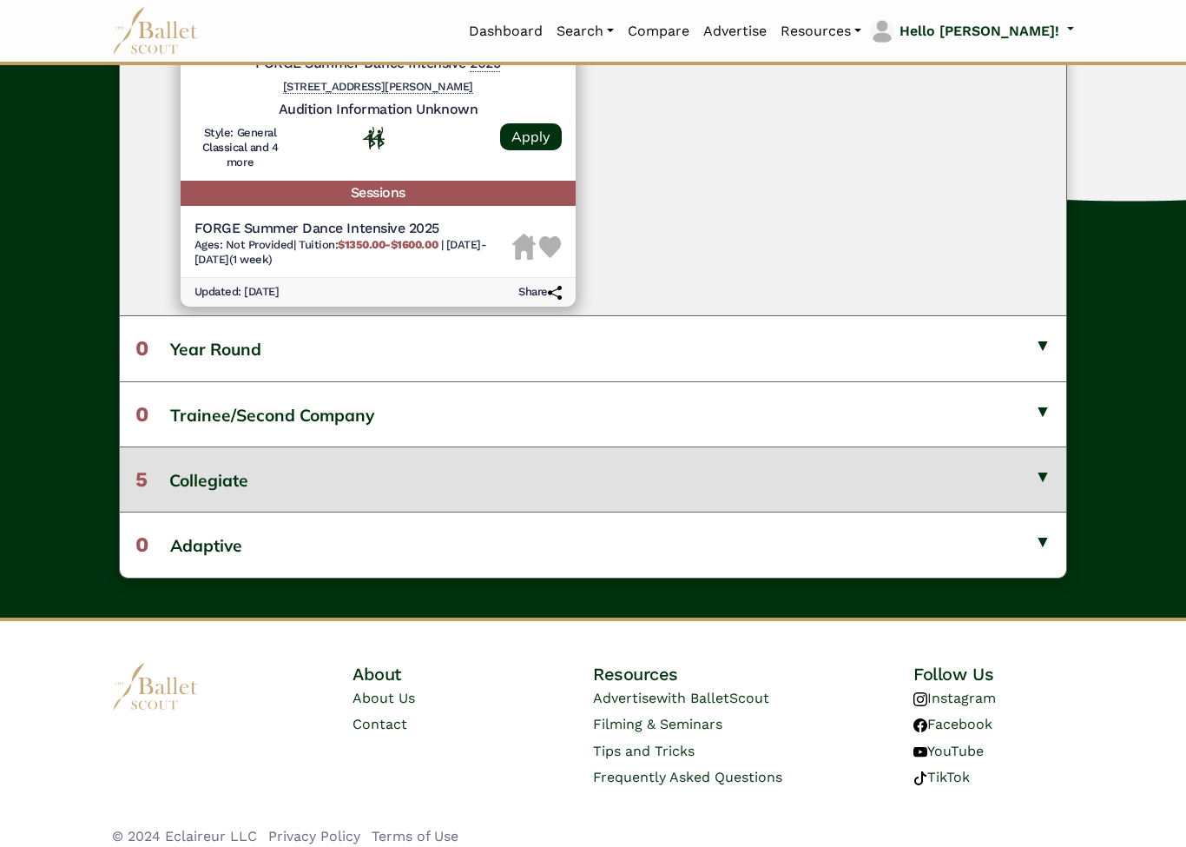
click at [1021, 463] on button "5 Collegiate" at bounding box center [593, 478] width 947 height 65
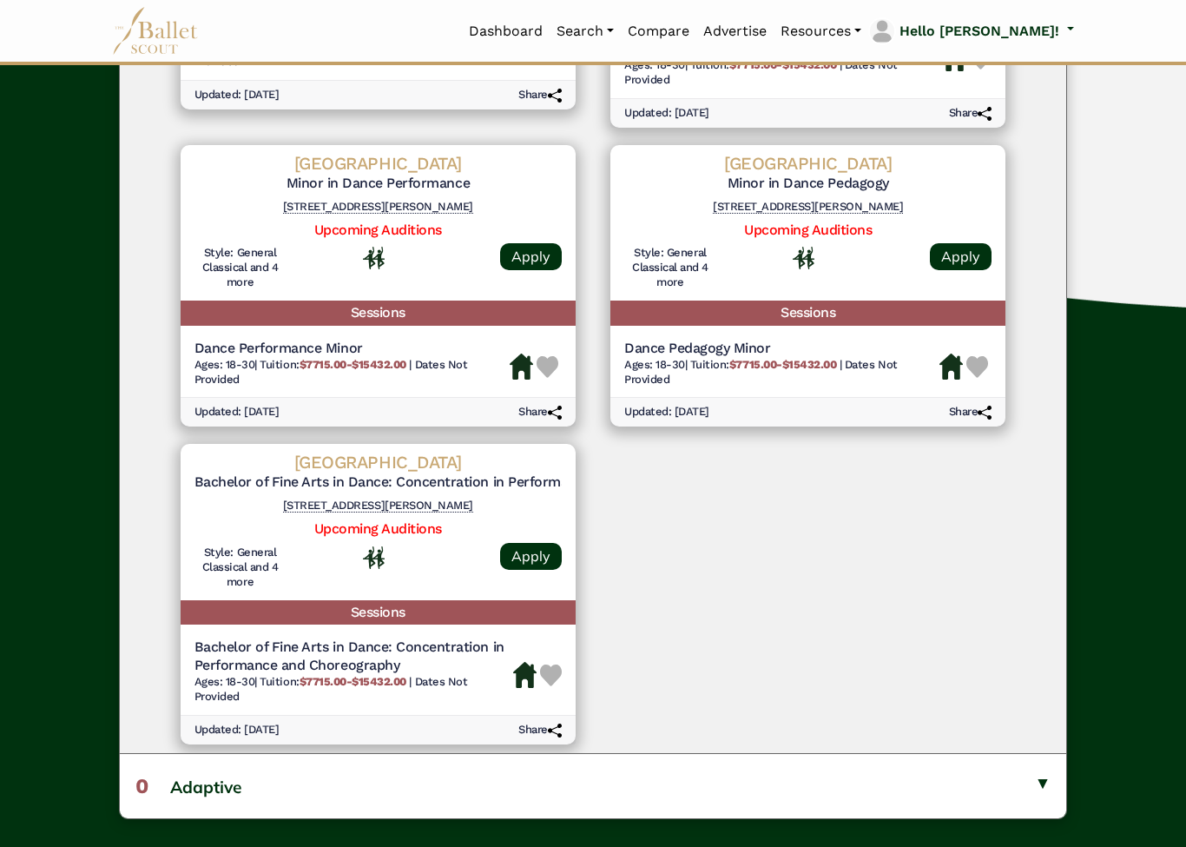
scroll to position [644, 0]
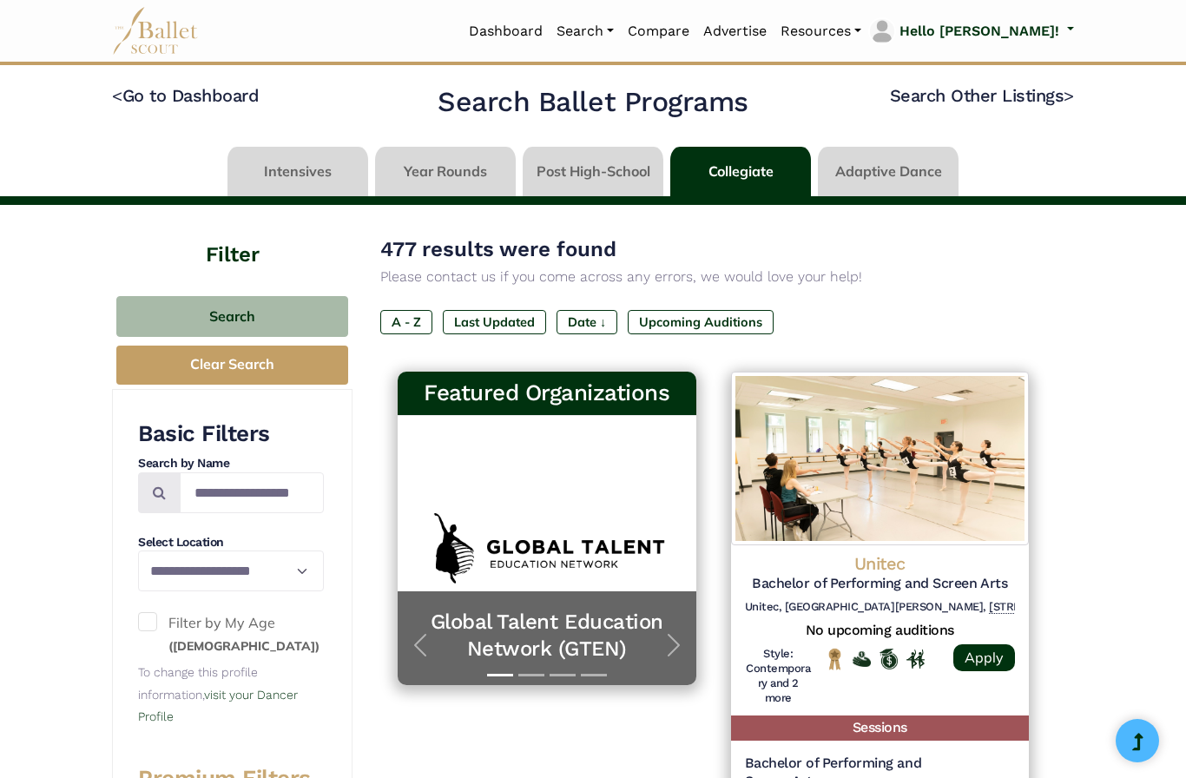
click at [611, 161] on link at bounding box center [593, 172] width 141 height 50
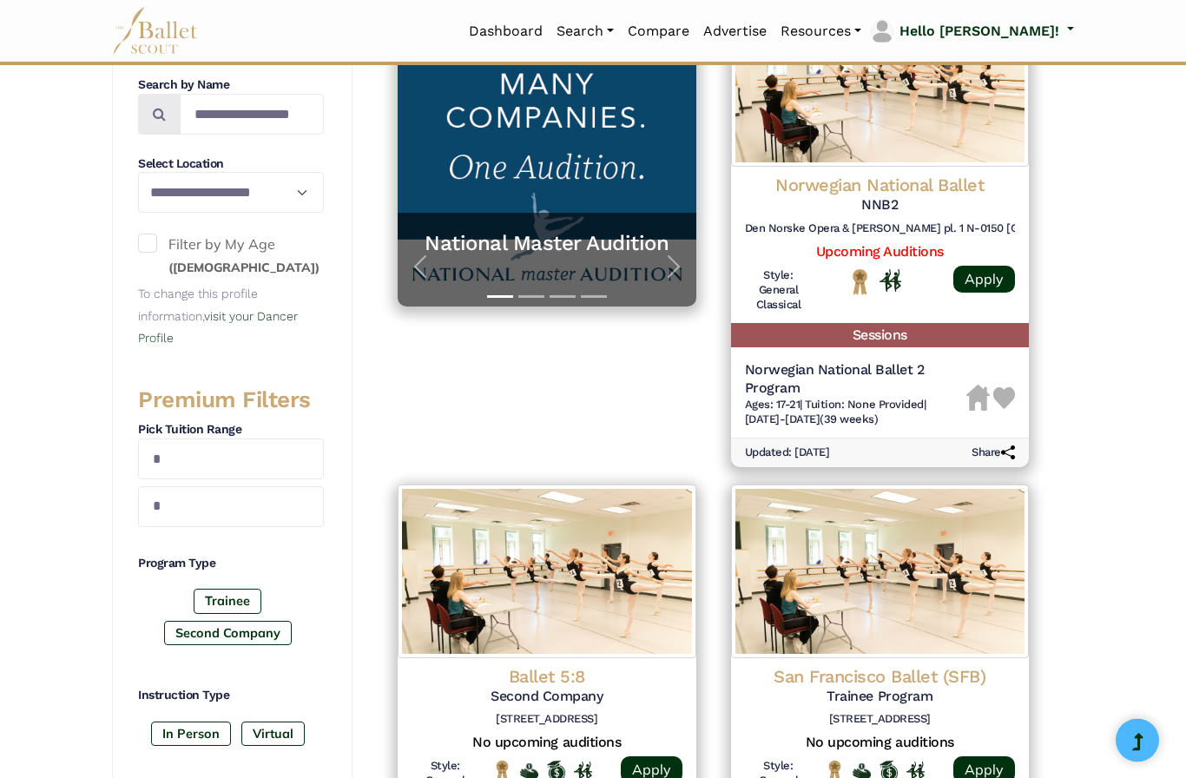
scroll to position [377, 0]
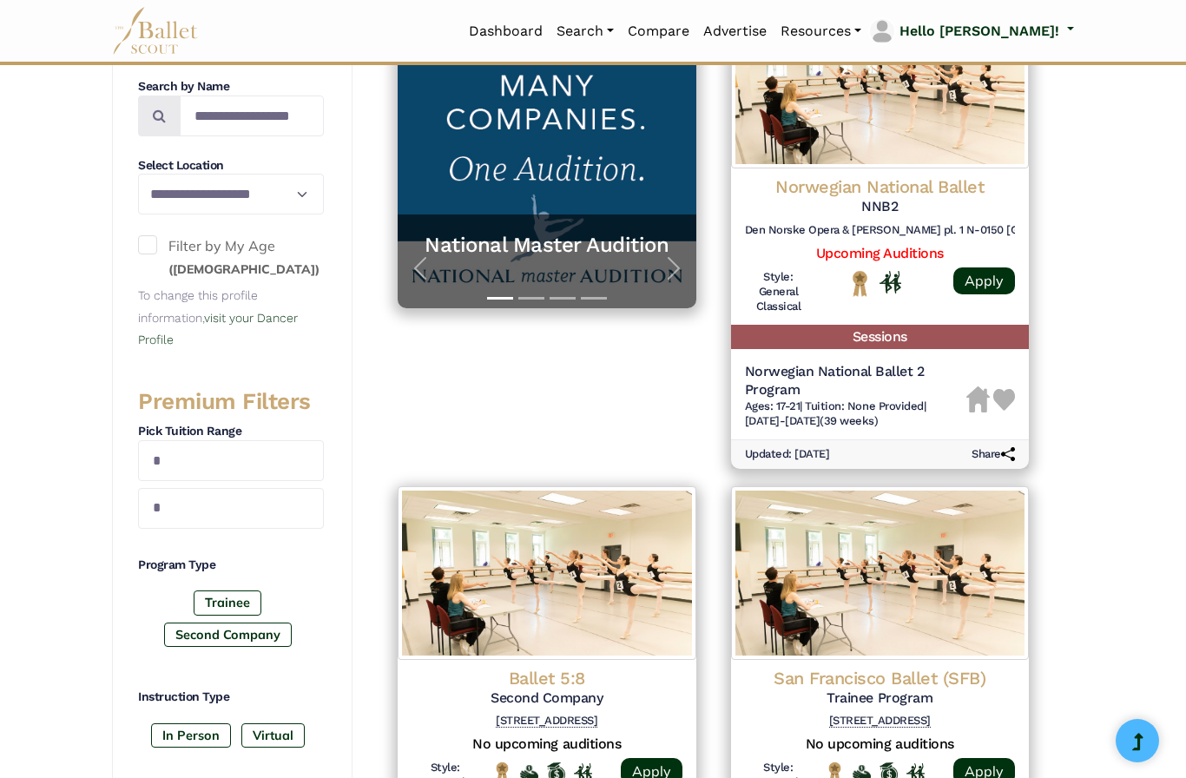
click at [156, 237] on span at bounding box center [147, 244] width 19 height 19
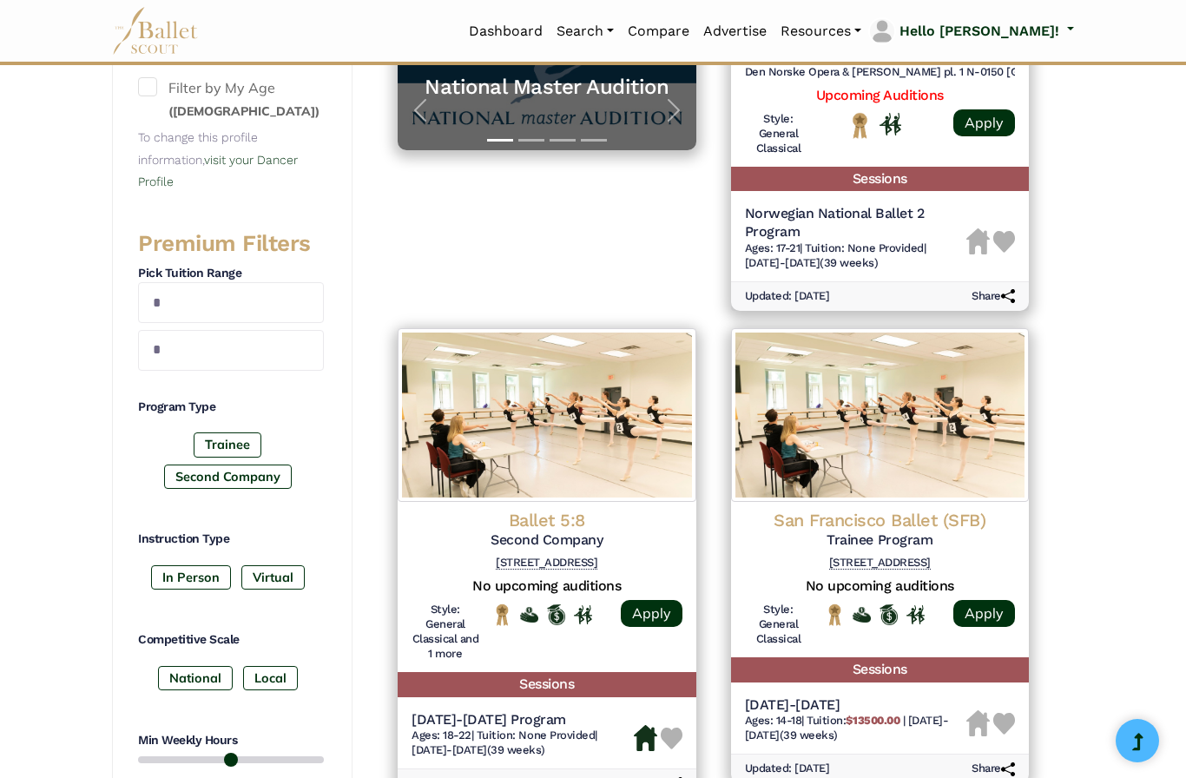
scroll to position [543, 0]
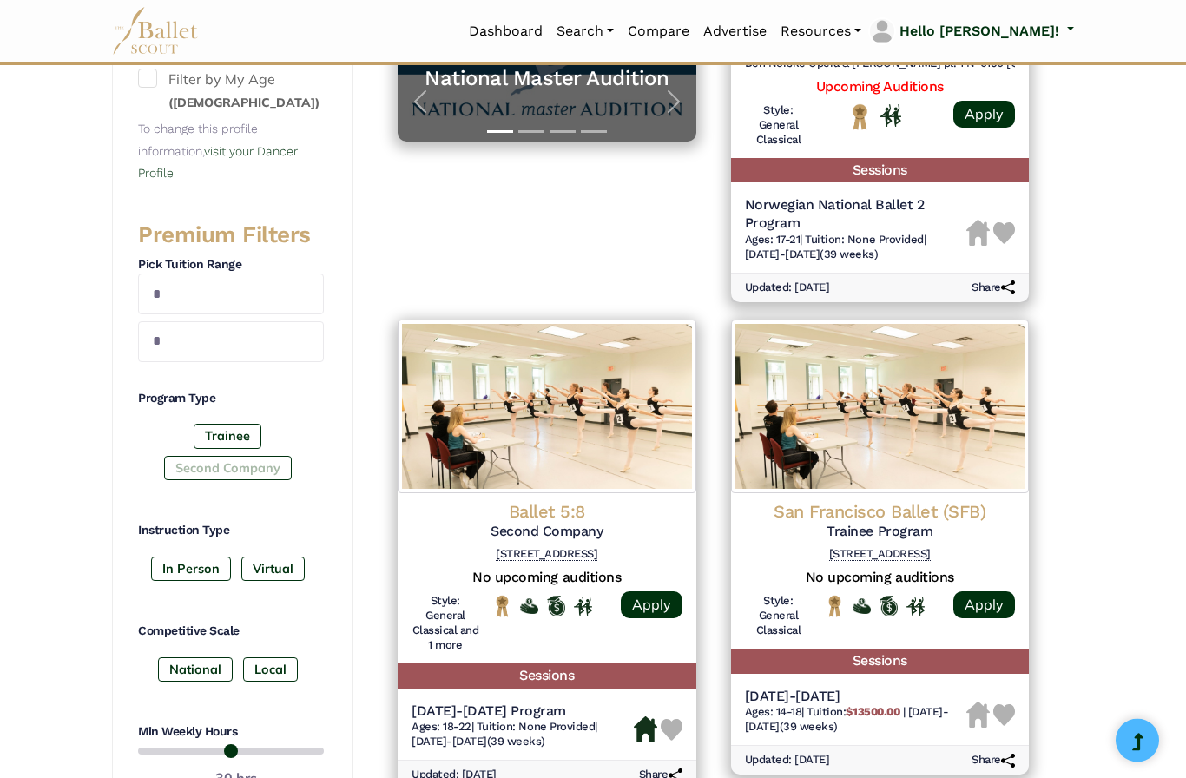
click at [234, 457] on label "Second Company" at bounding box center [228, 469] width 128 height 24
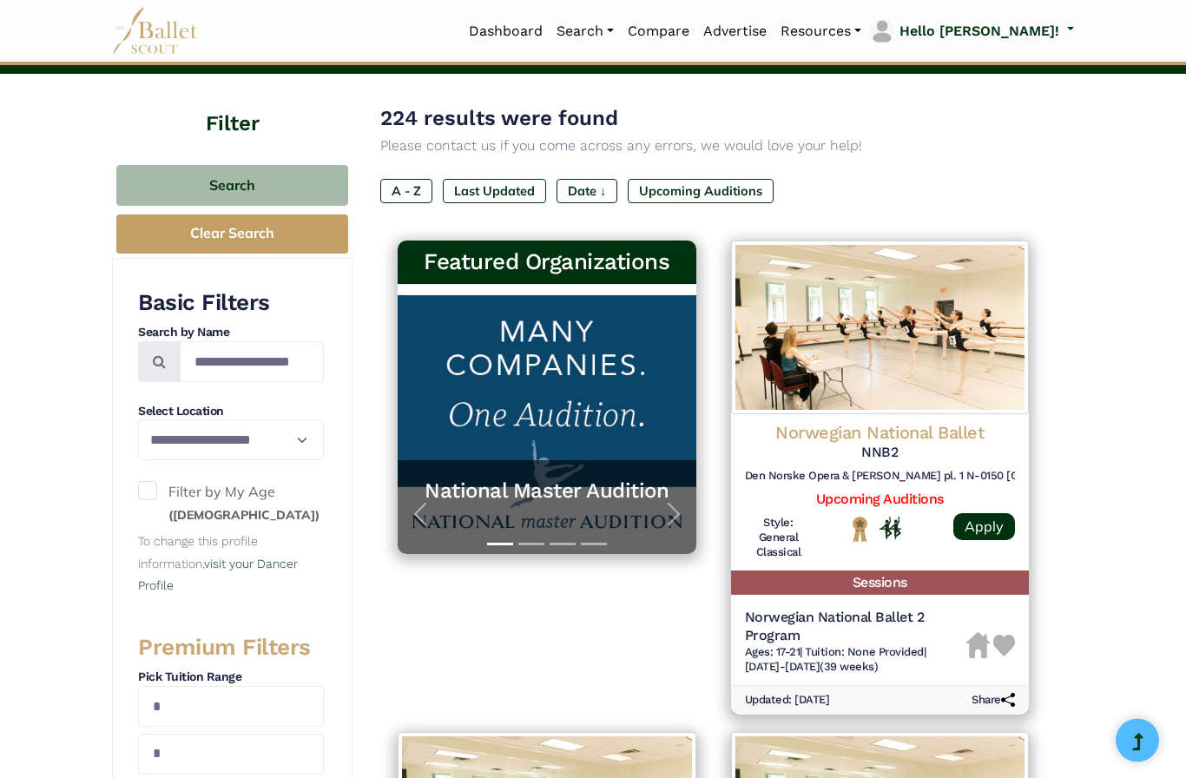
scroll to position [0, 0]
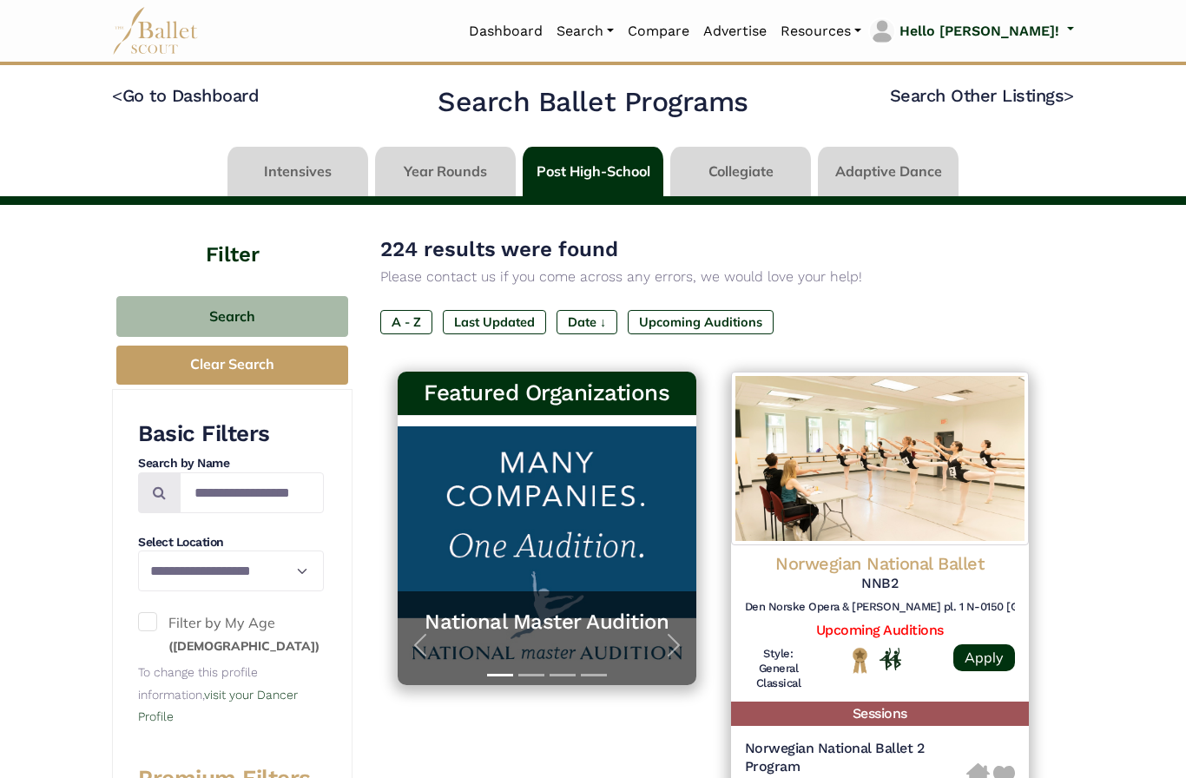
click at [294, 151] on link at bounding box center [298, 172] width 141 height 50
click at [743, 183] on link at bounding box center [740, 172] width 141 height 50
click at [763, 171] on link at bounding box center [740, 172] width 141 height 50
click at [1011, 89] on link "Search Other Listings >" at bounding box center [982, 95] width 184 height 21
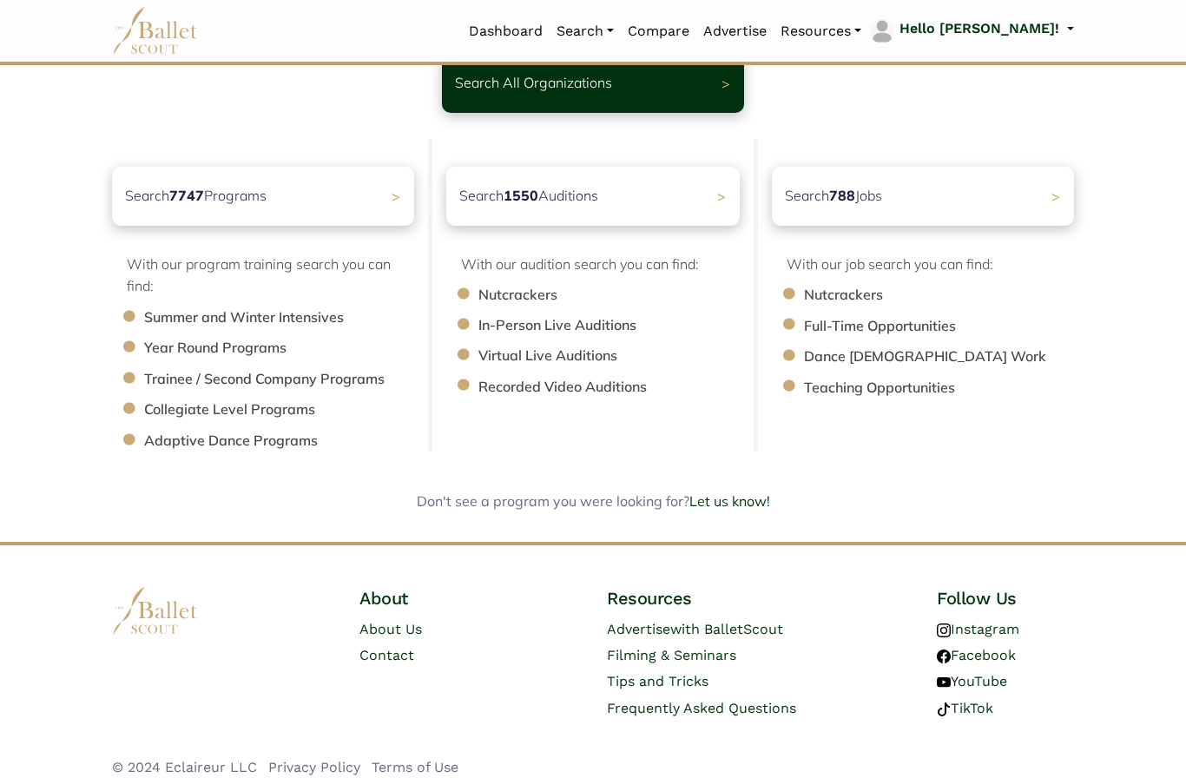
scroll to position [136, 0]
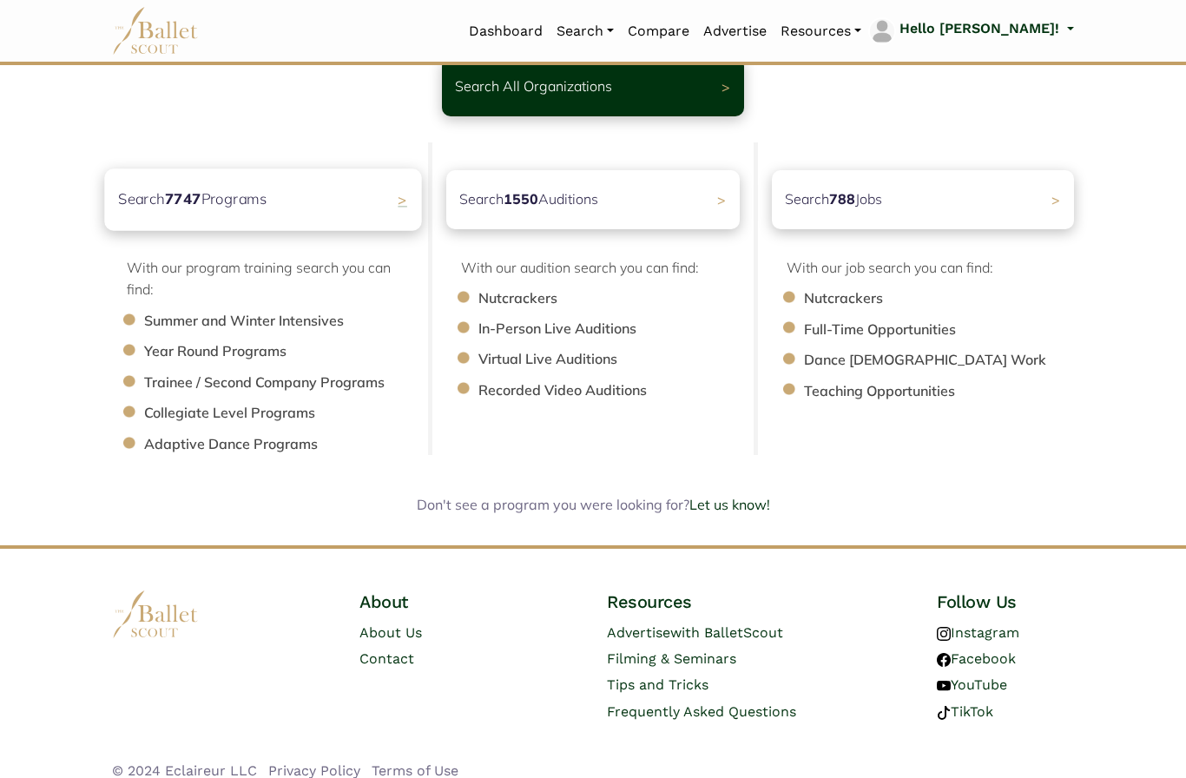
click at [341, 200] on div "Search 7747 Programs >" at bounding box center [262, 199] width 317 height 62
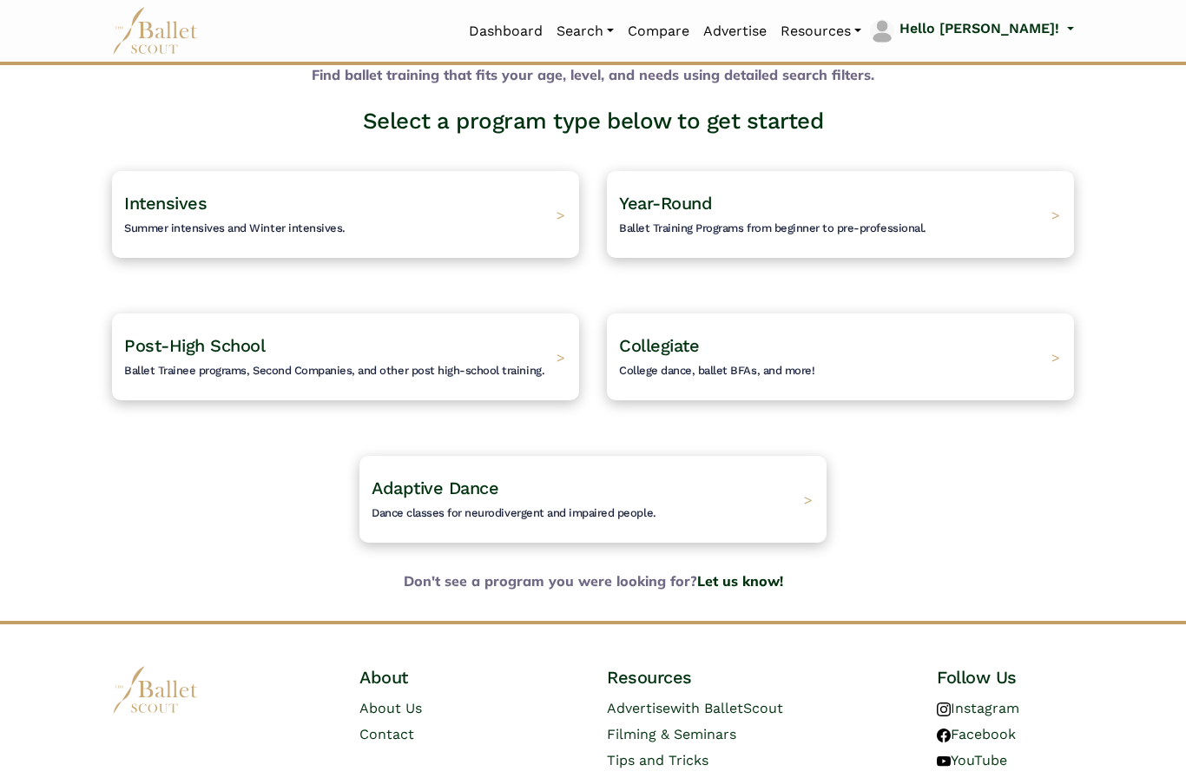
scroll to position [83, 0]
click at [545, 196] on div "Intensives Summer intensives and Winter intensives. >" at bounding box center [346, 213] width 491 height 91
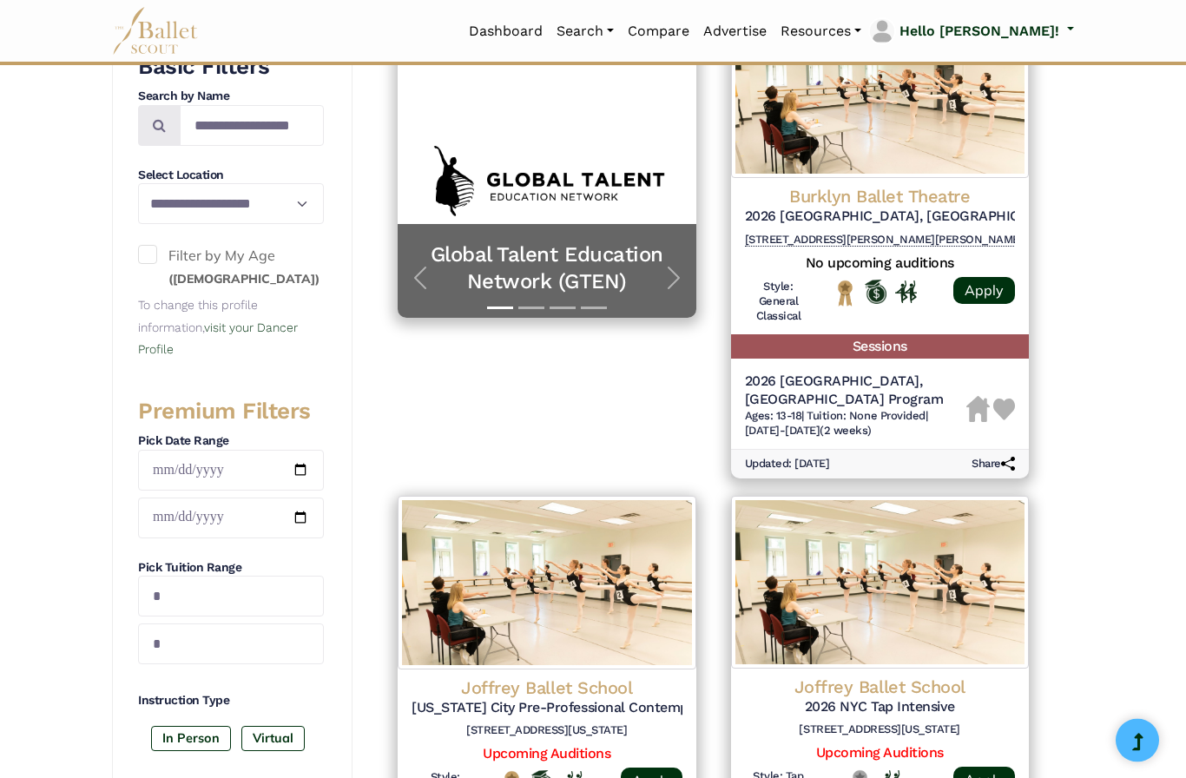
scroll to position [367, 0]
click at [243, 135] on input "Search by names..." at bounding box center [252, 125] width 144 height 41
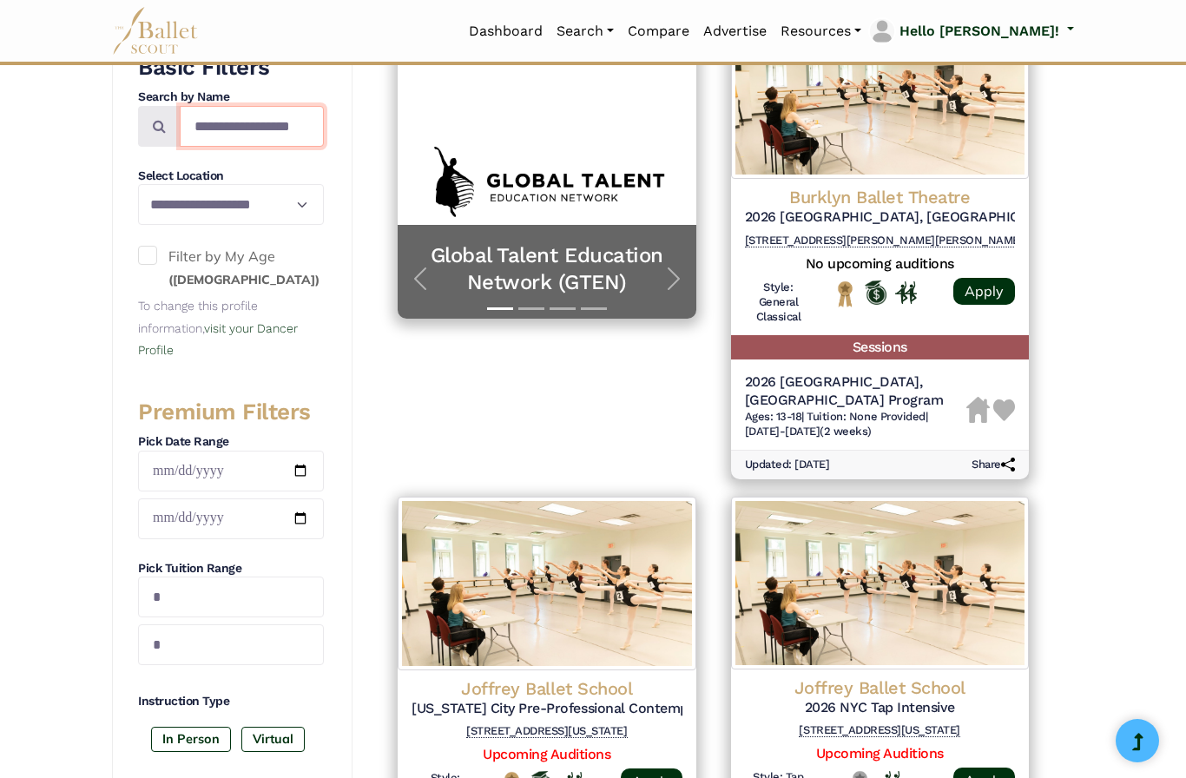
type input "**********"
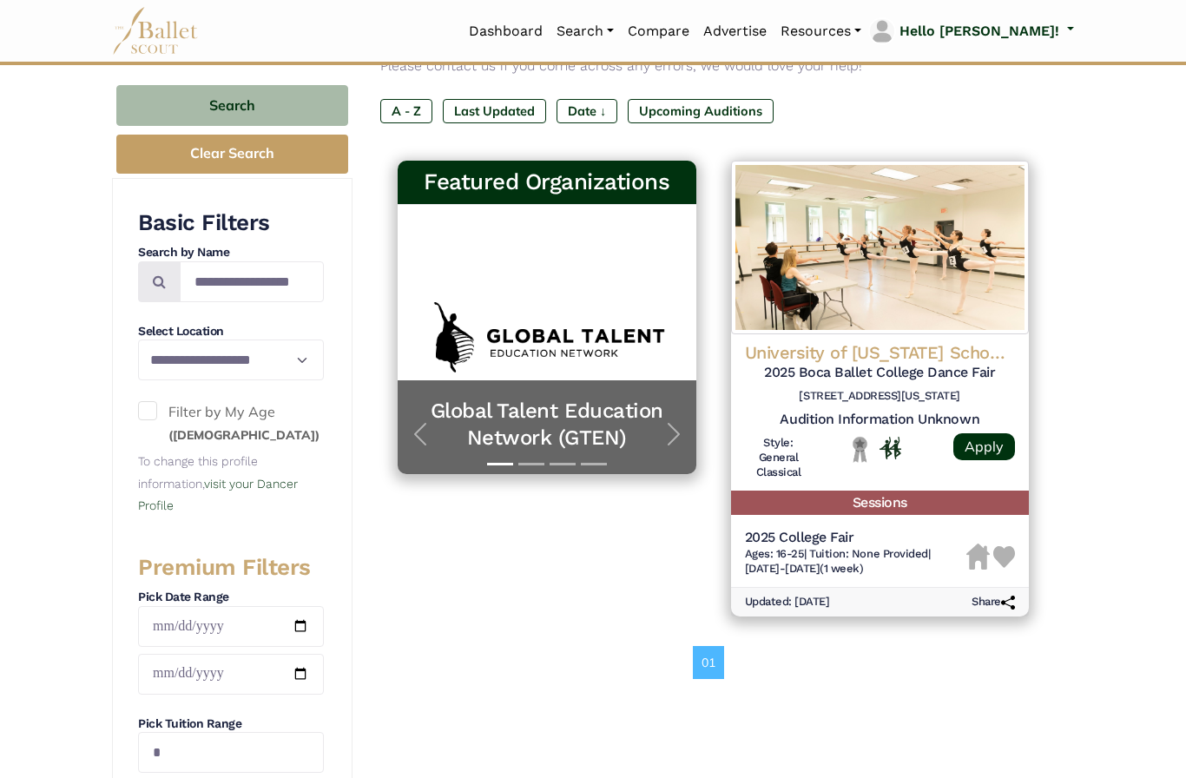
scroll to position [180, 0]
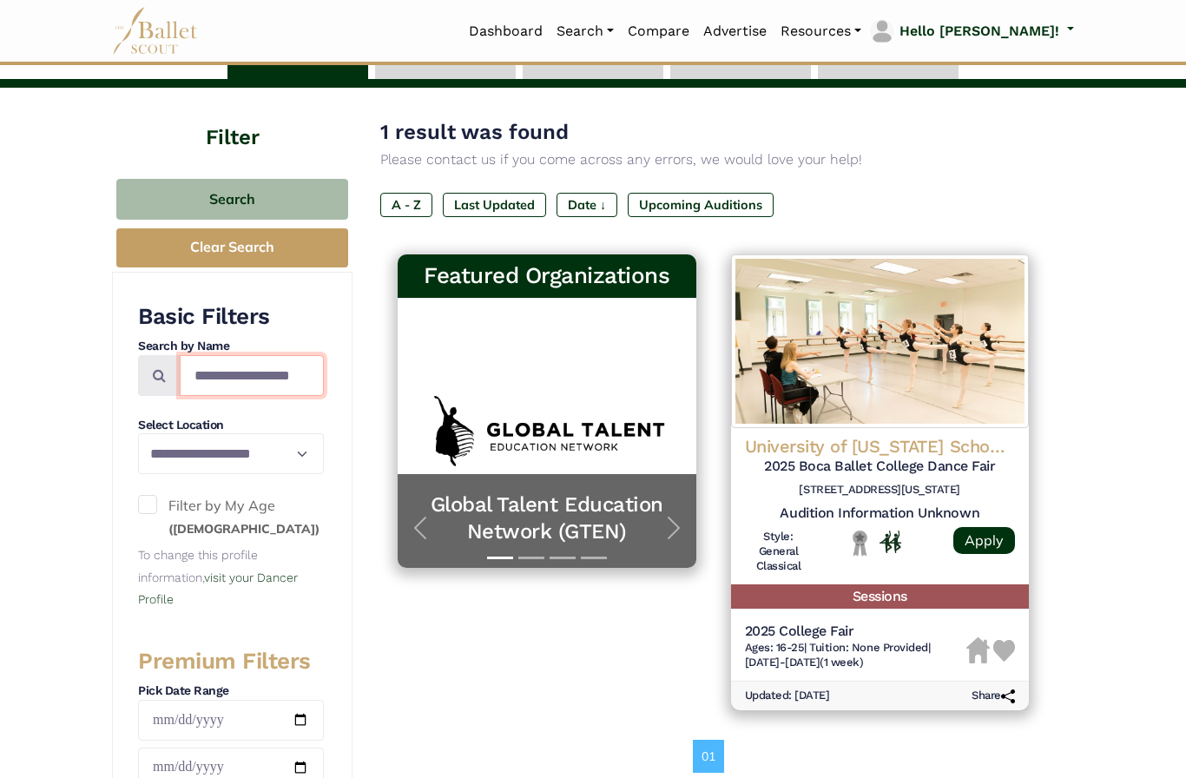
click at [238, 363] on input "**********" at bounding box center [252, 376] width 144 height 41
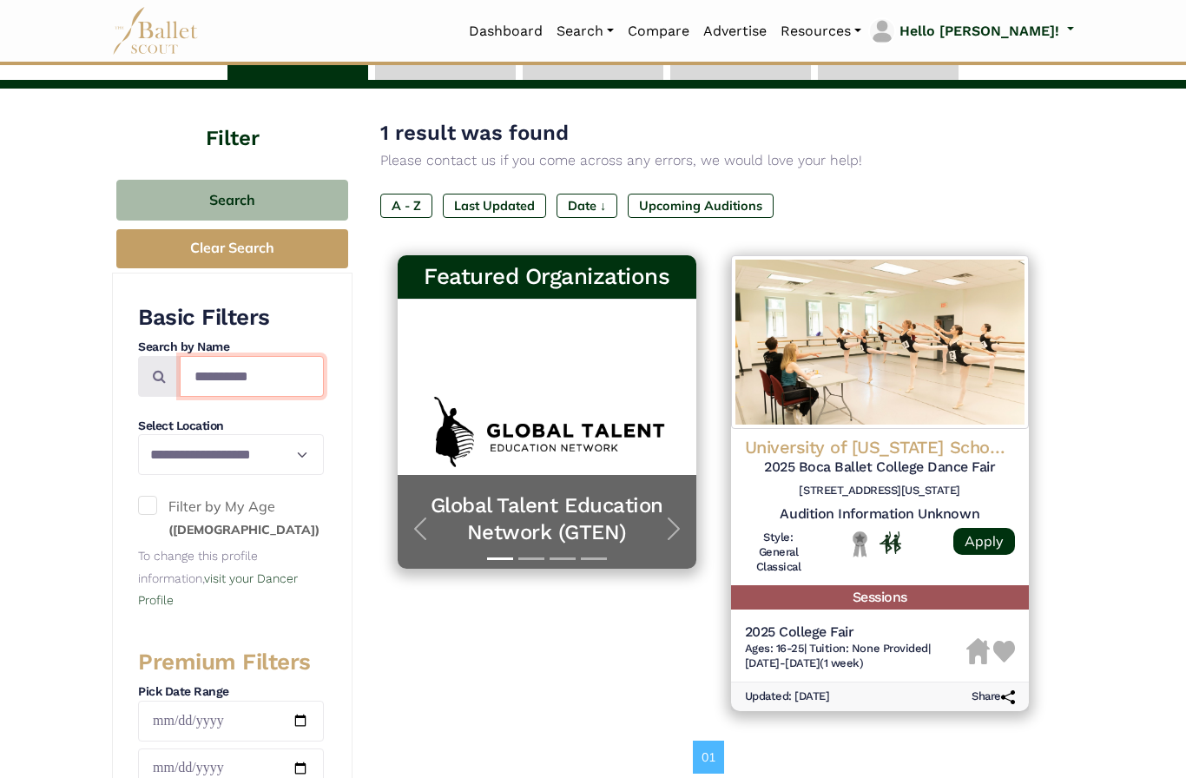
type input "**********"
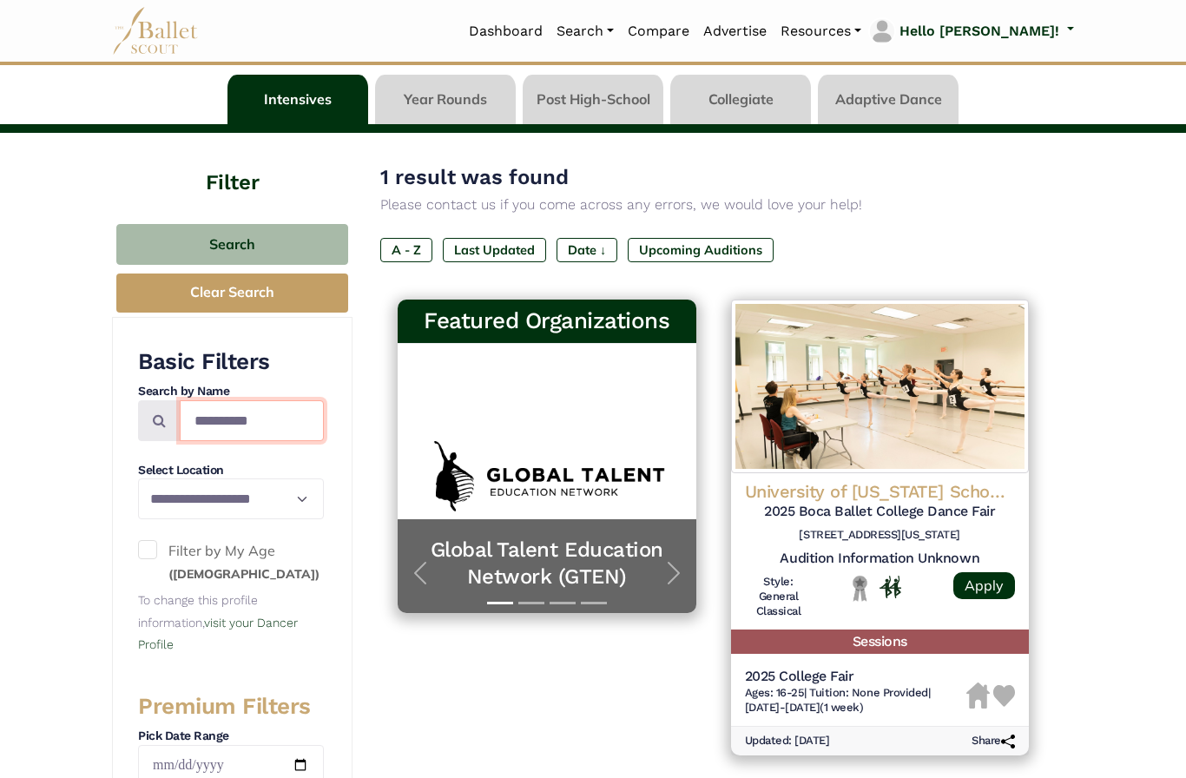
click at [261, 417] on input "**********" at bounding box center [252, 421] width 144 height 41
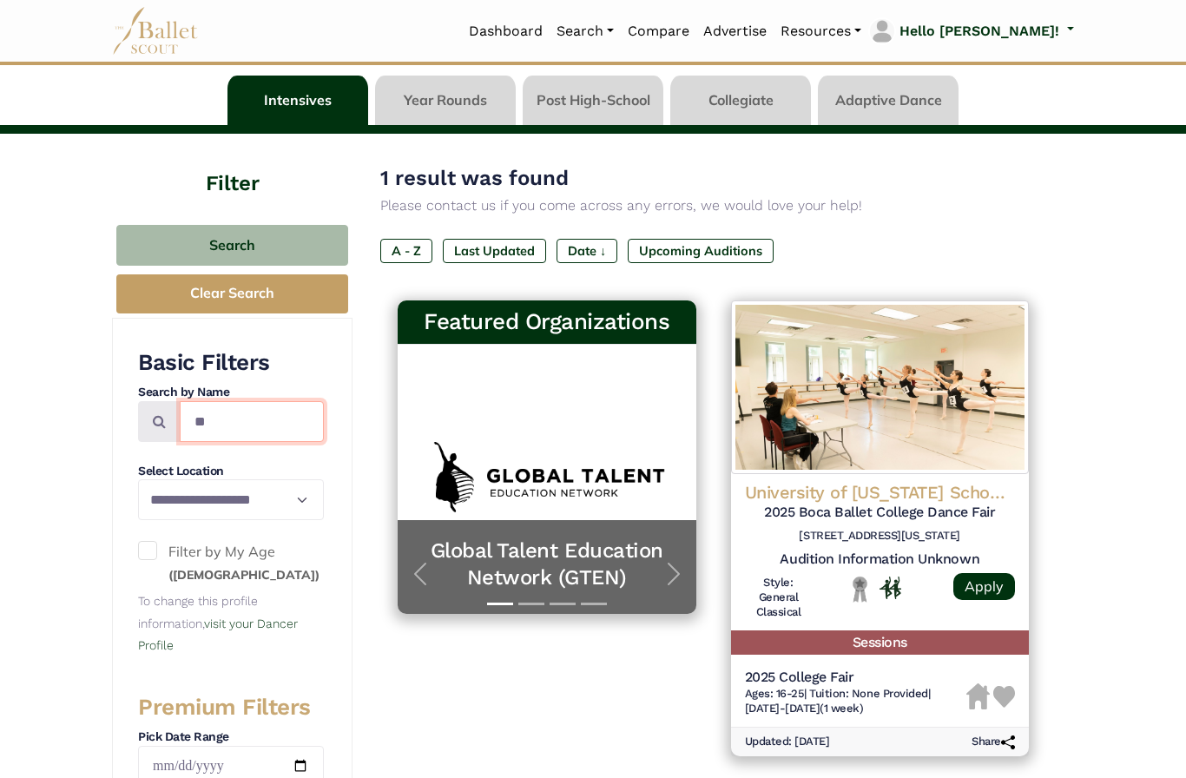
type input "*"
type input "*******"
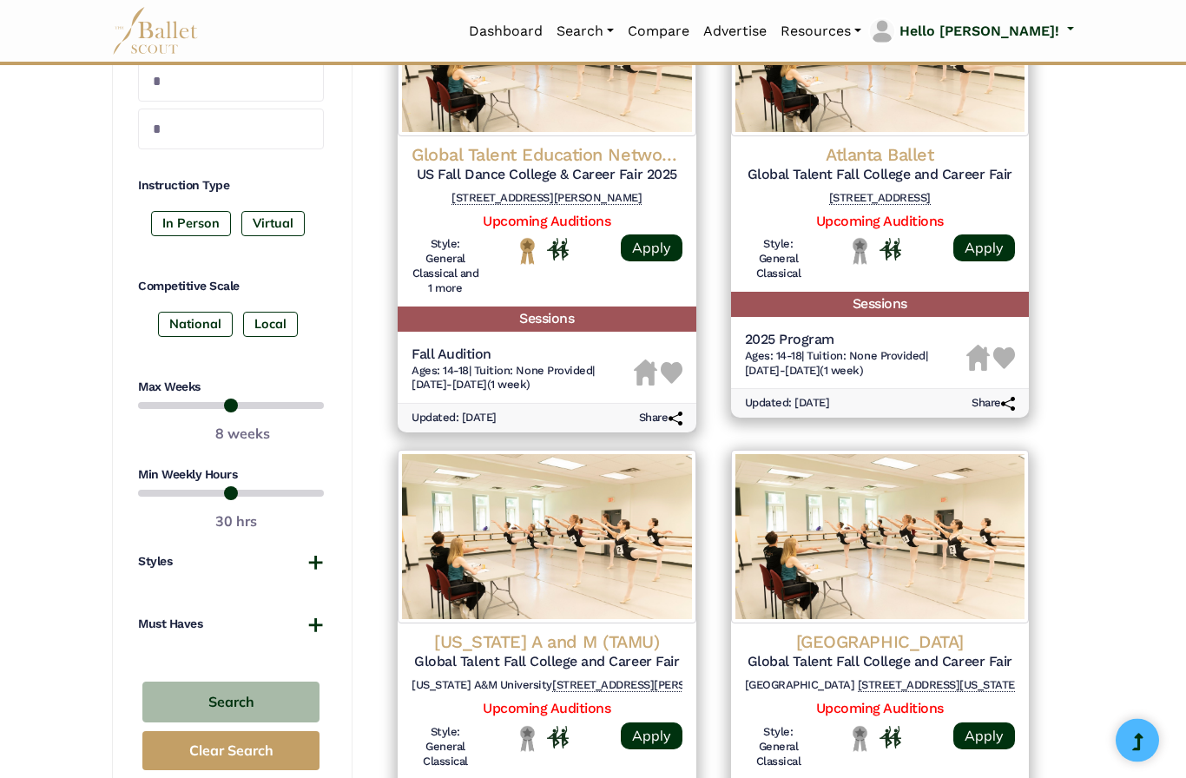
scroll to position [882, 0]
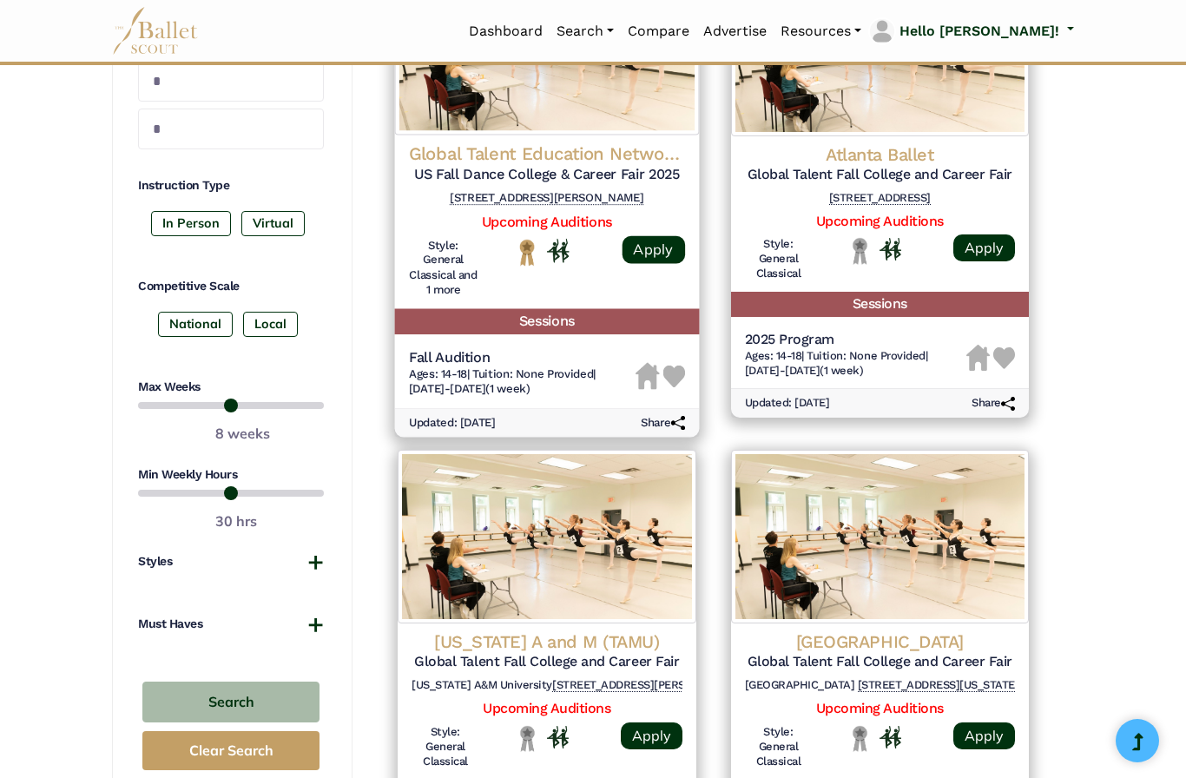
click at [610, 178] on div "Global Talent Education Network (GTEN) US Fall Dance College & Career Fair 2025…" at bounding box center [547, 177] width 276 height 70
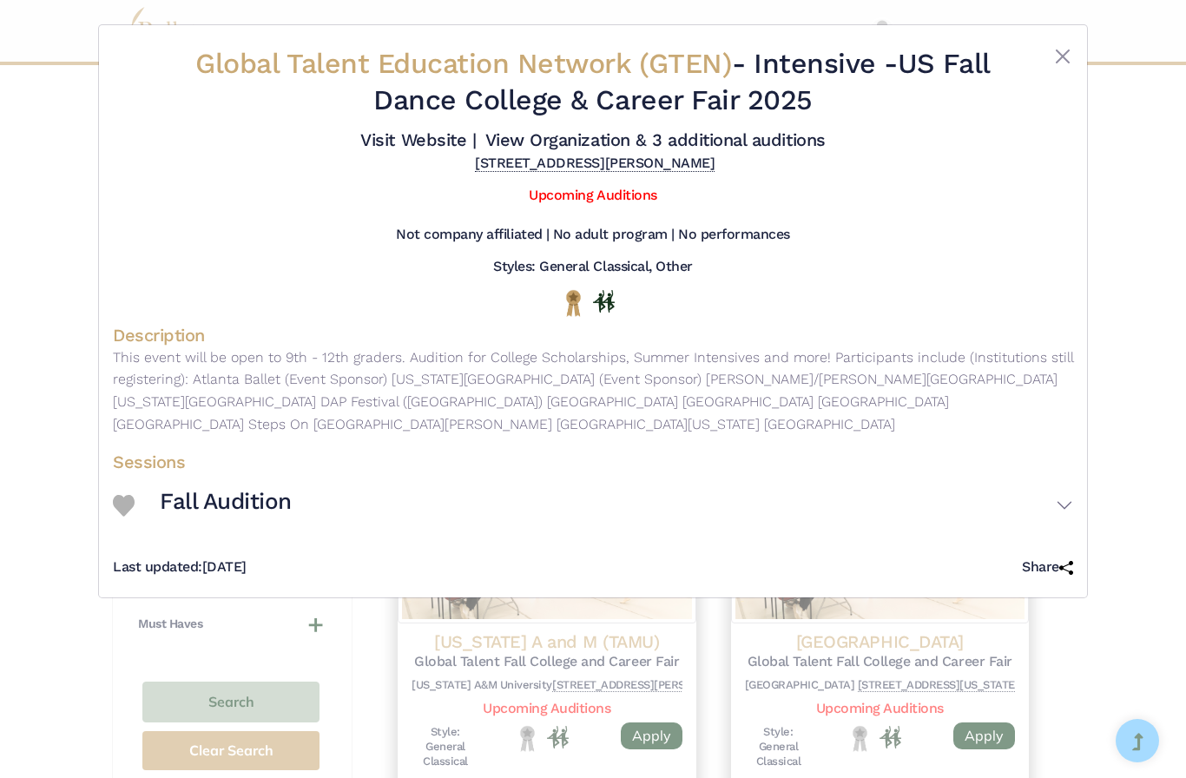
click at [1069, 62] on button "Close" at bounding box center [1063, 56] width 21 height 21
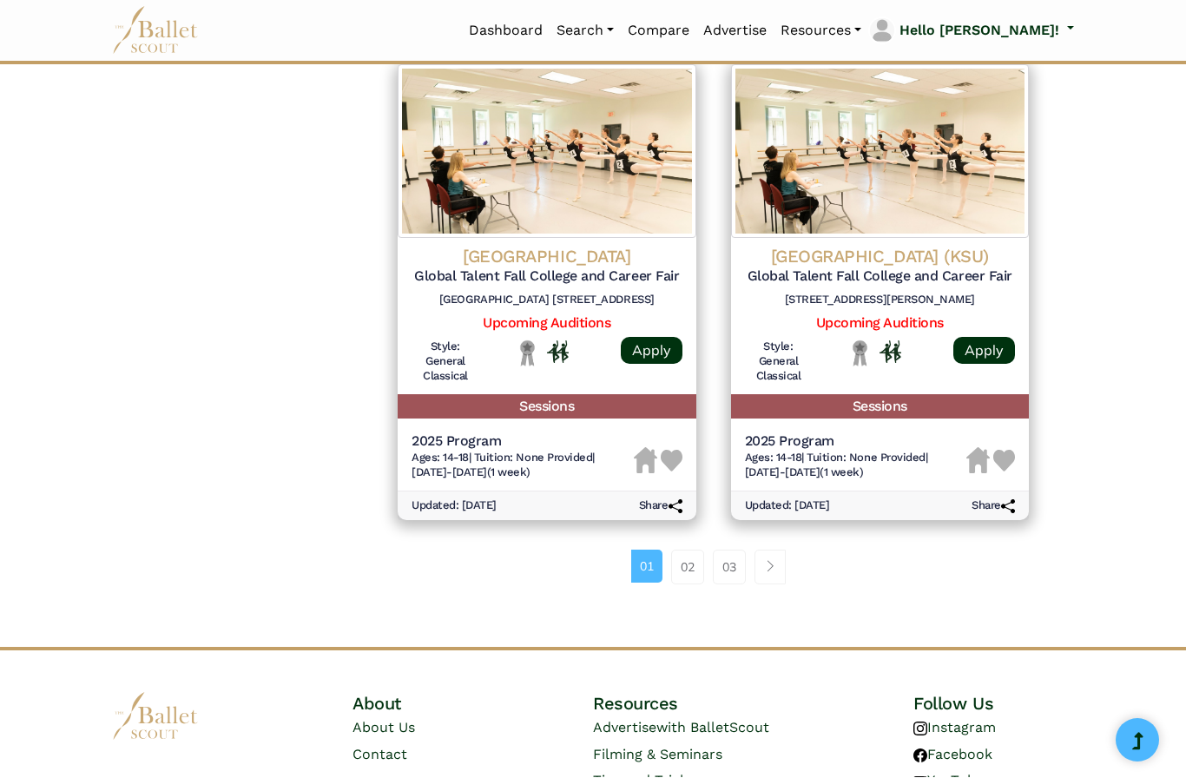
scroll to position [2284, 0]
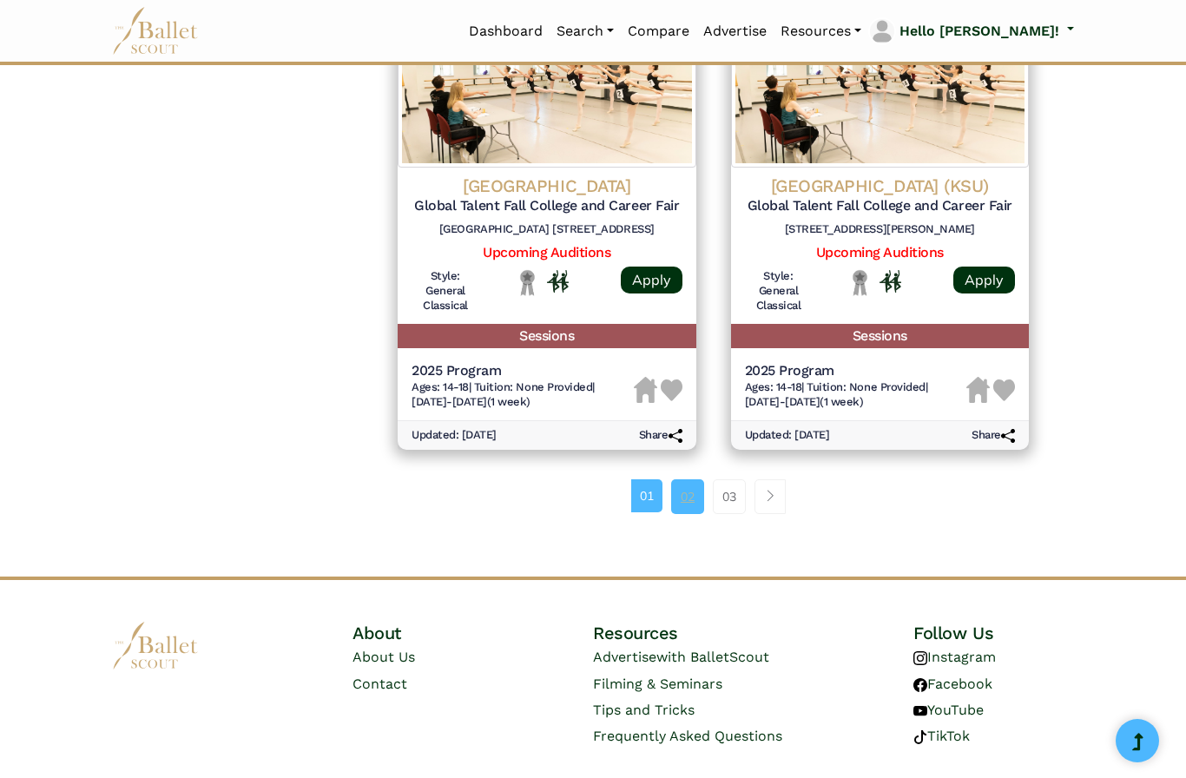
click at [697, 479] on link "02" at bounding box center [687, 496] width 33 height 35
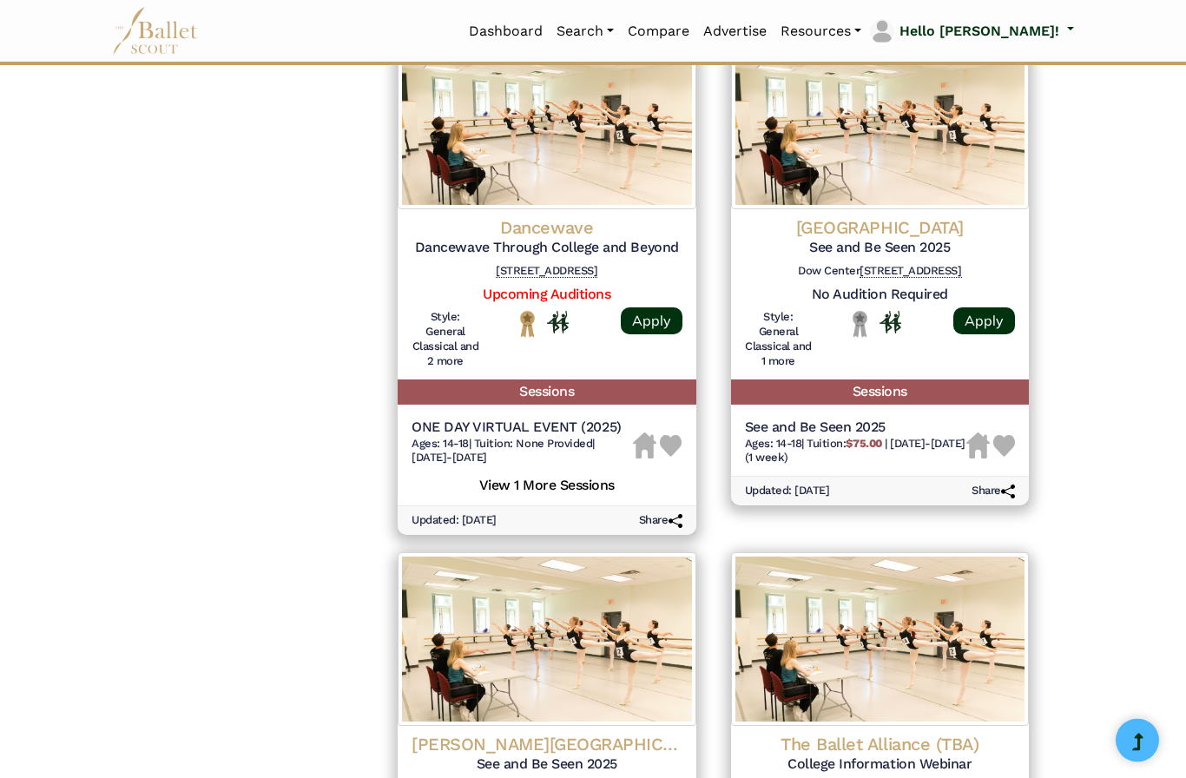
scroll to position [1771, 0]
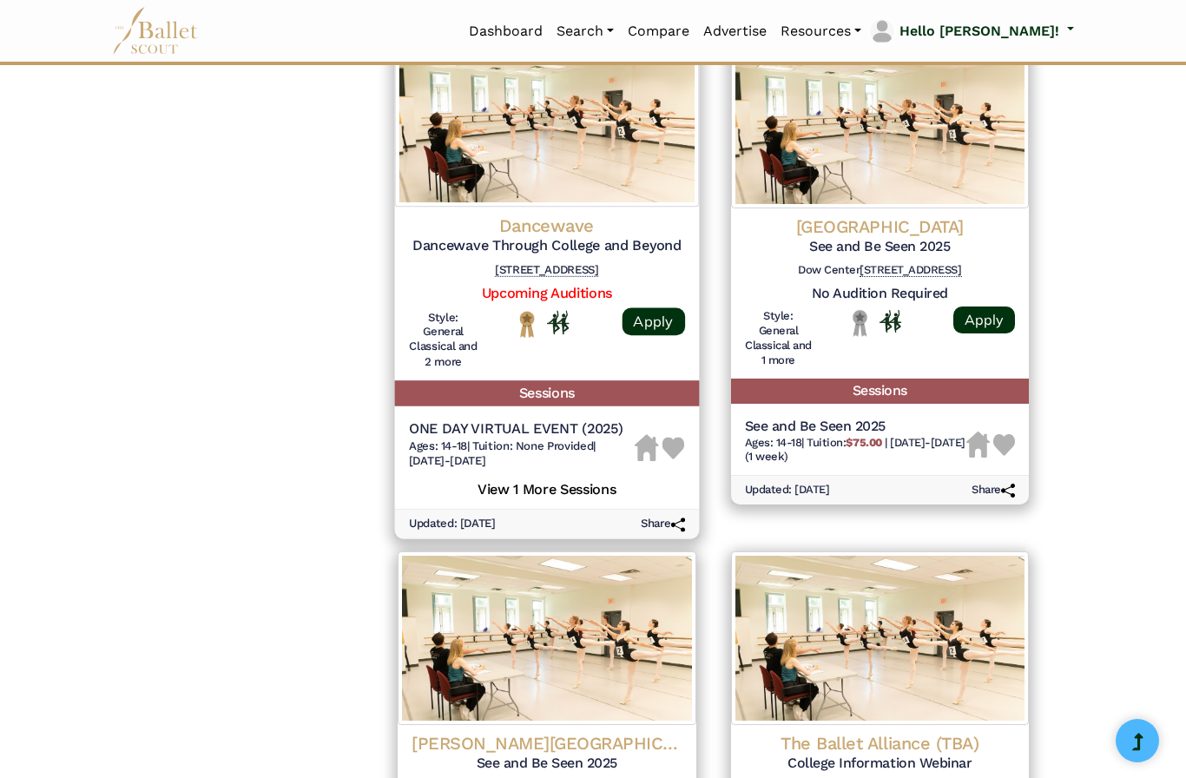
click at [525, 252] on div "Dancewave Dancewave Through College and Beyond [STREET_ADDRESS]" at bounding box center [547, 249] width 276 height 70
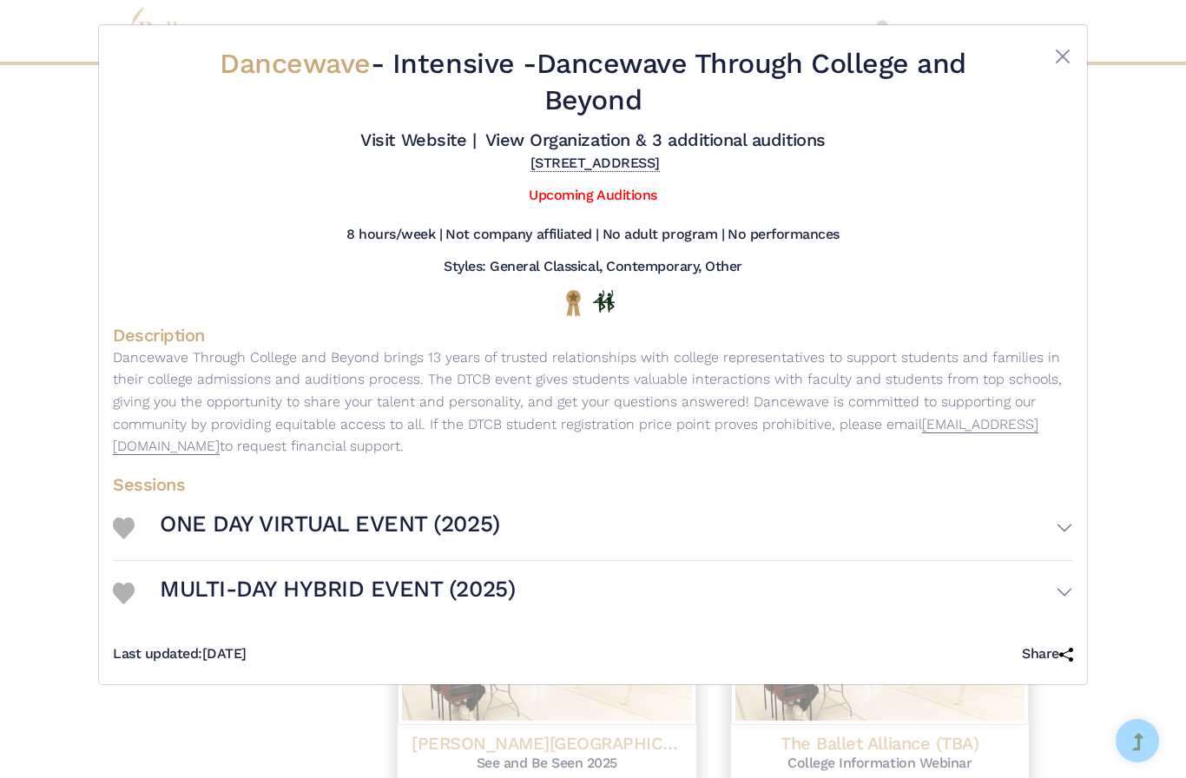
click at [1053, 614] on button "MULTI-DAY HYBRID EVENT (2025)" at bounding box center [617, 593] width 914 height 50
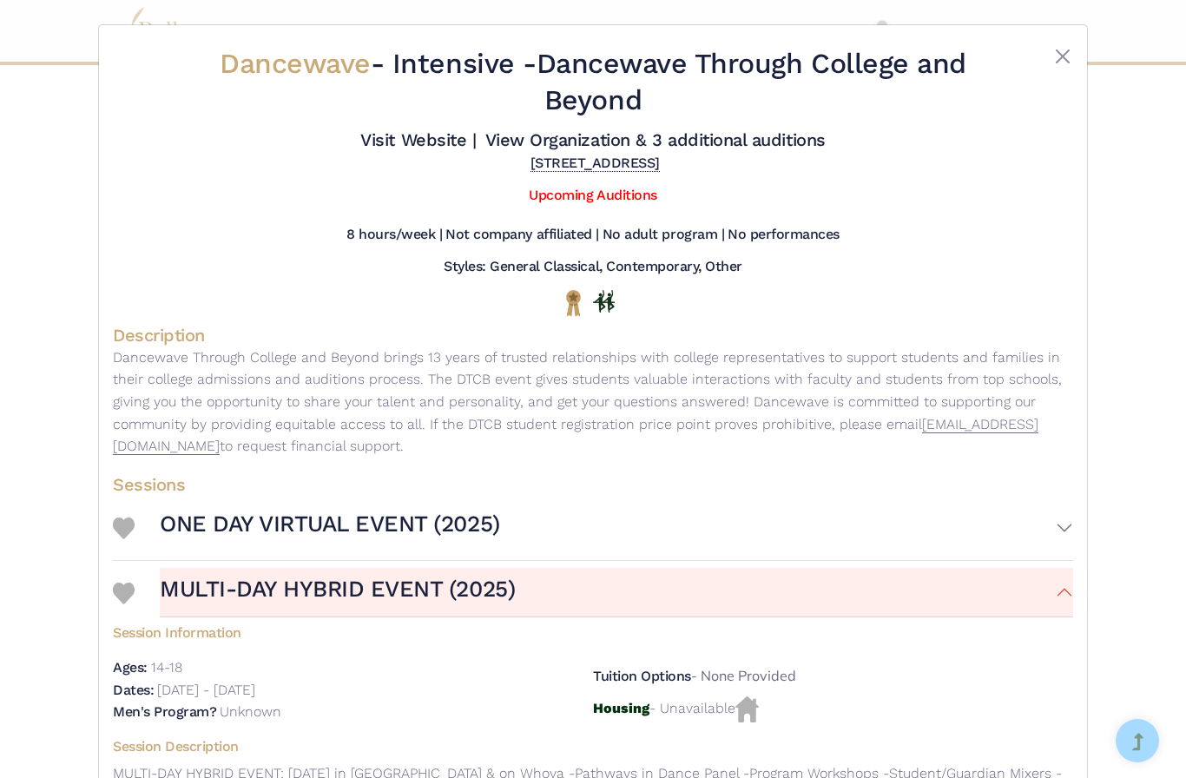
scroll to position [0, 0]
click at [664, 150] on link "View Organization & 3 additional auditions" at bounding box center [655, 139] width 340 height 21
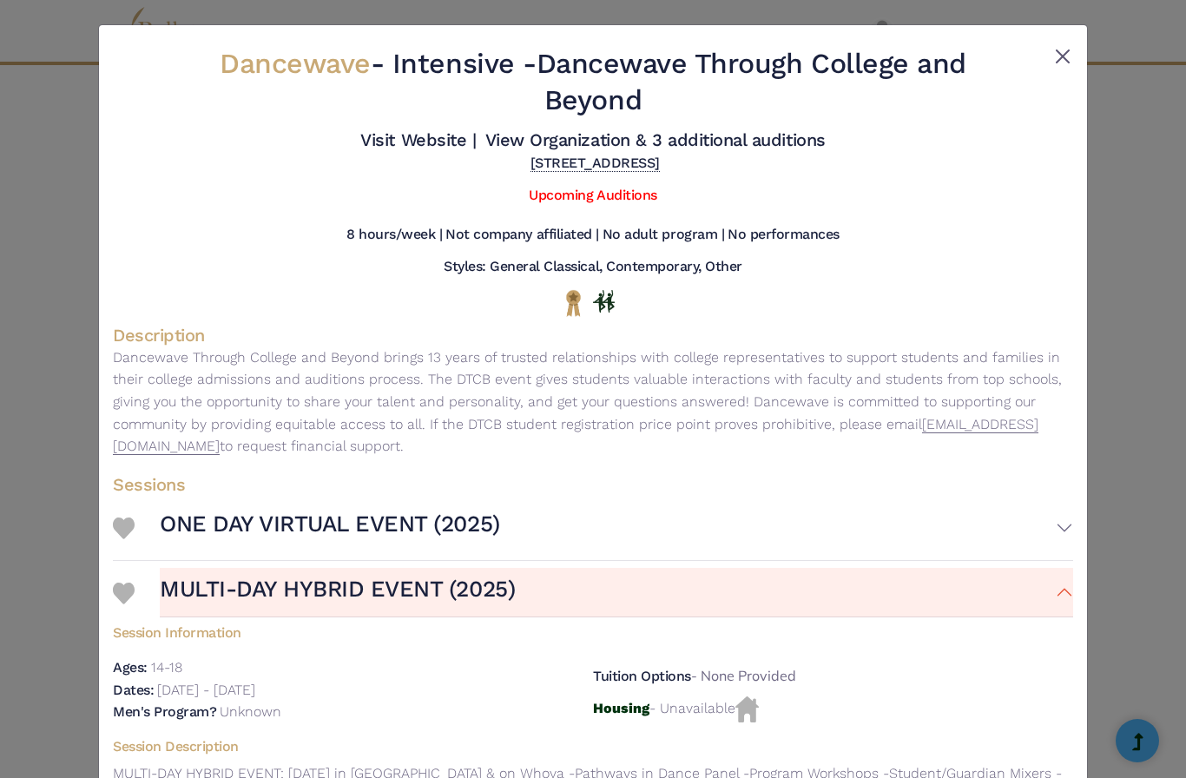
click at [1063, 65] on button "Close" at bounding box center [1063, 56] width 21 height 21
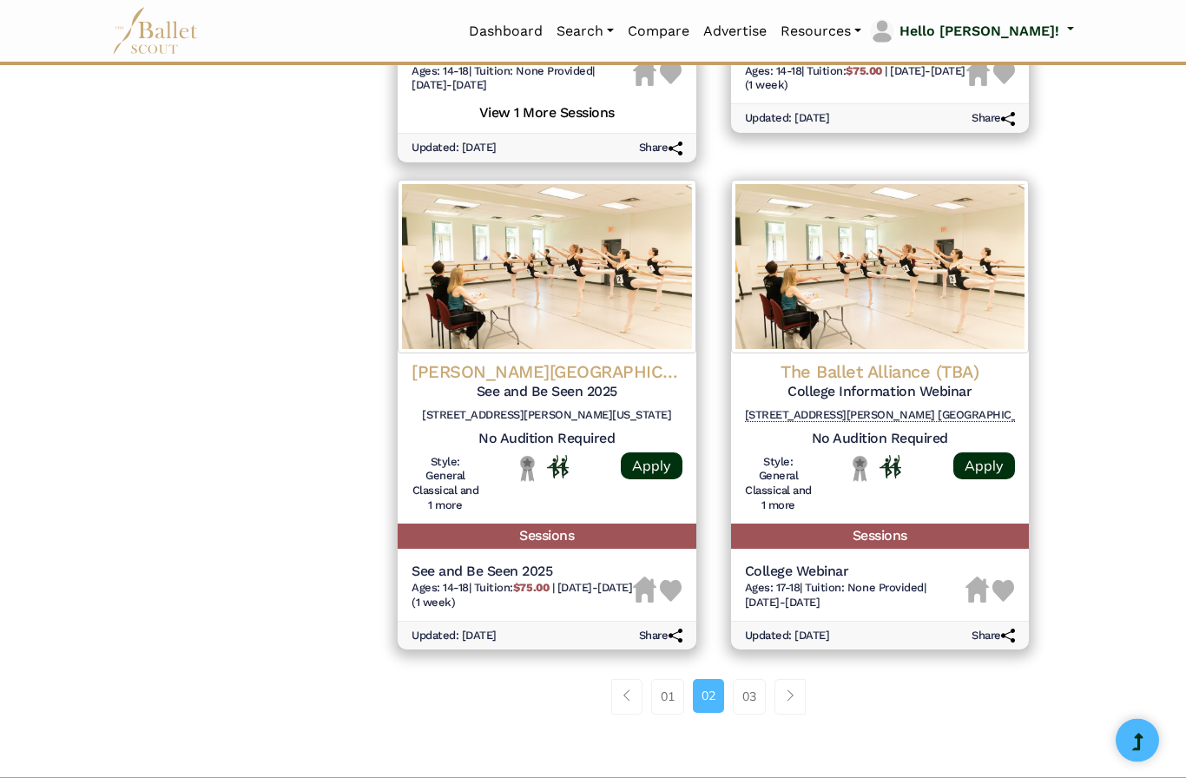
scroll to position [2142, 0]
click at [746, 679] on link "03" at bounding box center [749, 696] width 33 height 35
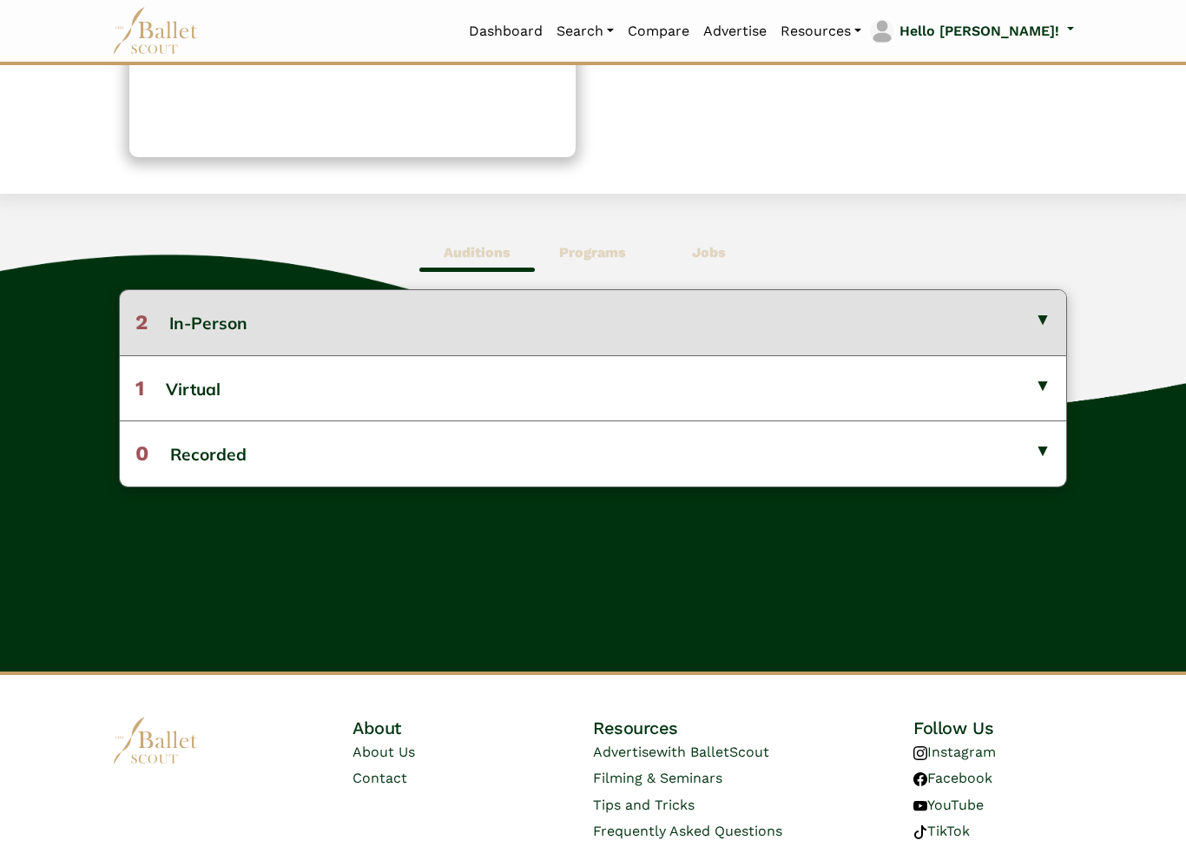
click at [1052, 320] on button "2 In-Person" at bounding box center [593, 323] width 947 height 64
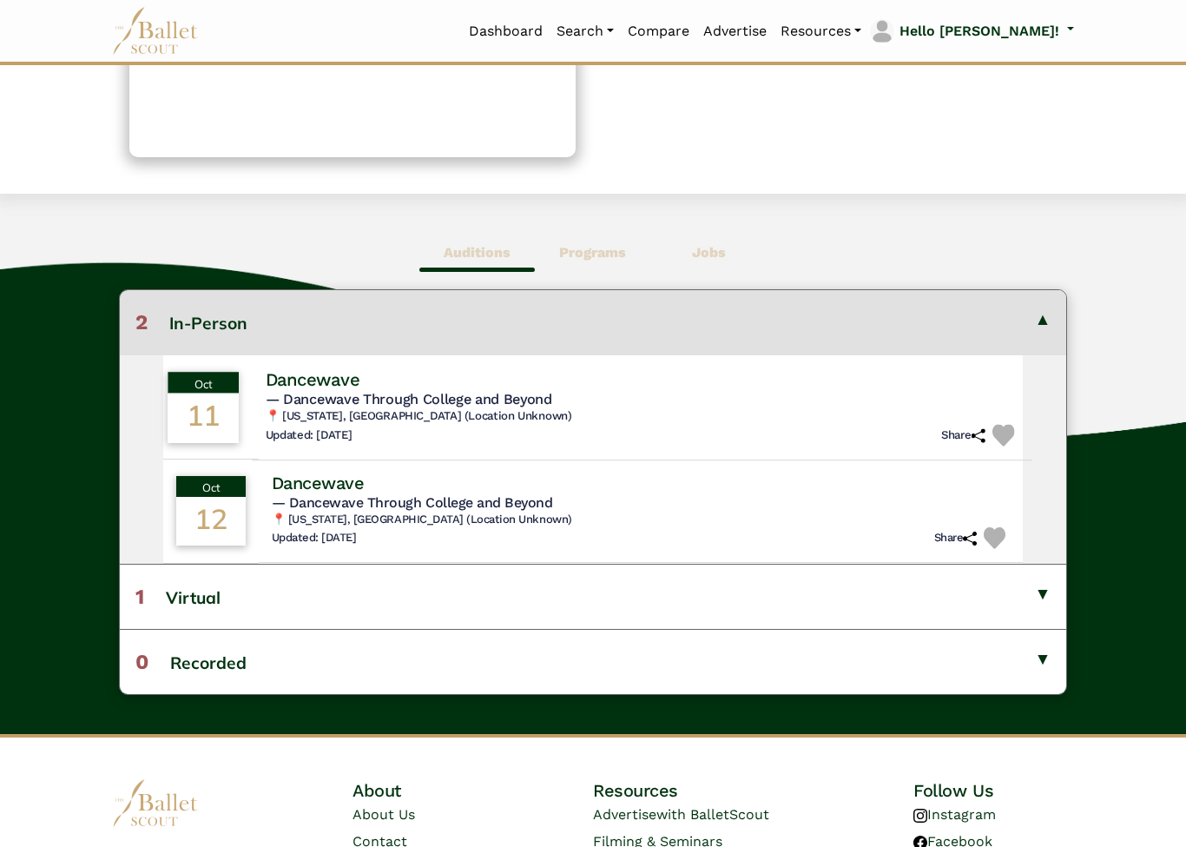
click at [551, 405] on span "— Dancewave Through College and Beyond" at bounding box center [408, 398] width 287 height 17
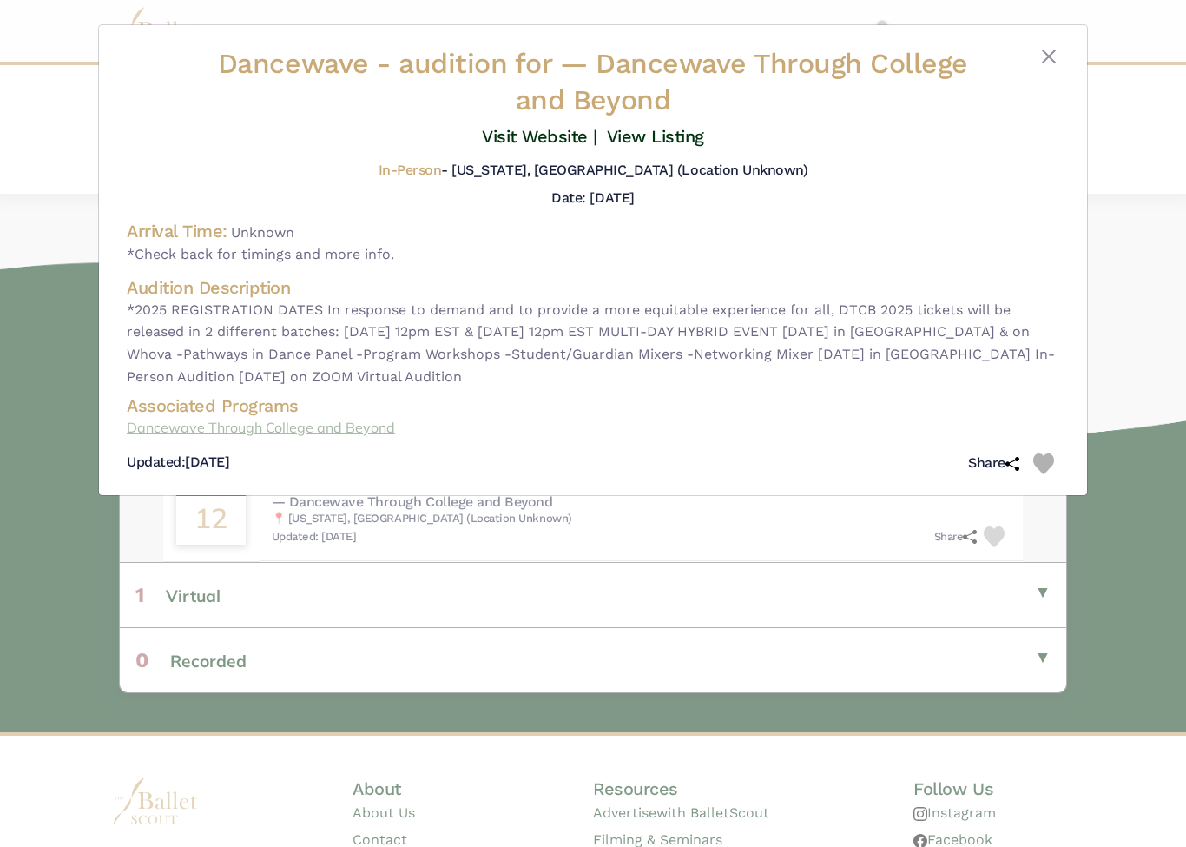
click at [364, 431] on link "Dancewave Through College and Beyond" at bounding box center [593, 428] width 933 height 23
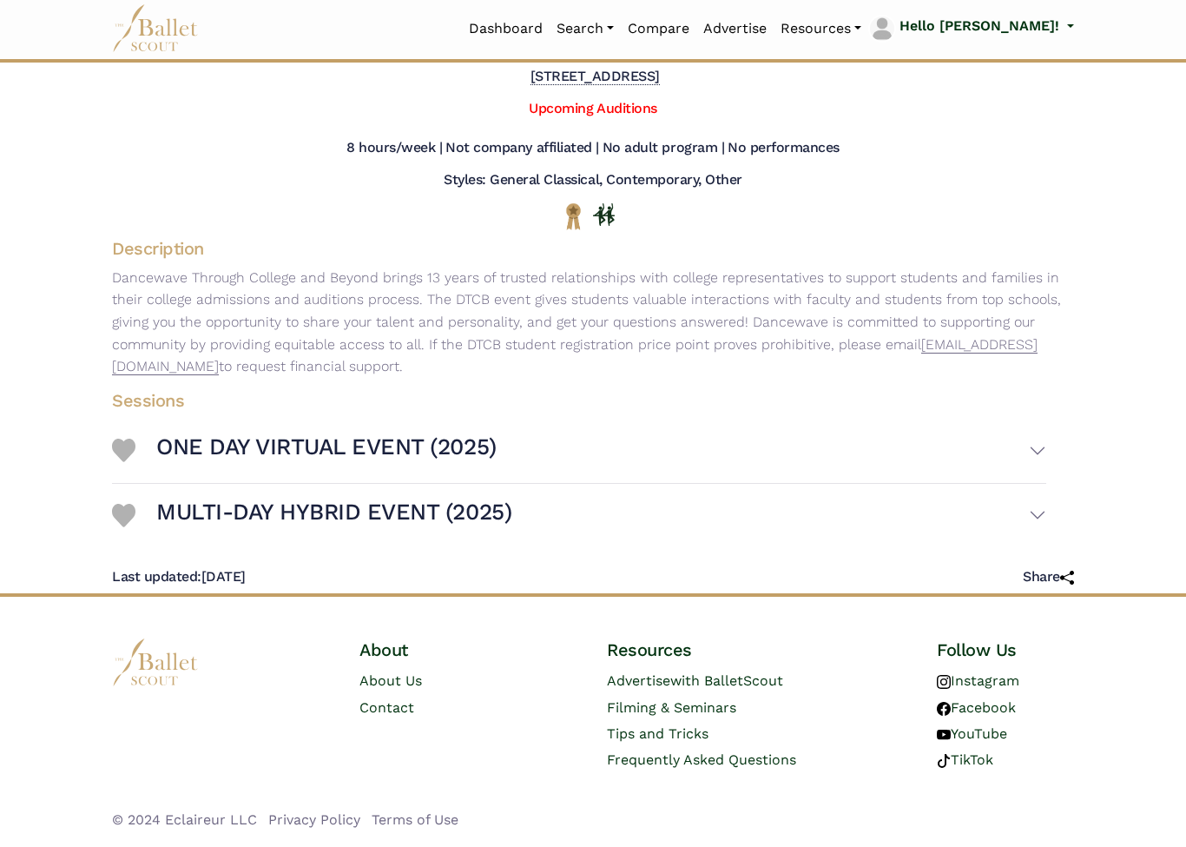
scroll to position [129, 0]
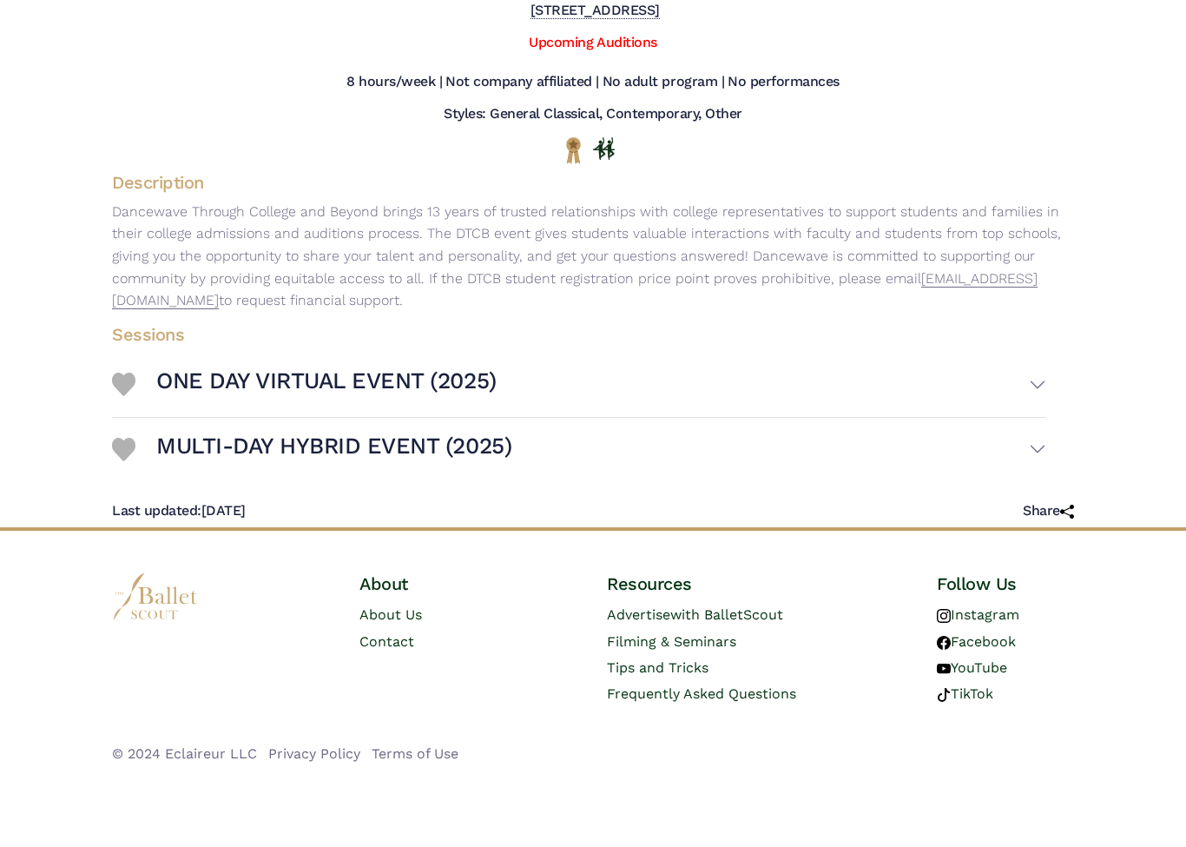
click at [1042, 428] on button "ONE DAY VIRTUAL EVENT (2025)" at bounding box center [601, 453] width 890 height 50
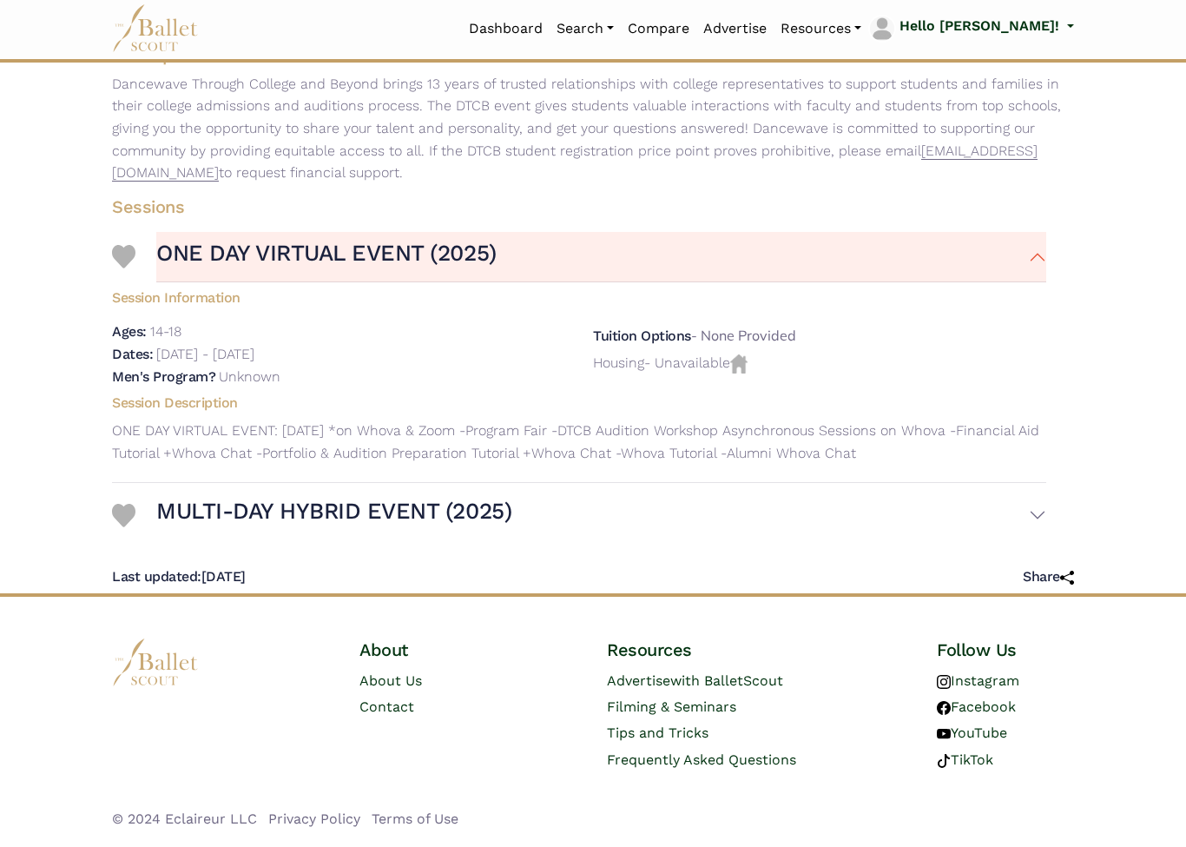
scroll to position [321, 0]
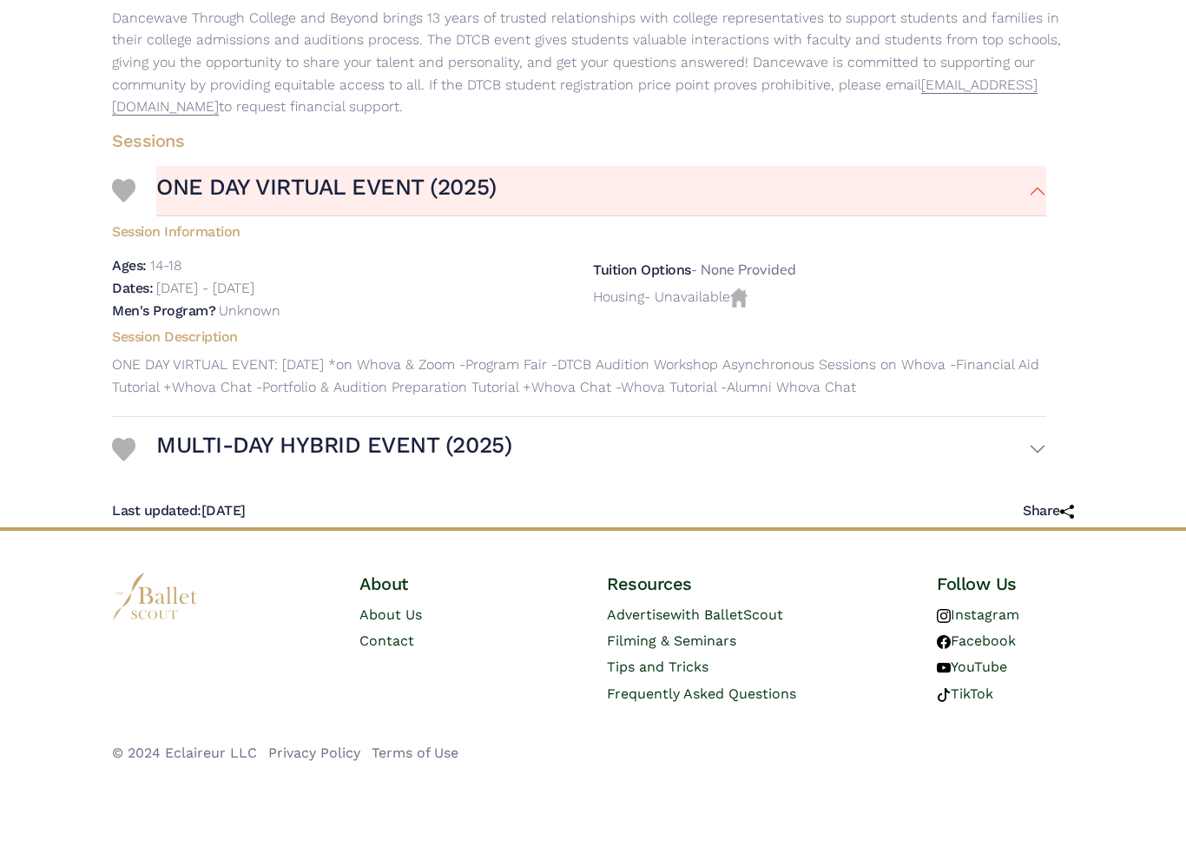
click at [1041, 492] on button "MULTI-DAY HYBRID EVENT (2025)" at bounding box center [601, 517] width 890 height 50
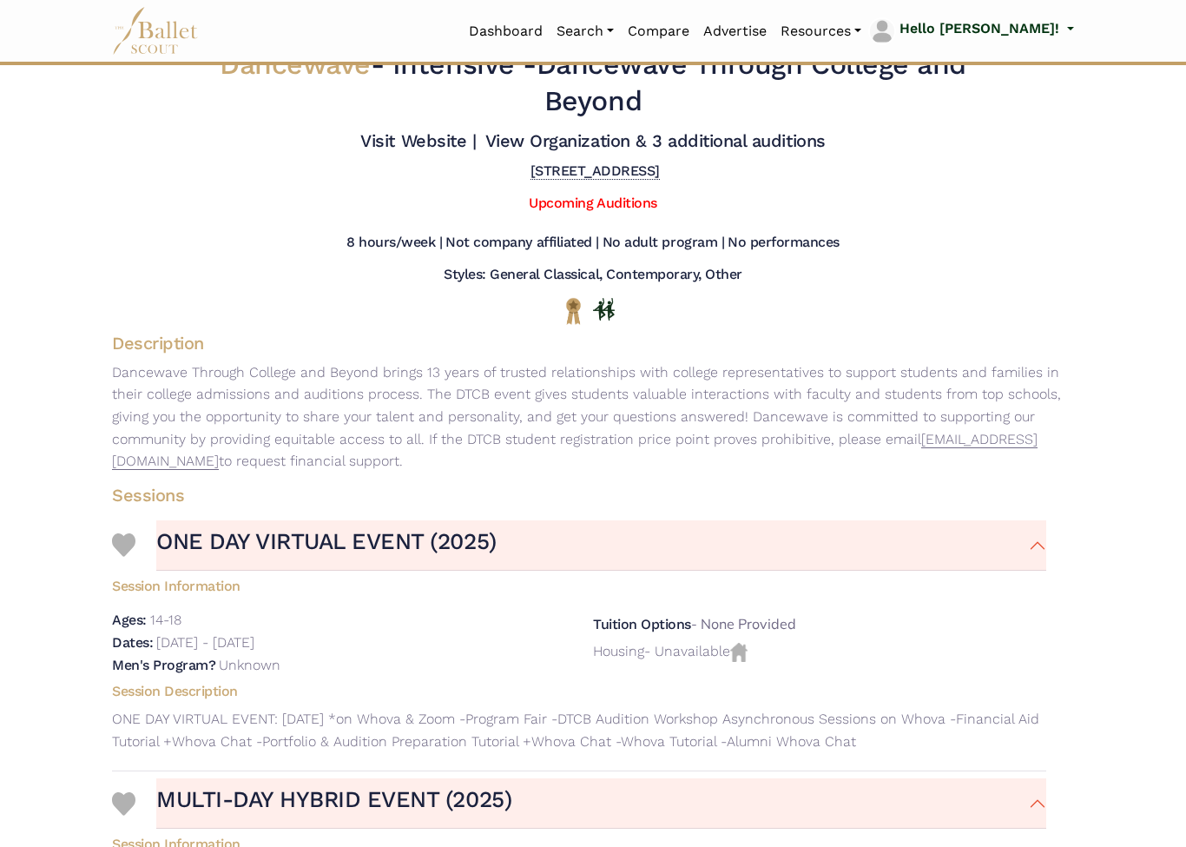
scroll to position [0, 0]
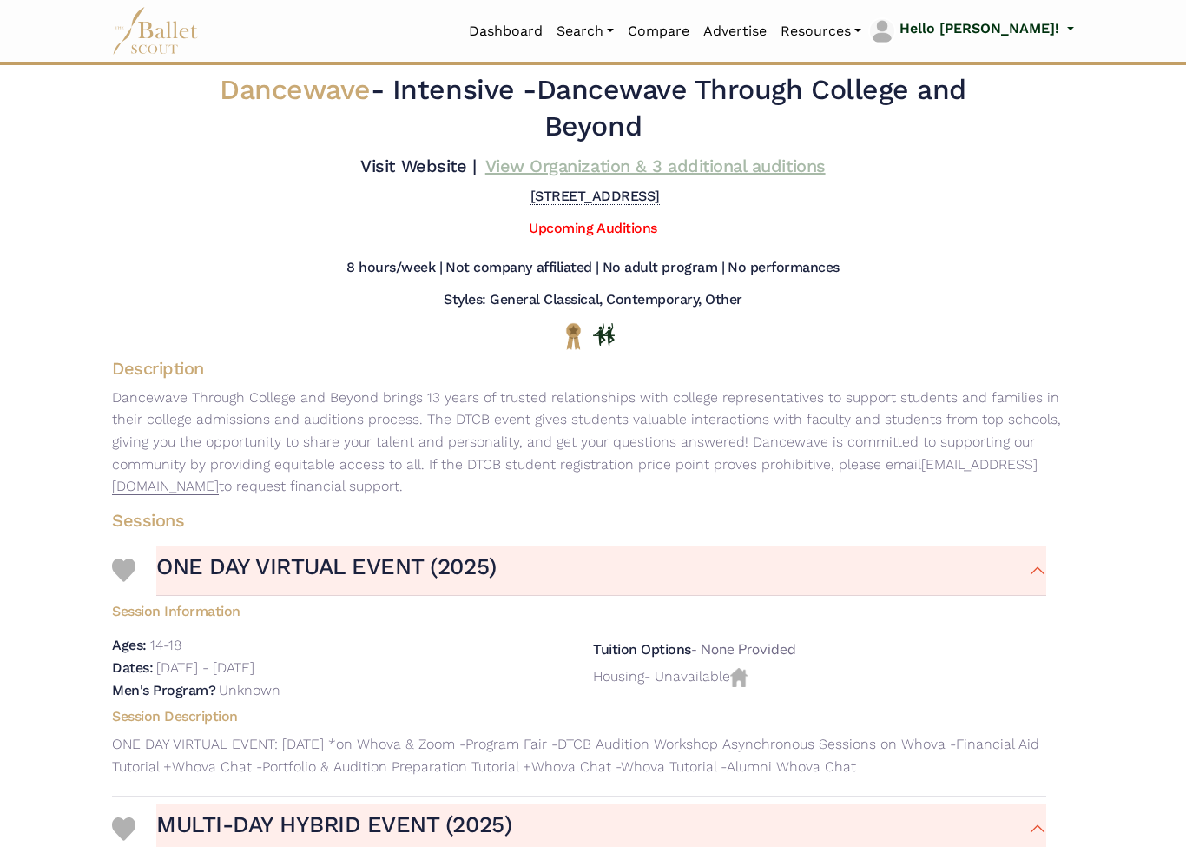
click at [695, 176] on link "View Organization & 3 additional auditions" at bounding box center [655, 165] width 340 height 21
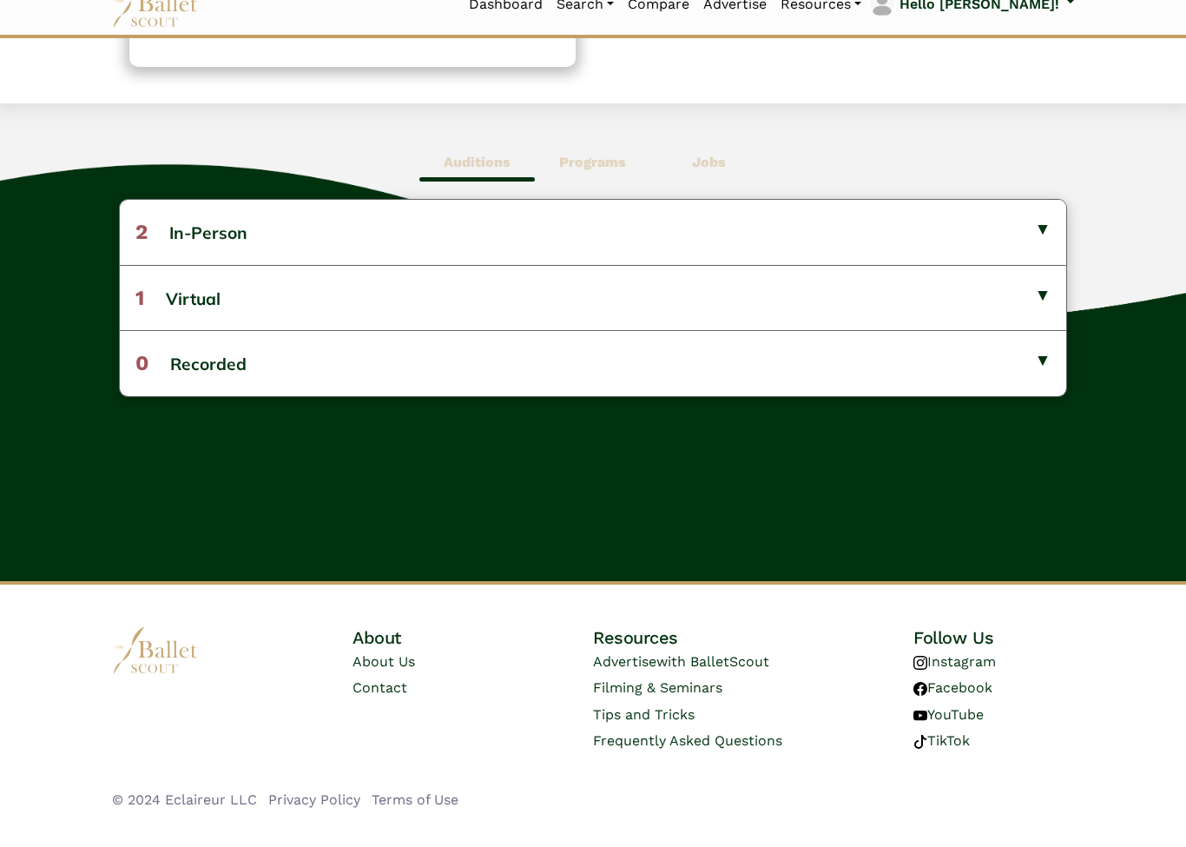
scroll to position [394, 0]
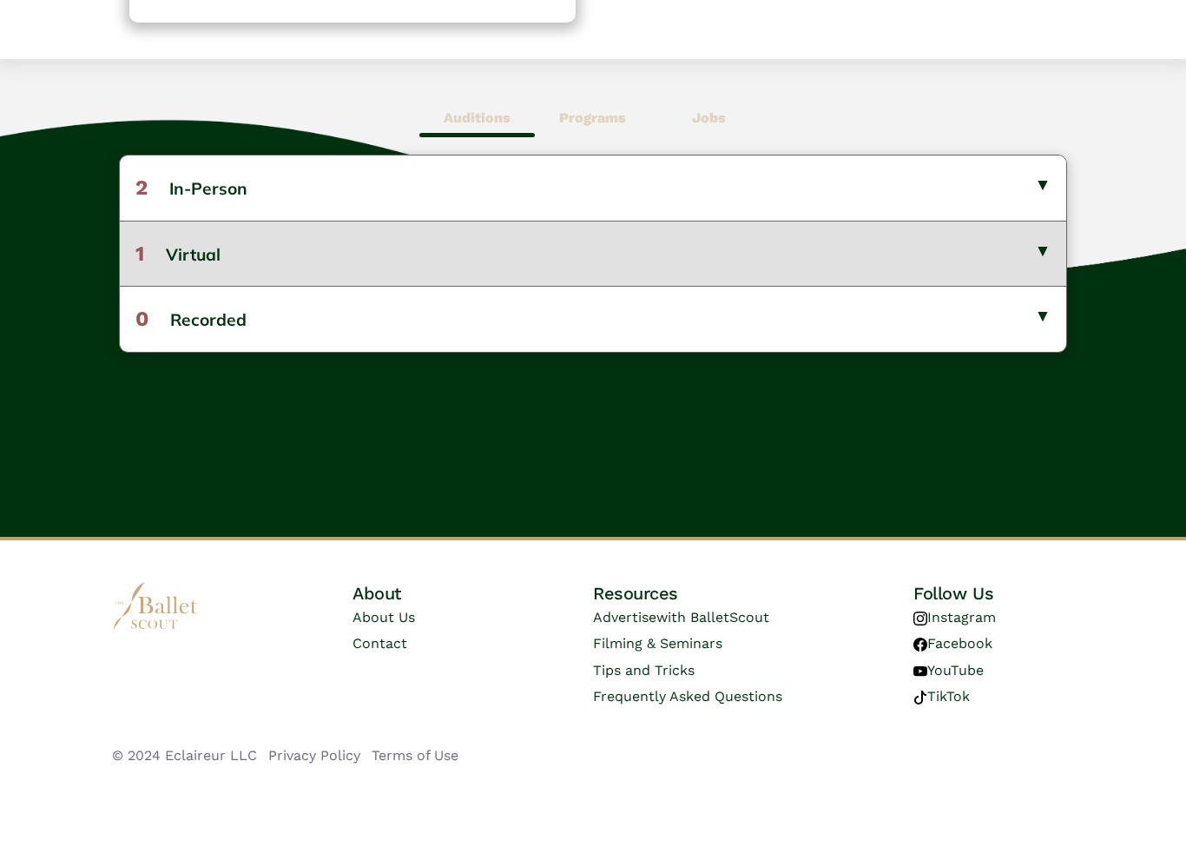
click at [1038, 289] on button "1 Virtual" at bounding box center [593, 321] width 947 height 65
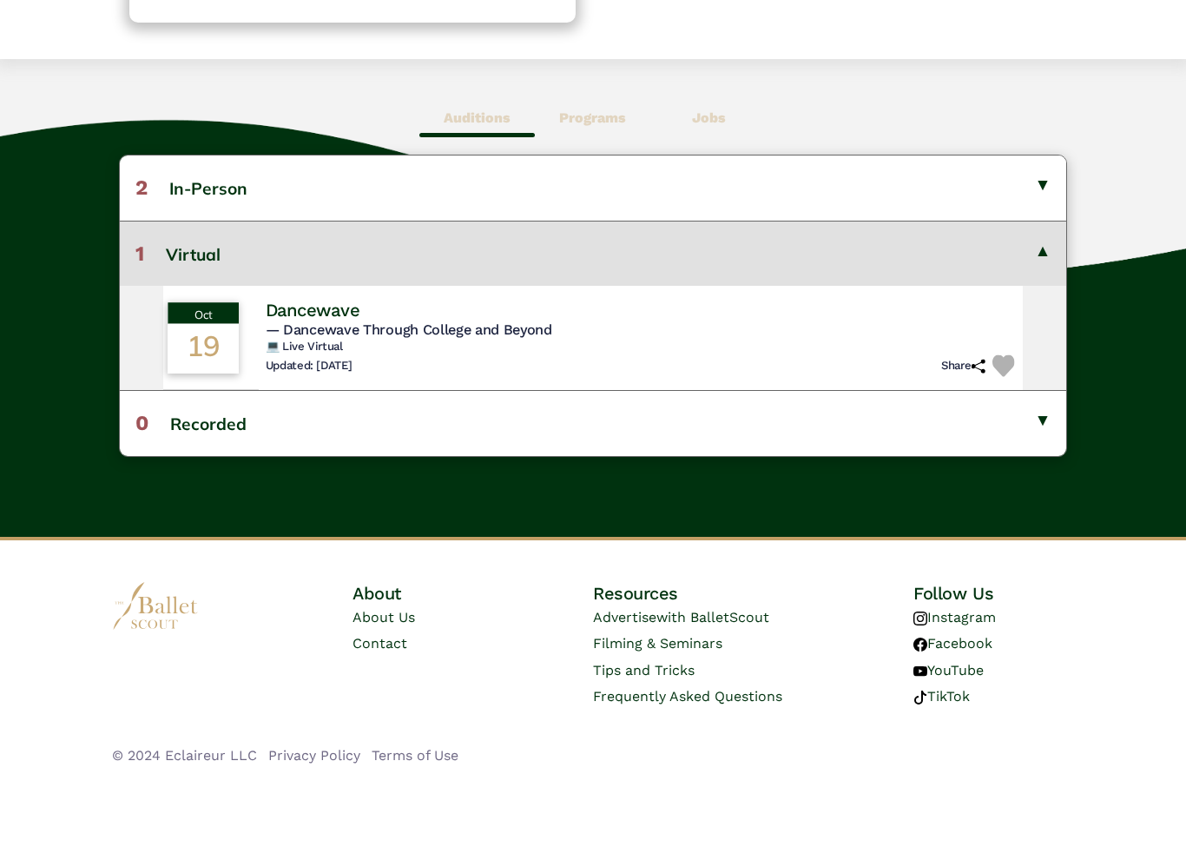
click at [597, 366] on div "Dancewave" at bounding box center [642, 377] width 754 height 23
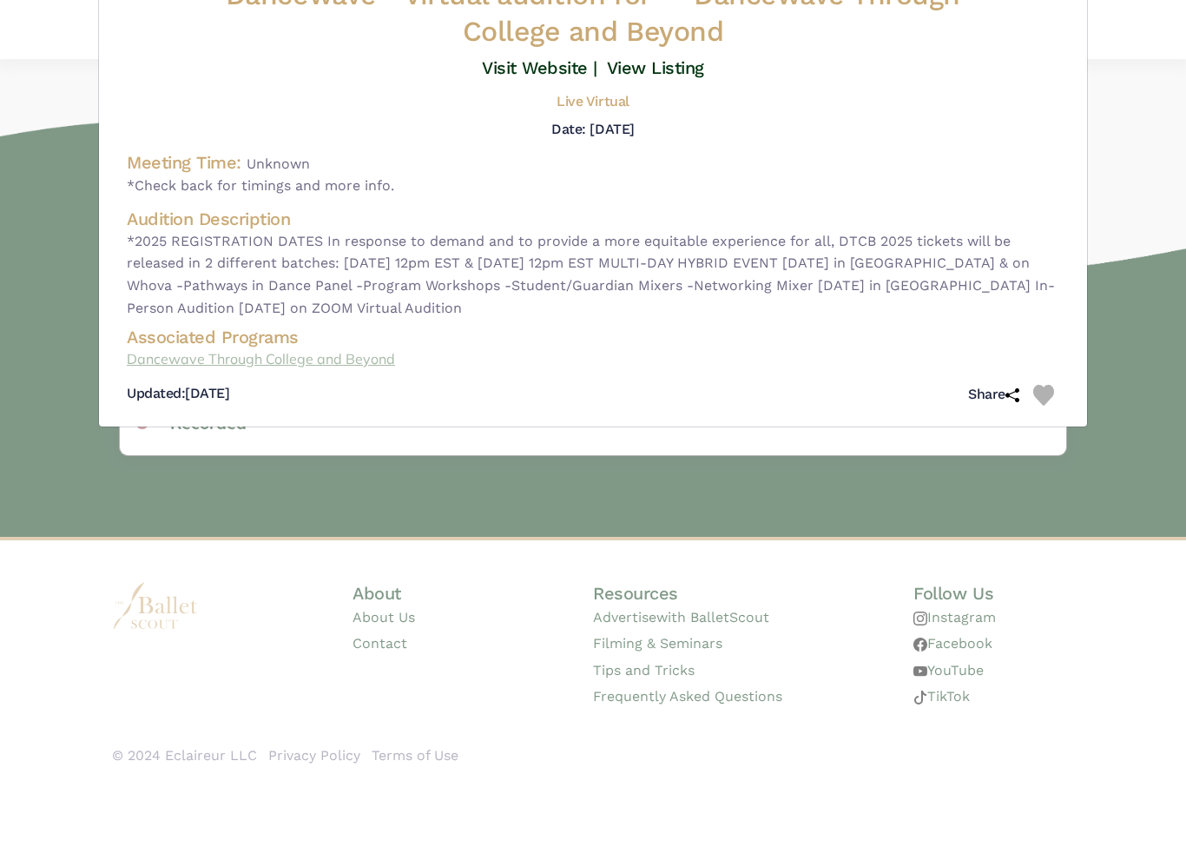
click at [376, 417] on link "Dancewave Through College and Beyond" at bounding box center [593, 428] width 933 height 23
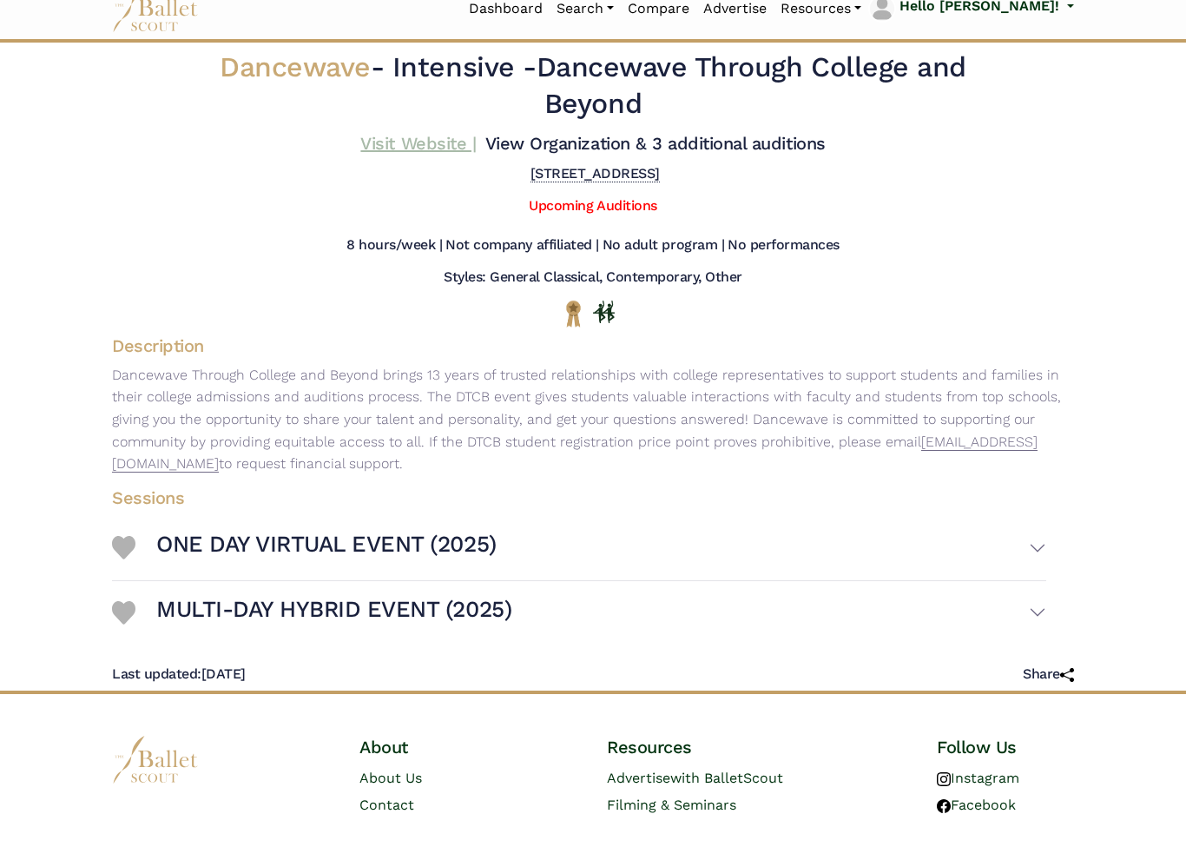
click at [476, 155] on link "Visit Website |" at bounding box center [418, 165] width 116 height 21
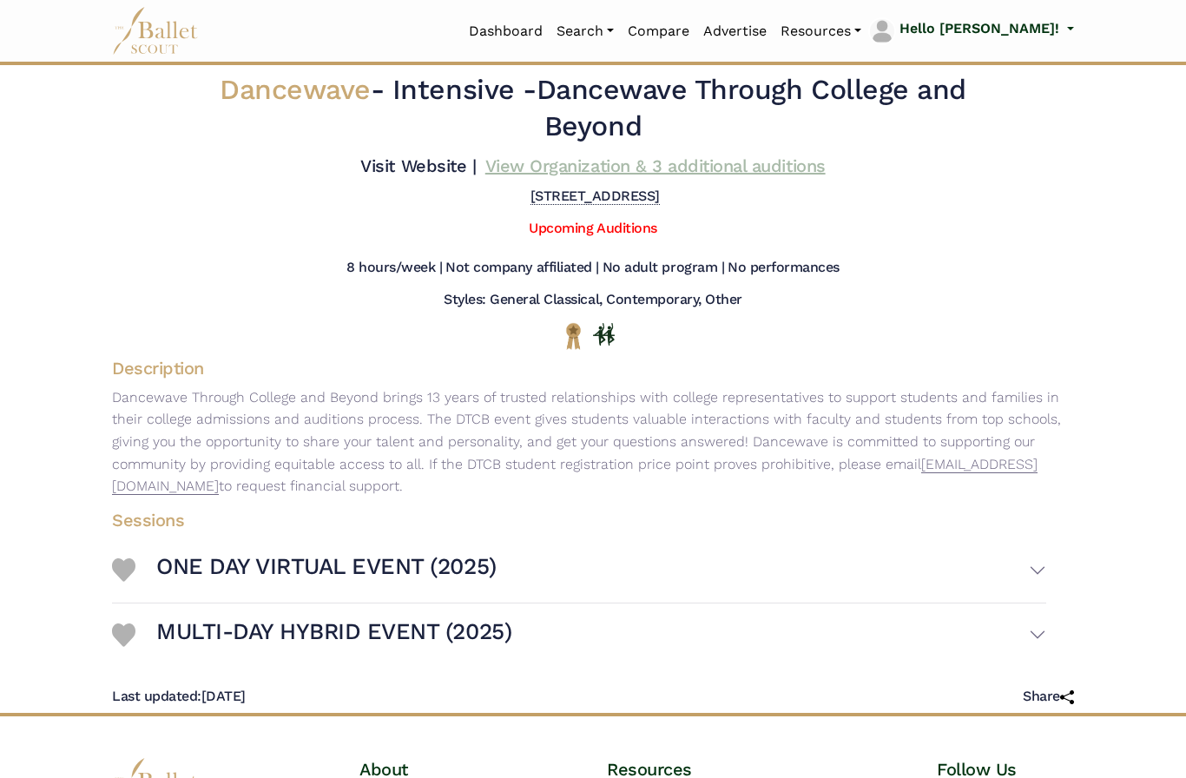
click at [629, 176] on link "View Organization & 3 additional auditions" at bounding box center [655, 165] width 340 height 21
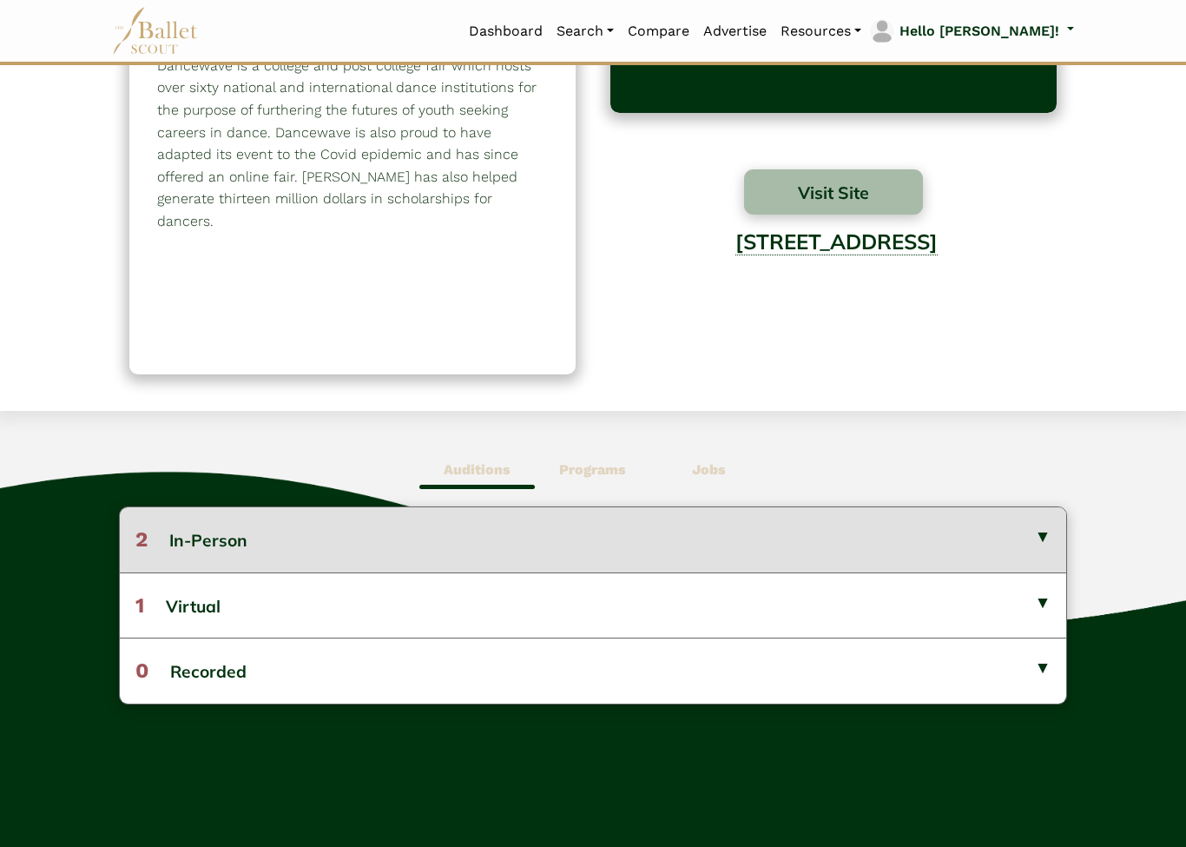
click at [1040, 542] on button "2 In-Person" at bounding box center [593, 540] width 947 height 64
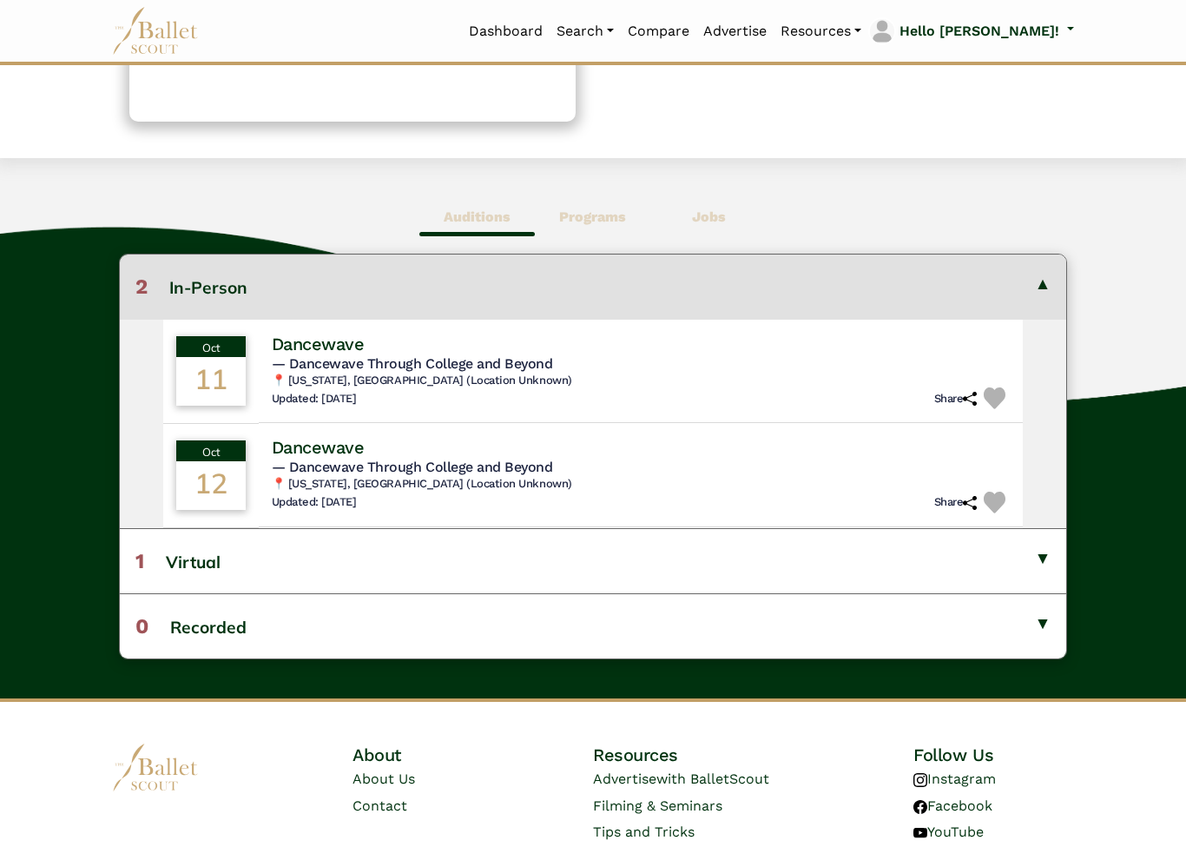
scroll to position [364, 0]
click at [551, 465] on span "— Dancewave Through College and Beyond" at bounding box center [408, 467] width 287 height 17
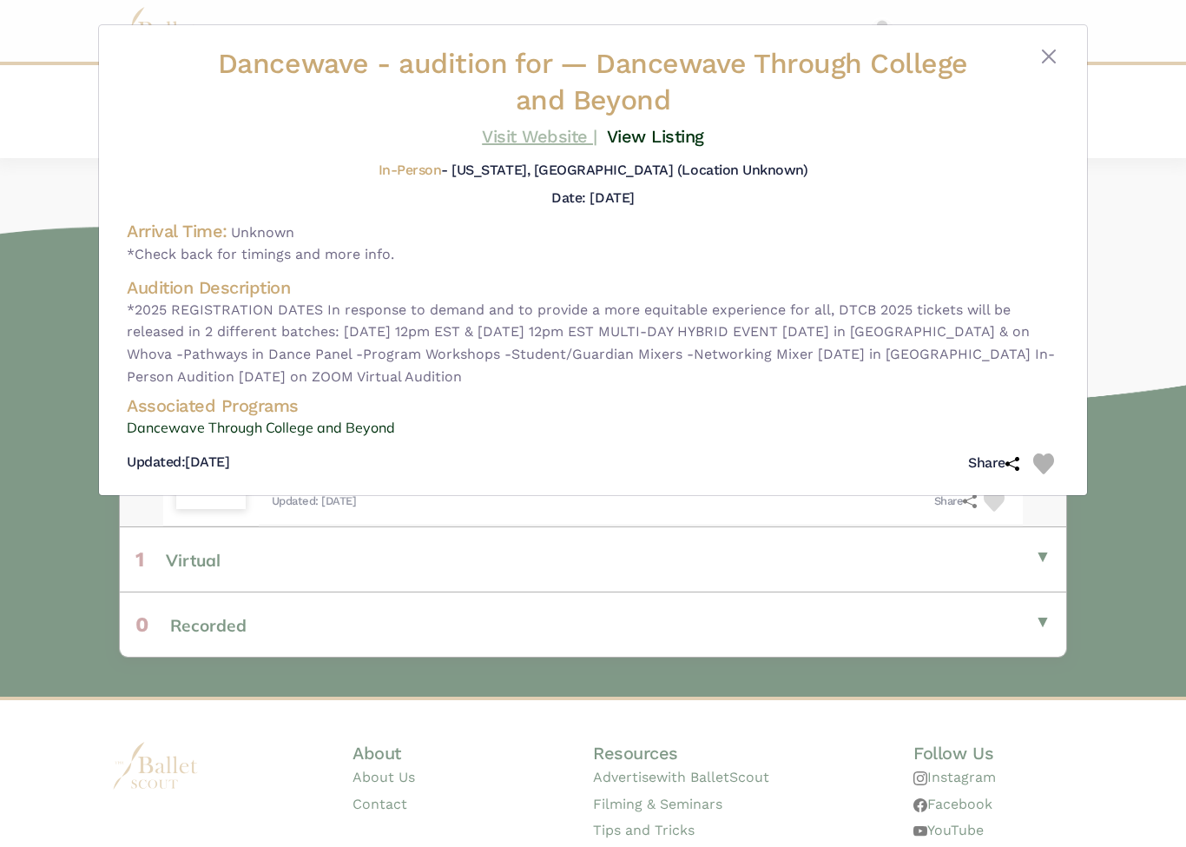
click at [561, 133] on link "Visit Website |" at bounding box center [540, 136] width 116 height 21
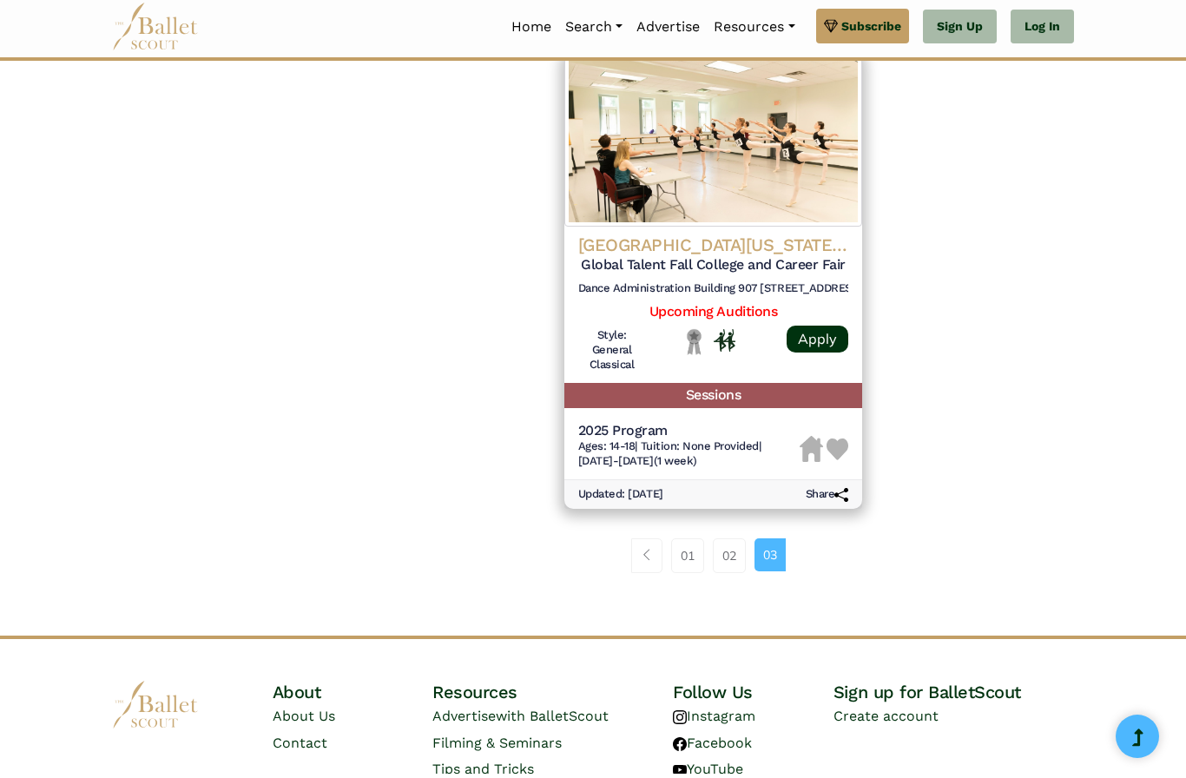
scroll to position [1826, 0]
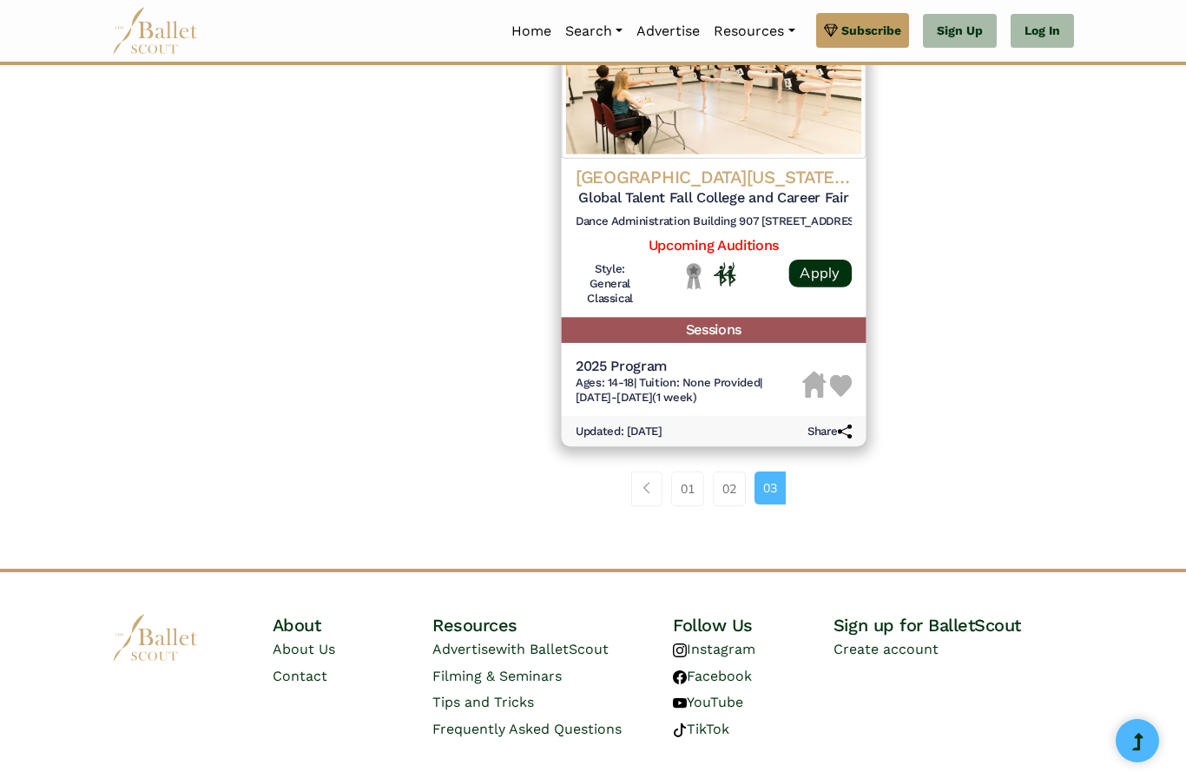
click at [810, 189] on h5 "Global Talent Fall College and Career Fair" at bounding box center [714, 198] width 276 height 18
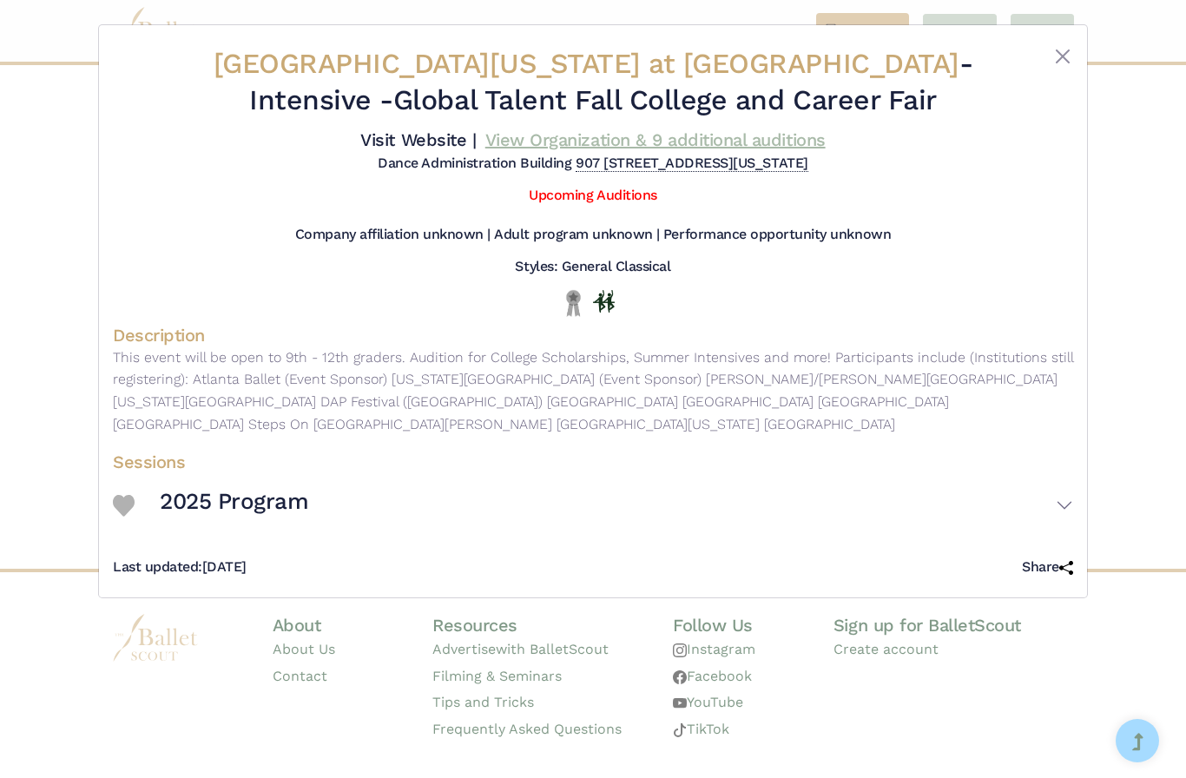
click at [551, 150] on link "View Organization & 9 additional auditions" at bounding box center [655, 139] width 340 height 21
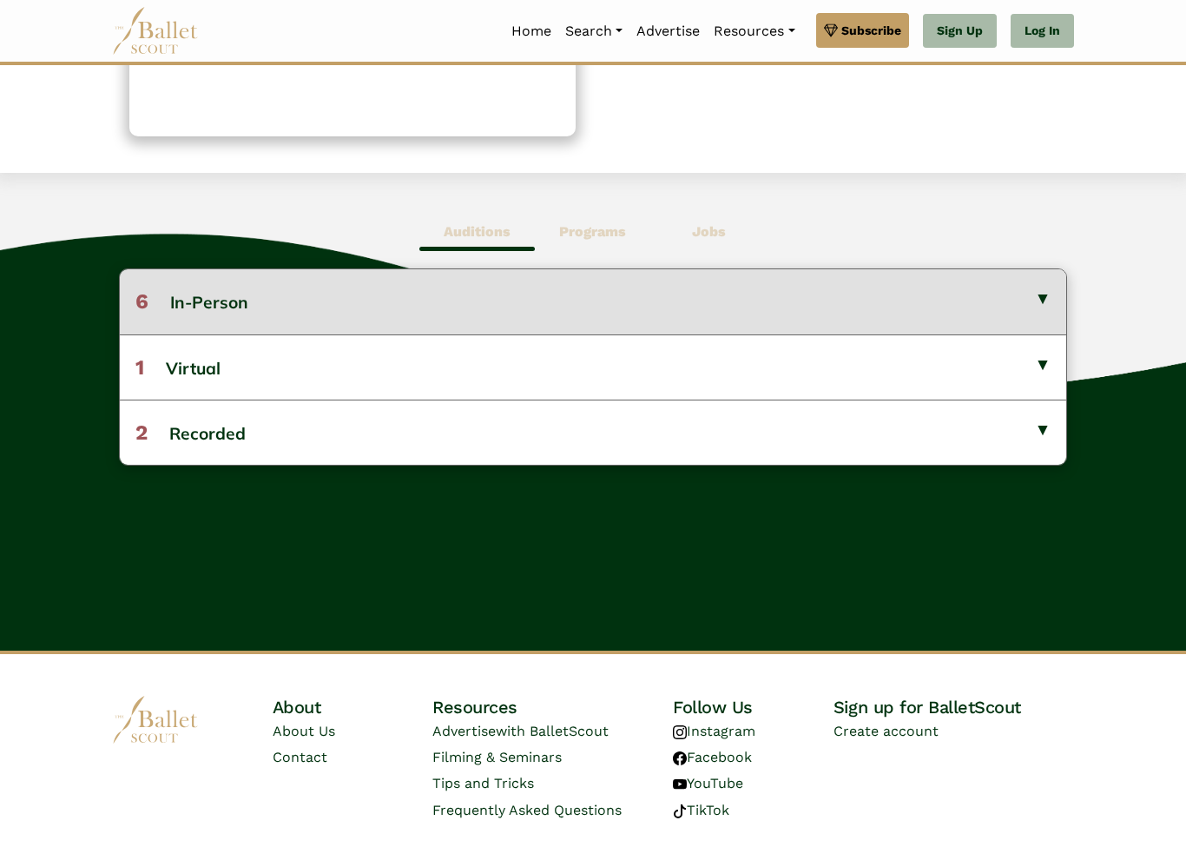
click at [1034, 308] on button "6 In-Person" at bounding box center [593, 302] width 947 height 64
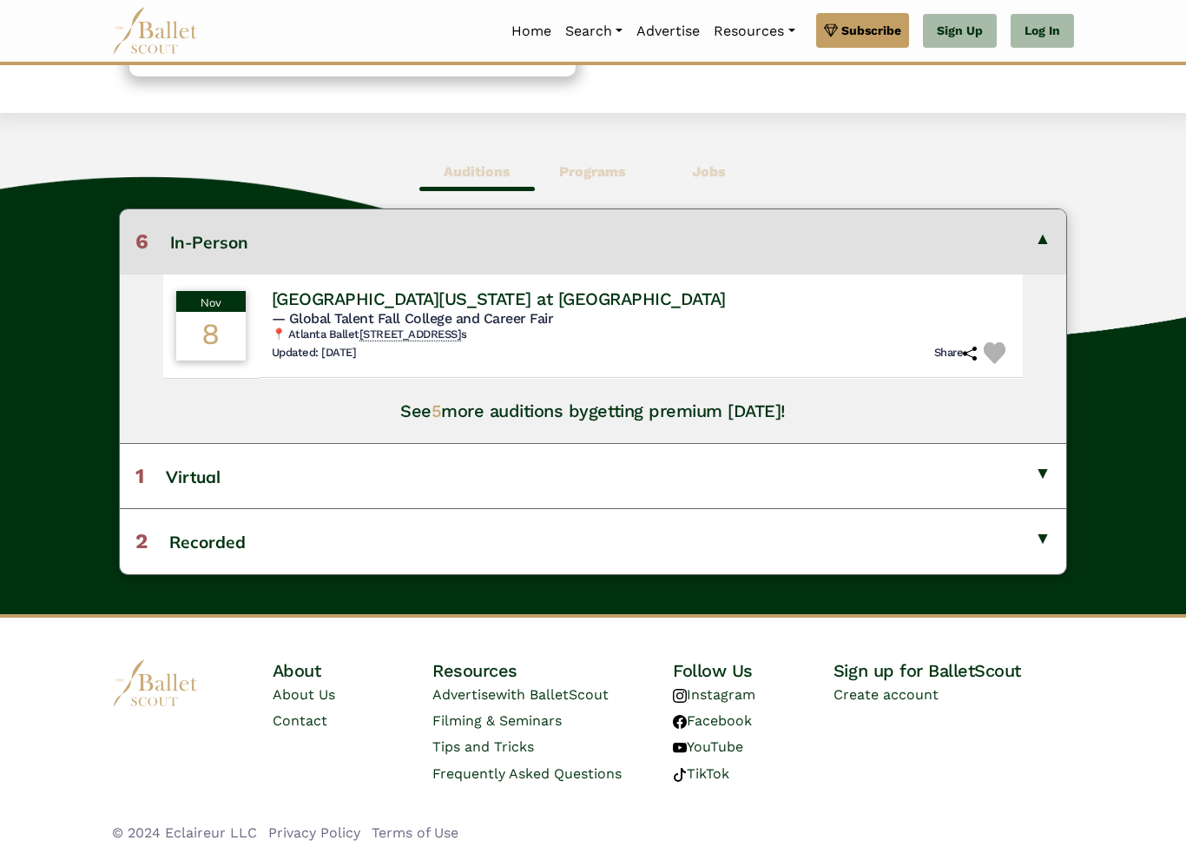
scroll to position [442, 0]
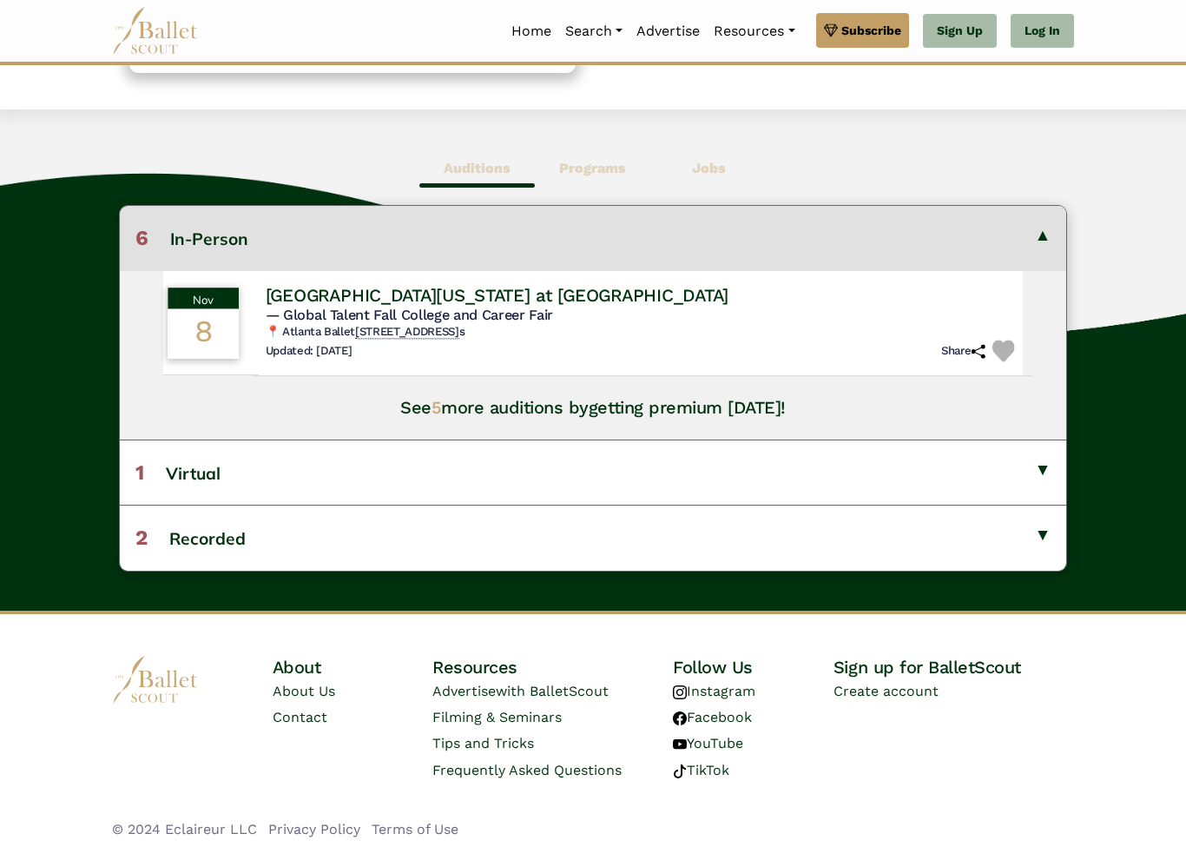
click at [629, 299] on h4 "[GEOGRAPHIC_DATA][US_STATE] at [GEOGRAPHIC_DATA]" at bounding box center [496, 294] width 463 height 23
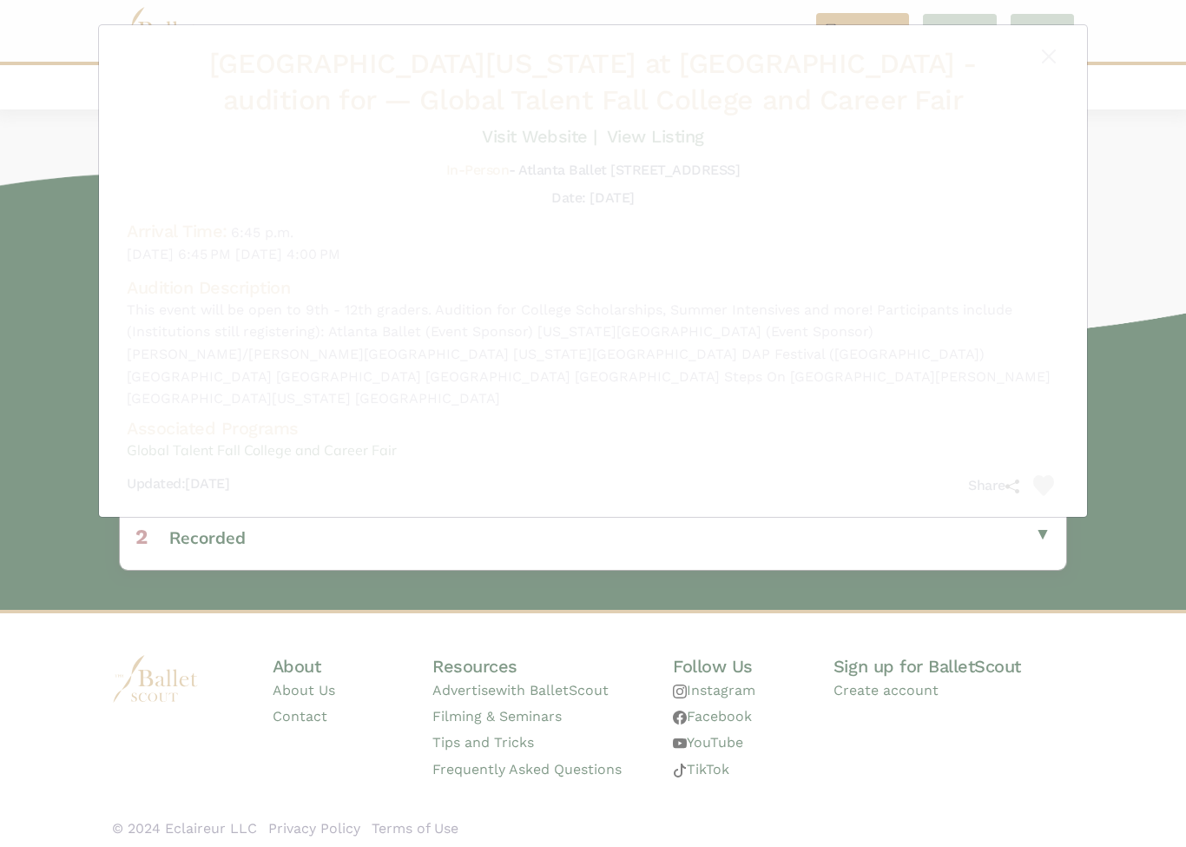
scroll to position [441, 0]
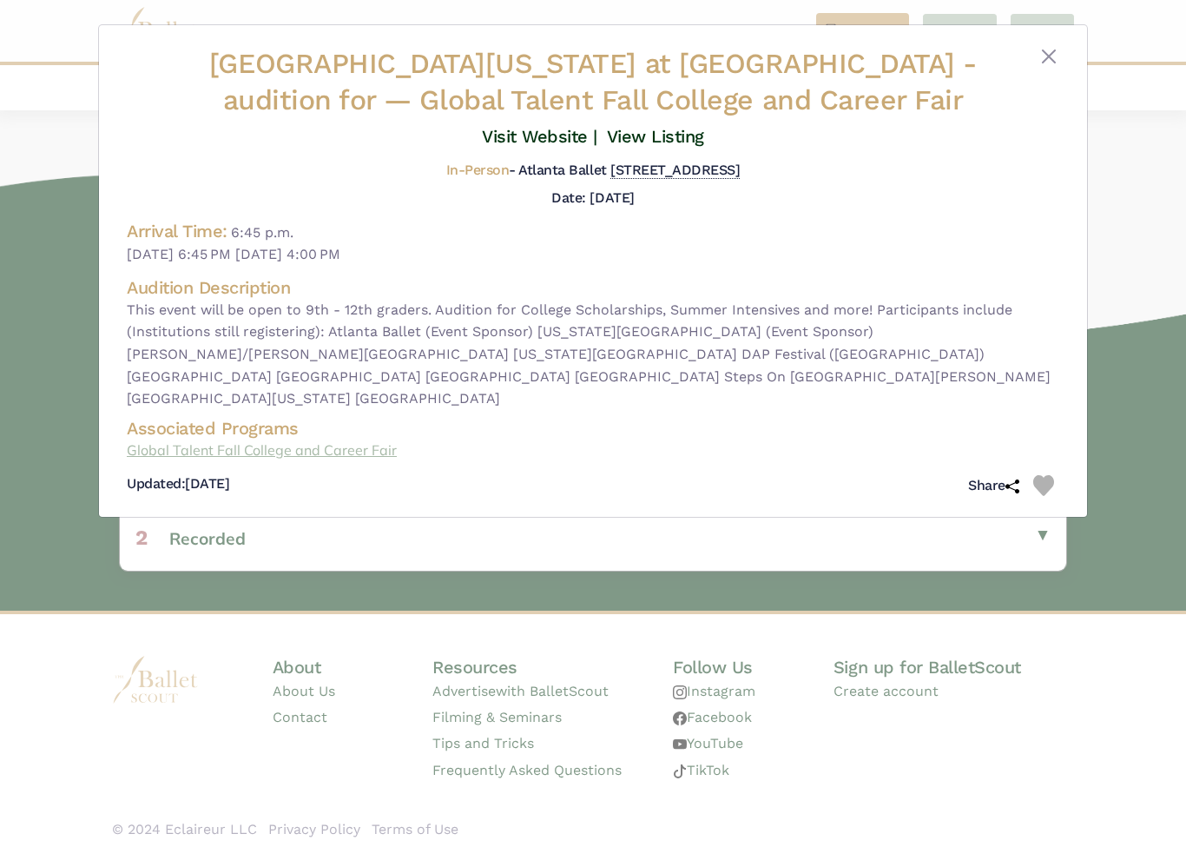
click at [360, 452] on link "Global Talent Fall College and Career Fair" at bounding box center [593, 450] width 933 height 23
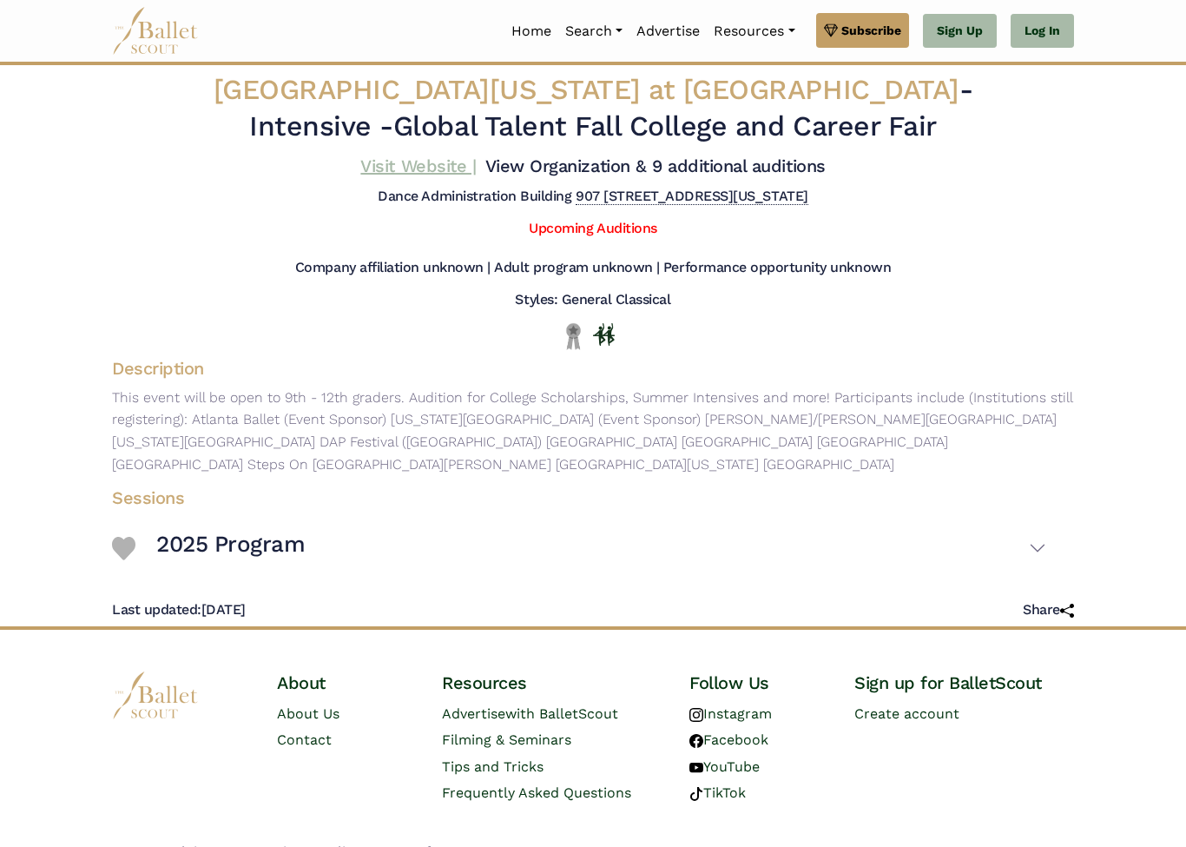
click at [476, 163] on link "Visit Website |" at bounding box center [418, 165] width 116 height 21
